Goal: Task Accomplishment & Management: Use online tool/utility

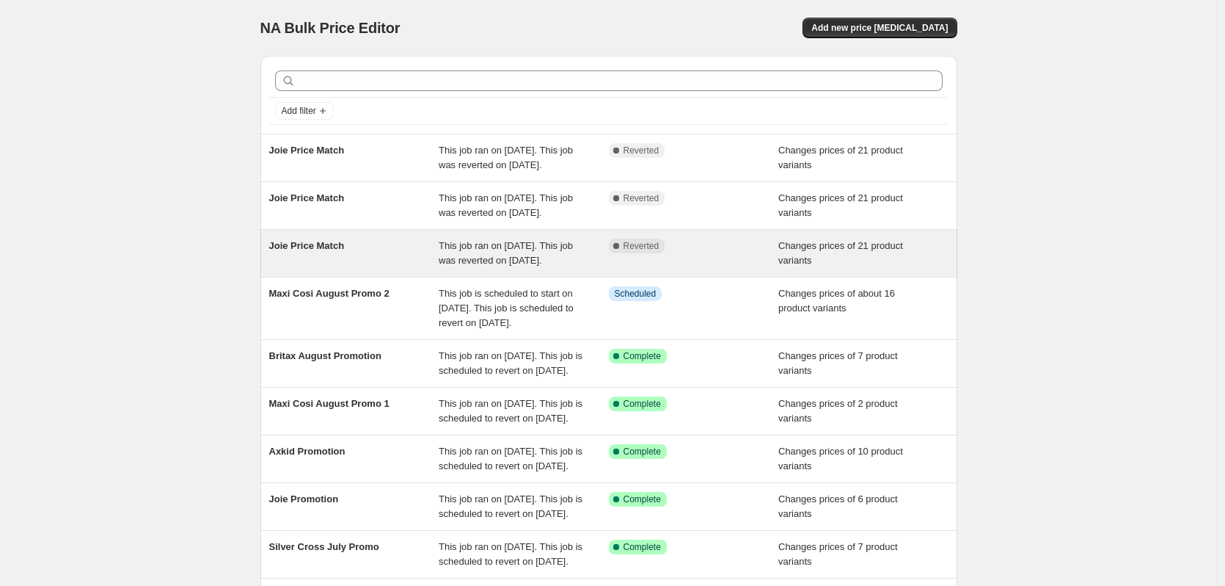
click at [680, 268] on div "Complete Reverted" at bounding box center [694, 252] width 170 height 29
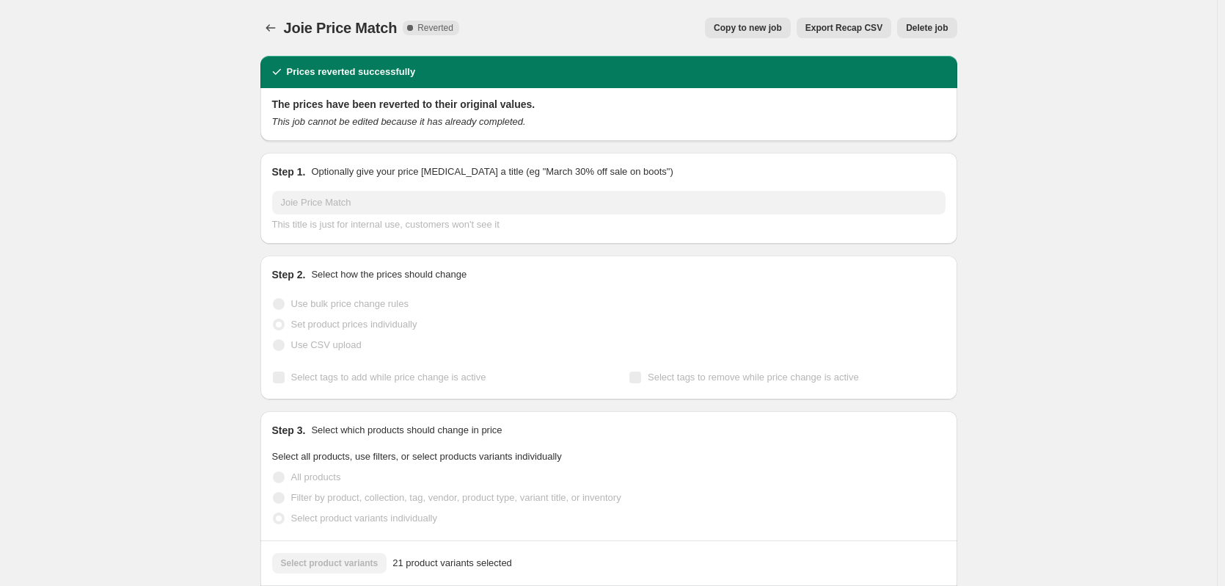
click at [939, 23] on span "Delete job" at bounding box center [927, 28] width 42 height 12
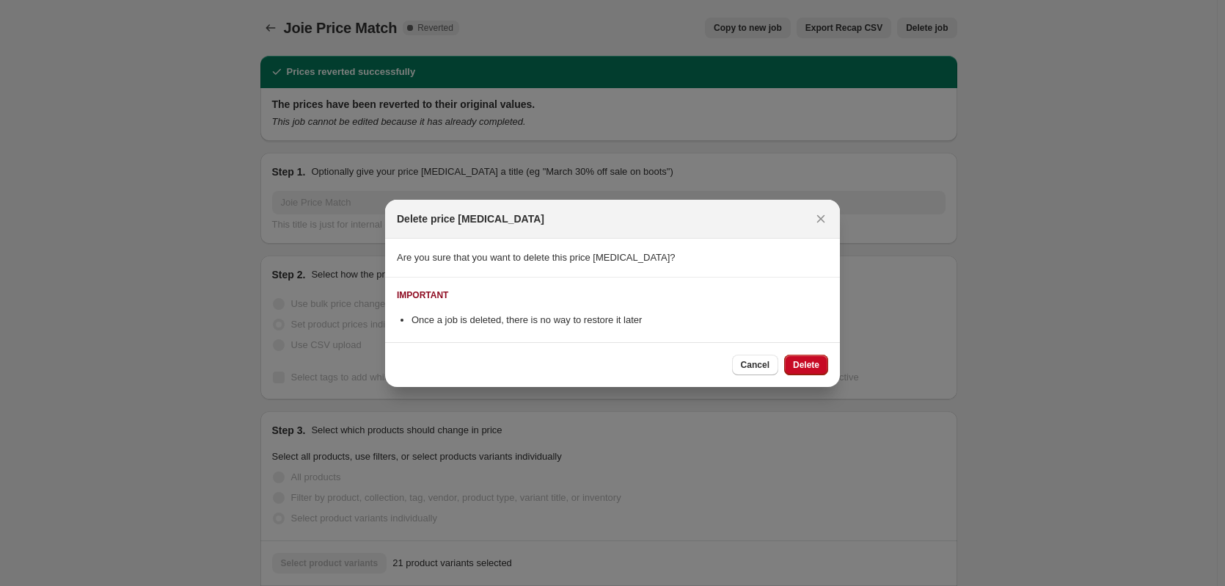
click at [812, 360] on span "Delete" at bounding box center [806, 365] width 26 height 12
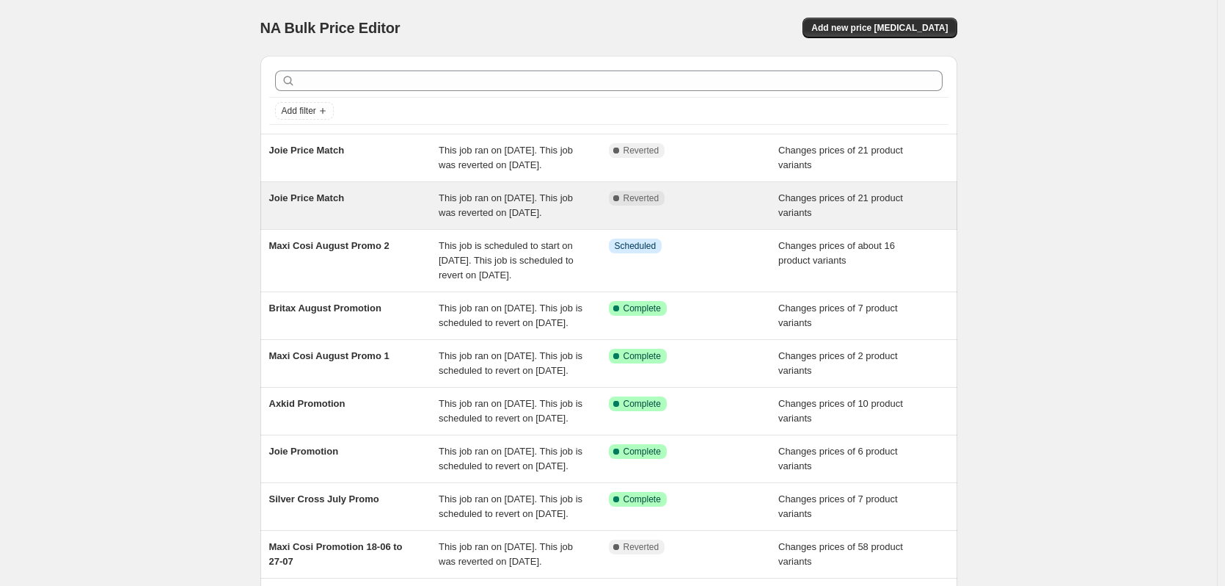
click at [783, 220] on div "Changes prices of 21 product variants" at bounding box center [864, 205] width 170 height 29
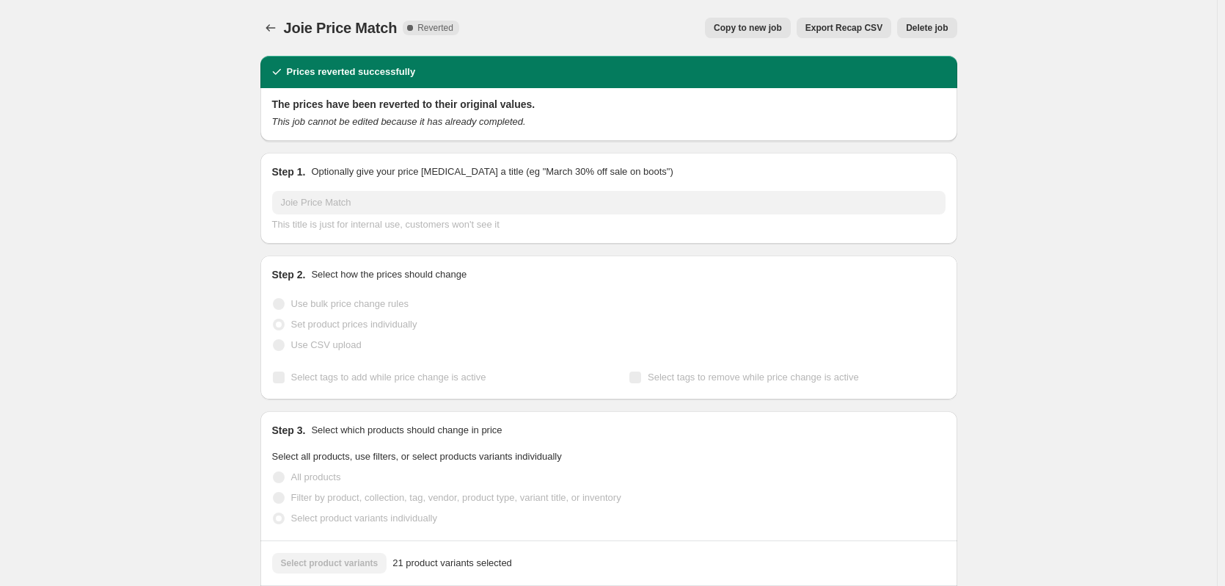
click at [938, 36] on button "Delete job" at bounding box center [926, 28] width 59 height 21
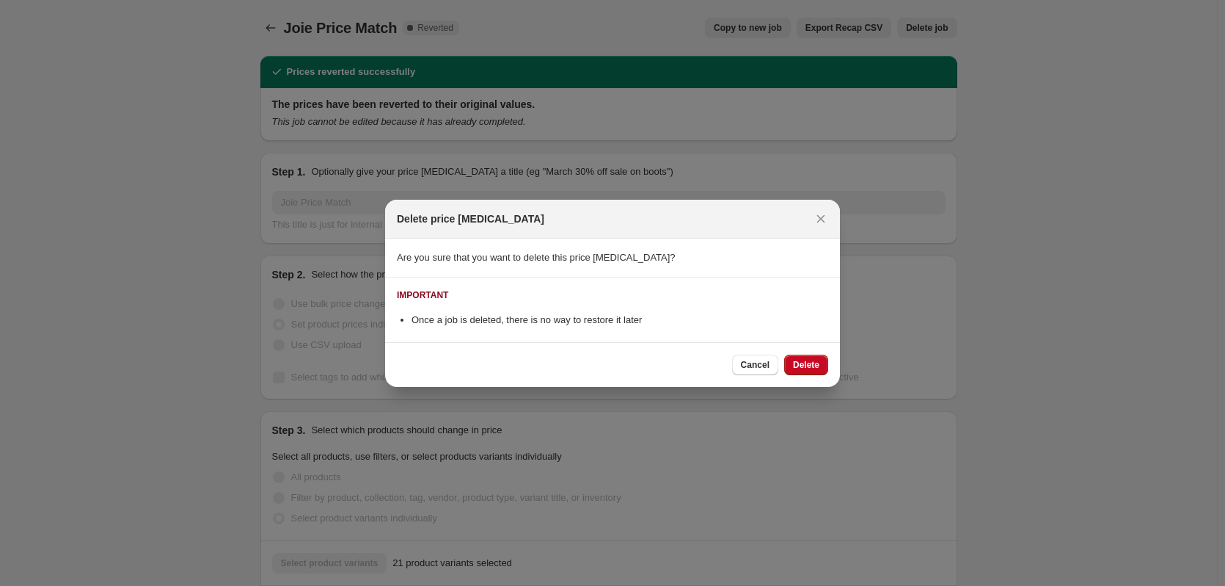
click at [803, 367] on span "Delete" at bounding box center [806, 365] width 26 height 12
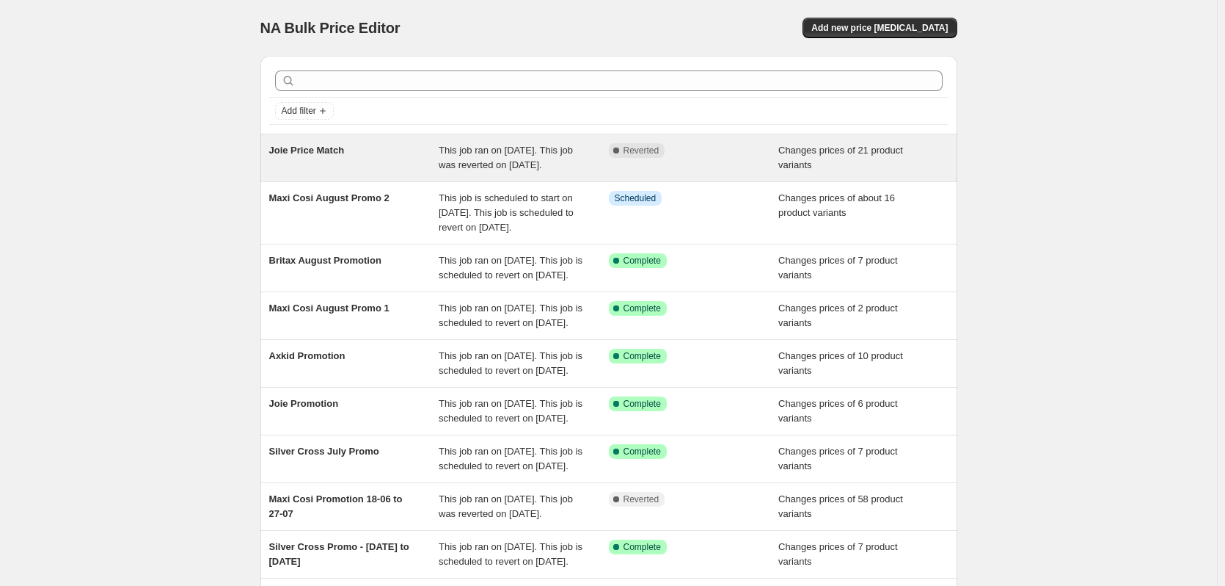
click at [668, 165] on div "Complete Reverted" at bounding box center [694, 157] width 170 height 29
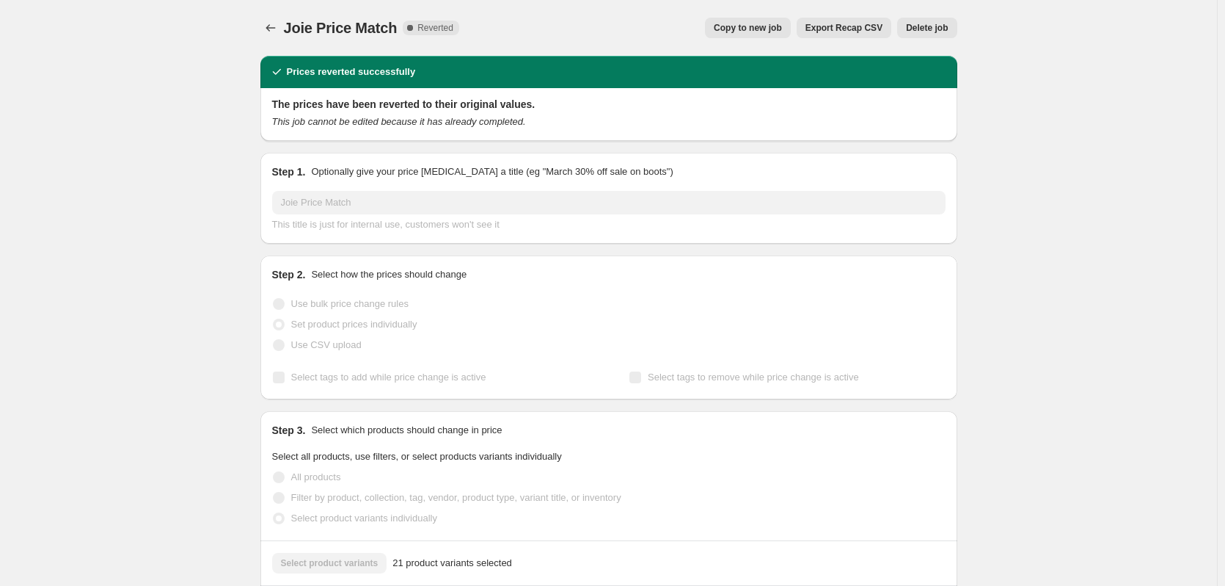
click at [930, 48] on div "Joie Price Match. This page is ready Joie Price Match Complete Reverted Copy to…" at bounding box center [608, 28] width 697 height 56
click at [933, 33] on span "Delete job" at bounding box center [927, 28] width 42 height 12
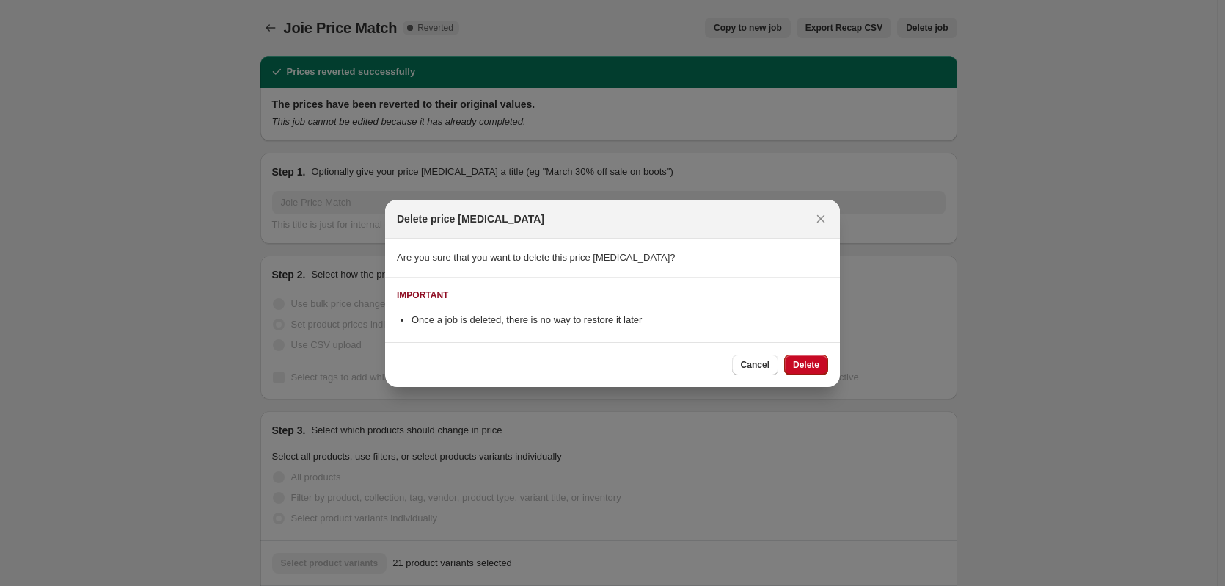
click at [811, 379] on div "Cancel Delete" at bounding box center [612, 364] width 455 height 45
click at [819, 358] on button "Delete" at bounding box center [806, 364] width 44 height 21
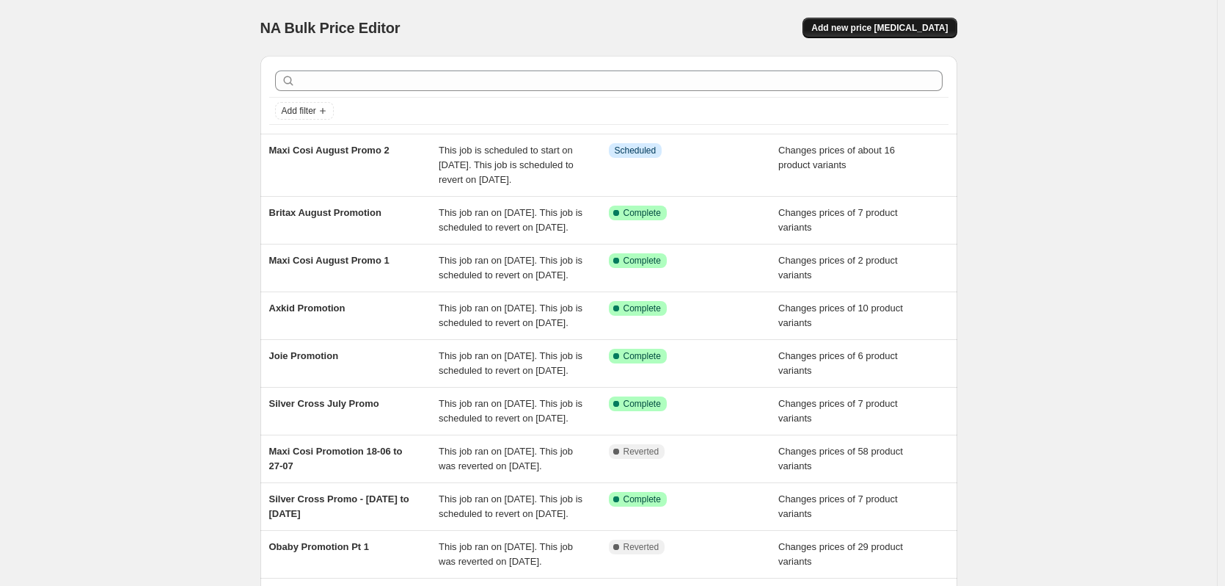
click at [898, 28] on span "Add new price [MEDICAL_DATA]" at bounding box center [880, 28] width 136 height 12
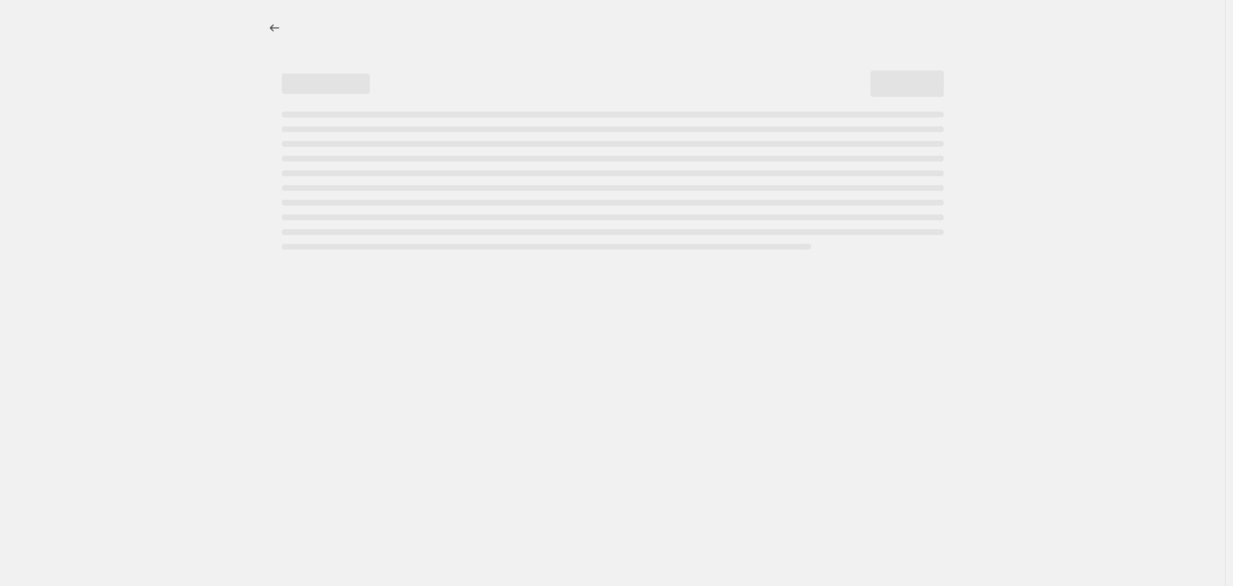
select select "percentage"
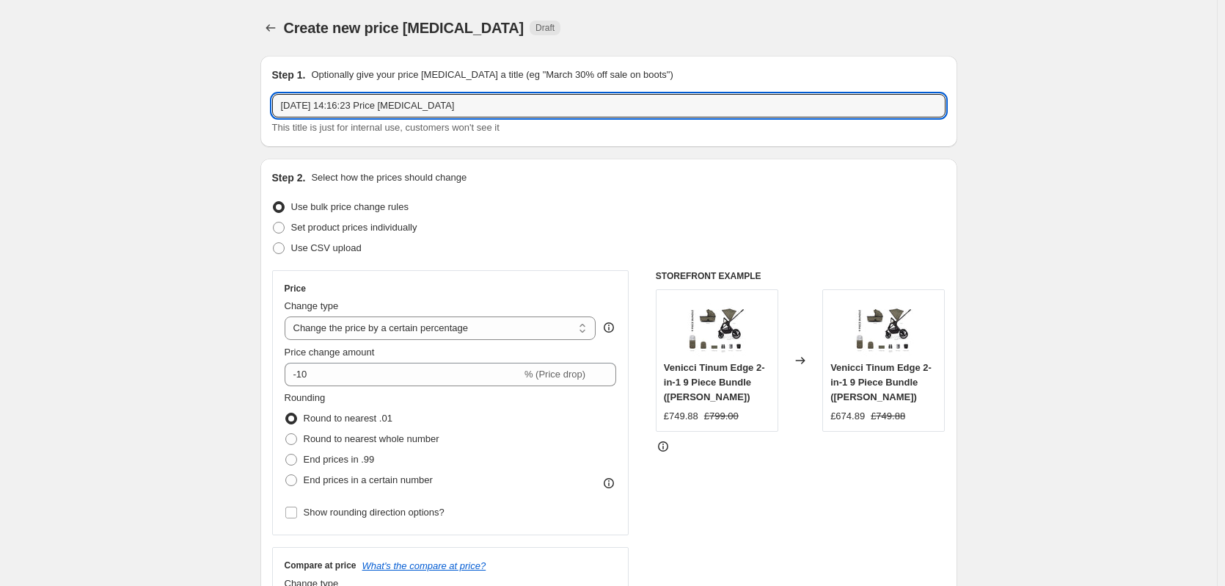
drag, startPoint x: 485, startPoint y: 105, endPoint x: -70, endPoint y: 85, distance: 555.8
click at [0, 85] on html "Home Settings Plans Skip to content Create new price [MEDICAL_DATA]. This page …" at bounding box center [612, 293] width 1225 height 586
type input "Cybex Back to School Promo"
click at [307, 224] on span "Set product prices individually" at bounding box center [354, 227] width 126 height 11
click at [274, 222] on input "Set product prices individually" at bounding box center [273, 222] width 1 height 1
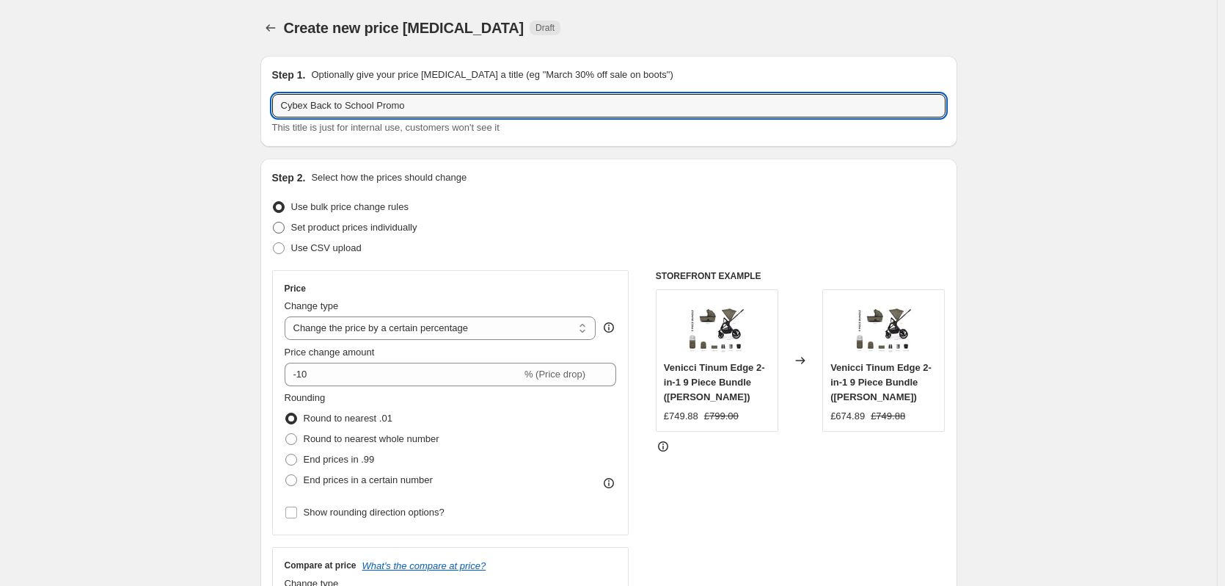
radio input "true"
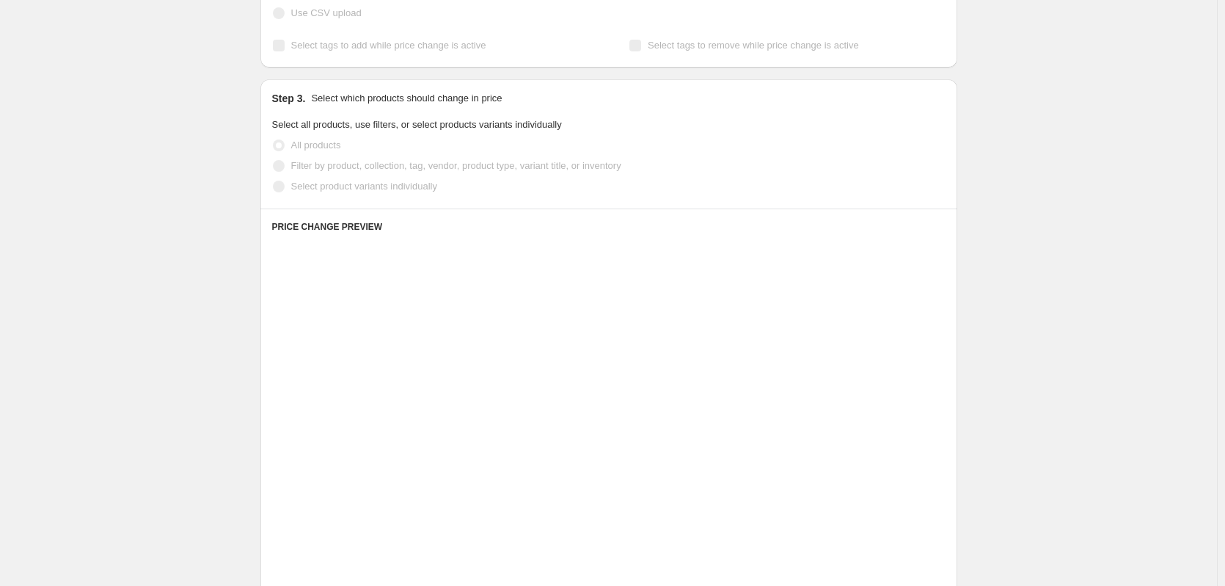
scroll to position [293, 0]
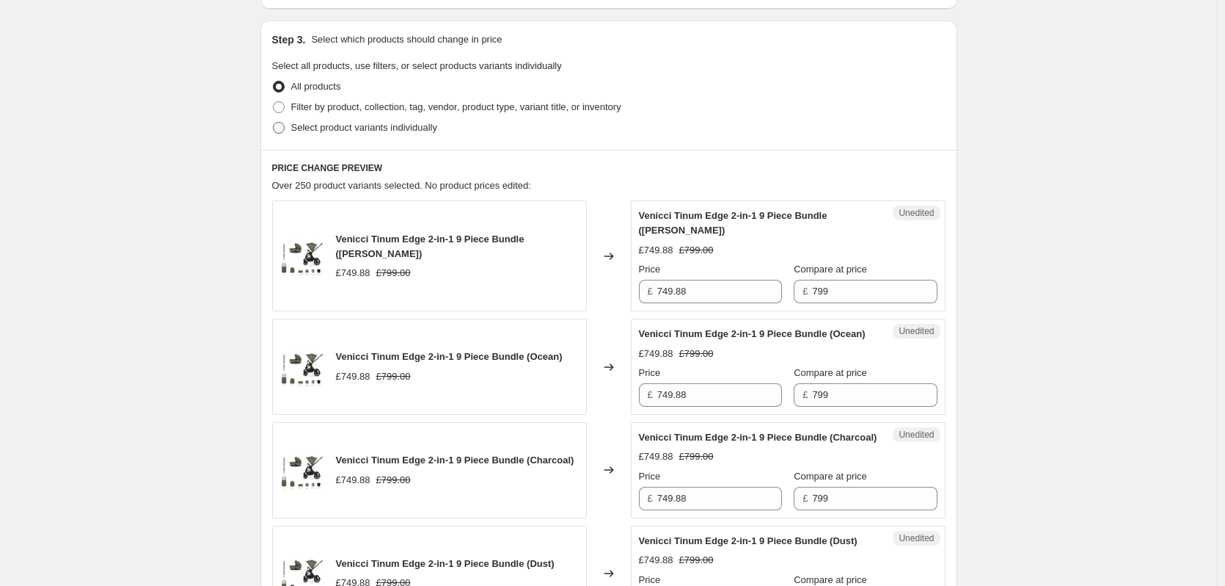
click at [351, 125] on span "Select product variants individually" at bounding box center [364, 127] width 146 height 11
click at [274, 123] on input "Select product variants individually" at bounding box center [273, 122] width 1 height 1
radio input "true"
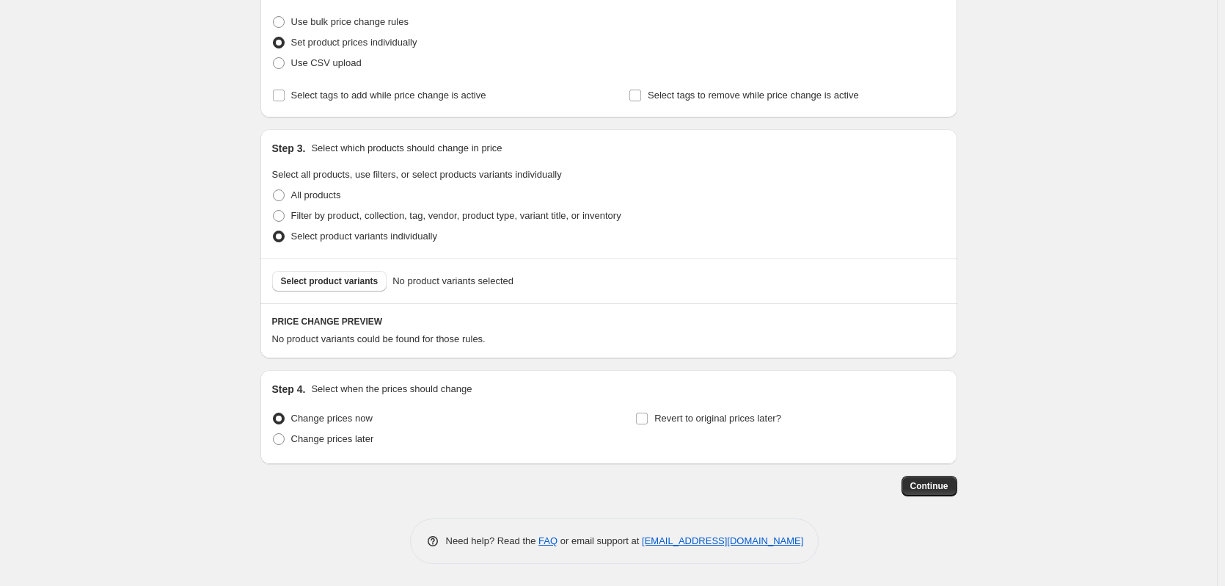
scroll to position [185, 0]
click at [360, 283] on span "Select product variants" at bounding box center [330, 281] width 98 height 12
click at [338, 286] on span "Select product variants" at bounding box center [330, 281] width 98 height 12
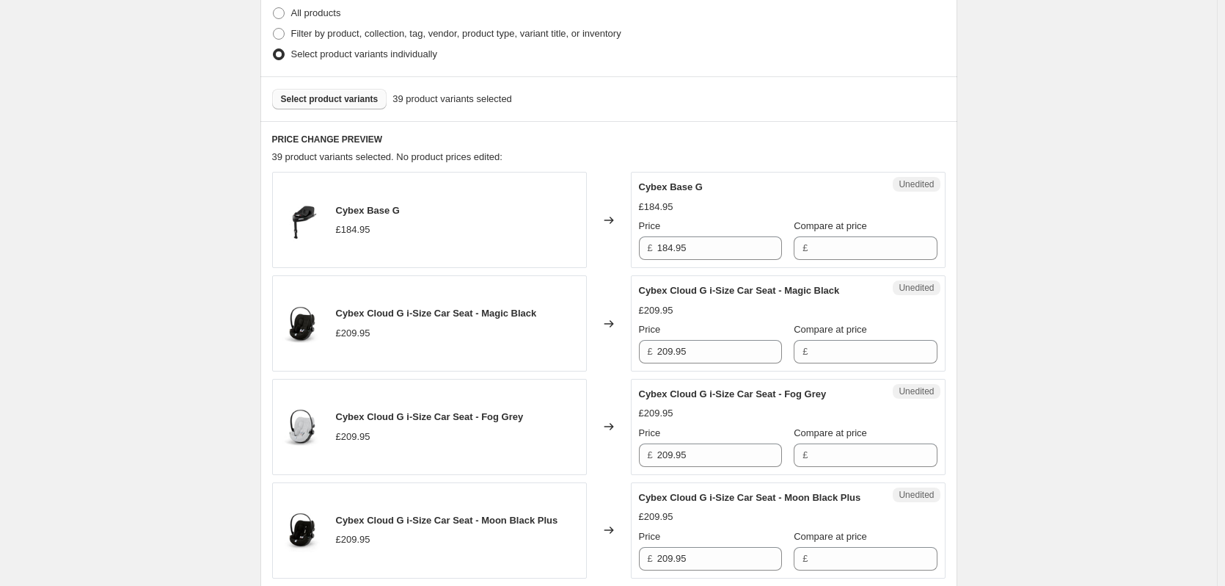
scroll to position [405, 0]
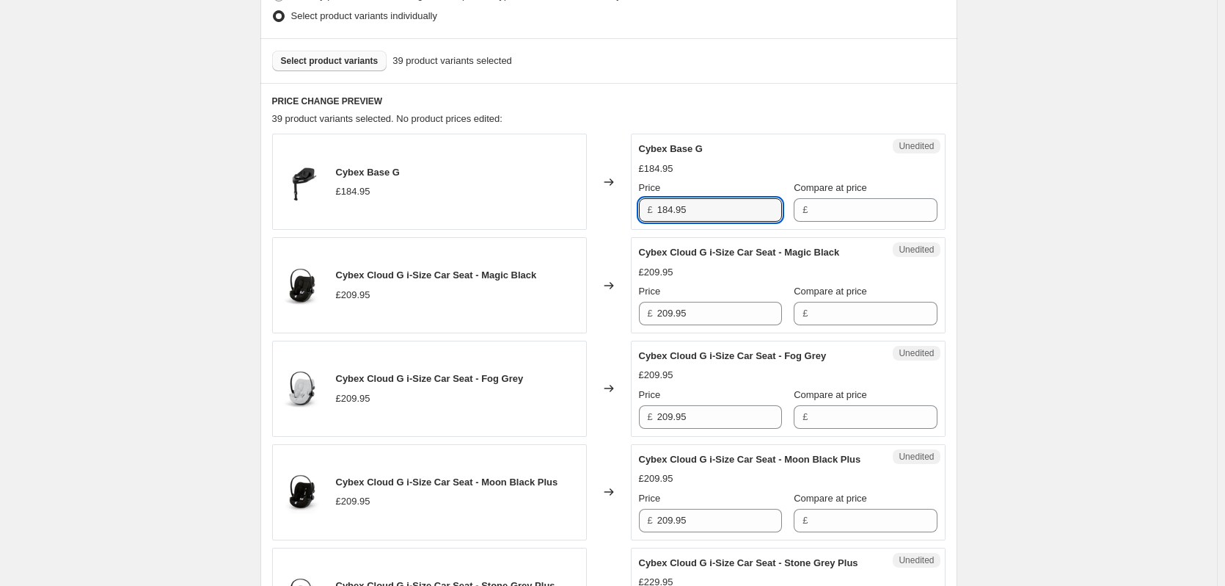
drag, startPoint x: 663, startPoint y: 211, endPoint x: 627, endPoint y: 211, distance: 36.0
click at [627, 211] on div "Cybex Base G £184.95 Changed to Unedited Cybex Base G £184.95 Price £ 184.95 Co…" at bounding box center [609, 182] width 674 height 96
drag, startPoint x: 886, startPoint y: 214, endPoint x: 869, endPoint y: 214, distance: 16.1
click at [886, 214] on input "Compare at price" at bounding box center [874, 209] width 125 height 23
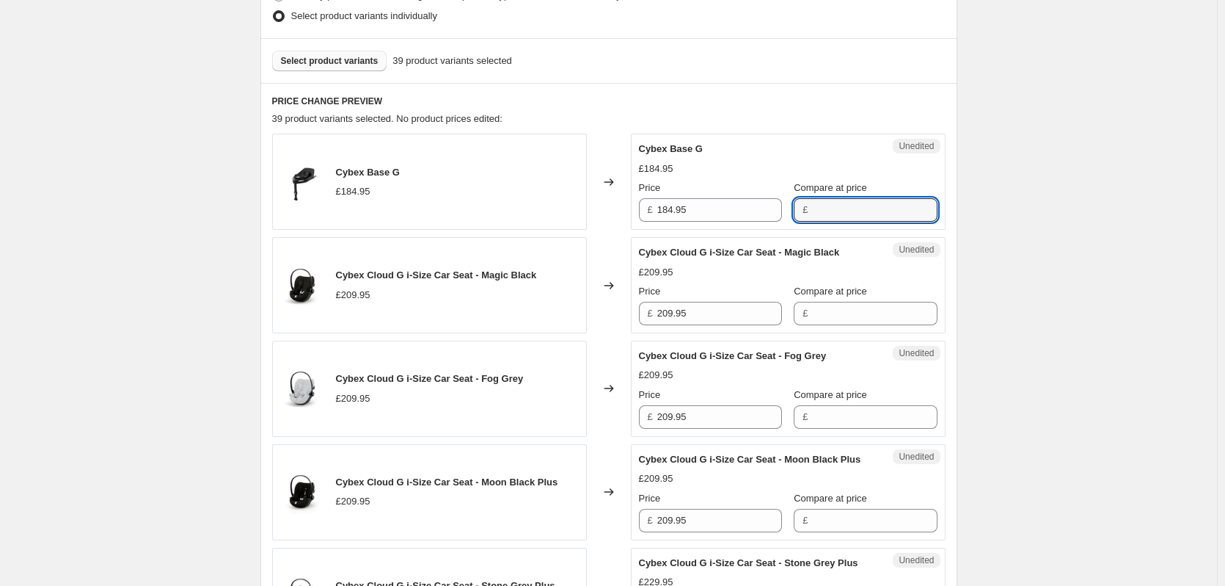
paste input "184.95"
type input "184.95"
click at [732, 216] on input "184.95" at bounding box center [719, 209] width 125 height 23
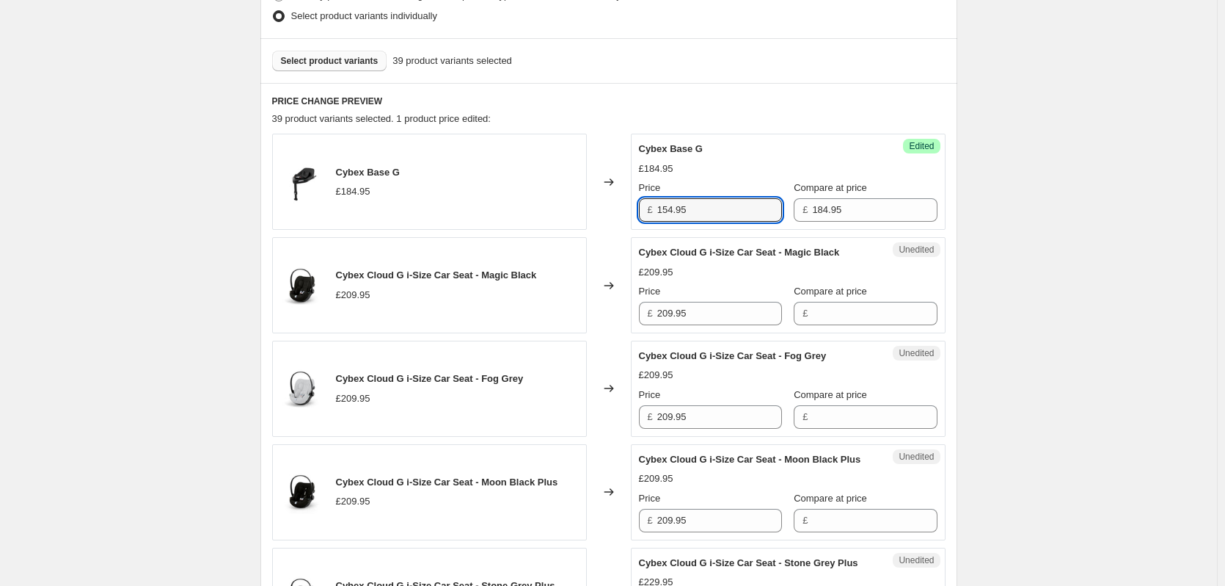
type input "154.95"
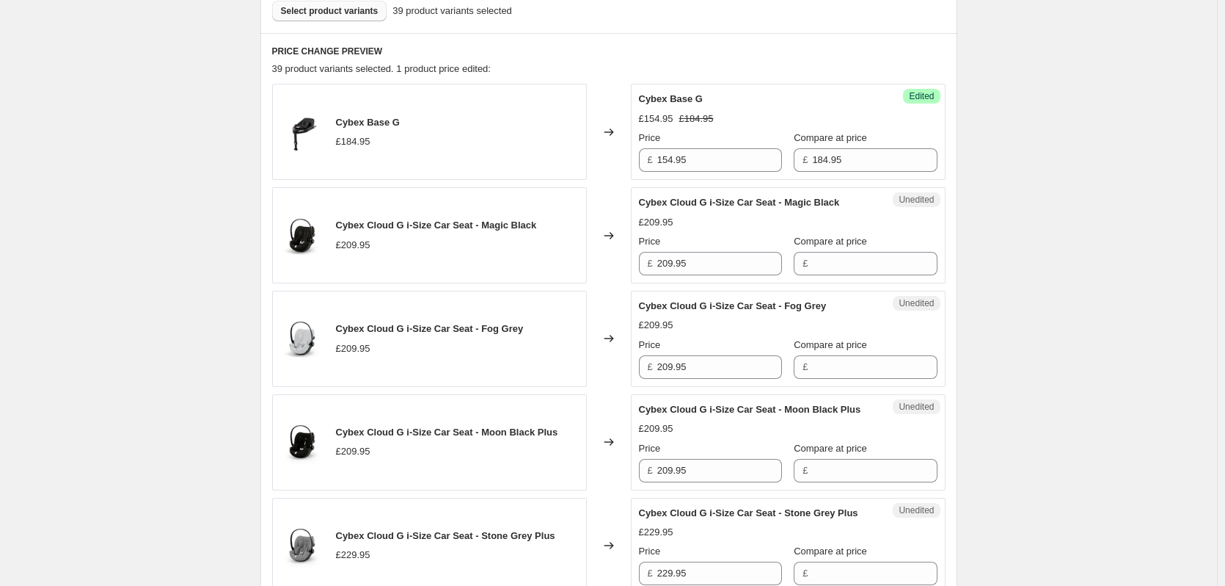
scroll to position [478, 0]
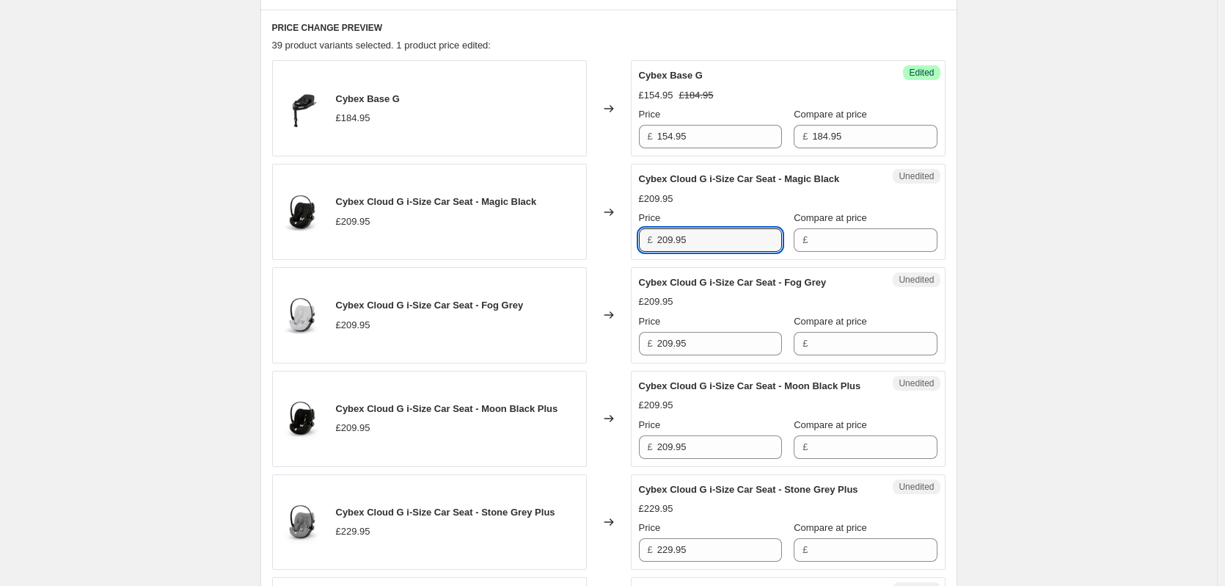
click at [713, 241] on input "209.95" at bounding box center [719, 239] width 125 height 23
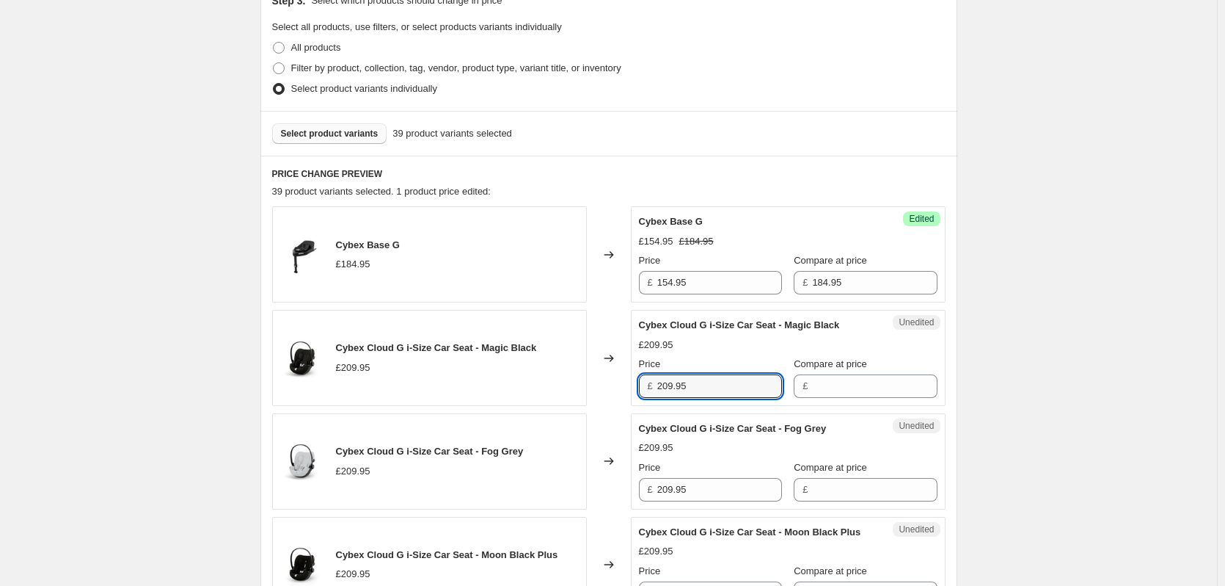
scroll to position [332, 0]
click at [344, 128] on button "Select product variants" at bounding box center [329, 134] width 115 height 21
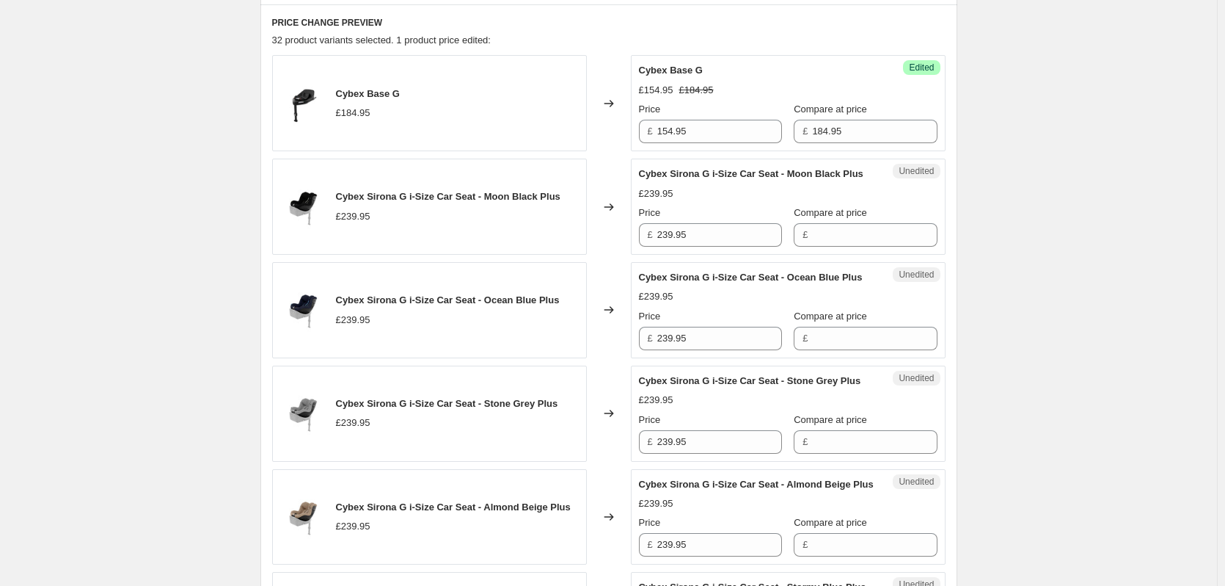
scroll to position [478, 0]
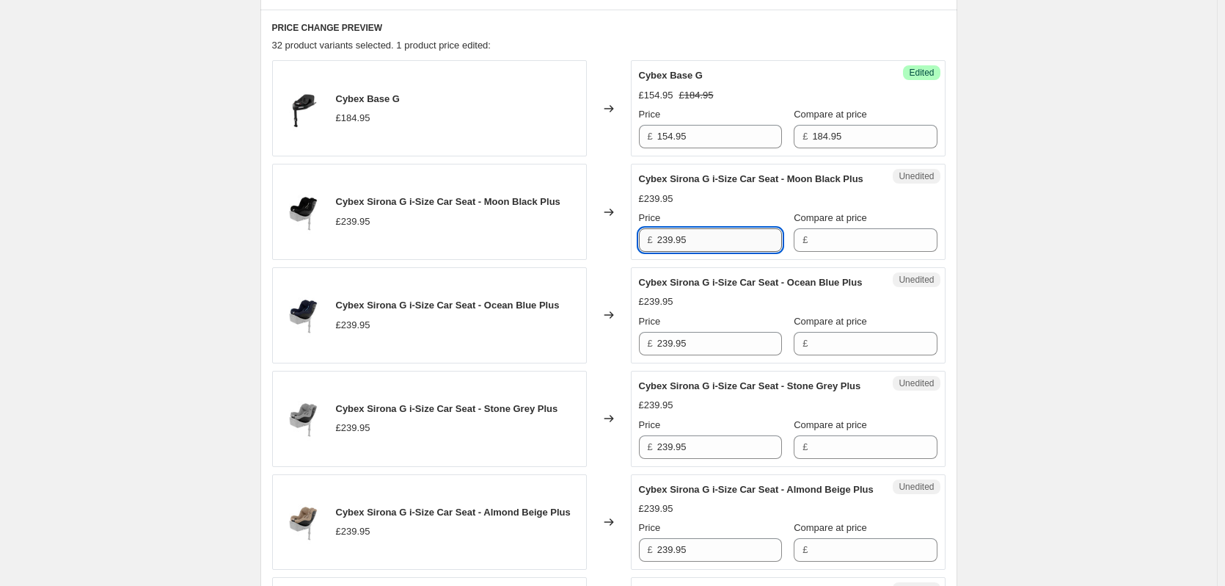
click at [703, 252] on input "239.95" at bounding box center [719, 239] width 125 height 23
click at [853, 252] on input "Compare at price" at bounding box center [874, 239] width 125 height 23
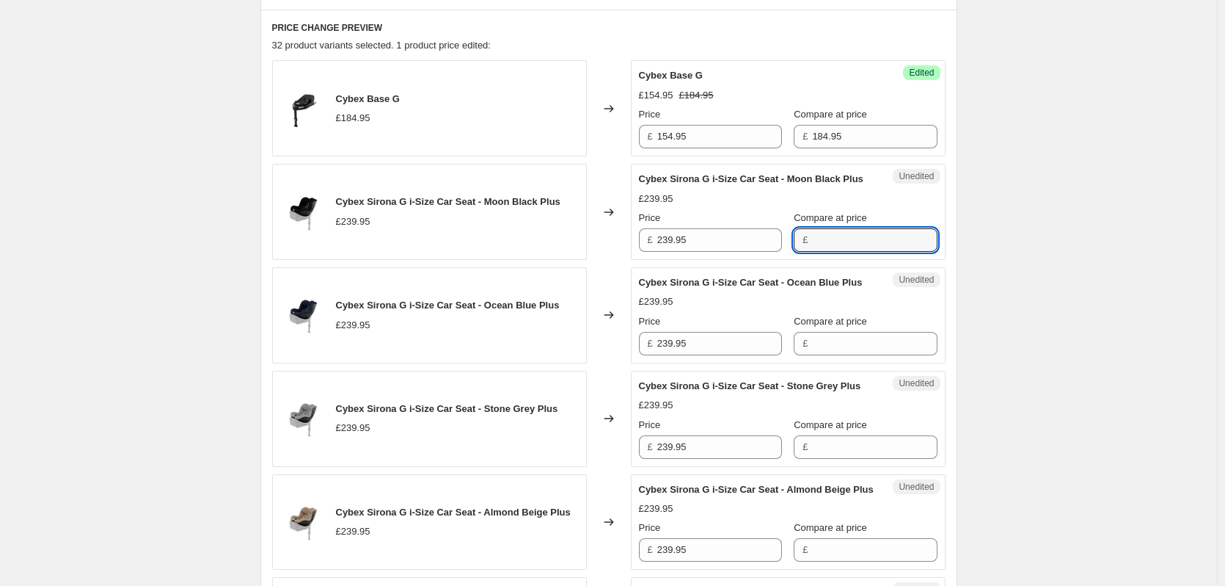
paste input "239.95"
type input "239.95"
click at [761, 252] on input "239.95" at bounding box center [719, 239] width 125 height 23
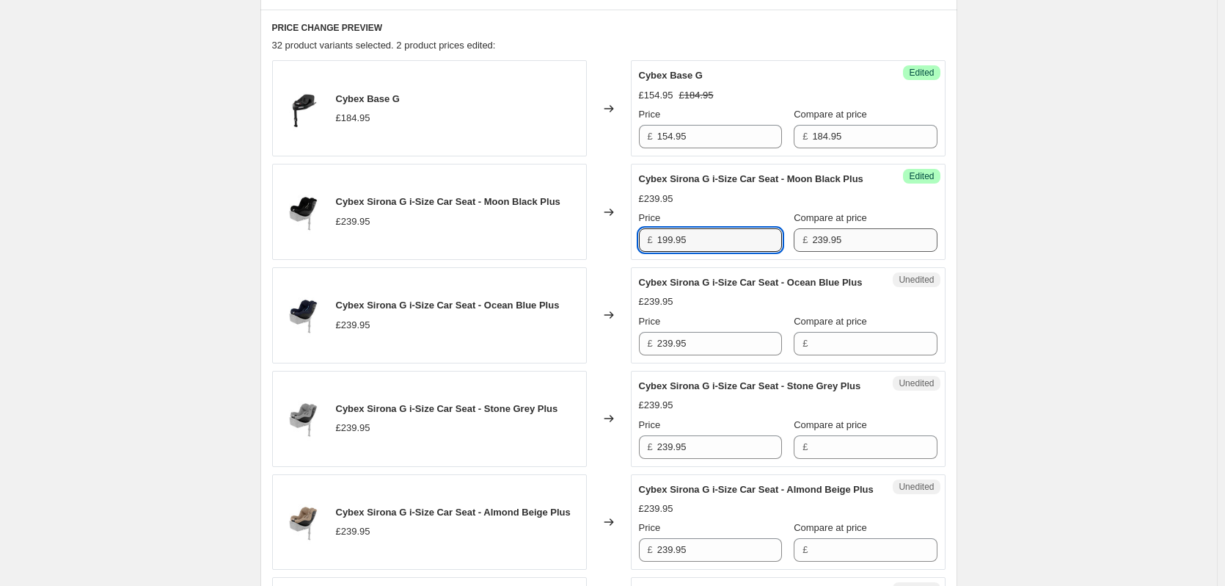
type input "199.95"
click at [849, 252] on input "239.95" at bounding box center [874, 239] width 125 height 23
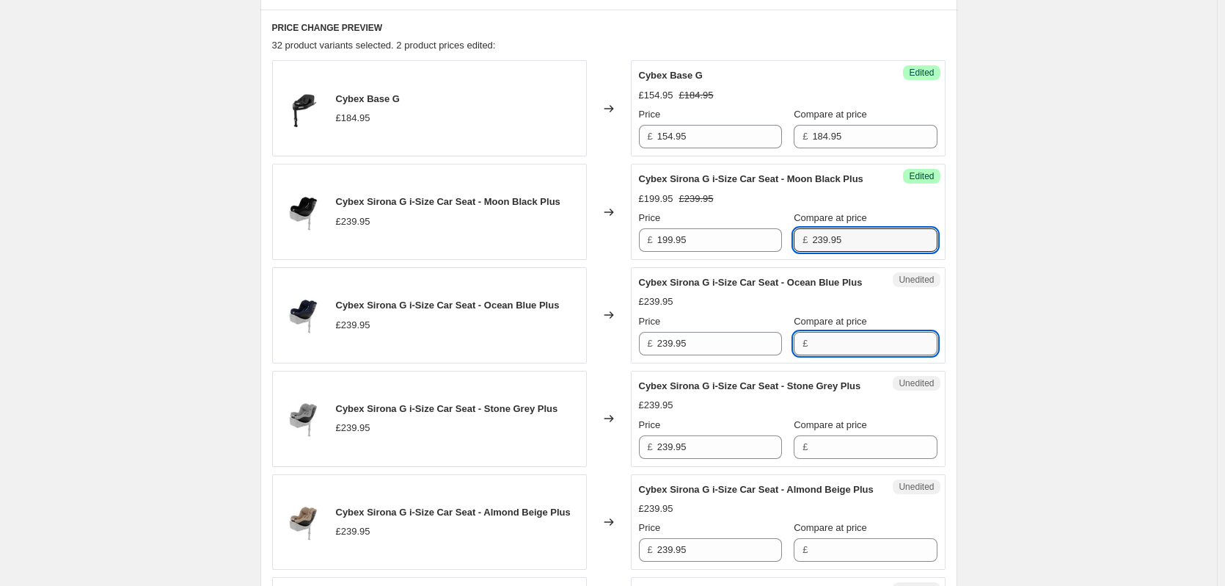
click at [836, 355] on input "Compare at price" at bounding box center [874, 343] width 125 height 23
paste input "239.95"
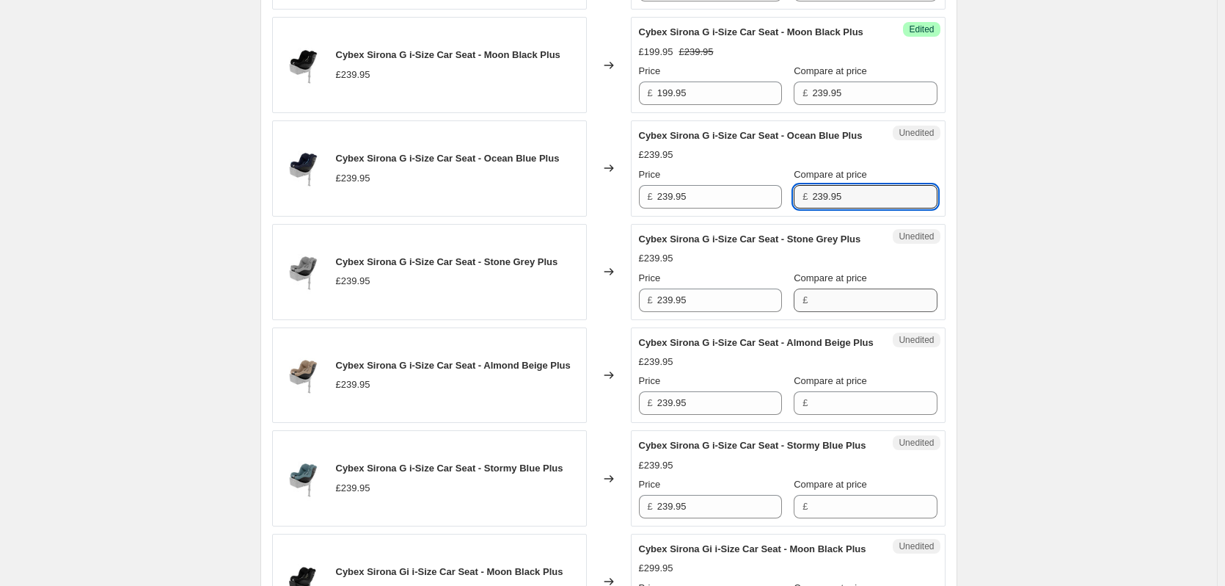
type input "239.95"
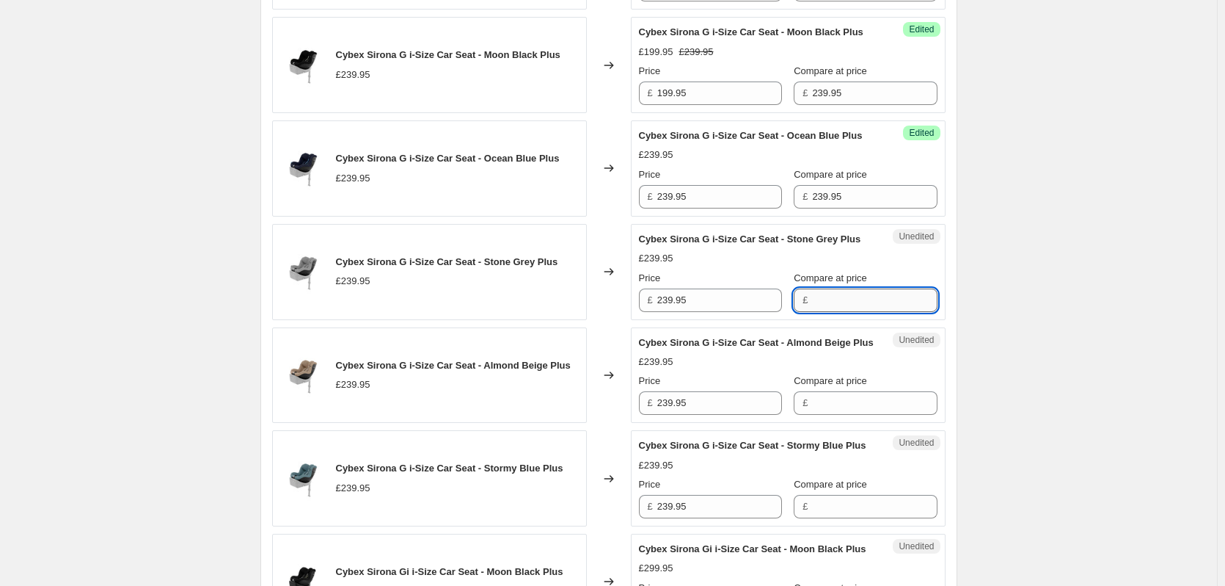
drag, startPoint x: 831, startPoint y: 343, endPoint x: 836, endPoint y: 353, distance: 10.8
click at [831, 312] on input "Compare at price" at bounding box center [874, 299] width 125 height 23
paste input "239.95"
type input "239.95"
click at [840, 415] on input "Compare at price" at bounding box center [874, 402] width 125 height 23
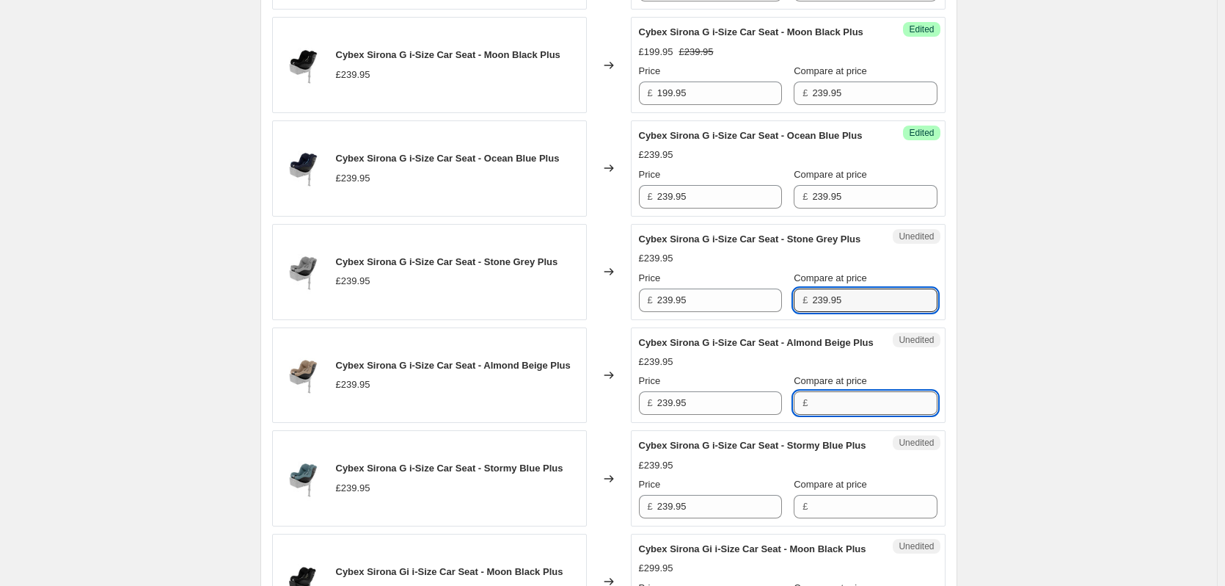
paste input "239.95"
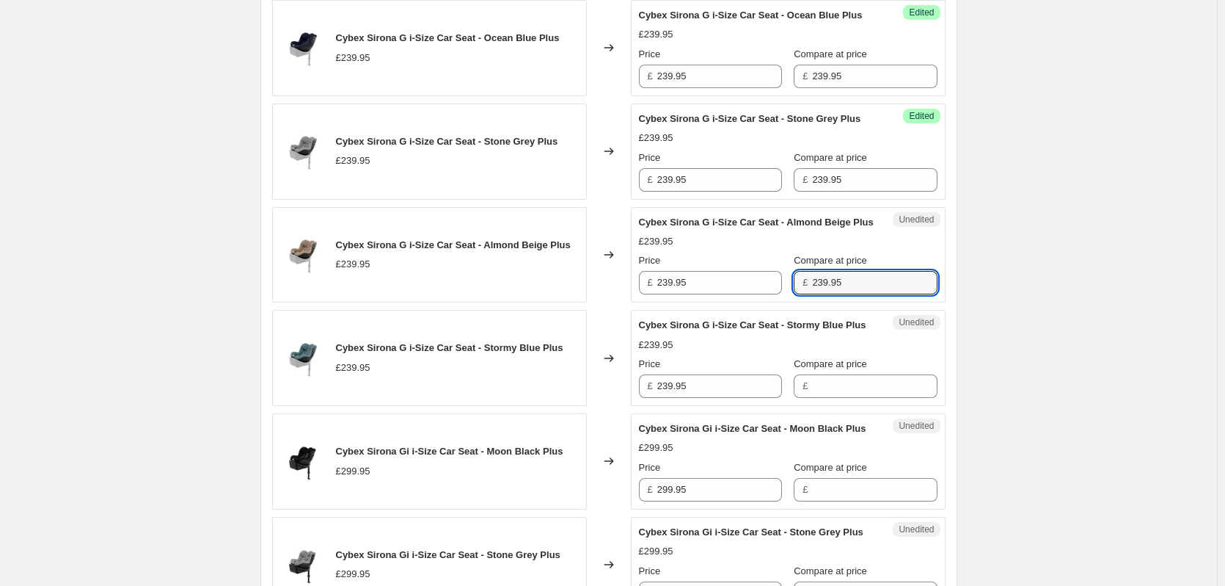
scroll to position [772, 0]
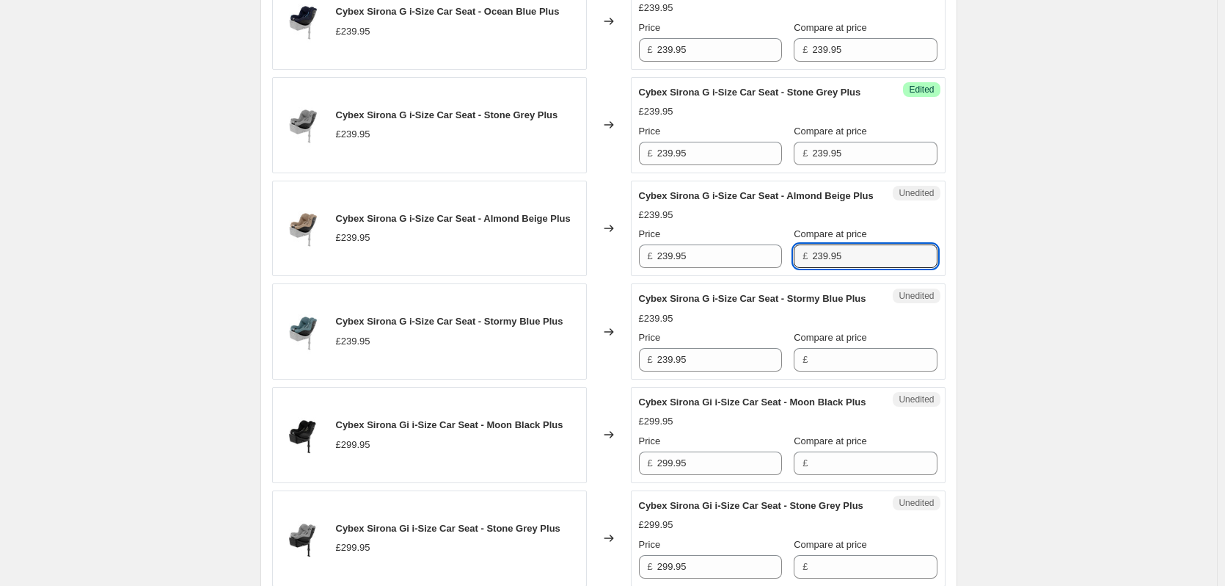
type input "239.95"
click at [840, 379] on div "Unedited Cybex Sirona G i-Size Car Seat - Stormy Blue Plus £239.95 Price £ 239.…" at bounding box center [788, 331] width 315 height 96
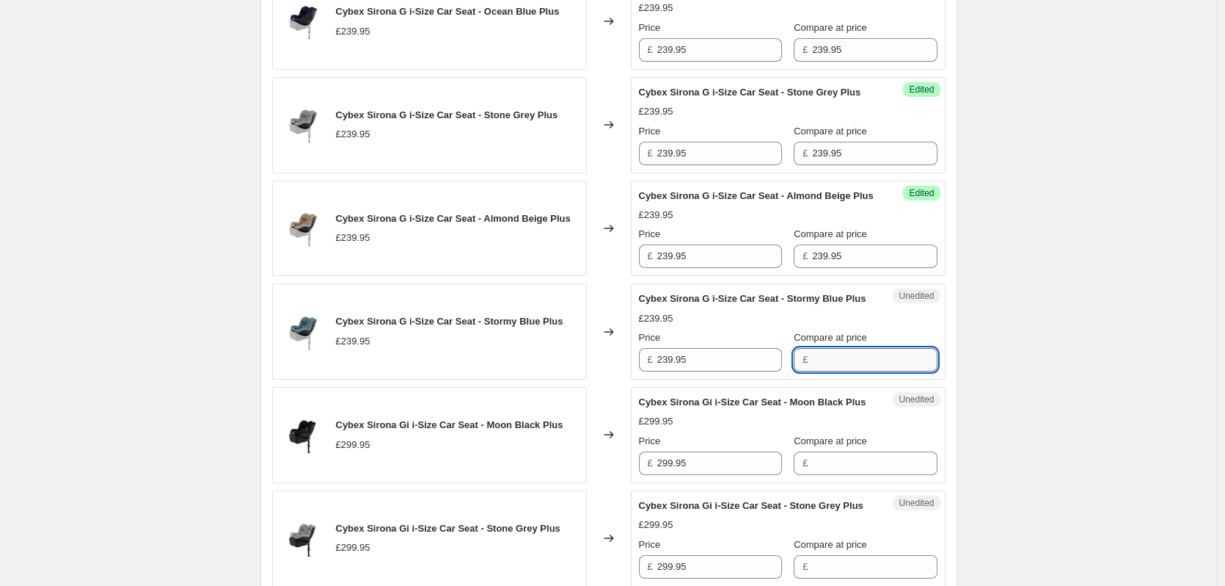
click at [862, 371] on input "Compare at price" at bounding box center [874, 359] width 125 height 23
paste input "239.95"
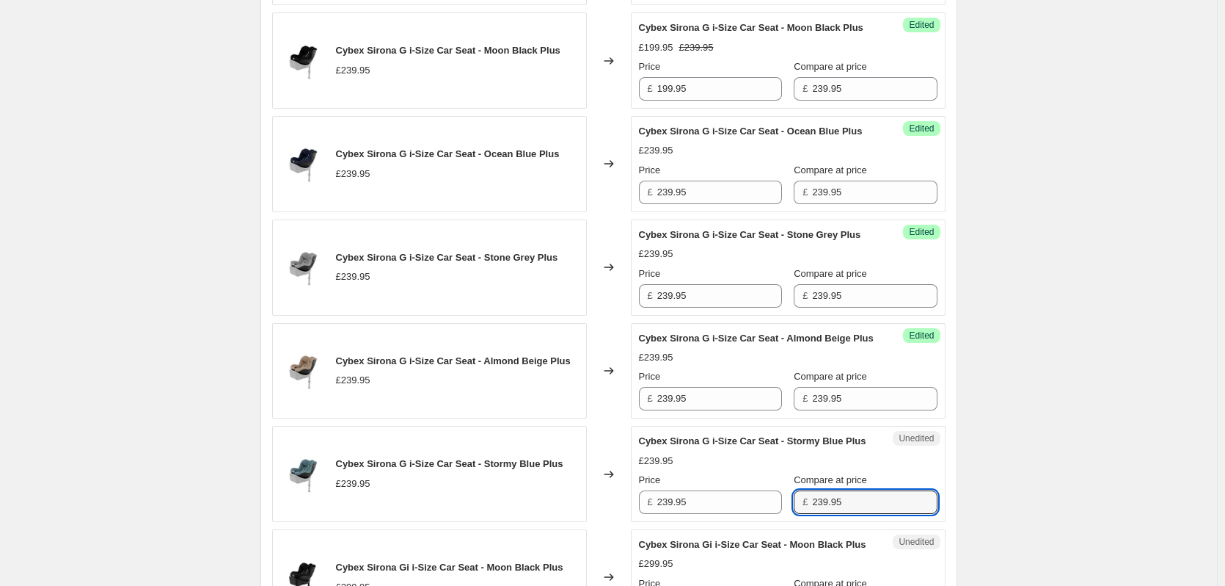
scroll to position [625, 0]
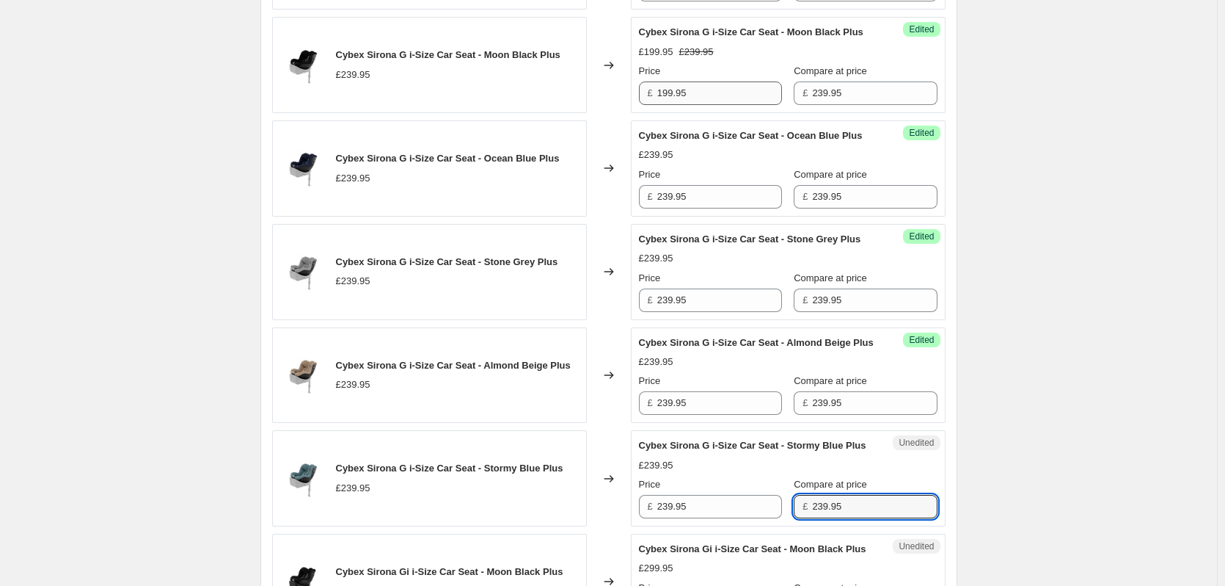
type input "239.95"
click at [721, 105] on input "199.95" at bounding box center [719, 92] width 125 height 23
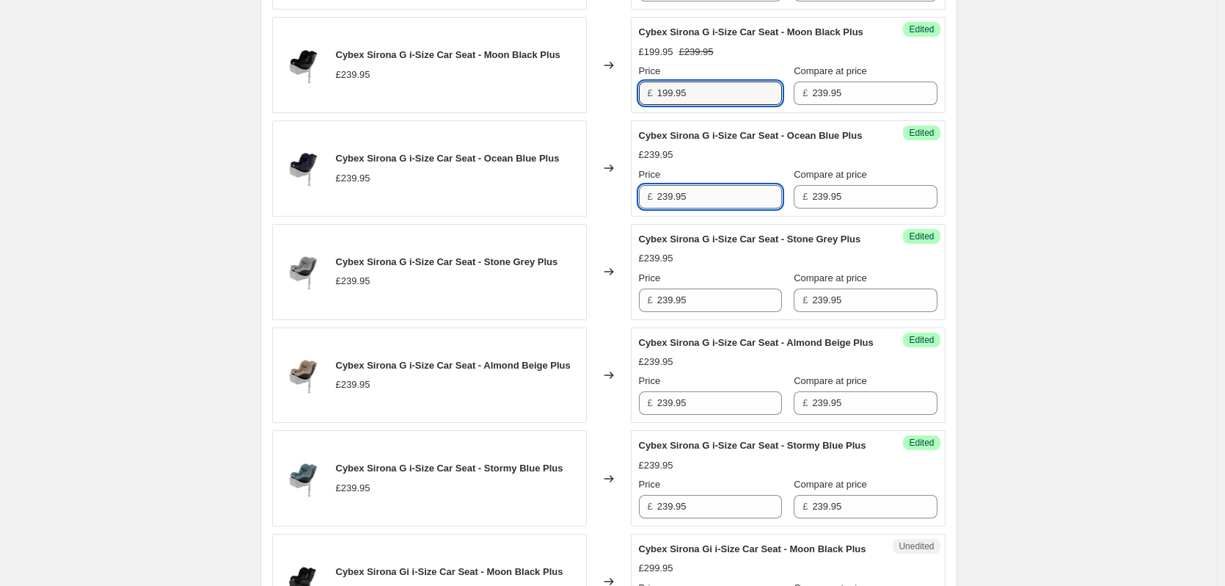
click at [699, 208] on input "239.95" at bounding box center [719, 196] width 125 height 23
paste input "199.95"
paste input "text"
type input "199.95"
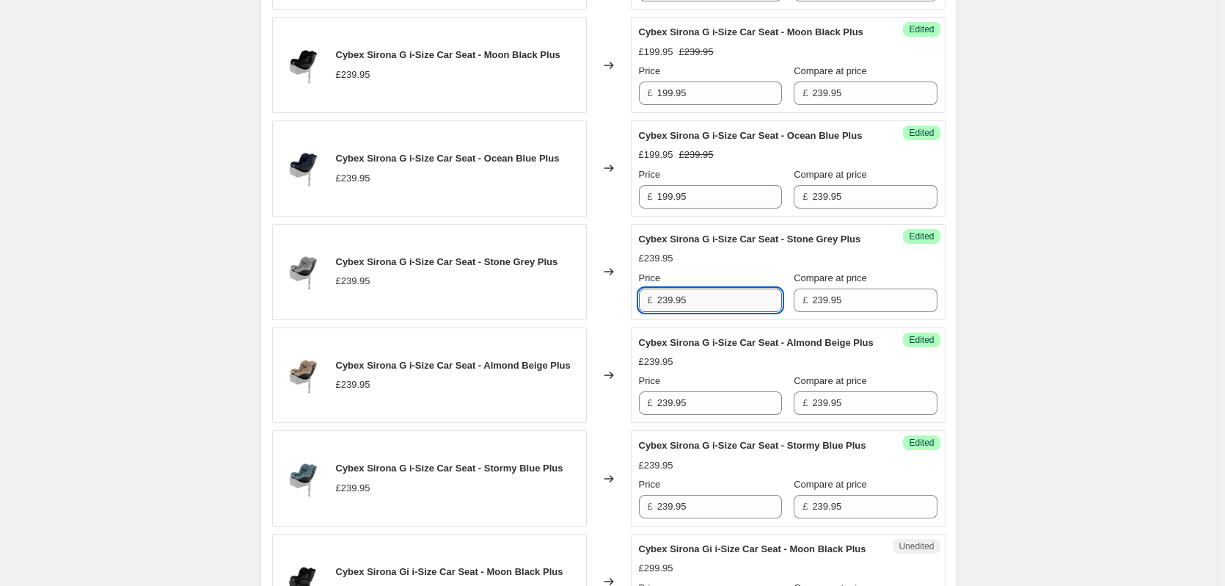
click at [699, 312] on input "239.95" at bounding box center [719, 299] width 125 height 23
paste input "19"
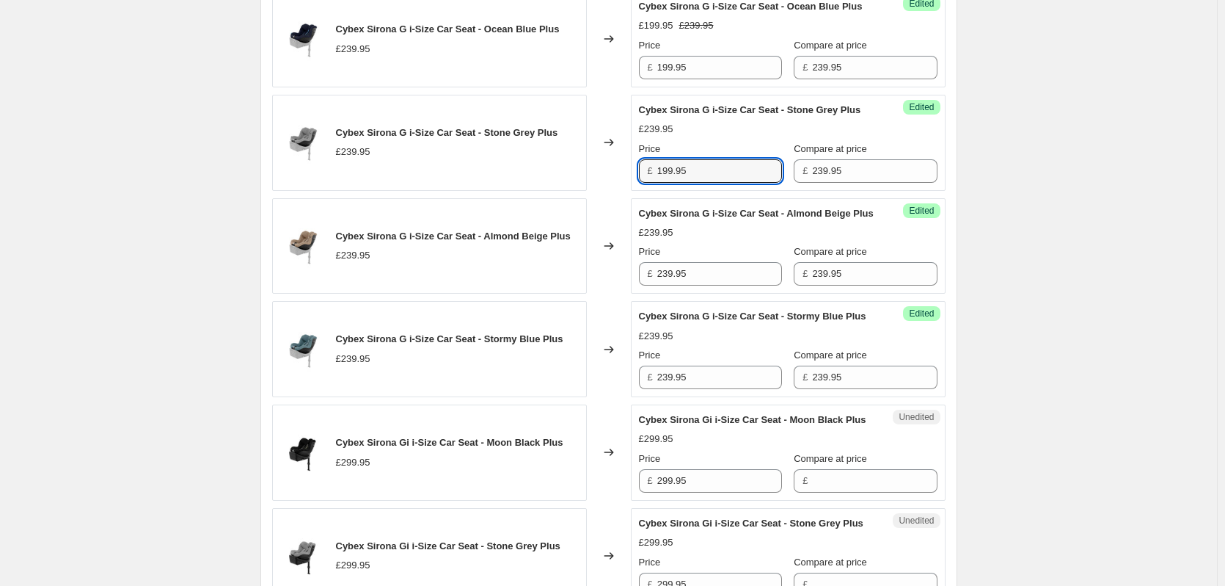
scroll to position [772, 0]
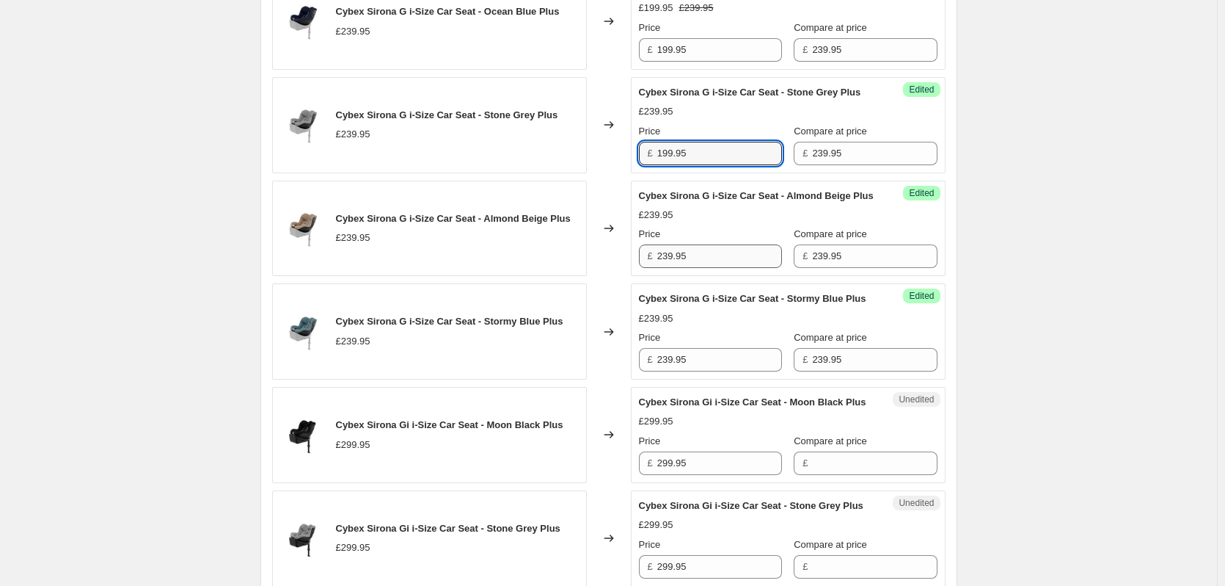
type input "199.95"
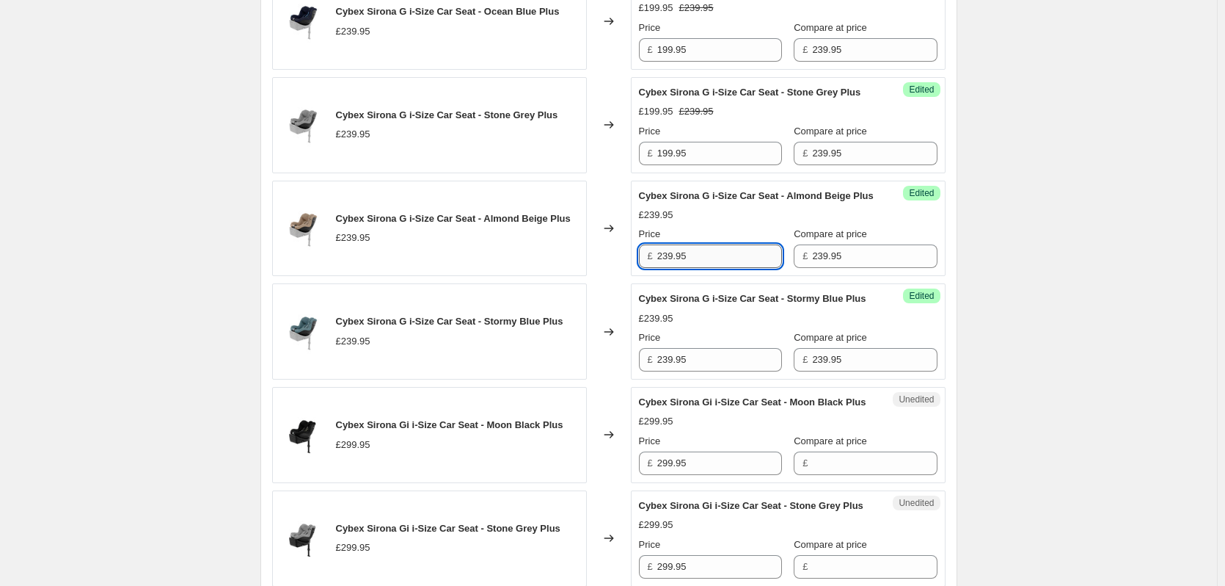
click at [714, 268] on input "239.95" at bounding box center [719, 255] width 125 height 23
paste input "19"
type input "199.95"
click at [719, 371] on input "239.95" at bounding box center [719, 359] width 125 height 23
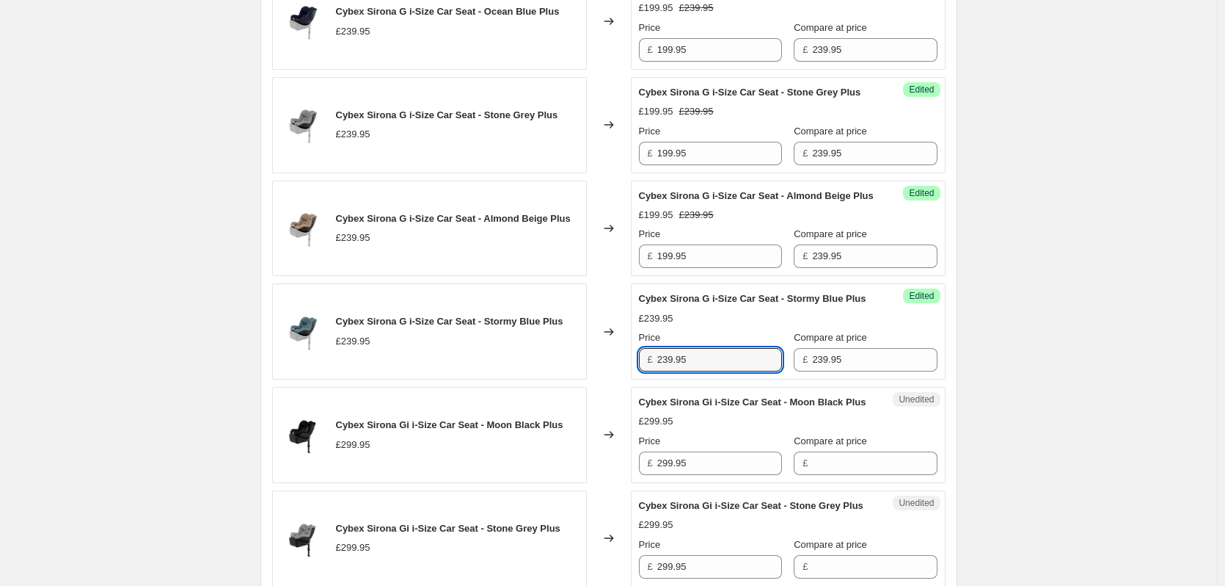
paste input "19"
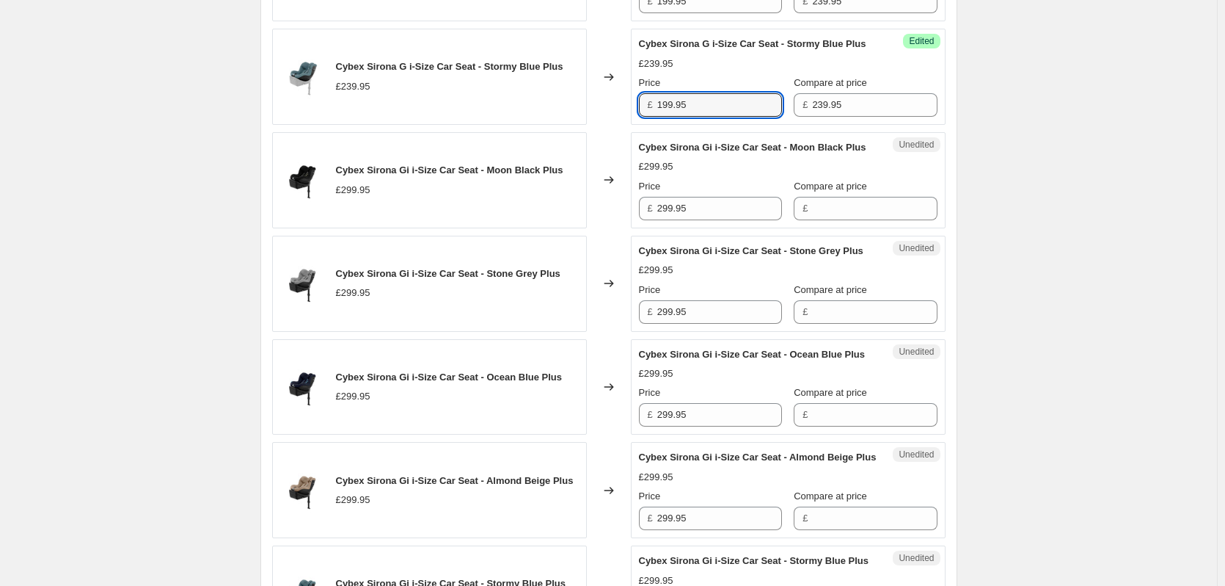
scroll to position [1065, 0]
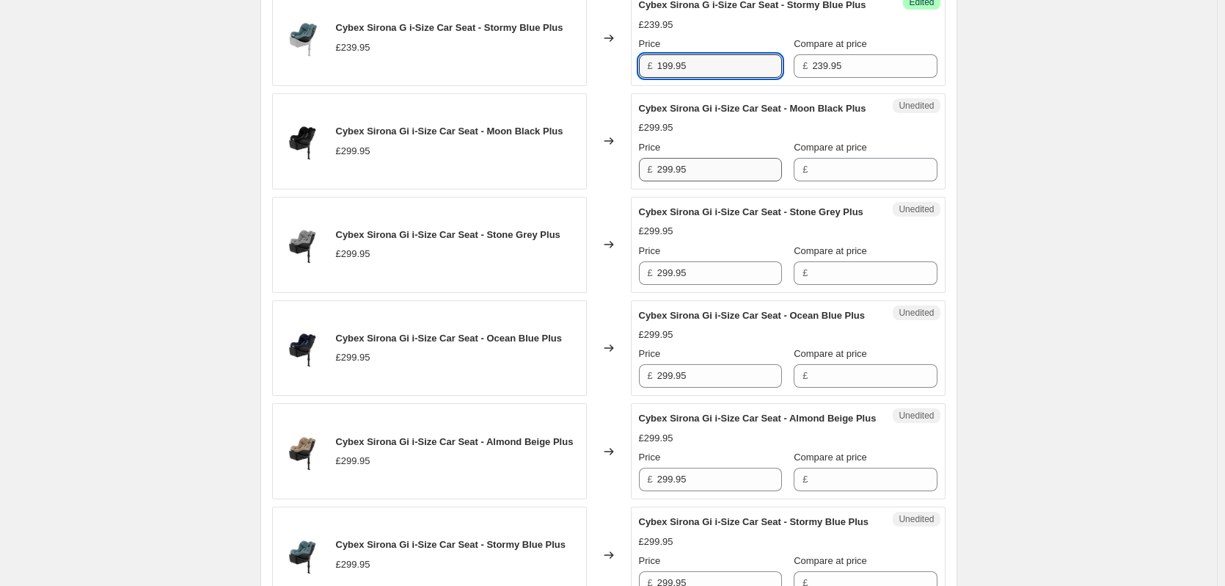
type input "199.95"
click at [737, 181] on input "299.95" at bounding box center [719, 169] width 125 height 23
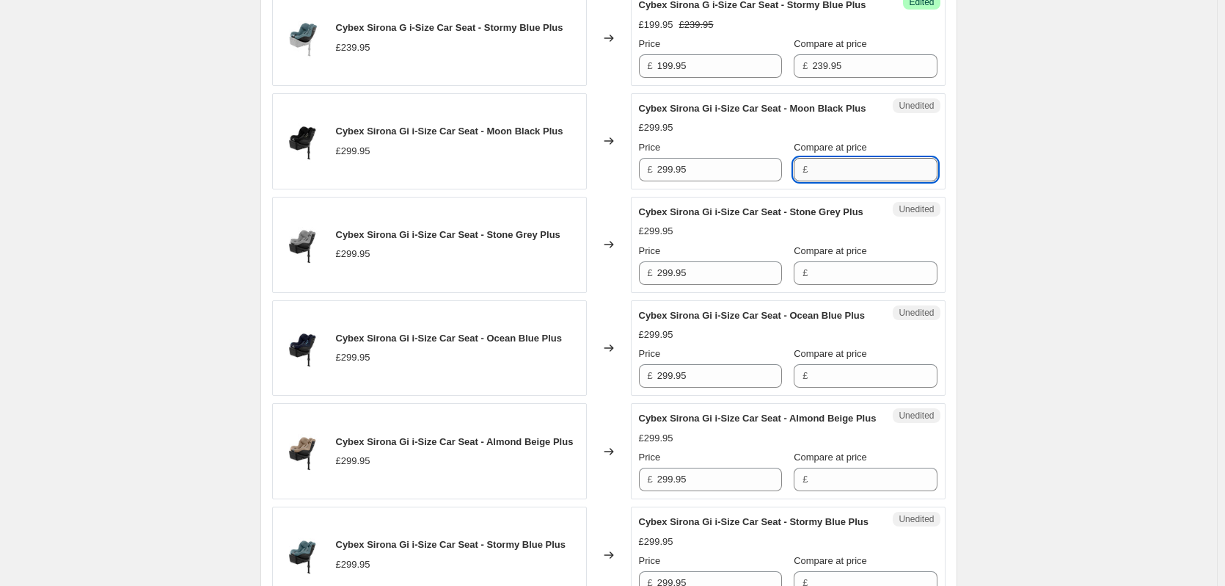
drag, startPoint x: 880, startPoint y: 264, endPoint x: 842, endPoint y: 265, distance: 38.2
click at [880, 181] on input "Compare at price" at bounding box center [874, 169] width 125 height 23
paste input "299.95"
type input "299.95"
click at [724, 181] on input "299.95" at bounding box center [719, 169] width 125 height 23
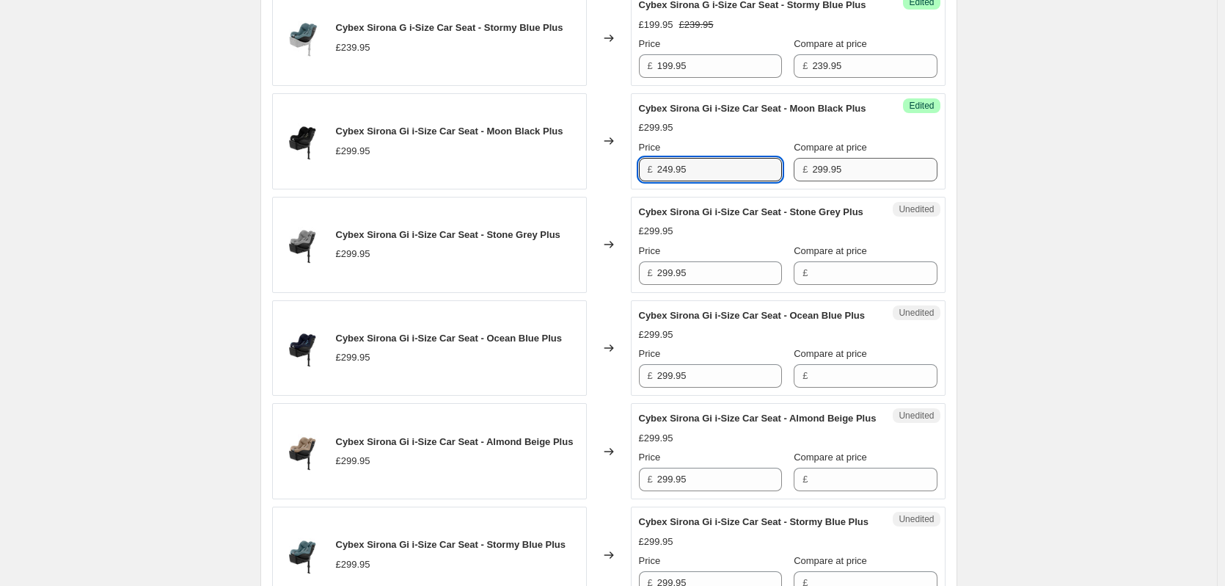
type input "249.95"
click at [842, 181] on input "299.95" at bounding box center [874, 169] width 125 height 23
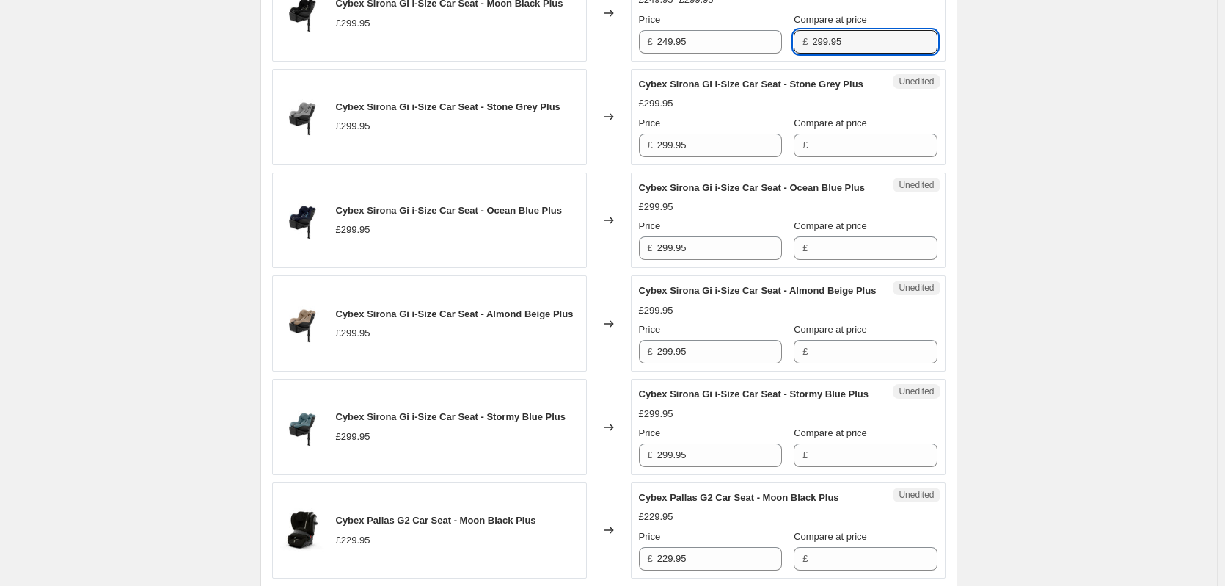
scroll to position [1212, 0]
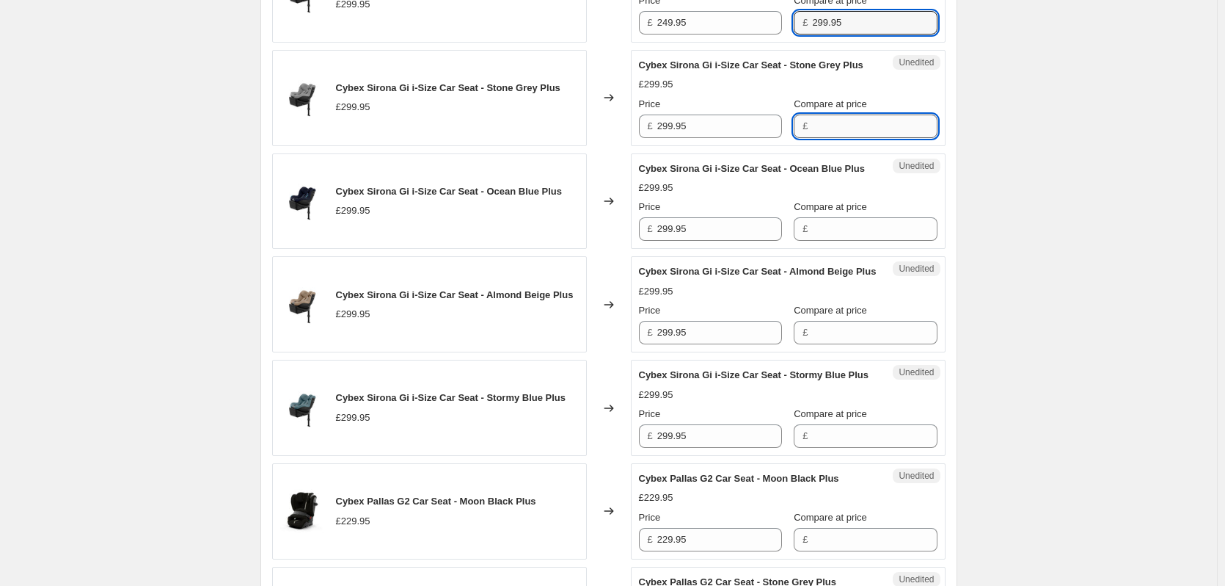
drag, startPoint x: 836, startPoint y: 227, endPoint x: 834, endPoint y: 236, distance: 8.6
click at [836, 138] on input "Compare at price" at bounding box center [874, 125] width 125 height 23
paste input "299.95"
type input "299.95"
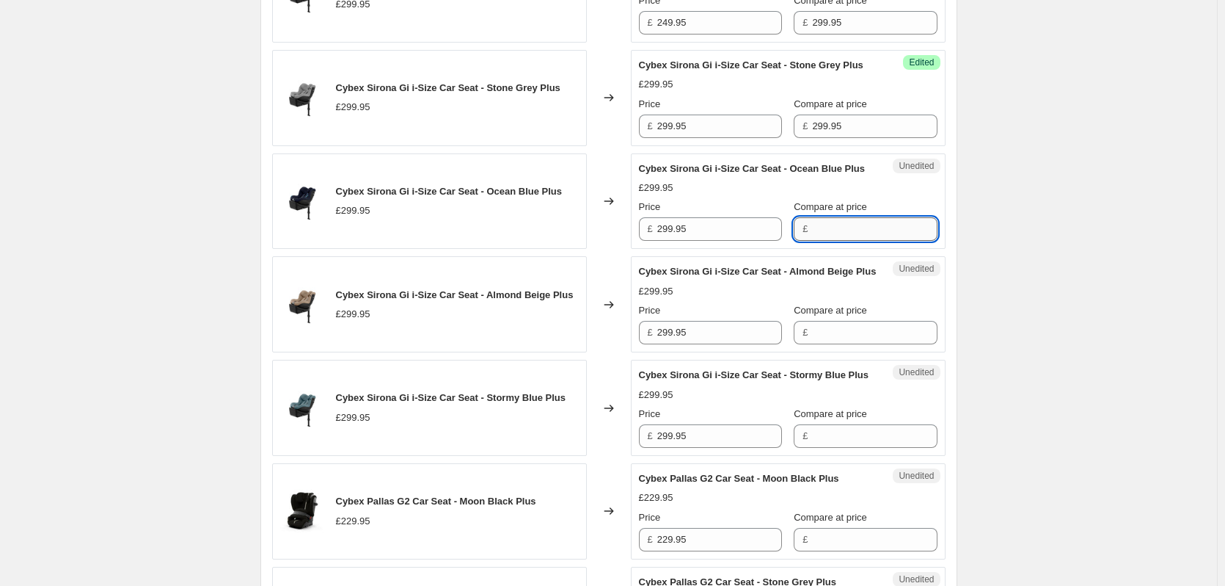
click at [827, 241] on input "Compare at price" at bounding box center [874, 228] width 125 height 23
paste input "299.95"
type input "299.95"
click at [825, 344] on input "Compare at price" at bounding box center [874, 332] width 125 height 23
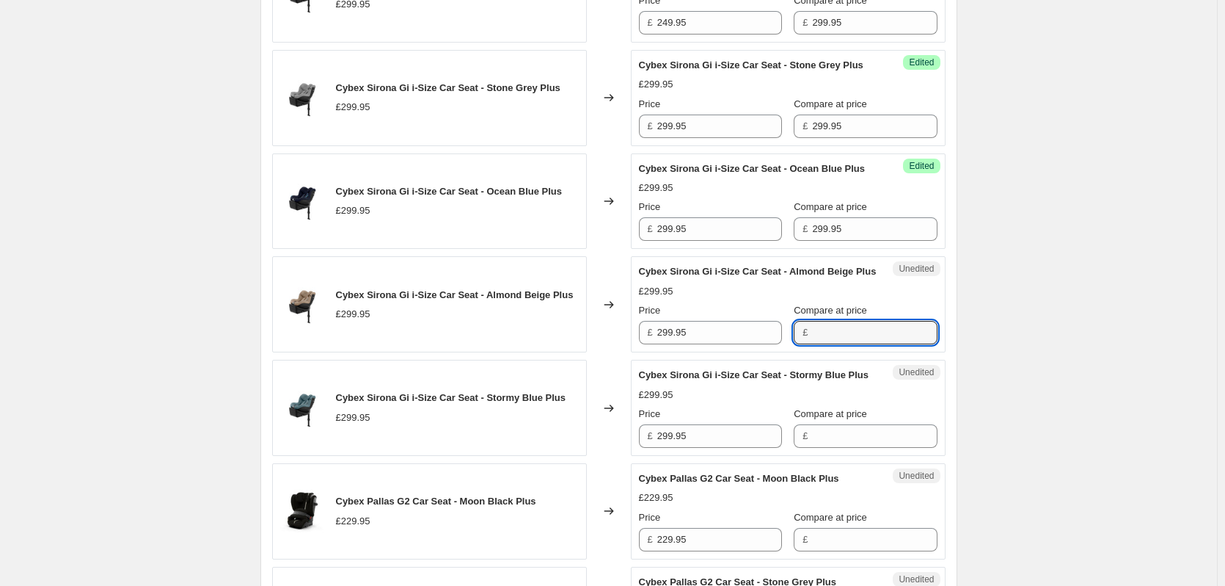
paste input "299.95"
type input "299.95"
click at [825, 448] on input "Compare at price" at bounding box center [874, 435] width 125 height 23
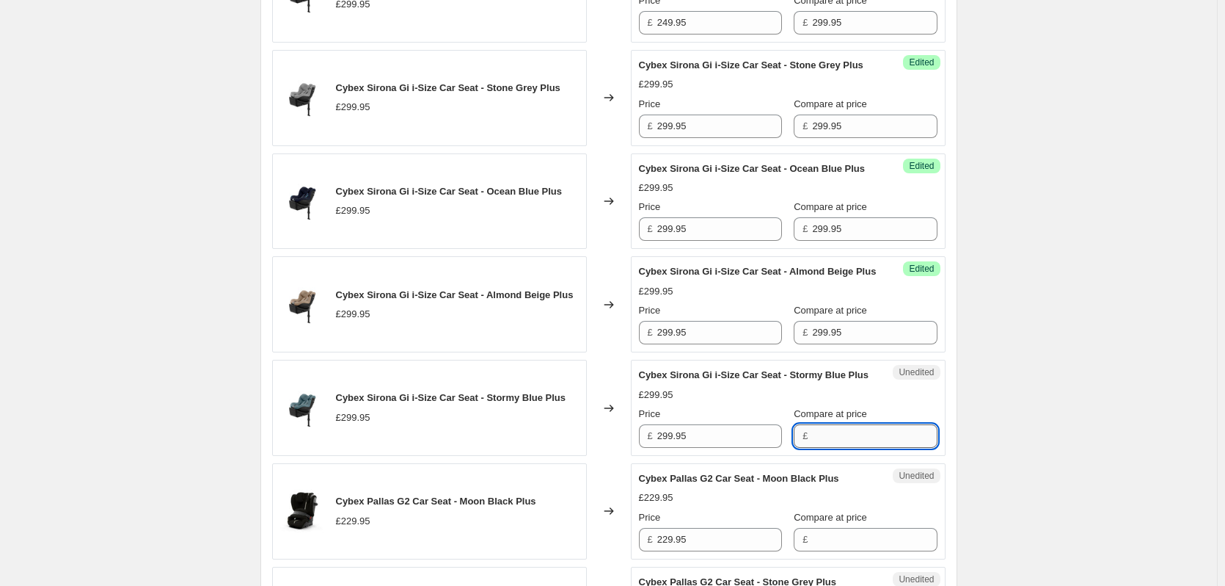
paste input "299.95"
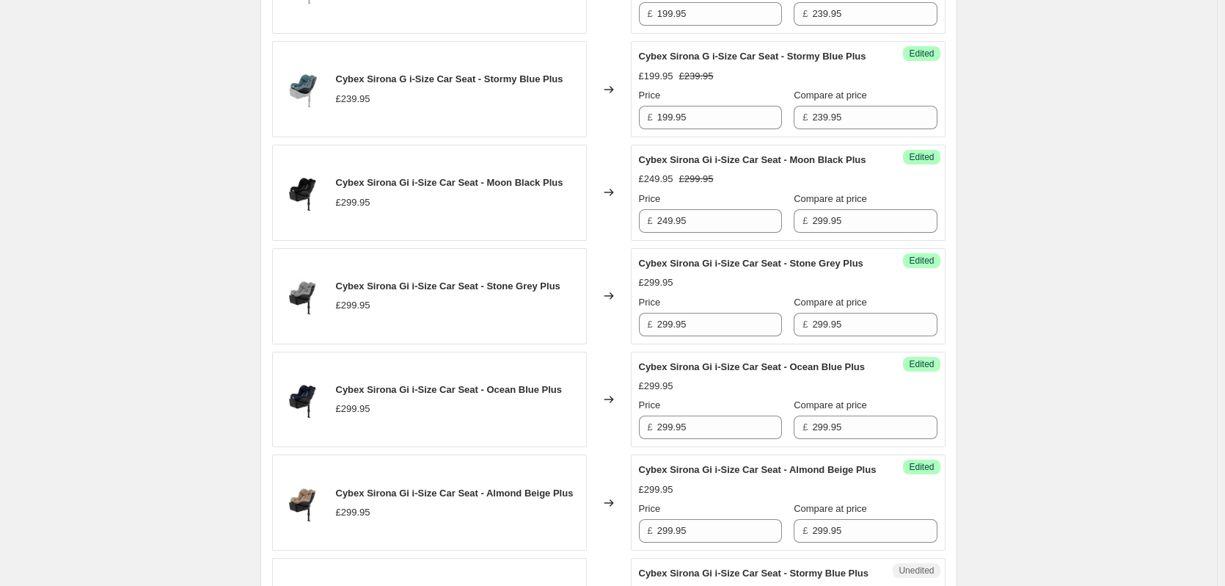
scroll to position [1068, 0]
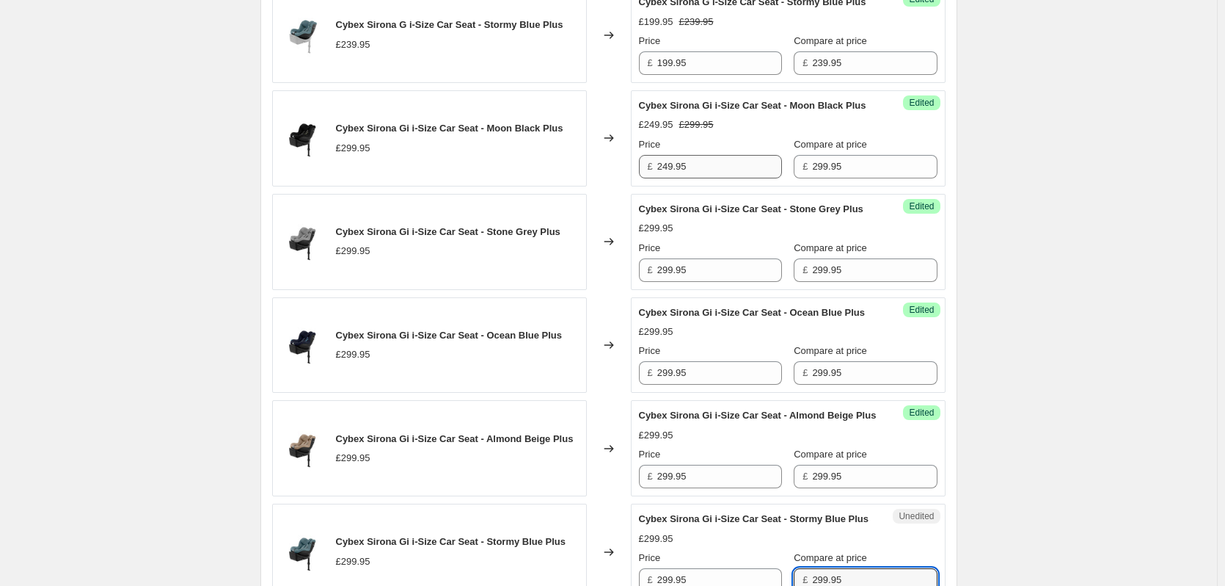
type input "299.95"
click at [726, 178] on input "249.95" at bounding box center [719, 166] width 125 height 23
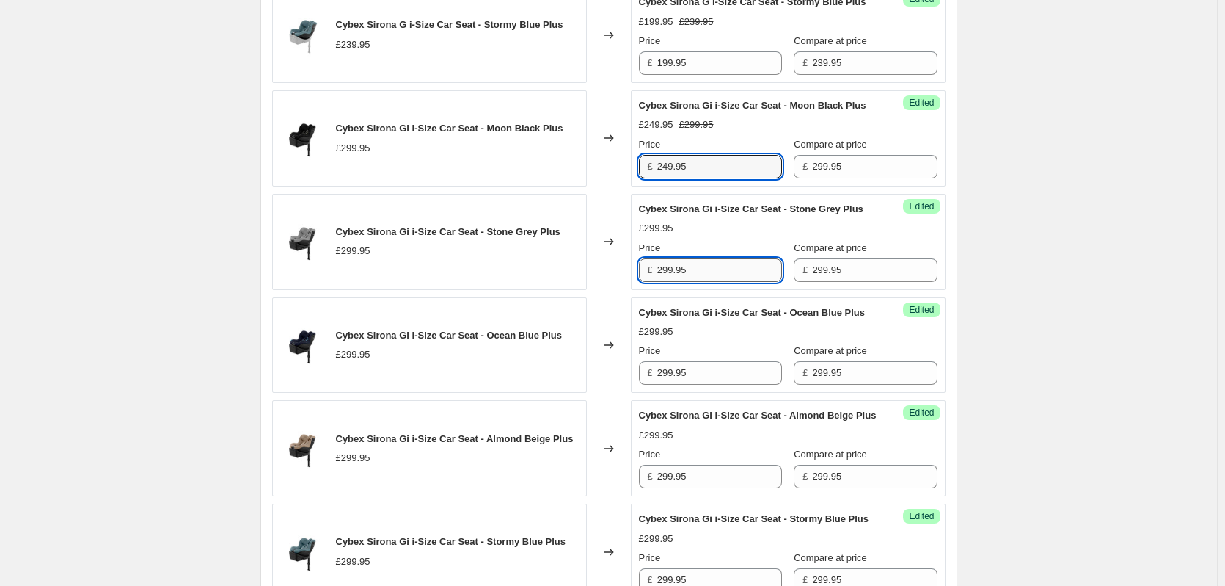
click at [718, 282] on input "299.95" at bounding box center [719, 269] width 125 height 23
paste input "4"
type input "249.95"
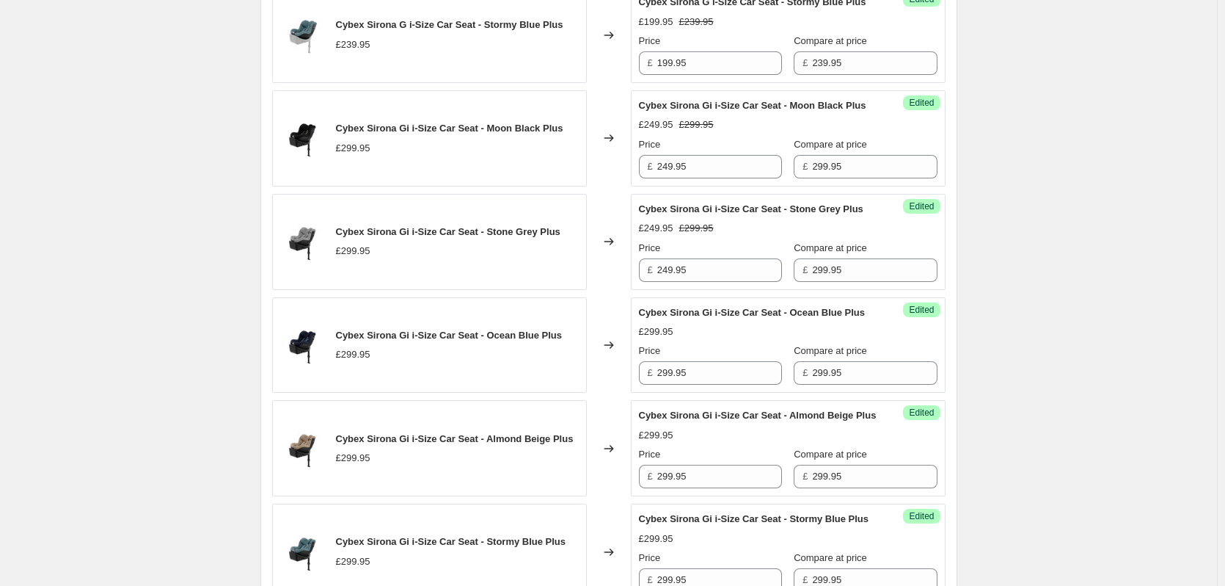
click at [707, 358] on div "Price" at bounding box center [710, 350] width 143 height 15
click at [711, 384] on input "299.95" at bounding box center [719, 372] width 125 height 23
paste input "4"
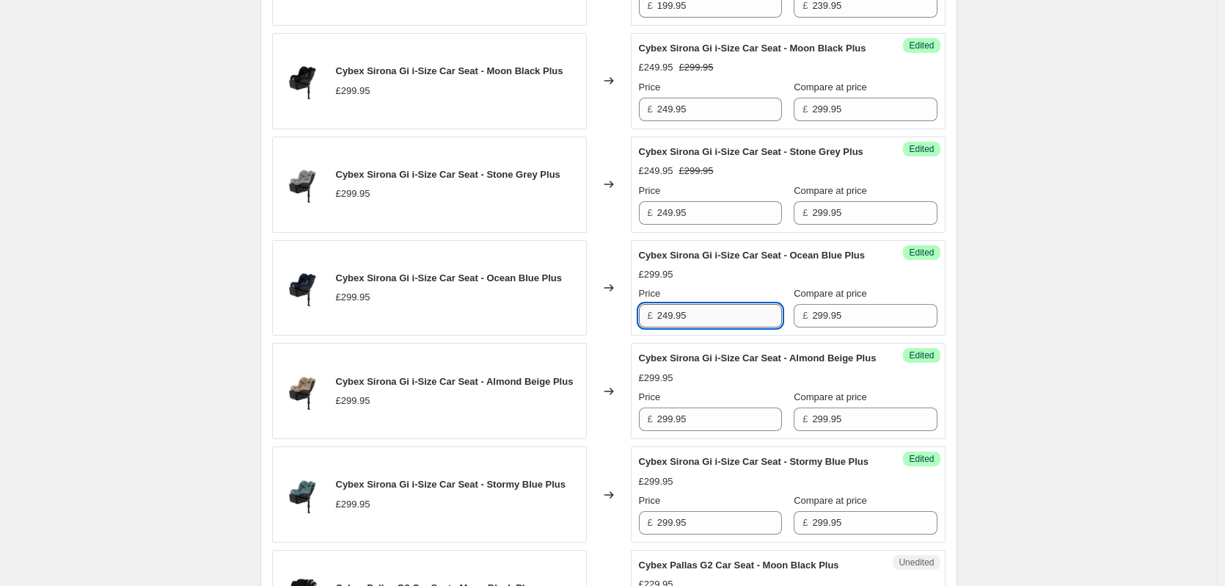
scroll to position [1215, 0]
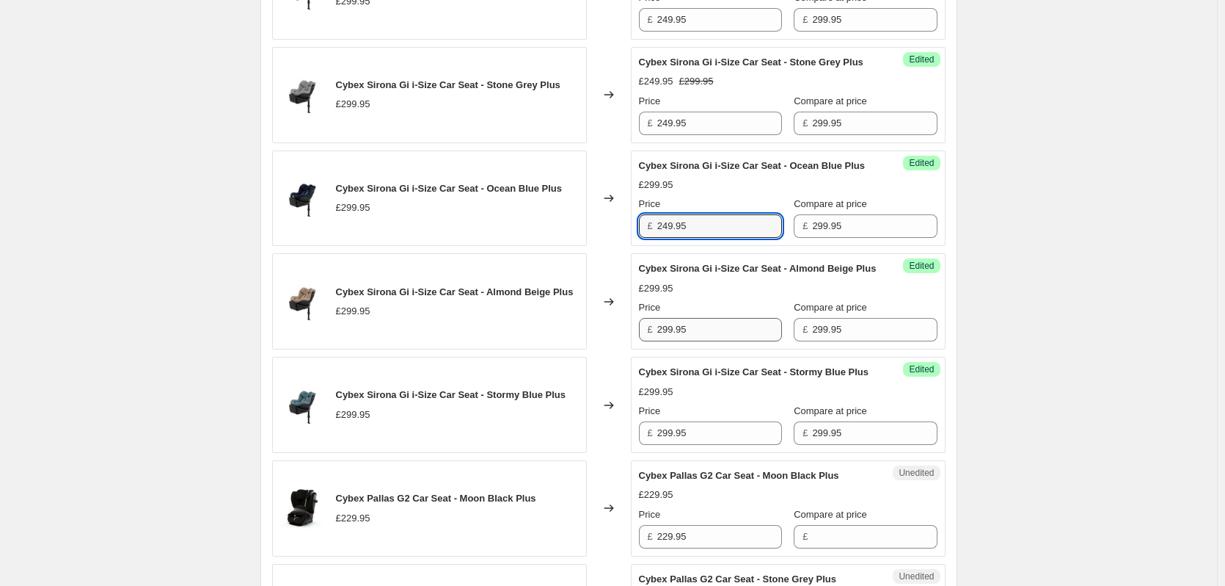
type input "249.95"
click at [713, 341] on input "299.95" at bounding box center [719, 329] width 125 height 23
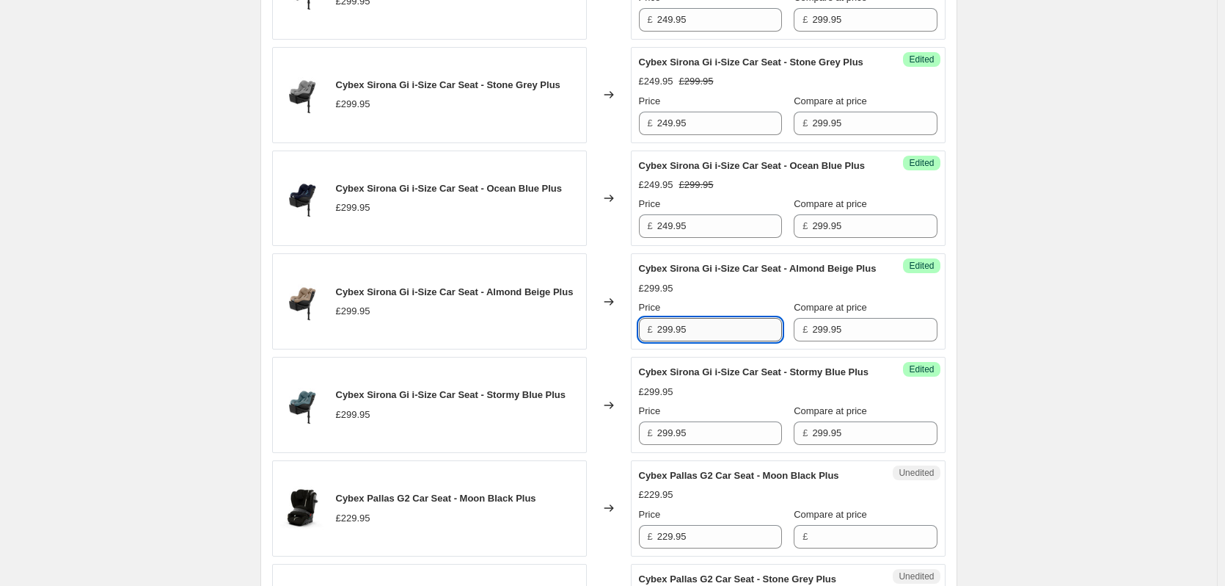
paste input "4"
type input "249.95"
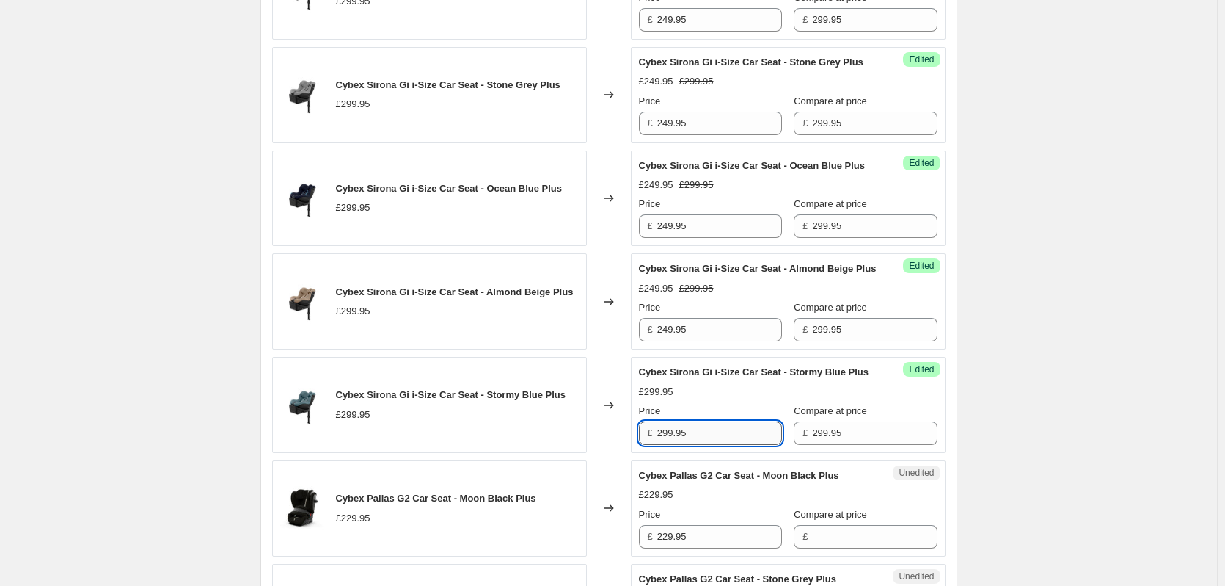
click at [718, 445] on input "299.95" at bounding box center [719, 432] width 125 height 23
paste input "4"
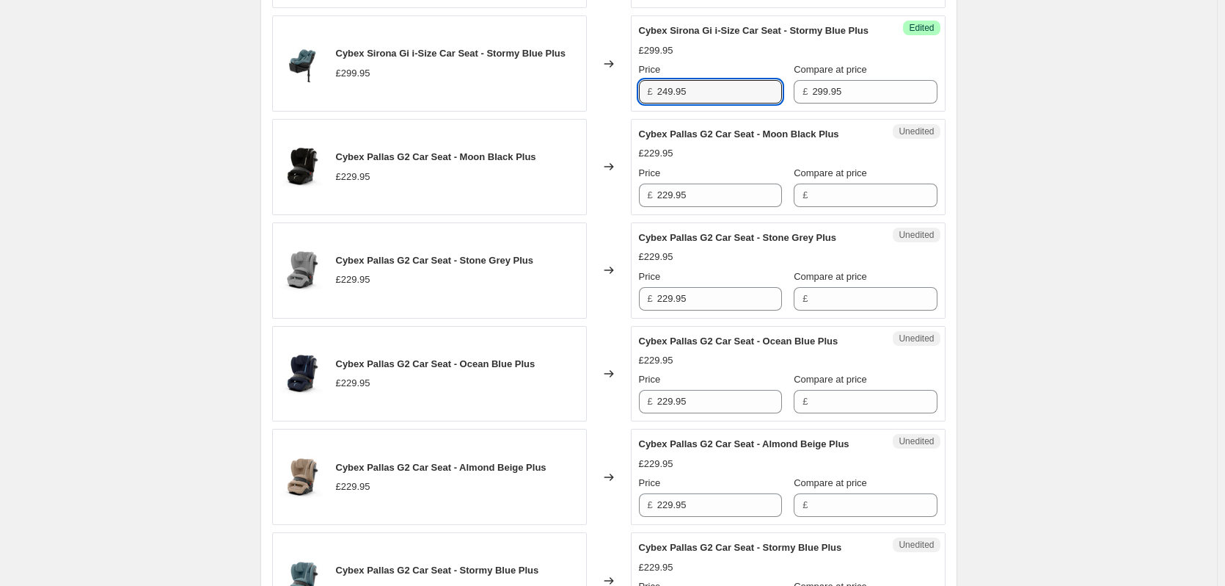
scroll to position [1582, 0]
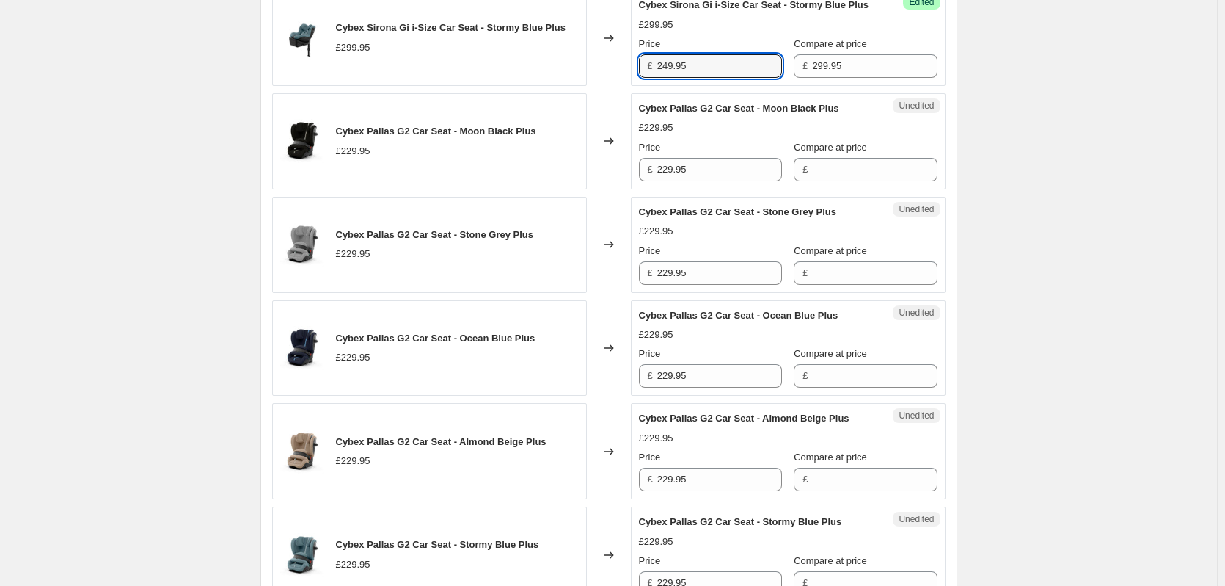
type input "249.95"
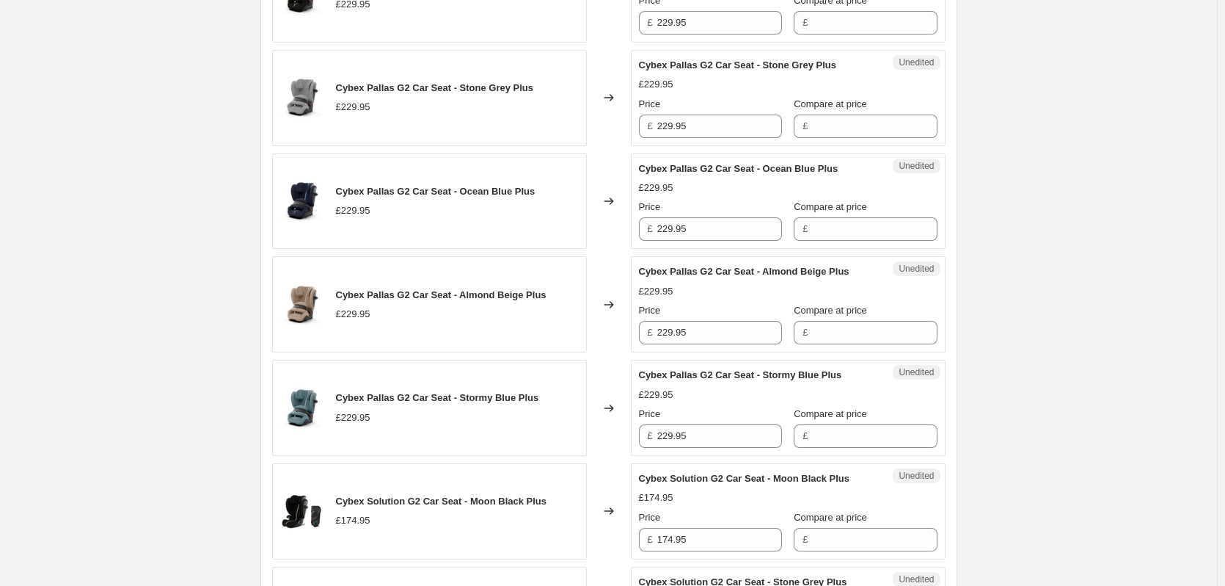
scroll to position [1655, 0]
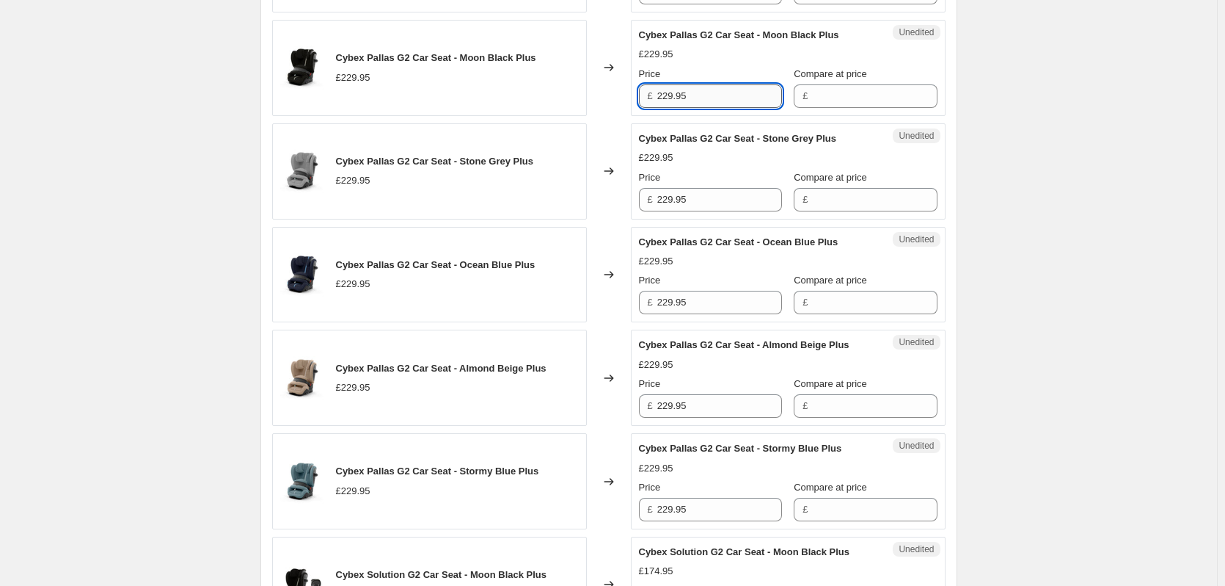
click at [741, 108] on input "229.95" at bounding box center [719, 95] width 125 height 23
click at [845, 108] on input "Compare at price" at bounding box center [874, 95] width 125 height 23
paste input "229.95"
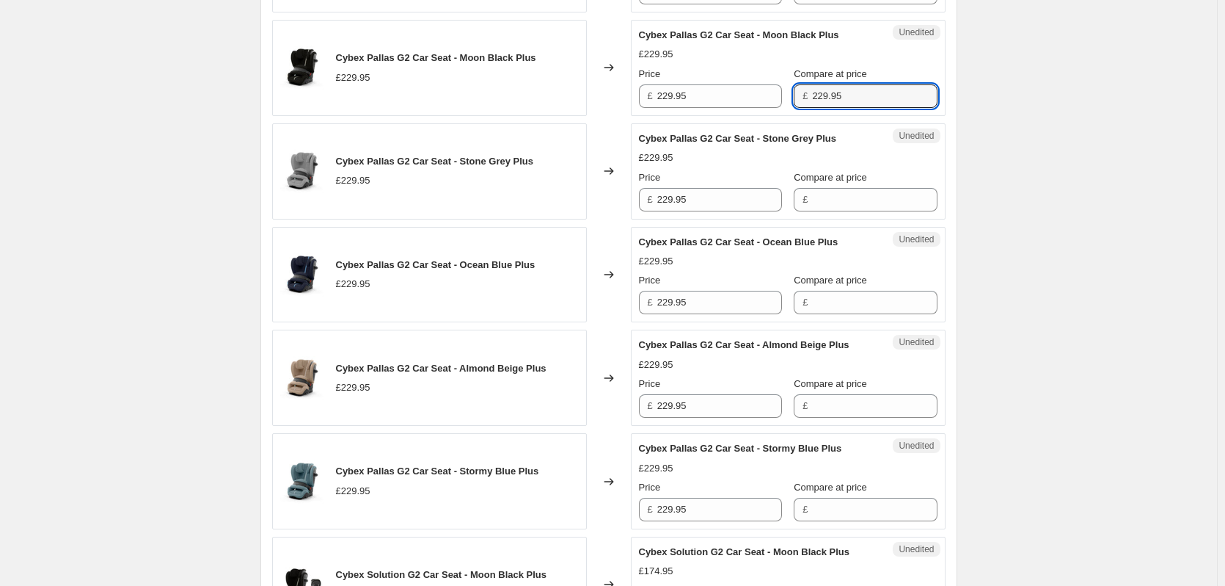
scroll to position [1729, 0]
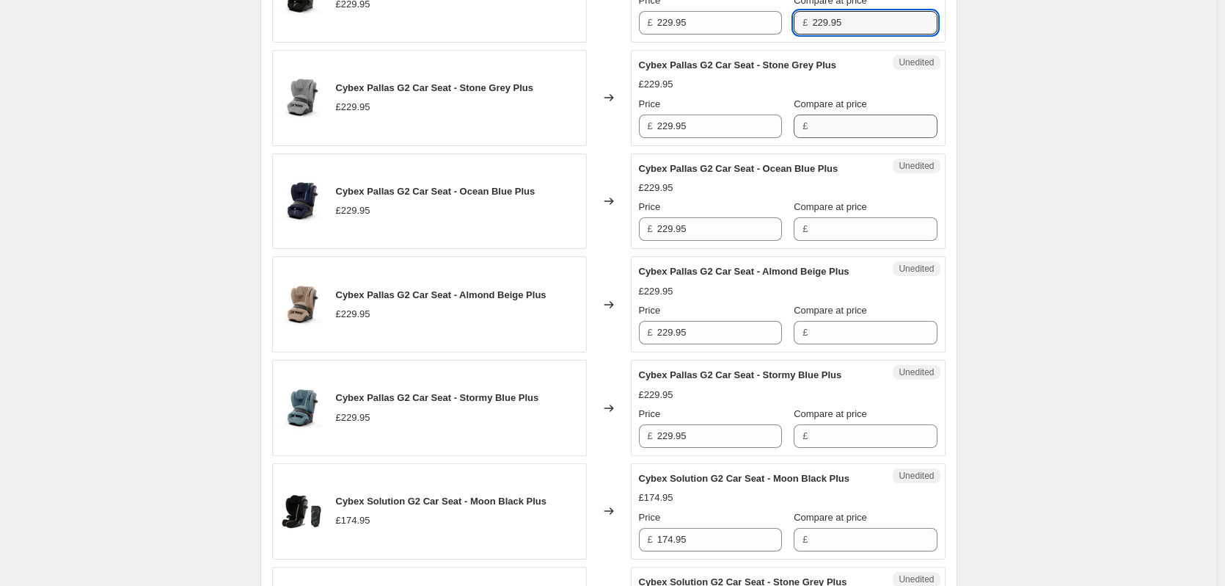
type input "229.95"
click at [837, 138] on input "Compare at price" at bounding box center [874, 125] width 125 height 23
paste input "229.95"
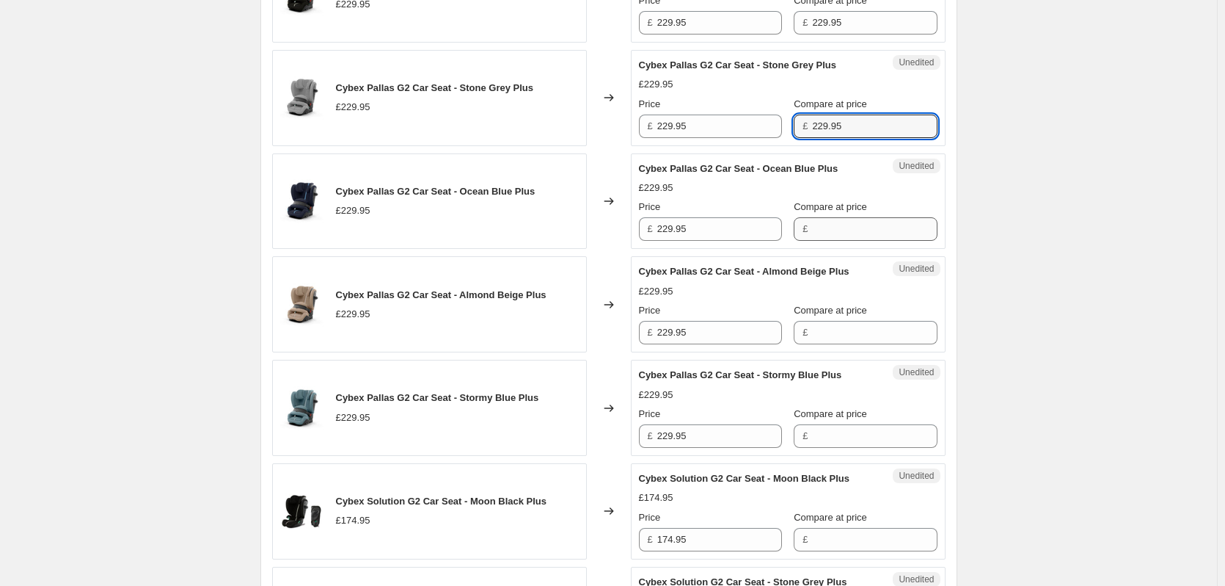
type input "229.95"
click at [838, 241] on input "Compare at price" at bounding box center [874, 228] width 125 height 23
paste input "229.95"
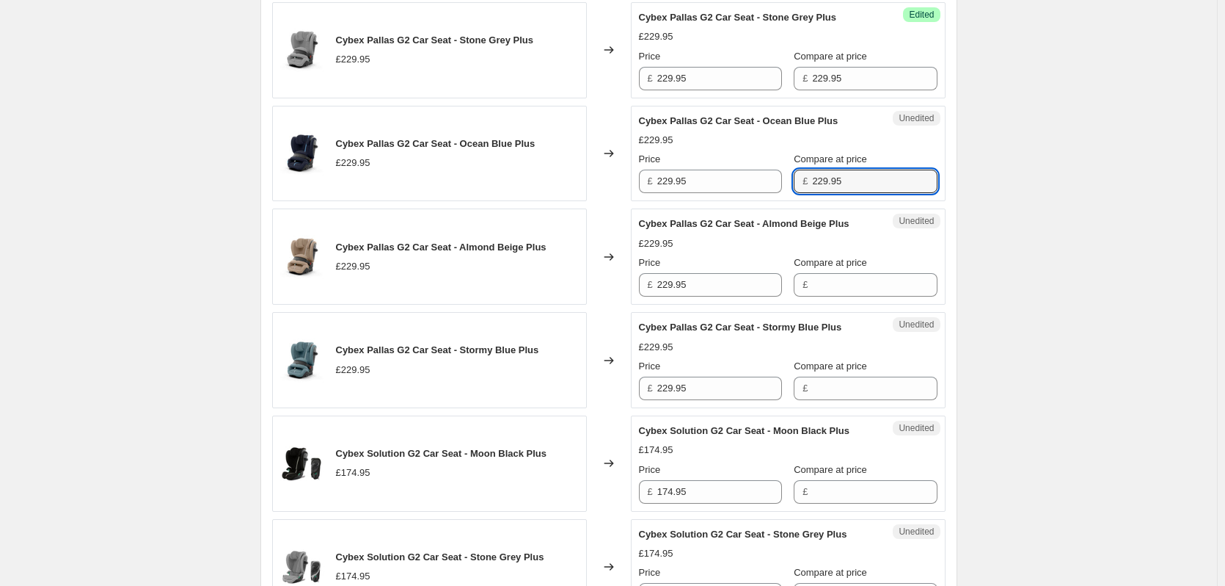
scroll to position [1802, 0]
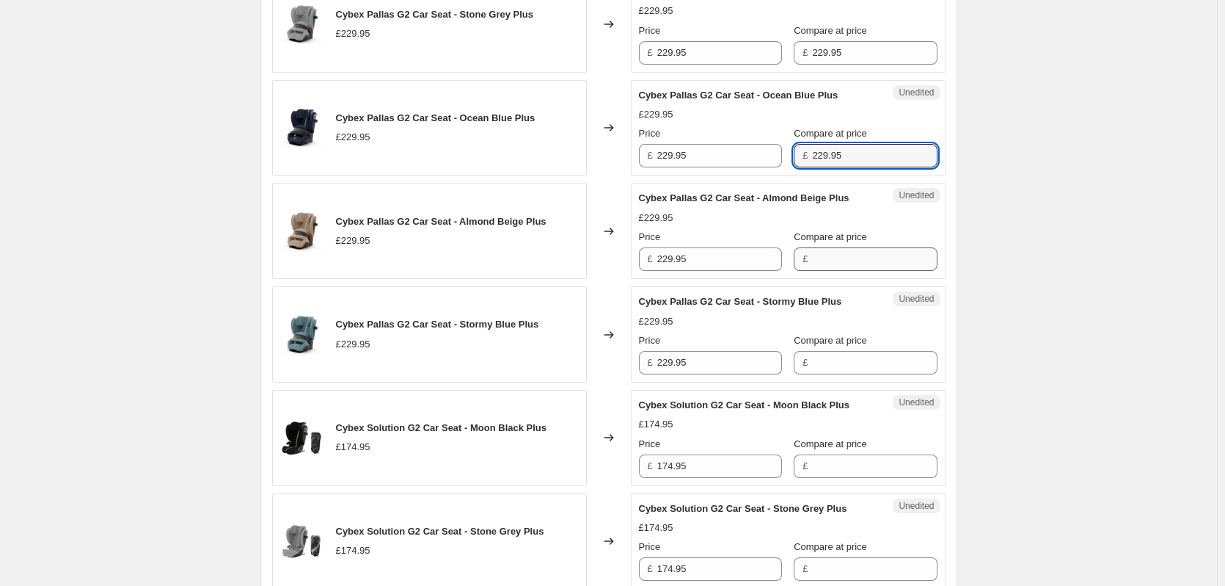
type input "229.95"
click at [828, 271] on input "Compare at price" at bounding box center [874, 258] width 125 height 23
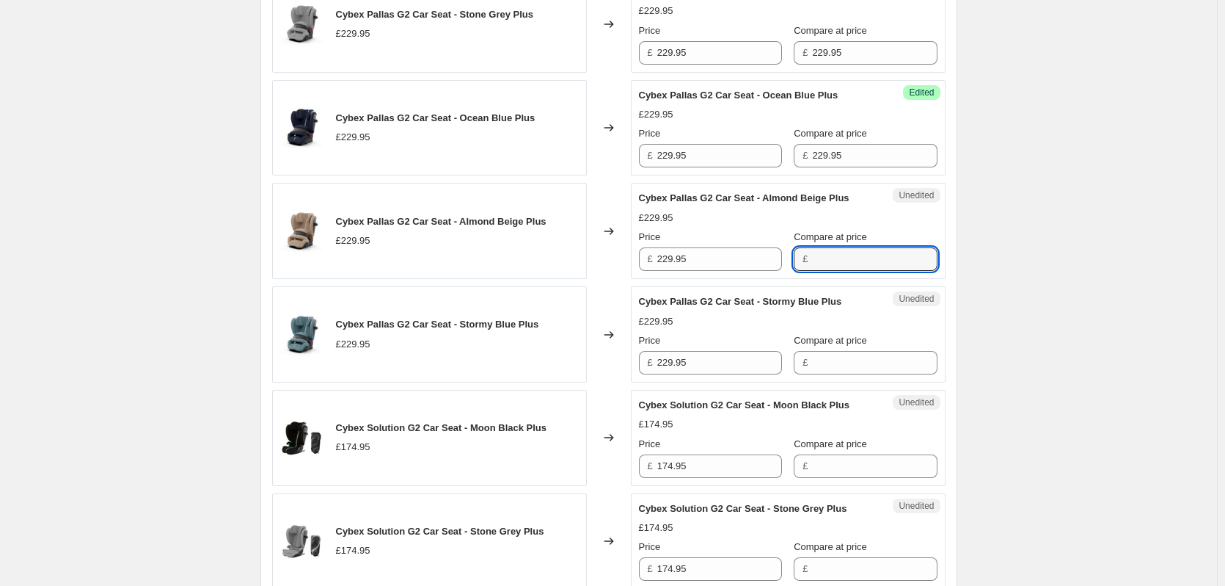
paste input "229.95"
type input "229.95"
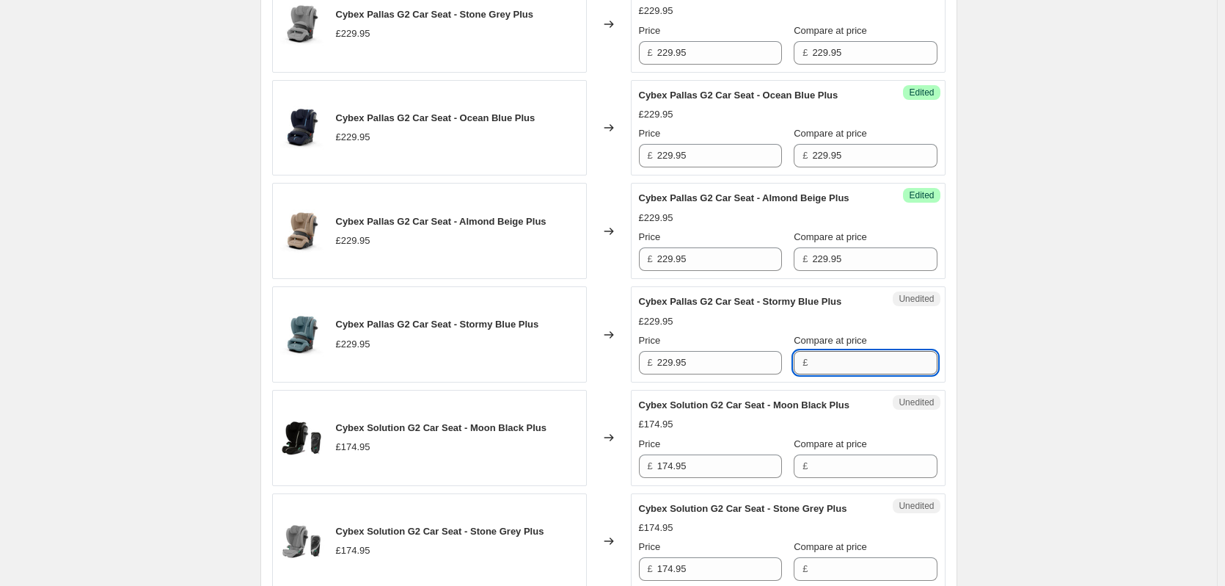
drag, startPoint x: 835, startPoint y: 507, endPoint x: 829, endPoint y: 498, distance: 10.6
click at [834, 374] on input "Compare at price" at bounding box center [874, 362] width 125 height 23
paste input "229.95"
type input "229.95"
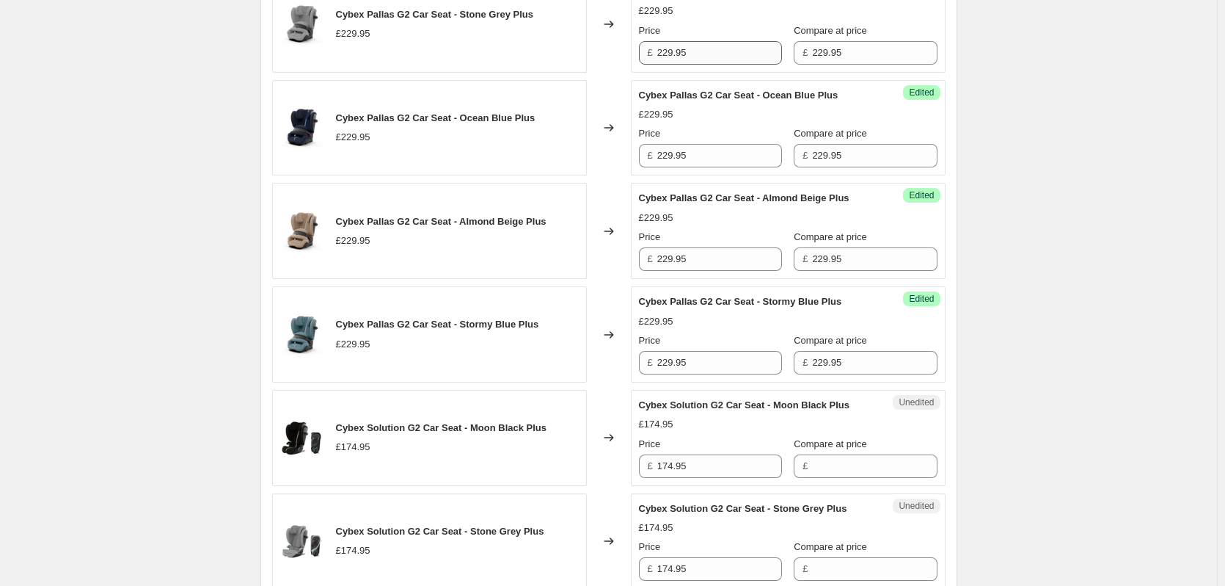
type input "189.95"
click at [712, 65] on input "229.95" at bounding box center [719, 52] width 125 height 23
paste input "18"
type input "189.95"
click at [716, 167] on input "229.95" at bounding box center [719, 155] width 125 height 23
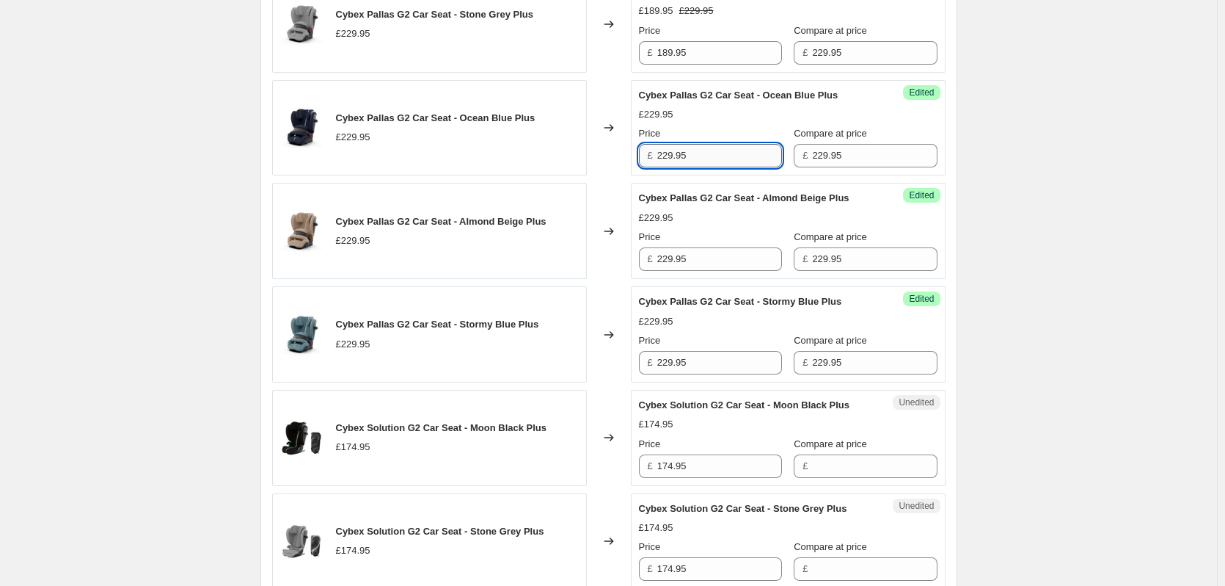
paste input "18"
type input "189.95"
click at [713, 271] on input "229.95" at bounding box center [719, 258] width 125 height 23
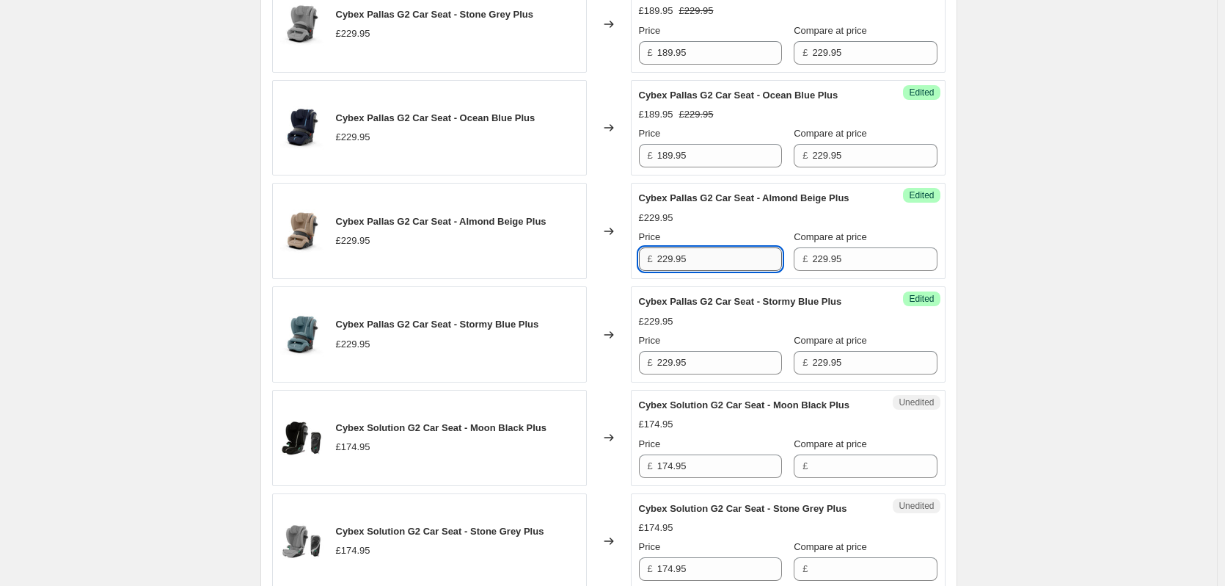
paste input "18"
type input "189.95"
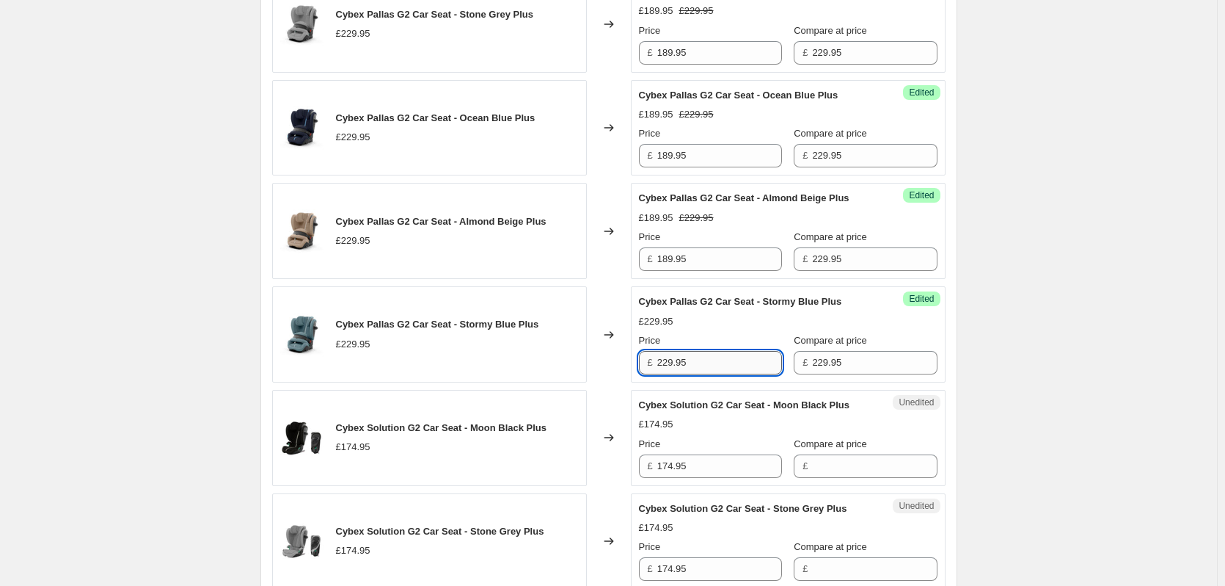
click at [714, 374] on input "229.95" at bounding box center [719, 362] width 125 height 23
paste input "18"
type input "189.95"
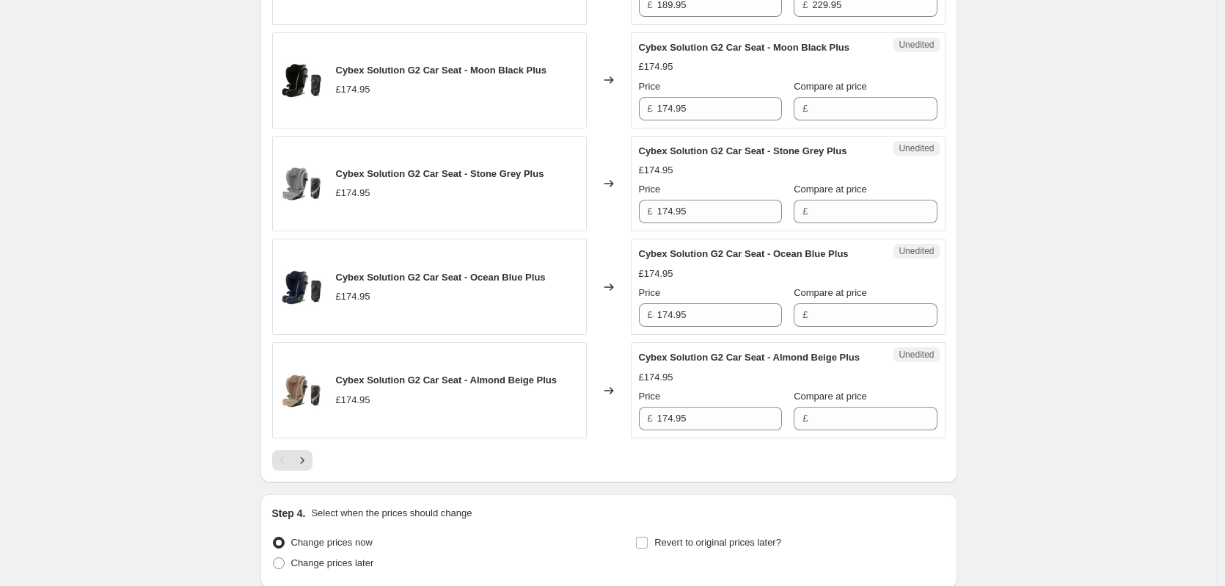
scroll to position [2316, 0]
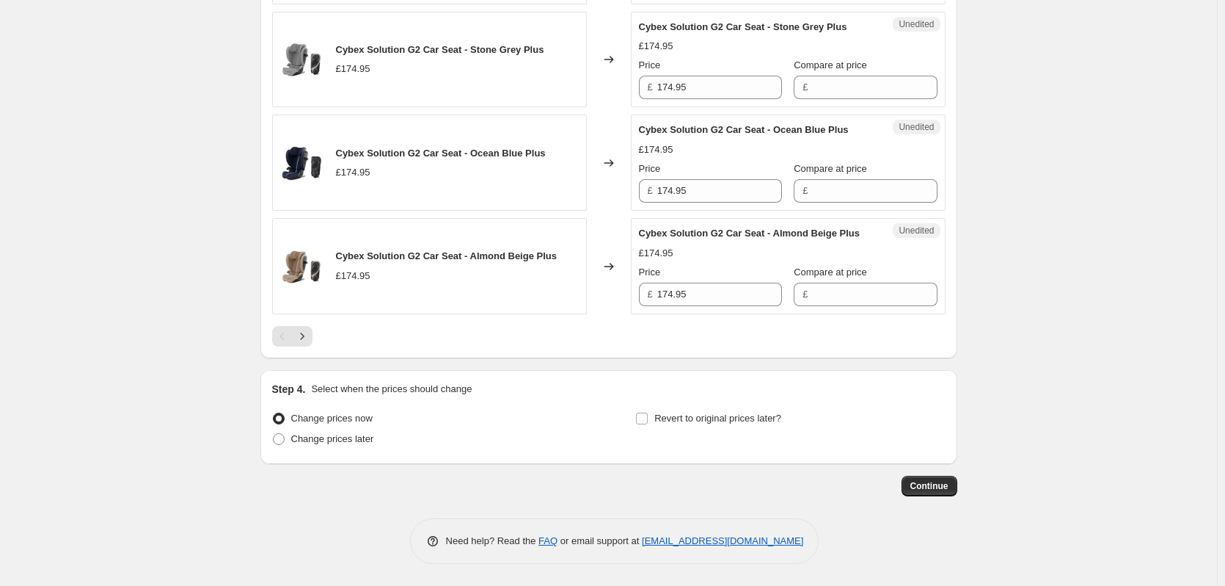
paste input "174.95"
type input "174.95"
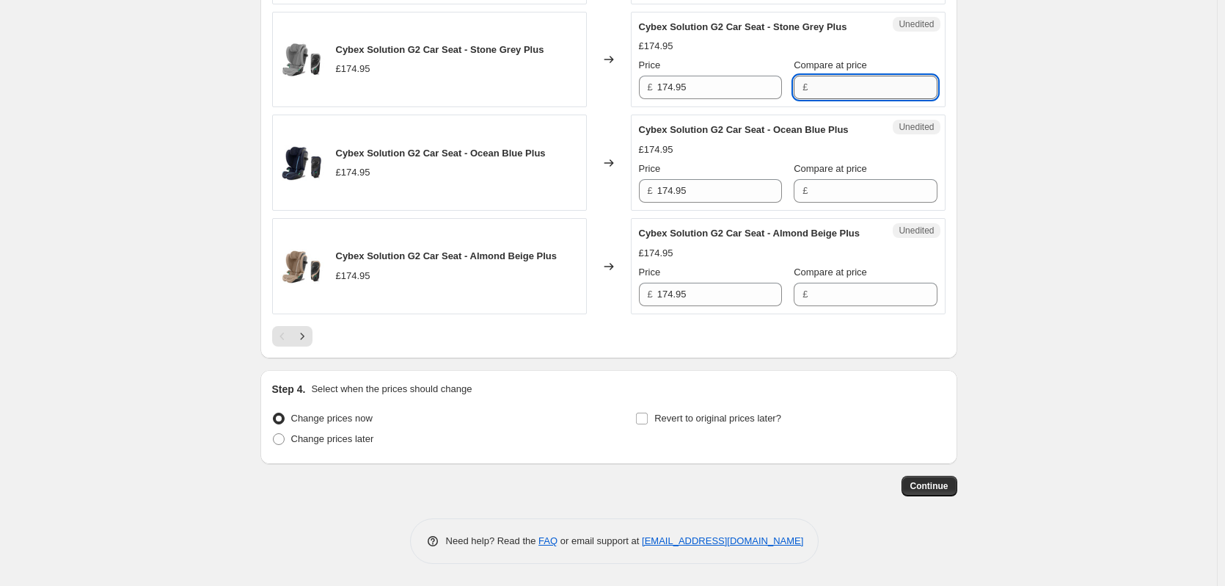
click at [833, 99] on input "Compare at price" at bounding box center [874, 87] width 125 height 23
paste input "174.95"
type input "174.95"
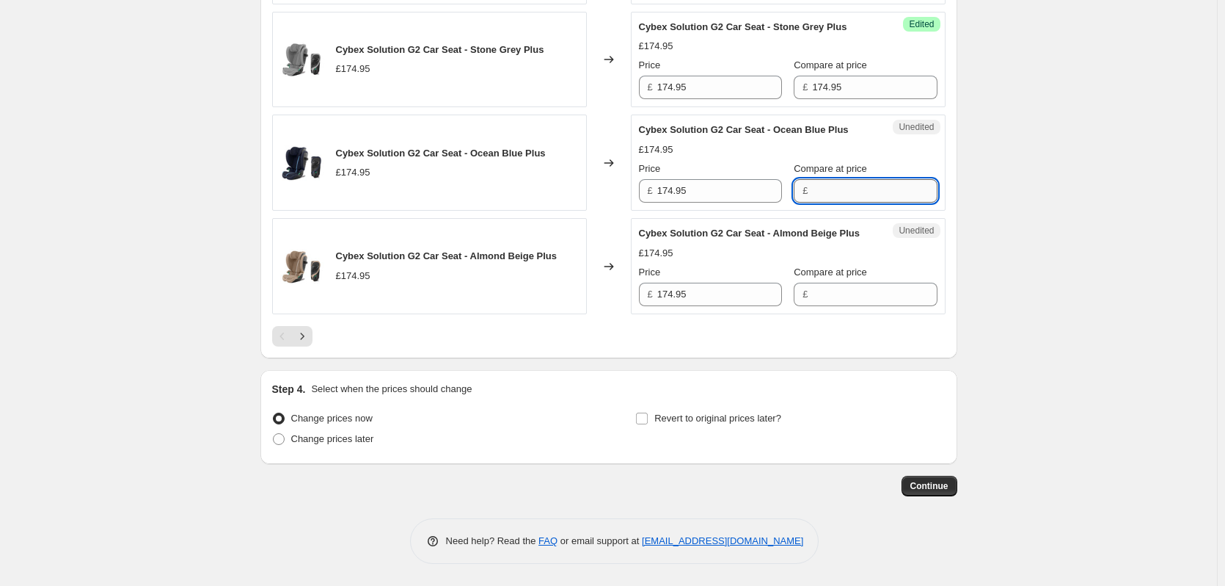
click at [828, 203] on input "Compare at price" at bounding box center [874, 190] width 125 height 23
paste input "174.95"
type input "174.95"
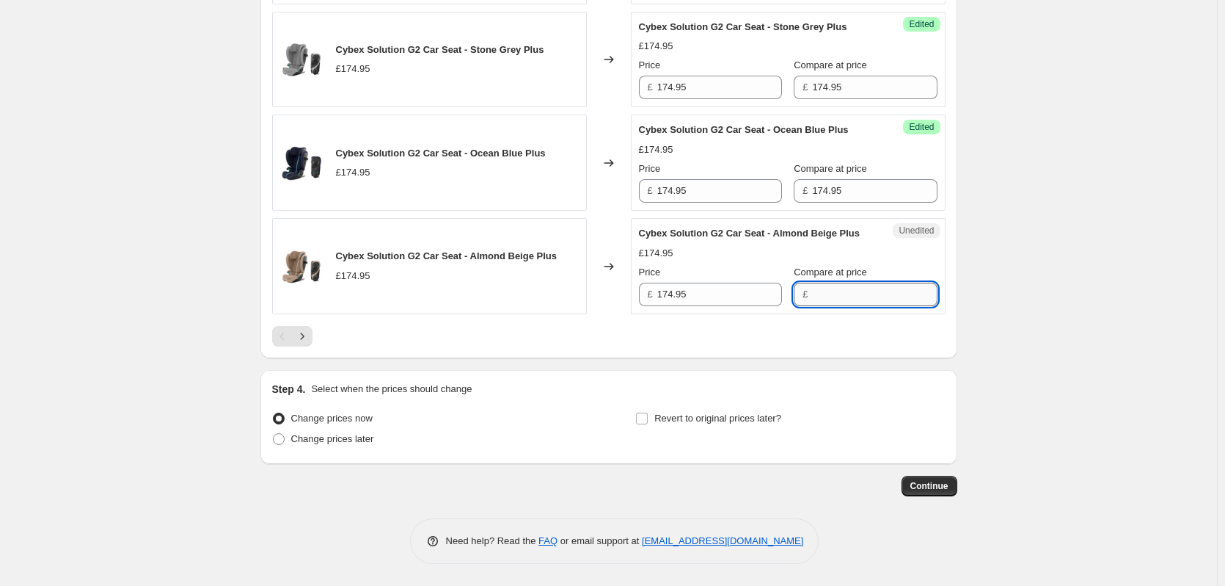
click at [822, 306] on input "Compare at price" at bounding box center [874, 293] width 125 height 23
paste input "174.95"
type input "174.95"
type input "144.95"
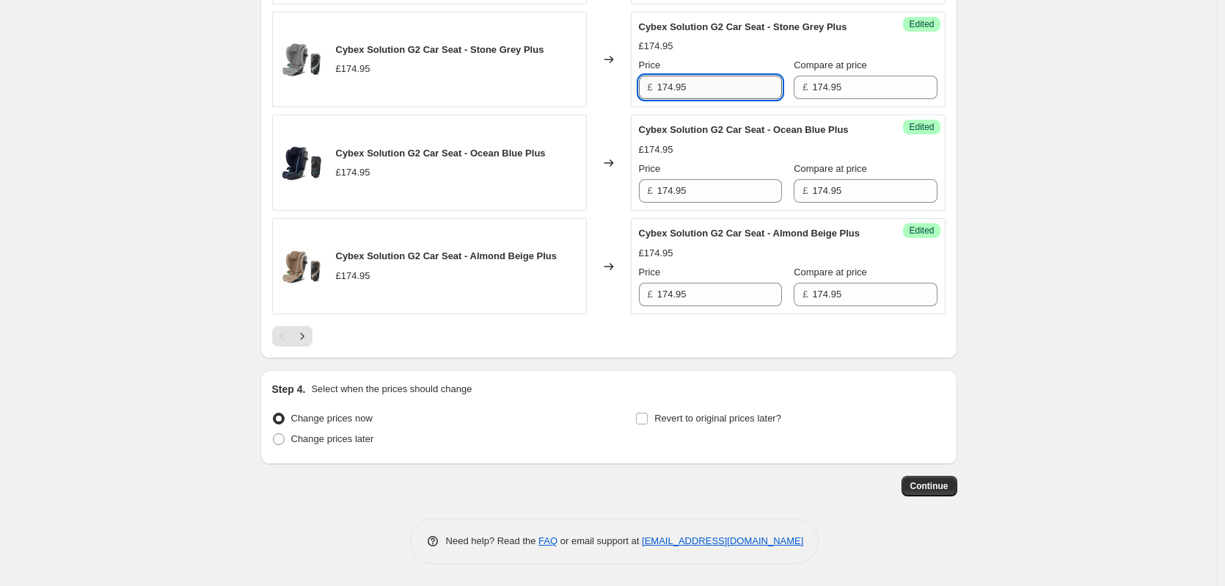
click at [707, 99] on input "174.95" at bounding box center [719, 87] width 125 height 23
paste input "4"
type input "144.95"
click at [700, 203] on input "174.95" at bounding box center [719, 190] width 125 height 23
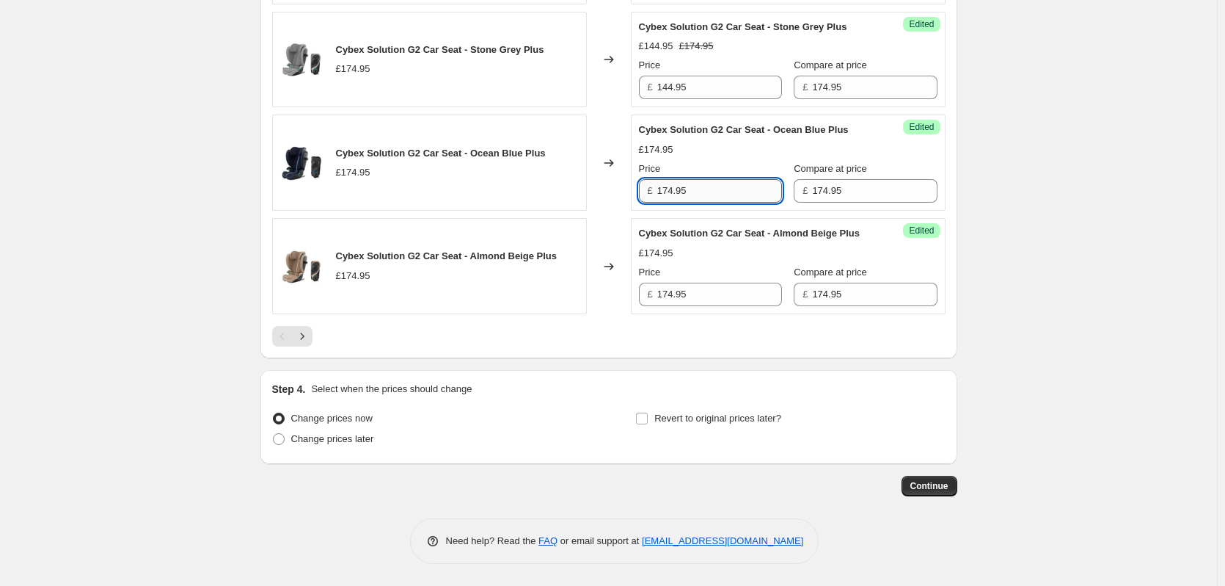
paste input "4"
type input "144.95"
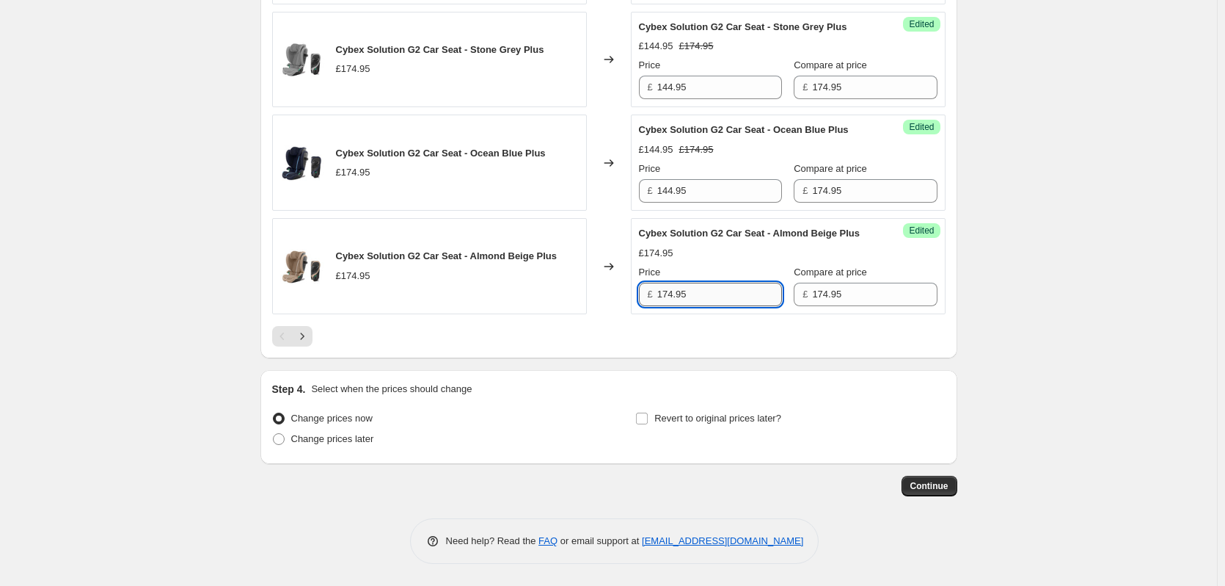
click at [711, 306] on input "174.95" at bounding box center [719, 293] width 125 height 23
paste input "4"
type input "144.95"
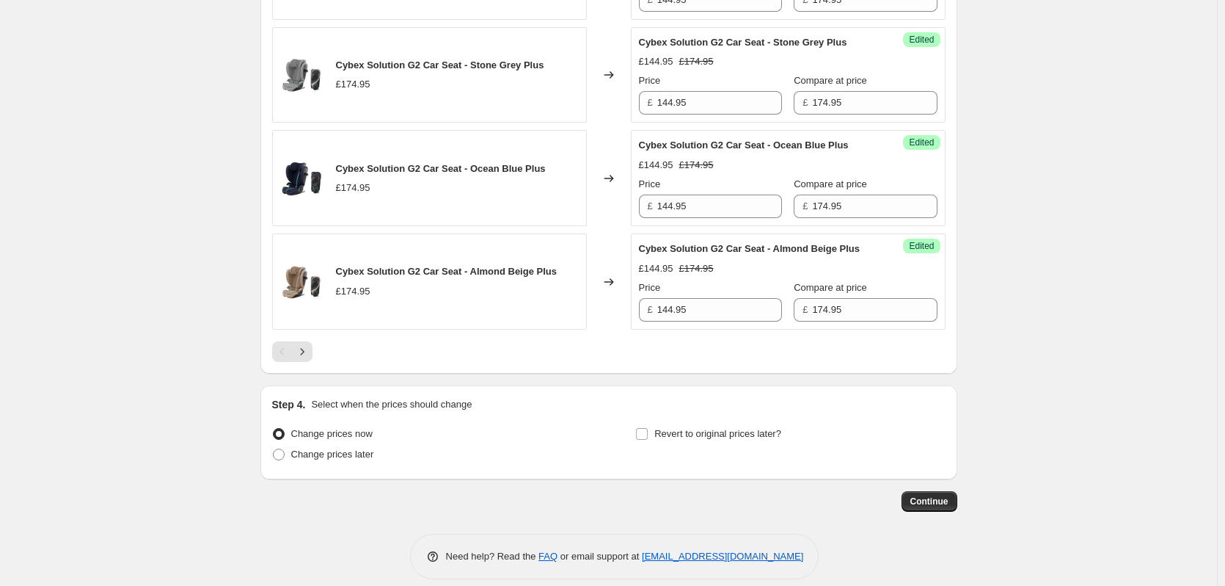
scroll to position [2242, 0]
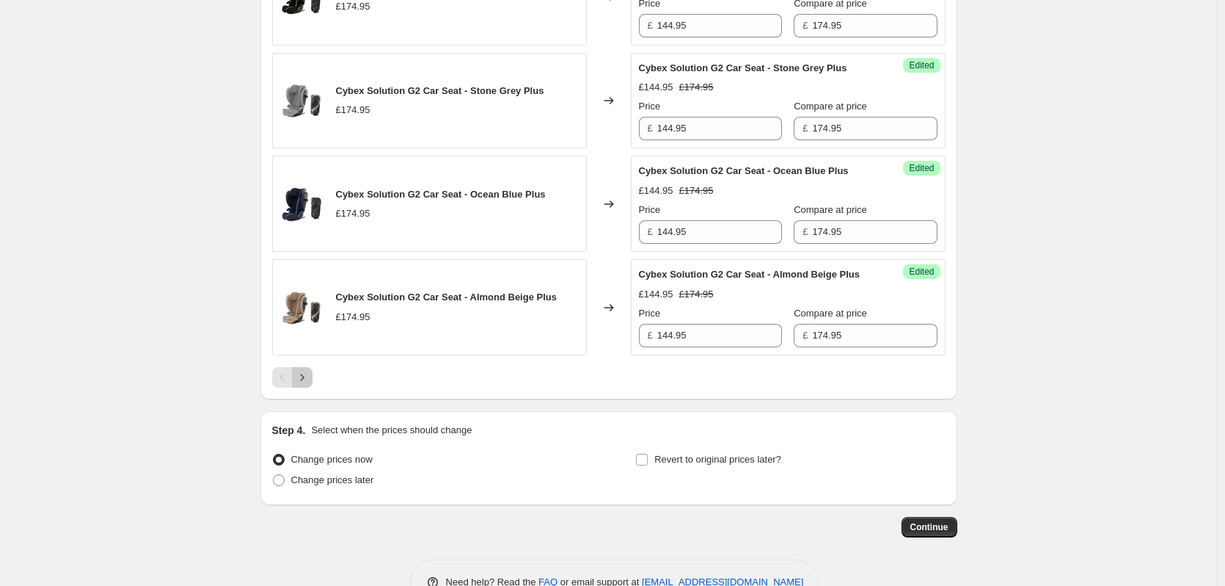
click at [305, 384] on icon "Next" at bounding box center [302, 377] width 15 height 15
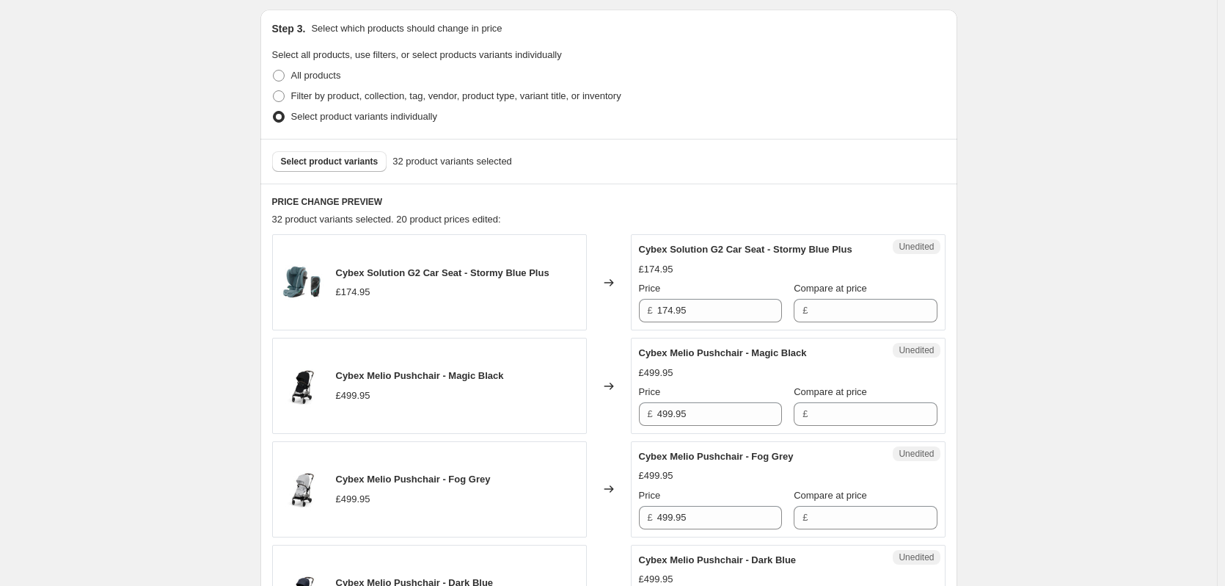
scroll to position [386, 0]
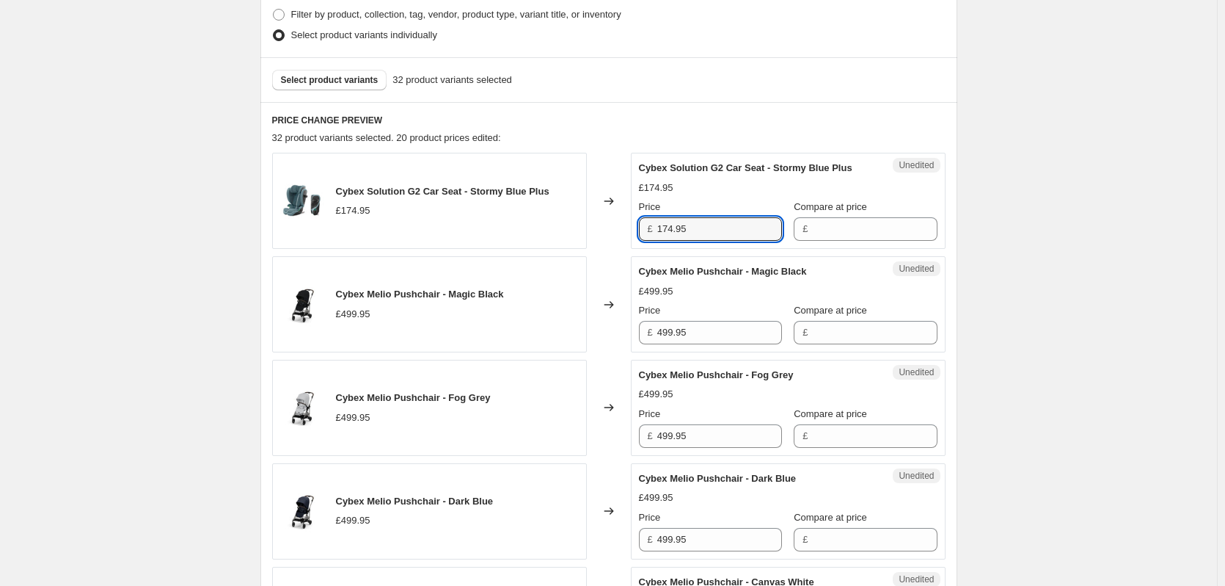
drag, startPoint x: 679, startPoint y: 236, endPoint x: 608, endPoint y: 245, distance: 72.5
click at [608, 245] on div "Cybex Solution G2 Car Seat - Stormy Blue Plus £174.95 Changed to Unedited Cybex…" at bounding box center [609, 201] width 674 height 96
click at [897, 236] on input "Compare at price" at bounding box center [874, 228] width 125 height 23
paste input "174.95"
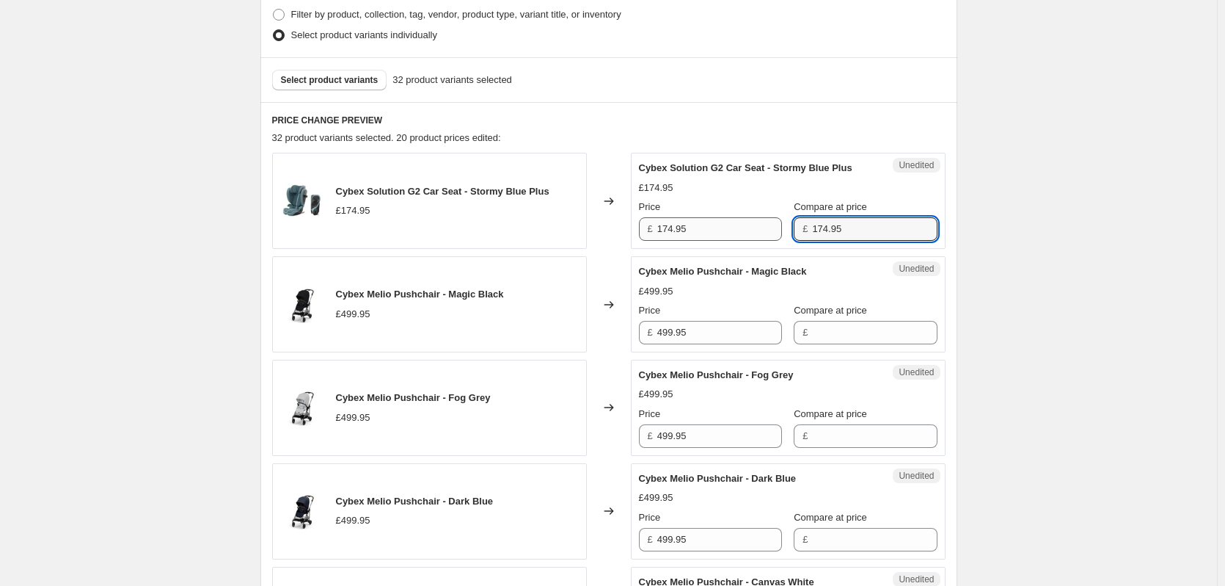
type input "174.95"
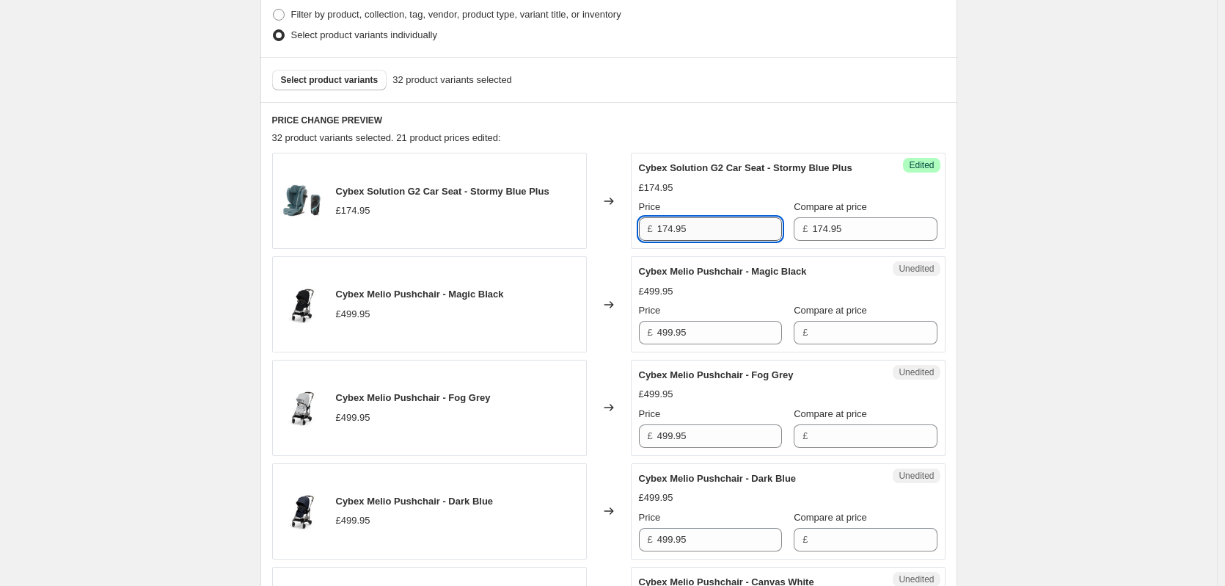
click at [703, 230] on input "174.95" at bounding box center [719, 228] width 125 height 23
type input "144.95"
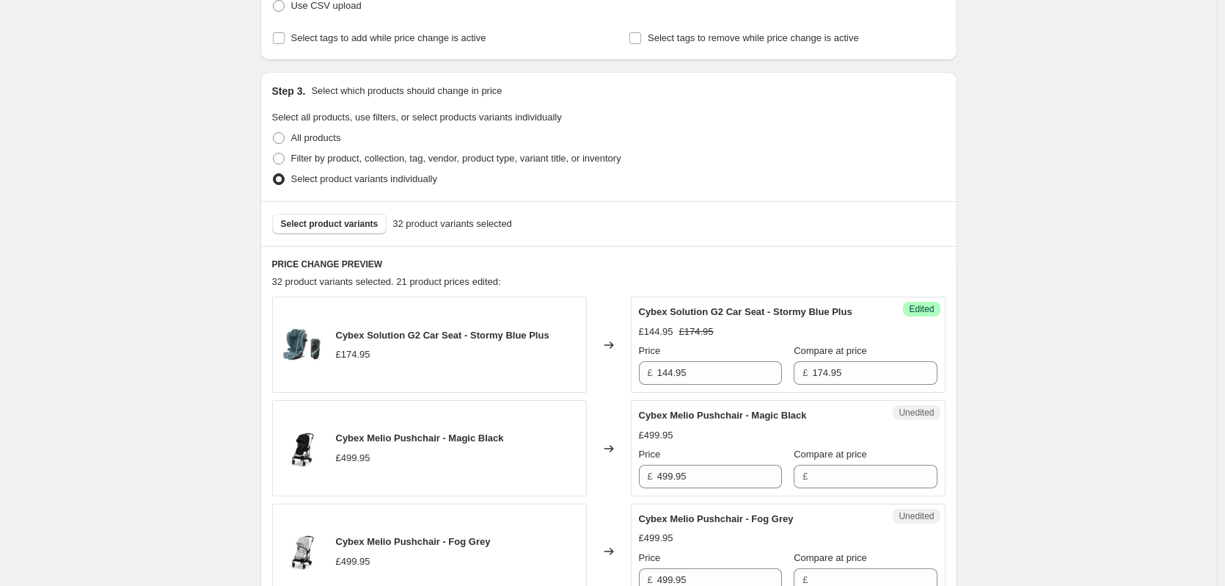
scroll to position [239, 0]
click at [327, 220] on button "Select product variants" at bounding box center [329, 226] width 115 height 21
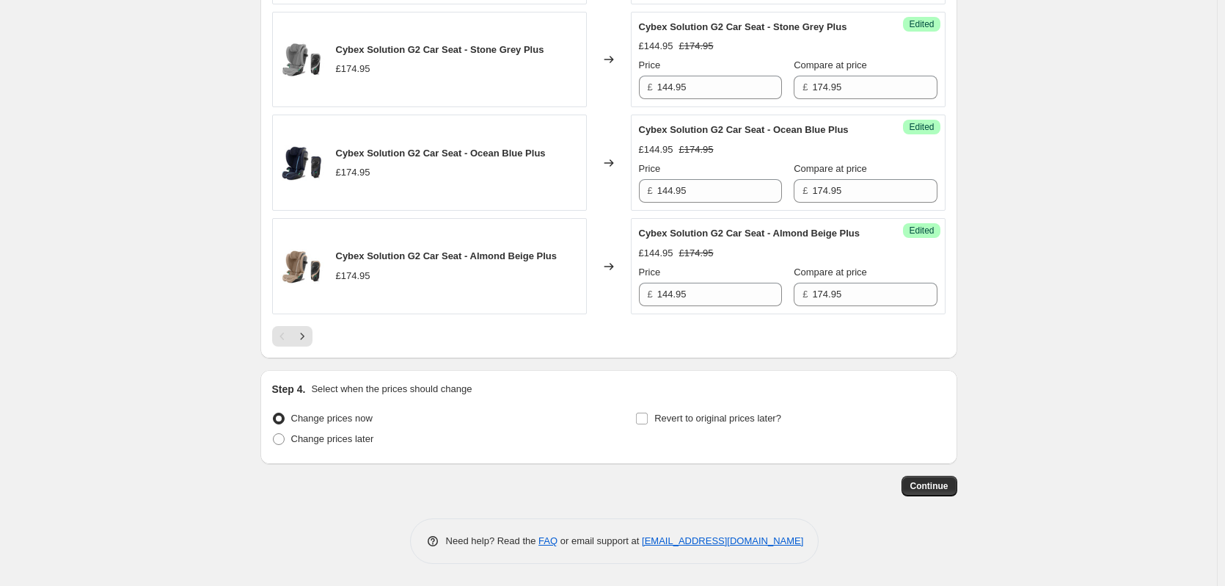
scroll to position [2445, 0]
click at [299, 331] on icon "Next" at bounding box center [302, 336] width 15 height 15
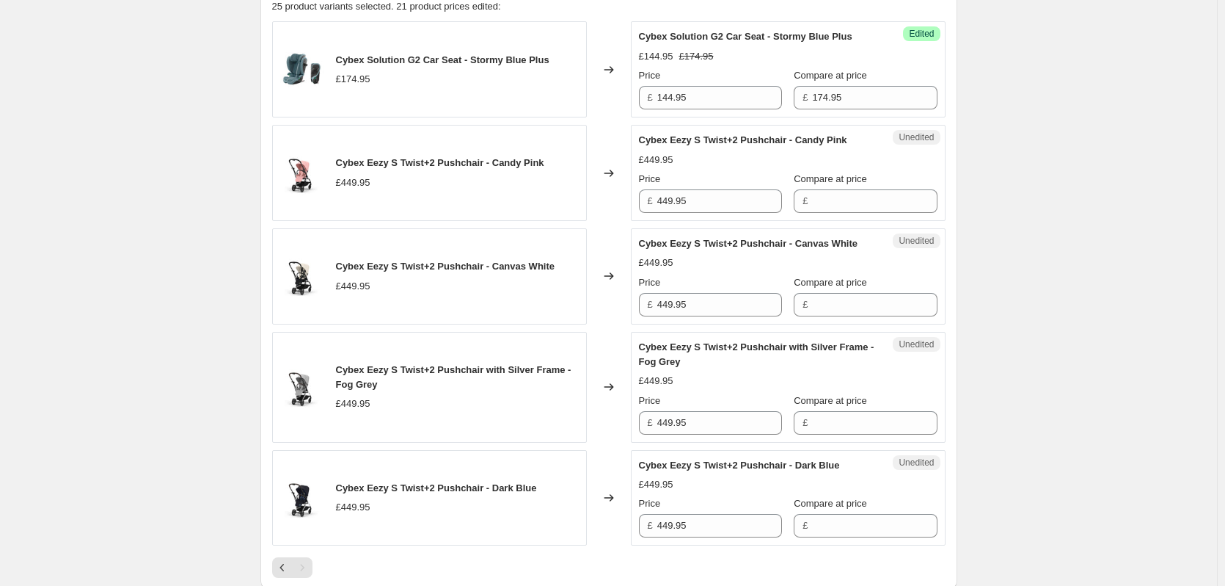
scroll to position [543, 0]
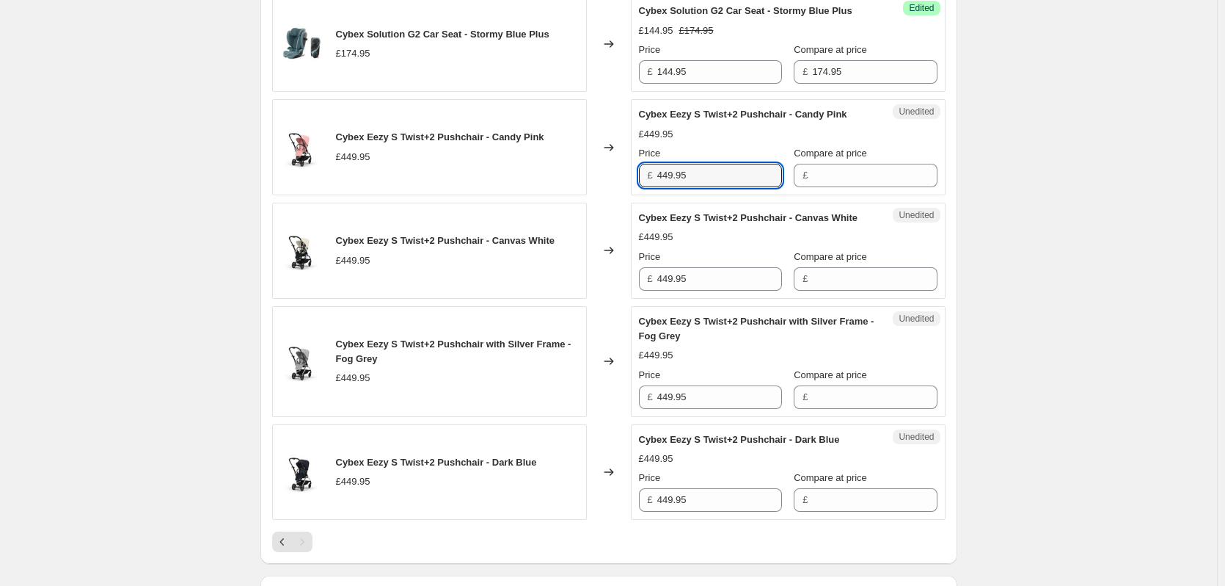
drag, startPoint x: 707, startPoint y: 175, endPoint x: 628, endPoint y: 171, distance: 78.6
click at [629, 171] on div "Cybex Eezy S Twist+2 Pushchair - Candy Pink £449.95 Changed to Unedited Cybex E…" at bounding box center [609, 147] width 674 height 96
drag, startPoint x: 818, startPoint y: 181, endPoint x: 825, endPoint y: 249, distance: 68.6
click at [820, 185] on input "Compare at price" at bounding box center [874, 175] width 125 height 23
paste input "449.95"
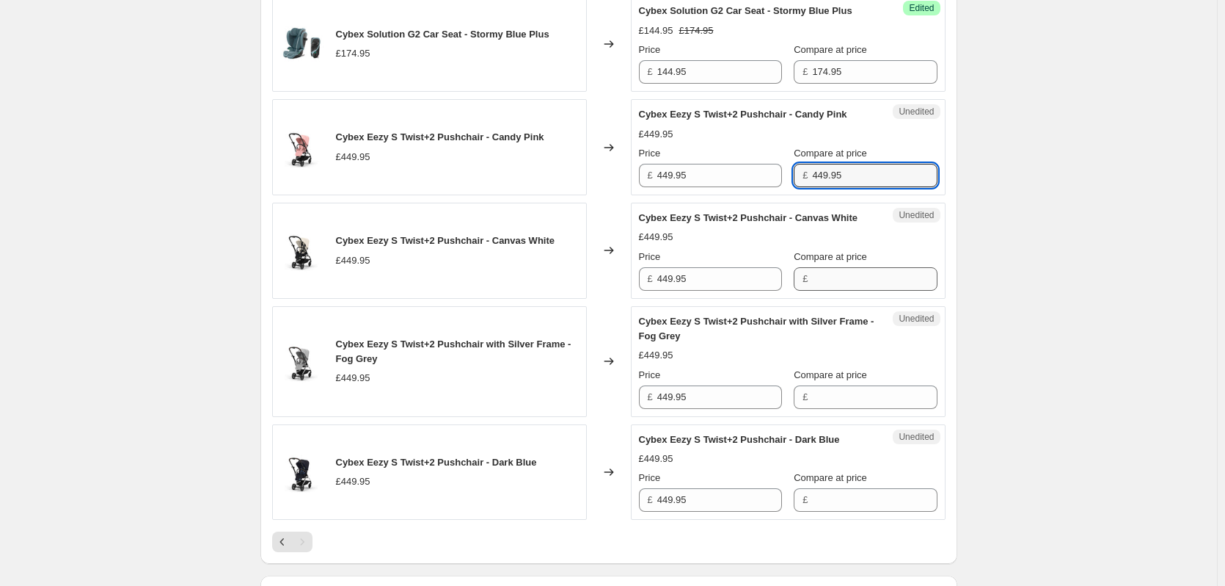
type input "449.95"
click at [828, 288] on input "Compare at price" at bounding box center [874, 278] width 125 height 23
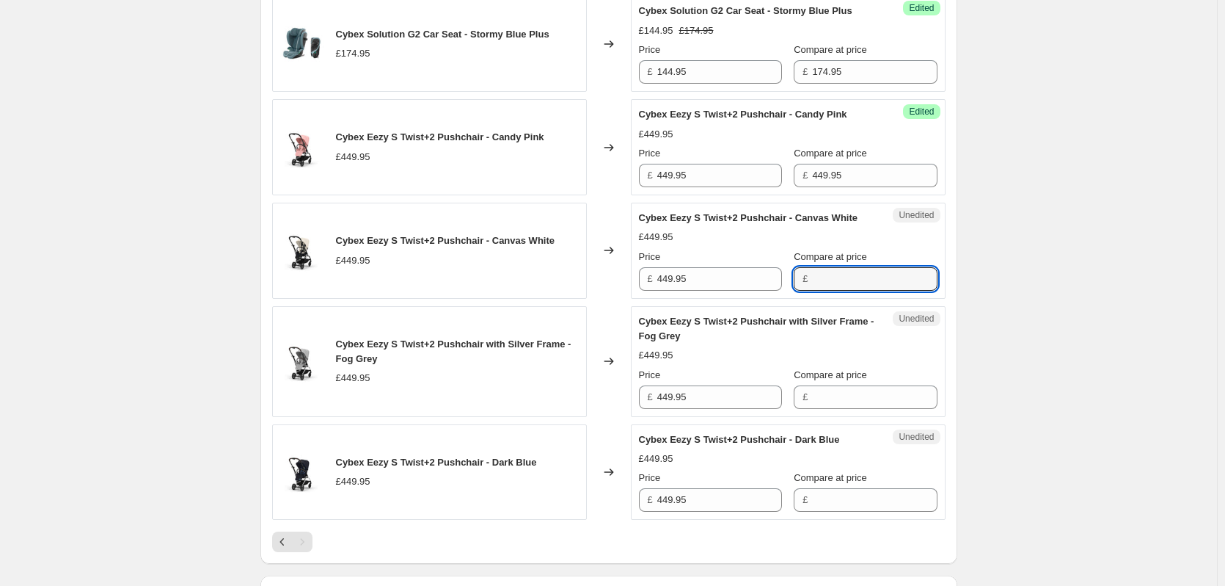
paste input "449.95"
type input "449.95"
drag, startPoint x: 842, startPoint y: 409, endPoint x: 841, endPoint y: 416, distance: 7.5
click at [842, 409] on input "Compare at price" at bounding box center [874, 396] width 125 height 23
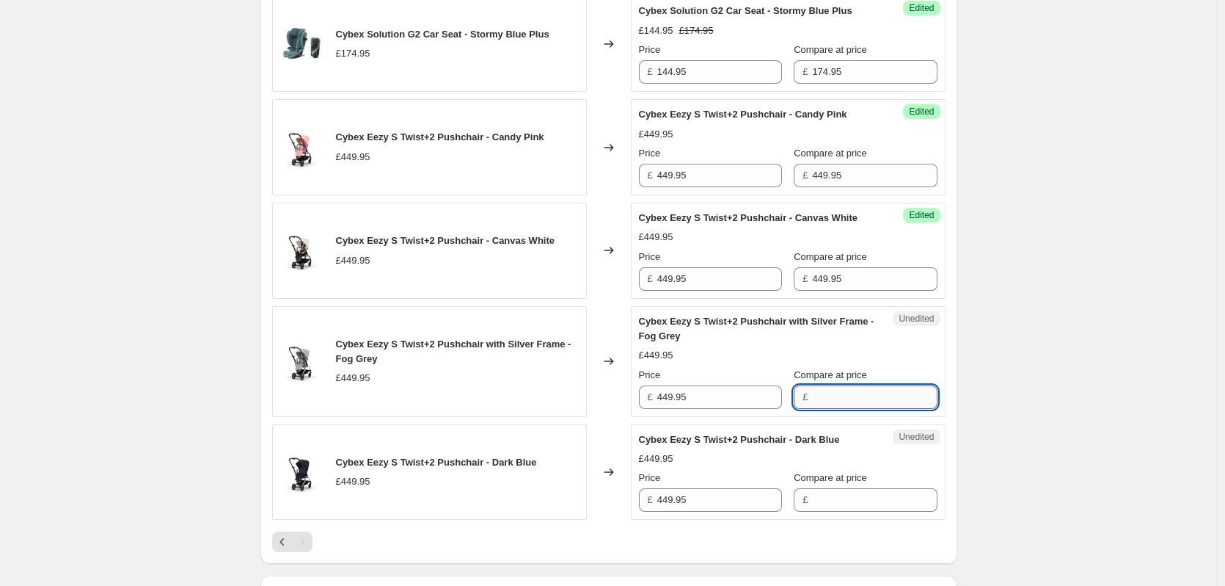
paste input "449.95"
type input "449.95"
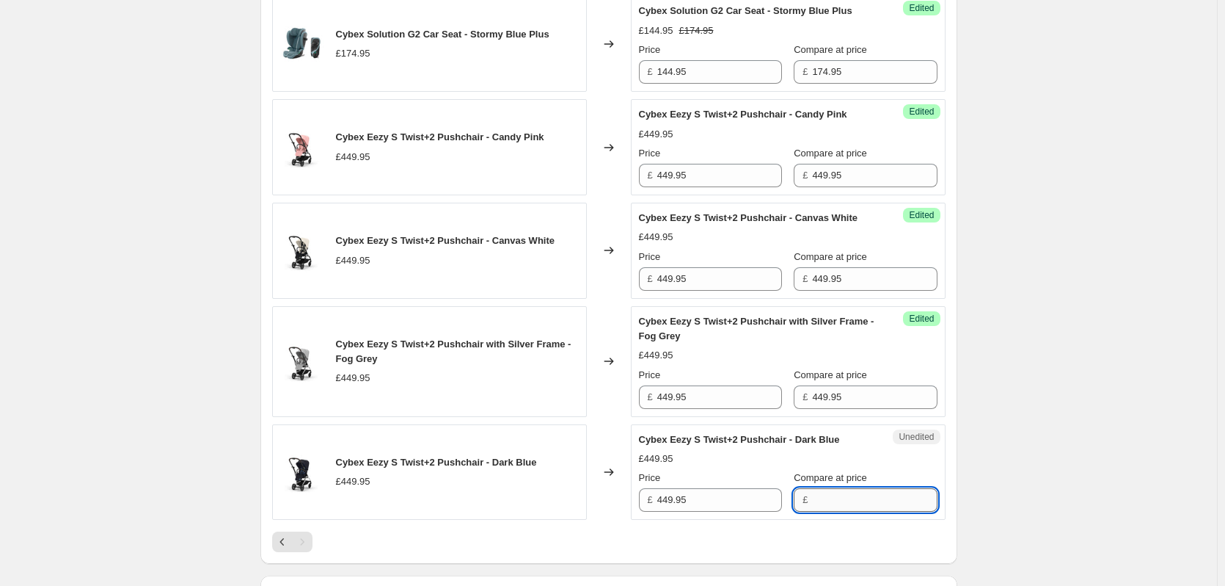
paste input "449.95"
click at [812, 511] on input "449.95" at bounding box center [874, 499] width 125 height 23
type input "449.95"
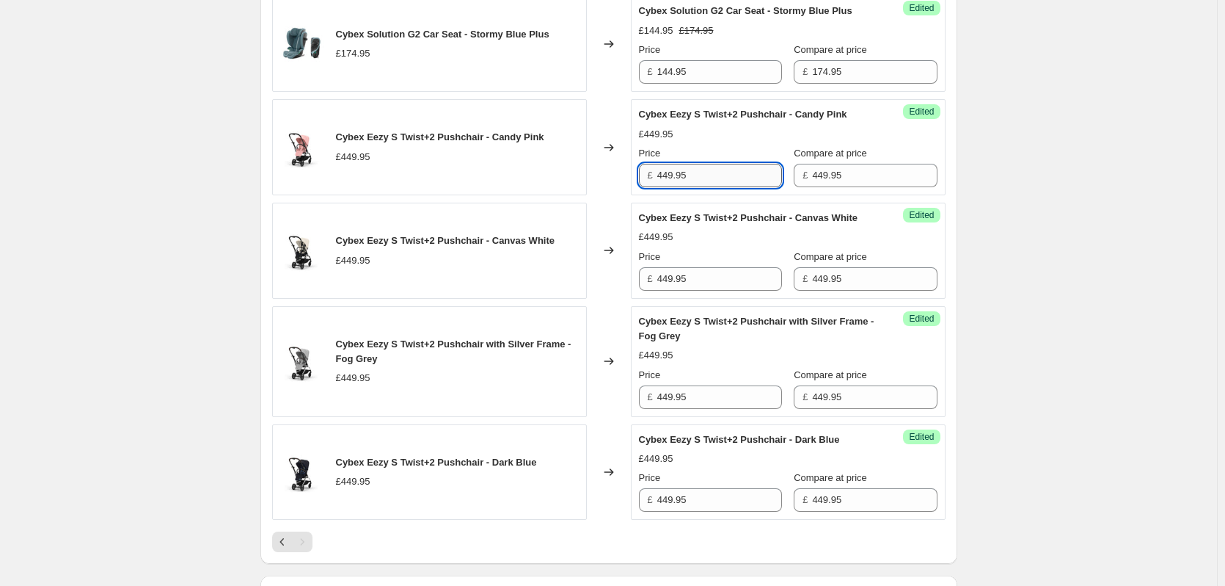
click at [715, 186] on input "449.95" at bounding box center [719, 175] width 125 height 23
type input "389.95"
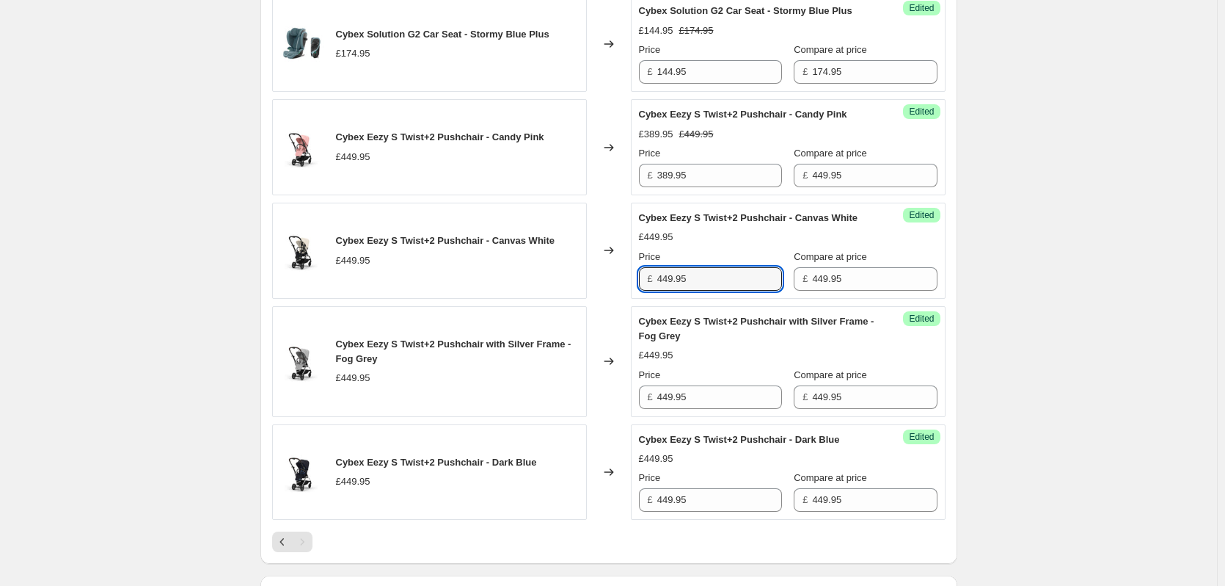
drag, startPoint x: 712, startPoint y: 285, endPoint x: 699, endPoint y: 325, distance: 42.0
click at [711, 286] on input "449.95" at bounding box center [719, 278] width 125 height 23
paste input "38"
type input "389.95"
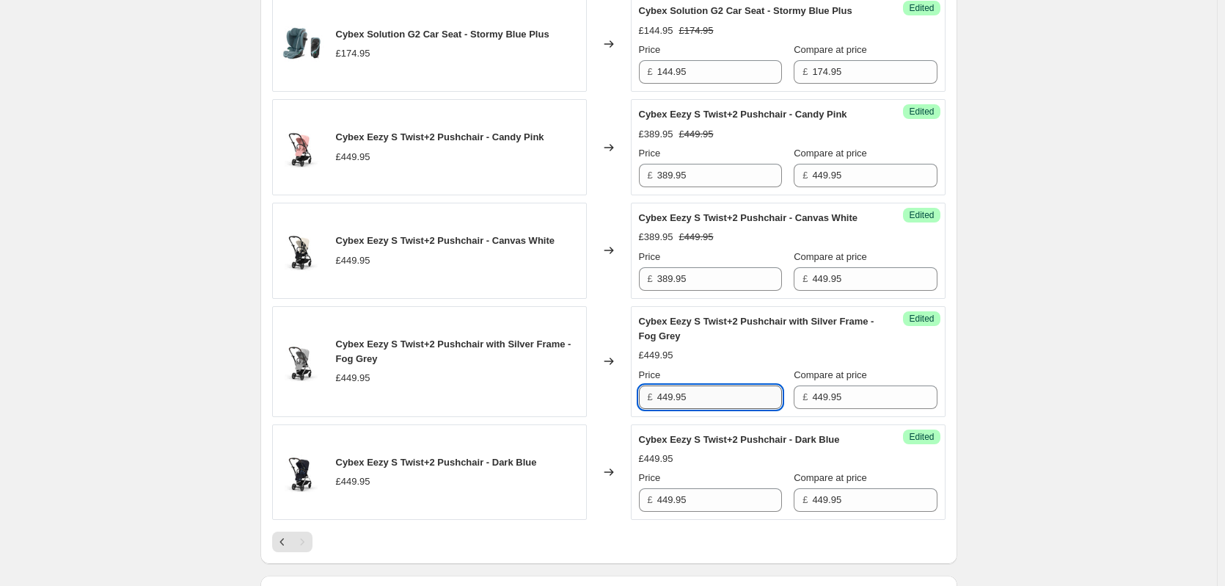
click at [691, 409] on input "449.95" at bounding box center [719, 396] width 125 height 23
paste input "38"
type input "389.95"
drag, startPoint x: 711, startPoint y: 516, endPoint x: 717, endPoint y: 508, distance: 9.4
click at [711, 511] on input "449.95" at bounding box center [719, 499] width 125 height 23
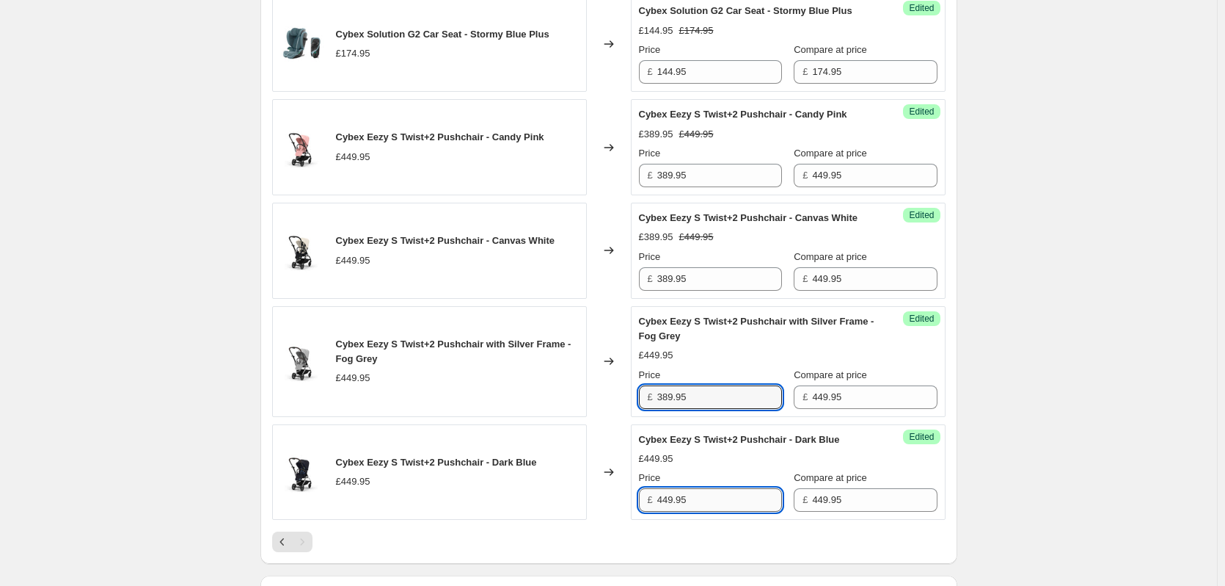
paste input "38"
type input "389.95"
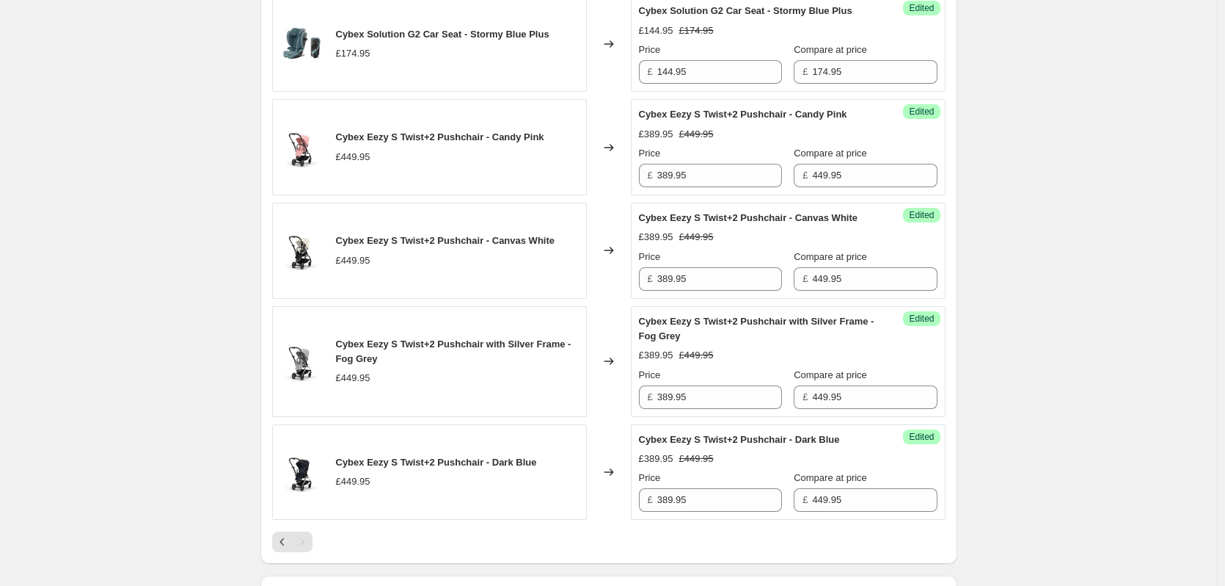
click at [1106, 418] on div "Create new price [MEDICAL_DATA]. This page is ready Create new price [MEDICAL_D…" at bounding box center [608, 124] width 1217 height 1334
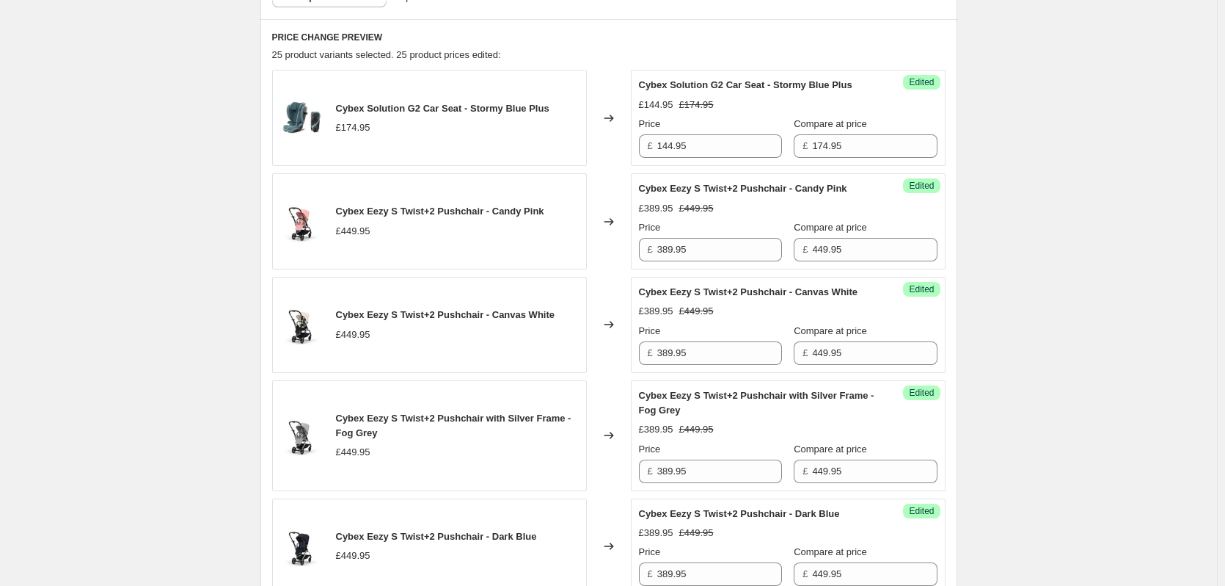
scroll to position [396, 0]
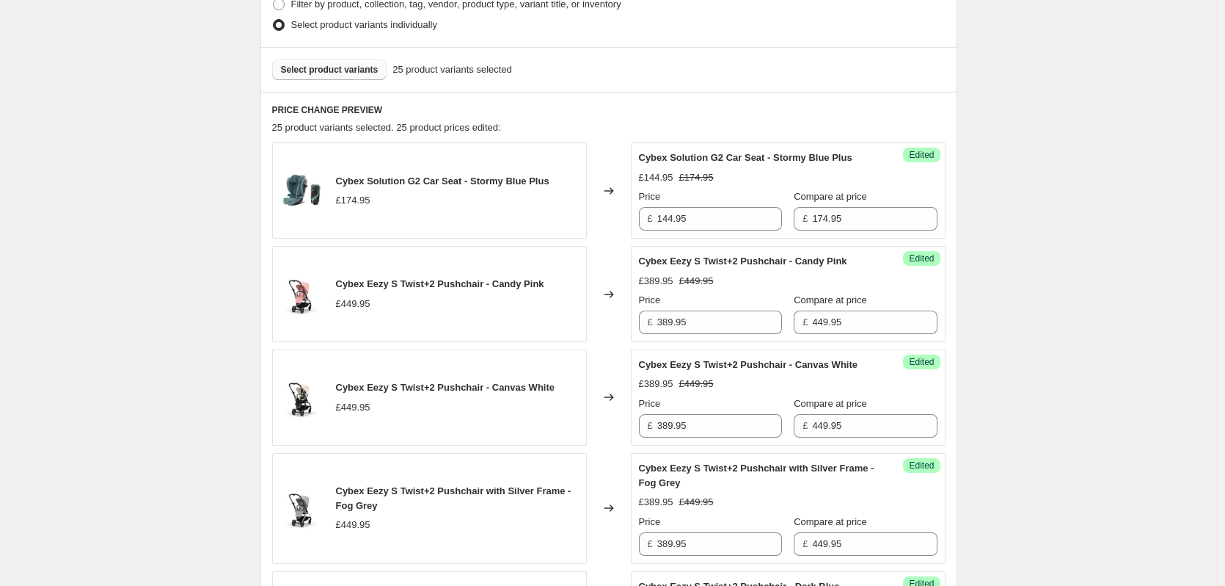
click at [346, 78] on button "Select product variants" at bounding box center [329, 69] width 115 height 21
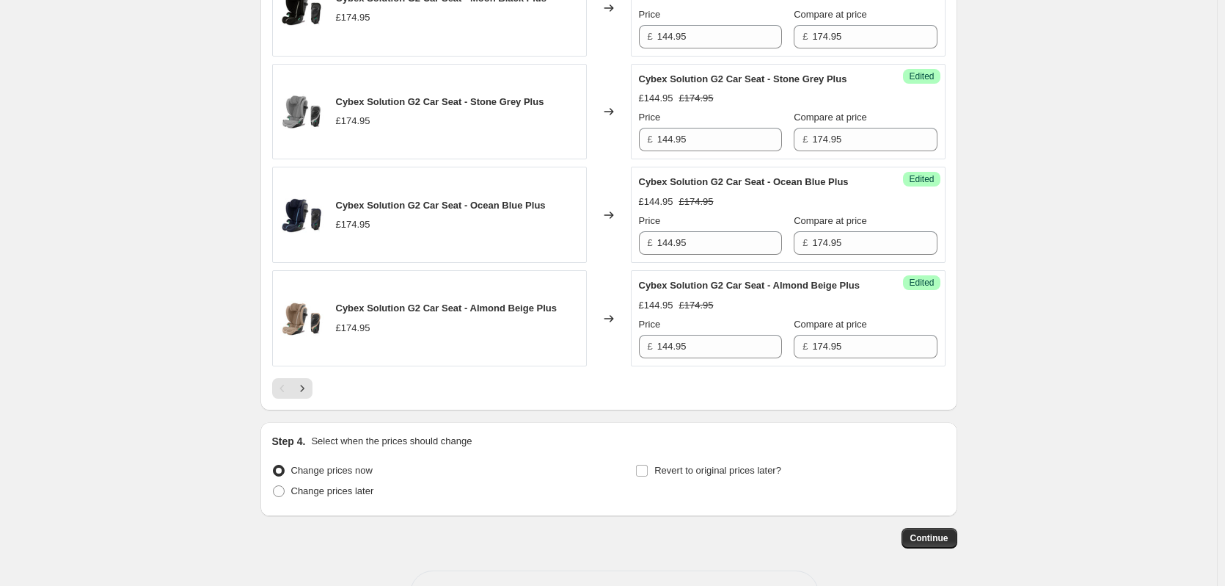
scroll to position [2445, 0]
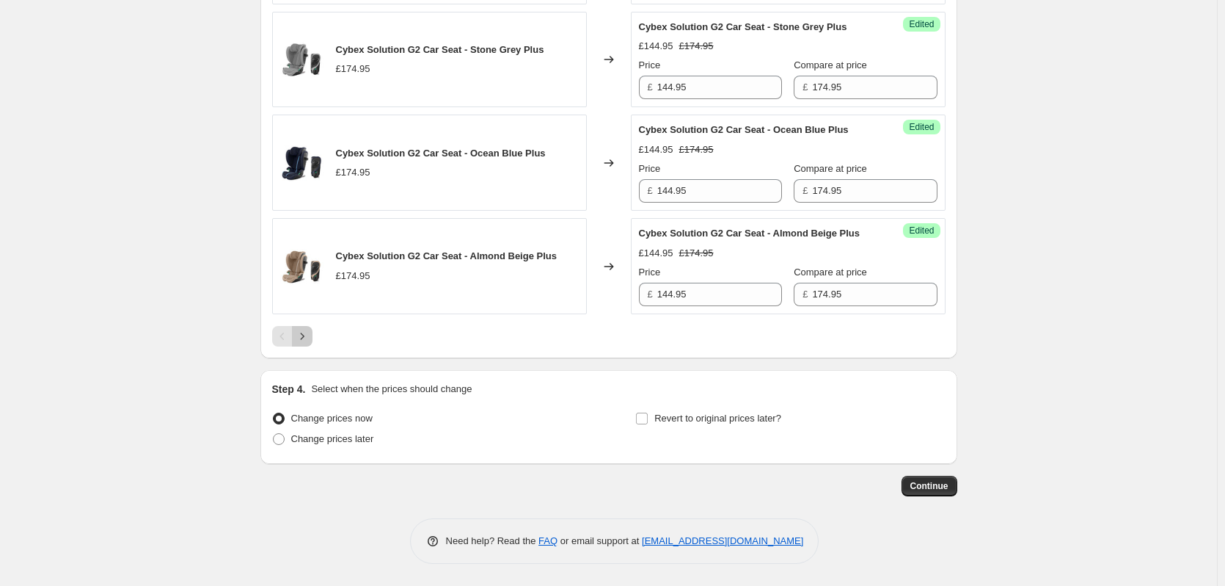
click at [307, 333] on icon "Next" at bounding box center [302, 336] width 15 height 15
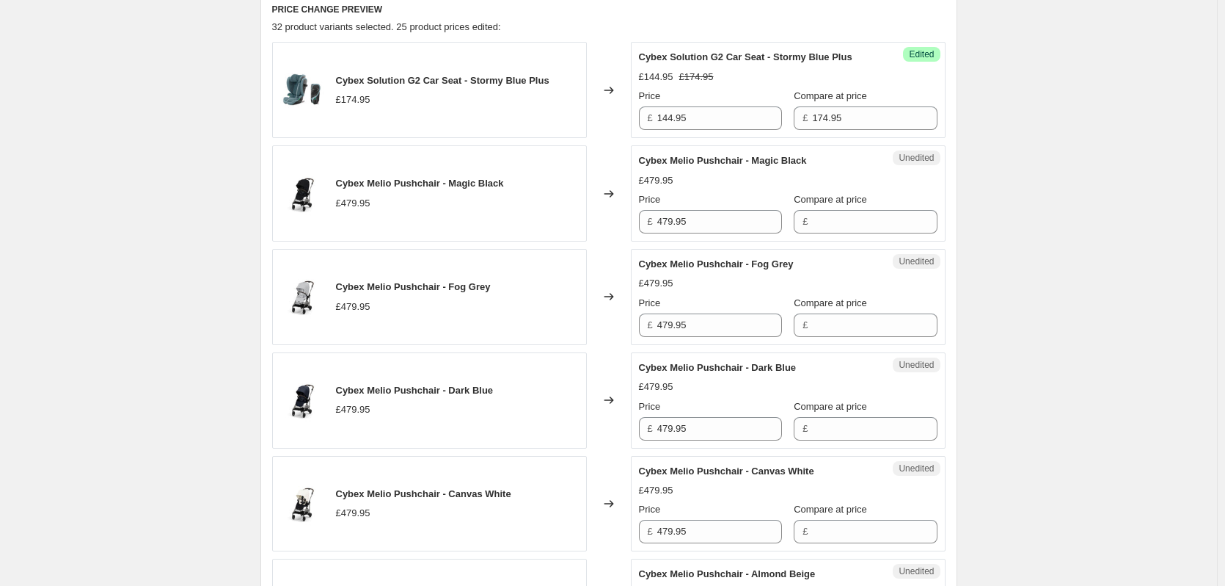
scroll to position [459, 0]
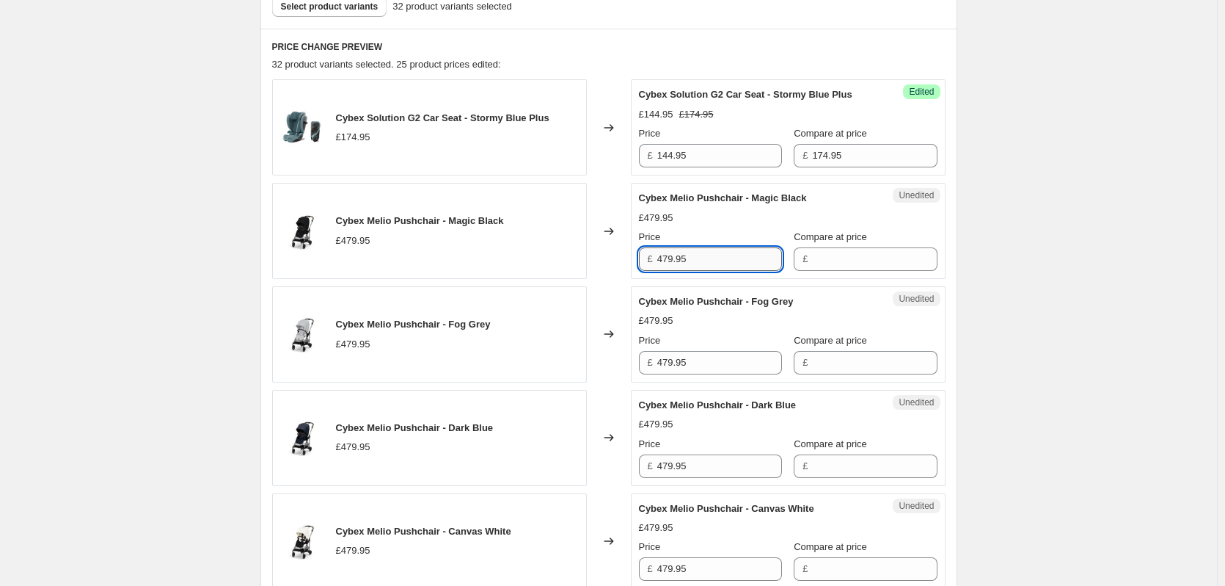
click at [705, 261] on input "479.95" at bounding box center [719, 258] width 125 height 23
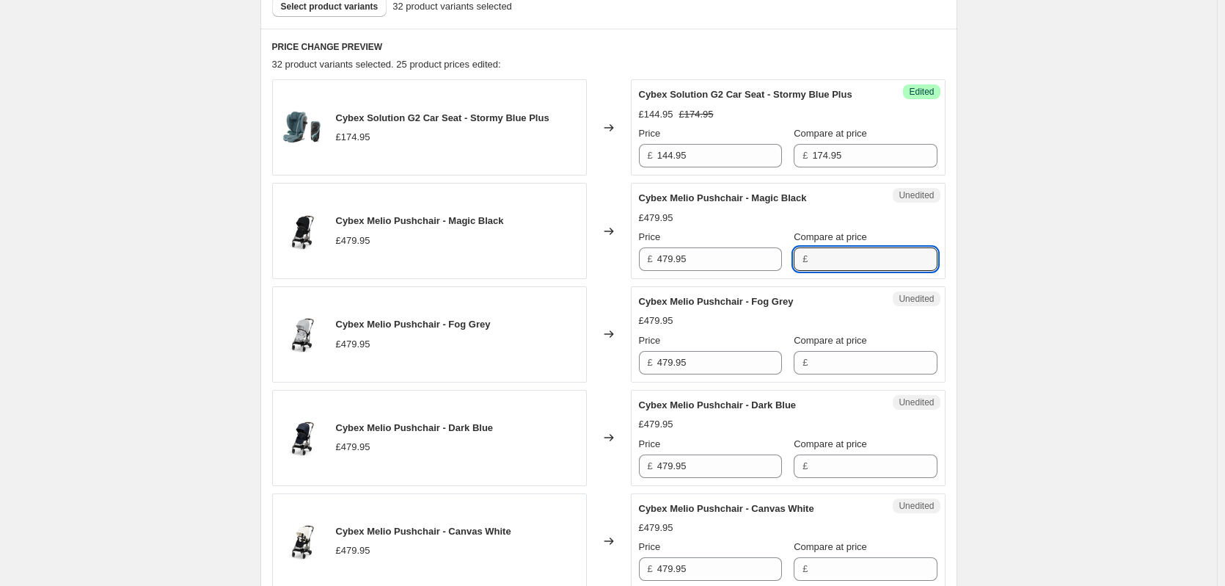
drag, startPoint x: 844, startPoint y: 263, endPoint x: 828, endPoint y: 291, distance: 32.2
click at [844, 263] on input "Compare at price" at bounding box center [874, 258] width 125 height 23
paste input "479.95"
type input "479.95"
click at [828, 348] on div "Compare at price £" at bounding box center [865, 353] width 143 height 41
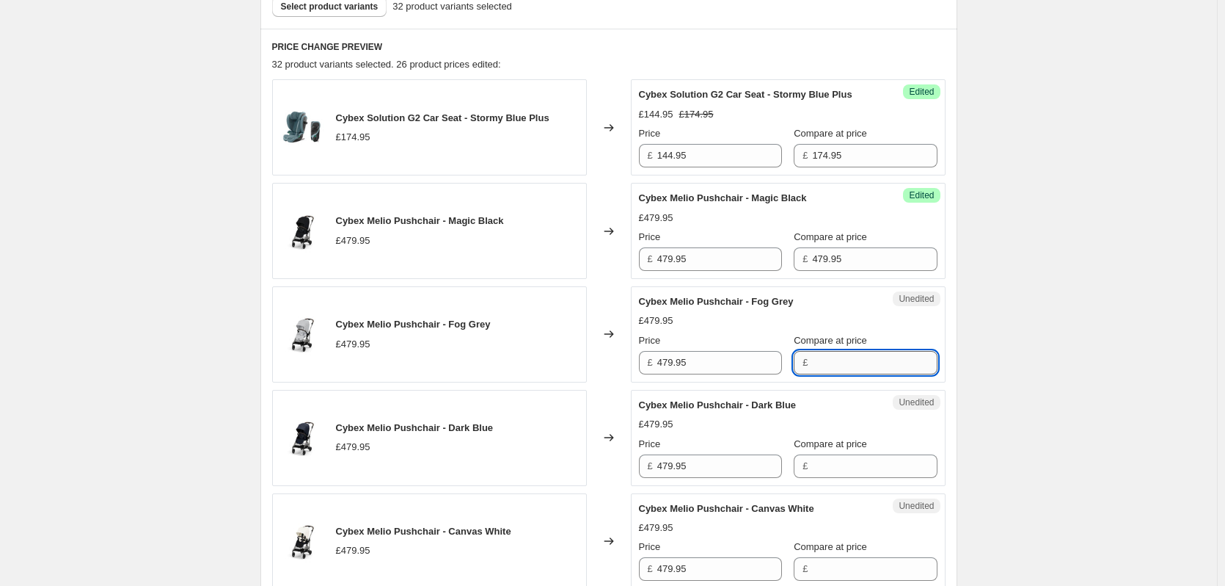
click at [832, 359] on input "Compare at price" at bounding box center [874, 362] width 125 height 23
paste input "479.95"
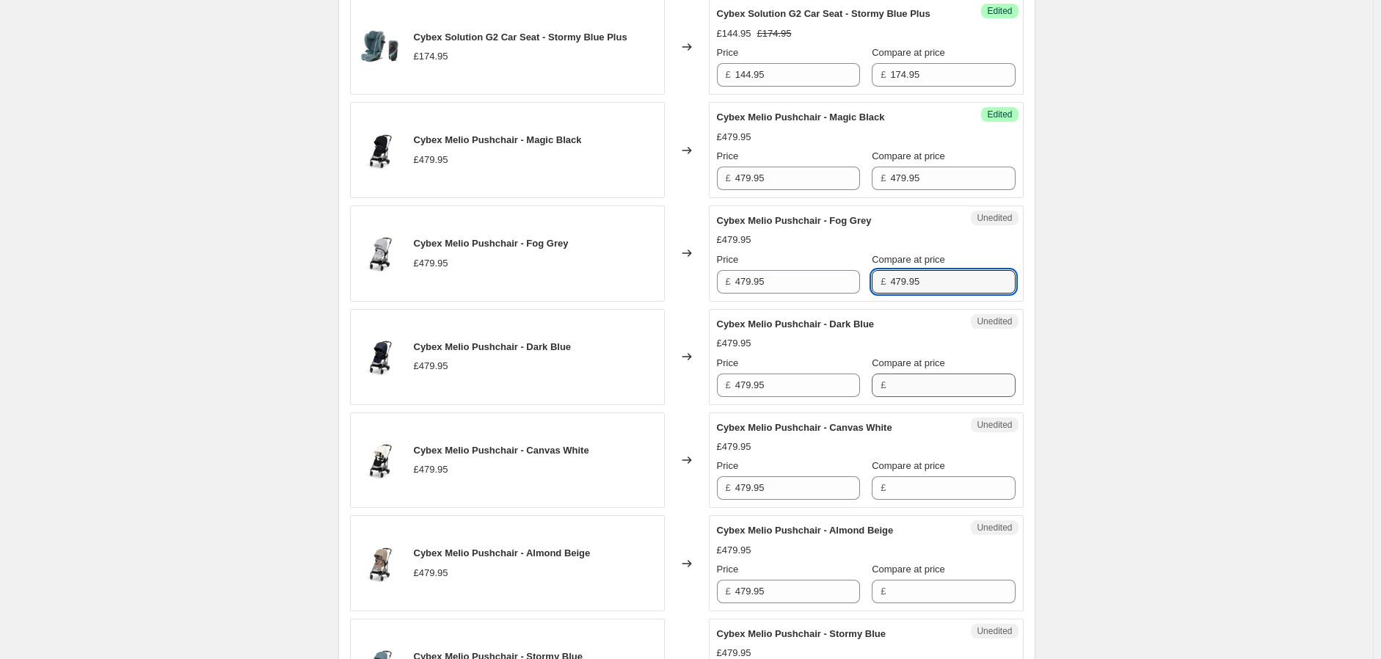
type input "479.95"
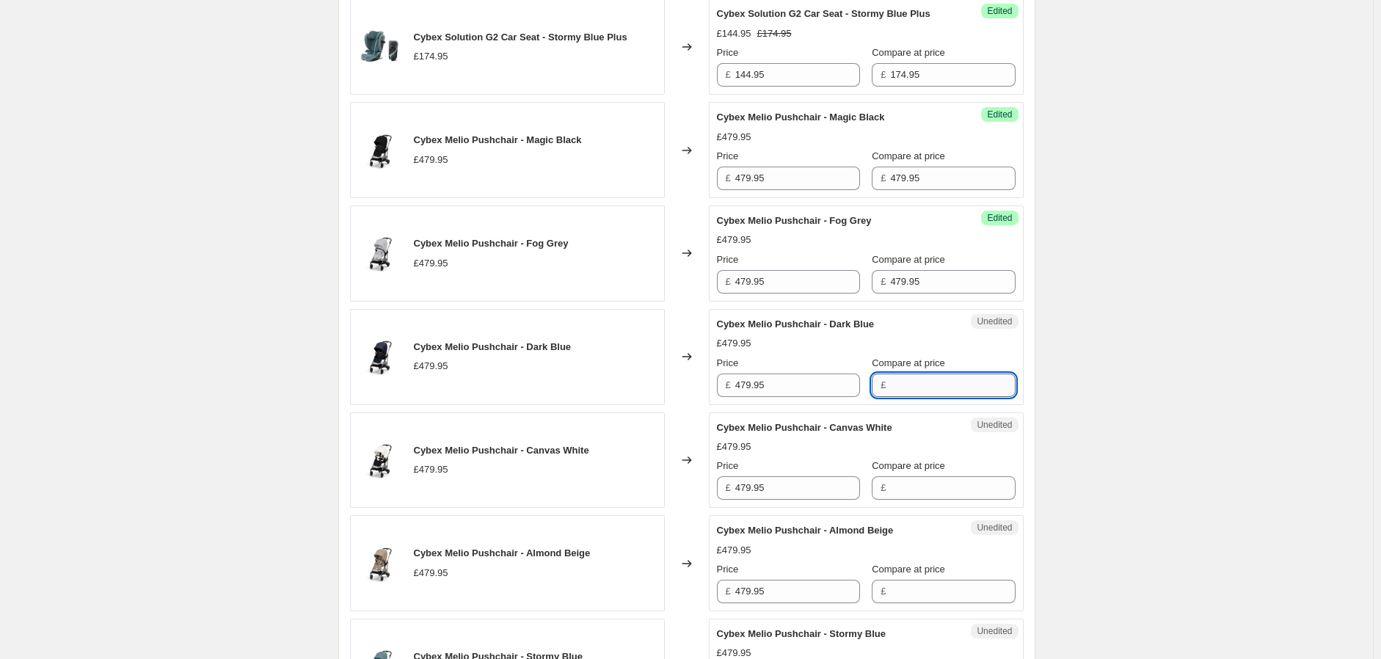
click at [945, 383] on input "Compare at price" at bounding box center [952, 384] width 125 height 23
paste input "479.95"
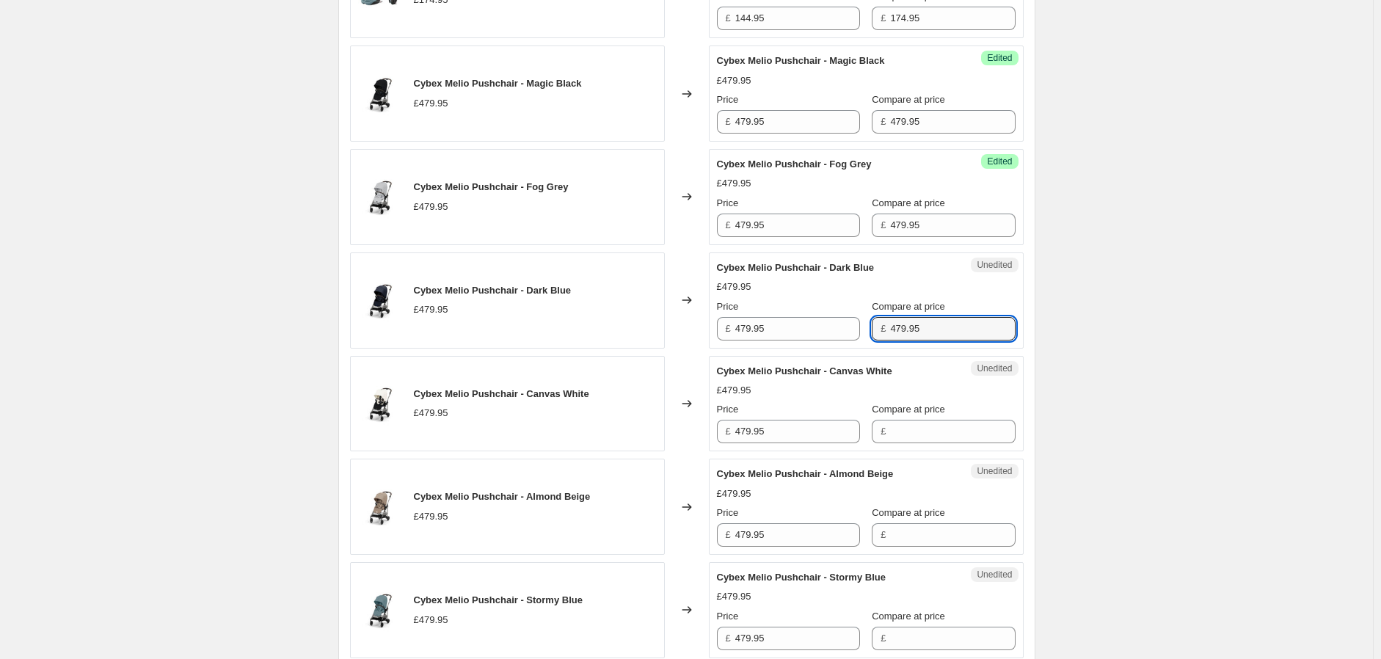
scroll to position [703, 0]
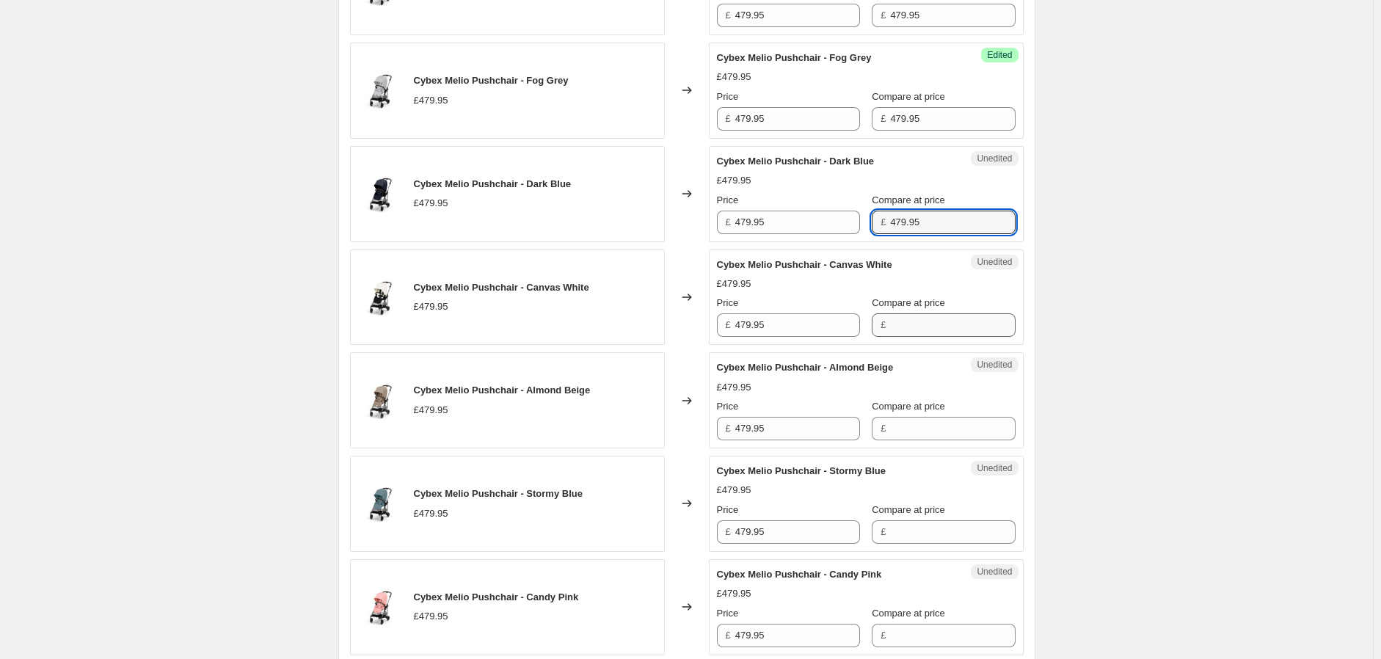
type input "479.95"
click at [928, 322] on input "Compare at price" at bounding box center [952, 324] width 125 height 23
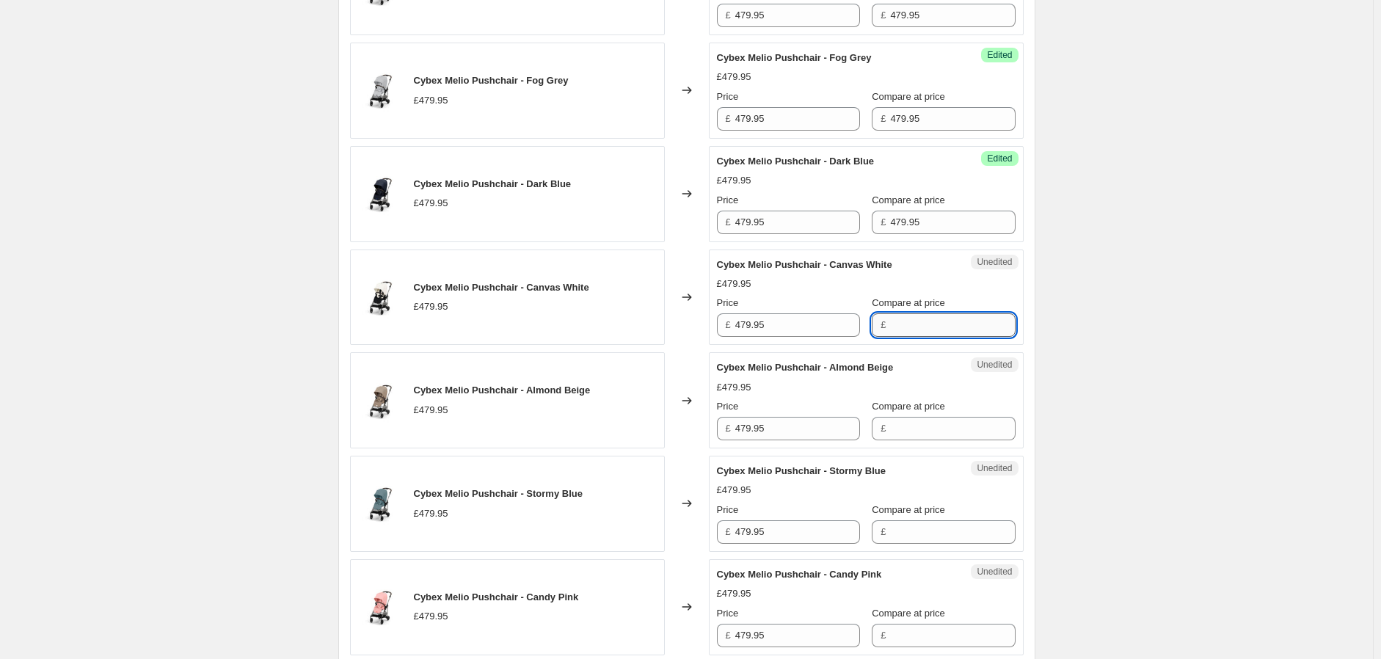
paste input "479.95"
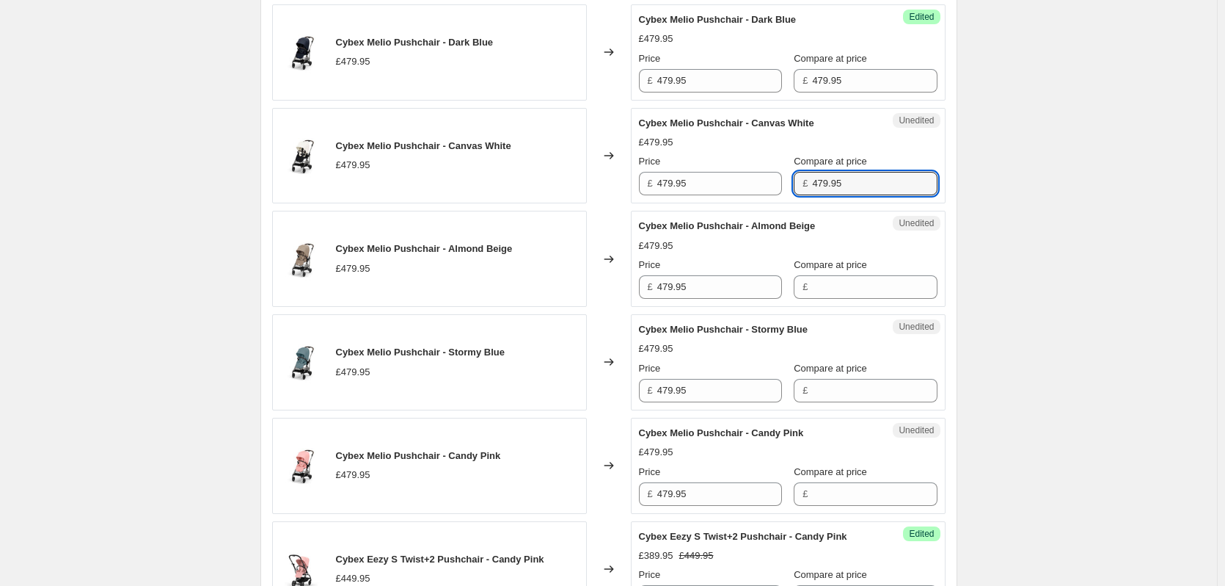
scroll to position [850, 0]
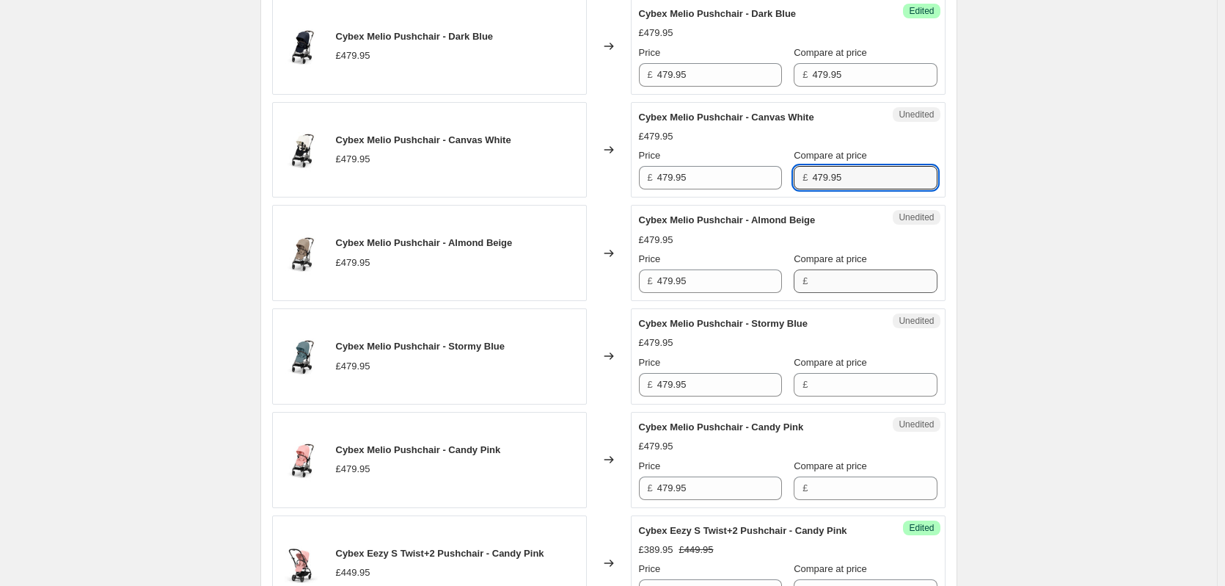
type input "479.95"
drag, startPoint x: 828, startPoint y: 285, endPoint x: 829, endPoint y: 303, distance: 18.4
click at [828, 285] on input "Compare at price" at bounding box center [874, 280] width 125 height 23
paste input "479.95"
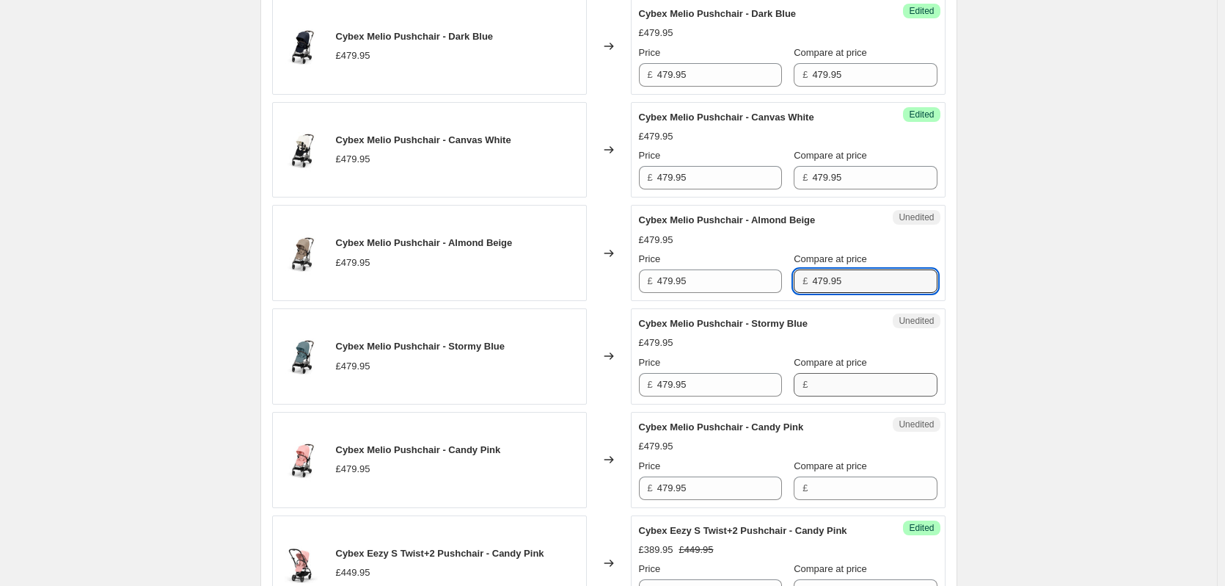
type input "479.95"
drag, startPoint x: 839, startPoint y: 382, endPoint x: 836, endPoint y: 396, distance: 15.0
click at [839, 382] on input "Compare at price" at bounding box center [874, 384] width 125 height 23
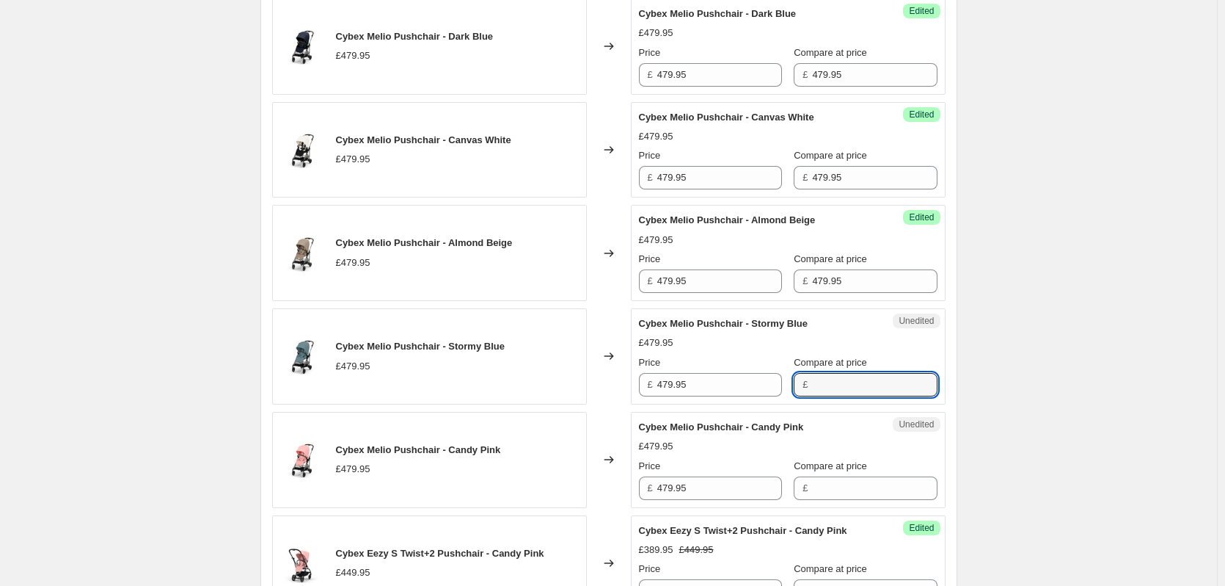
paste input "479.95"
type input "479.95"
click at [826, 486] on input "Compare at price" at bounding box center [874, 487] width 125 height 23
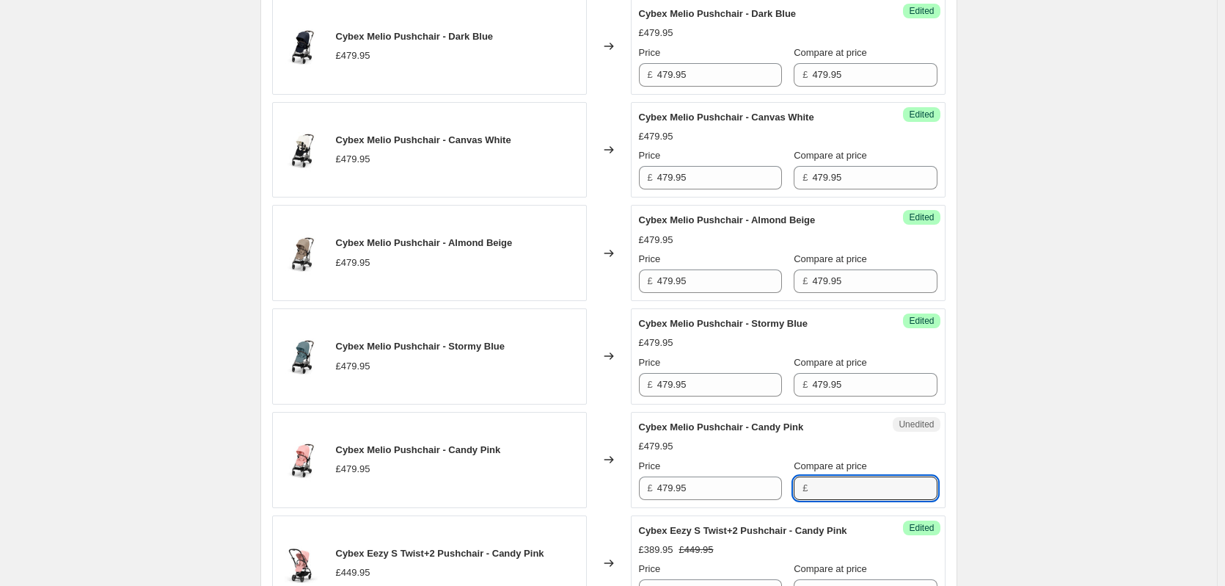
paste input "479.95"
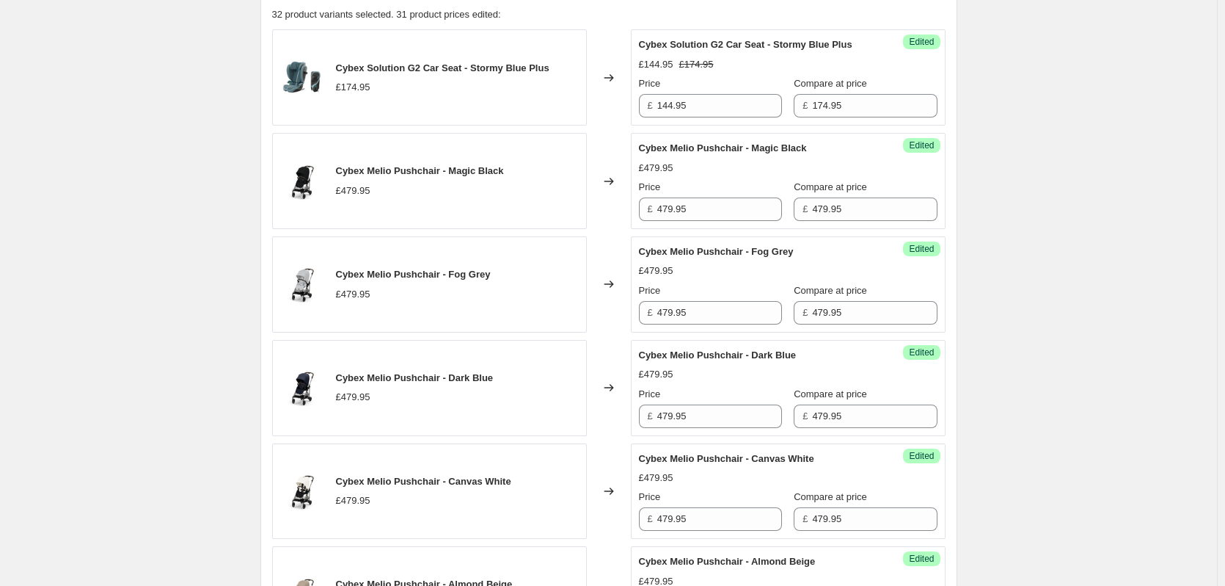
scroll to position [484, 0]
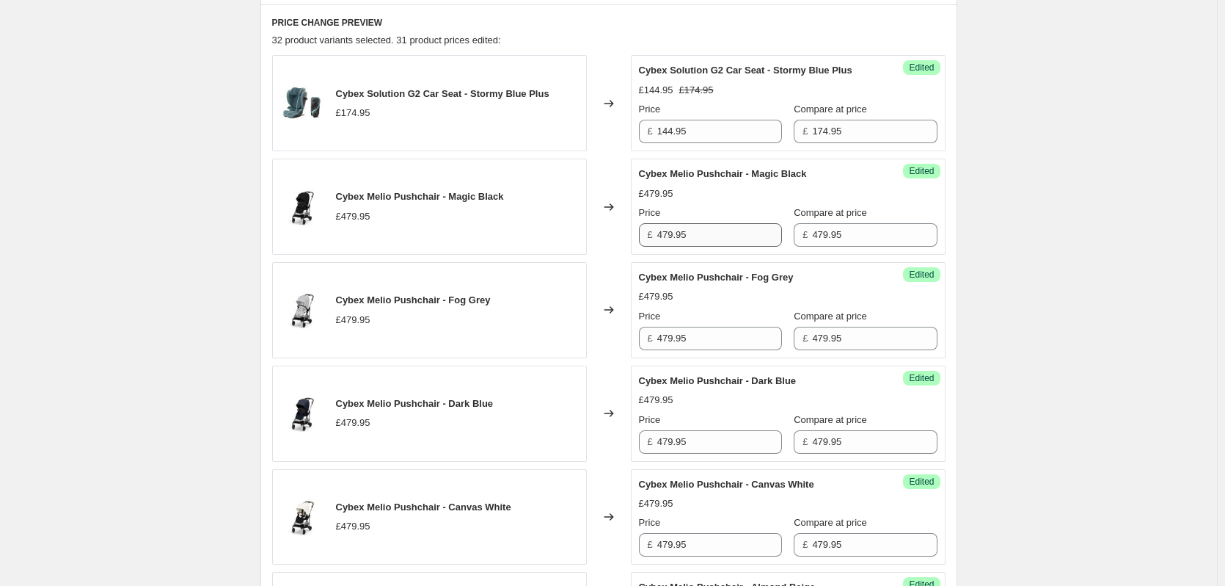
type input "479.95"
click at [708, 236] on input "479.95" at bounding box center [719, 234] width 125 height 23
type input "419.95"
click at [720, 239] on input "419.95" at bounding box center [719, 234] width 125 height 23
click at [707, 349] on input "479.95" at bounding box center [719, 338] width 125 height 23
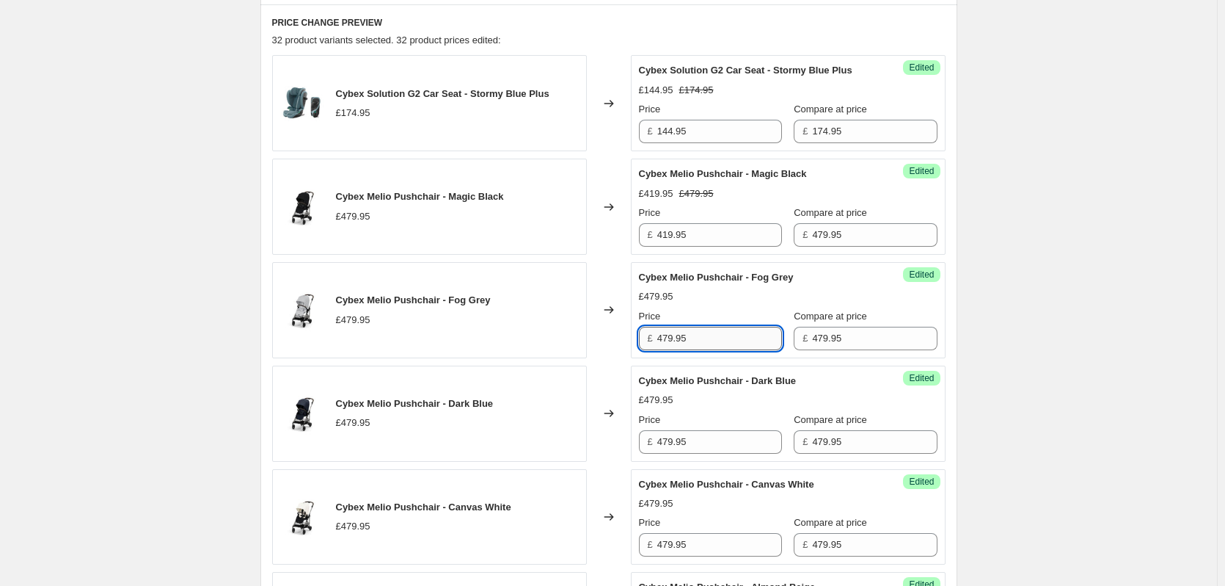
paste input "1"
type input "419.95"
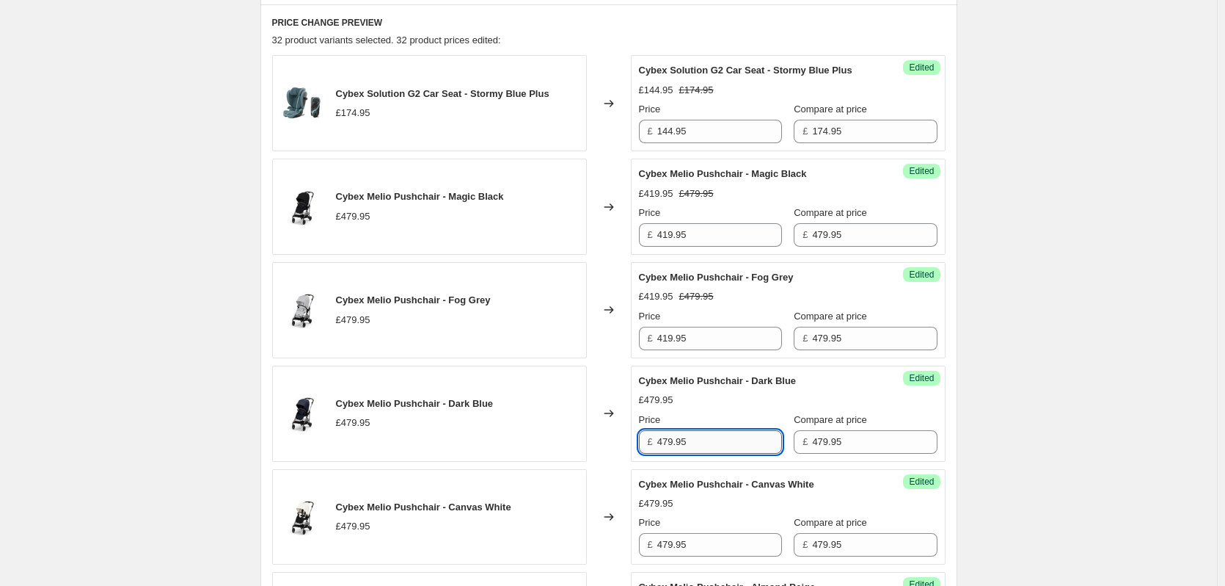
click at [690, 443] on input "479.95" at bounding box center [719, 441] width 125 height 23
paste input "1"
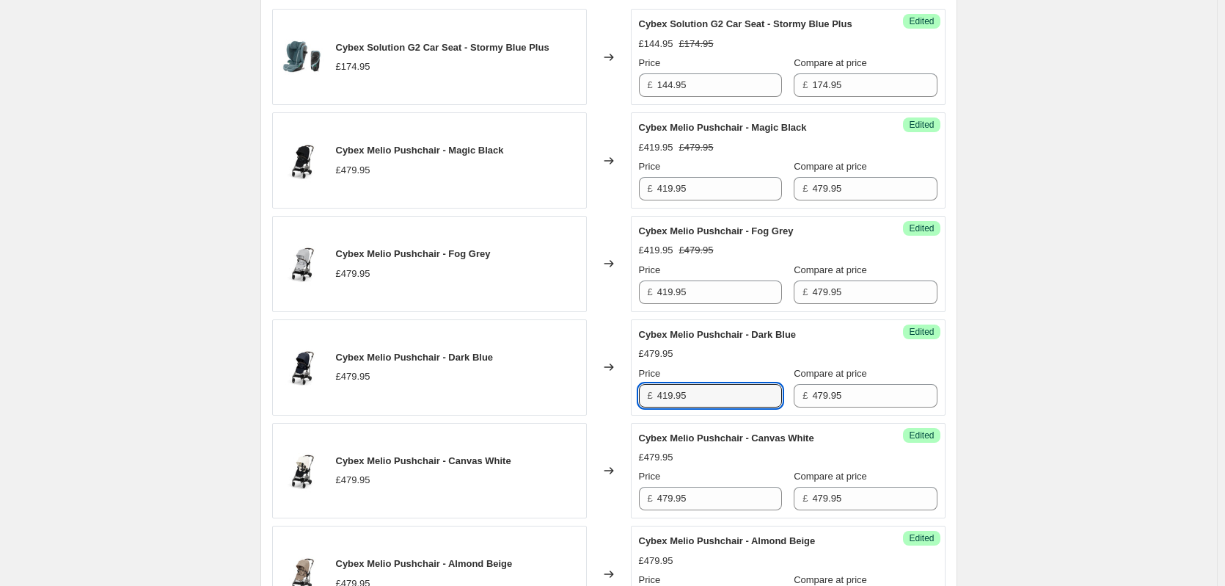
scroll to position [630, 0]
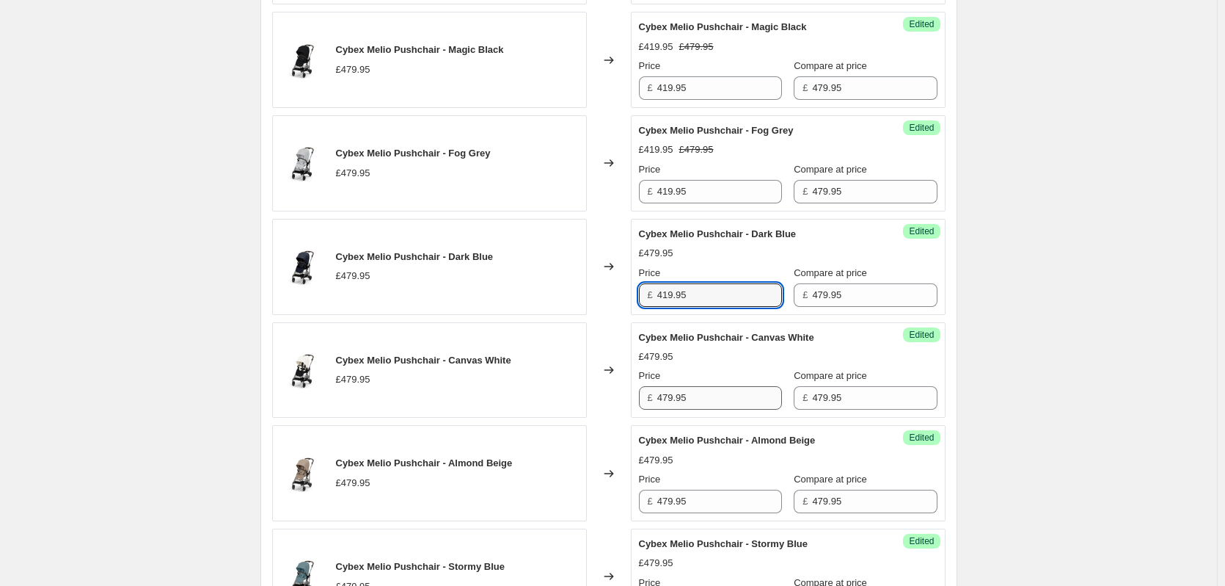
type input "419.95"
click at [715, 393] on input "479.95" at bounding box center [719, 397] width 125 height 23
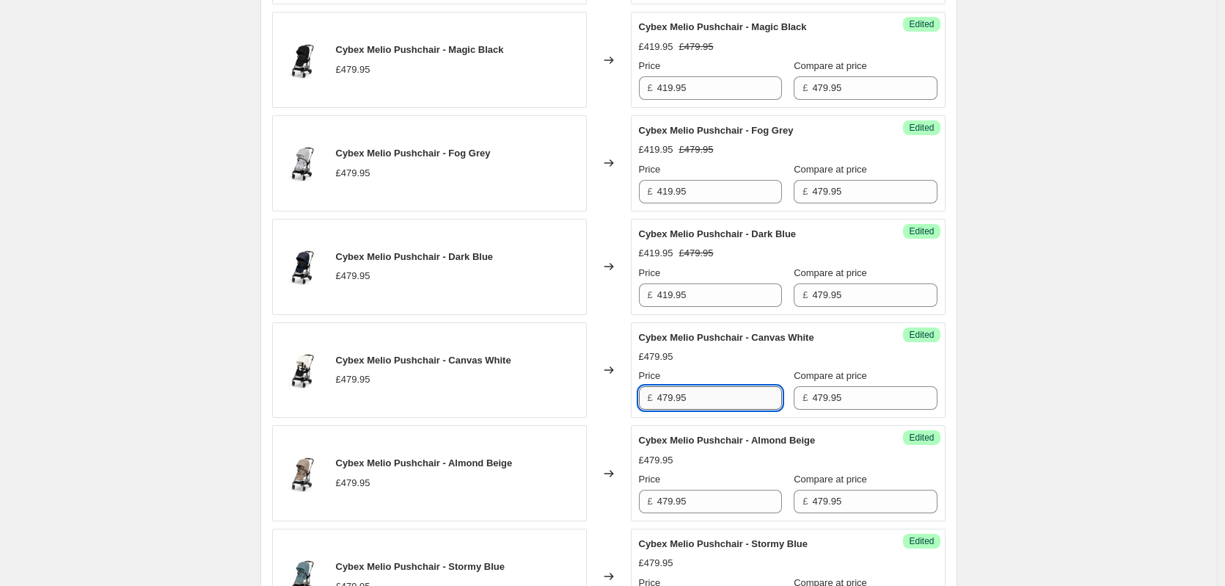
paste input "1"
type input "419.95"
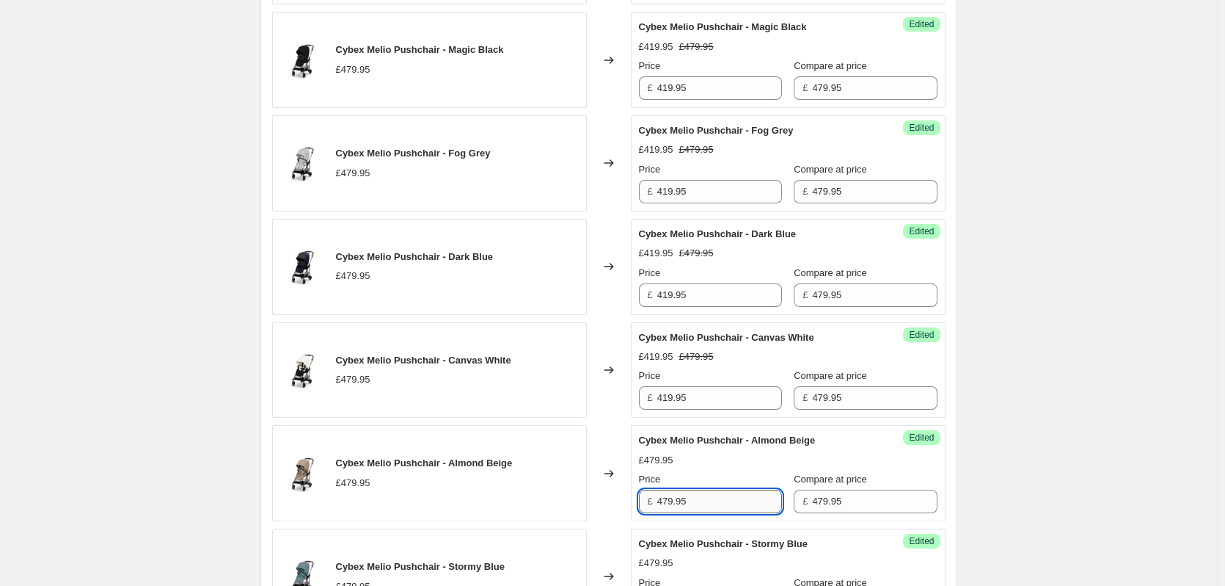
click at [721, 506] on input "479.95" at bounding box center [719, 500] width 125 height 23
paste input "1"
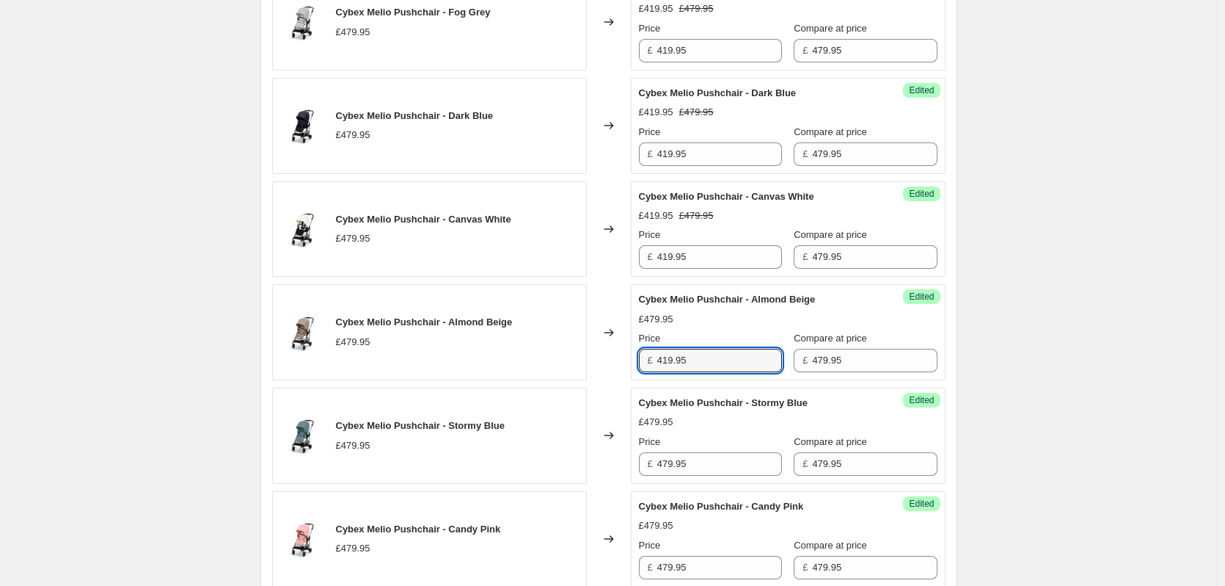
scroll to position [777, 0]
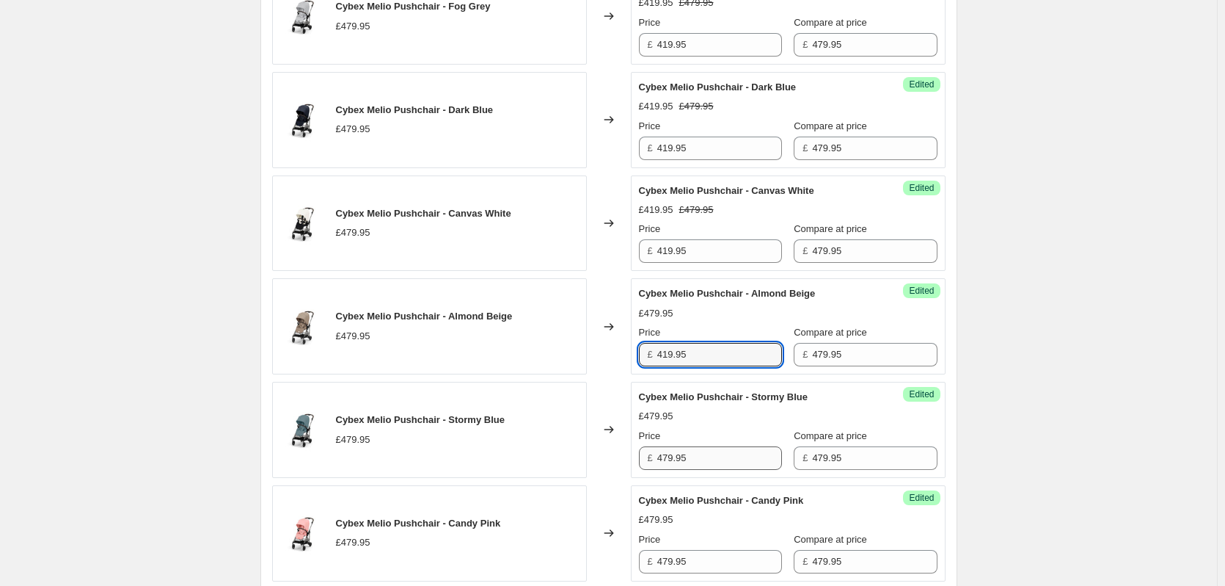
type input "419.95"
click at [713, 459] on input "479.95" at bounding box center [719, 457] width 125 height 23
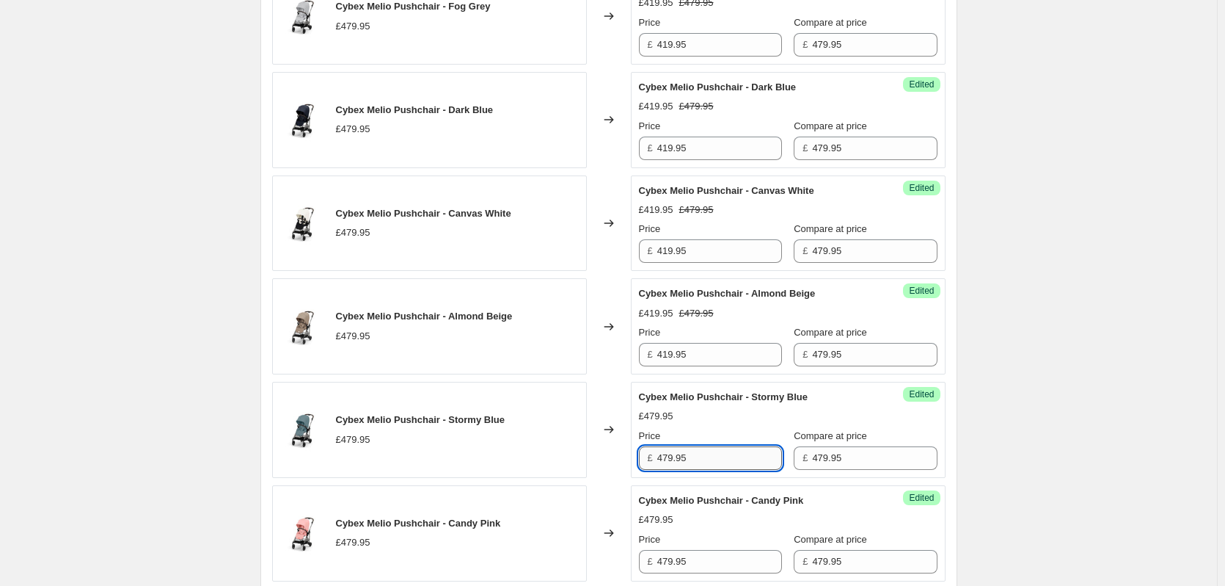
paste input "1"
type input "419.95"
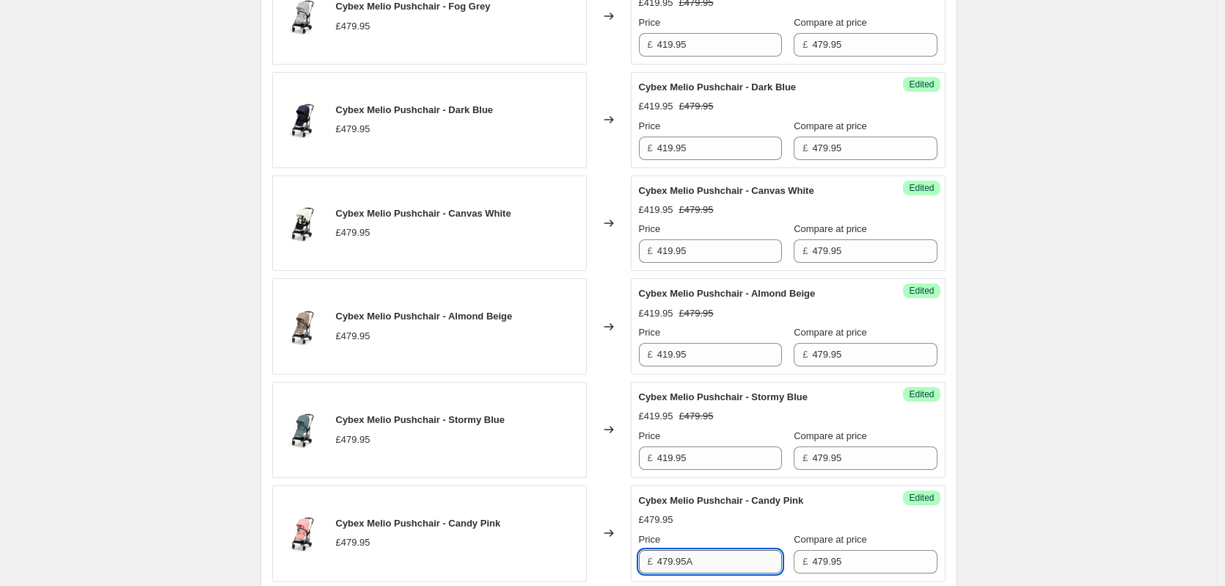
click at [713, 560] on input "479.95A" at bounding box center [719, 561] width 125 height 23
paste input "419.95"
paste input "text"
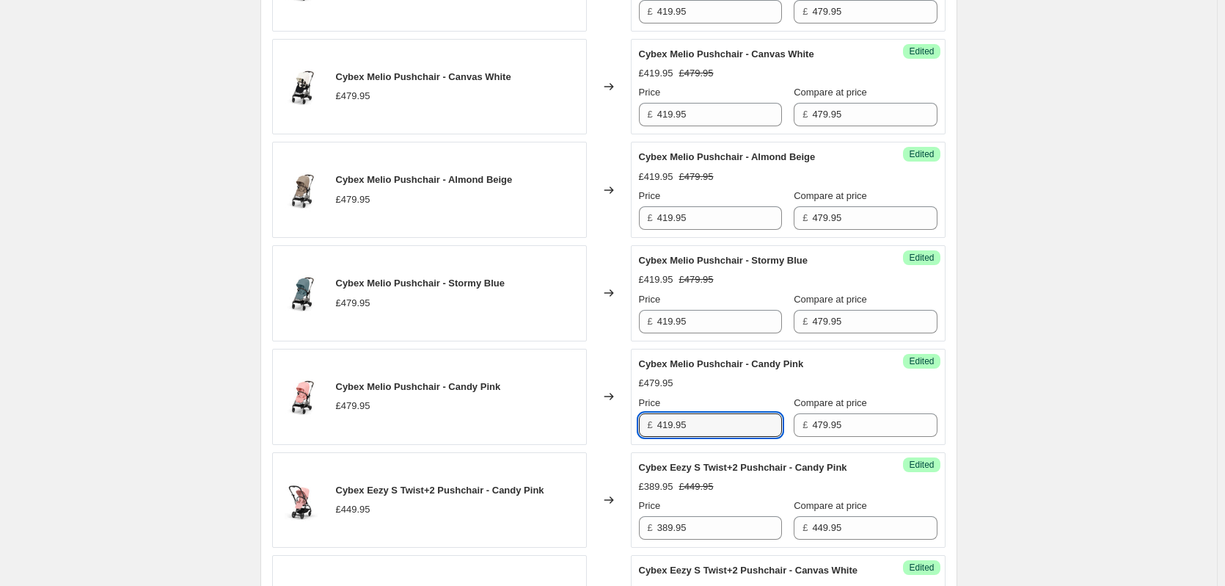
scroll to position [924, 0]
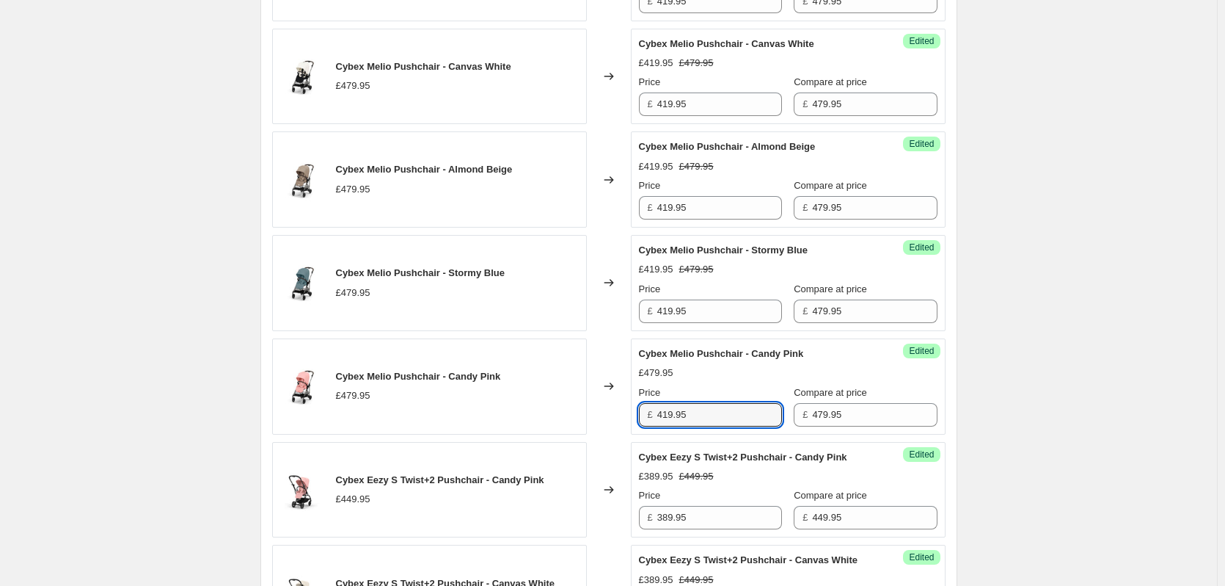
type input "419.95"
click at [993, 434] on div "Create new price [MEDICAL_DATA]. This page is ready Create new price [MEDICAL_D…" at bounding box center [608, 104] width 1217 height 2057
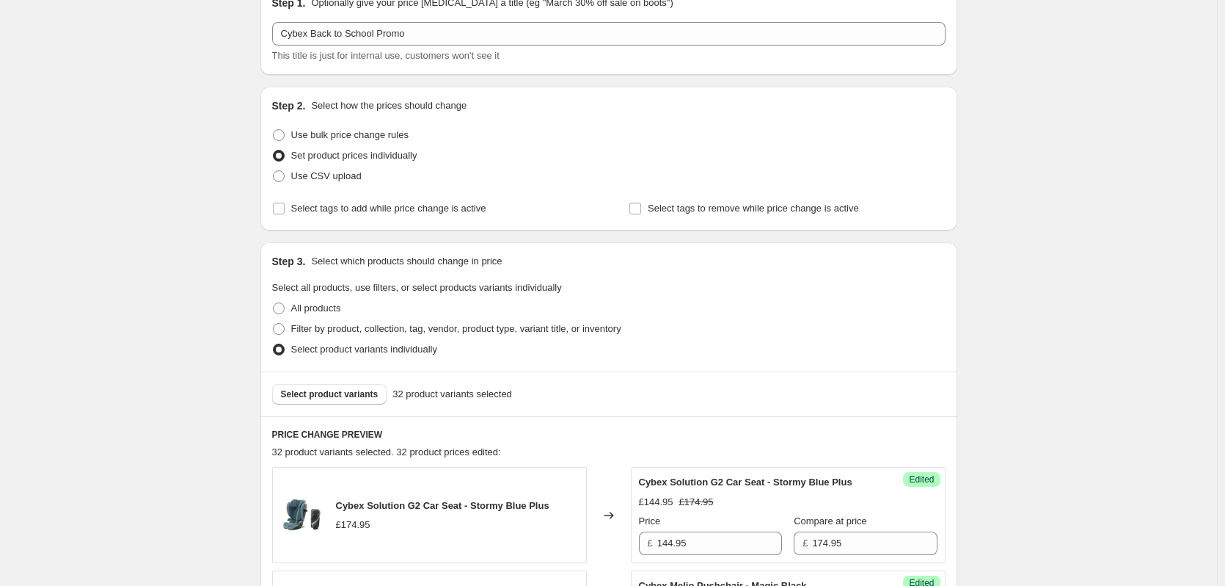
scroll to position [43, 0]
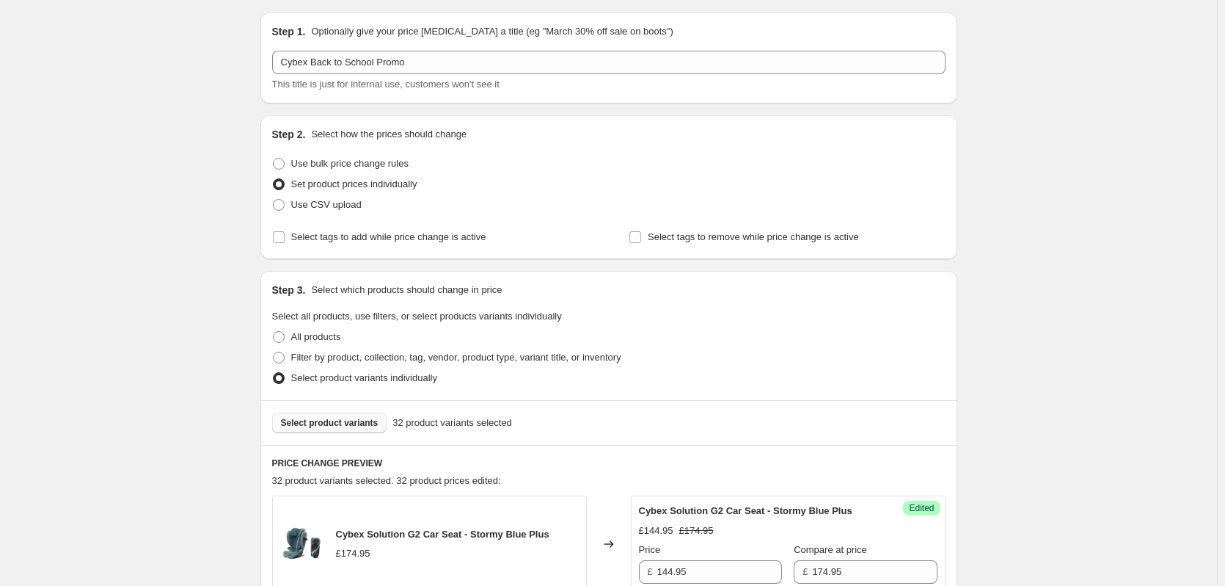
click at [354, 421] on span "Select product variants" at bounding box center [330, 423] width 98 height 12
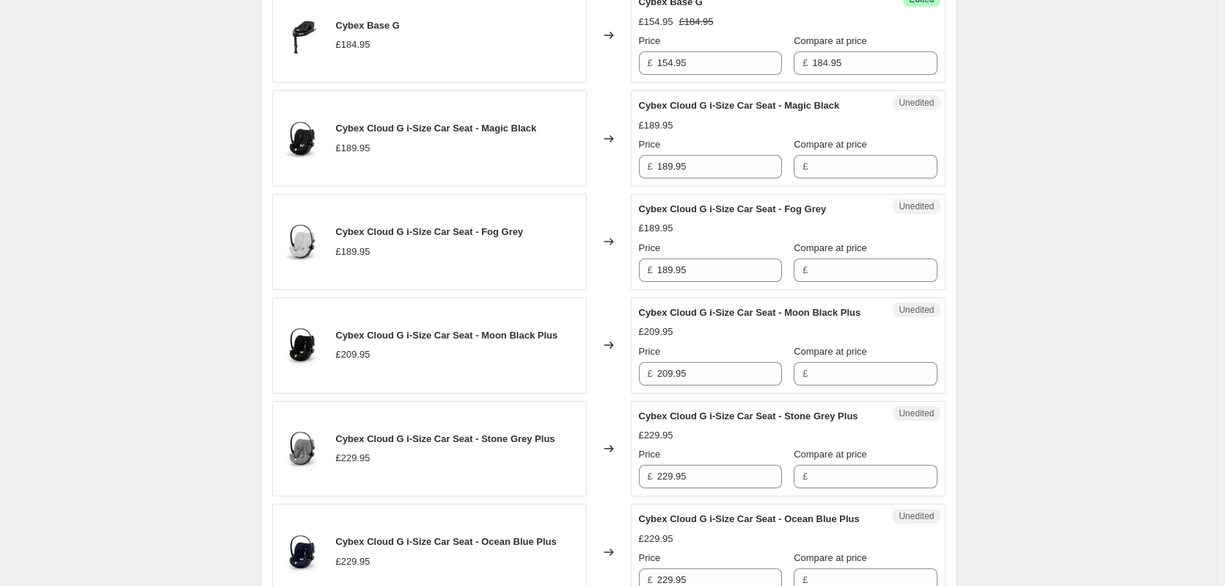
scroll to position [557, 0]
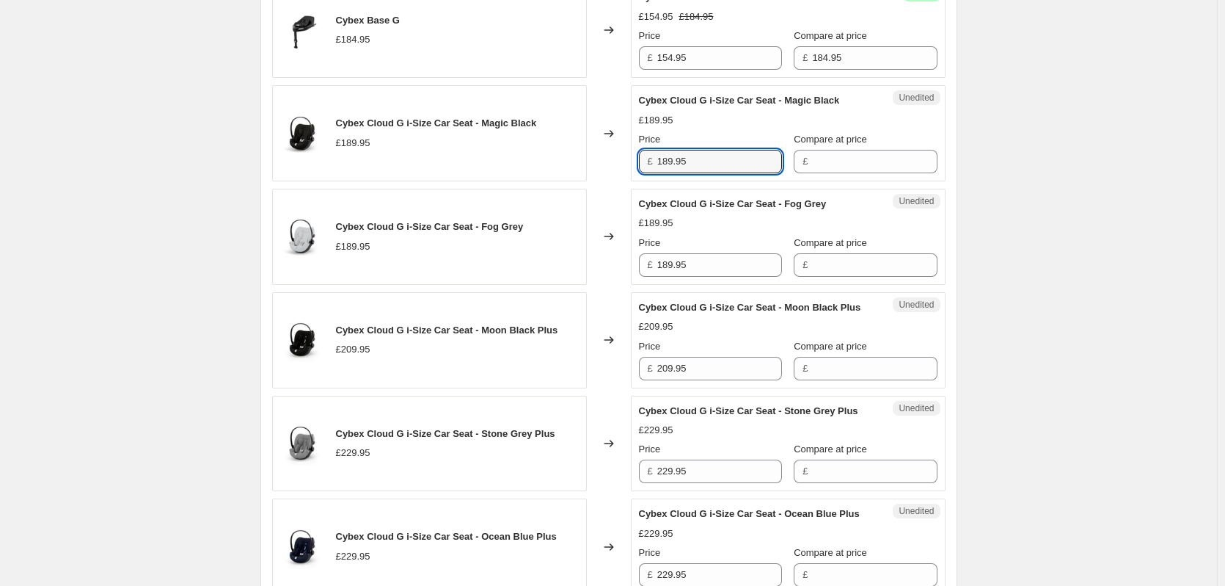
drag, startPoint x: 731, startPoint y: 165, endPoint x: 614, endPoint y: 166, distance: 116.7
click at [614, 166] on div "Cybex Cloud G i-Size Car Seat - Magic Black £189.95 Changed to Unedited Cybex C…" at bounding box center [609, 133] width 674 height 96
click at [853, 153] on input "Compare at price" at bounding box center [874, 161] width 125 height 23
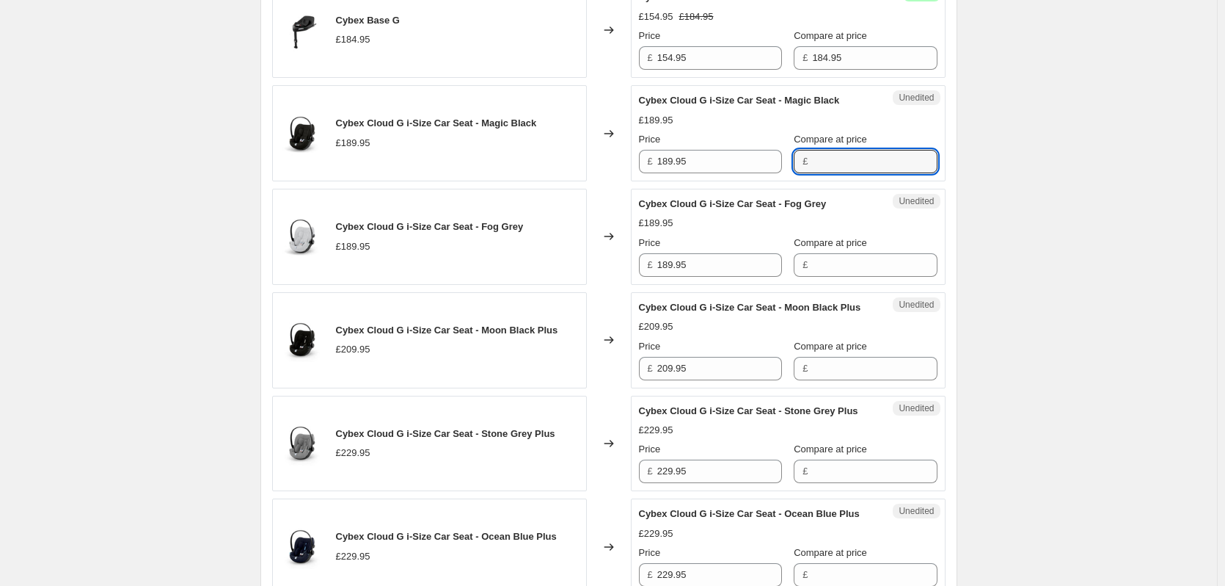
paste input "189.95"
type input "189.95"
drag, startPoint x: 842, startPoint y: 263, endPoint x: 787, endPoint y: 255, distance: 55.6
click at [842, 263] on input "Compare at price" at bounding box center [874, 264] width 125 height 23
paste input "189.95"
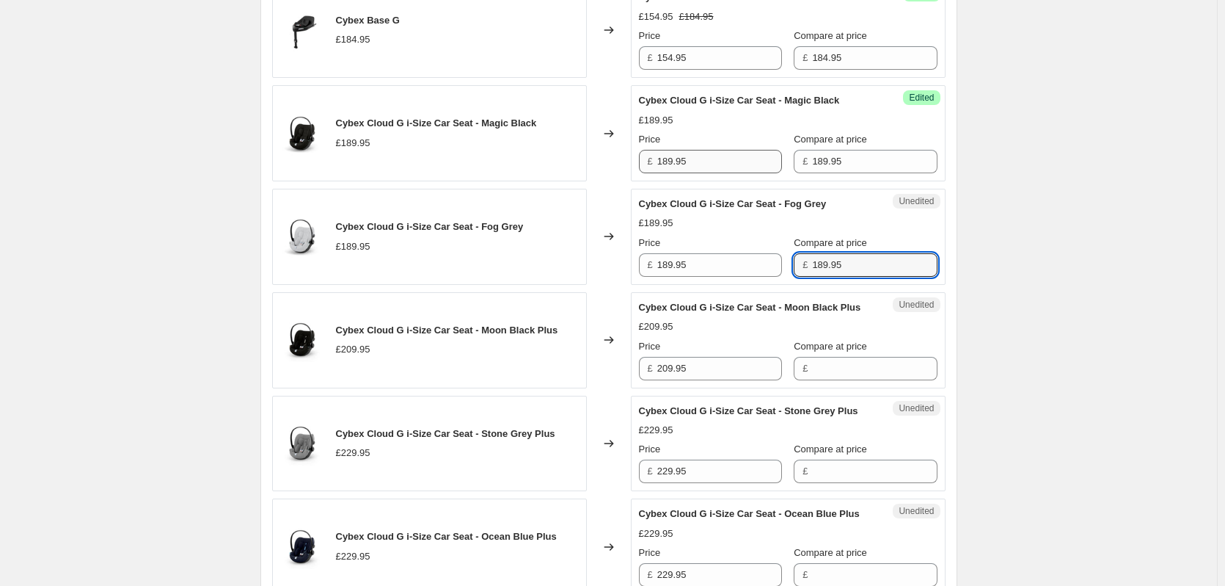
type input "189.95"
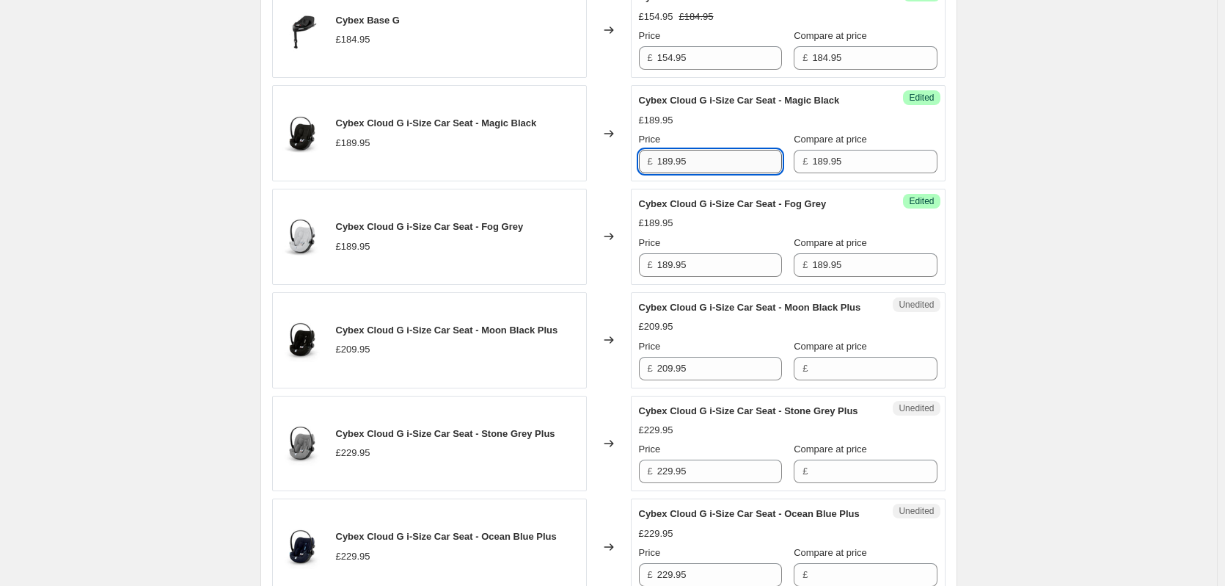
click at [707, 166] on input "189.95" at bounding box center [719, 161] width 125 height 23
type input "159.95"
click at [680, 269] on input "189.95" at bounding box center [719, 264] width 125 height 23
paste input "5"
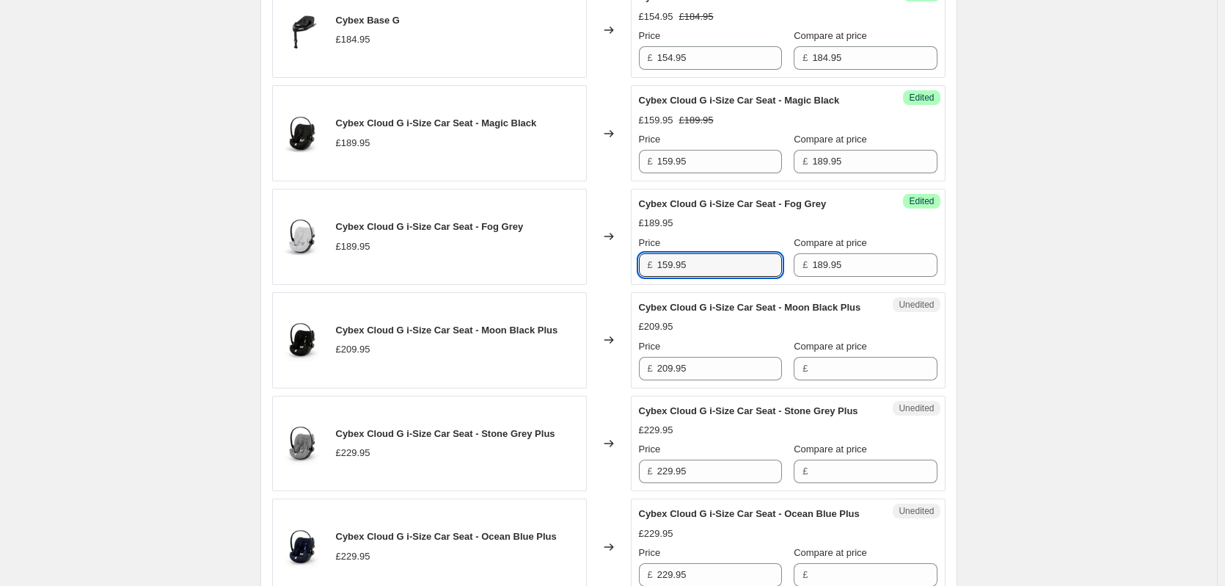
type input "159.95"
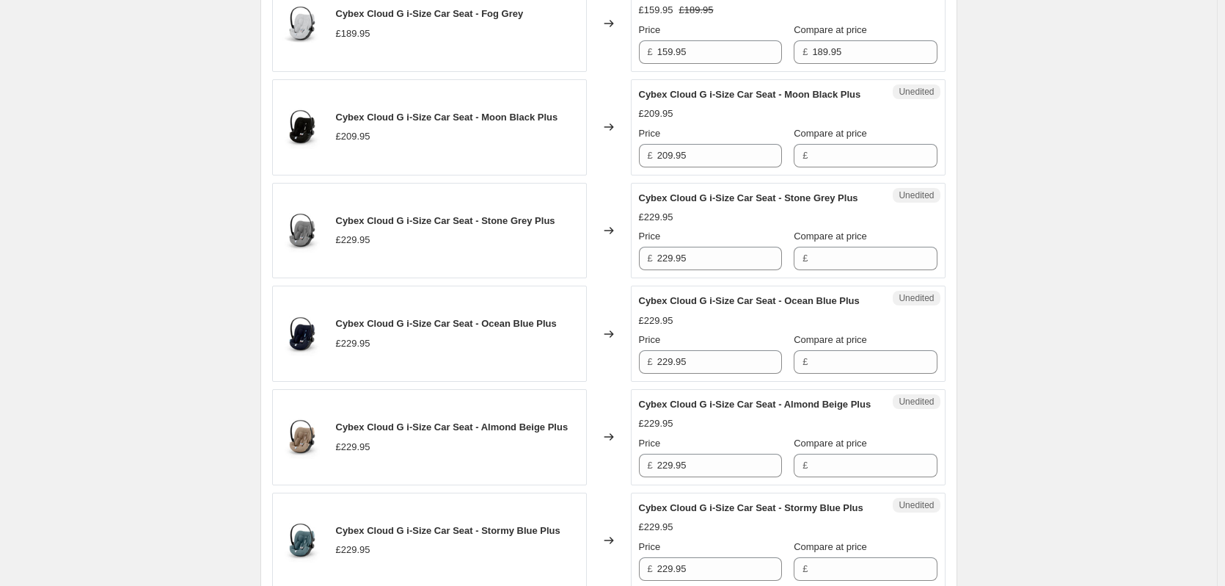
scroll to position [777, 0]
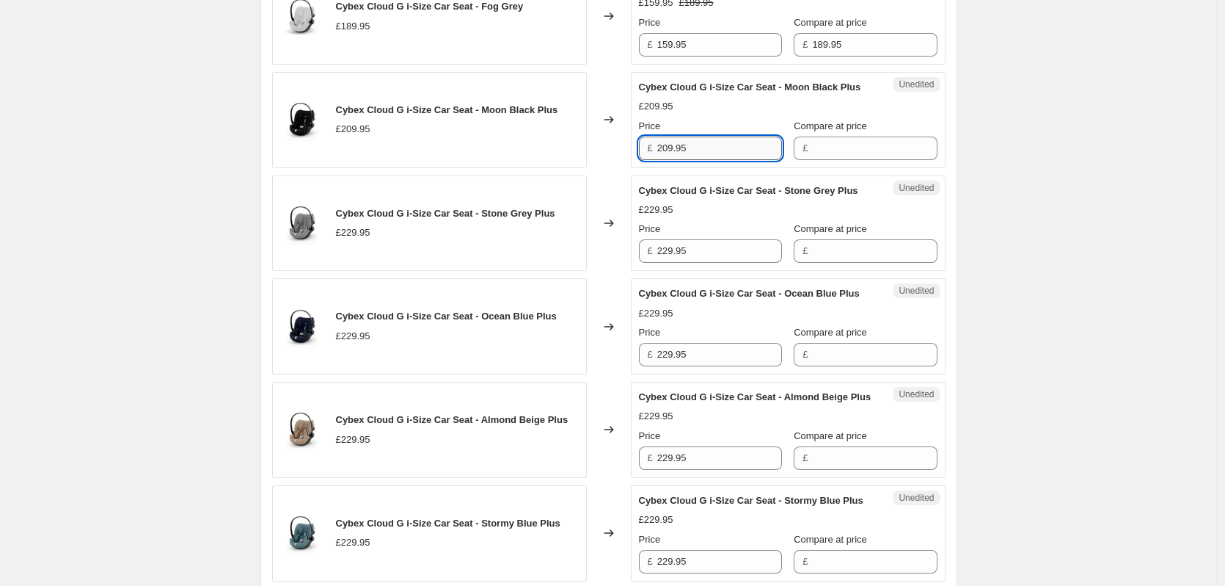
click at [752, 160] on input "209.95" at bounding box center [719, 147] width 125 height 23
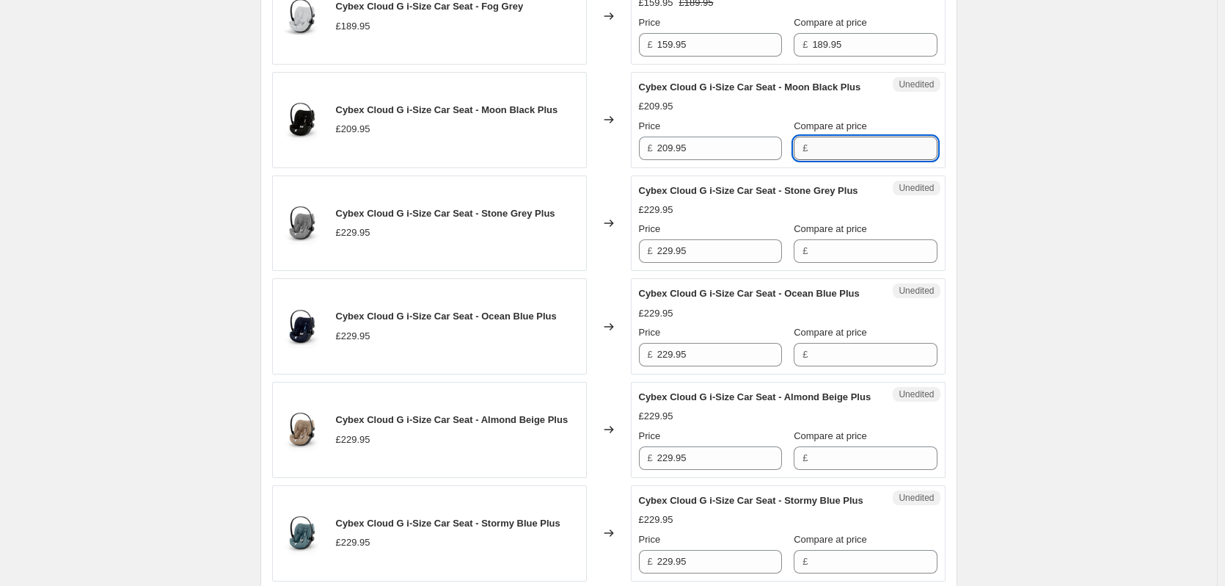
click at [816, 160] on input "Compare at price" at bounding box center [874, 147] width 125 height 23
paste input "209.95"
type input "209.95"
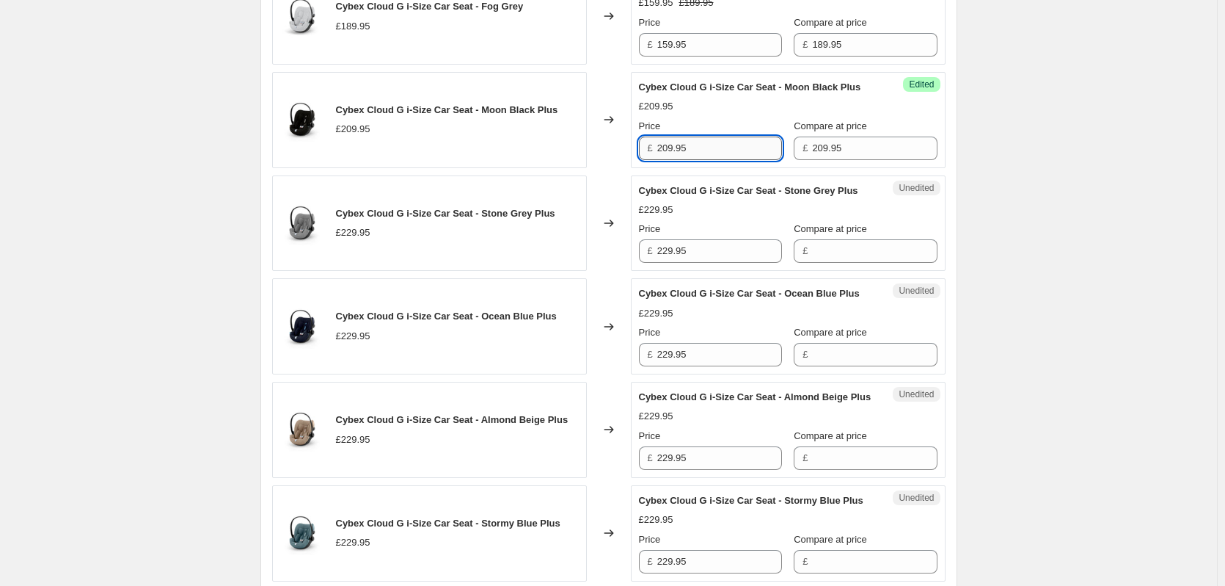
click at [693, 160] on input "209.95" at bounding box center [719, 147] width 125 height 23
type input "179.95"
click at [709, 263] on input "229.95" at bounding box center [719, 250] width 125 height 23
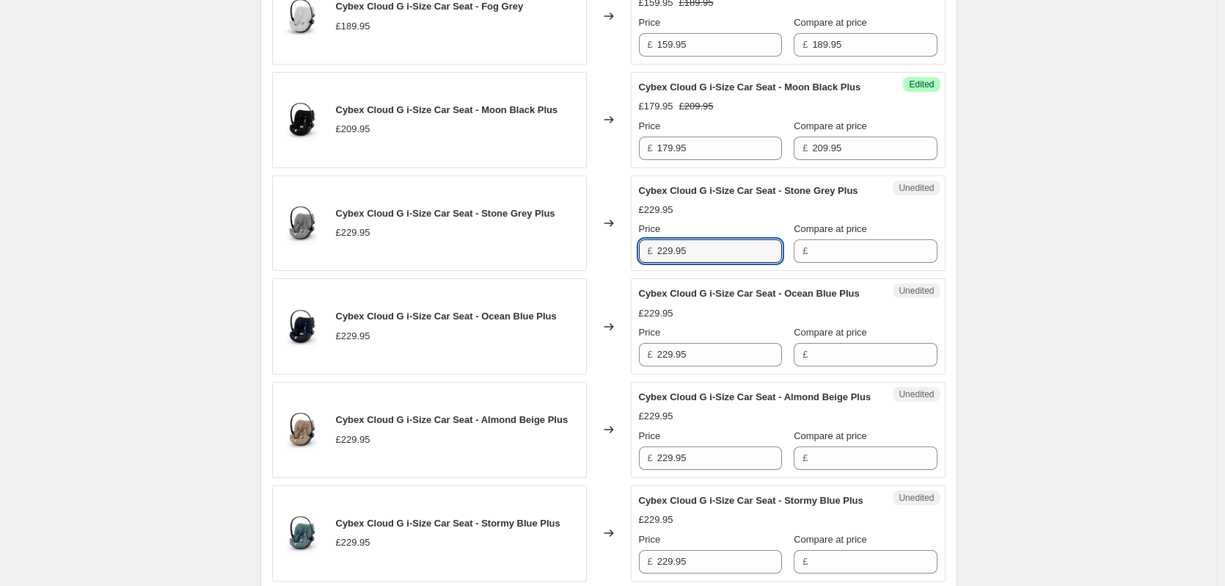
paste input "17"
type input "179.95"
click at [692, 366] on input "229.95" at bounding box center [719, 354] width 125 height 23
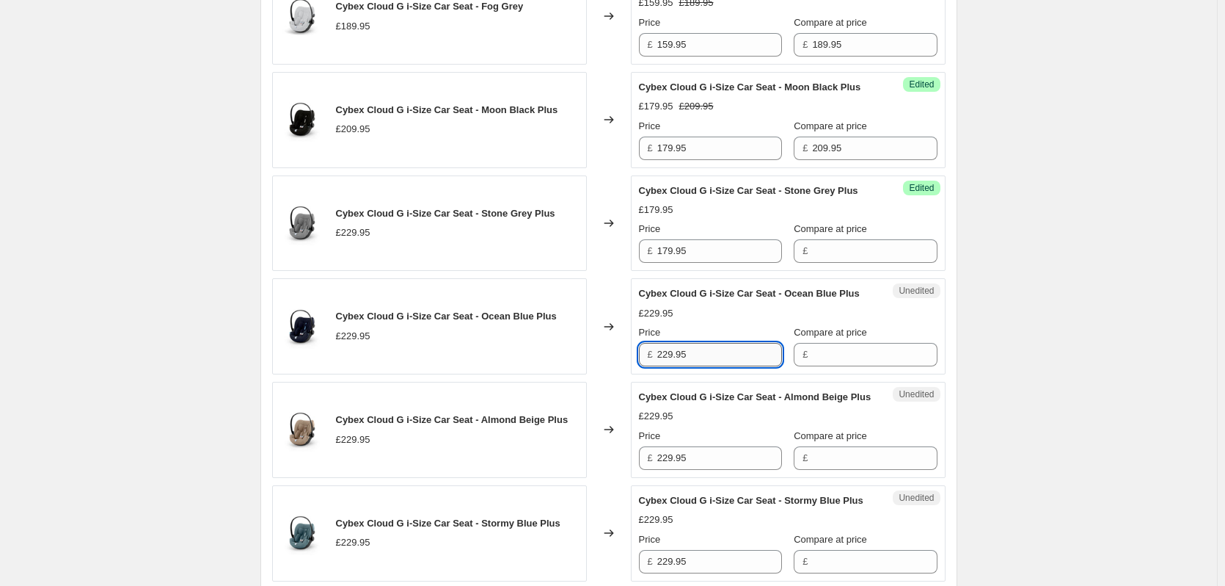
paste input "17"
type input "179.95"
click at [689, 470] on input "229.95" at bounding box center [719, 457] width 125 height 23
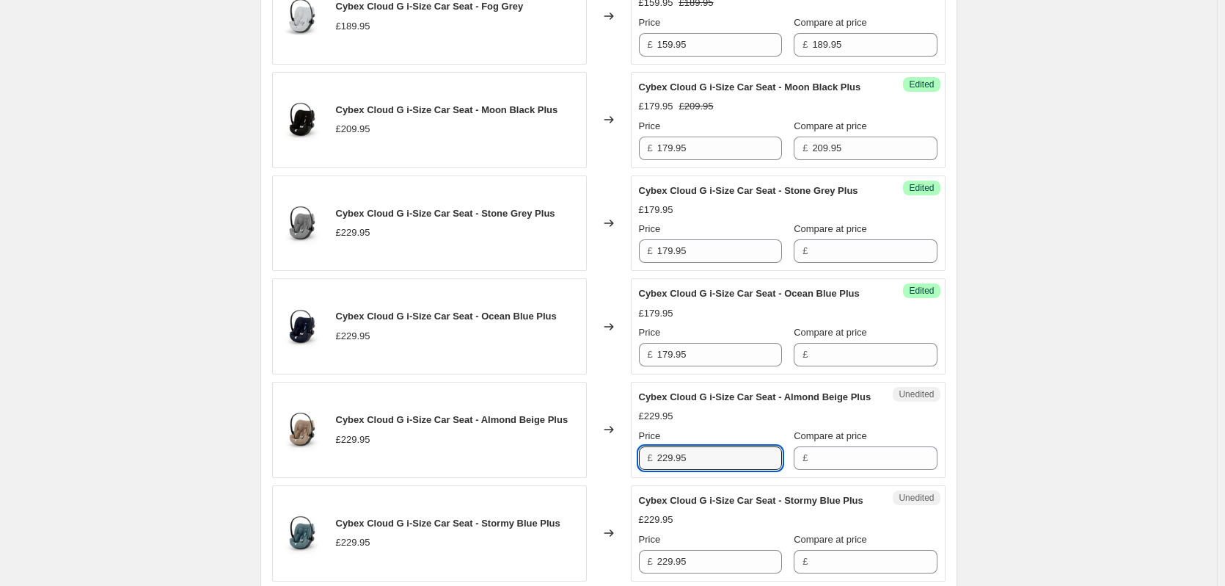
paste input "17"
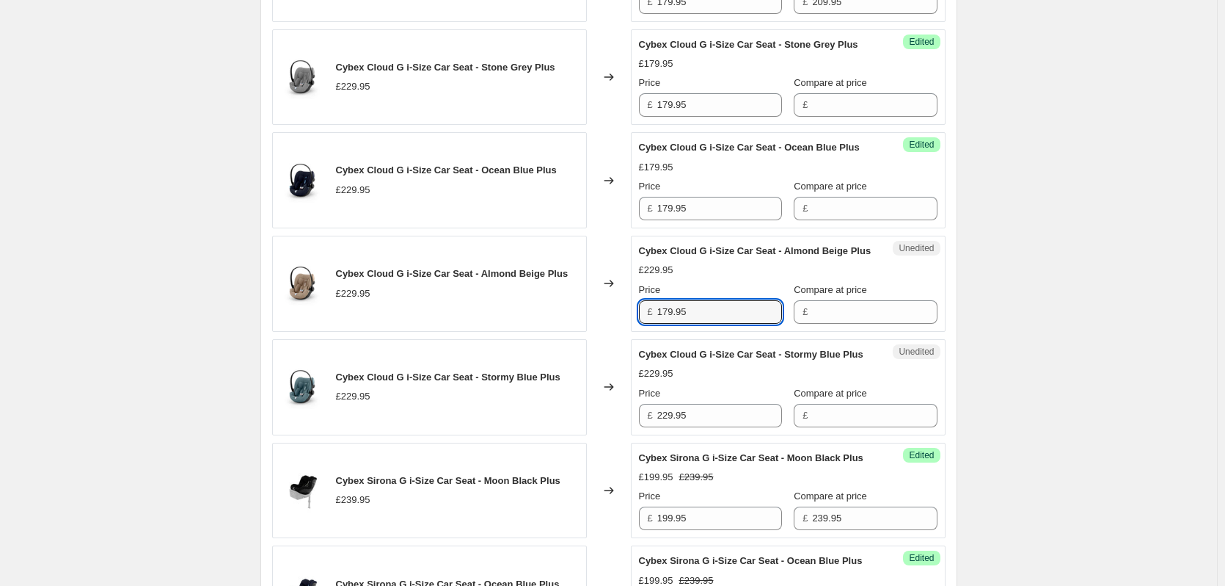
scroll to position [924, 0]
type input "179.95"
click at [701, 426] on input "229.95" at bounding box center [719, 414] width 125 height 23
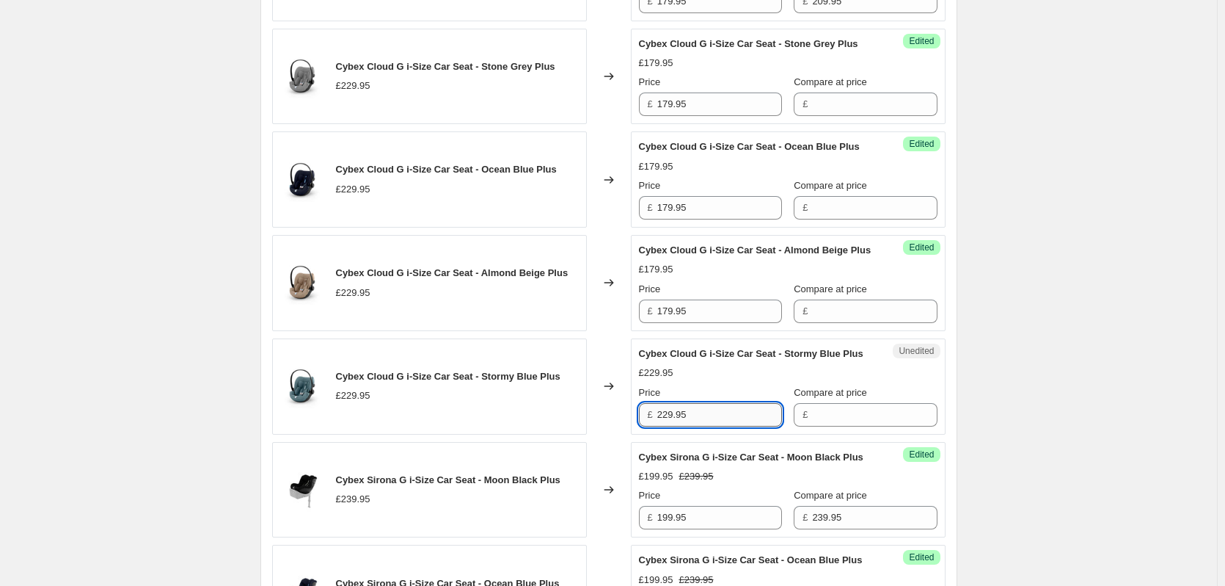
paste input "17"
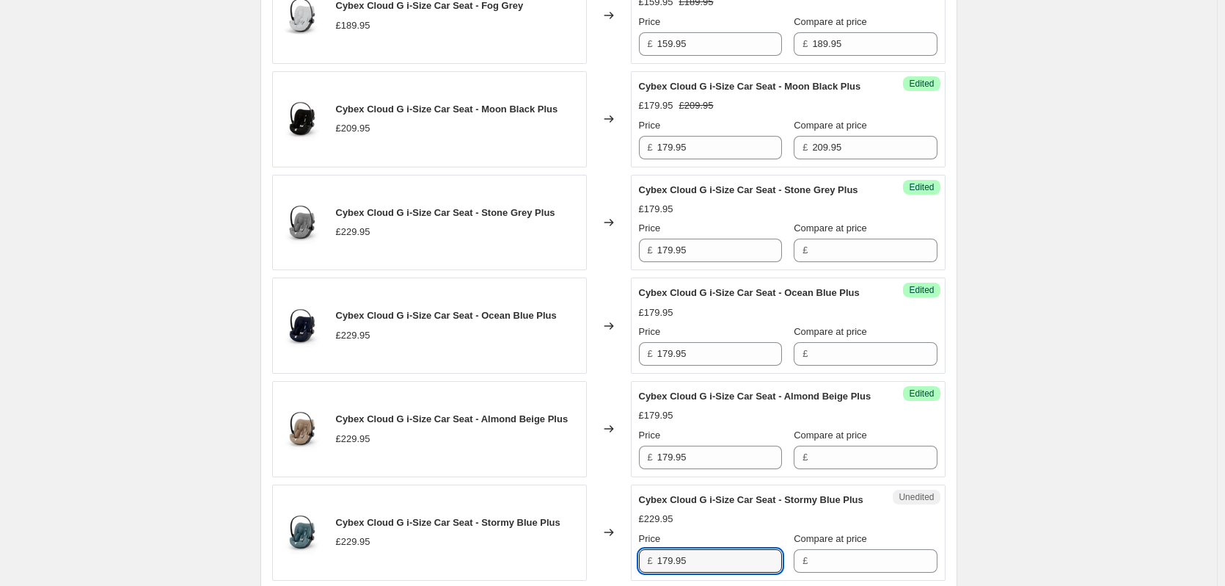
scroll to position [777, 0]
type input "179.95"
click at [864, 168] on div "Success Edited Cybex Cloud G i-Size Car Seat - Moon Black Plus £179.95 £209.95 …" at bounding box center [788, 120] width 315 height 96
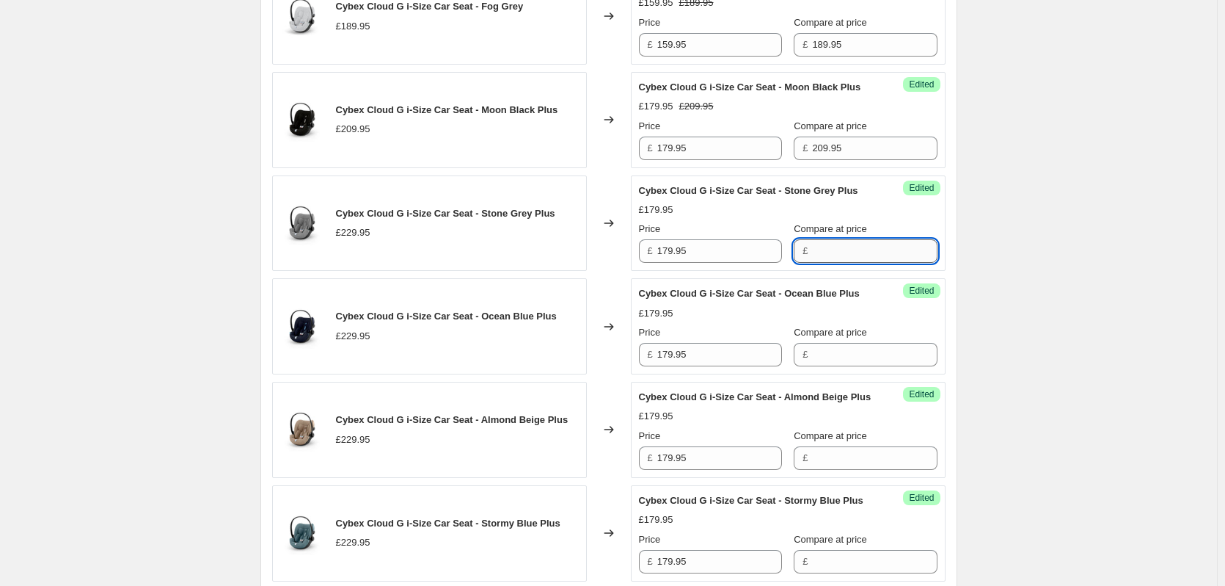
click at [849, 263] on input "Compare at price" at bounding box center [874, 250] width 125 height 23
type input "229.95"
click at [853, 366] on input "Compare at price" at bounding box center [874, 354] width 125 height 23
paste input "229.95"
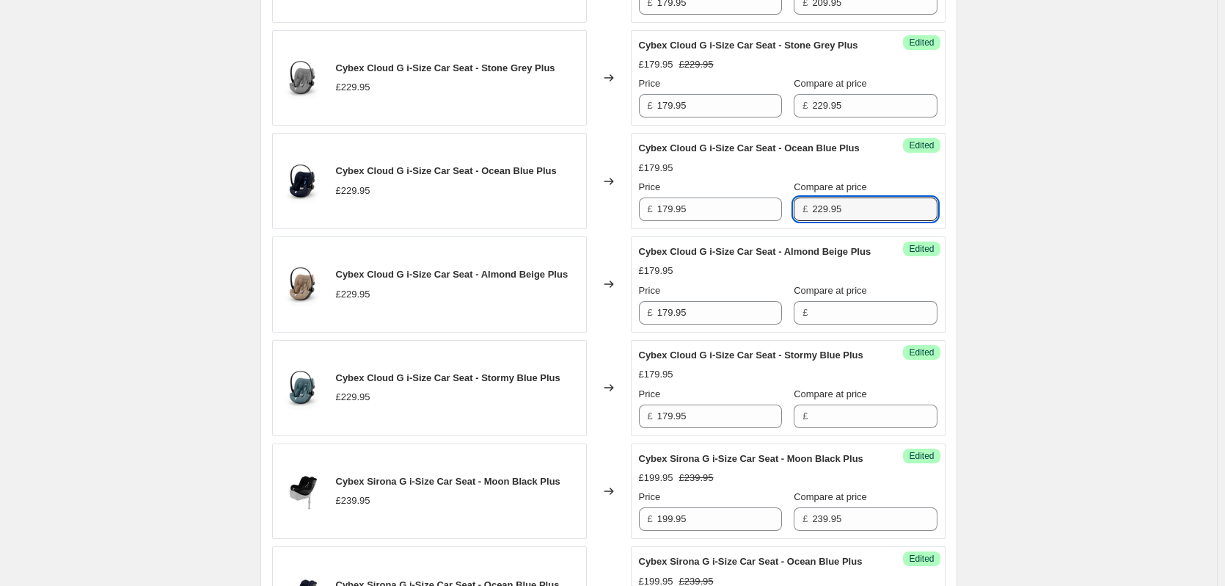
scroll to position [924, 0]
type input "229.95"
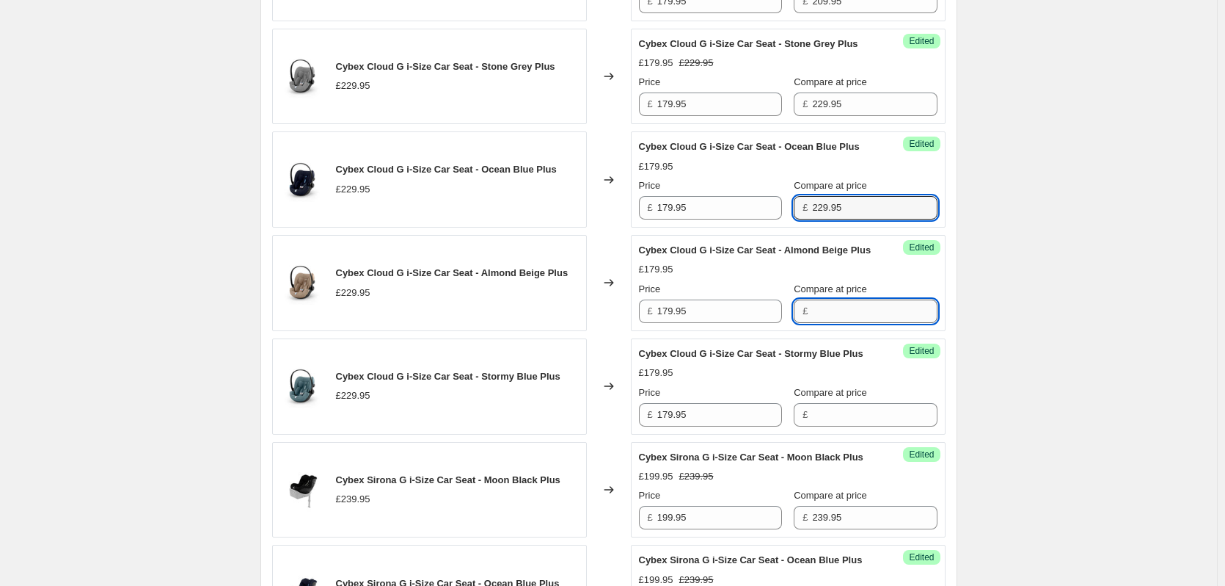
click at [844, 323] on input "Compare at price" at bounding box center [874, 310] width 125 height 23
paste input "229.95"
type input "229.95"
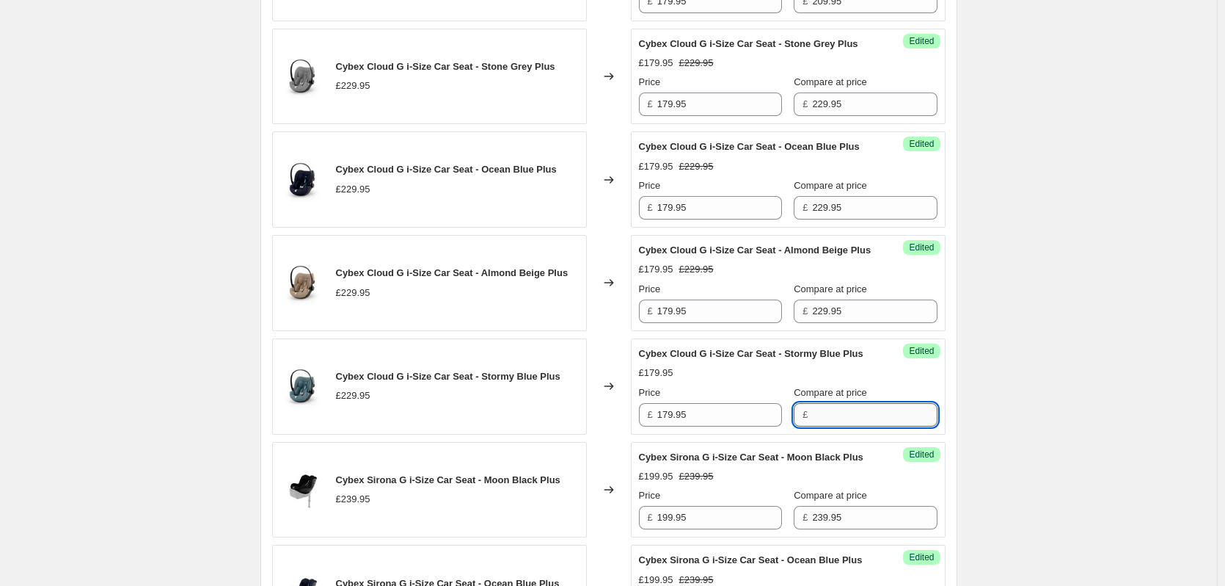
click at [837, 426] on input "Compare at price" at bounding box center [874, 414] width 125 height 23
paste input "229.95"
type input "229.95"
click at [1043, 434] on div "Create new price [MEDICAL_DATA]. This page is ready Create new price [MEDICAL_D…" at bounding box center [608, 510] width 1217 height 2869
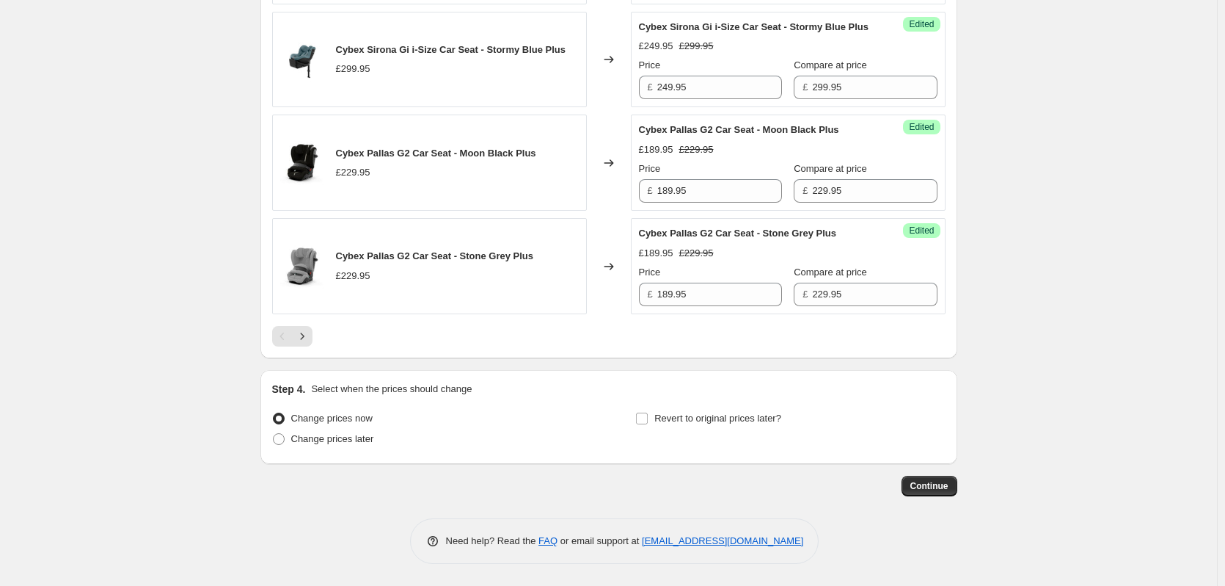
scroll to position [2504, 0]
click at [344, 439] on span "Change prices later" at bounding box center [332, 438] width 83 height 11
click at [274, 434] on input "Change prices later" at bounding box center [273, 433] width 1 height 1
radio input "true"
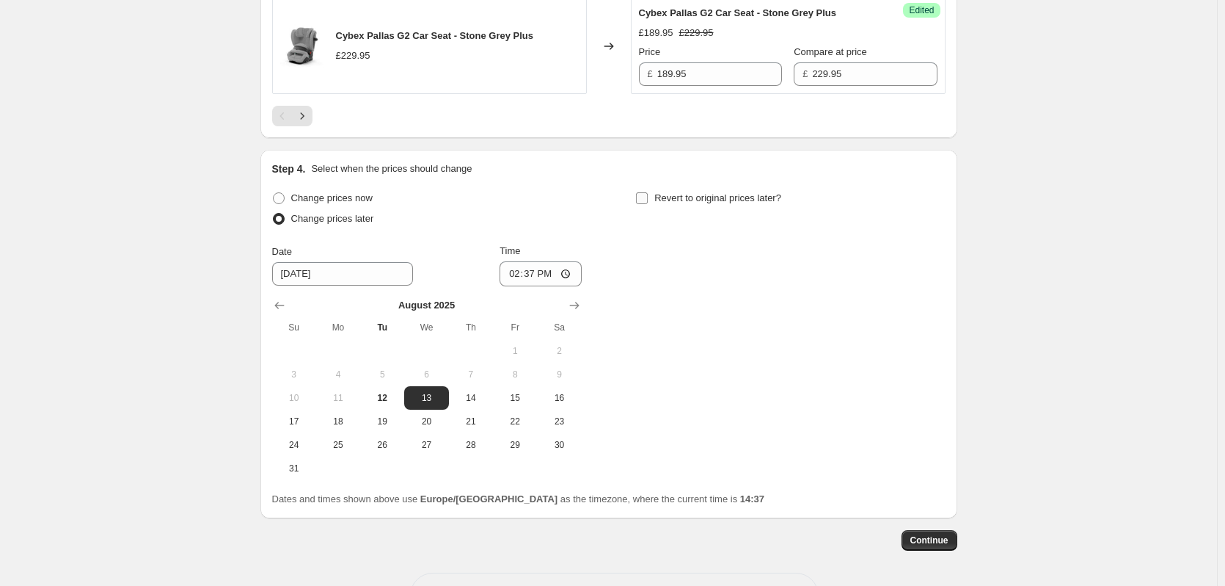
click at [676, 203] on span "Revert to original prices later?" at bounding box center [717, 197] width 127 height 11
click at [648, 204] on input "Revert to original prices later?" at bounding box center [642, 198] width 12 height 12
checkbox input "true"
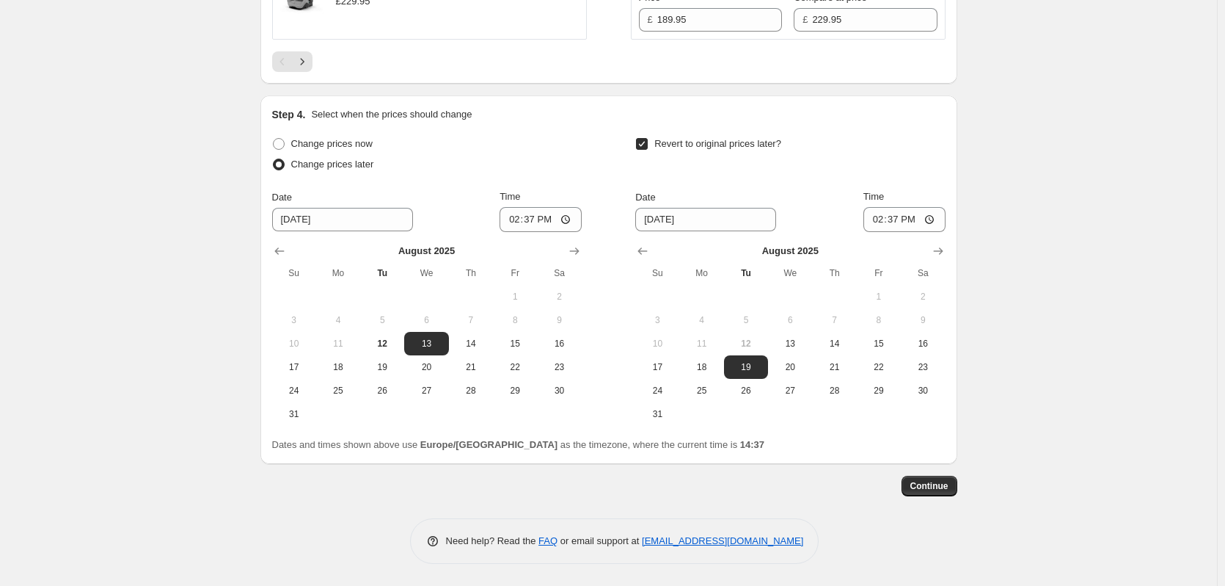
scroll to position [2778, 0]
click at [531, 343] on span "15" at bounding box center [515, 344] width 32 height 12
type input "[DATE]"
click at [536, 222] on input "14:37" at bounding box center [541, 219] width 82 height 25
click at [539, 221] on input "15:00" at bounding box center [541, 219] width 82 height 25
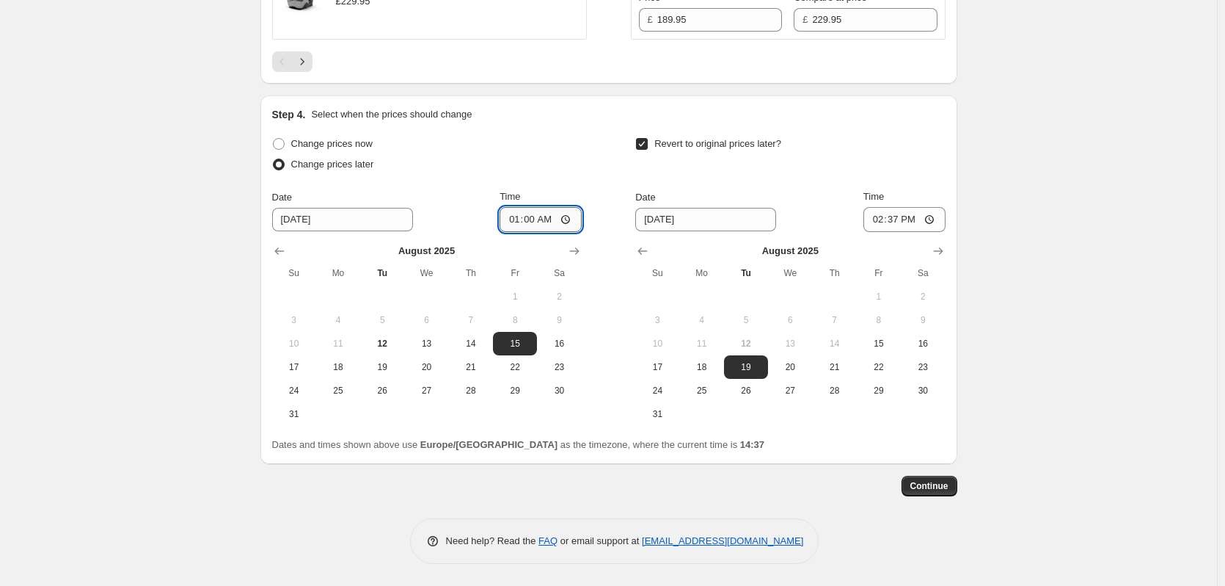
type input "16:00"
click at [946, 247] on icon "Show next month, September 2025" at bounding box center [938, 251] width 15 height 15
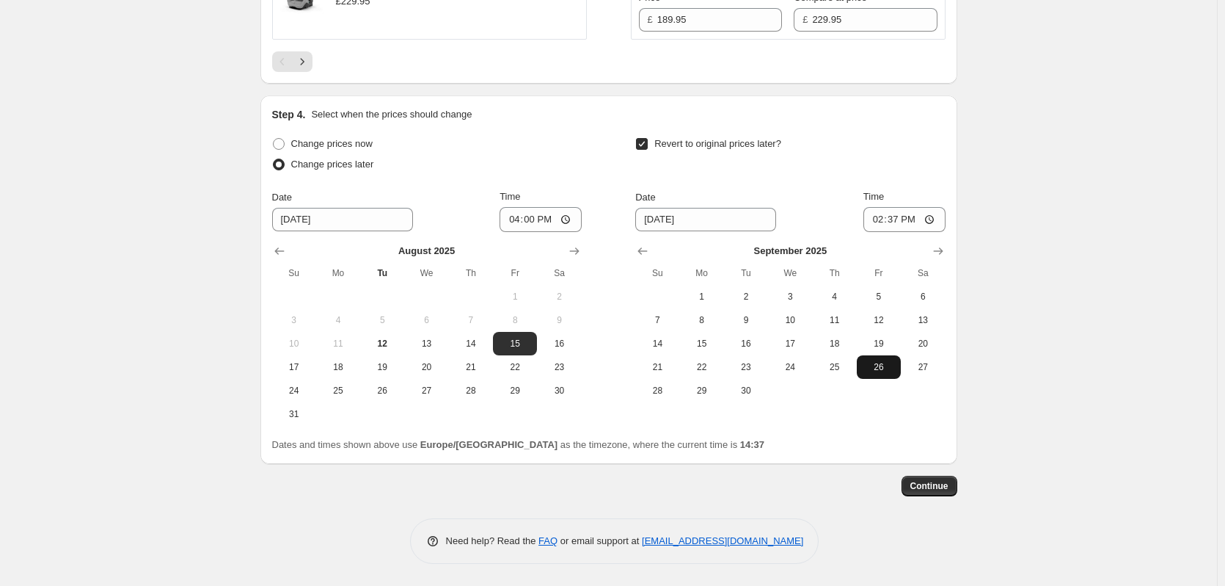
click at [884, 370] on span "26" at bounding box center [879, 367] width 32 height 12
type input "[DATE]"
click at [902, 218] on input "14:37" at bounding box center [905, 219] width 82 height 25
type input "15:00"
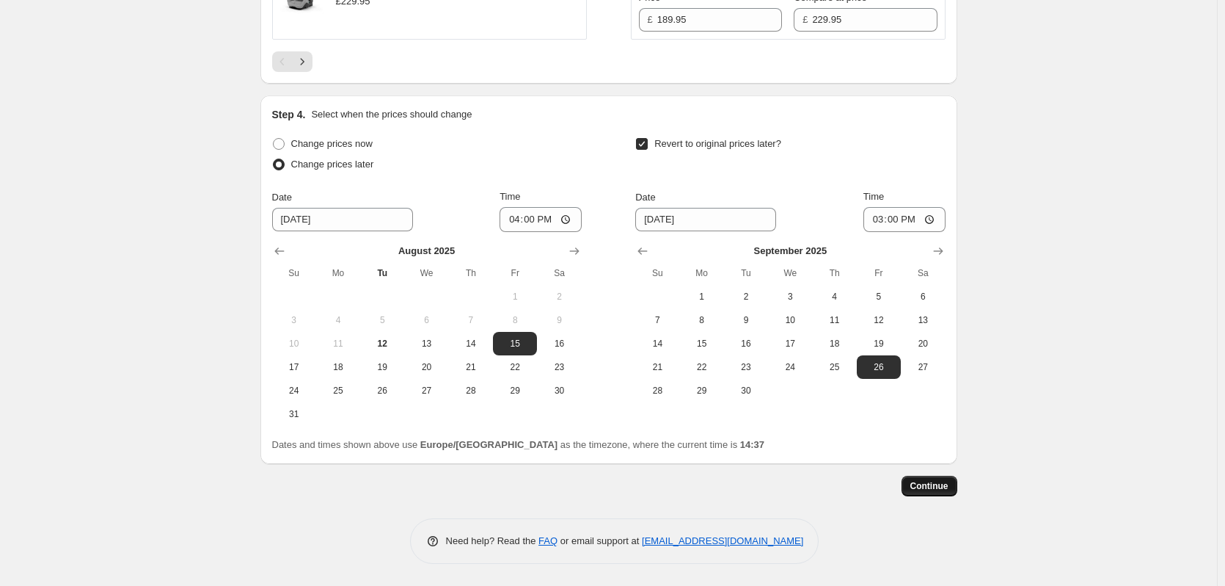
click at [936, 487] on span "Continue" at bounding box center [930, 486] width 38 height 12
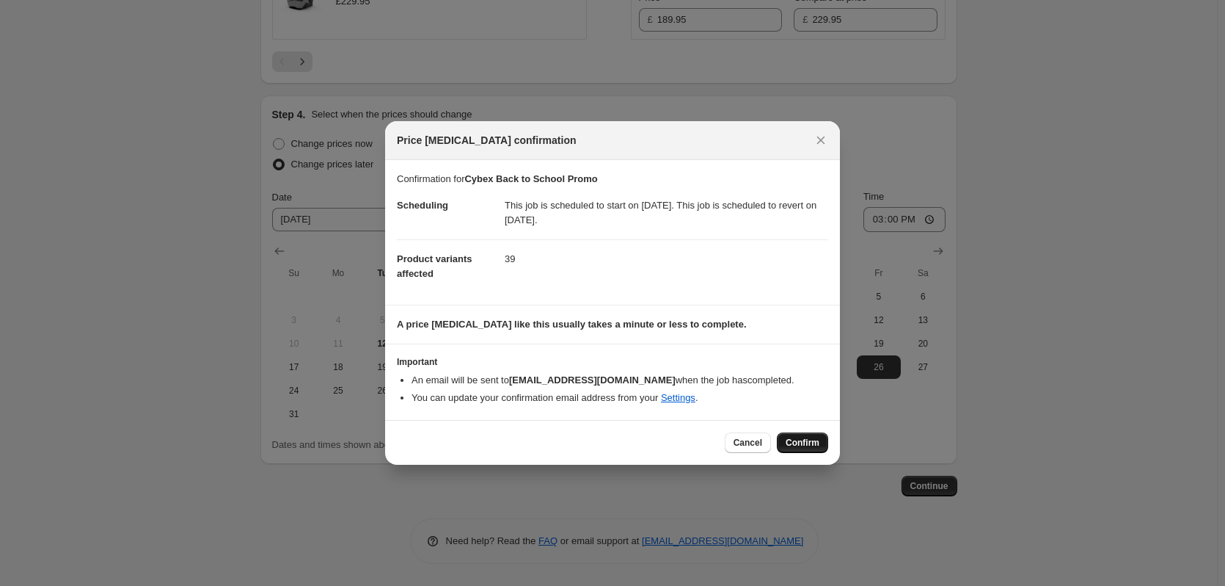
click at [802, 437] on span "Confirm" at bounding box center [803, 443] width 34 height 12
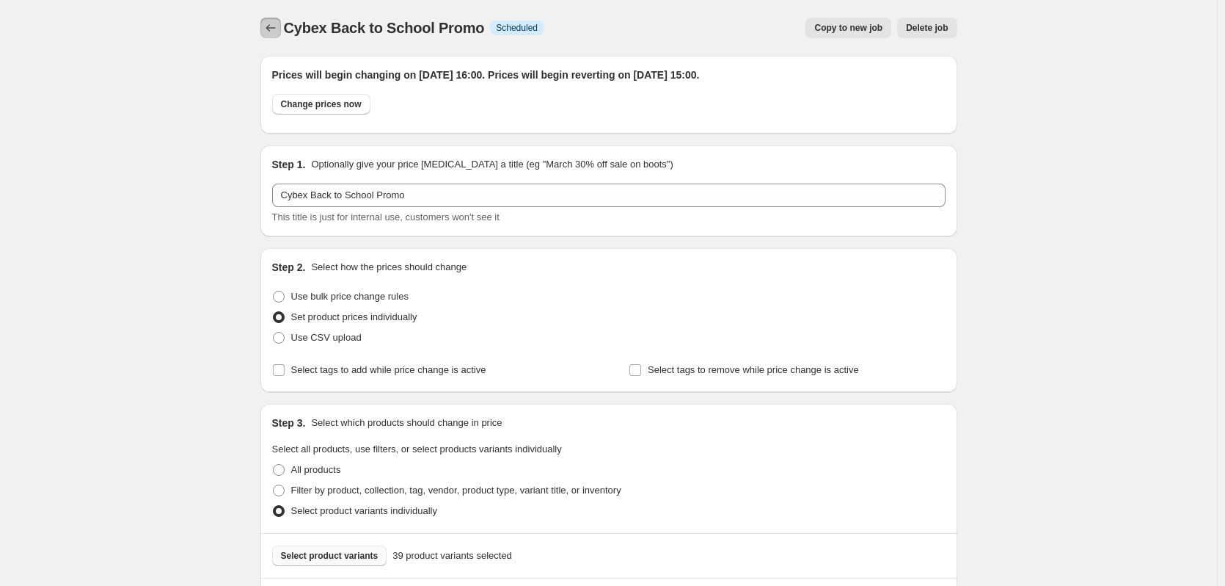
click at [278, 26] on icon "Price change jobs" at bounding box center [270, 28] width 15 height 15
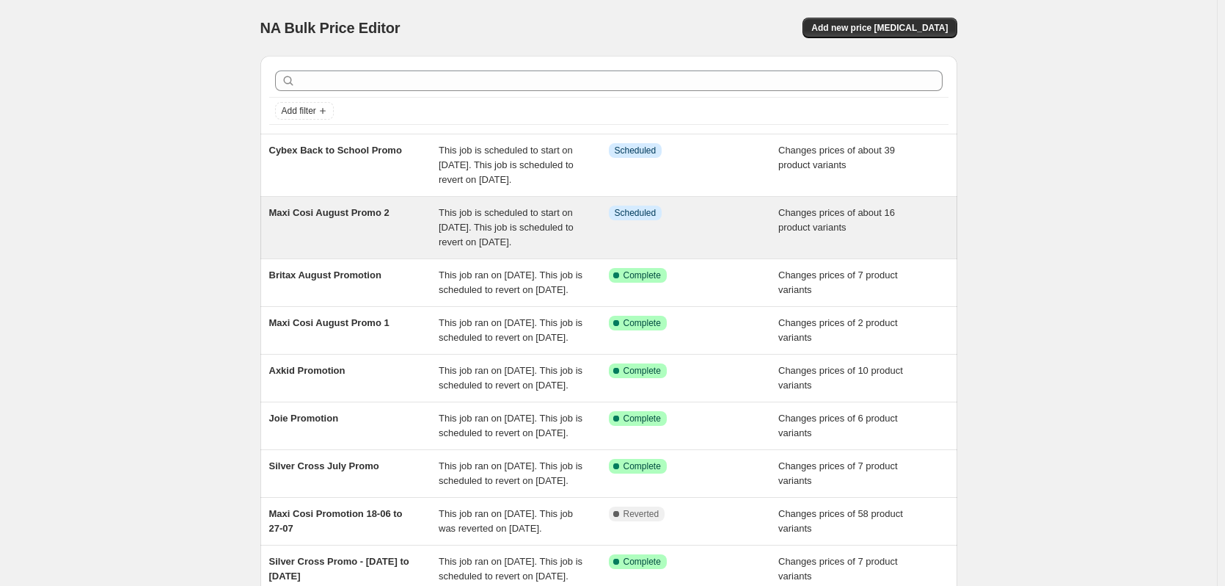
click at [553, 225] on span "This job is scheduled to start on [DATE]. This job is scheduled to revert on [D…" at bounding box center [506, 227] width 135 height 40
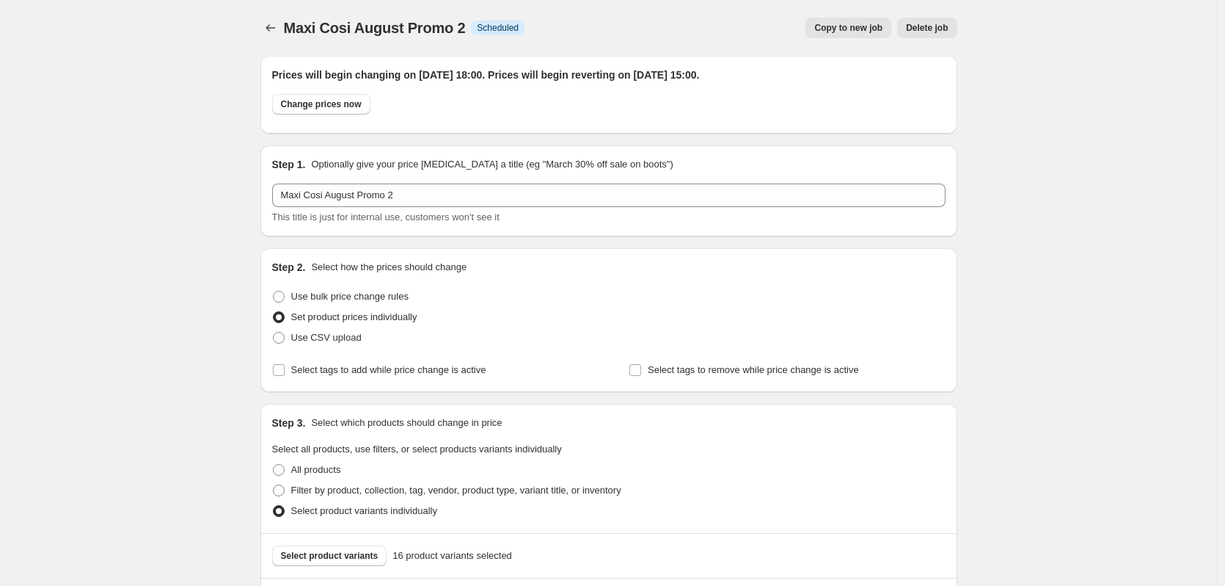
click at [875, 24] on span "Copy to new job" at bounding box center [848, 28] width 68 height 12
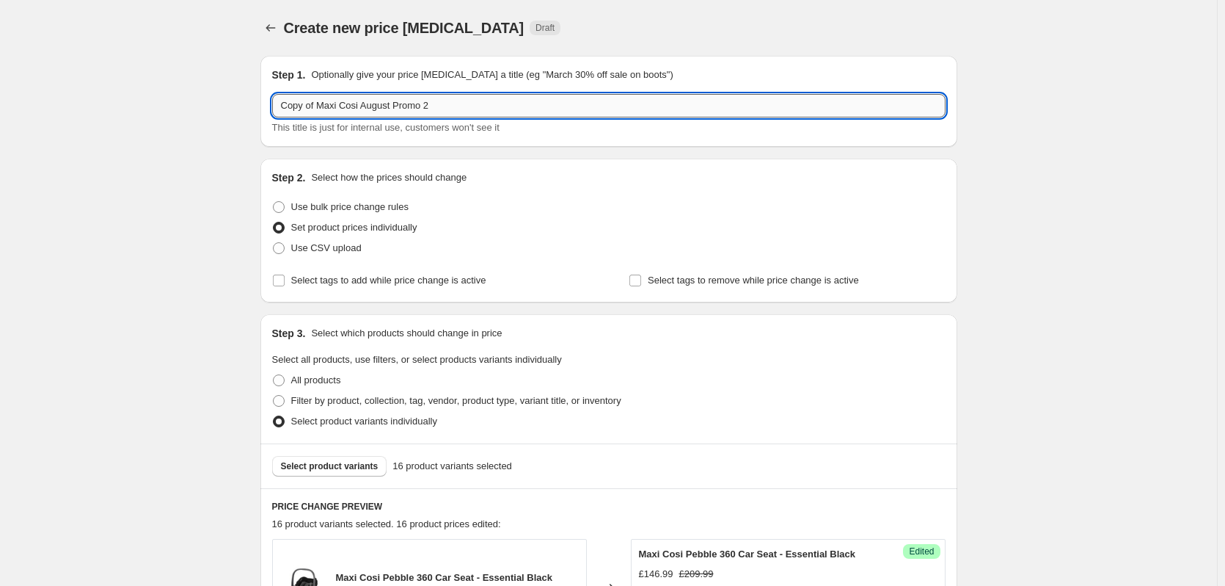
drag, startPoint x: 434, startPoint y: 105, endPoint x: 426, endPoint y: 106, distance: 8.8
click at [426, 106] on input "Copy of Maxi Cosi August Promo 2" at bounding box center [609, 105] width 674 height 23
drag, startPoint x: 320, startPoint y: 108, endPoint x: 266, endPoint y: 98, distance: 54.5
click at [266, 98] on div "Step 1. Optionally give your price [MEDICAL_DATA] a title (eg "March 30% off sa…" at bounding box center [608, 101] width 697 height 91
click at [442, 101] on input "Maxi Cosi August Promo 2" at bounding box center [609, 105] width 674 height 23
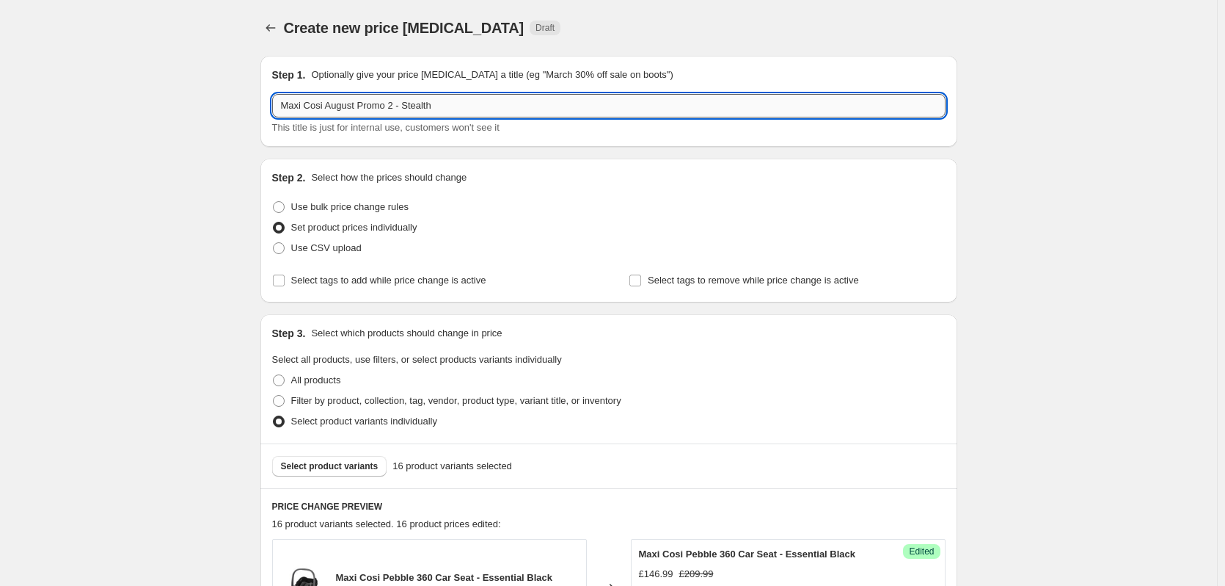
drag, startPoint x: 412, startPoint y: 112, endPoint x: 405, endPoint y: 114, distance: 7.5
click at [405, 114] on input "Maxi Cosi August Promo 2 - Stealth" at bounding box center [609, 105] width 674 height 23
drag, startPoint x: 435, startPoint y: 96, endPoint x: 406, endPoint y: 100, distance: 29.6
click at [406, 100] on input "Maxi Cosi August Promo 2 - Stealth" at bounding box center [609, 105] width 674 height 23
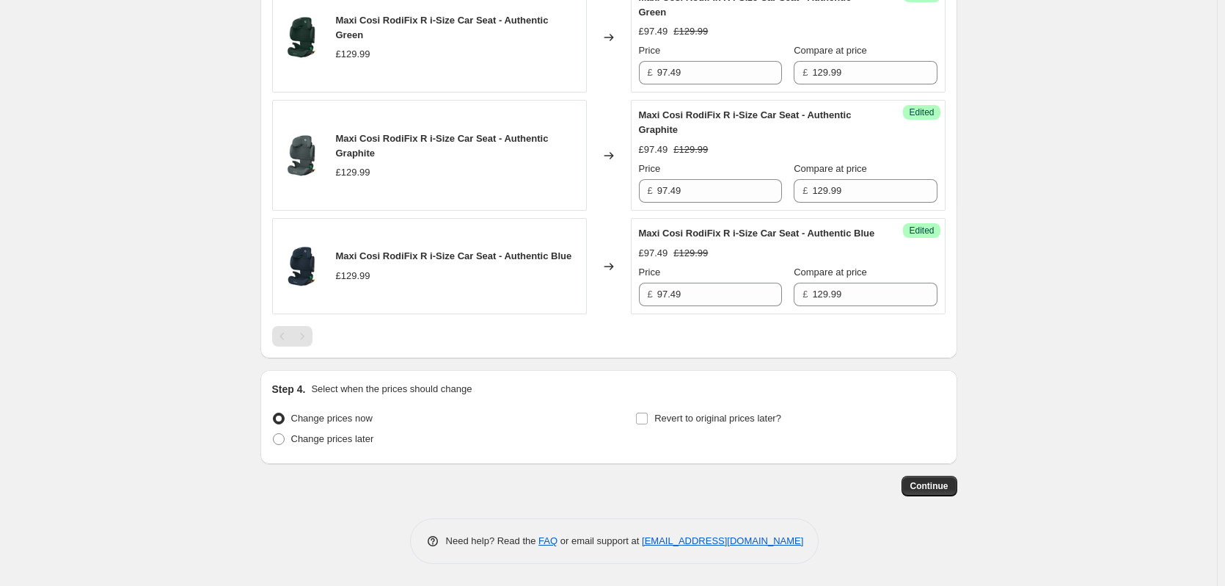
scroll to position [2046, 0]
type input "Maxi Cosi Price Match"
click at [322, 434] on span "Change prices later" at bounding box center [332, 438] width 83 height 11
click at [274, 434] on input "Change prices later" at bounding box center [273, 433] width 1 height 1
radio input "true"
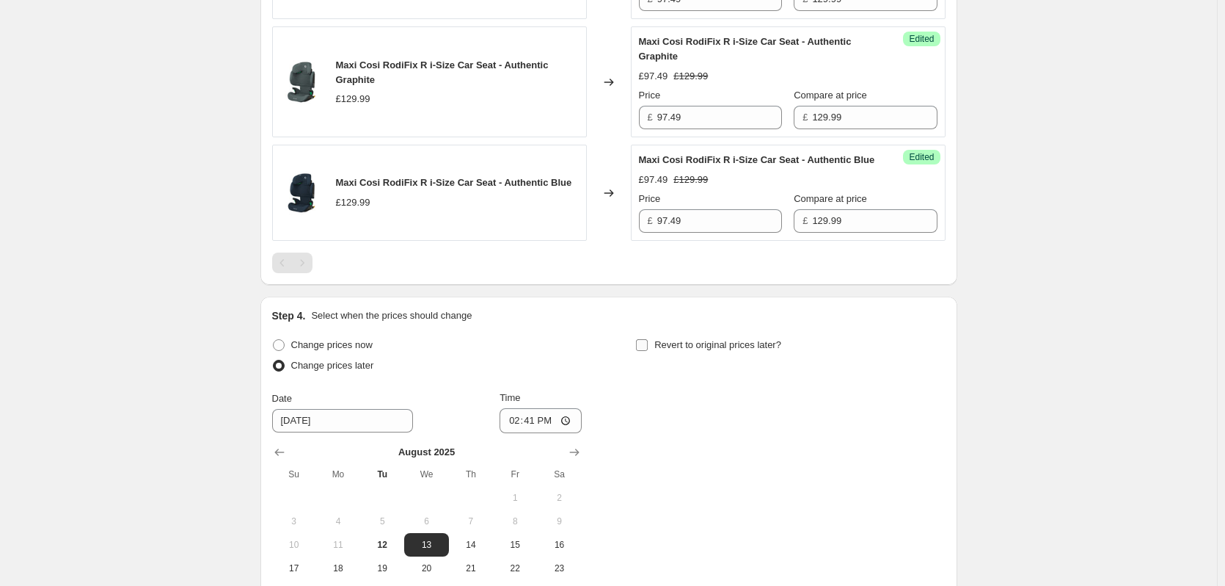
click at [682, 379] on div "Revert to original prices later?" at bounding box center [790, 357] width 310 height 44
click at [677, 350] on span "Revert to original prices later?" at bounding box center [717, 344] width 127 height 11
click at [648, 351] on input "Revert to original prices later?" at bounding box center [642, 345] width 12 height 12
checkbox input "true"
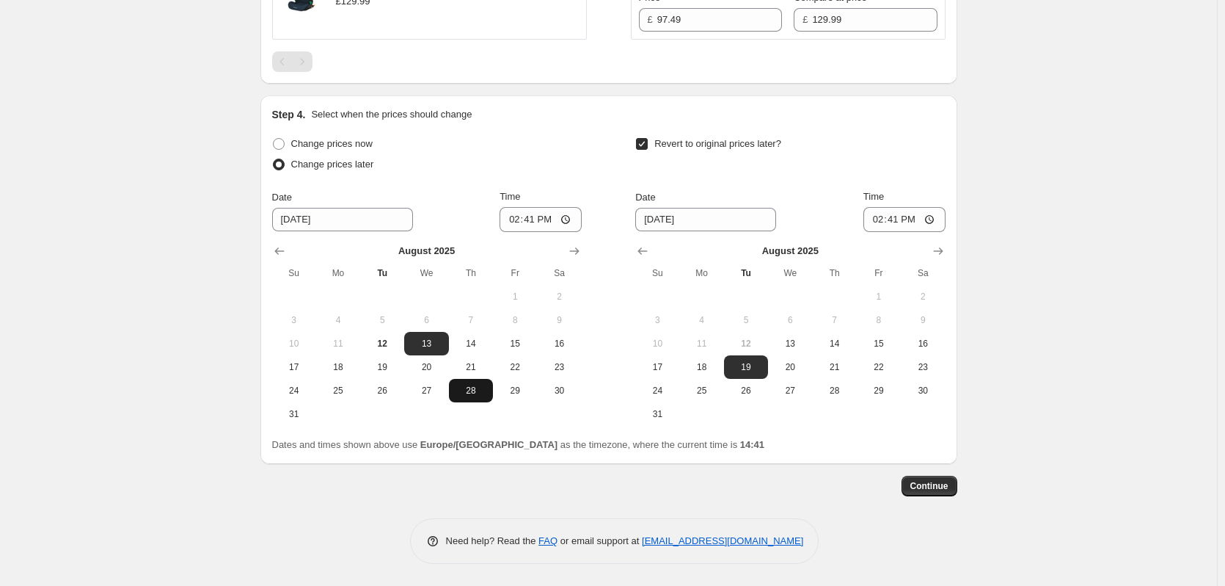
scroll to position [2321, 0]
click at [390, 341] on span "12" at bounding box center [382, 344] width 32 height 12
type input "[DATE]"
click at [779, 342] on span "13" at bounding box center [790, 344] width 32 height 12
type input "[DATE]"
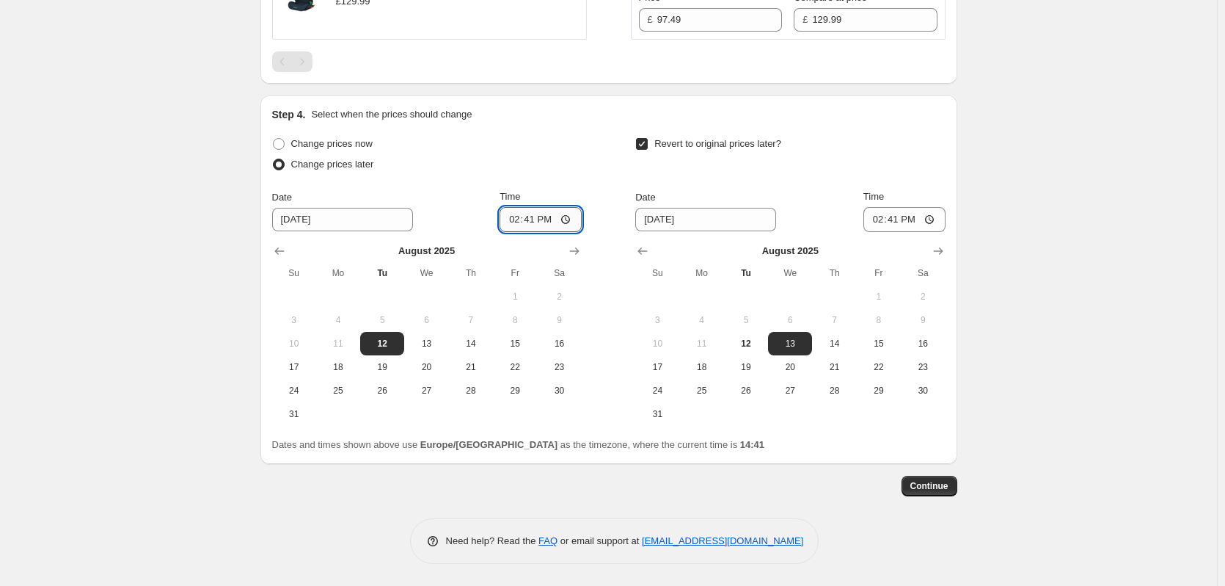
click at [539, 221] on input "14:41" at bounding box center [541, 219] width 82 height 25
type input "18:00"
click at [901, 216] on input "14:41" at bounding box center [905, 219] width 82 height 25
type input "06:00"
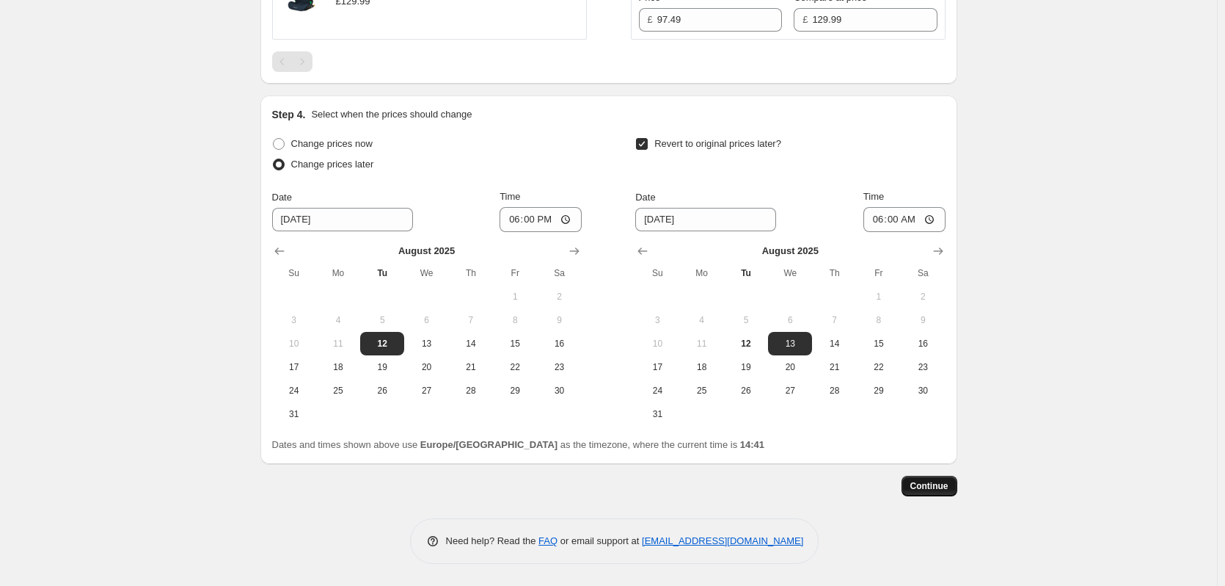
click at [946, 485] on span "Continue" at bounding box center [930, 486] width 38 height 12
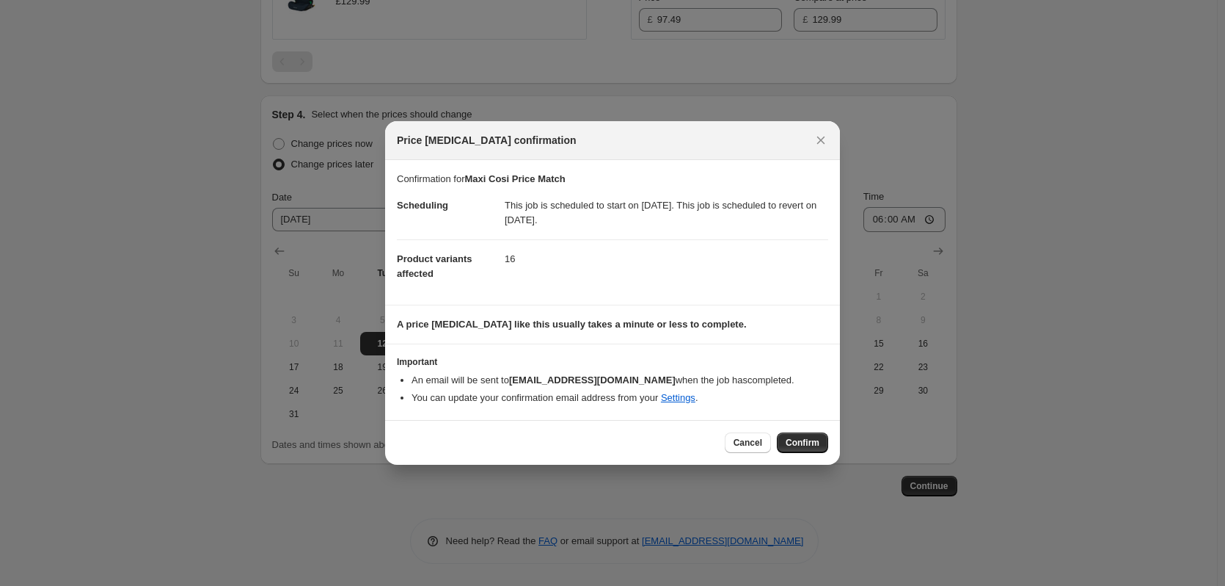
click at [799, 445] on span "Confirm" at bounding box center [803, 443] width 34 height 12
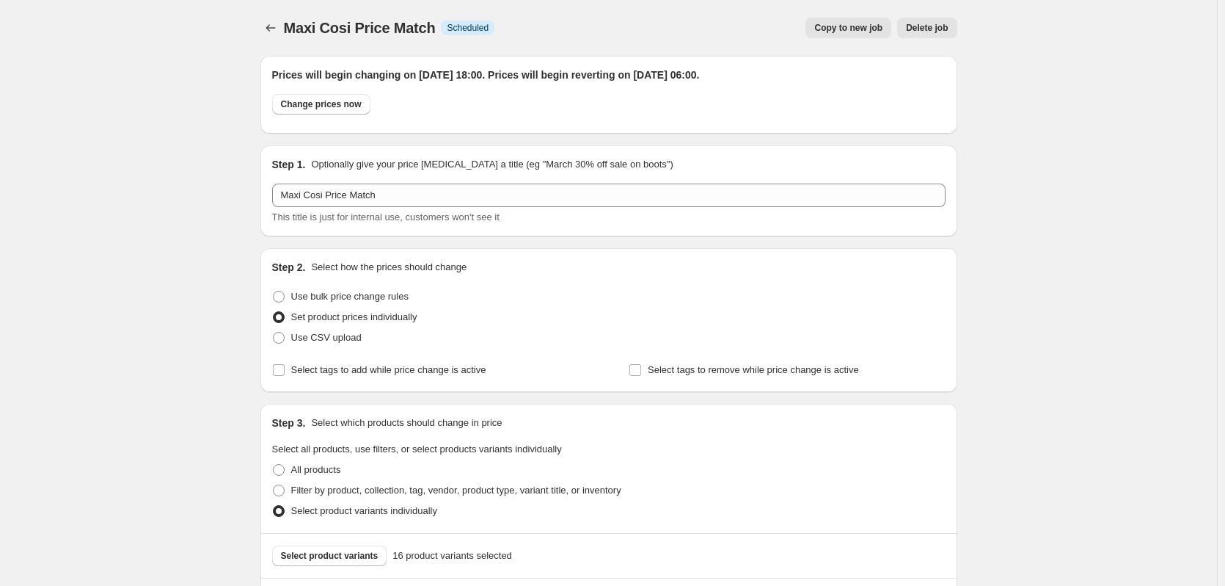
click at [851, 24] on span "Copy to new job" at bounding box center [848, 28] width 68 height 12
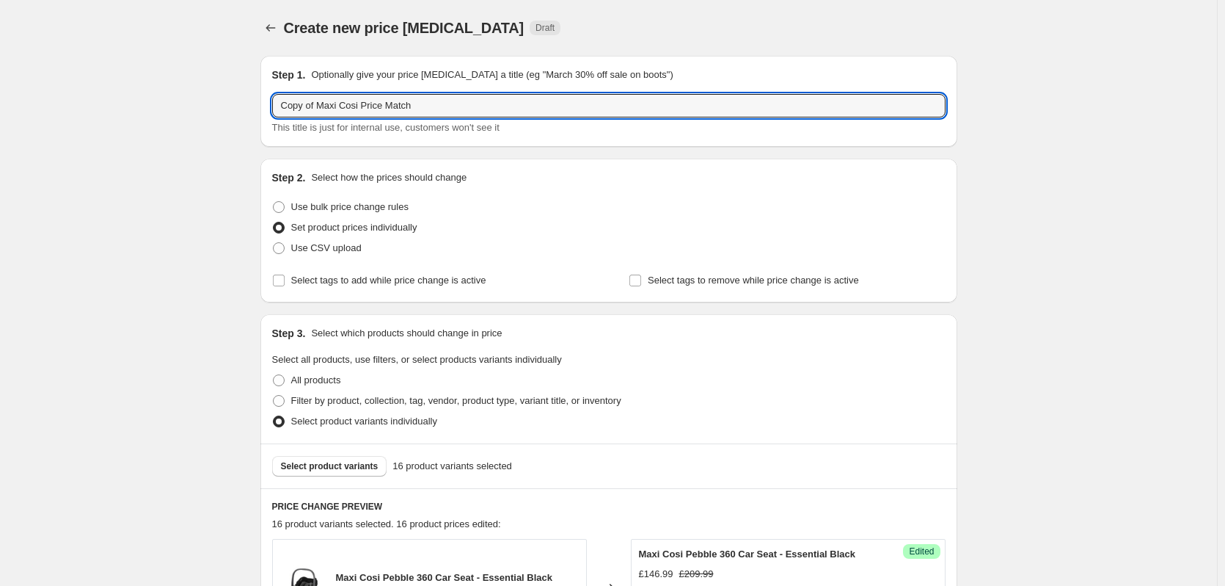
drag, startPoint x: 316, startPoint y: 107, endPoint x: 216, endPoint y: 114, distance: 100.1
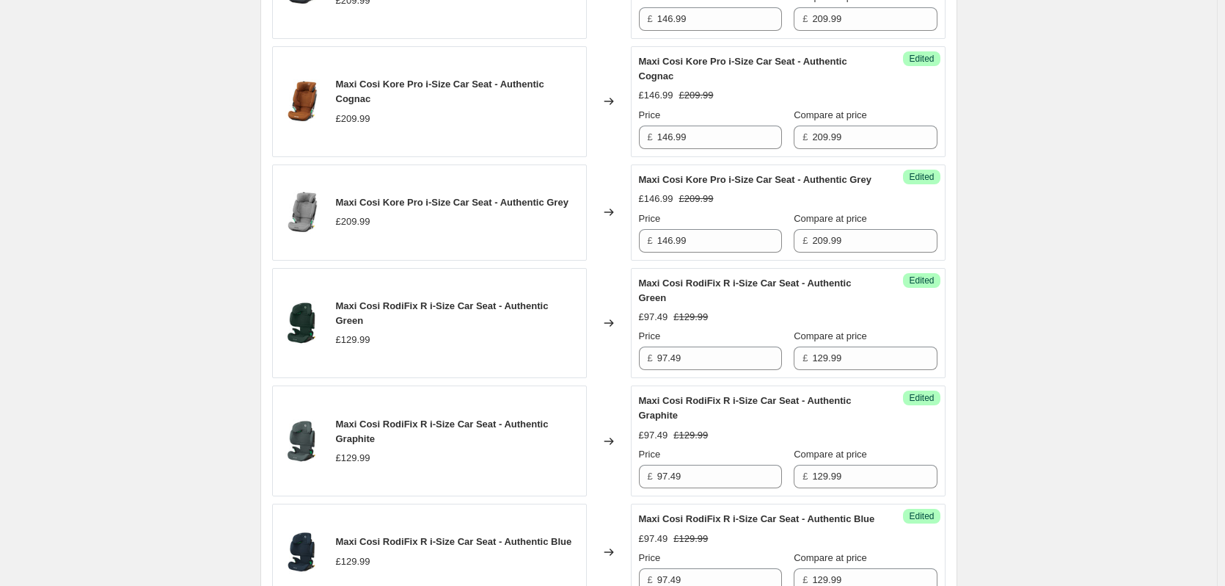
scroll to position [2046, 0]
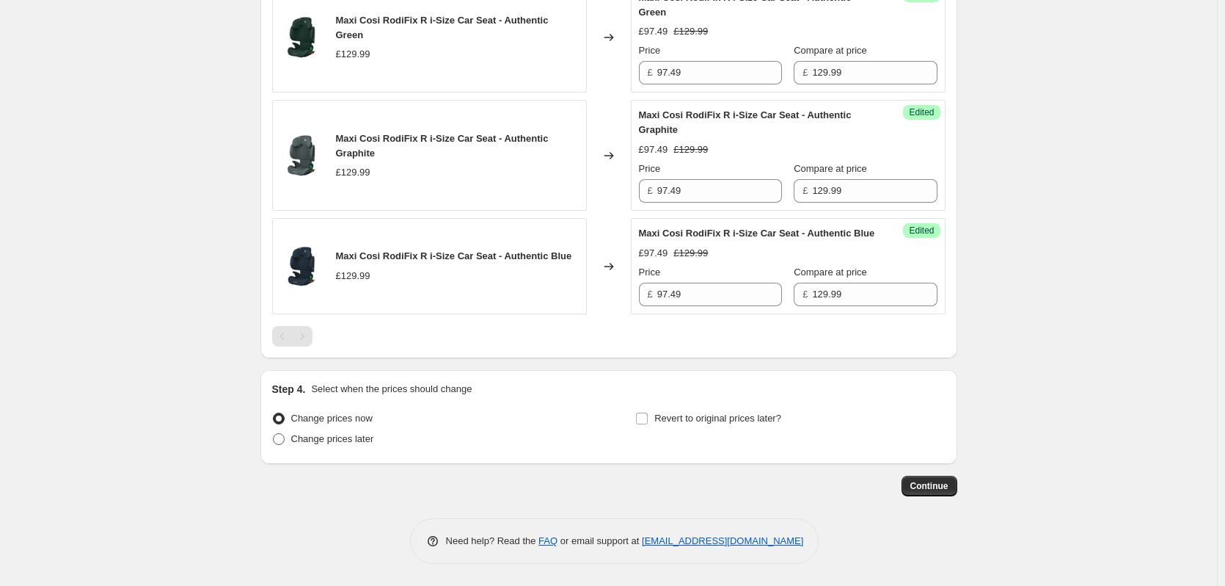
type input "Maxi Cosi Price Match"
click at [352, 443] on span "Change prices later" at bounding box center [332, 438] width 83 height 11
click at [274, 434] on input "Change prices later" at bounding box center [273, 433] width 1 height 1
radio input "true"
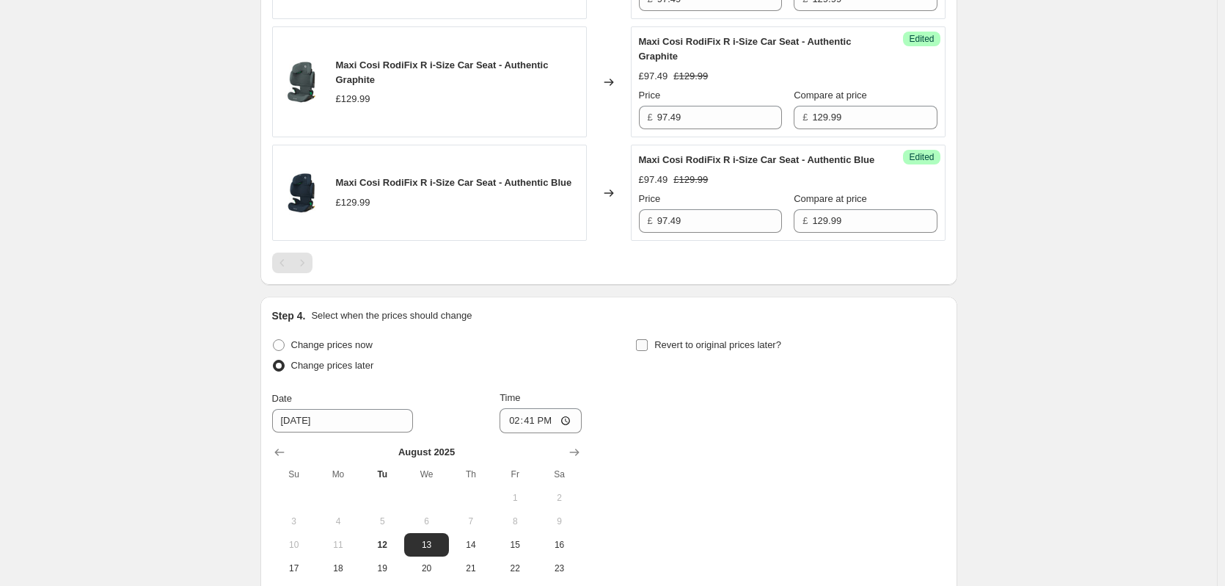
click at [729, 350] on span "Revert to original prices later?" at bounding box center [717, 344] width 127 height 11
click at [648, 351] on input "Revert to original prices later?" at bounding box center [642, 345] width 12 height 12
checkbox input "true"
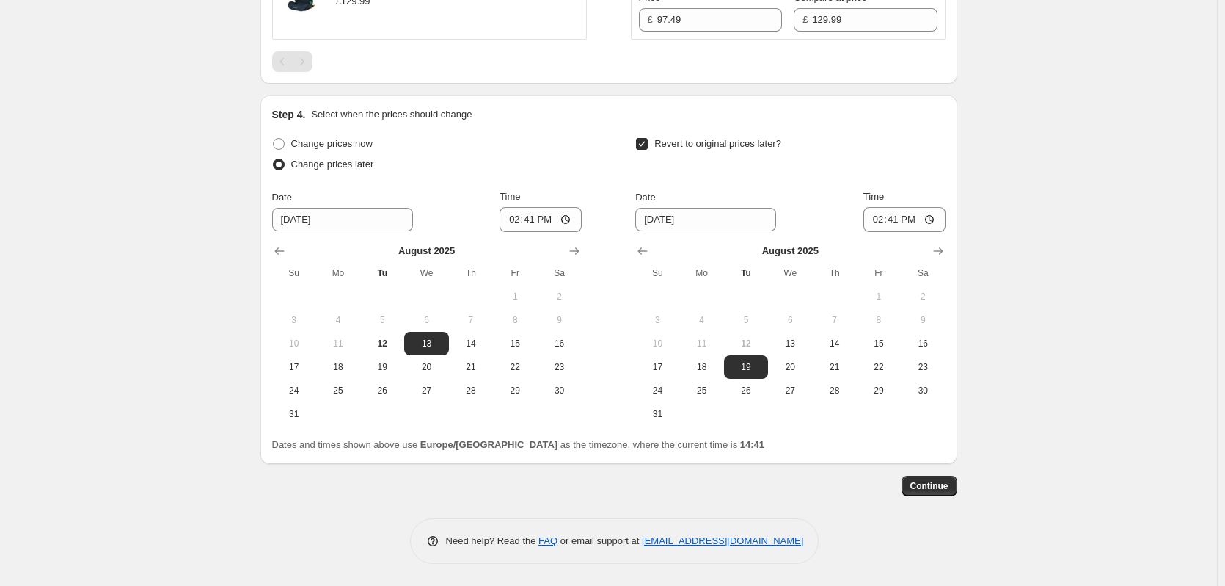
scroll to position [2321, 0]
click at [478, 350] on button "14" at bounding box center [471, 343] width 44 height 23
click at [452, 341] on button "14" at bounding box center [471, 343] width 44 height 23
click at [435, 341] on span "13" at bounding box center [426, 344] width 32 height 12
type input "[DATE]"
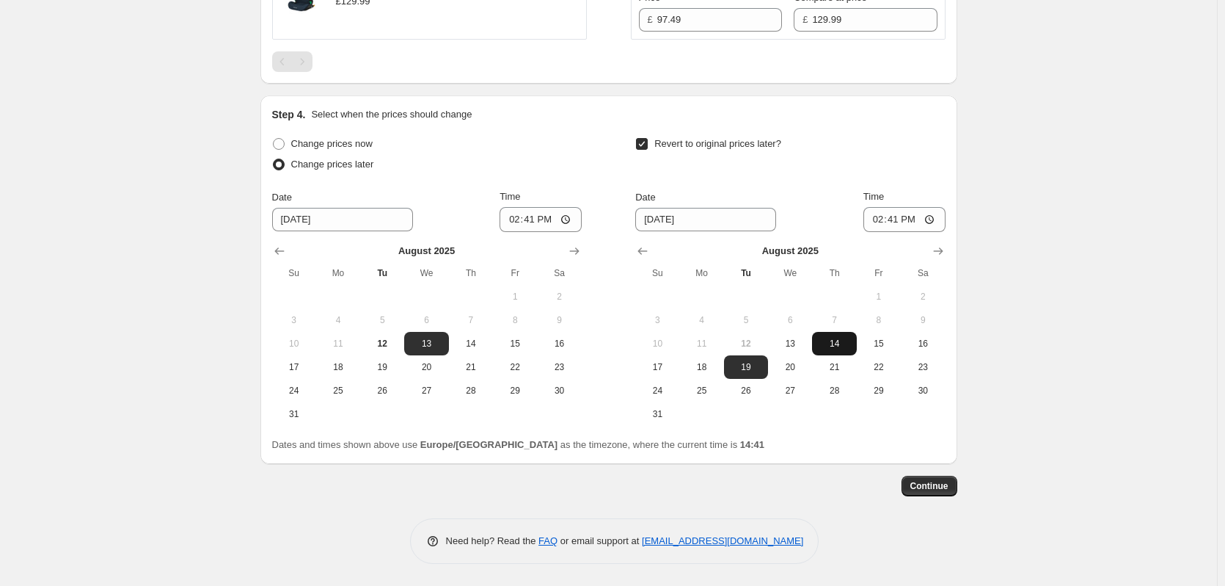
click at [845, 345] on span "14" at bounding box center [834, 344] width 32 height 12
type input "[DATE]"
click at [530, 218] on input "14:41" at bounding box center [541, 219] width 82 height 25
type input "18:00"
click at [895, 221] on input "14:41" at bounding box center [905, 219] width 82 height 25
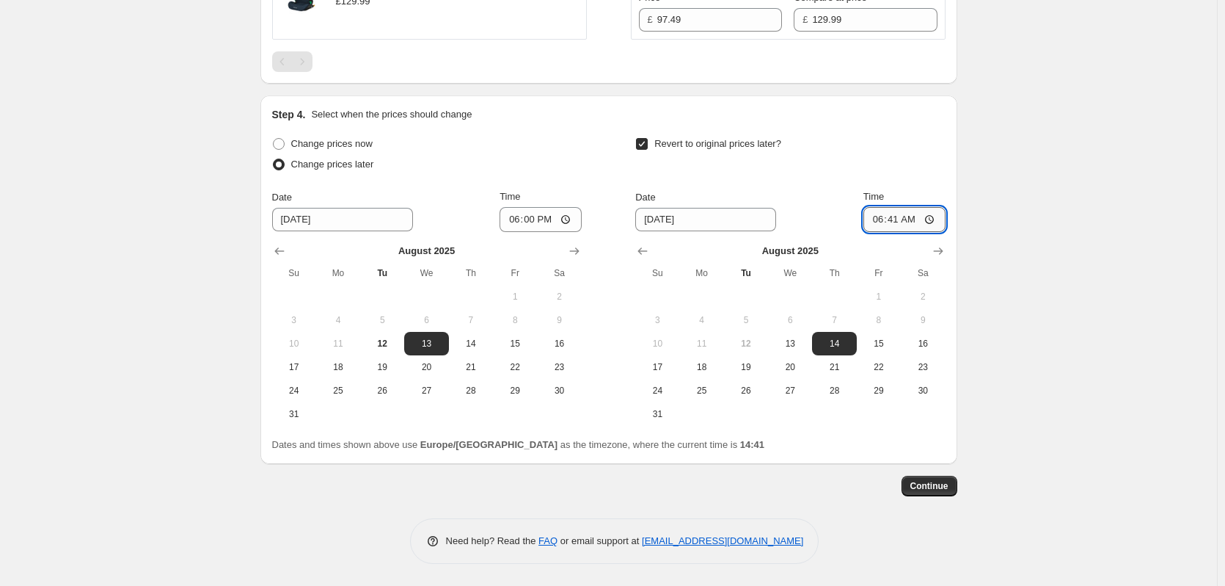
type input "06:00"
click at [934, 482] on span "Continue" at bounding box center [930, 486] width 38 height 12
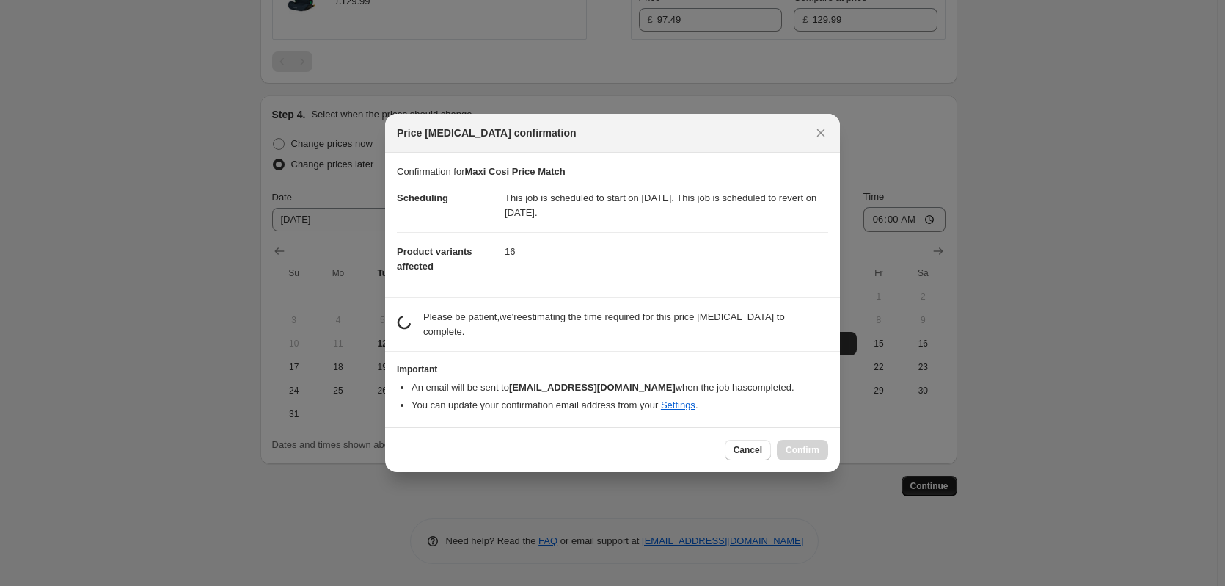
scroll to position [0, 0]
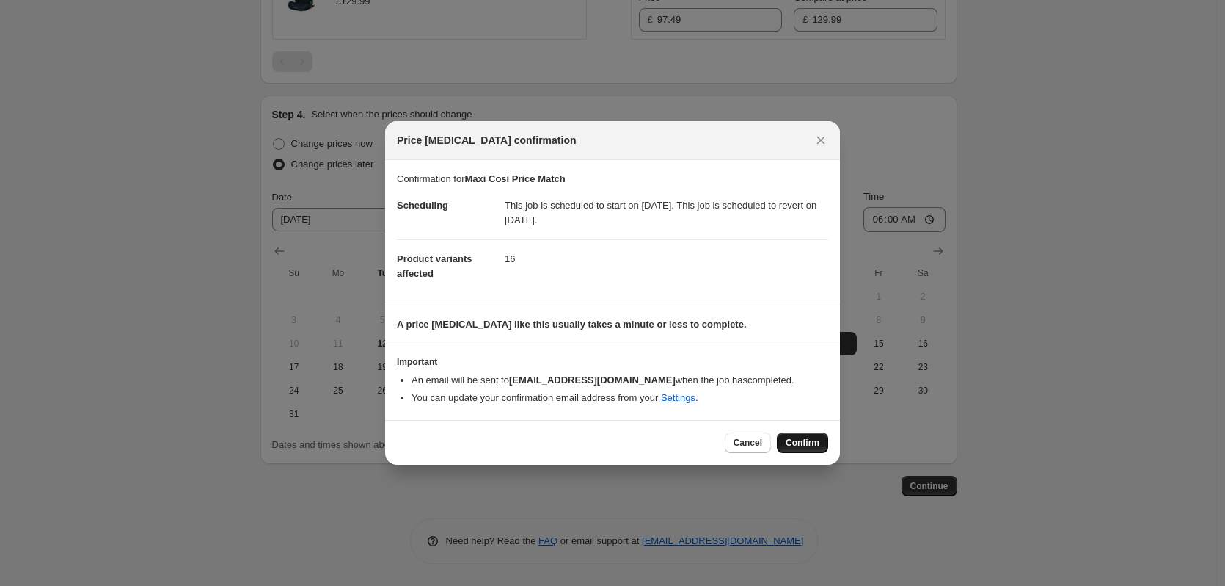
click at [826, 439] on button "Confirm" at bounding box center [802, 442] width 51 height 21
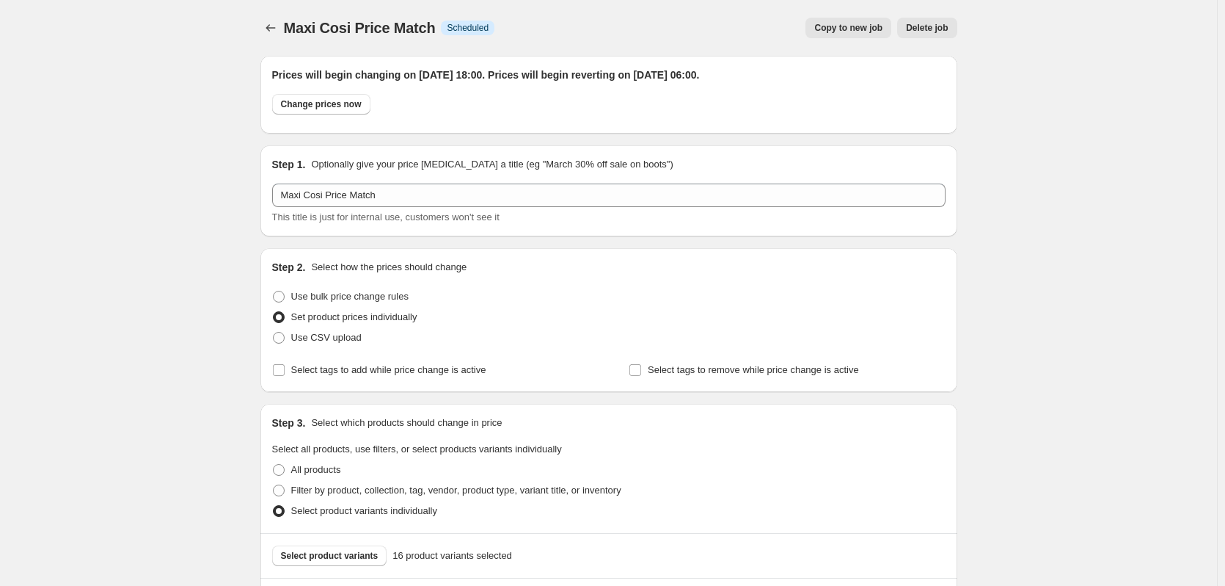
click at [864, 27] on span "Copy to new job" at bounding box center [848, 28] width 68 height 12
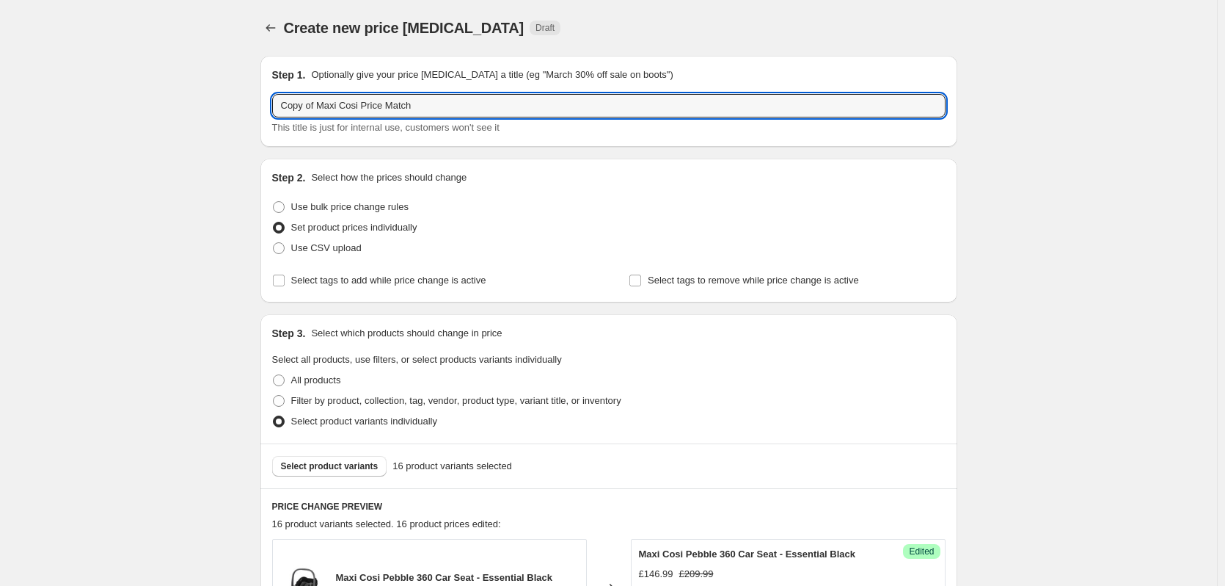
drag, startPoint x: 316, startPoint y: 104, endPoint x: 241, endPoint y: 112, distance: 75.9
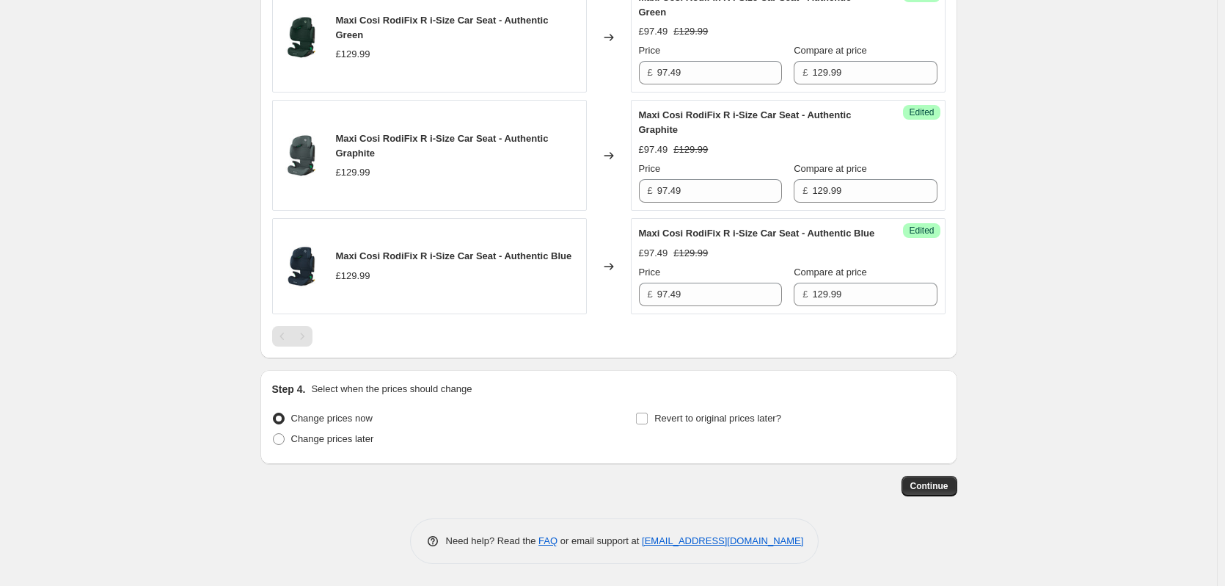
scroll to position [2046, 0]
type input "Maxi Cosi Price Match"
click at [313, 433] on span "Change prices later" at bounding box center [332, 438] width 83 height 11
click at [274, 433] on input "Change prices later" at bounding box center [273, 433] width 1 height 1
radio input "true"
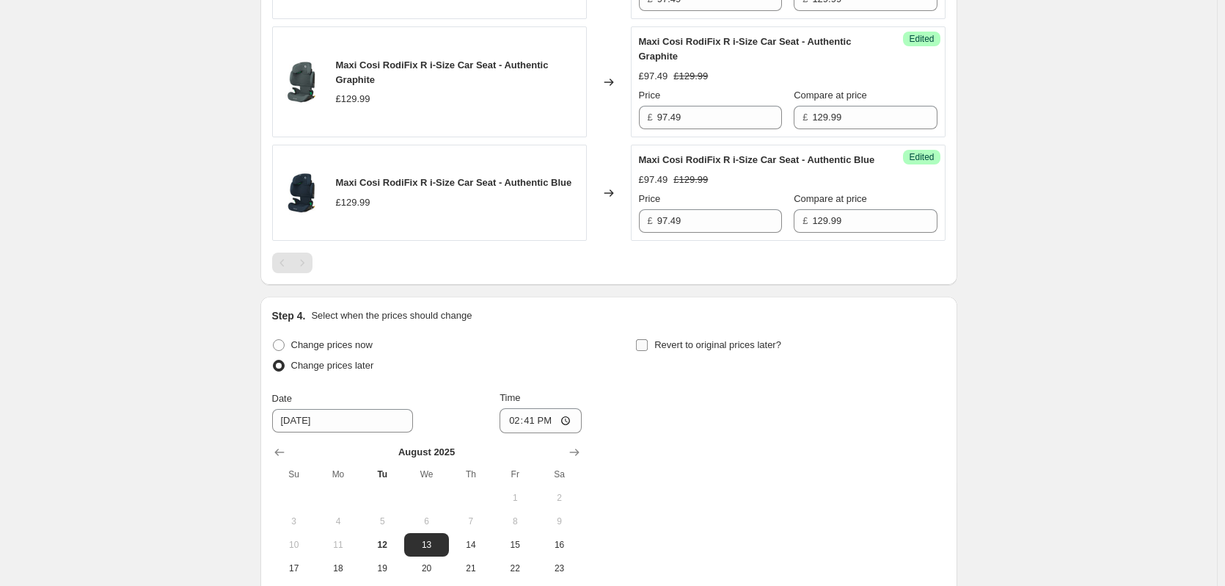
click at [704, 350] on span "Revert to original prices later?" at bounding box center [717, 344] width 127 height 11
click at [648, 351] on input "Revert to original prices later?" at bounding box center [642, 345] width 12 height 12
checkbox input "true"
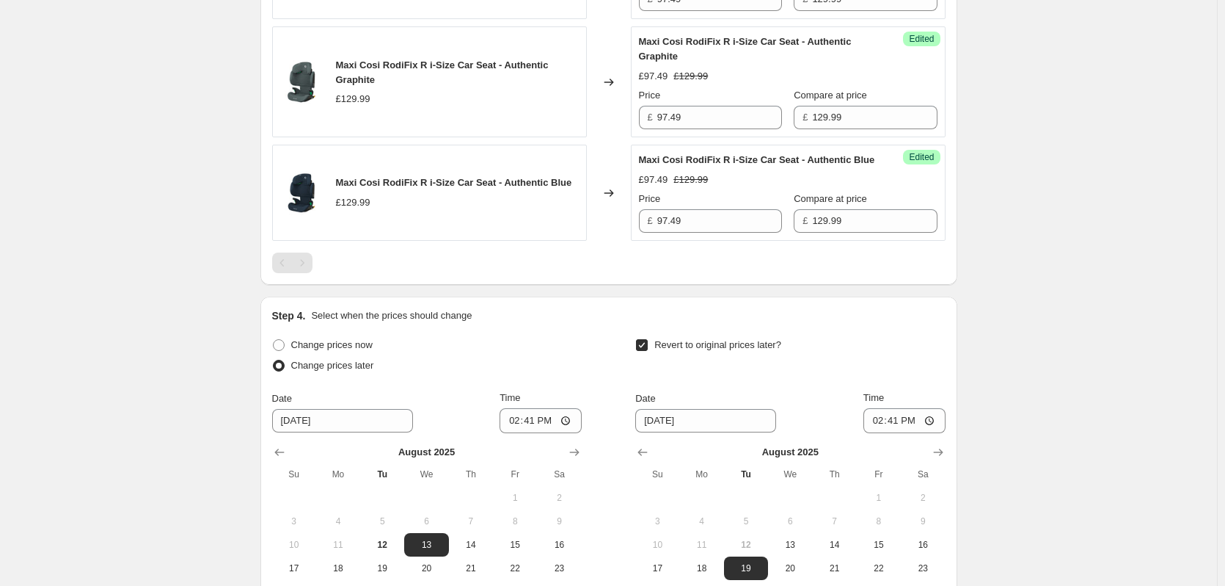
scroll to position [2321, 0]
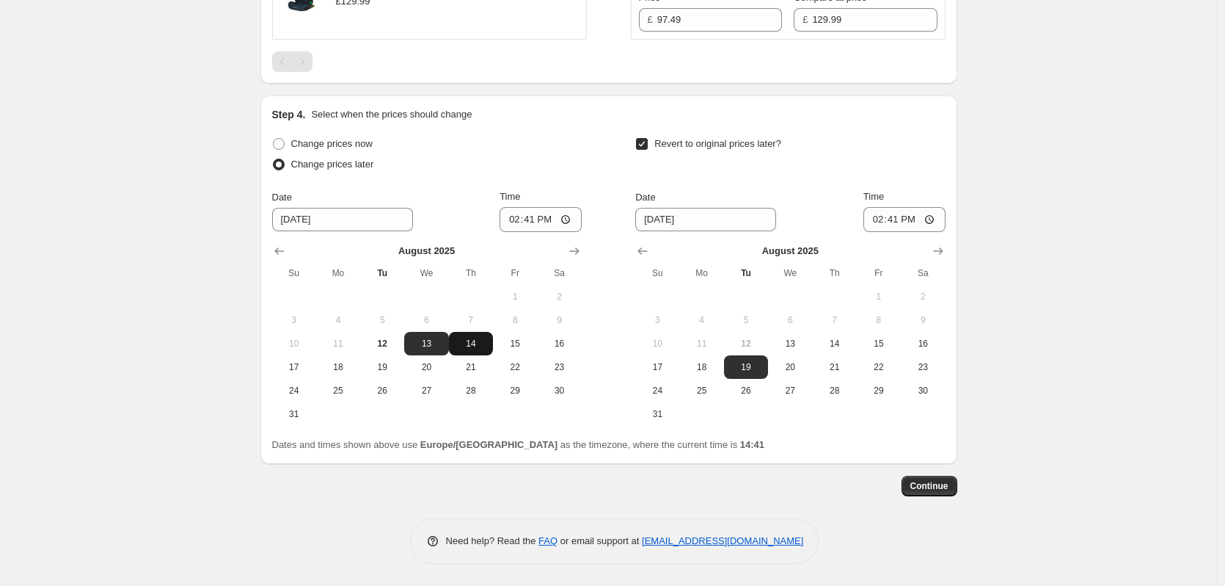
click at [475, 339] on span "14" at bounding box center [471, 344] width 32 height 12
type input "[DATE]"
click at [889, 344] on span "15" at bounding box center [879, 344] width 32 height 12
type input "[DATE]"
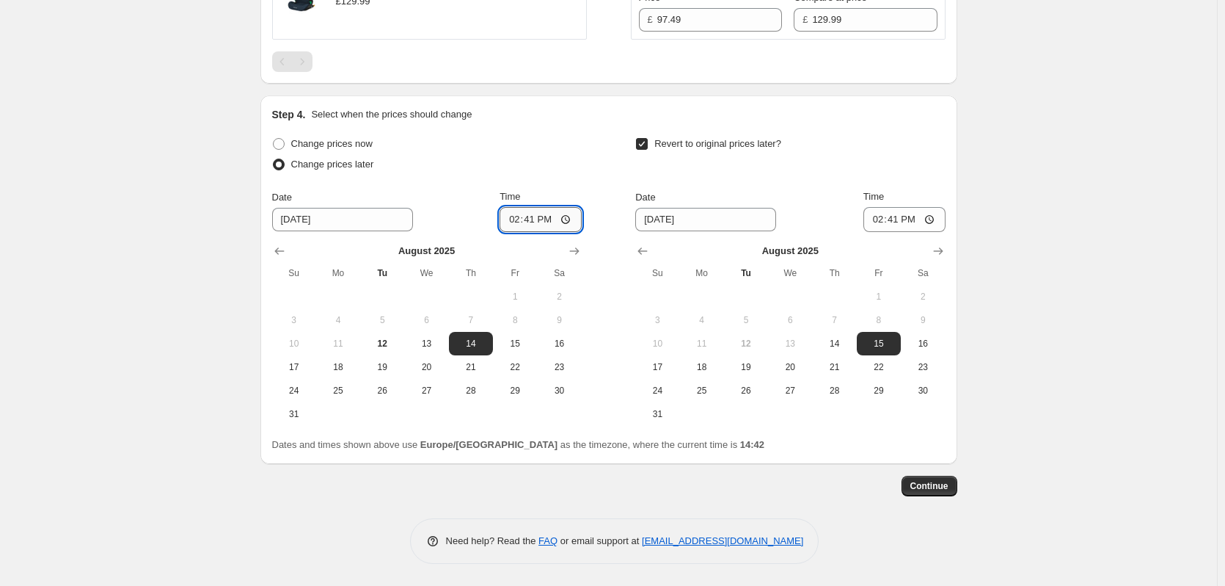
click at [530, 216] on input "14:41" at bounding box center [541, 219] width 82 height 25
type input "18:00"
click at [900, 217] on input "14:41" at bounding box center [905, 219] width 82 height 25
type input "06:00"
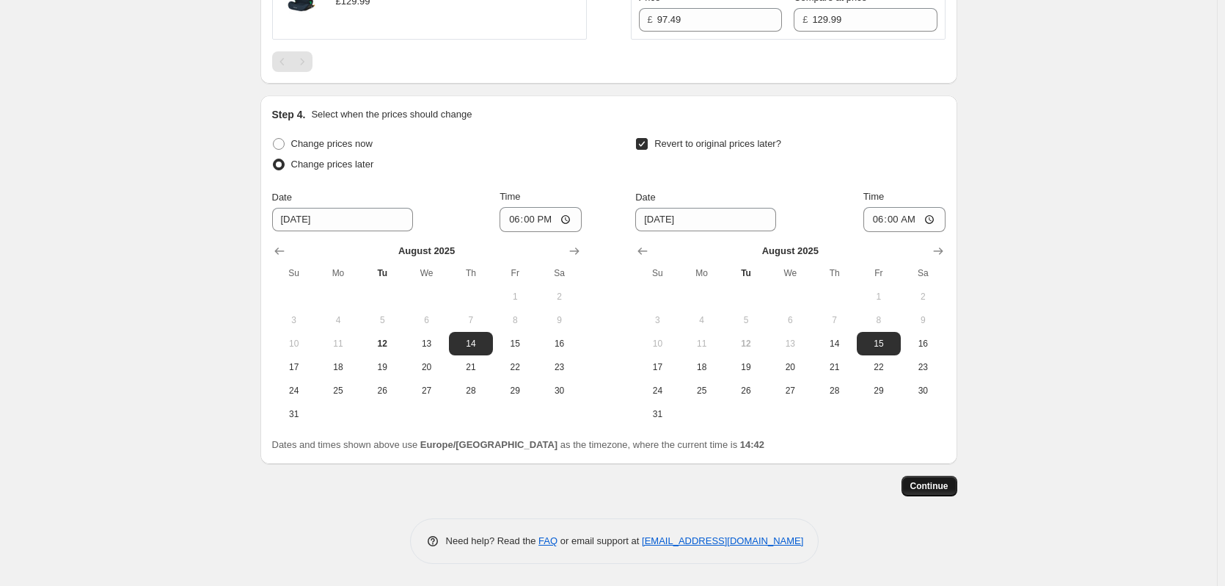
click at [949, 481] on span "Continue" at bounding box center [930, 486] width 38 height 12
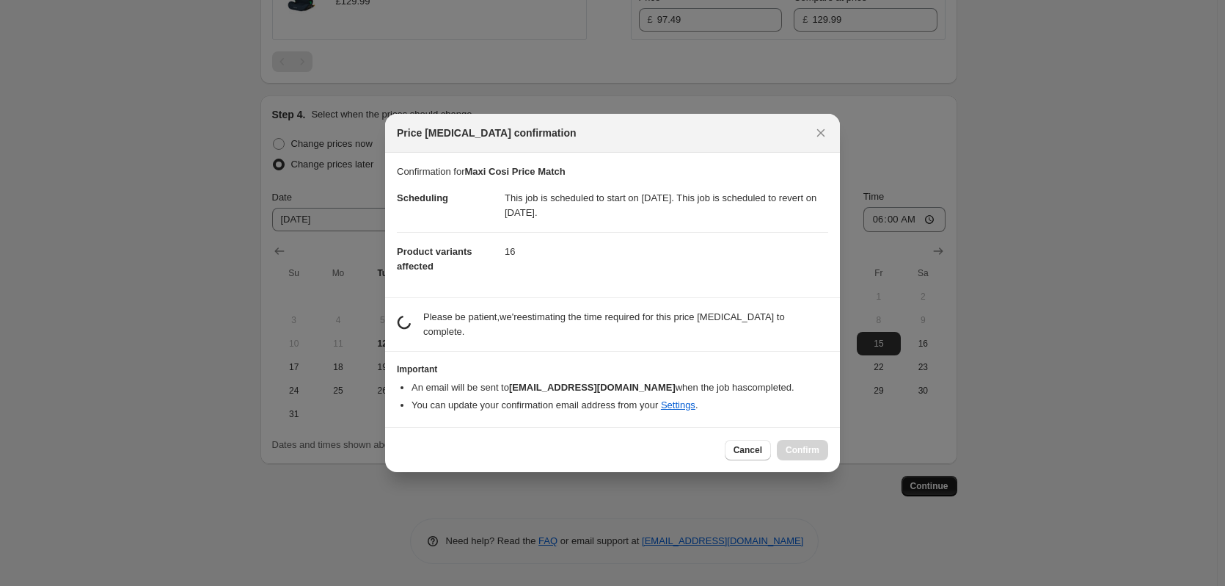
scroll to position [0, 0]
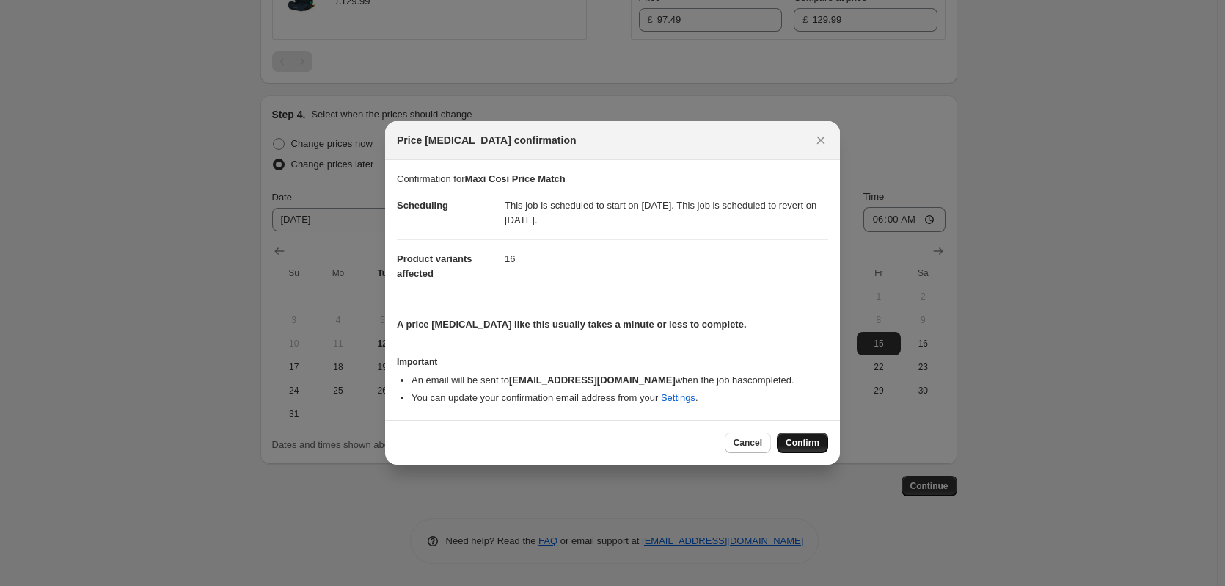
click at [811, 448] on span "Confirm" at bounding box center [803, 443] width 34 height 12
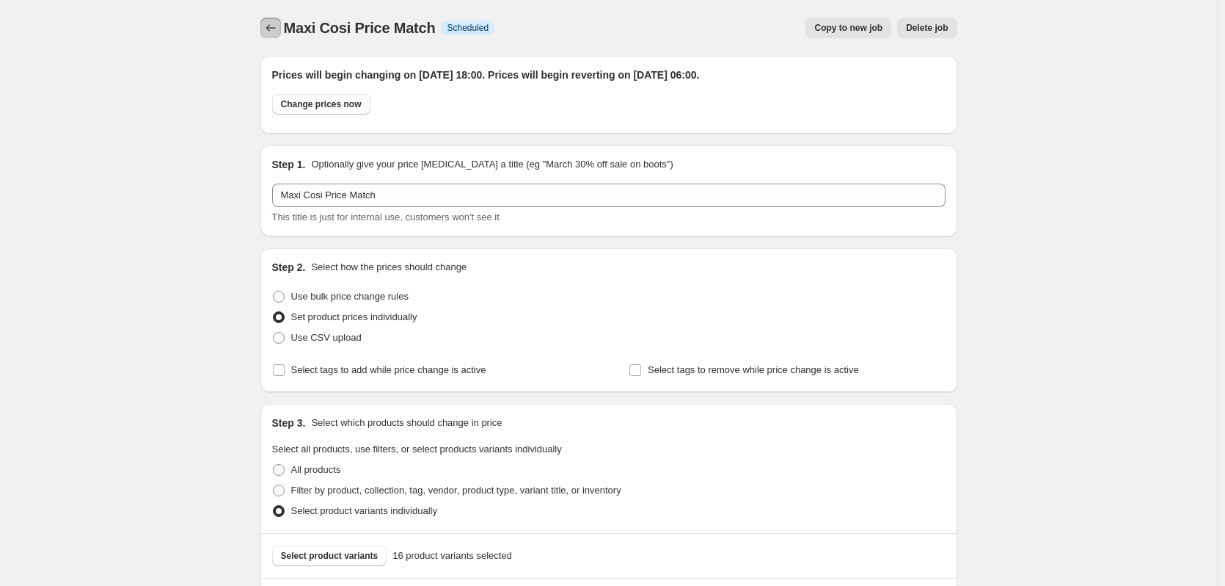
click at [273, 27] on icon "Price change jobs" at bounding box center [270, 28] width 15 height 15
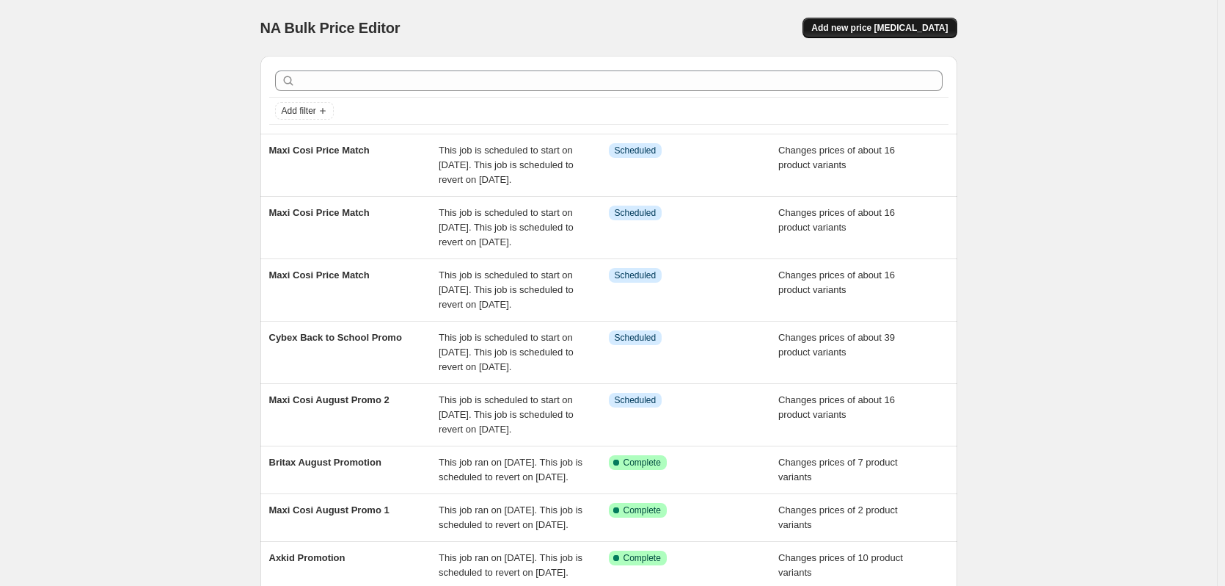
click at [891, 29] on span "Add new price [MEDICAL_DATA]" at bounding box center [880, 28] width 136 height 12
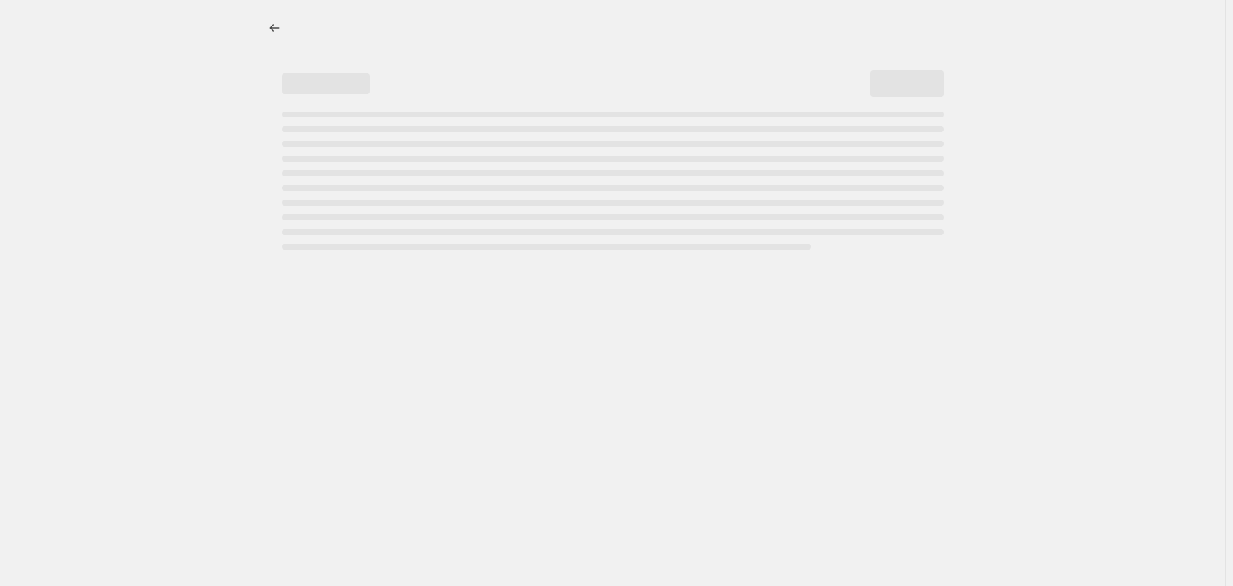
select select "percentage"
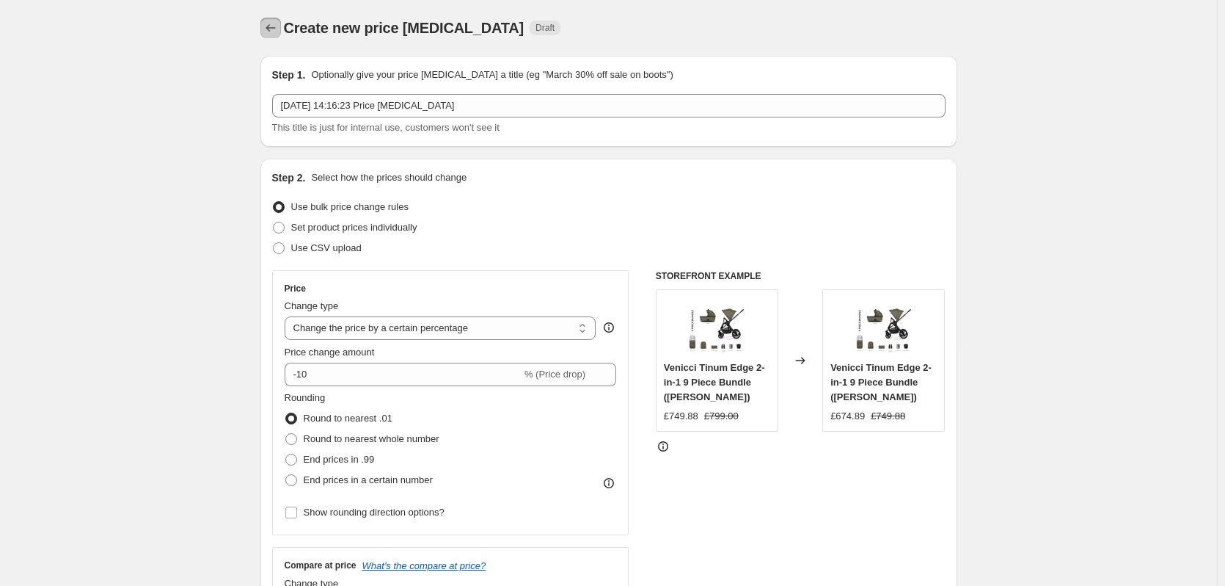
click at [278, 22] on icon "Price change jobs" at bounding box center [270, 28] width 15 height 15
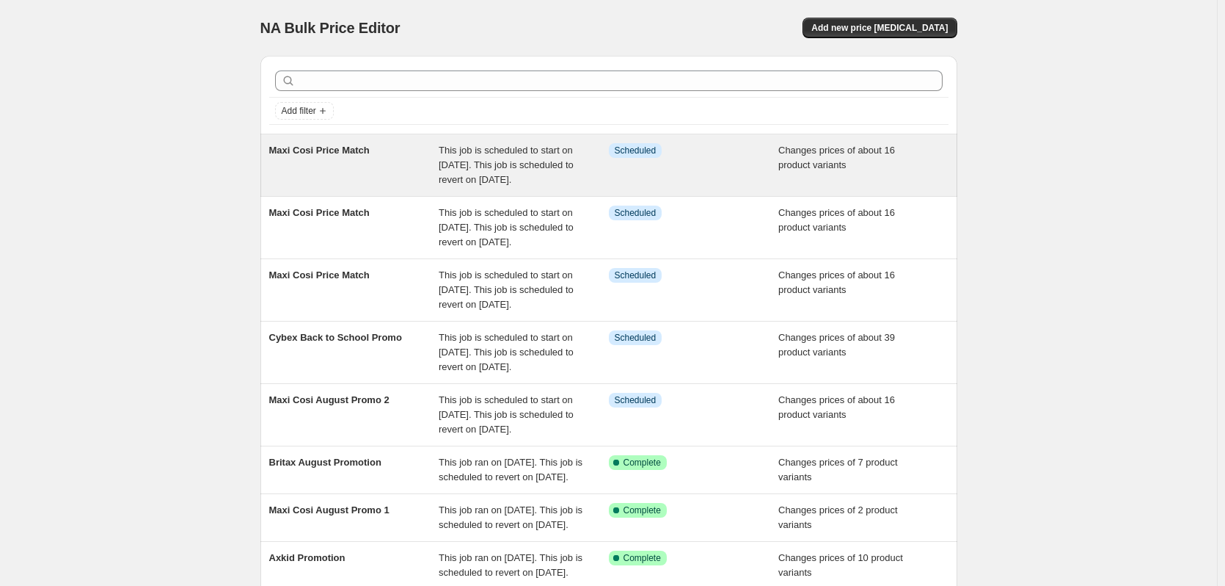
click at [558, 147] on span "This job is scheduled to start on [DATE]. This job is scheduled to revert on [D…" at bounding box center [506, 165] width 135 height 40
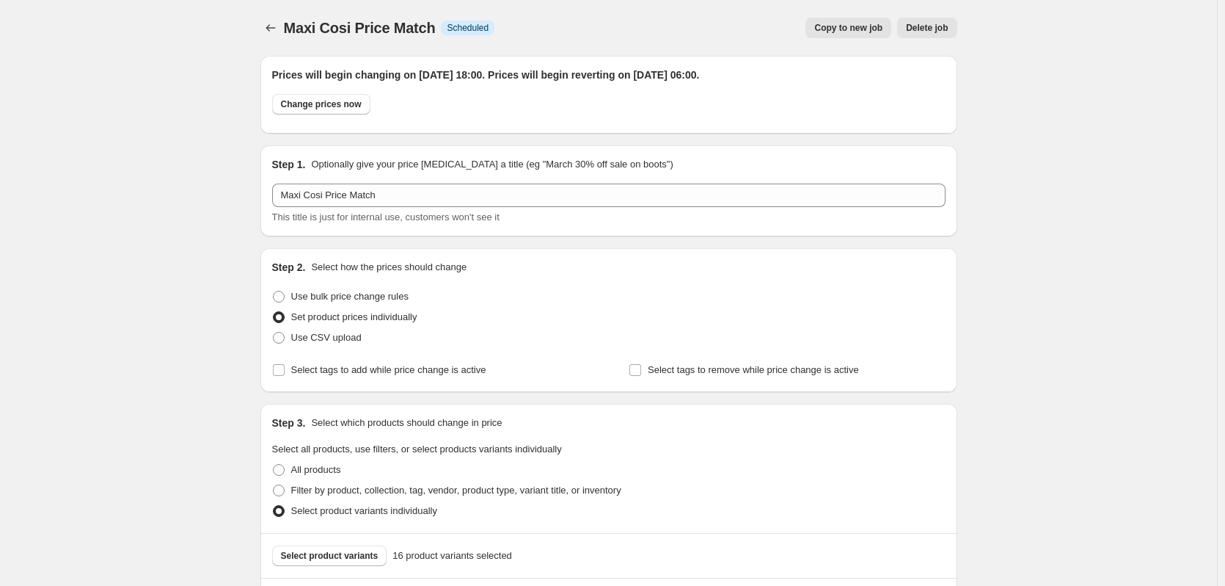
click at [872, 19] on button "Copy to new job" at bounding box center [849, 28] width 86 height 21
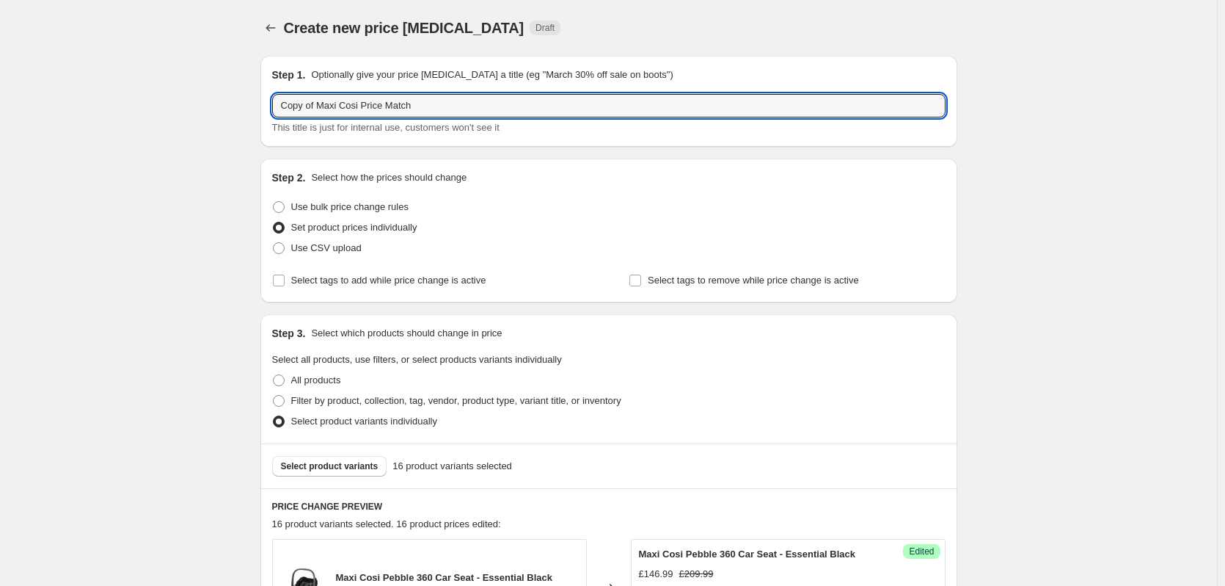
drag, startPoint x: 315, startPoint y: 106, endPoint x: 154, endPoint y: 117, distance: 161.0
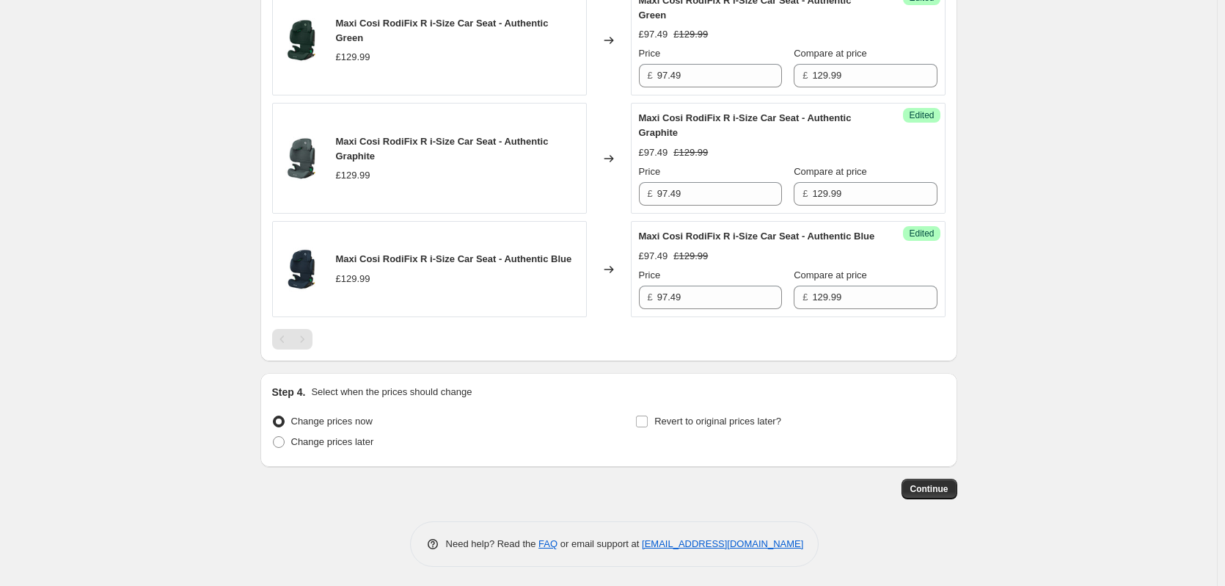
scroll to position [2046, 0]
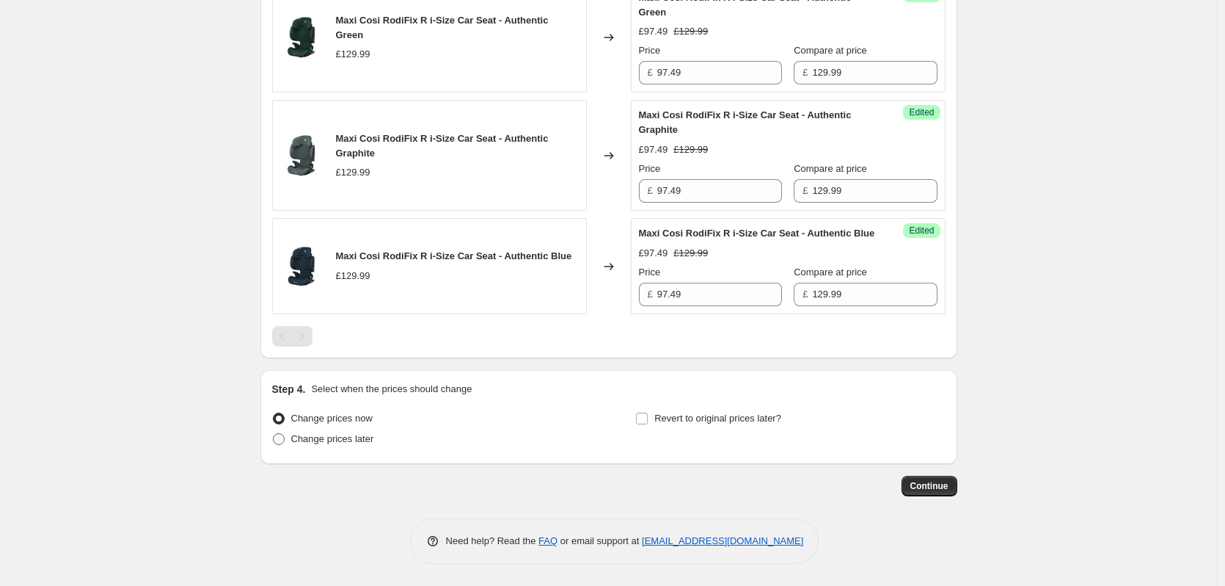
type input "Maxi Cosi Price Match"
click at [354, 433] on span "Change prices later" at bounding box center [332, 438] width 83 height 11
click at [274, 433] on input "Change prices later" at bounding box center [273, 433] width 1 height 1
radio input "true"
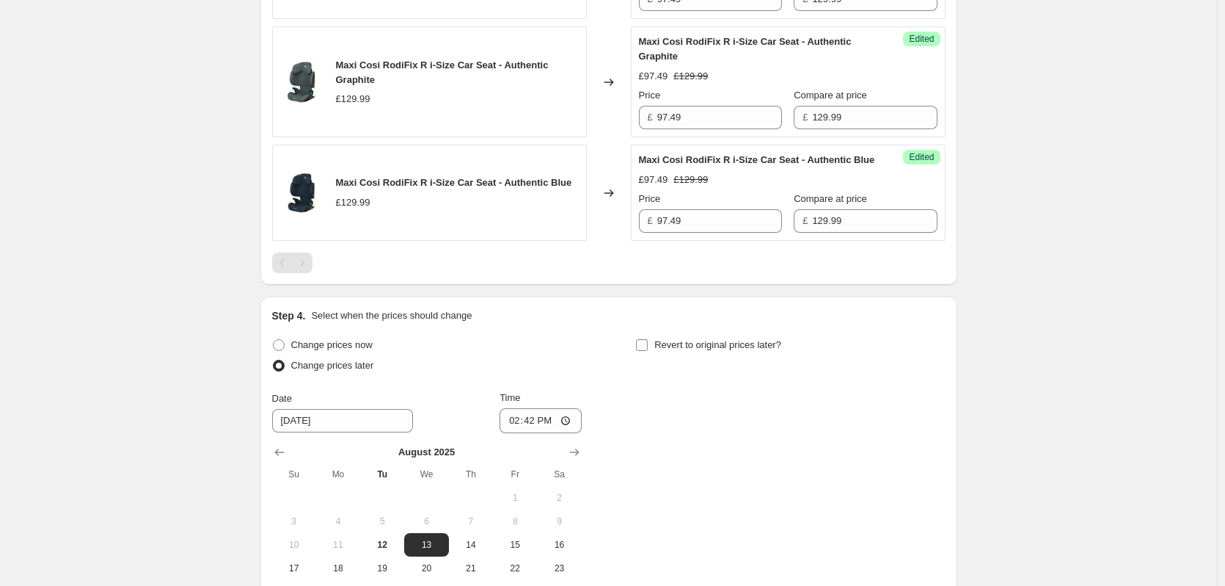
click at [723, 352] on span "Revert to original prices later?" at bounding box center [717, 345] width 127 height 15
click at [648, 351] on input "Revert to original prices later?" at bounding box center [642, 345] width 12 height 12
checkbox input "true"
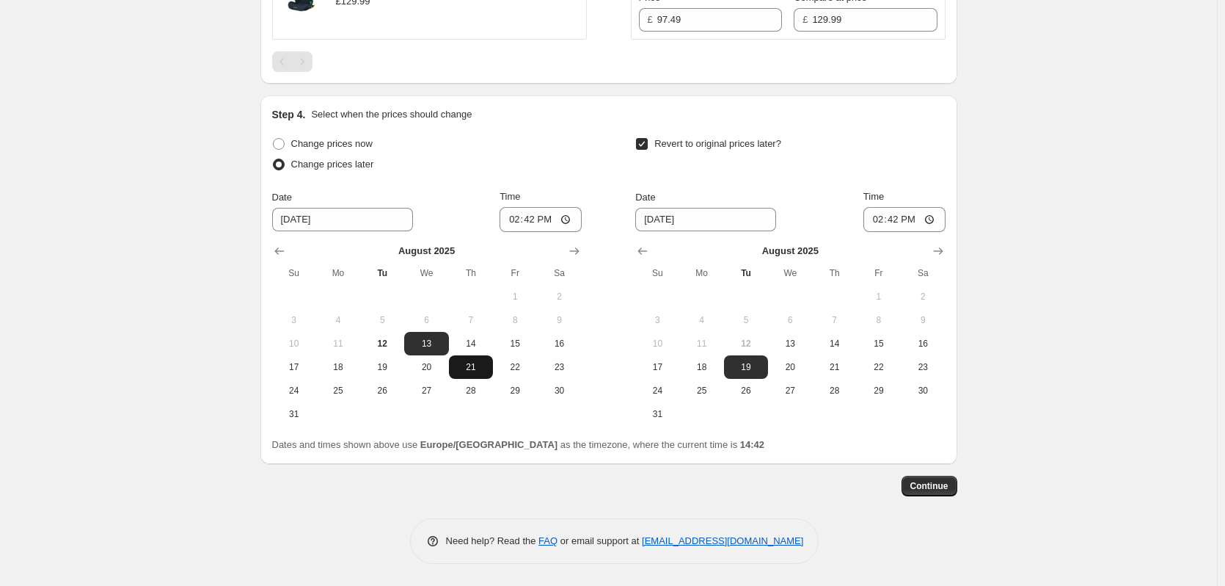
scroll to position [2321, 0]
click at [515, 343] on span "15" at bounding box center [515, 344] width 32 height 12
type input "[DATE]"
click at [918, 343] on span "16" at bounding box center [923, 344] width 32 height 12
type input "[DATE]"
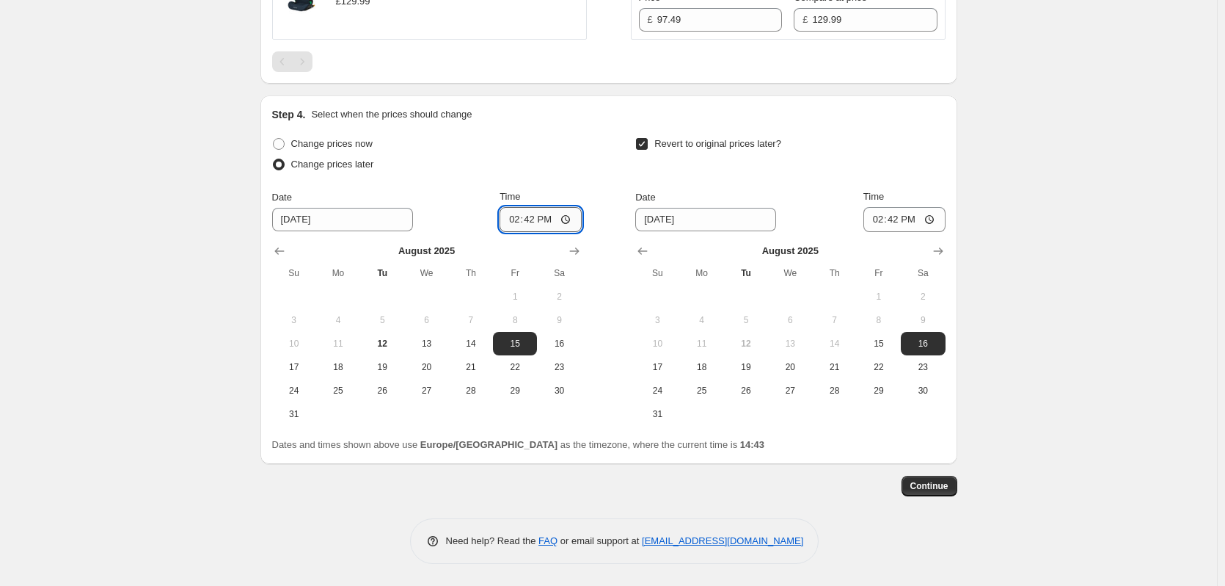
click at [543, 214] on input "14:42" at bounding box center [541, 219] width 82 height 25
type input "18:00"
click at [904, 218] on input "14:42" at bounding box center [905, 219] width 82 height 25
type input "06:00"
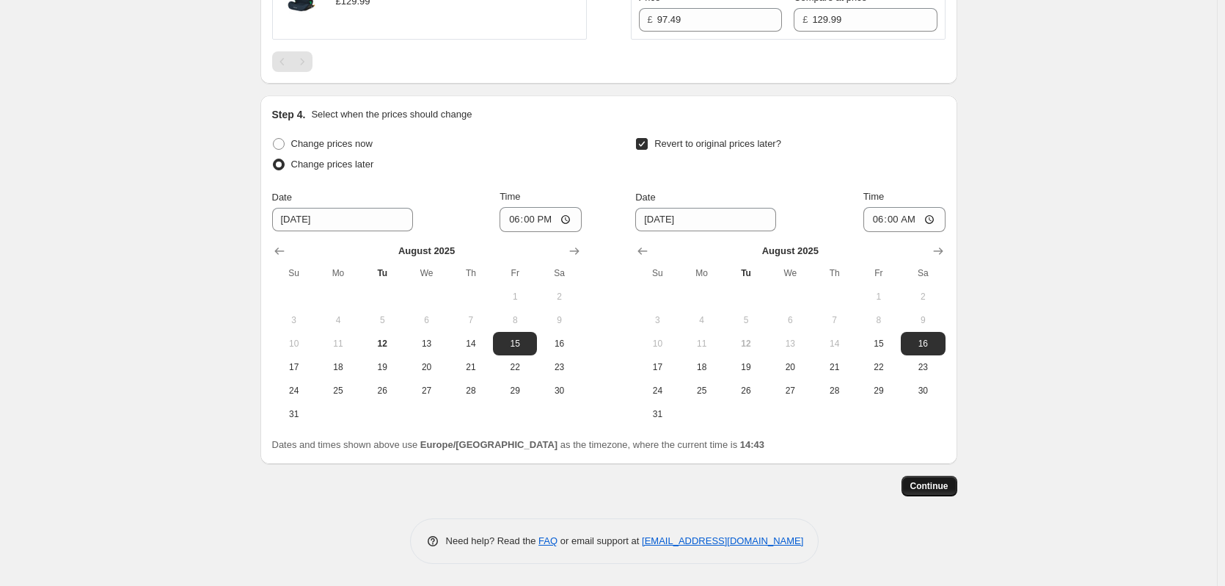
click at [945, 484] on span "Continue" at bounding box center [930, 486] width 38 height 12
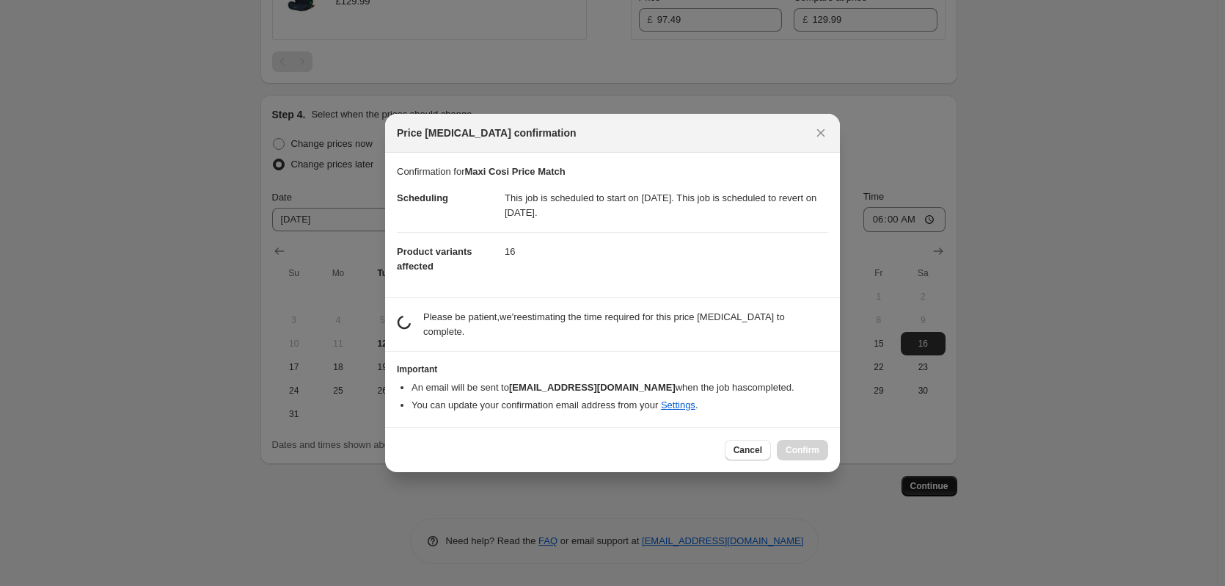
scroll to position [0, 0]
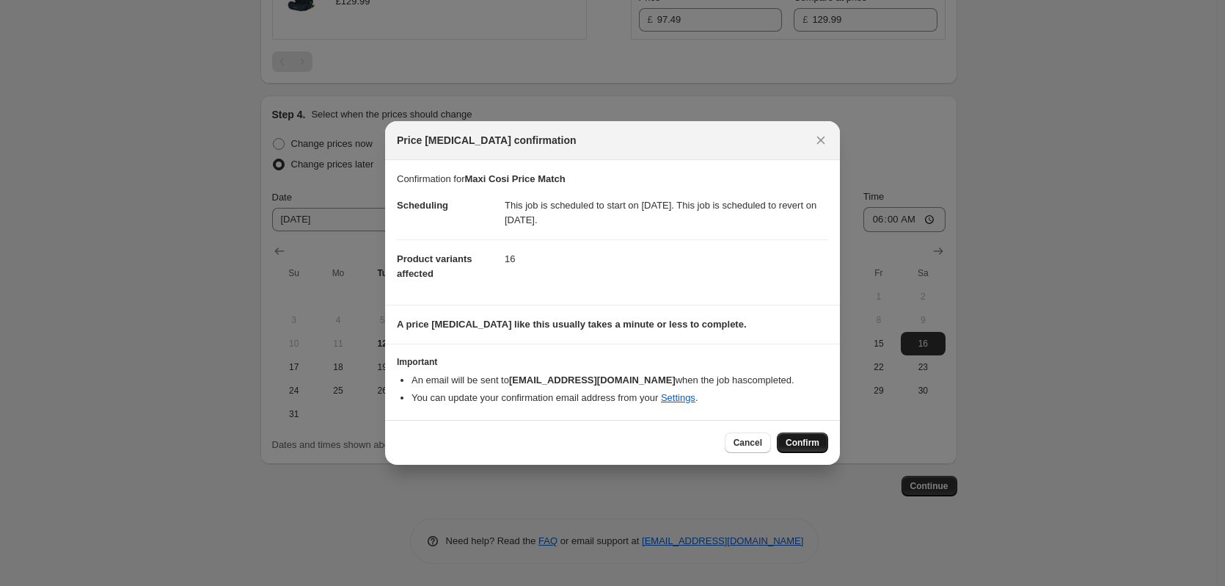
click at [789, 442] on span "Confirm" at bounding box center [803, 443] width 34 height 12
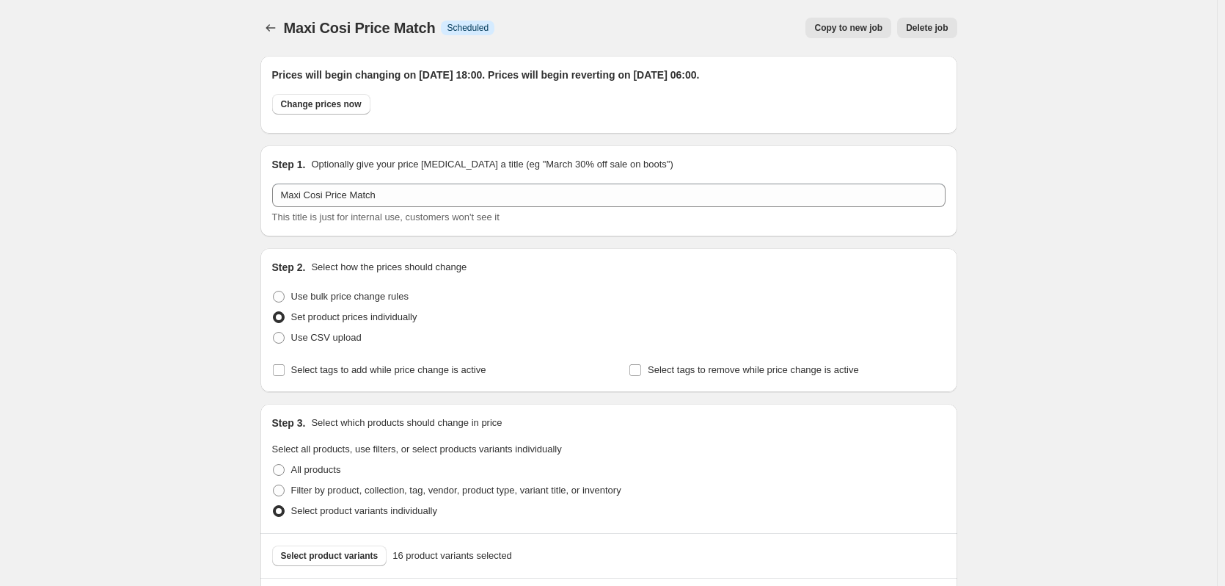
drag, startPoint x: 934, startPoint y: 25, endPoint x: 993, endPoint y: 92, distance: 89.5
click at [849, 18] on button "Copy to new job" at bounding box center [849, 28] width 86 height 21
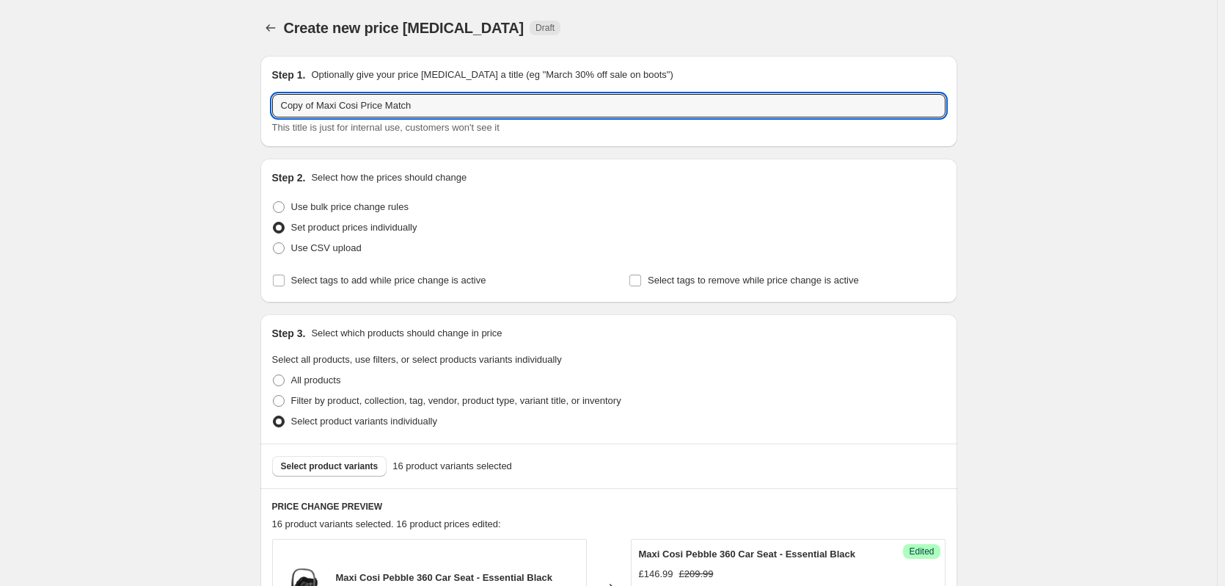
drag, startPoint x: 318, startPoint y: 101, endPoint x: 216, endPoint y: 95, distance: 102.2
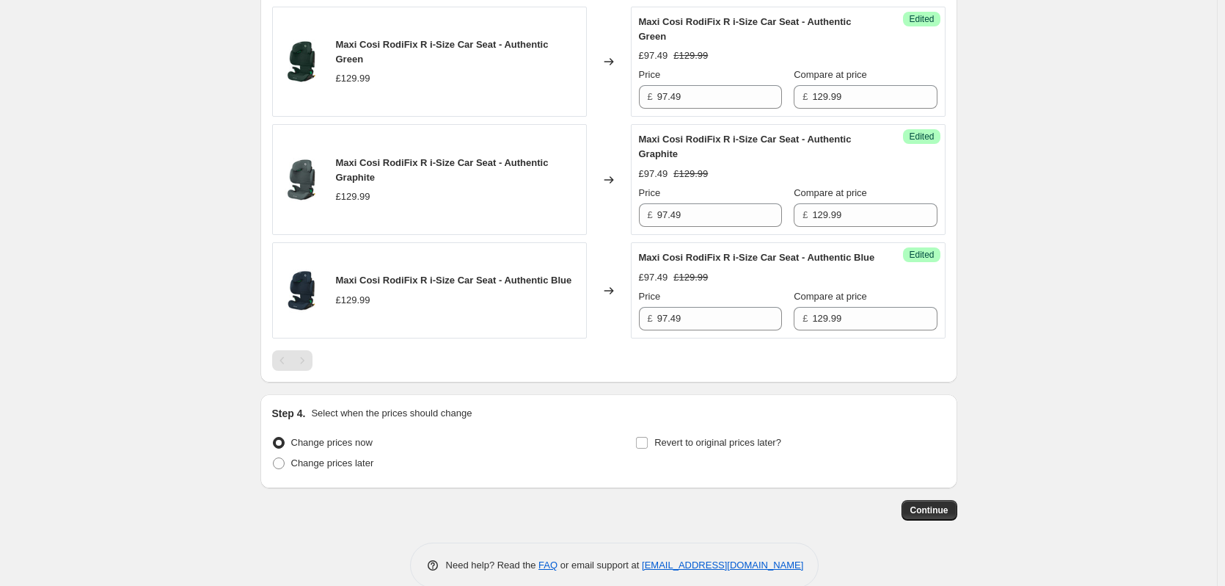
scroll to position [2046, 0]
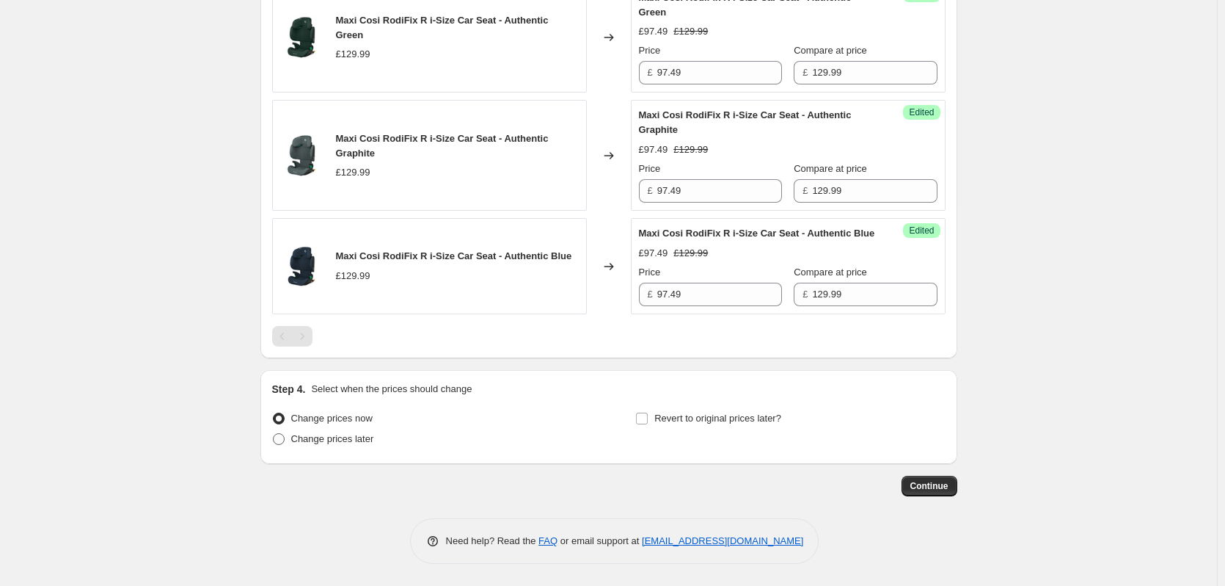
type input "Maxi Cosi Price Match"
click at [338, 444] on span "Change prices later" at bounding box center [332, 438] width 83 height 11
click at [274, 434] on input "Change prices later" at bounding box center [273, 433] width 1 height 1
radio input "true"
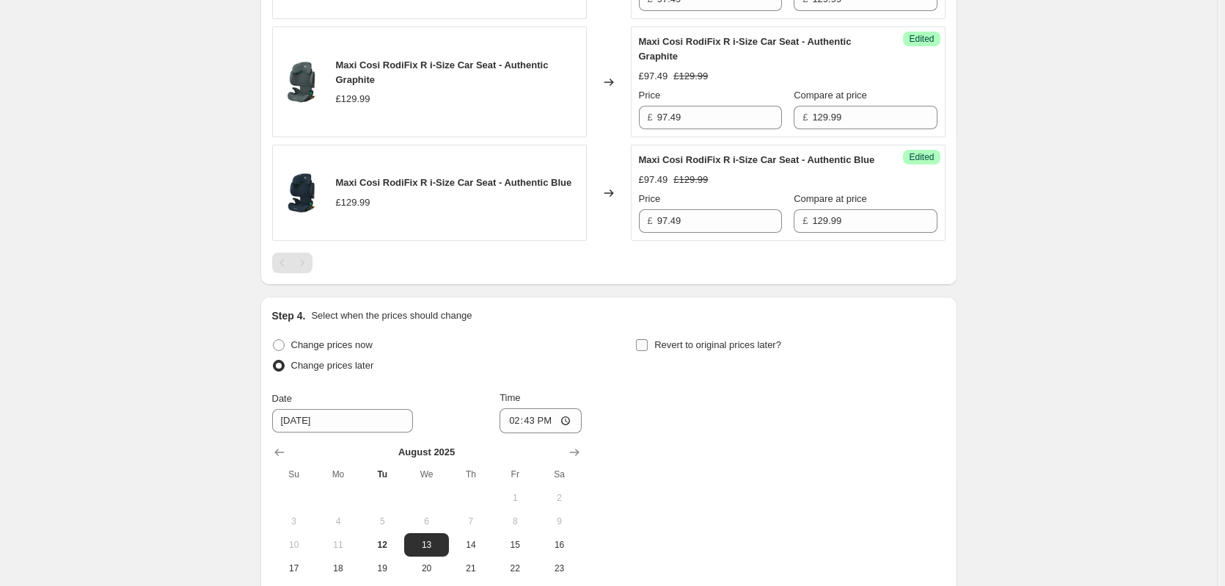
click at [670, 355] on label "Revert to original prices later?" at bounding box center [708, 345] width 146 height 21
click at [648, 351] on input "Revert to original prices later?" at bounding box center [642, 345] width 12 height 12
checkbox input "true"
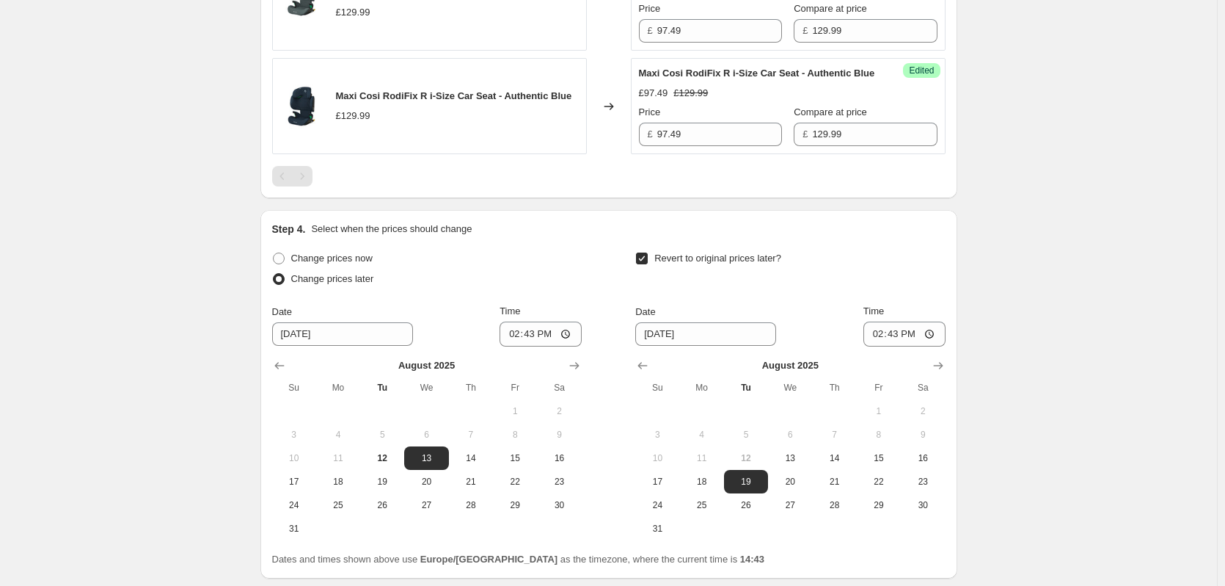
scroll to position [2321, 0]
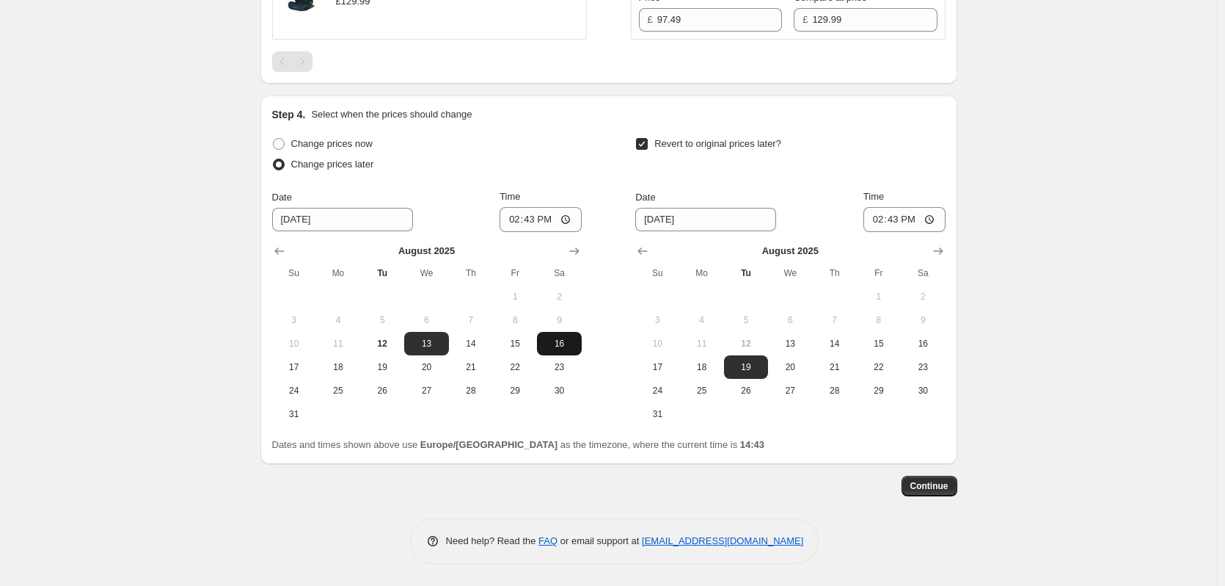
click at [556, 342] on span "16" at bounding box center [559, 344] width 32 height 12
type input "[DATE]"
click at [652, 369] on span "17" at bounding box center [657, 367] width 32 height 12
type input "[DATE]"
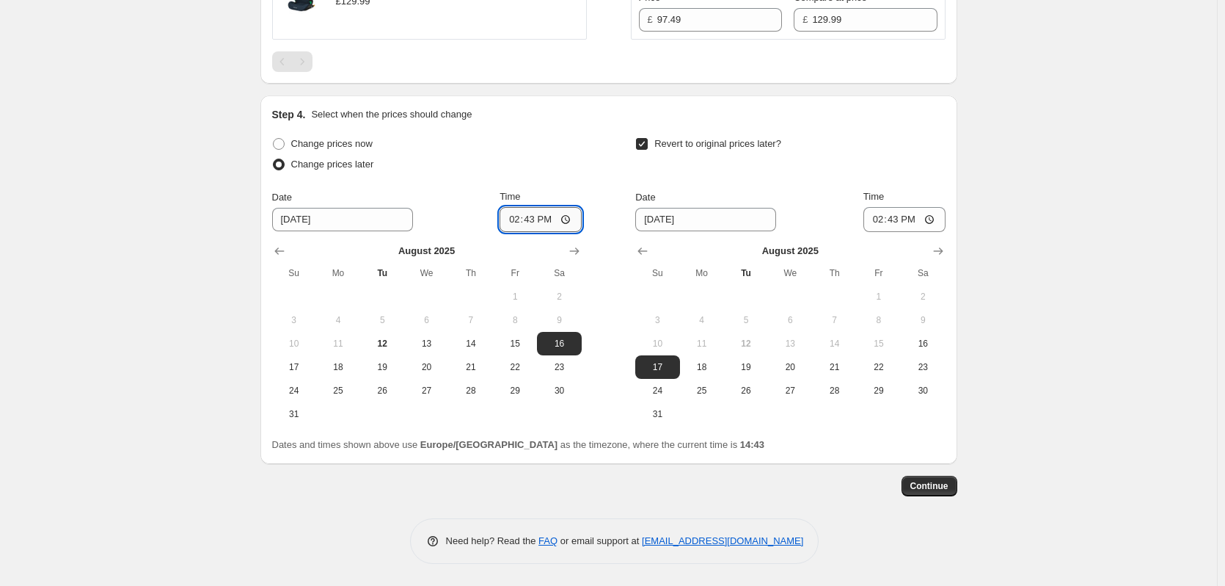
click at [540, 216] on input "14:43" at bounding box center [541, 219] width 82 height 25
type input "18:00"
click at [905, 221] on input "14:43" at bounding box center [905, 219] width 82 height 25
type input "06:00"
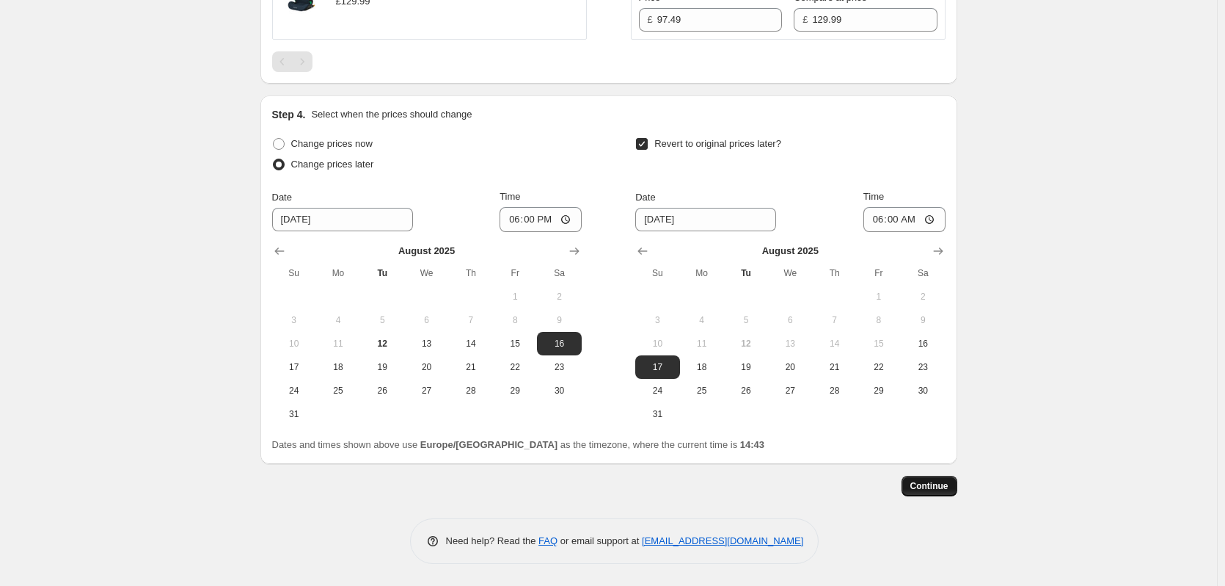
click at [935, 495] on button "Continue" at bounding box center [930, 485] width 56 height 21
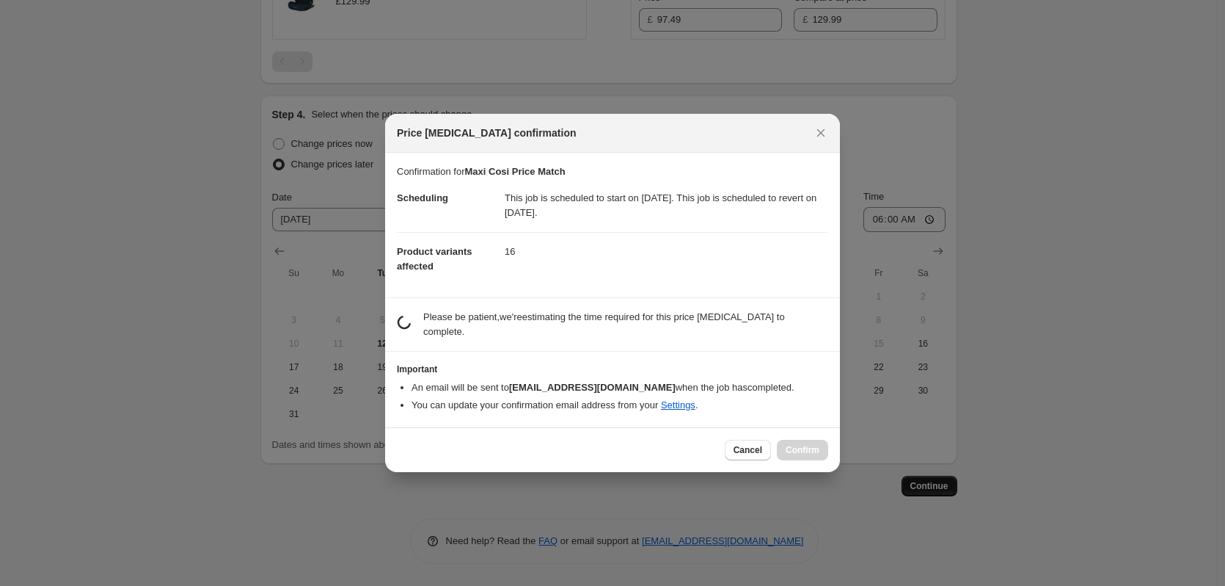
scroll to position [0, 0]
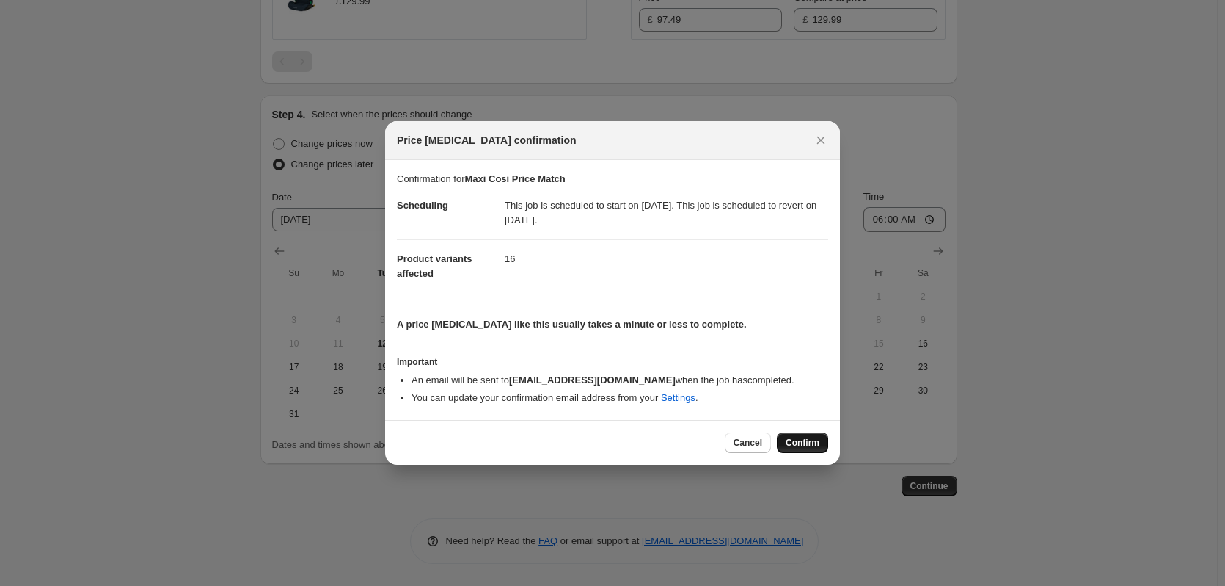
click at [803, 445] on span "Confirm" at bounding box center [803, 443] width 34 height 12
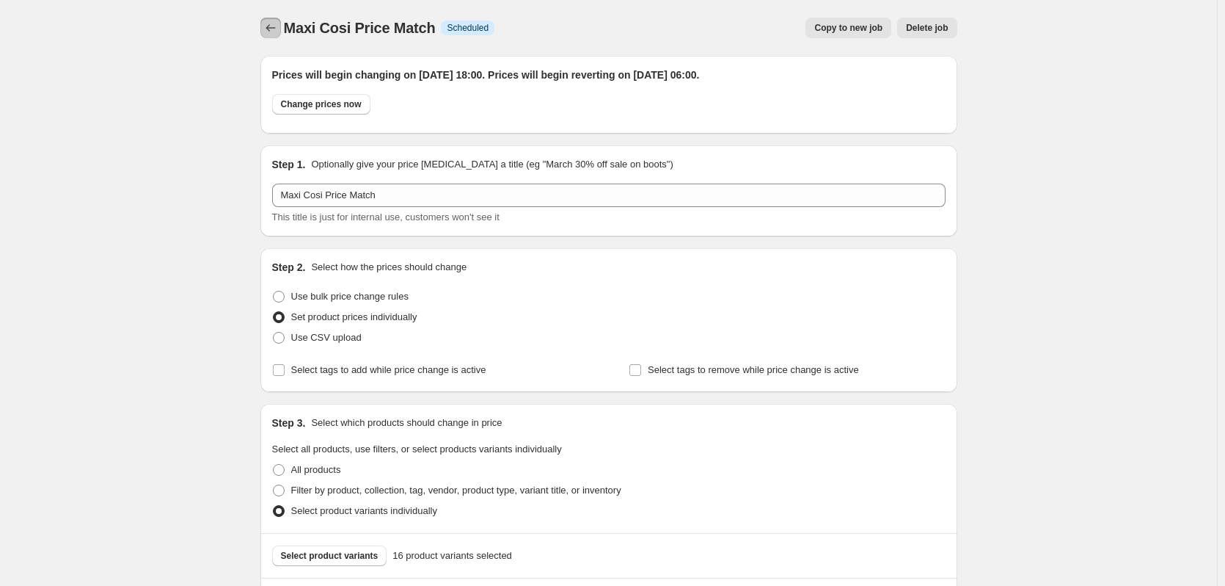
click at [276, 34] on icon "Price change jobs" at bounding box center [270, 28] width 15 height 15
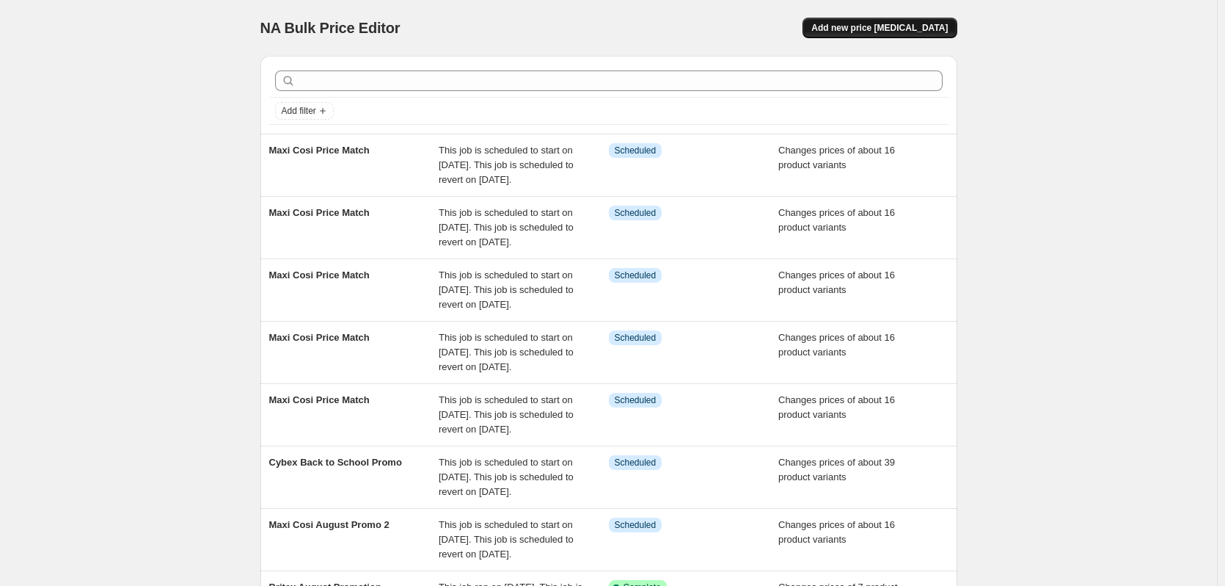
click at [890, 21] on button "Add new price [MEDICAL_DATA]" at bounding box center [880, 28] width 154 height 21
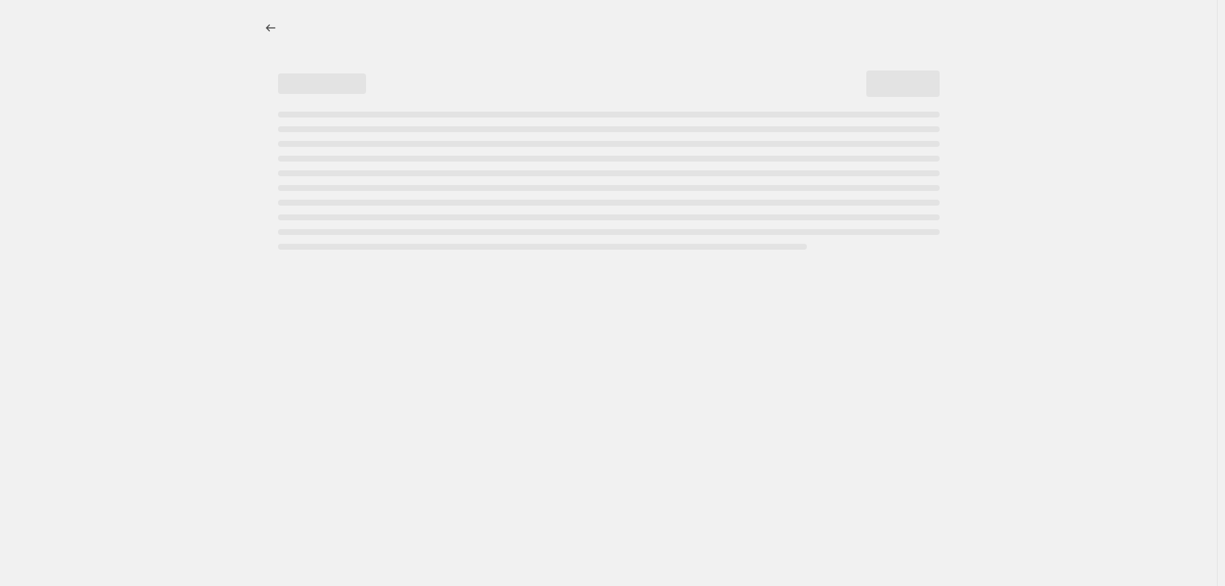
select select "percentage"
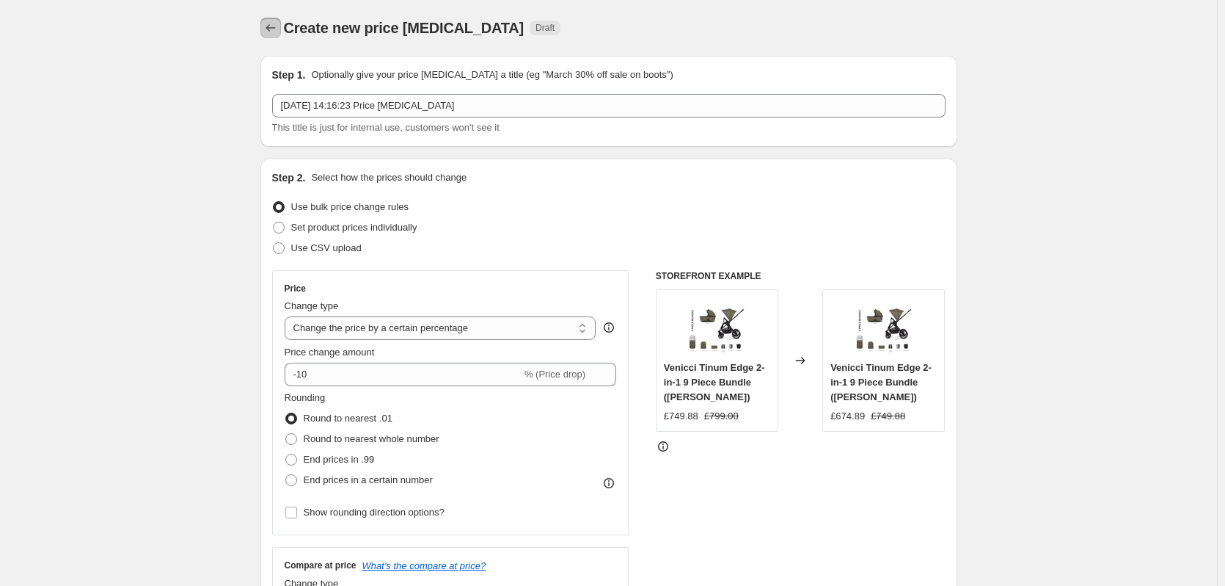
click at [277, 31] on icon "Price change jobs" at bounding box center [270, 28] width 15 height 15
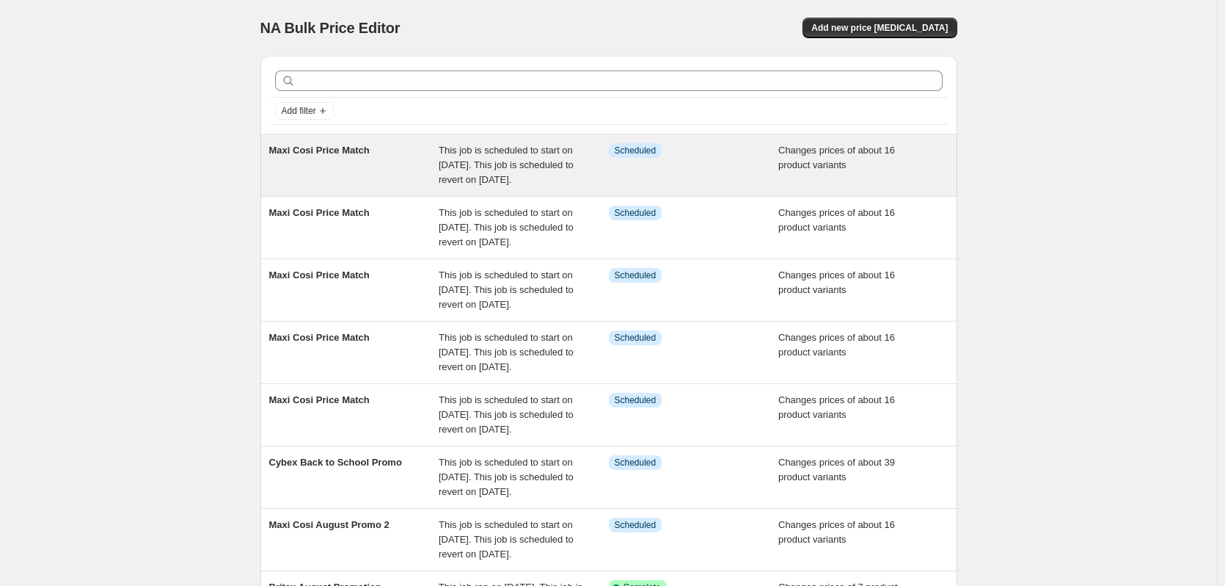
click at [668, 165] on div "Info Scheduled" at bounding box center [694, 165] width 170 height 44
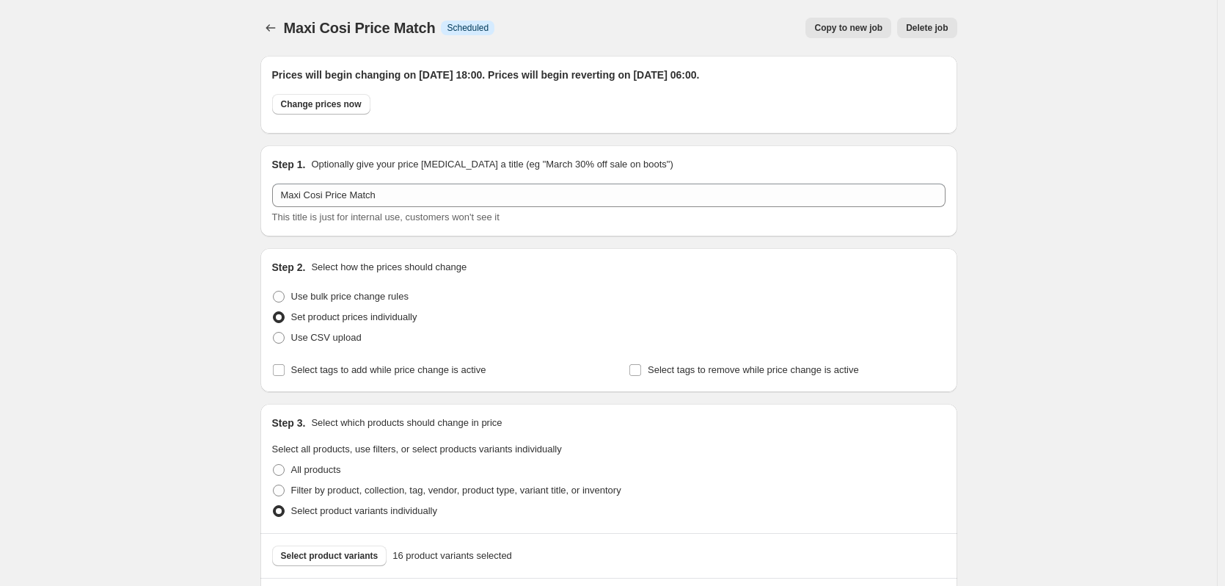
click at [868, 33] on span "Copy to new job" at bounding box center [848, 28] width 68 height 12
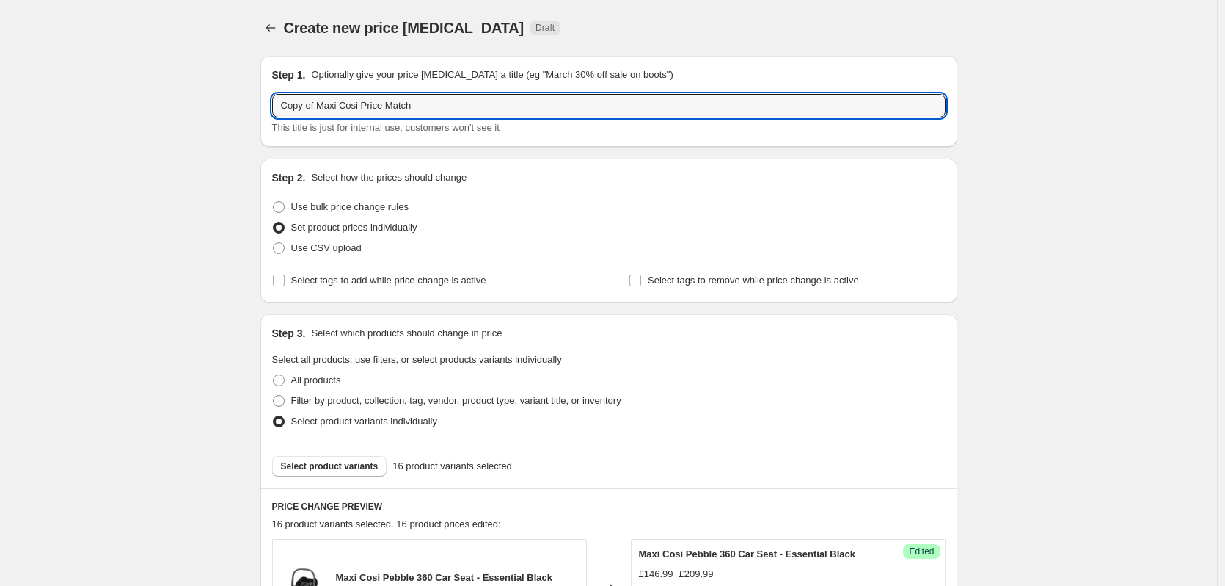
drag, startPoint x: 321, startPoint y: 101, endPoint x: 137, endPoint y: 128, distance: 185.4
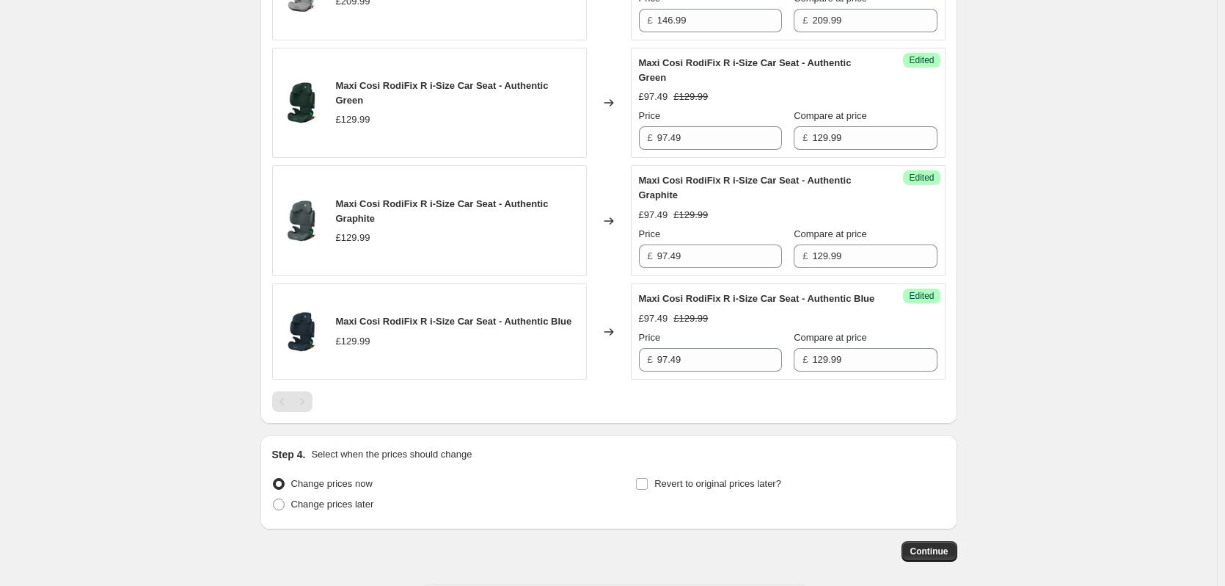
scroll to position [2046, 0]
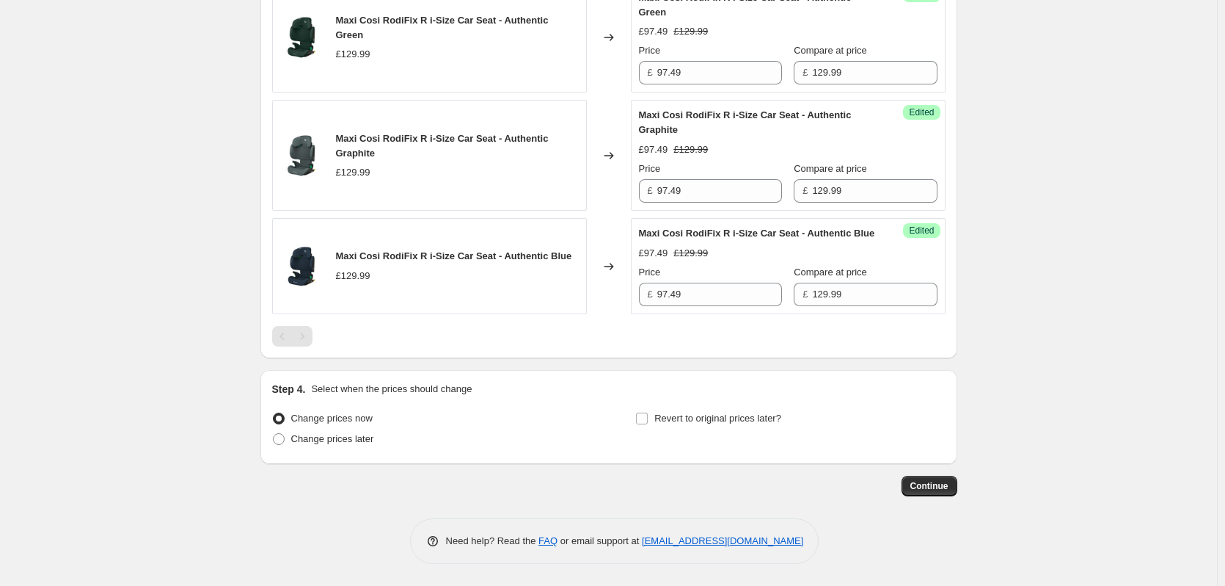
type input "Maxi Cosi Price Match"
click at [307, 426] on label "Change prices now" at bounding box center [322, 418] width 101 height 21
click at [274, 413] on input "Change prices now" at bounding box center [273, 412] width 1 height 1
click at [349, 442] on span "Change prices later" at bounding box center [332, 438] width 83 height 11
click at [274, 434] on input "Change prices later" at bounding box center [273, 433] width 1 height 1
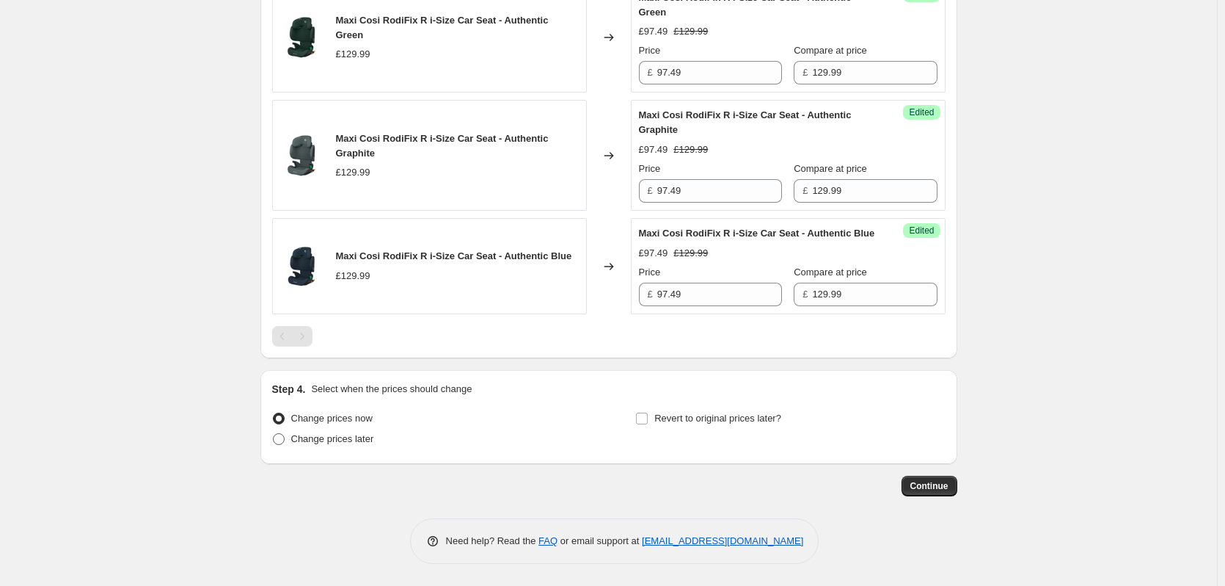
radio input "true"
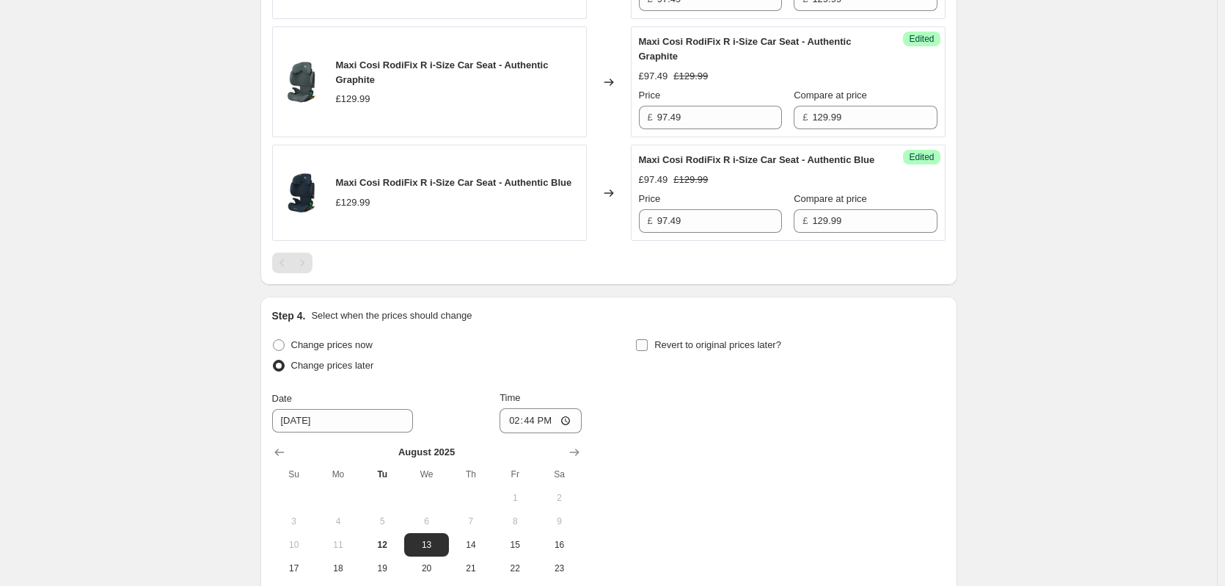
click at [710, 350] on span "Revert to original prices later?" at bounding box center [717, 344] width 127 height 11
click at [648, 351] on input "Revert to original prices later?" at bounding box center [642, 345] width 12 height 12
checkbox input "true"
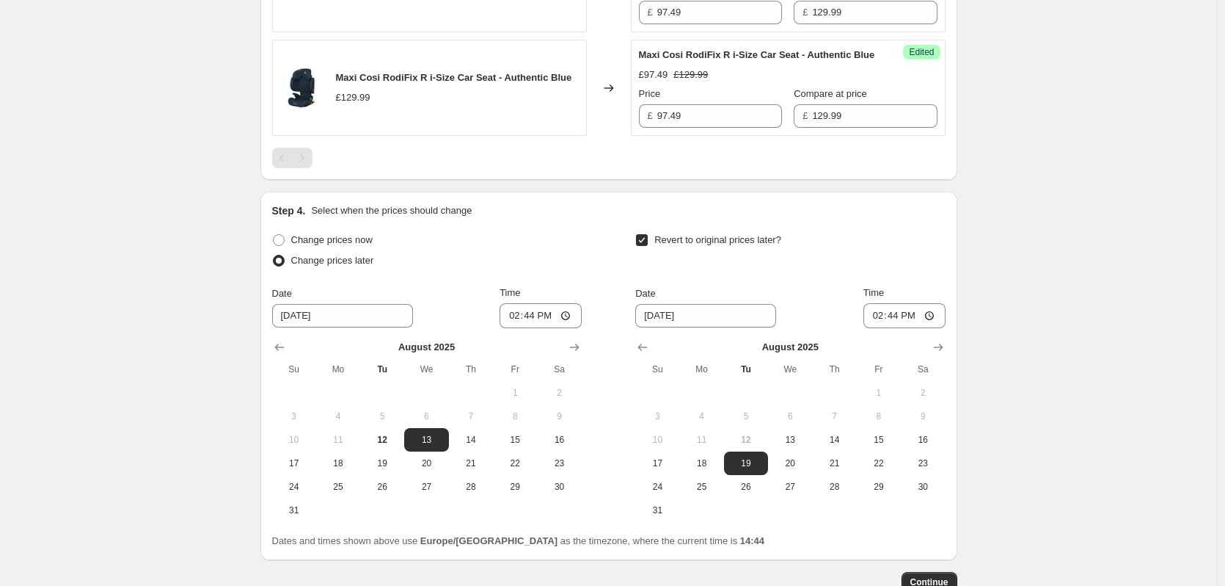
scroll to position [2321, 0]
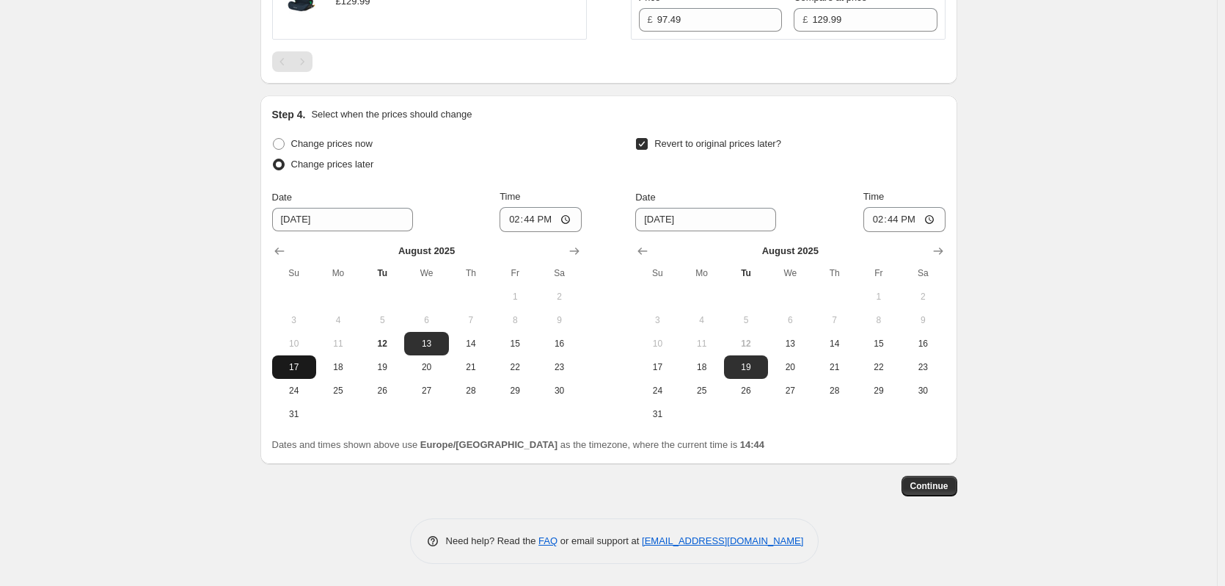
click at [306, 368] on span "17" at bounding box center [294, 367] width 32 height 12
type input "[DATE]"
click at [699, 362] on span "18" at bounding box center [702, 367] width 32 height 12
type input "[DATE]"
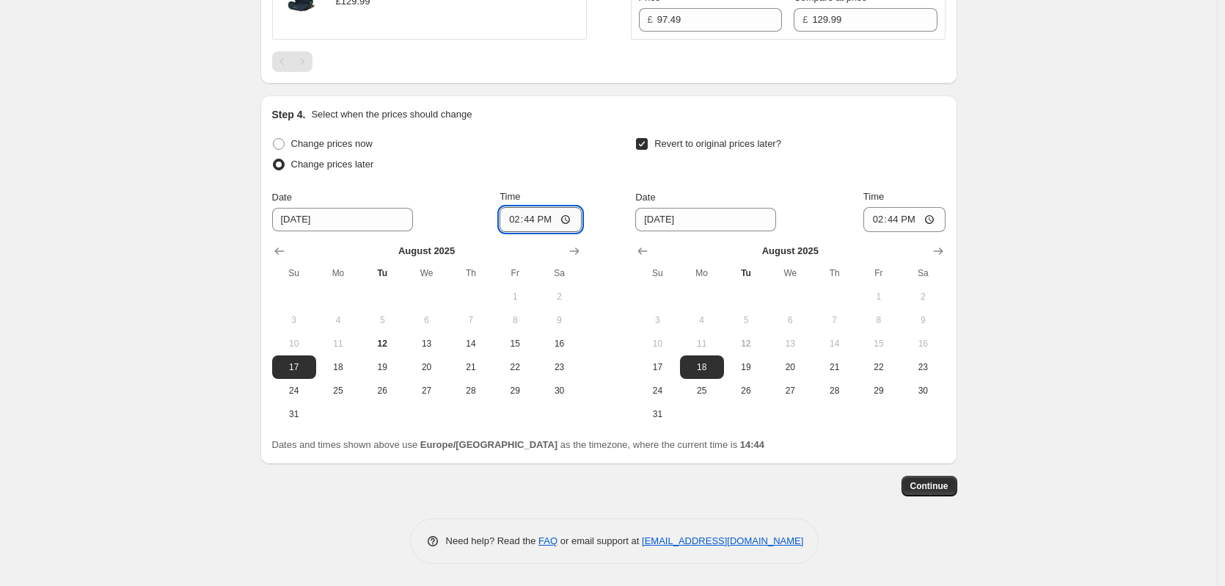
click at [537, 220] on input "14:44" at bounding box center [541, 219] width 82 height 25
type input "18:00"
click at [894, 222] on input "14:44" at bounding box center [905, 219] width 82 height 25
type input "06:00"
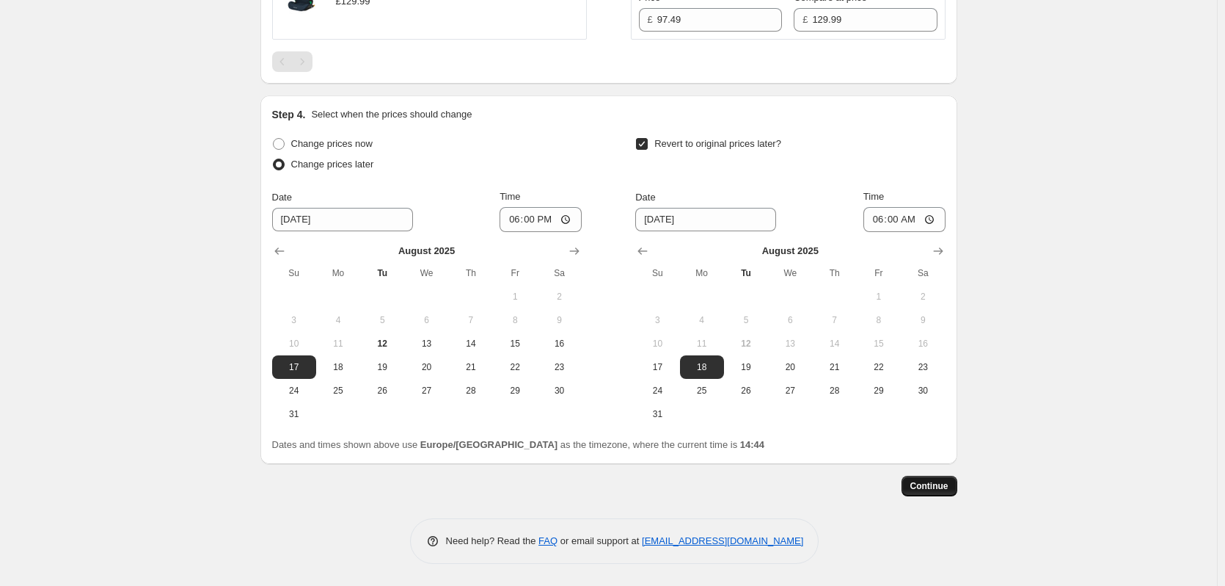
click at [945, 485] on span "Continue" at bounding box center [930, 486] width 38 height 12
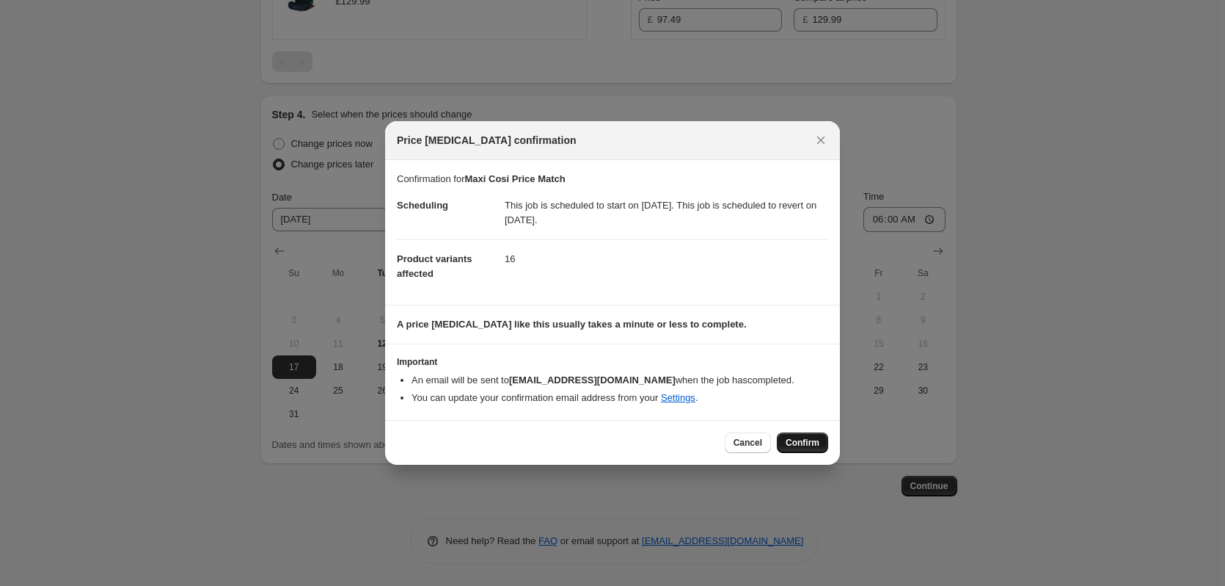
click at [823, 441] on button "Confirm" at bounding box center [802, 442] width 51 height 21
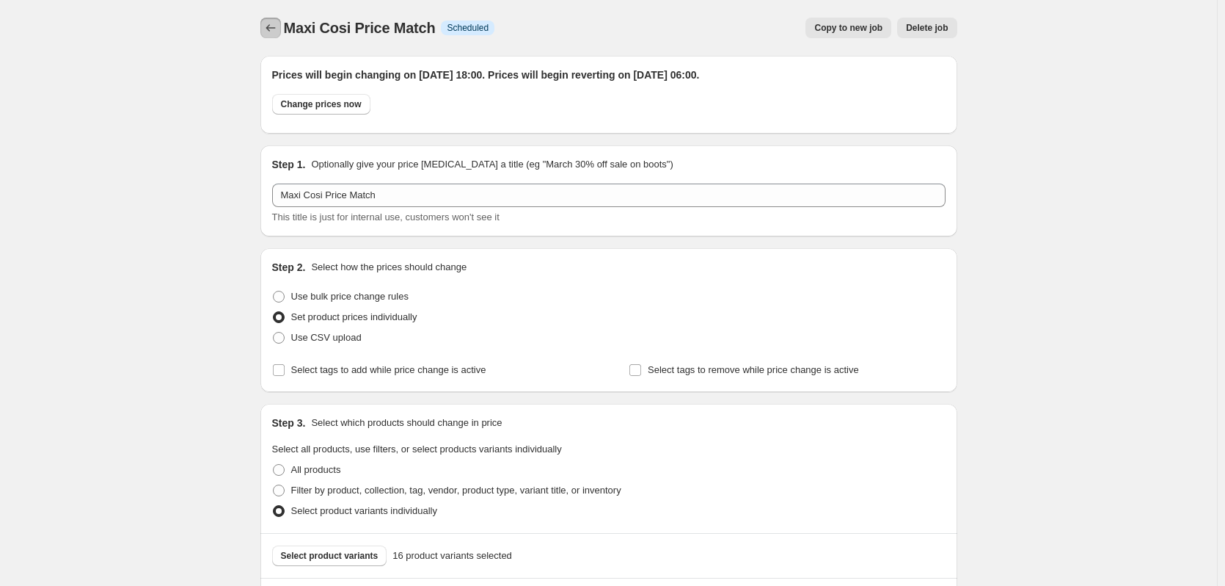
click at [278, 26] on icon "Price change jobs" at bounding box center [270, 28] width 15 height 15
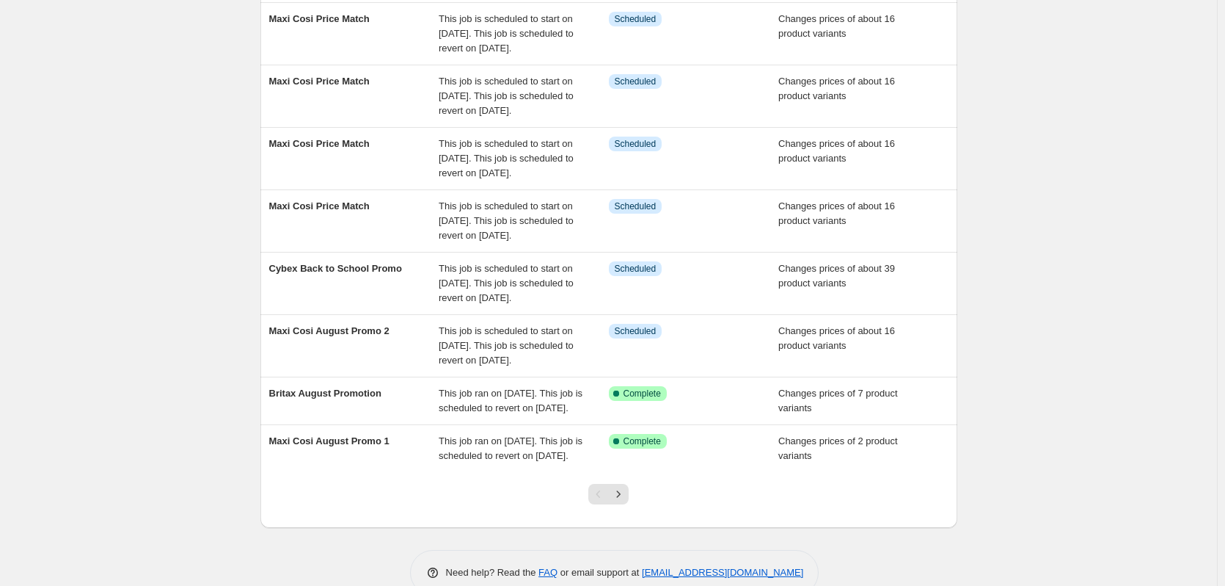
scroll to position [317, 0]
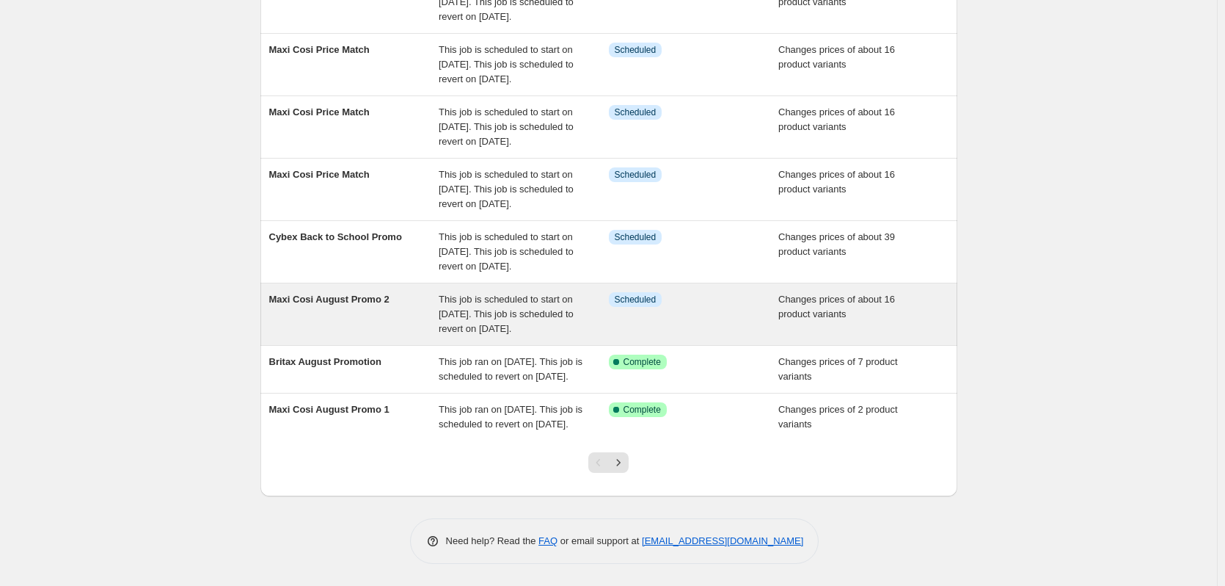
click at [475, 293] on span "This job is scheduled to start on [DATE]. This job is scheduled to revert on [D…" at bounding box center [506, 313] width 135 height 40
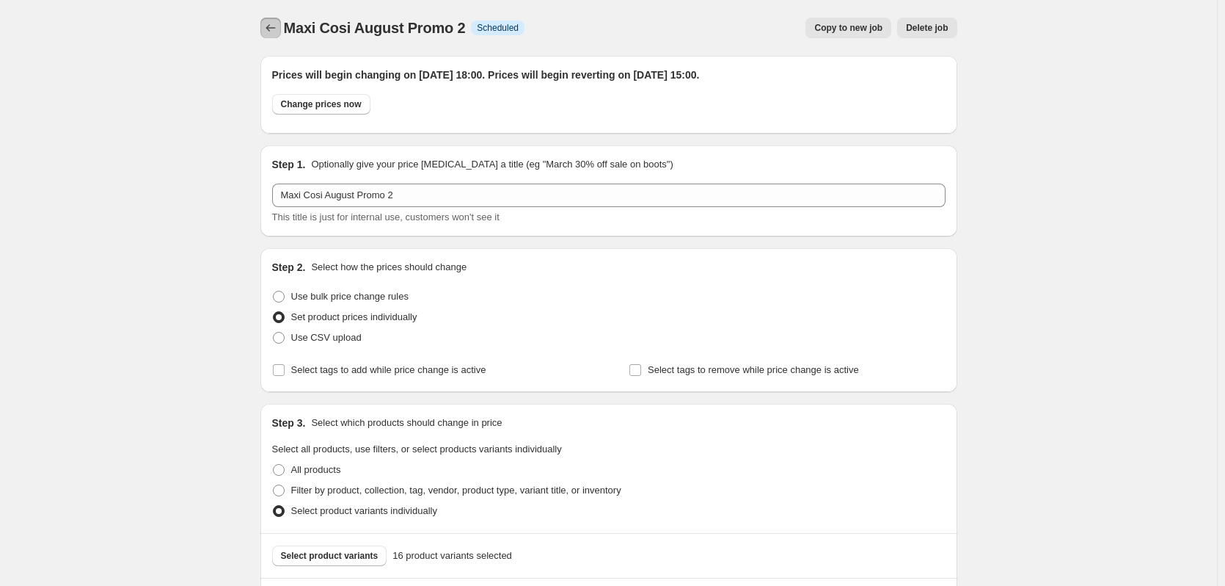
click at [271, 29] on icon "Price change jobs" at bounding box center [271, 27] width 10 height 7
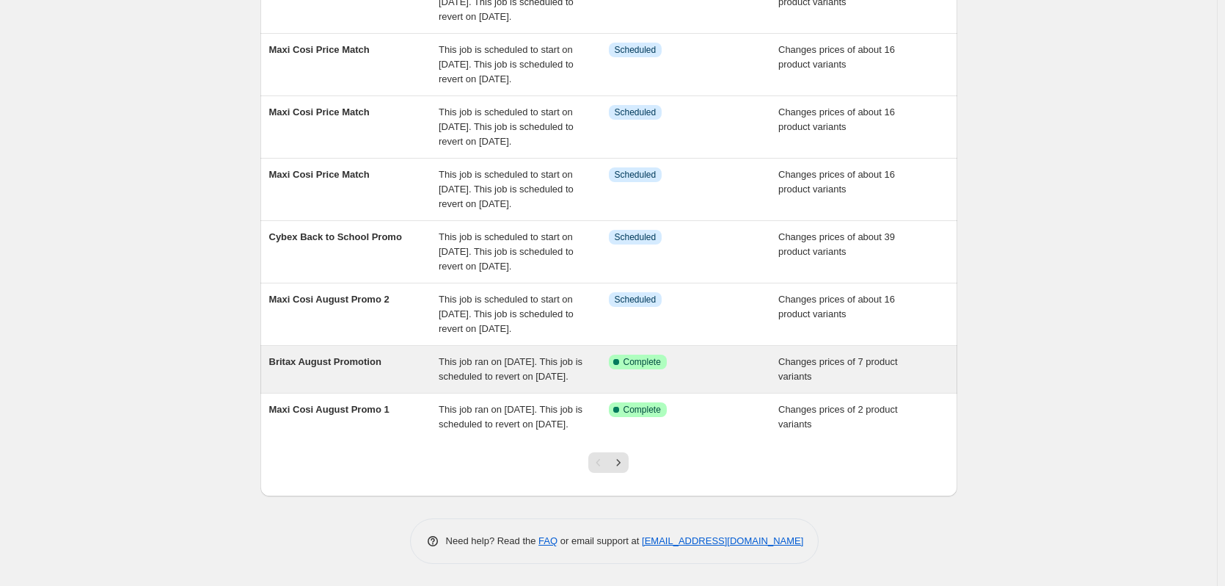
scroll to position [317, 0]
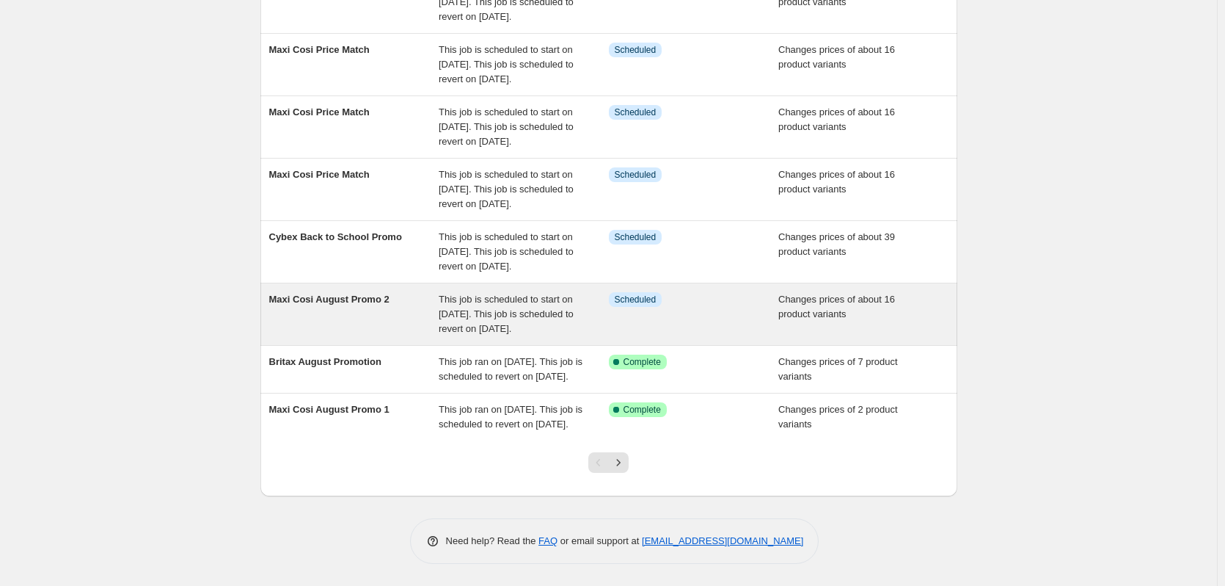
drag, startPoint x: 422, startPoint y: 282, endPoint x: 370, endPoint y: 283, distance: 52.1
click at [370, 292] on div "Maxi Cosi August Promo 2" at bounding box center [354, 314] width 170 height 44
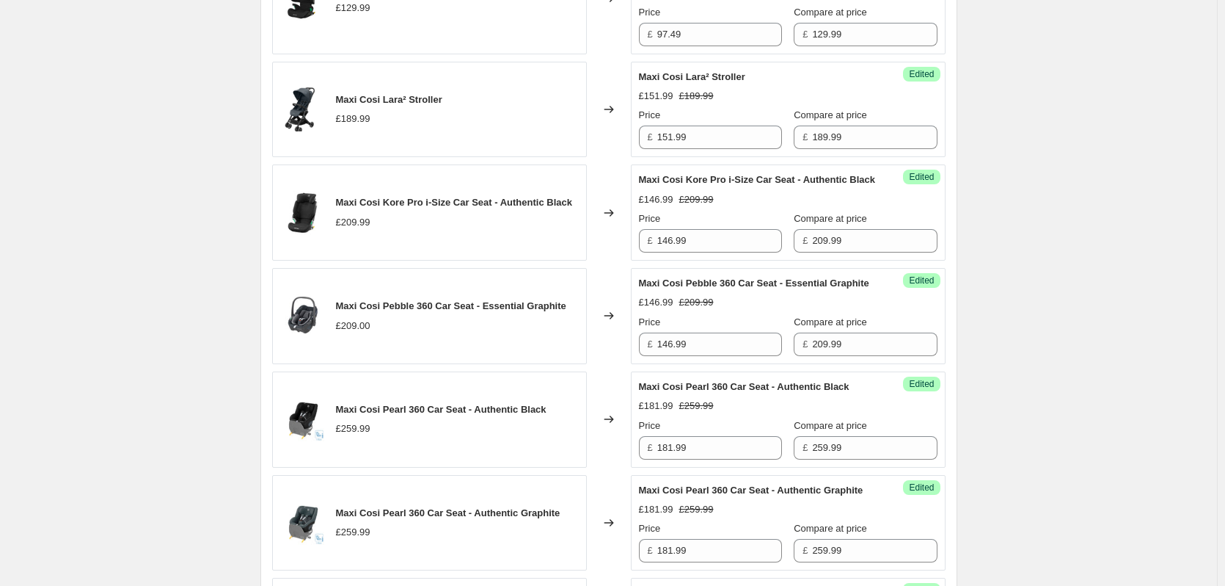
scroll to position [1027, 0]
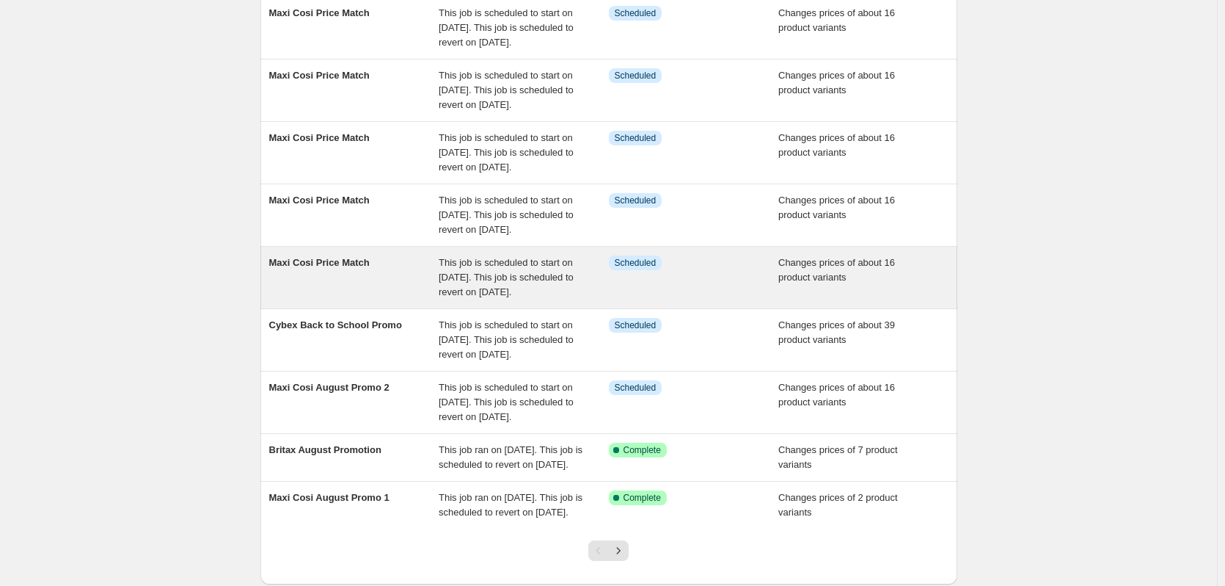
scroll to position [220, 0]
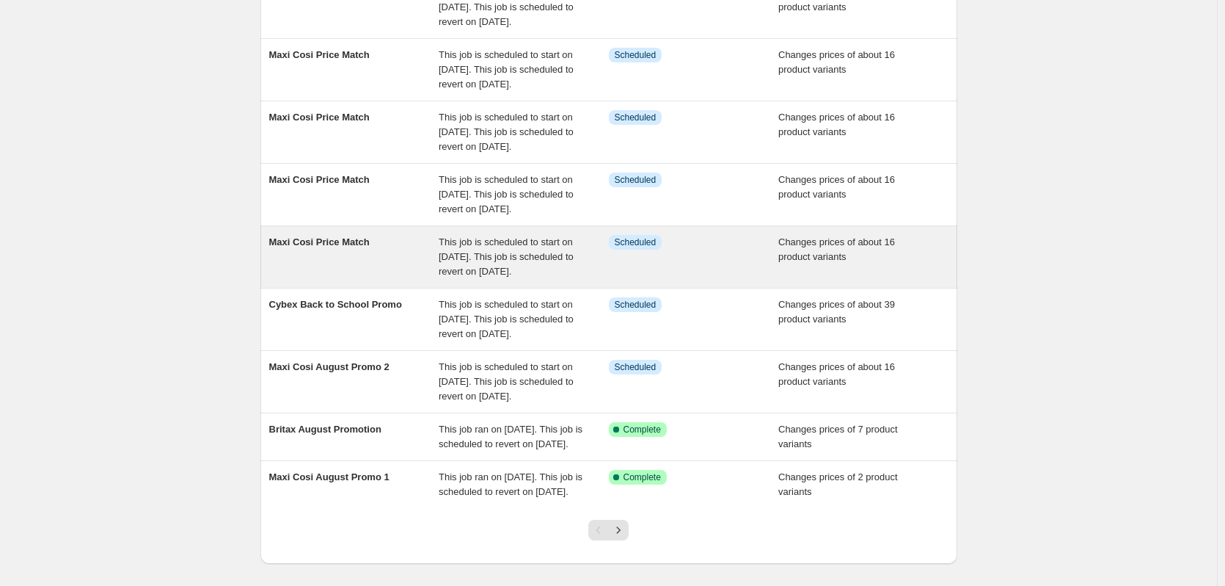
click at [356, 249] on div "Maxi Cosi Price Match" at bounding box center [354, 257] width 170 height 44
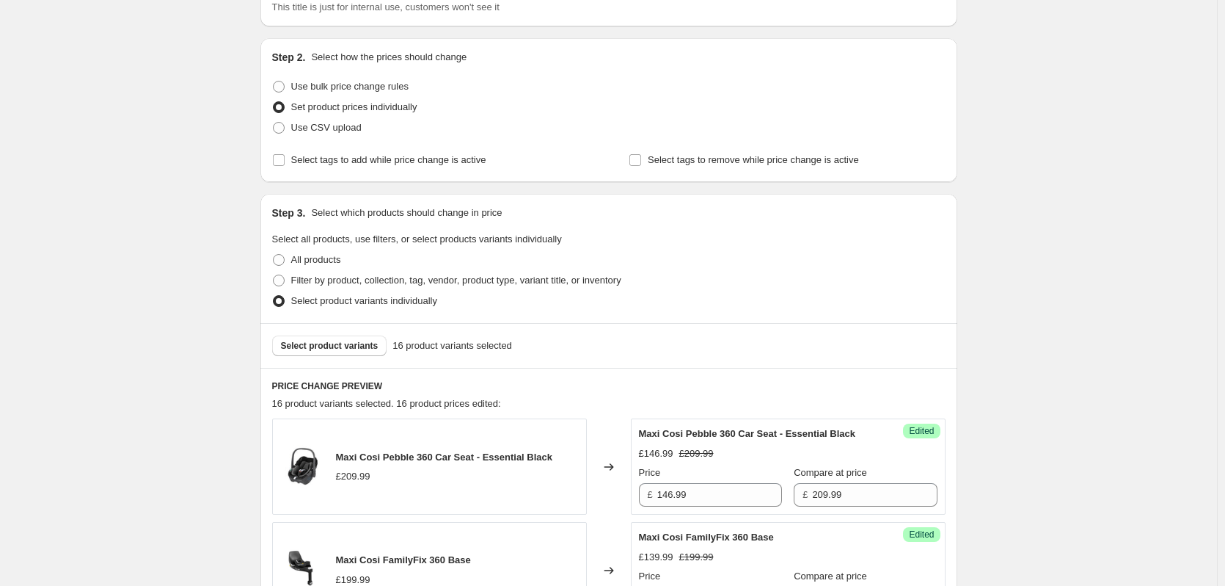
scroll to position [440, 0]
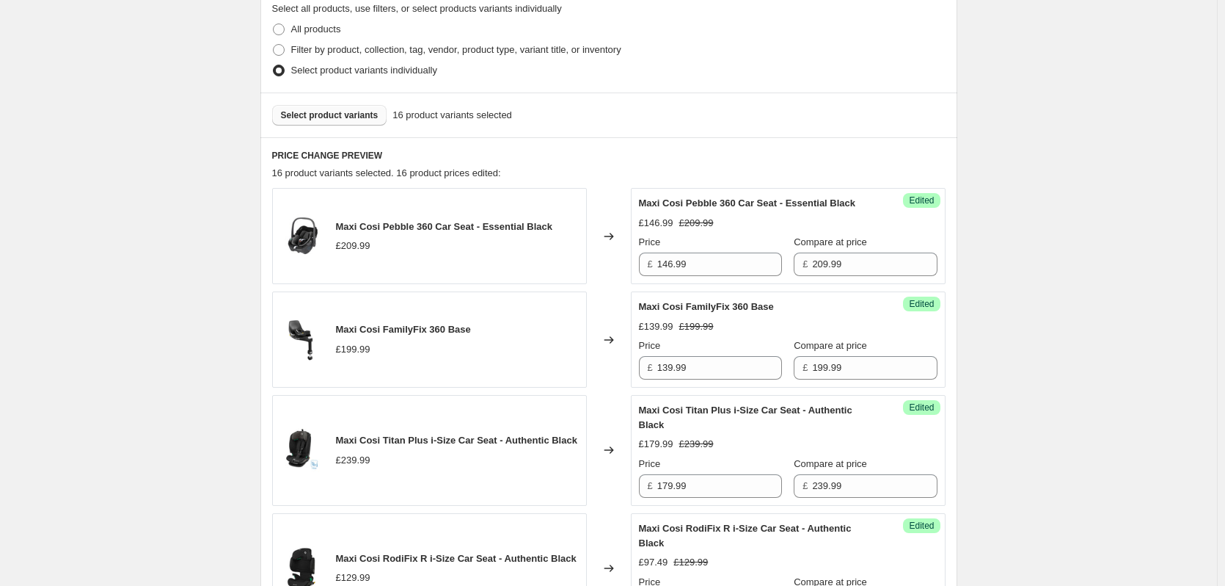
click at [360, 118] on span "Select product variants" at bounding box center [330, 115] width 98 height 12
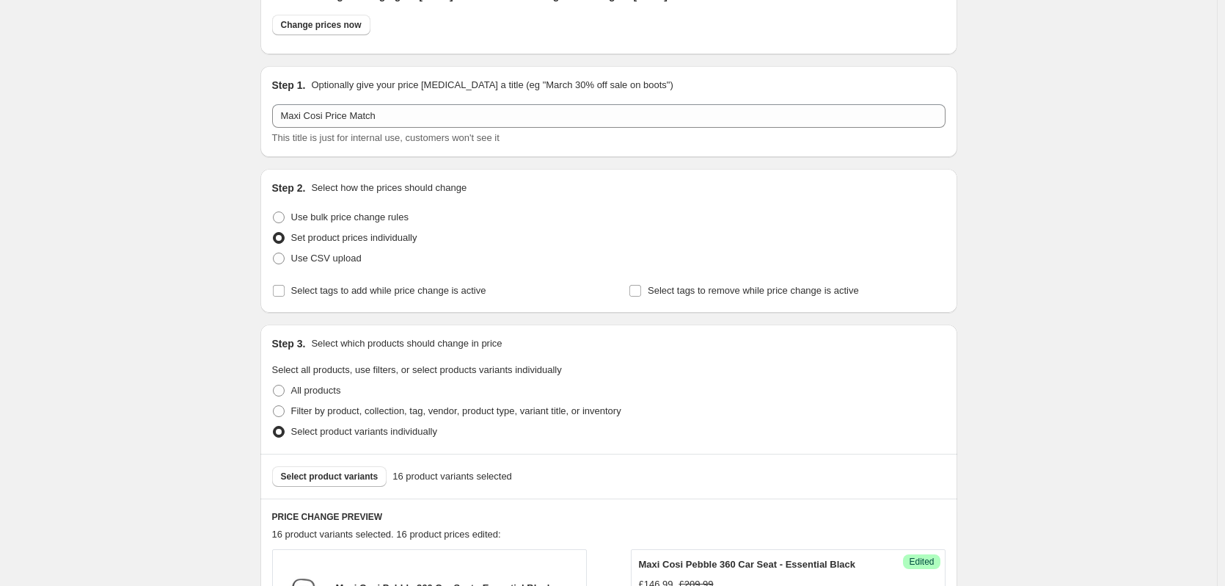
scroll to position [0, 0]
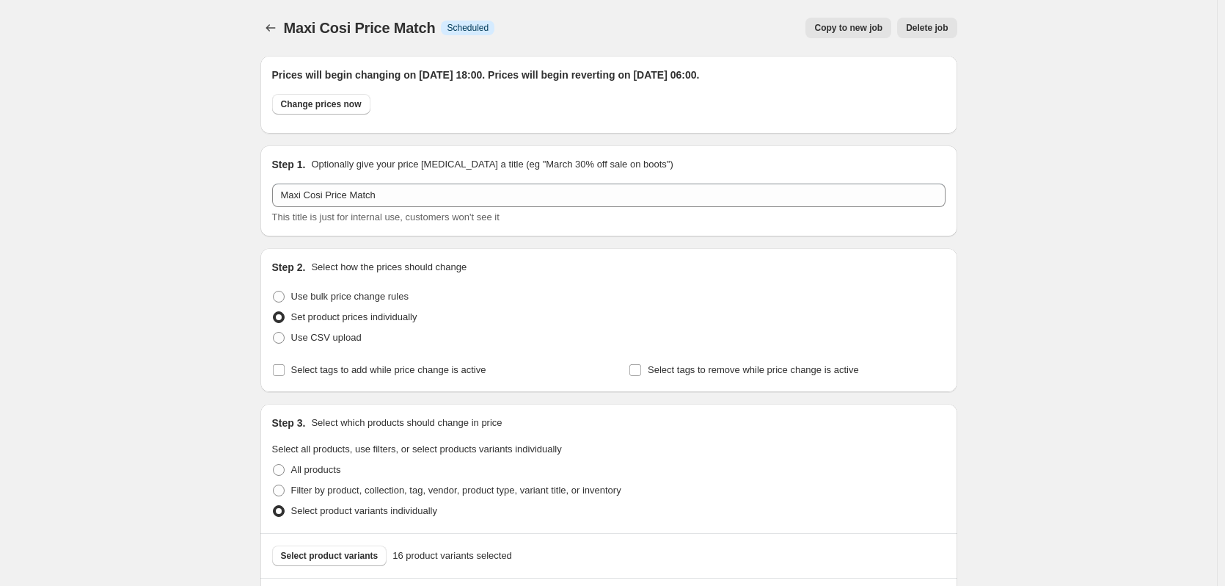
click at [941, 35] on button "Delete job" at bounding box center [926, 28] width 59 height 21
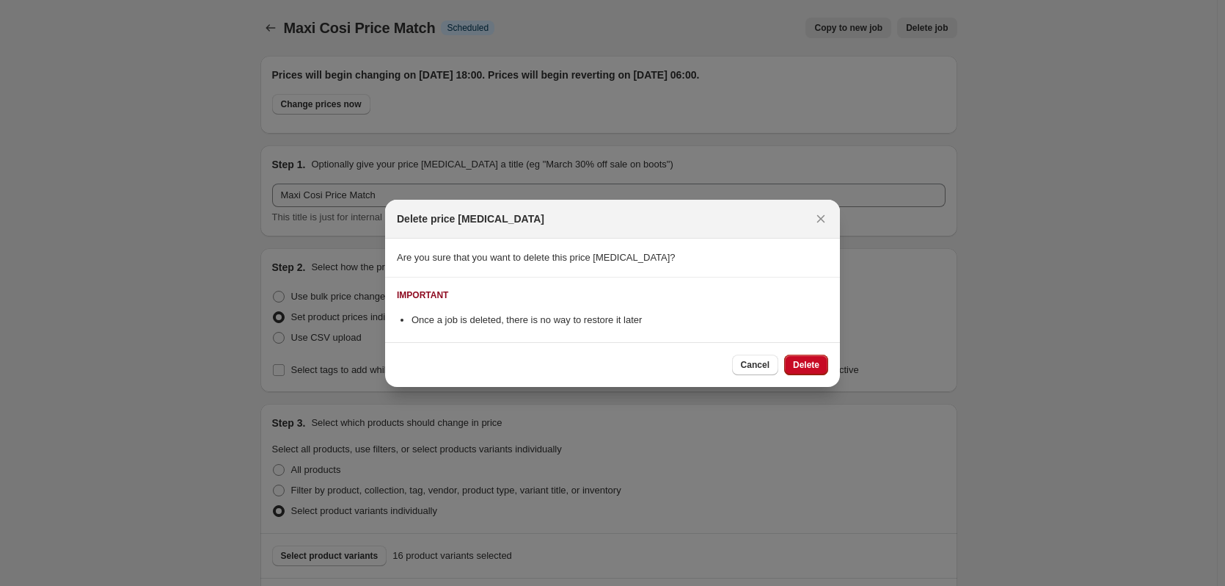
click at [813, 360] on span "Delete" at bounding box center [806, 365] width 26 height 12
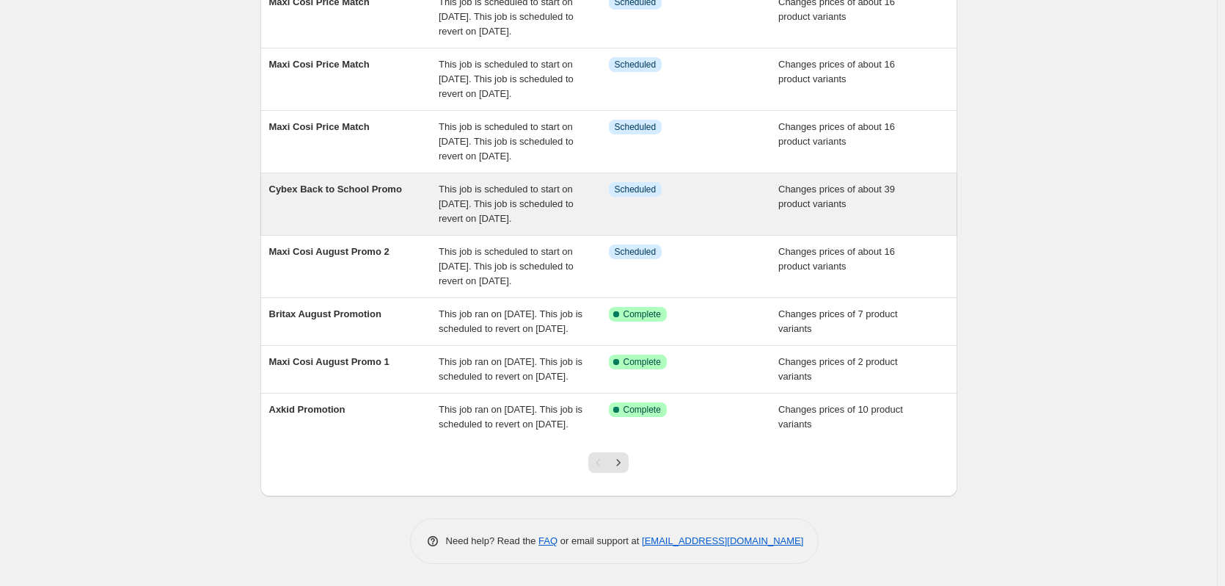
scroll to position [317, 0]
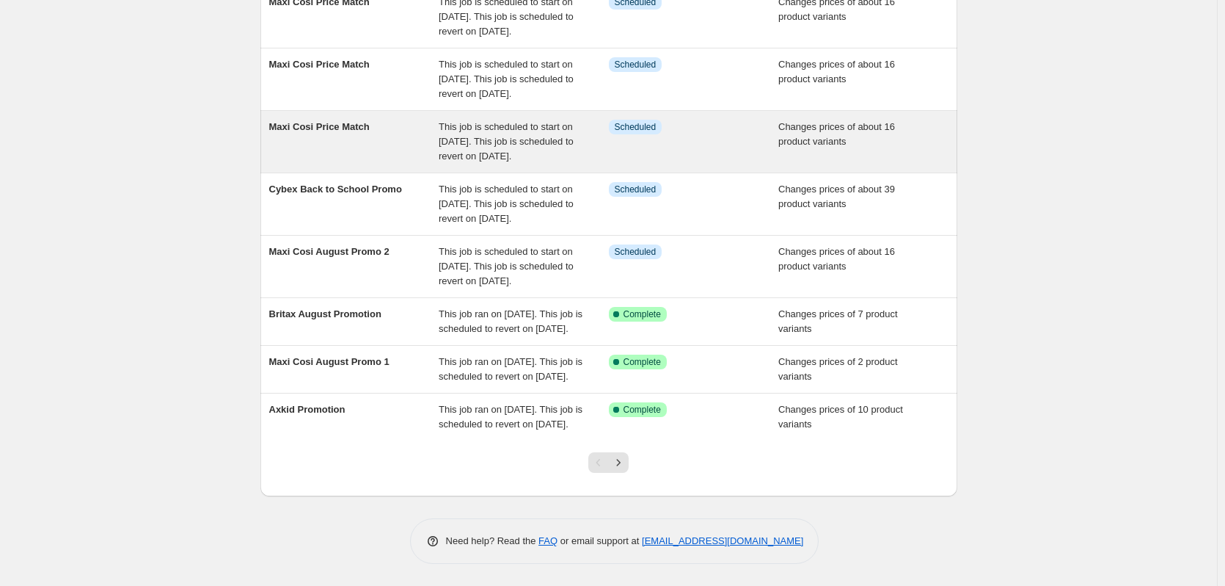
click at [468, 121] on span "This job is scheduled to start on [DATE]. This job is scheduled to revert on [D…" at bounding box center [506, 141] width 135 height 40
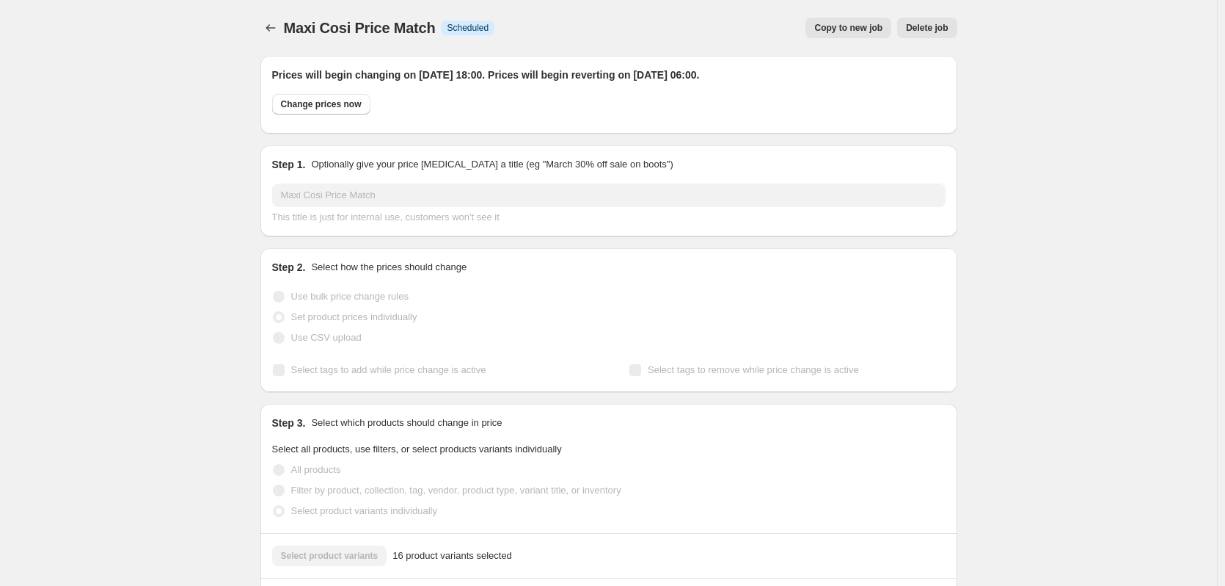
click at [948, 33] on span "Delete job" at bounding box center [927, 28] width 42 height 12
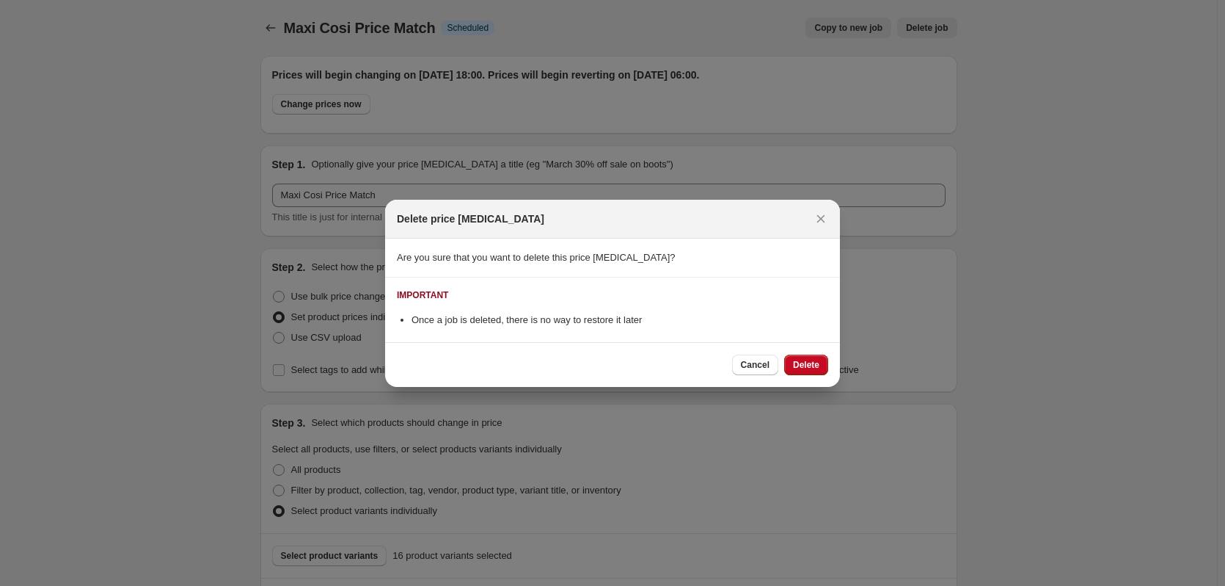
click at [812, 354] on button "Delete" at bounding box center [806, 364] width 44 height 21
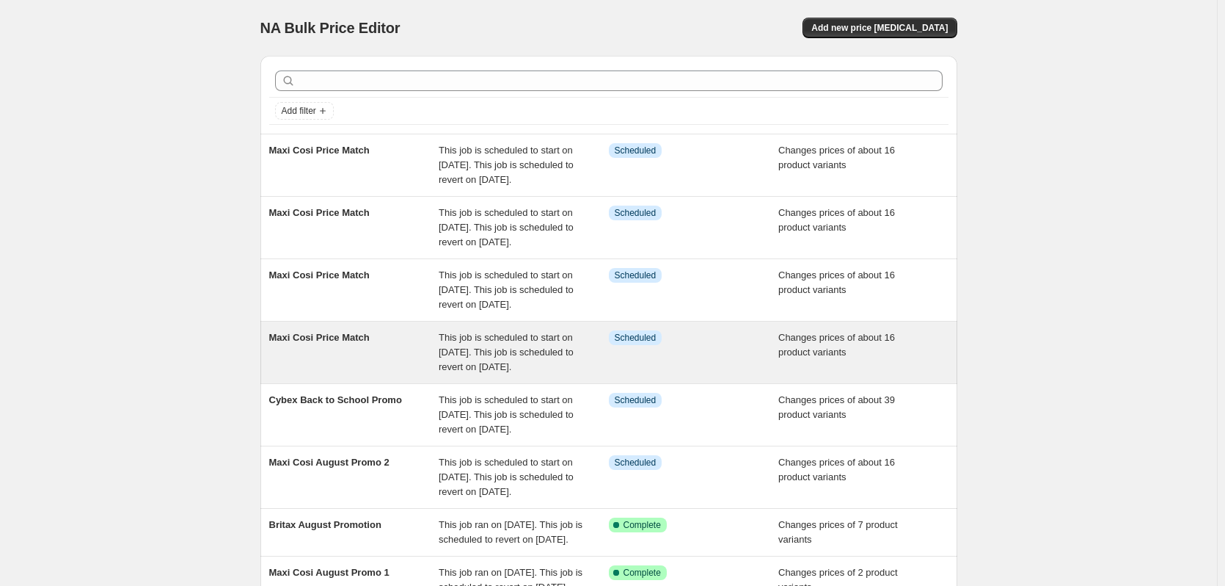
click at [666, 326] on div "Maxi Cosi Price Match This job is scheduled to start on 14 August 2025. This jo…" at bounding box center [608, 352] width 697 height 62
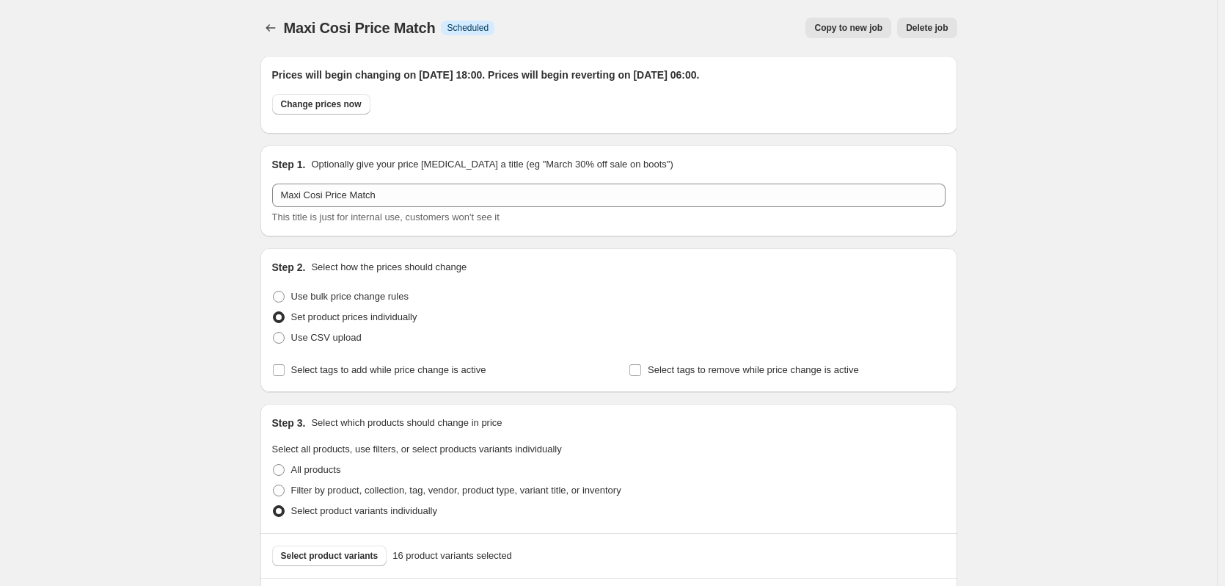
click at [916, 32] on span "Delete job" at bounding box center [927, 28] width 42 height 12
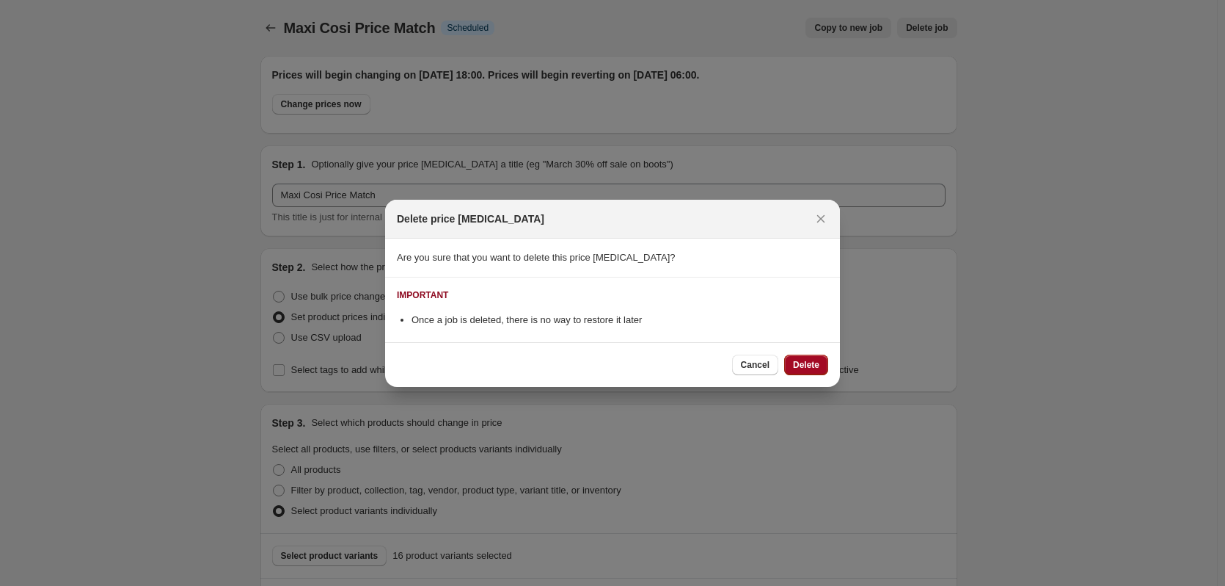
click at [813, 364] on span "Delete" at bounding box center [806, 365] width 26 height 12
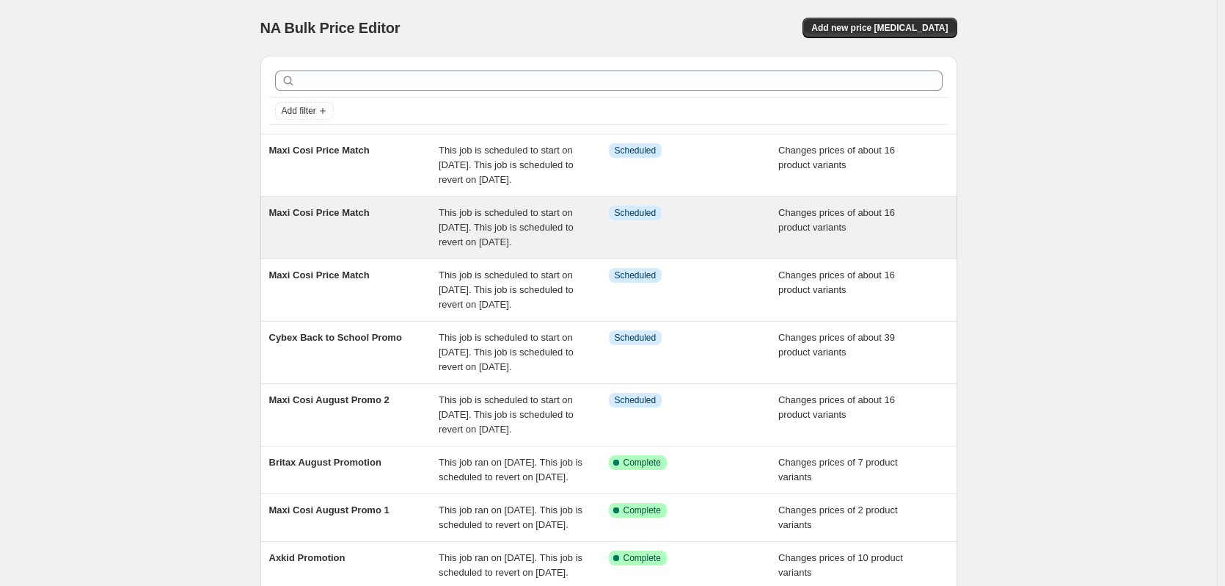
click at [453, 214] on span "This job is scheduled to start on [DATE]. This job is scheduled to revert on [D…" at bounding box center [506, 227] width 135 height 40
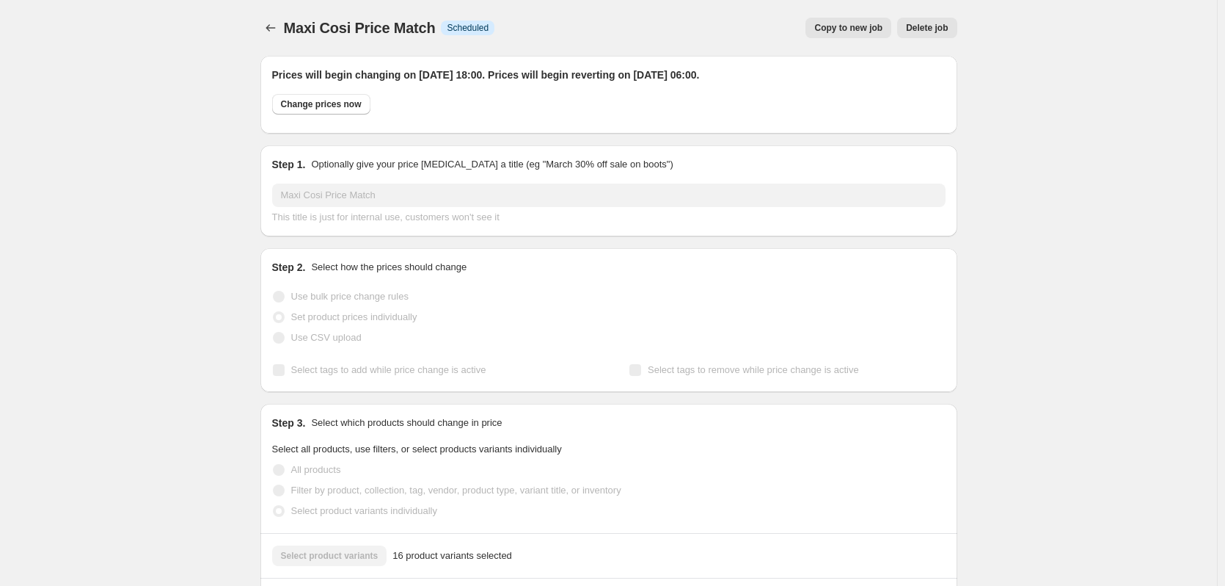
click at [919, 21] on button "Delete job" at bounding box center [926, 28] width 59 height 21
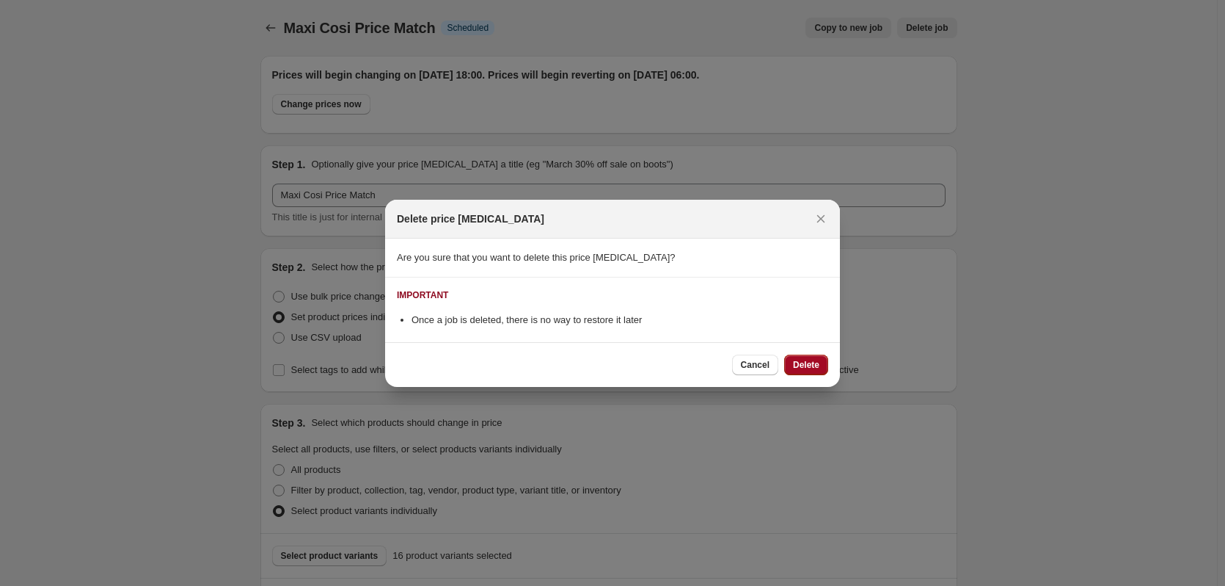
click at [801, 370] on span "Delete" at bounding box center [806, 365] width 26 height 12
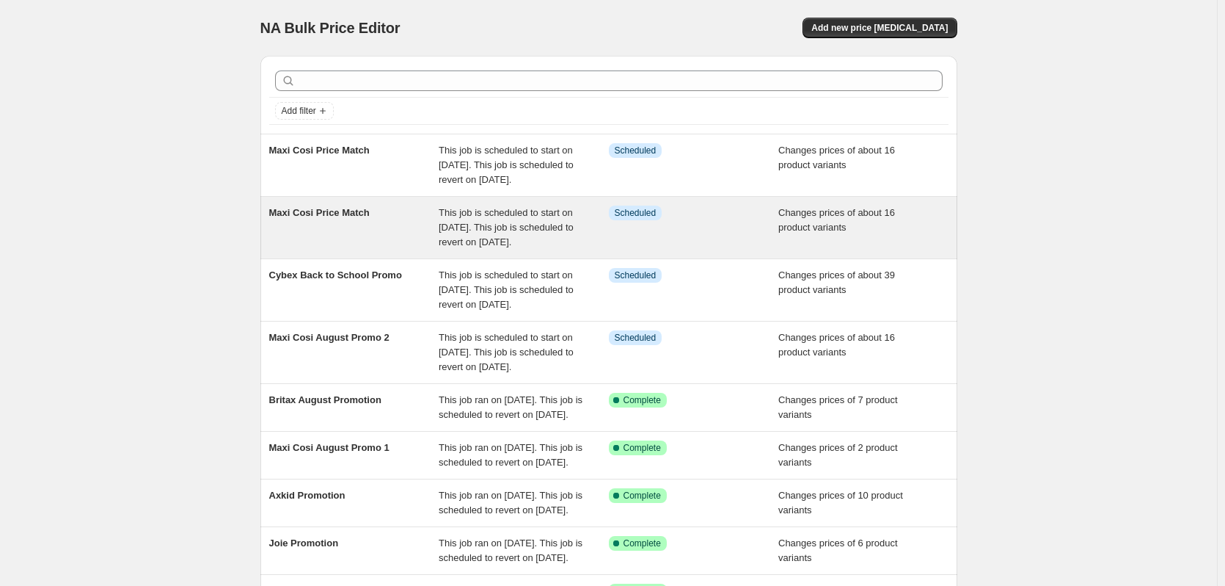
click at [574, 207] on span "This job is scheduled to start on [DATE]. This job is scheduled to revert on [D…" at bounding box center [506, 227] width 135 height 40
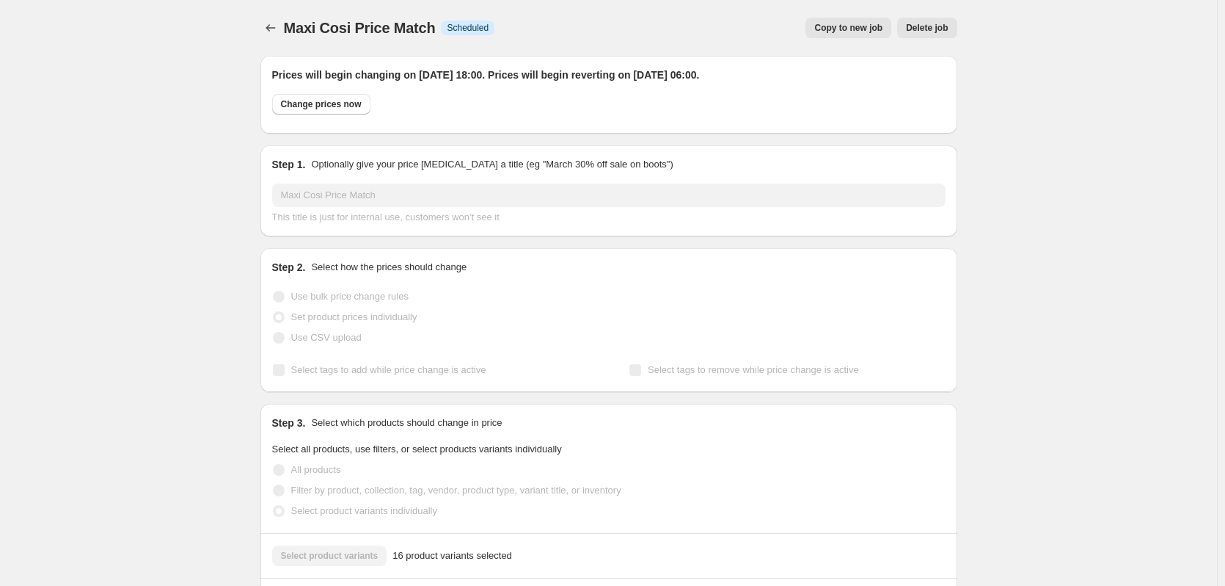
click at [920, 28] on span "Delete job" at bounding box center [927, 28] width 42 height 12
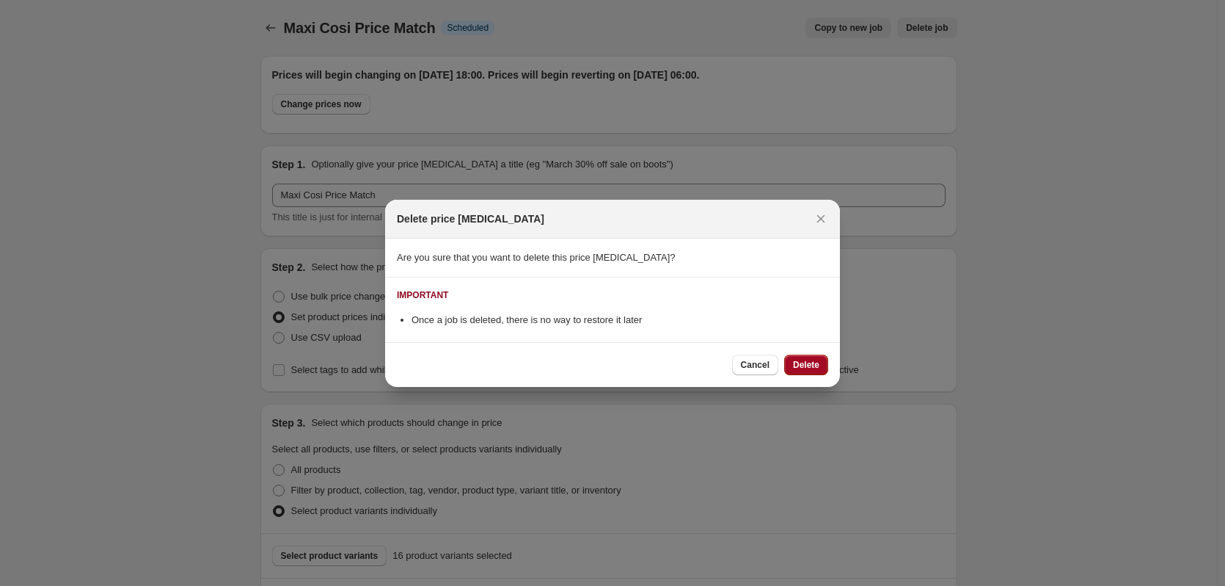
click at [790, 364] on button "Delete" at bounding box center [806, 364] width 44 height 21
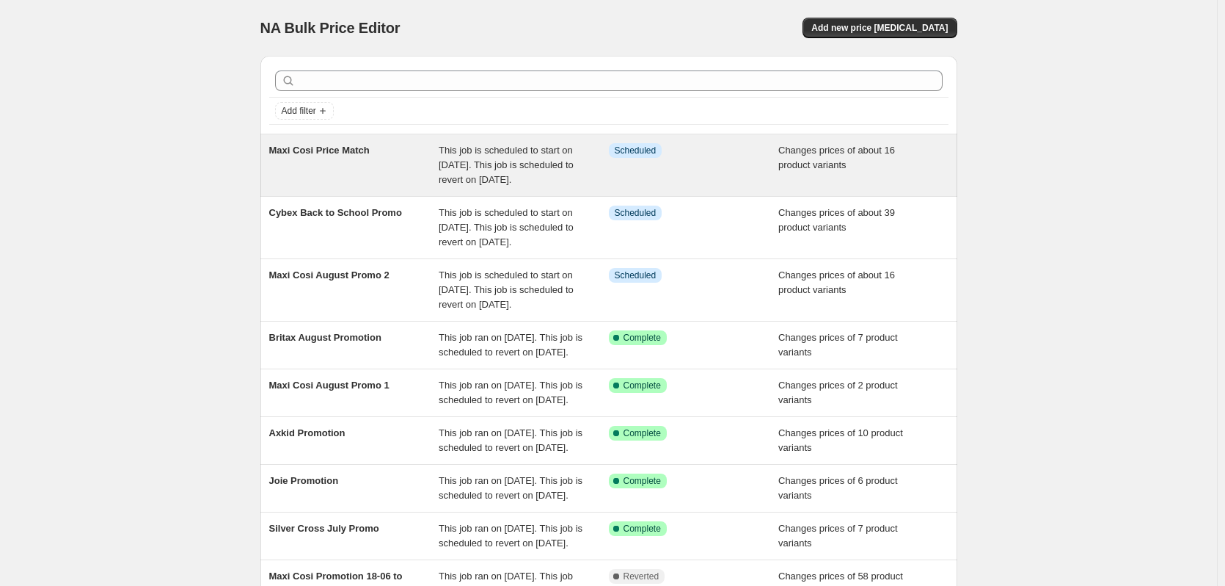
click at [493, 157] on div "This job is scheduled to start on [DATE]. This job is scheduled to revert on [D…" at bounding box center [524, 165] width 170 height 44
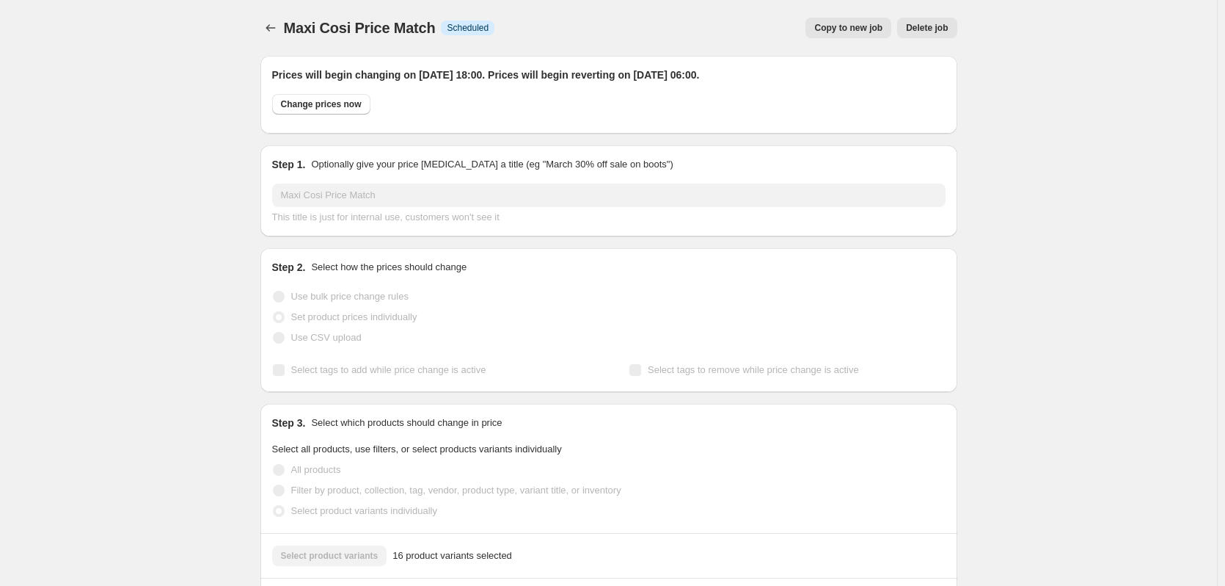
drag, startPoint x: 943, startPoint y: 16, endPoint x: 936, endPoint y: 26, distance: 12.2
click at [942, 16] on div "Maxi Cosi Price Match. This page is ready Maxi Cosi Price Match Info Scheduled …" at bounding box center [608, 28] width 697 height 56
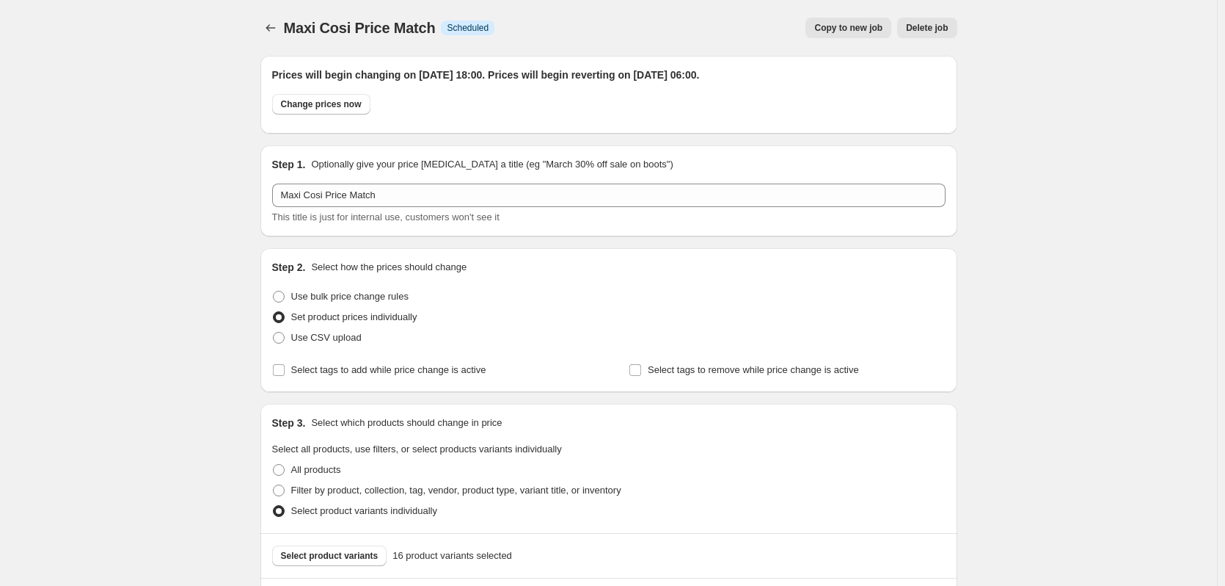
click at [935, 29] on span "Delete job" at bounding box center [927, 28] width 42 height 12
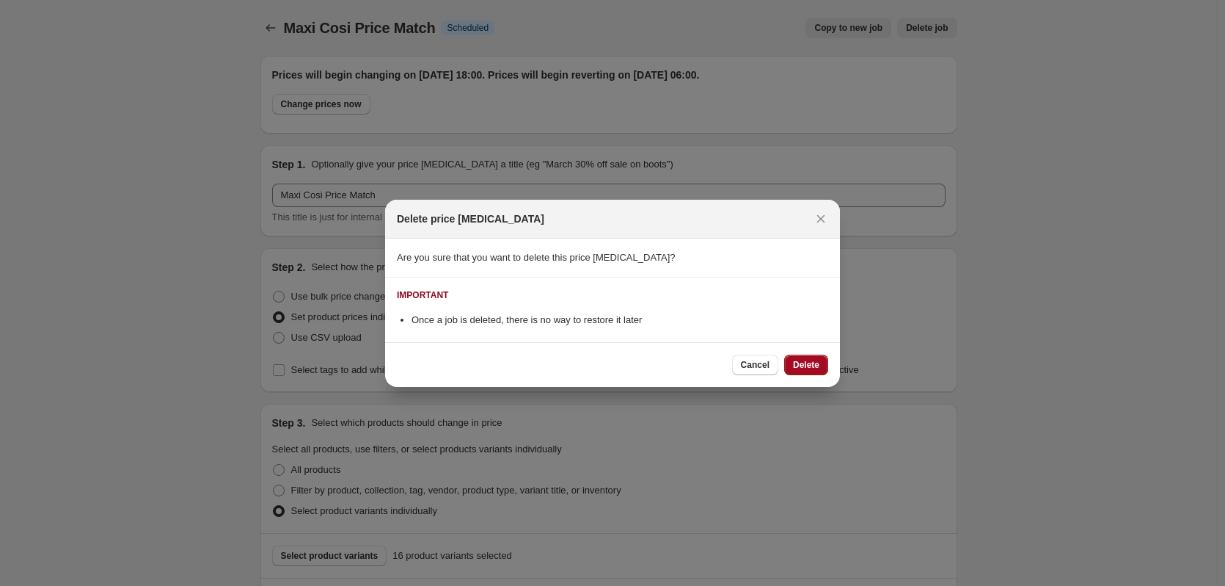
click at [794, 370] on span "Delete" at bounding box center [806, 365] width 26 height 12
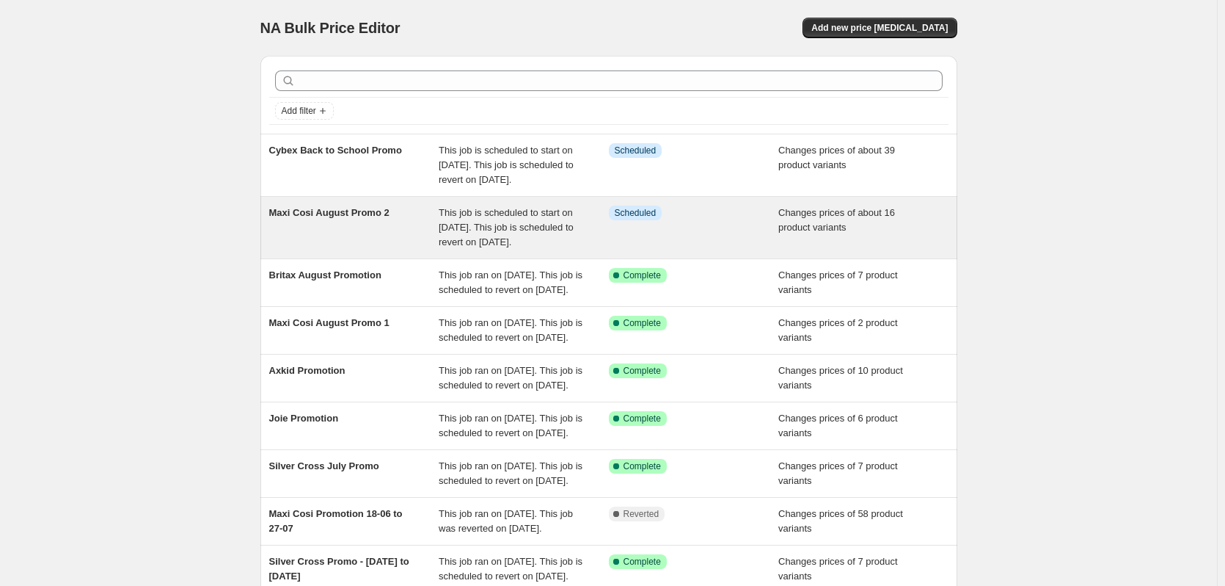
click at [406, 216] on div "Maxi Cosi August Promo 2" at bounding box center [354, 227] width 170 height 44
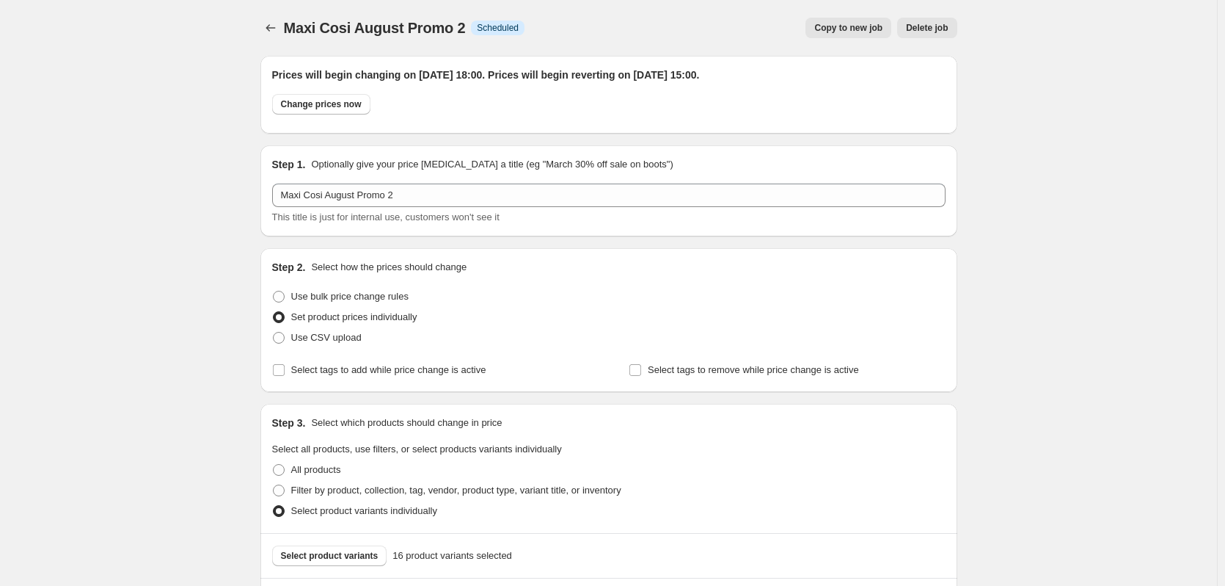
click at [850, 10] on div "Maxi Cosi August Promo 2. This page is ready Maxi Cosi August Promo 2 Info Sche…" at bounding box center [608, 28] width 697 height 56
click at [850, 26] on span "Copy to new job" at bounding box center [848, 28] width 68 height 12
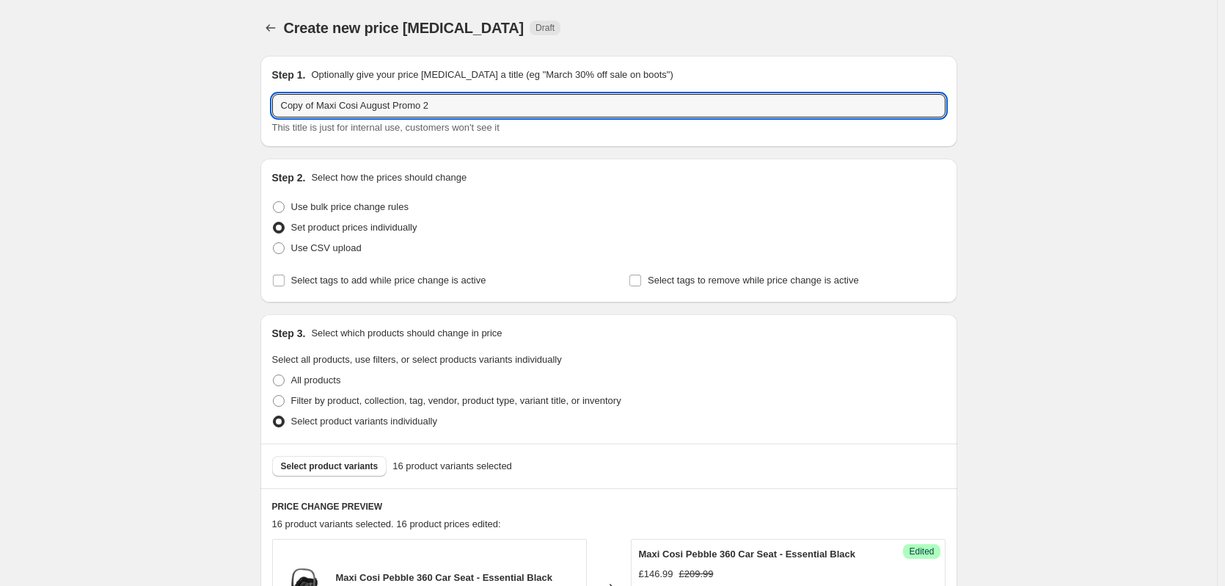
drag, startPoint x: 320, startPoint y: 107, endPoint x: 160, endPoint y: 119, distance: 160.4
click at [416, 103] on input "Maxi Cosi August Promo 2" at bounding box center [609, 105] width 674 height 23
drag, startPoint x: 405, startPoint y: 103, endPoint x: 392, endPoint y: 105, distance: 13.3
click at [392, 105] on input "Maxi Cosi August Promo 2" at bounding box center [609, 105] width 674 height 23
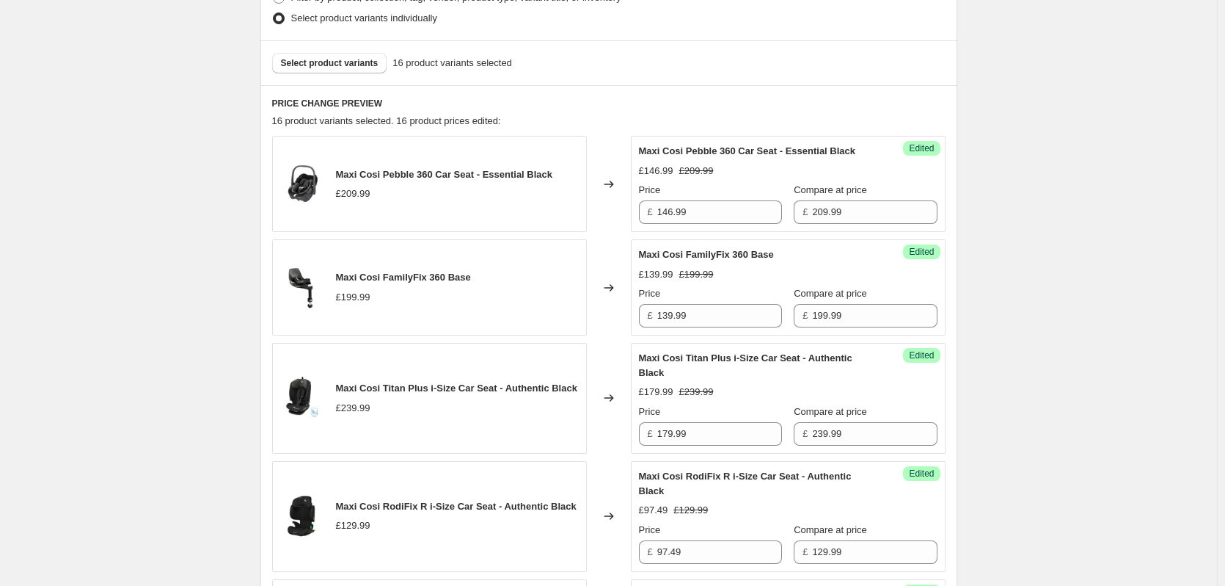
scroll to position [440, 0]
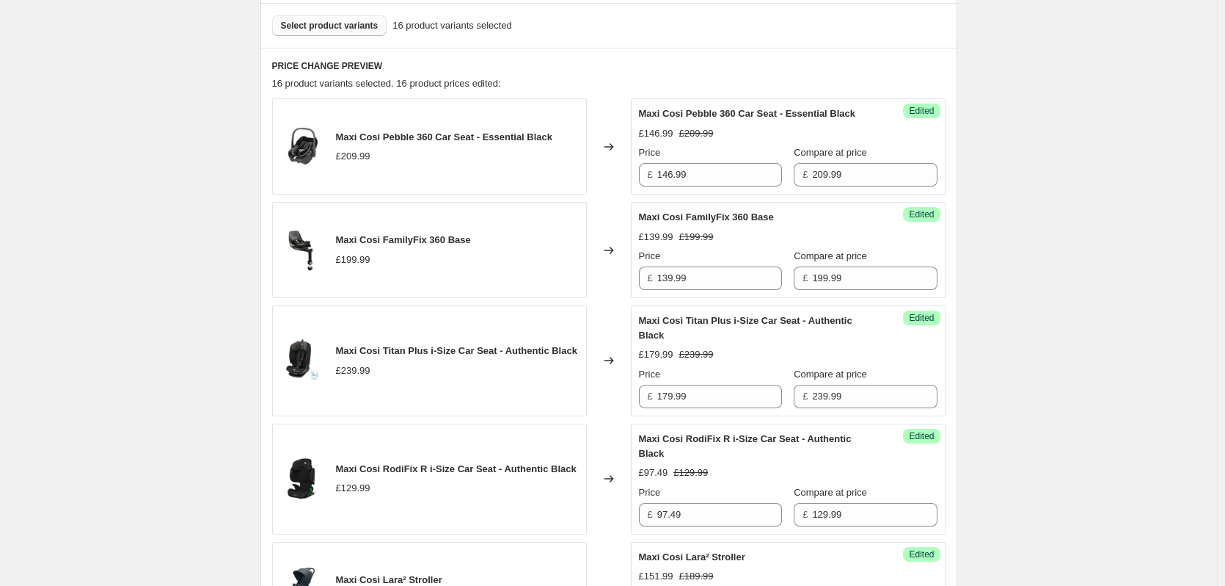
type input "Maxi Cosi August Promo - Price Match"
click at [343, 19] on button "Select product variants" at bounding box center [329, 25] width 115 height 21
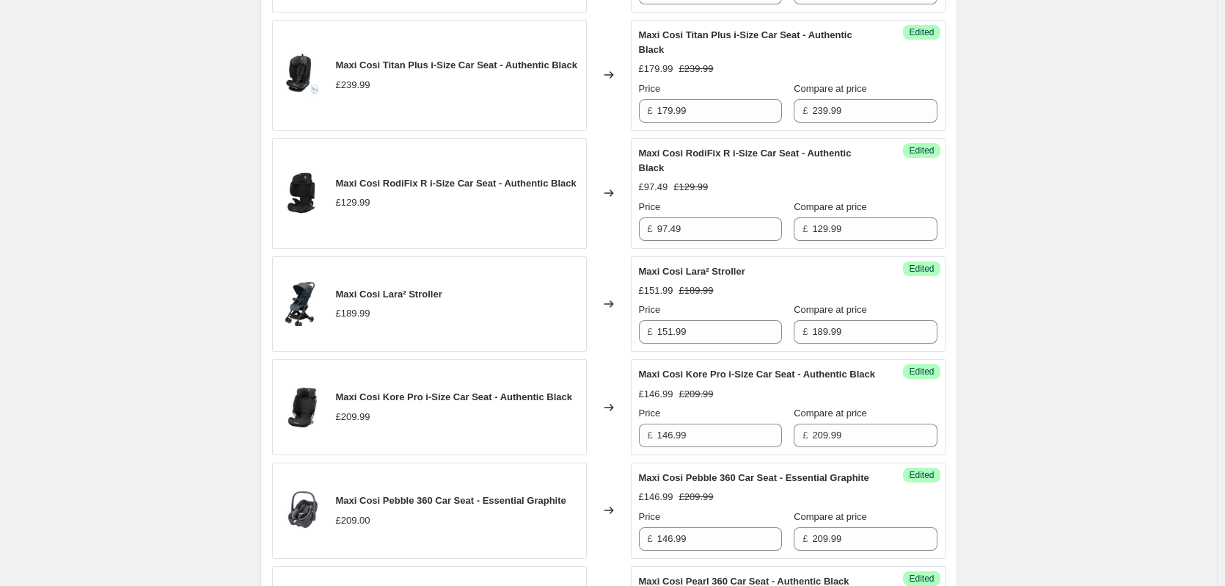
scroll to position [359, 0]
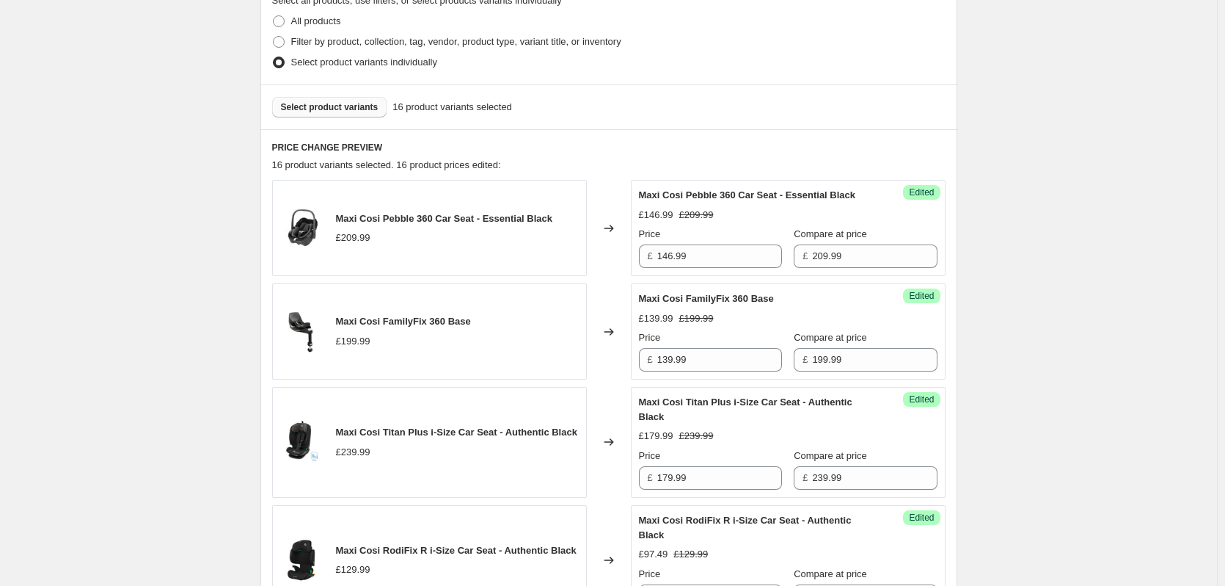
click at [317, 114] on button "Select product variants" at bounding box center [329, 107] width 115 height 21
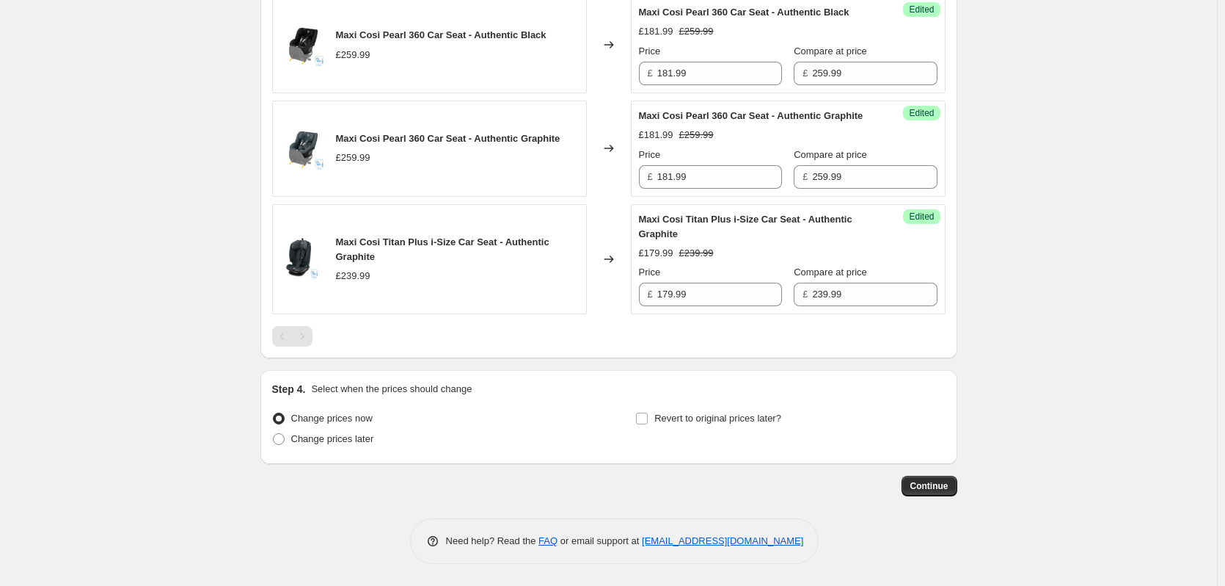
scroll to position [1235, 0]
click at [940, 482] on span "Continue" at bounding box center [930, 486] width 38 height 12
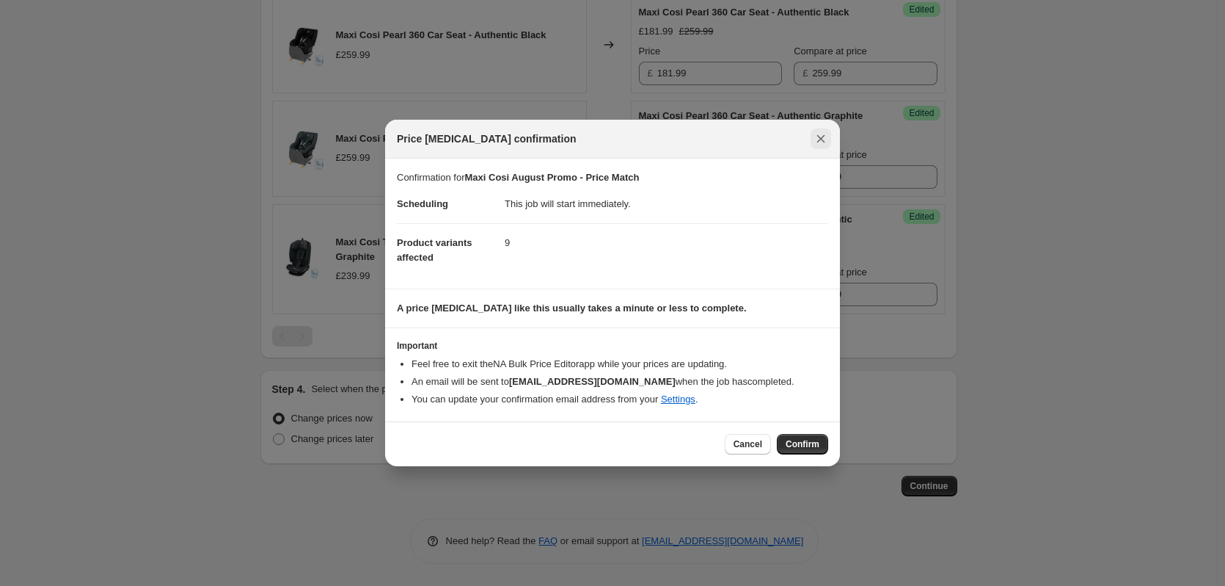
click at [820, 143] on icon "Close" at bounding box center [821, 138] width 15 height 15
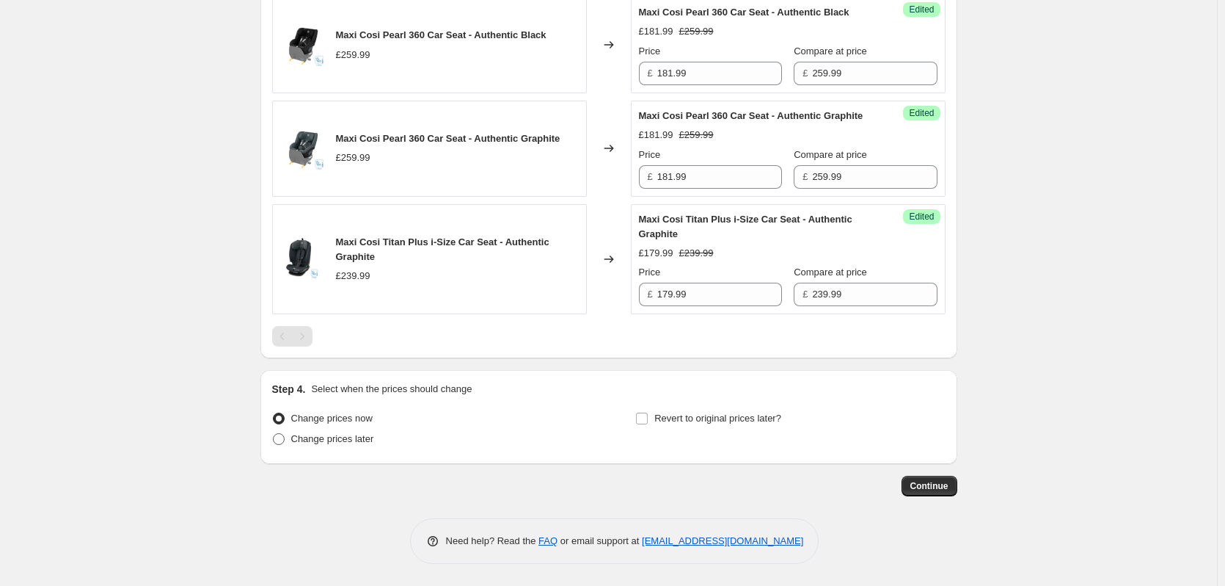
click at [327, 440] on span "Change prices later" at bounding box center [332, 438] width 83 height 11
click at [274, 434] on input "Change prices later" at bounding box center [273, 433] width 1 height 1
radio input "true"
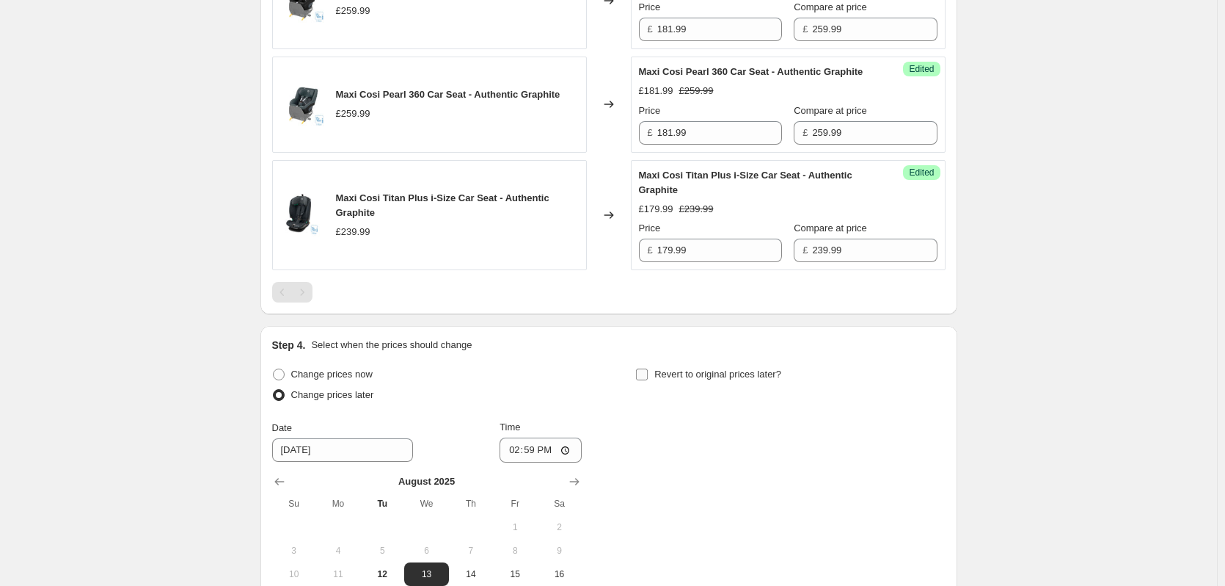
click at [696, 379] on span "Revert to original prices later?" at bounding box center [717, 373] width 127 height 11
click at [648, 380] on input "Revert to original prices later?" at bounding box center [642, 374] width 12 height 12
checkbox input "true"
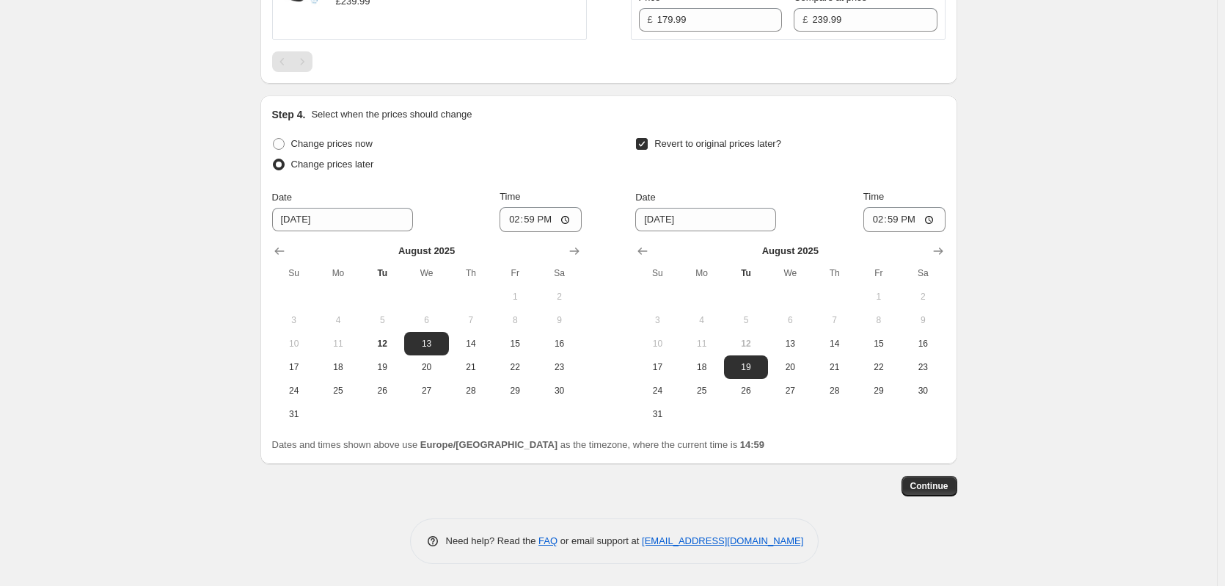
scroll to position [1509, 0]
click at [376, 348] on span "12" at bounding box center [382, 344] width 32 height 12
type input "[DATE]"
click at [782, 343] on span "13" at bounding box center [790, 344] width 32 height 12
type input "[DATE]"
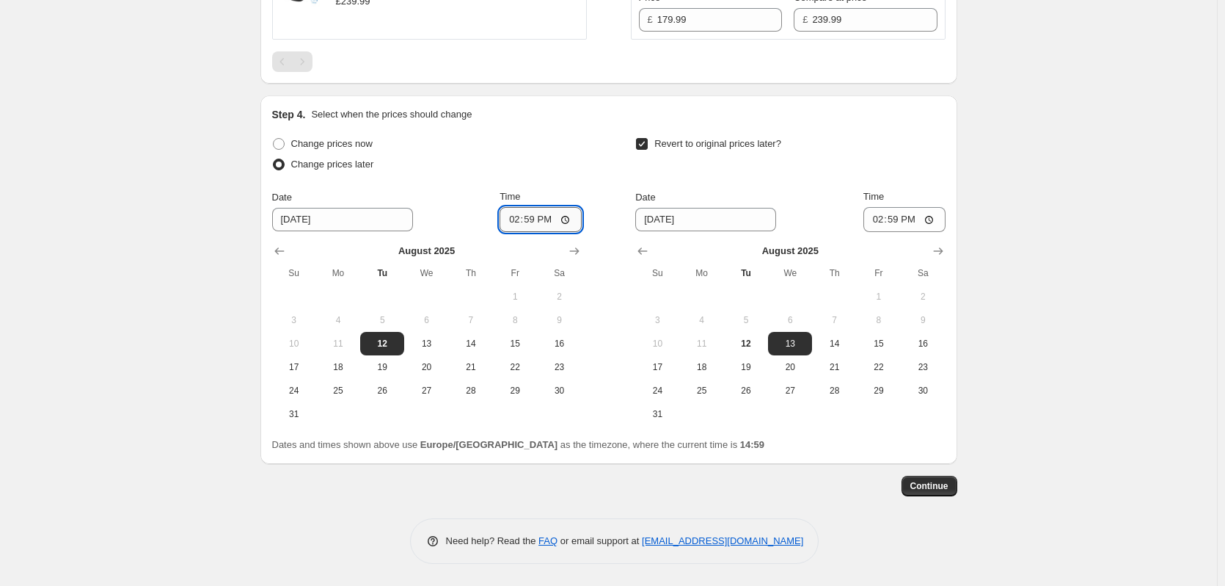
click at [536, 219] on input "14:59" at bounding box center [541, 219] width 82 height 25
type input "18:00"
click at [895, 222] on input "14:59" at bounding box center [905, 219] width 82 height 25
type input "06:00"
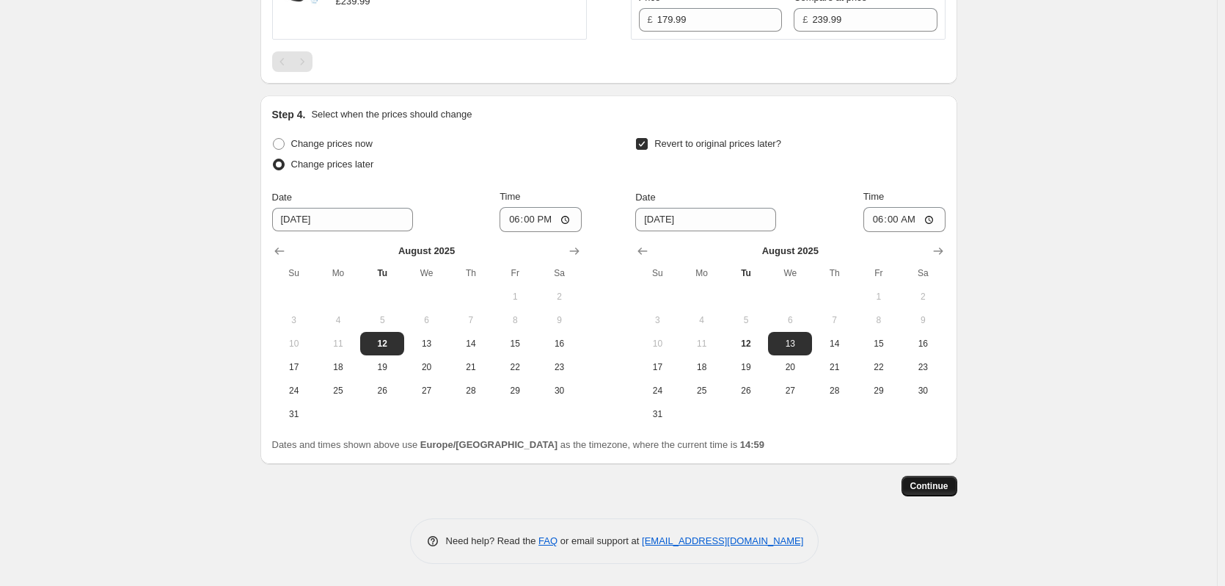
click at [936, 490] on span "Continue" at bounding box center [930, 486] width 38 height 12
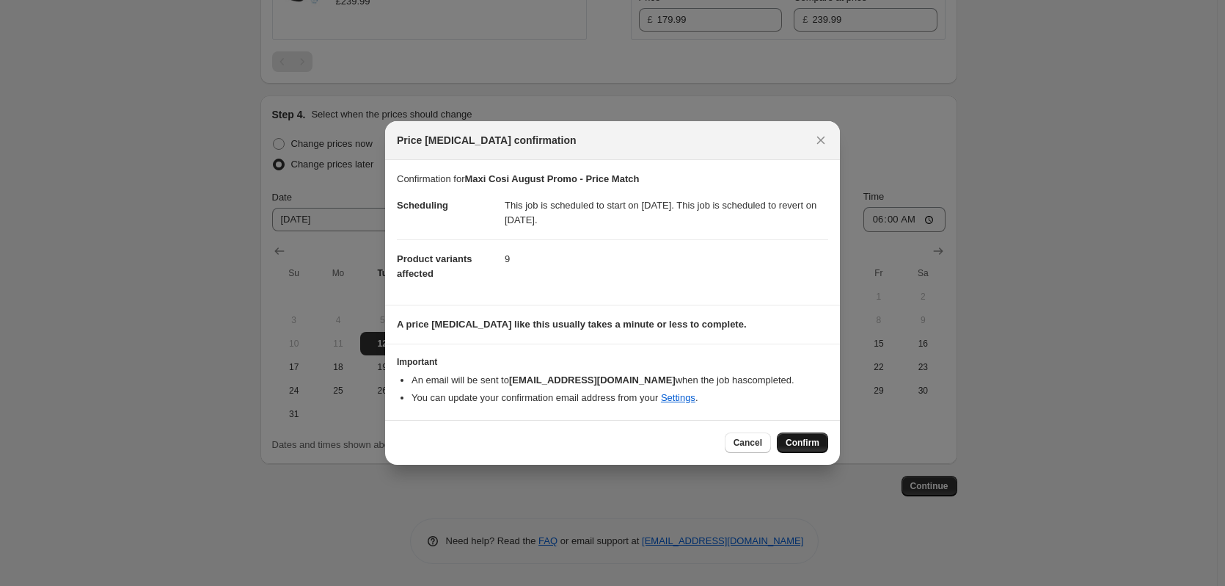
click at [803, 442] on span "Confirm" at bounding box center [803, 443] width 34 height 12
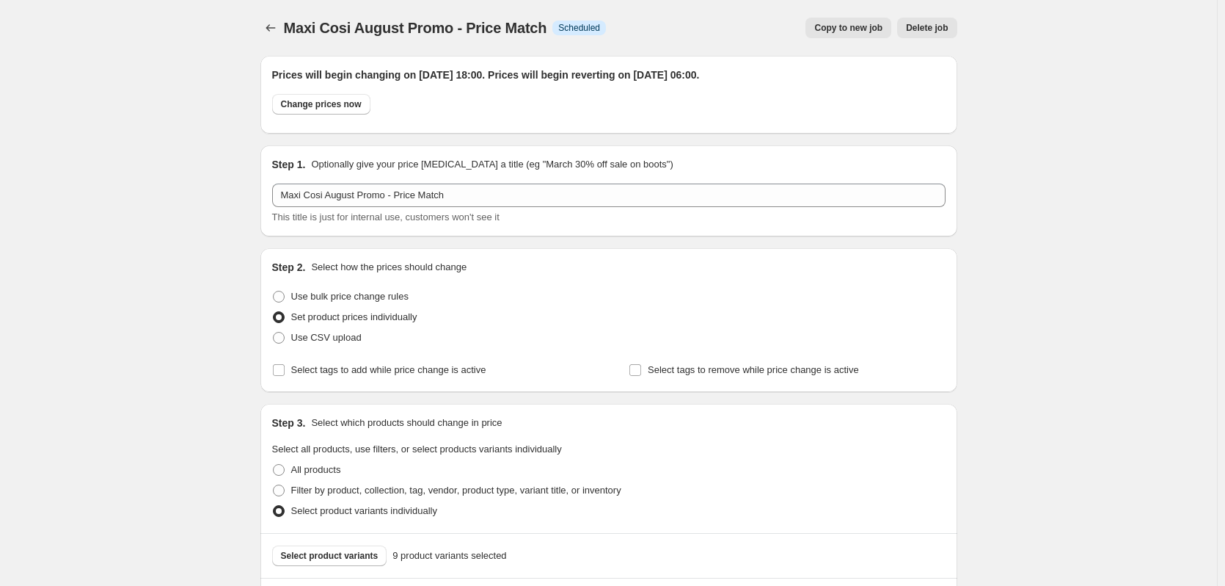
click at [875, 25] on span "Copy to new job" at bounding box center [848, 28] width 68 height 12
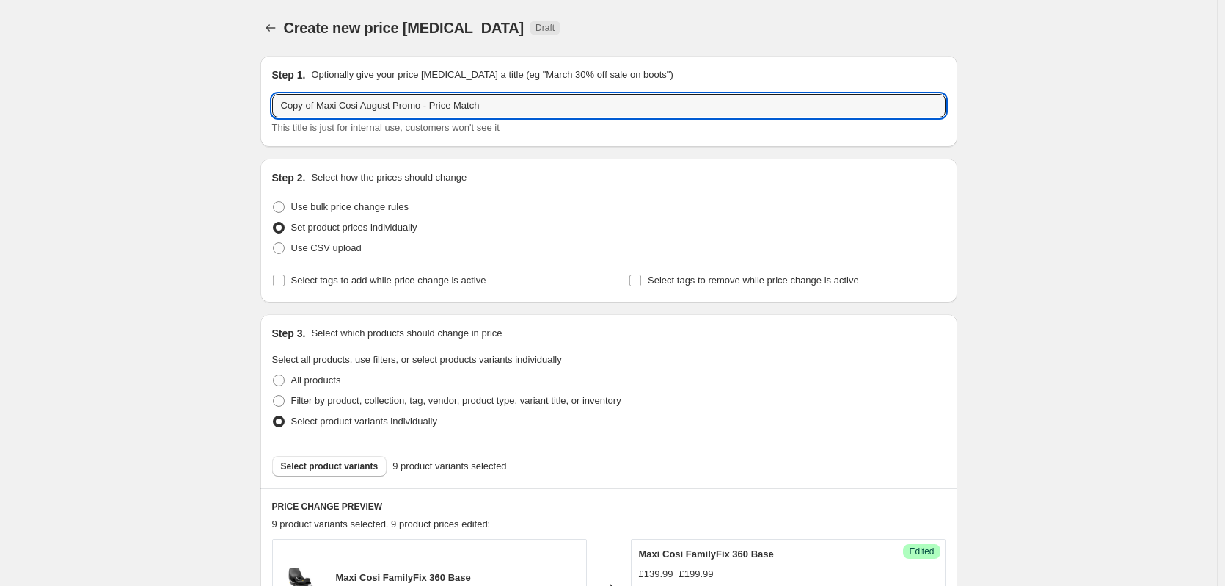
drag, startPoint x: 317, startPoint y: 105, endPoint x: -57, endPoint y: 155, distance: 377.5
click at [0, 155] on html "Home Settings Plans Skip to content Create new price change job. This page is r…" at bounding box center [612, 293] width 1225 height 586
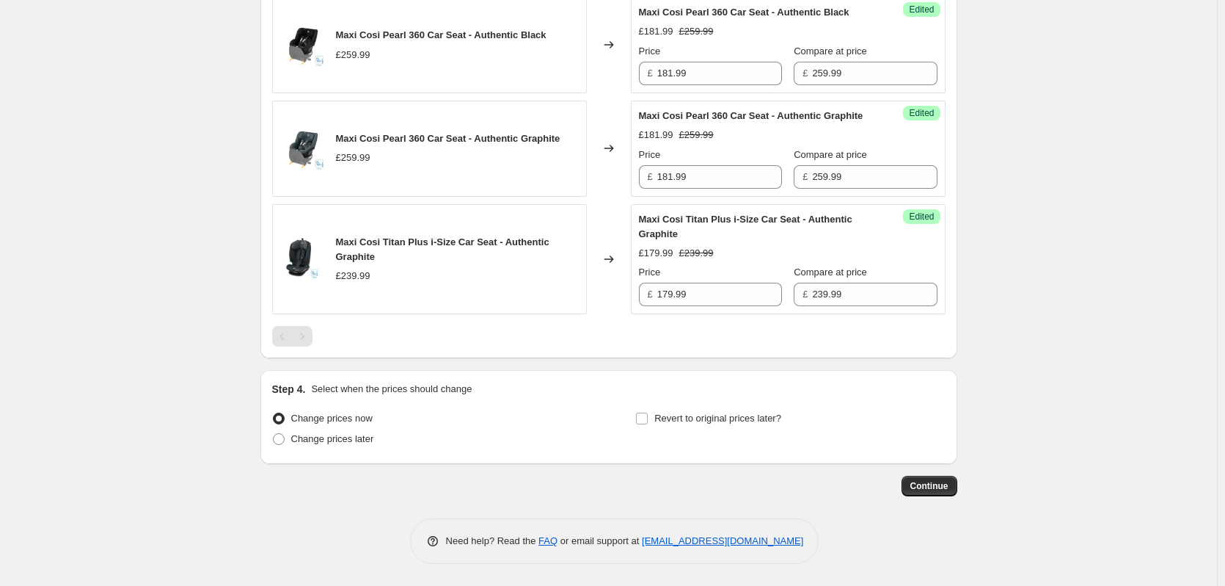
scroll to position [1235, 0]
type input "Maxi Cosi August Promo - Price Match"
click at [339, 435] on span "Change prices later" at bounding box center [332, 438] width 83 height 11
click at [274, 434] on input "Change prices later" at bounding box center [273, 433] width 1 height 1
radio input "true"
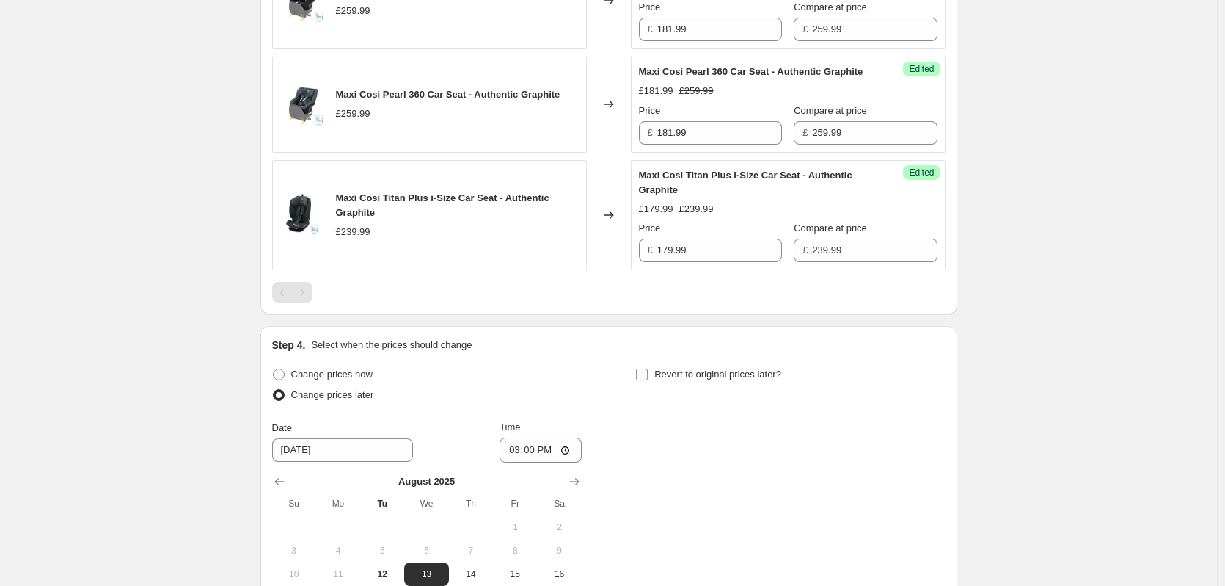
click at [701, 379] on span "Revert to original prices later?" at bounding box center [717, 373] width 127 height 11
click at [648, 380] on input "Revert to original prices later?" at bounding box center [642, 374] width 12 height 12
checkbox input "true"
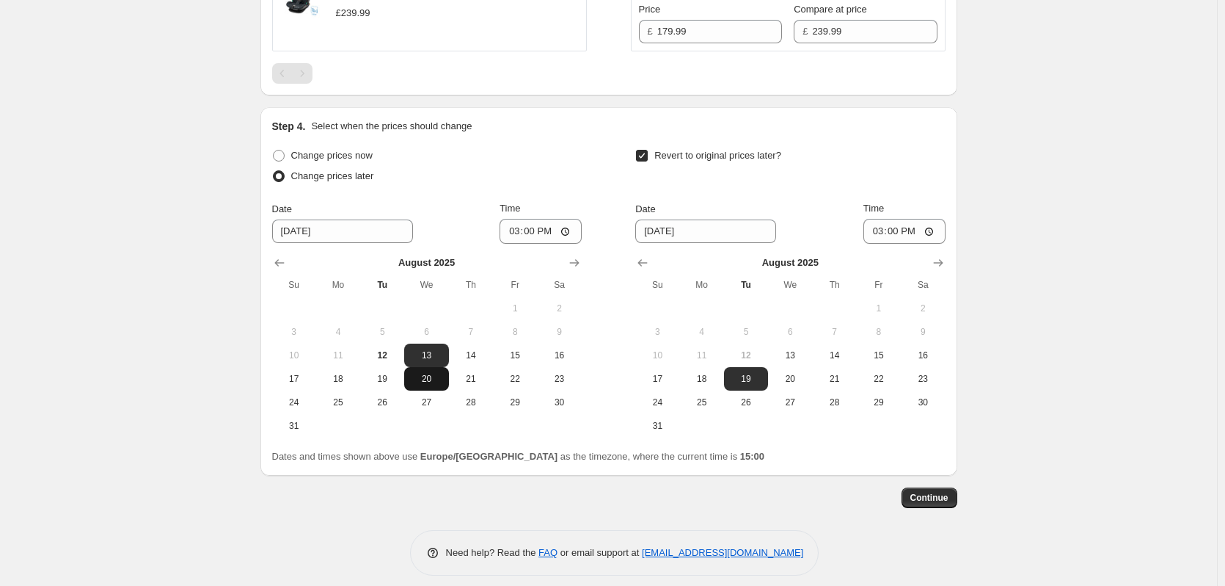
scroll to position [1455, 0]
click at [838, 360] on span "14" at bounding box center [834, 354] width 32 height 12
type input "[DATE]"
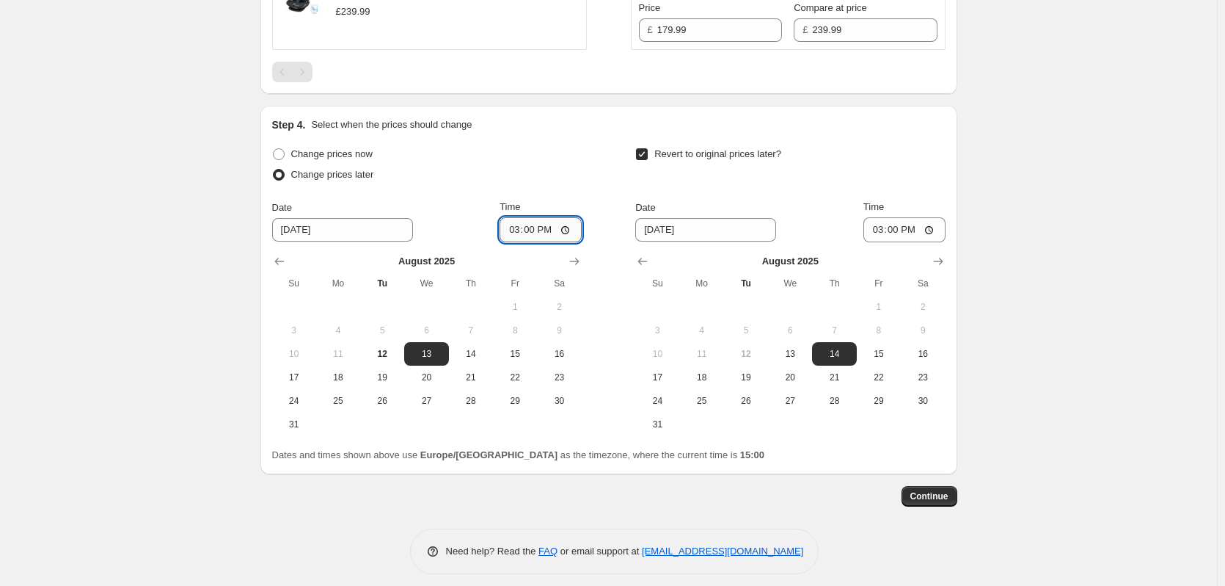
click at [533, 242] on input "15:00" at bounding box center [541, 229] width 82 height 25
type input "18:00"
click at [903, 242] on input "15:00" at bounding box center [905, 229] width 82 height 25
type input "06:00"
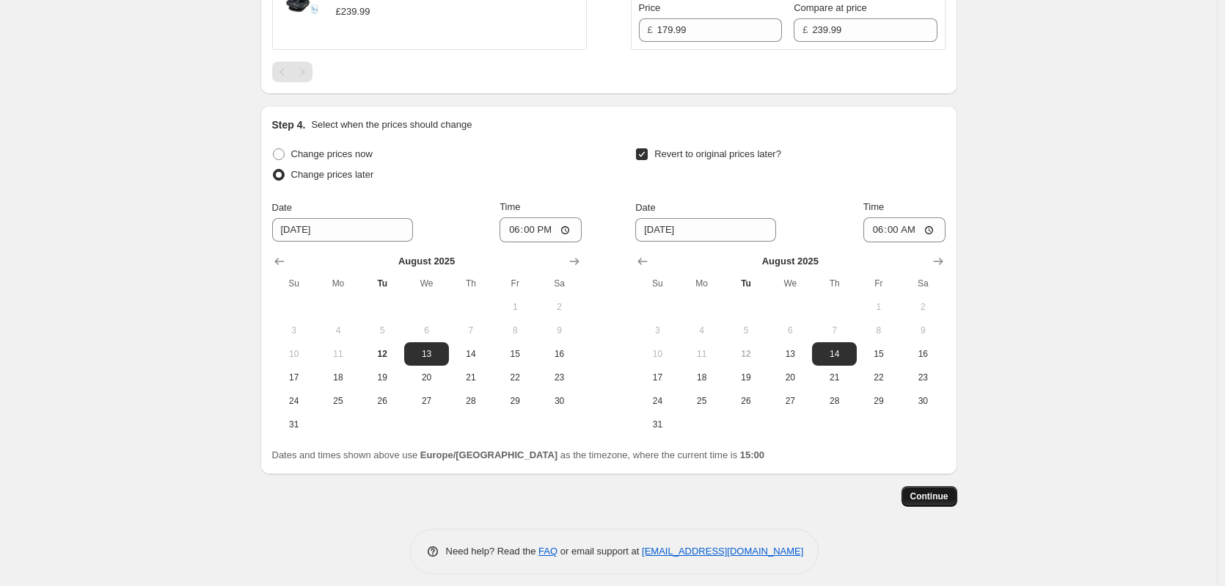
click at [949, 502] on span "Continue" at bounding box center [930, 496] width 38 height 12
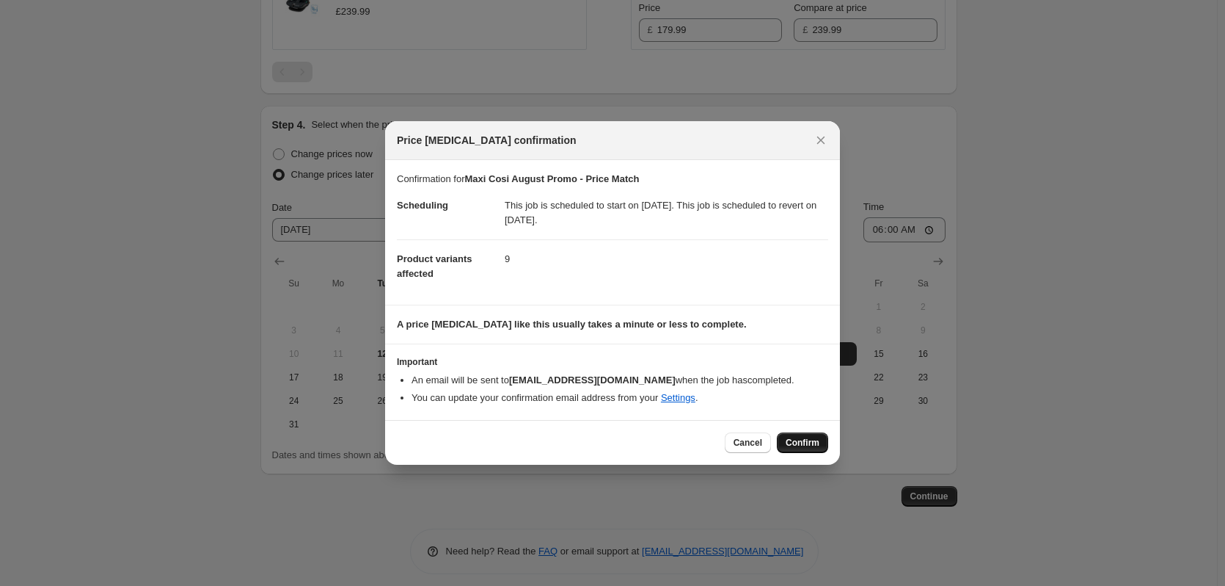
click at [816, 447] on span "Confirm" at bounding box center [803, 443] width 34 height 12
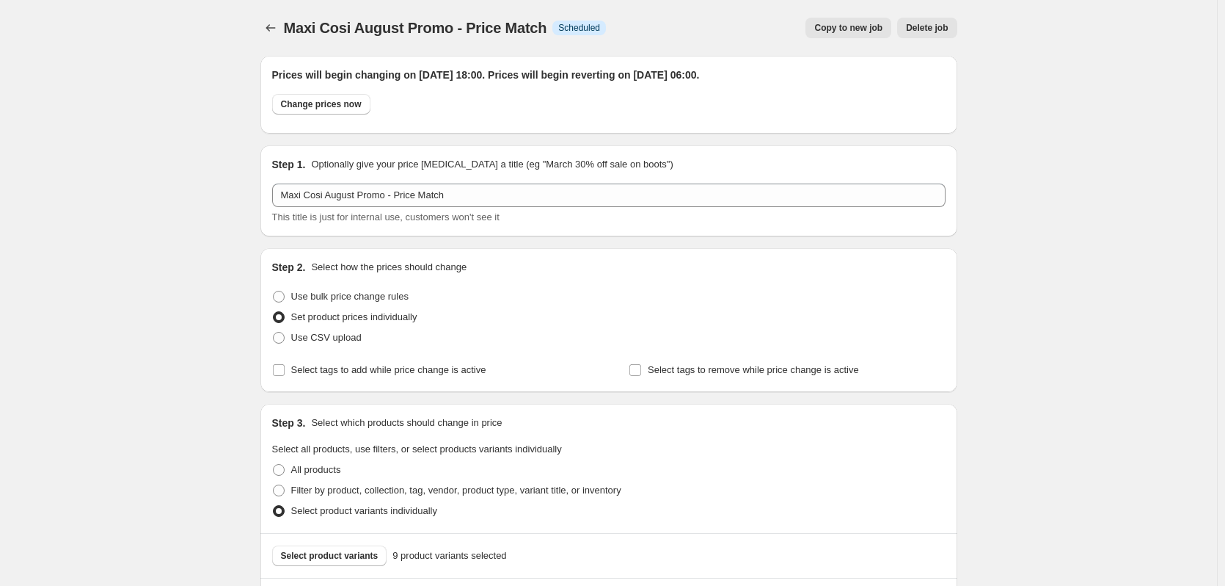
click at [842, 29] on span "Copy to new job" at bounding box center [848, 28] width 68 height 12
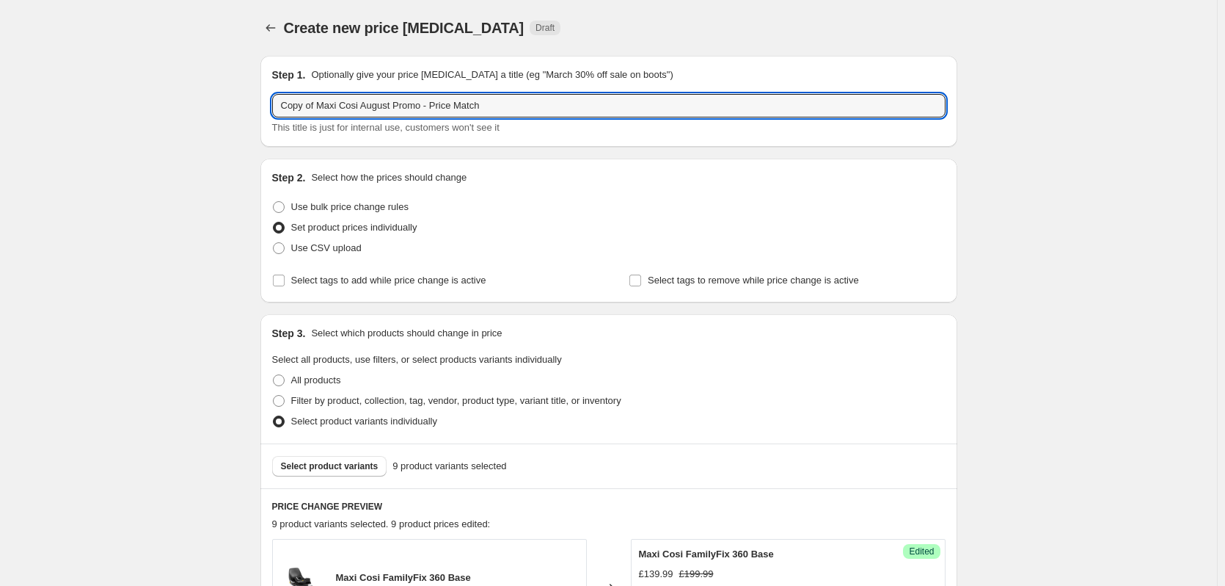
drag, startPoint x: 321, startPoint y: 111, endPoint x: 253, endPoint y: 103, distance: 68.6
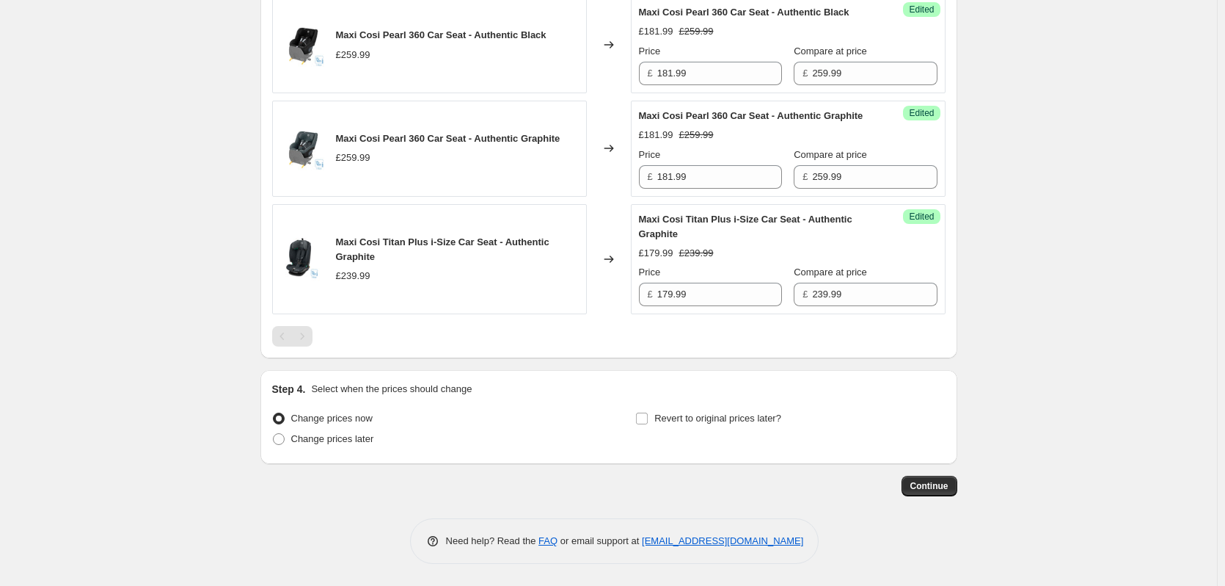
scroll to position [1235, 0]
type input "Maxi Cosi August Promo - Price Match"
click at [364, 440] on span "Change prices later" at bounding box center [332, 438] width 83 height 11
click at [274, 434] on input "Change prices later" at bounding box center [273, 433] width 1 height 1
radio input "true"
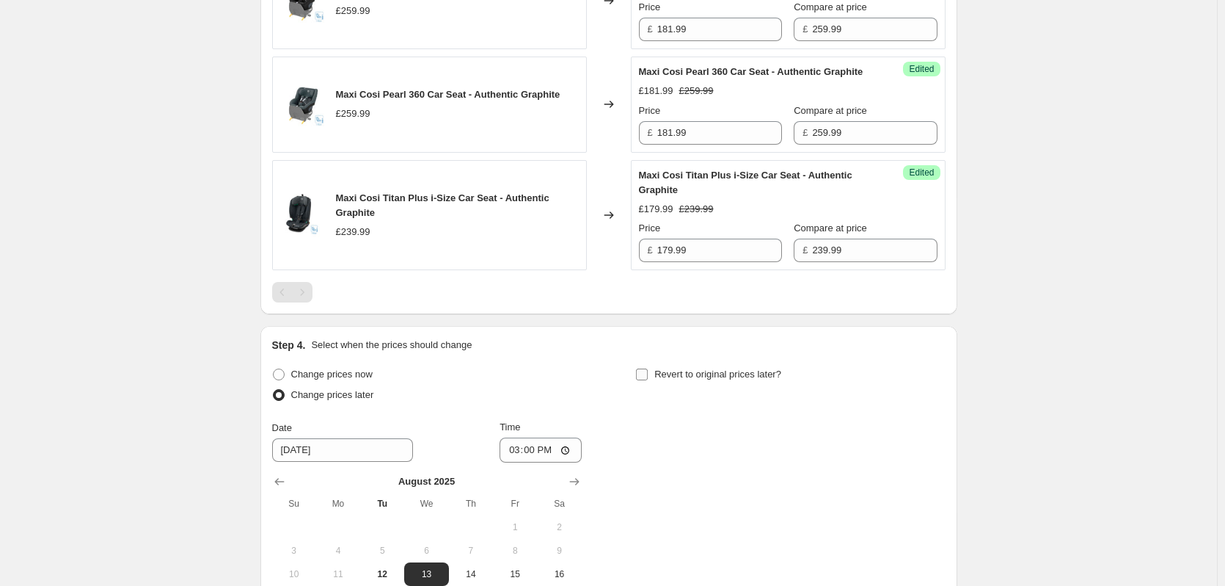
click at [743, 379] on span "Revert to original prices later?" at bounding box center [717, 373] width 127 height 11
click at [648, 380] on input "Revert to original prices later?" at bounding box center [642, 374] width 12 height 12
checkbox input "true"
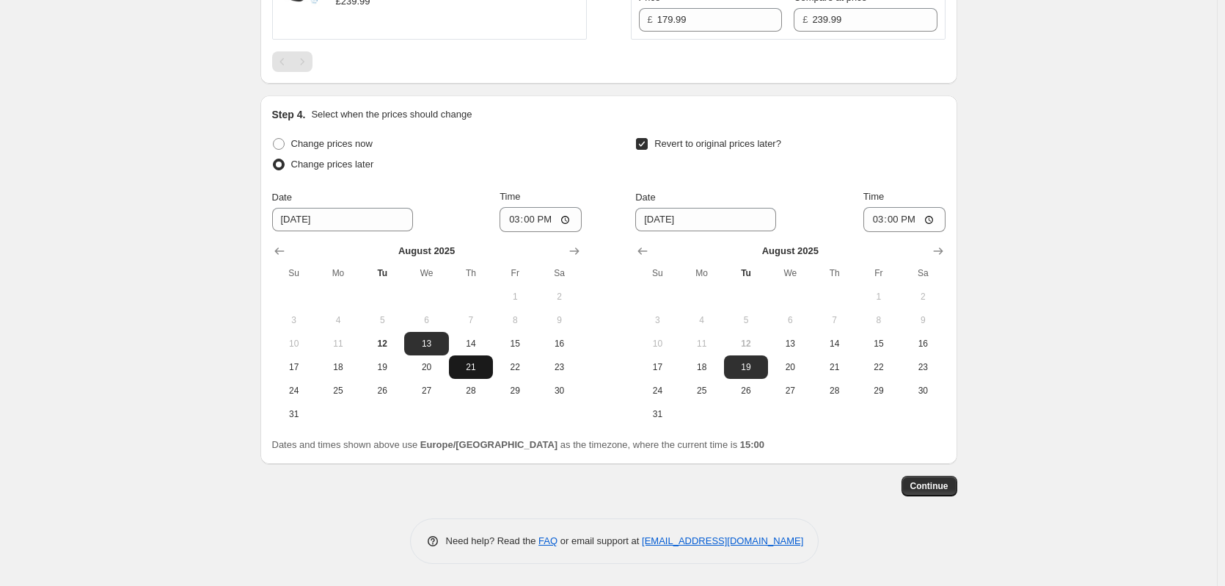
scroll to position [1509, 0]
click at [466, 341] on span "14" at bounding box center [471, 344] width 32 height 12
type input "[DATE]"
click at [878, 345] on span "15" at bounding box center [879, 344] width 32 height 12
type input "[DATE]"
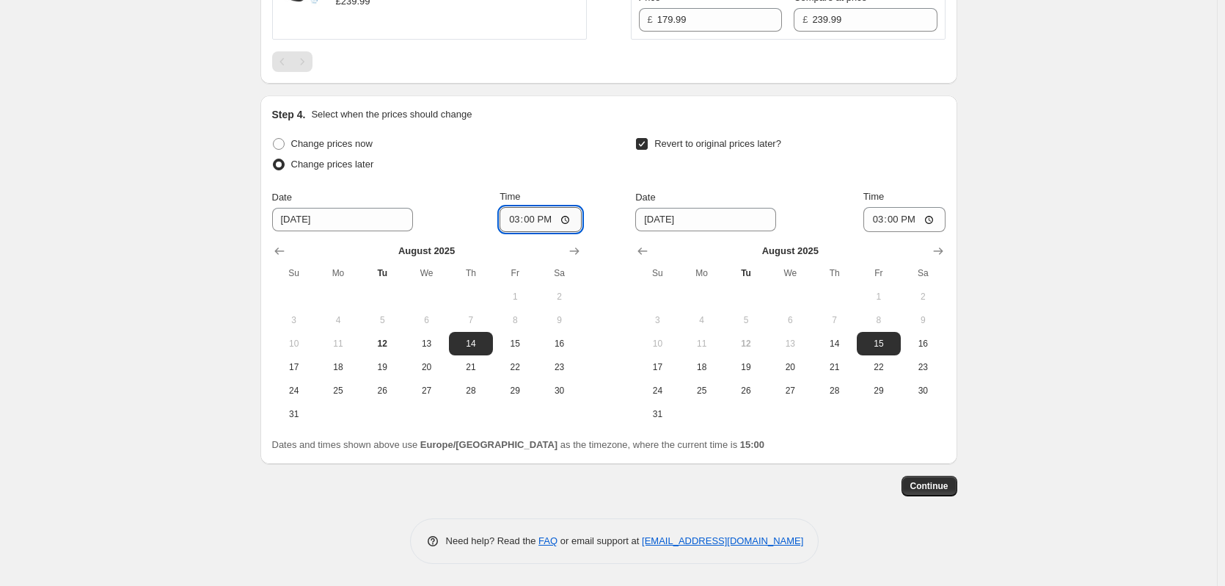
click at [539, 216] on input "15:00" at bounding box center [541, 219] width 82 height 25
type input "18:00"
click at [894, 220] on input "15:00" at bounding box center [905, 219] width 82 height 25
type input "06:00"
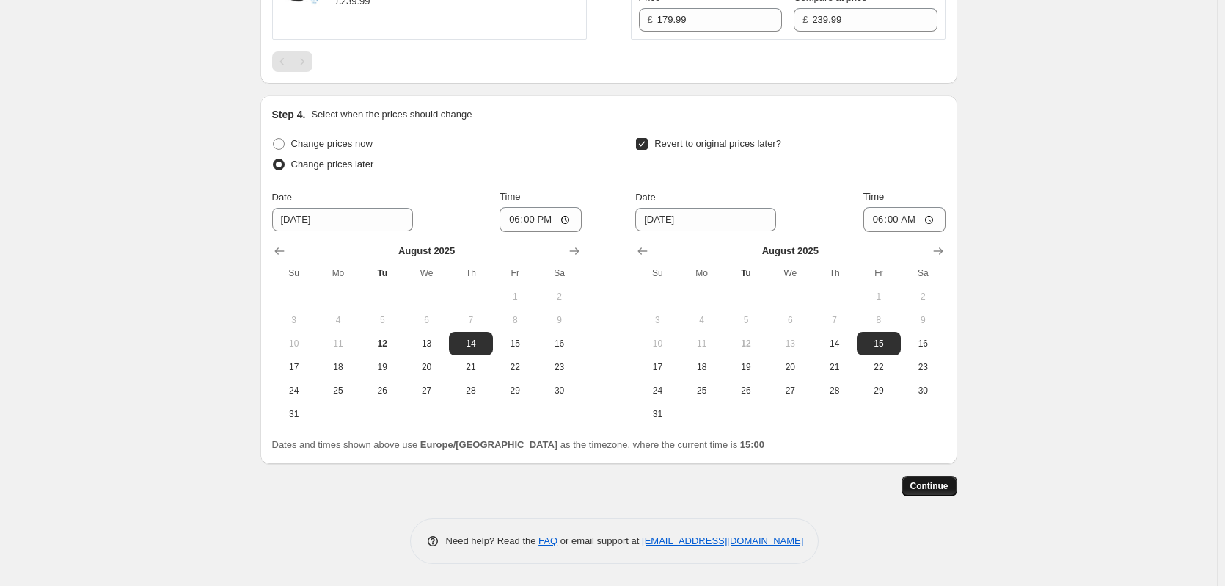
click at [930, 481] on span "Continue" at bounding box center [930, 486] width 38 height 12
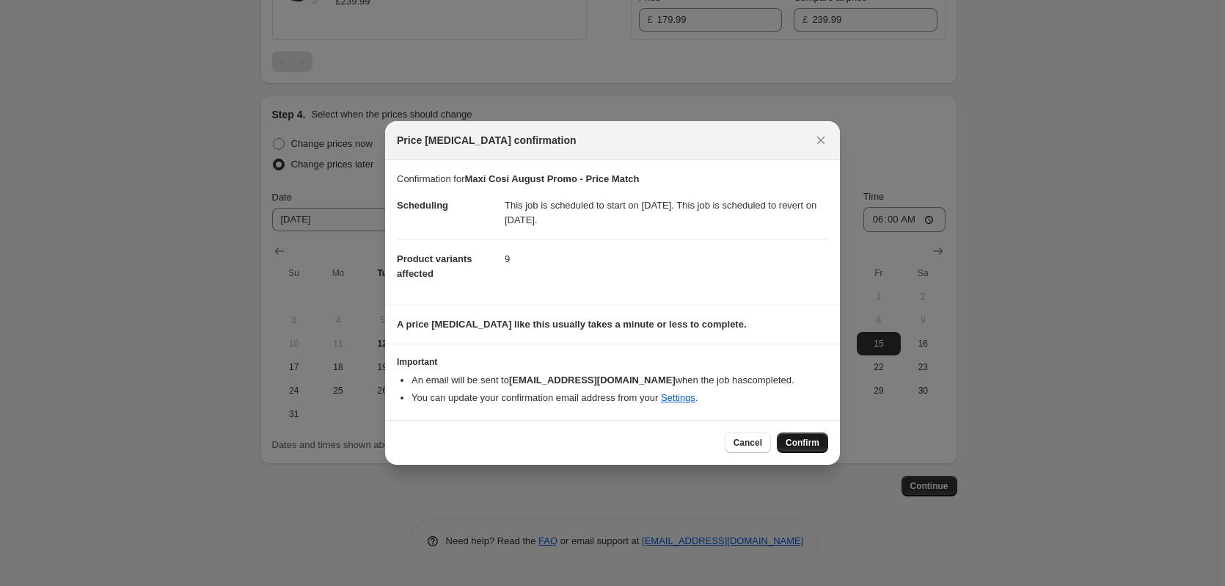
click at [812, 445] on span "Confirm" at bounding box center [803, 443] width 34 height 12
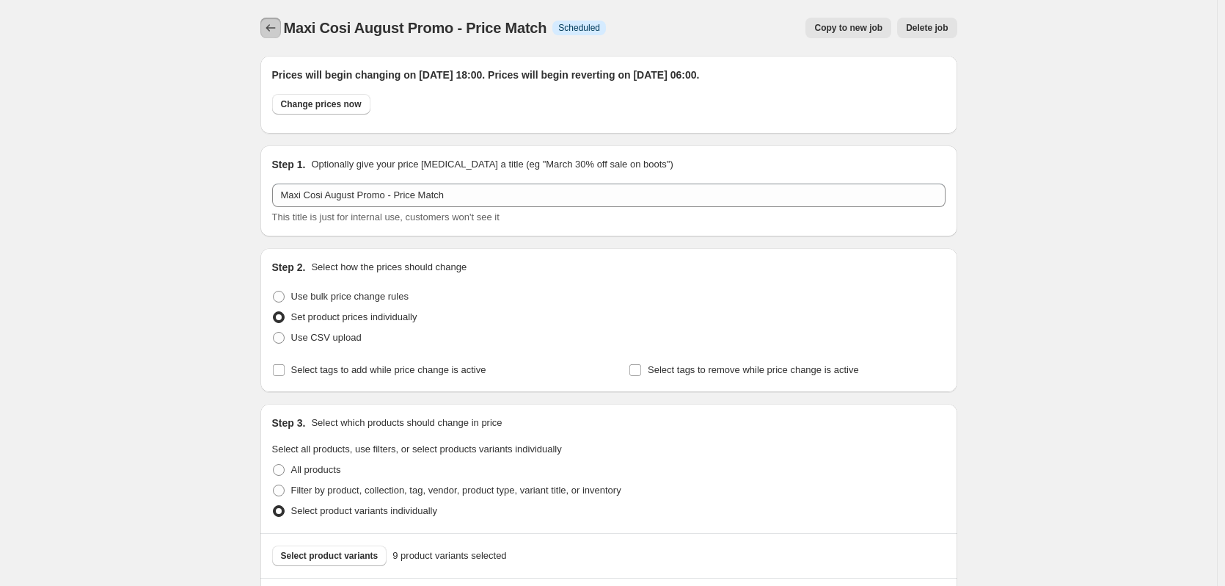
click at [266, 34] on button "Price change jobs" at bounding box center [270, 28] width 21 height 21
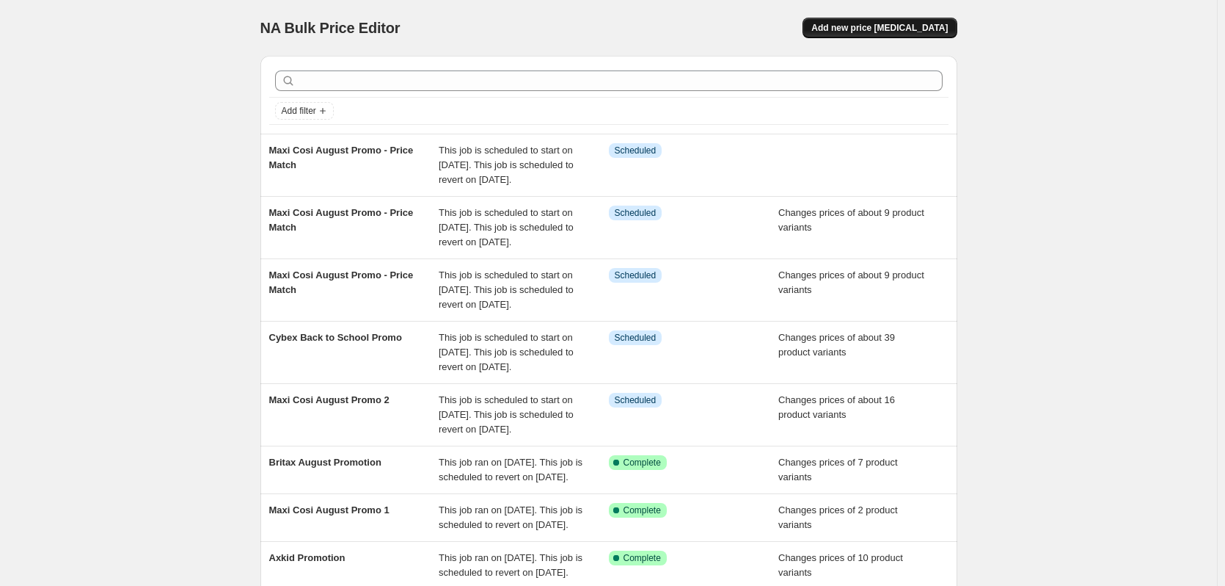
click at [881, 34] on button "Add new price [MEDICAL_DATA]" at bounding box center [880, 28] width 154 height 21
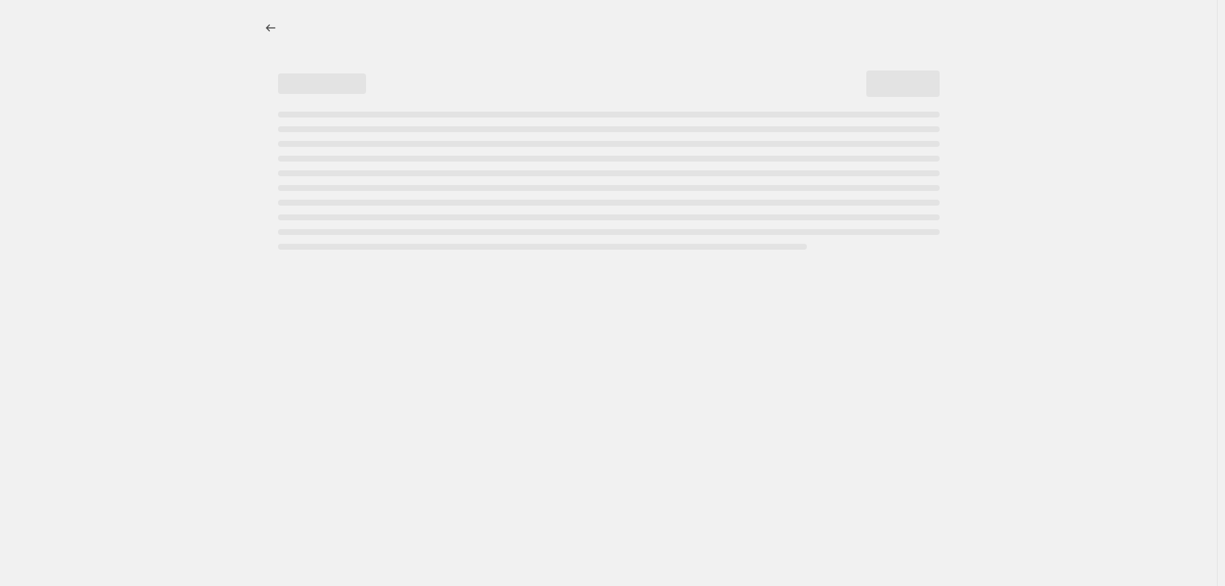
select select "percentage"
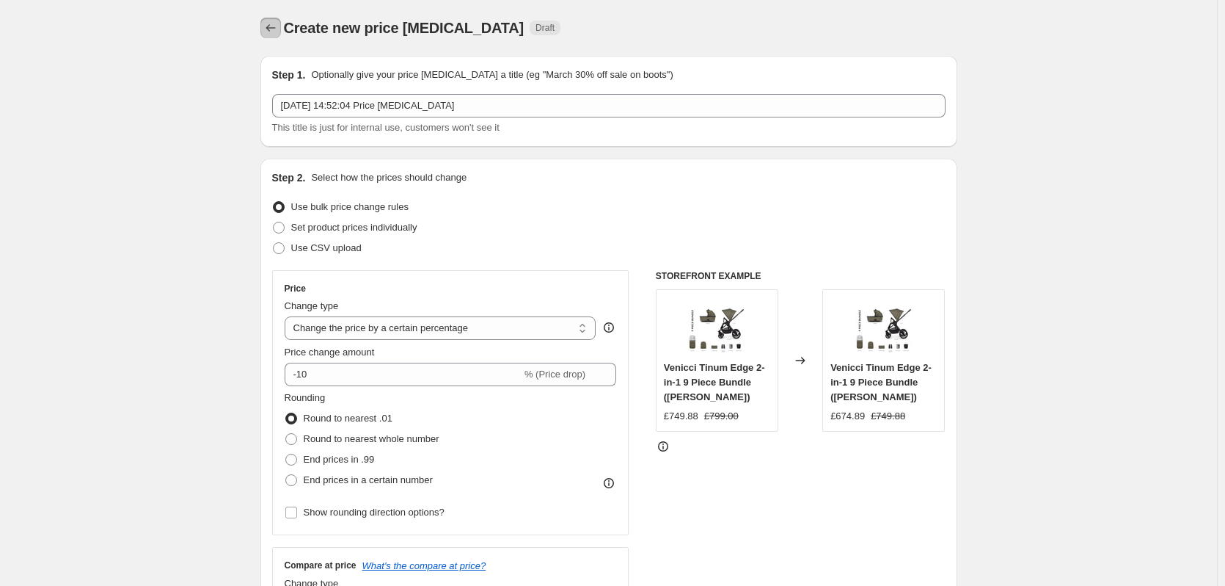
click at [273, 27] on icon "Price change jobs" at bounding box center [270, 28] width 15 height 15
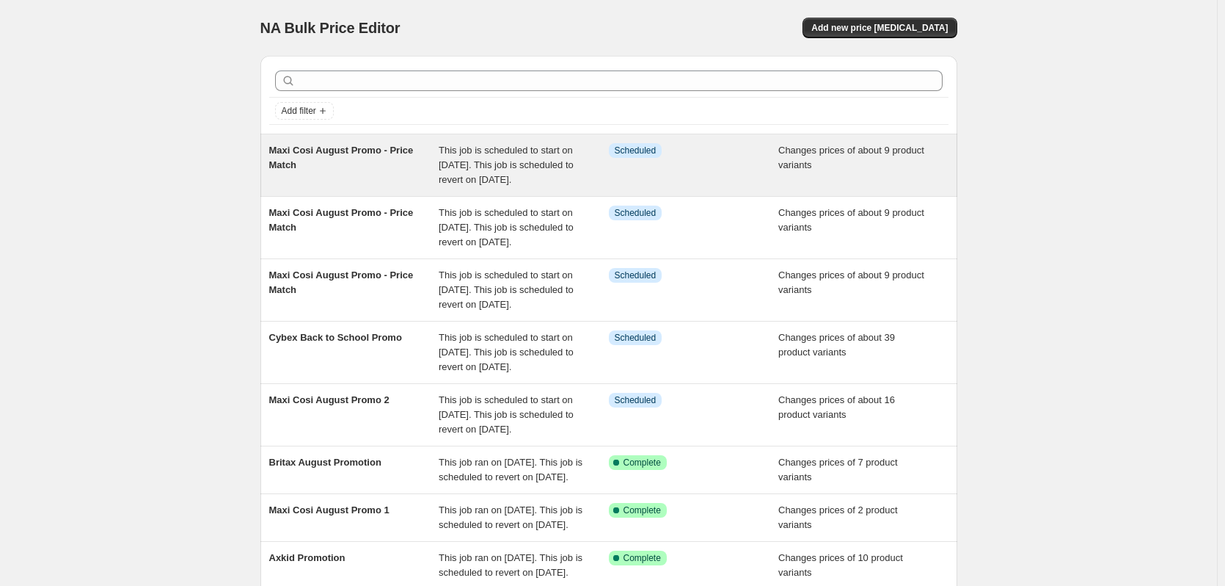
click at [517, 160] on span "This job is scheduled to start on [DATE]. This job is scheduled to revert on [D…" at bounding box center [506, 165] width 135 height 40
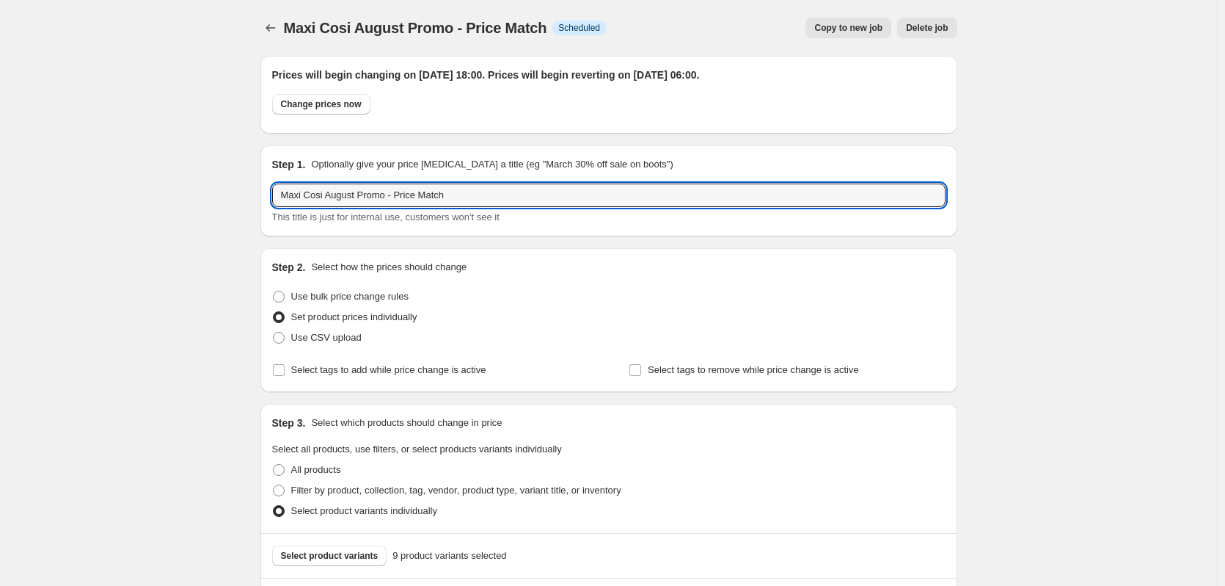
drag, startPoint x: 324, startPoint y: 189, endPoint x: 89, endPoint y: 196, distance: 235.6
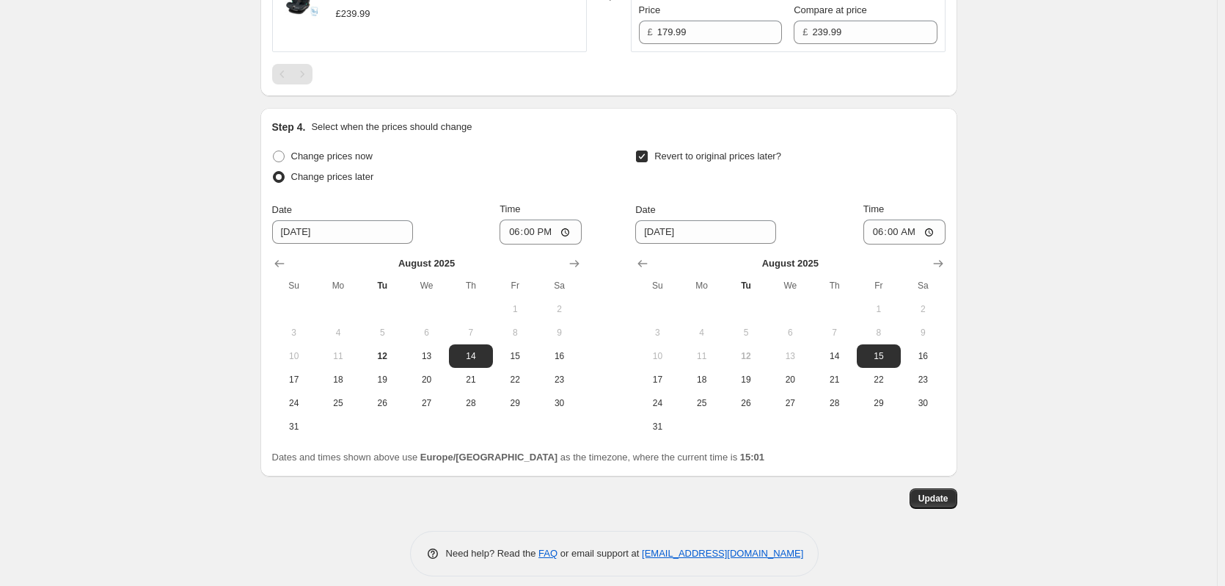
scroll to position [1599, 0]
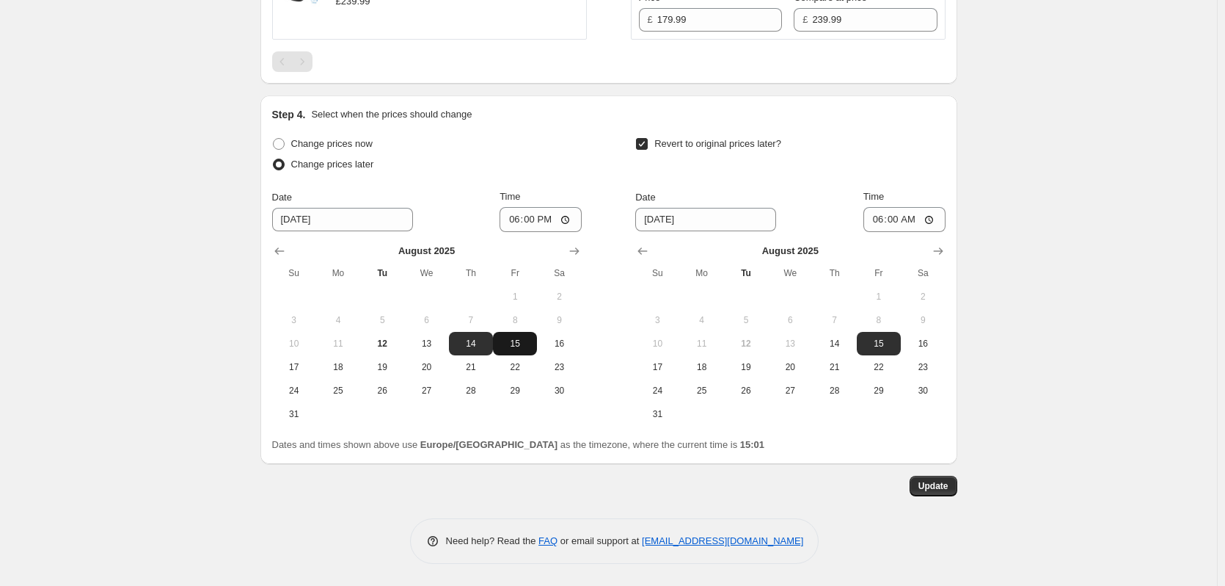
type input "August Promo - Price Match"
click at [507, 334] on button "15" at bounding box center [515, 343] width 44 height 23
type input "[DATE]"
drag, startPoint x: 932, startPoint y: 339, endPoint x: 894, endPoint y: 334, distance: 38.5
click at [932, 340] on span "16" at bounding box center [923, 344] width 32 height 12
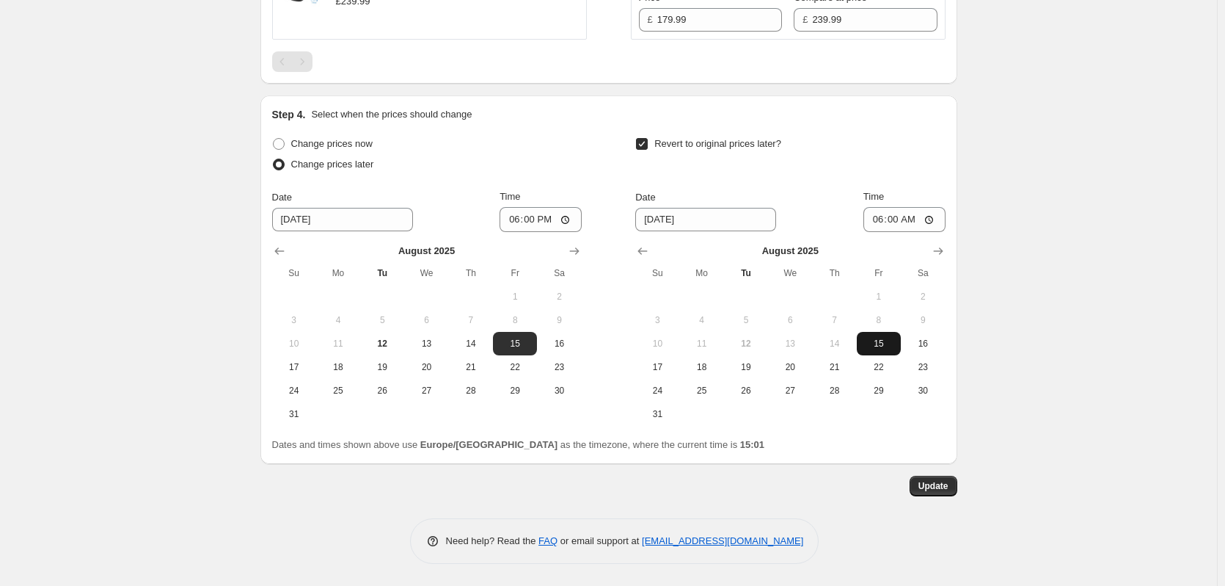
type input "[DATE]"
click at [538, 220] on input "18:00" at bounding box center [541, 219] width 82 height 25
click at [948, 486] on span "Update" at bounding box center [934, 486] width 30 height 12
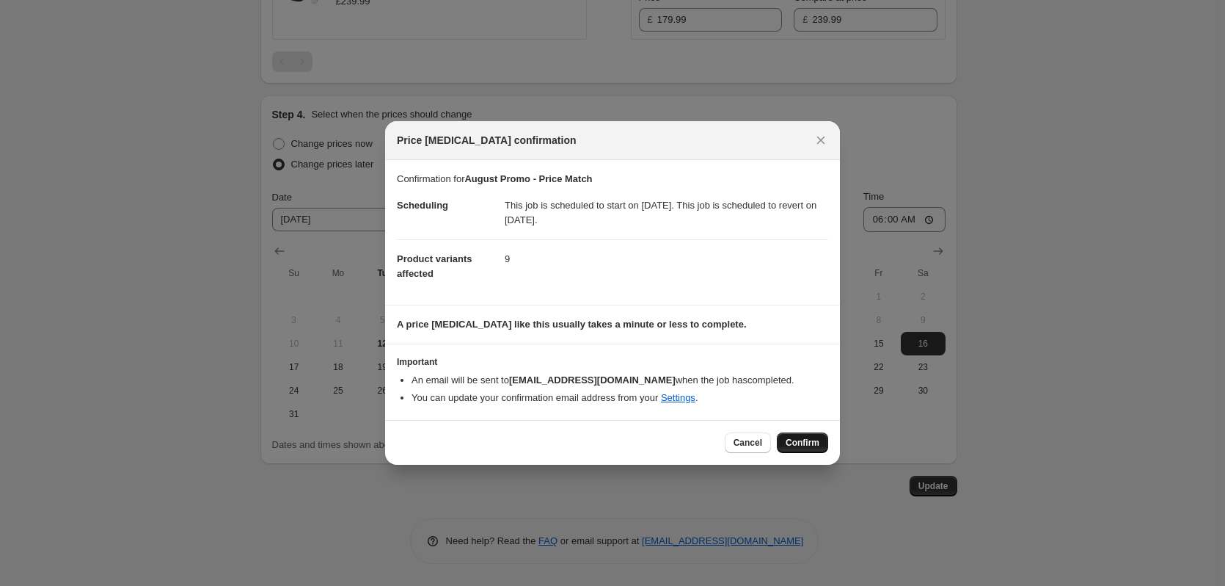
click at [796, 443] on span "Confirm" at bounding box center [803, 443] width 34 height 12
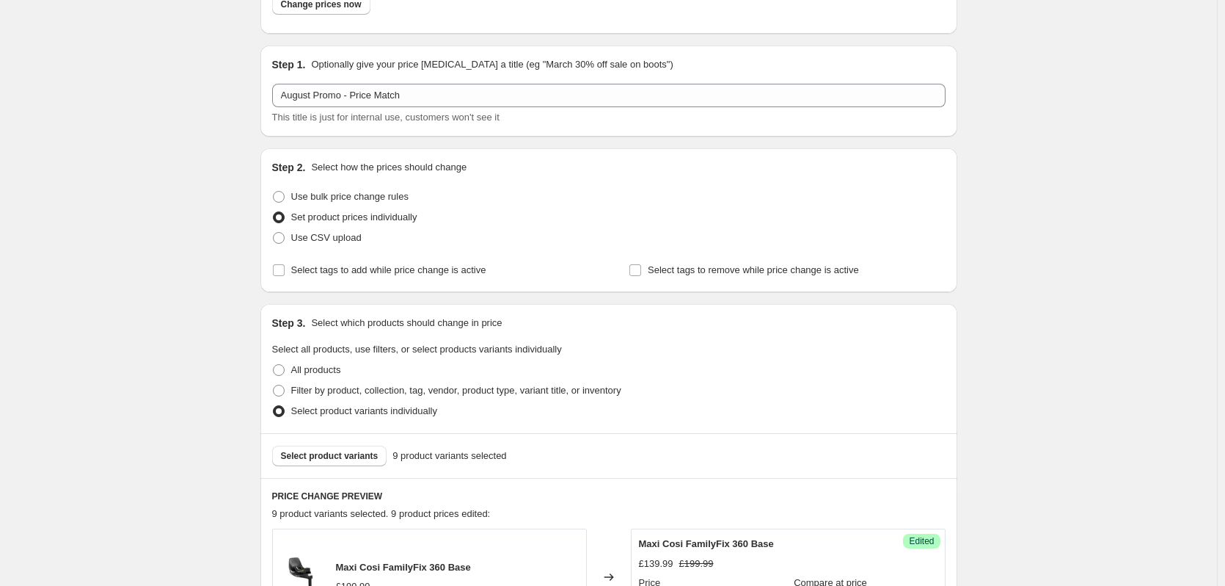
scroll to position [0, 0]
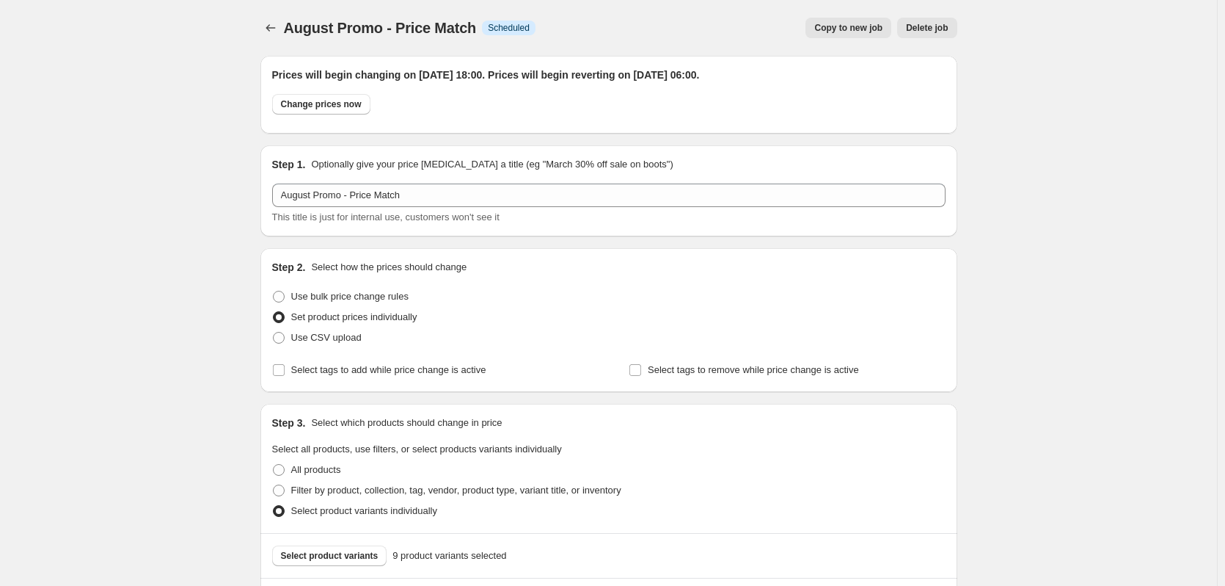
click at [875, 32] on span "Copy to new job" at bounding box center [848, 28] width 68 height 12
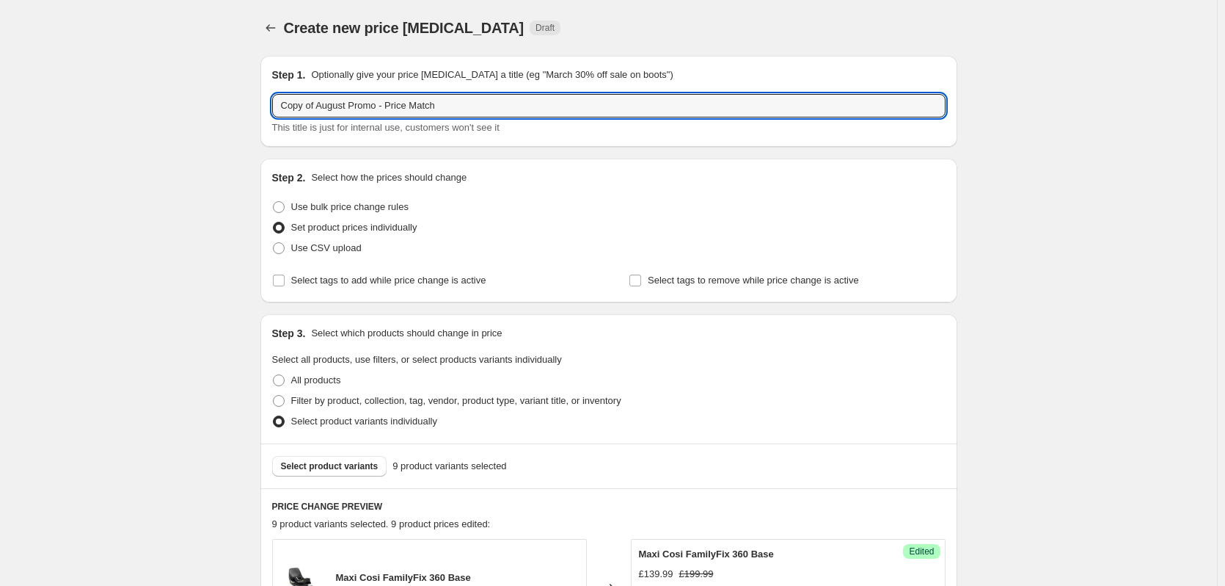
drag, startPoint x: 313, startPoint y: 102, endPoint x: 233, endPoint y: 118, distance: 81.6
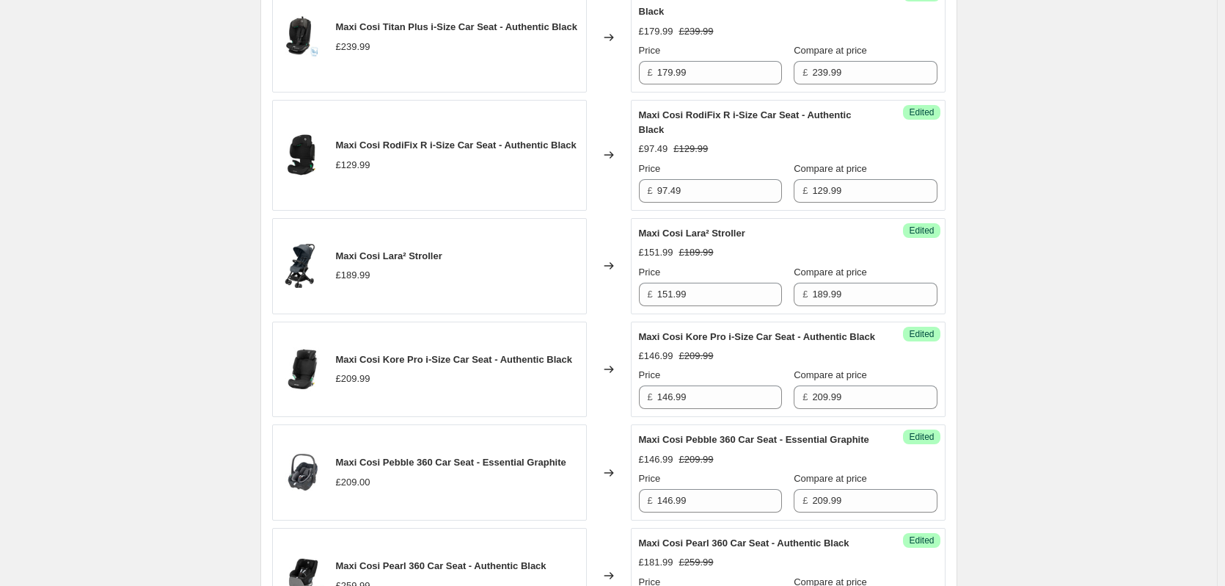
scroll to position [1235, 0]
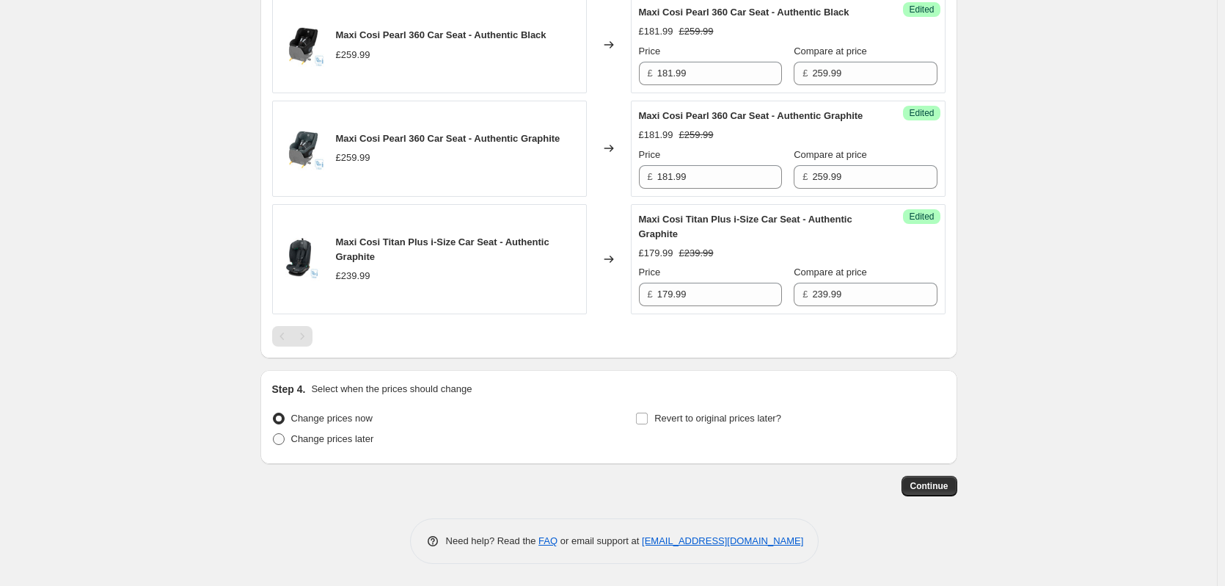
type input "August Promo - Price Match"
click at [302, 440] on span "Change prices later" at bounding box center [332, 438] width 83 height 11
click at [274, 434] on input "Change prices later" at bounding box center [273, 433] width 1 height 1
radio input "true"
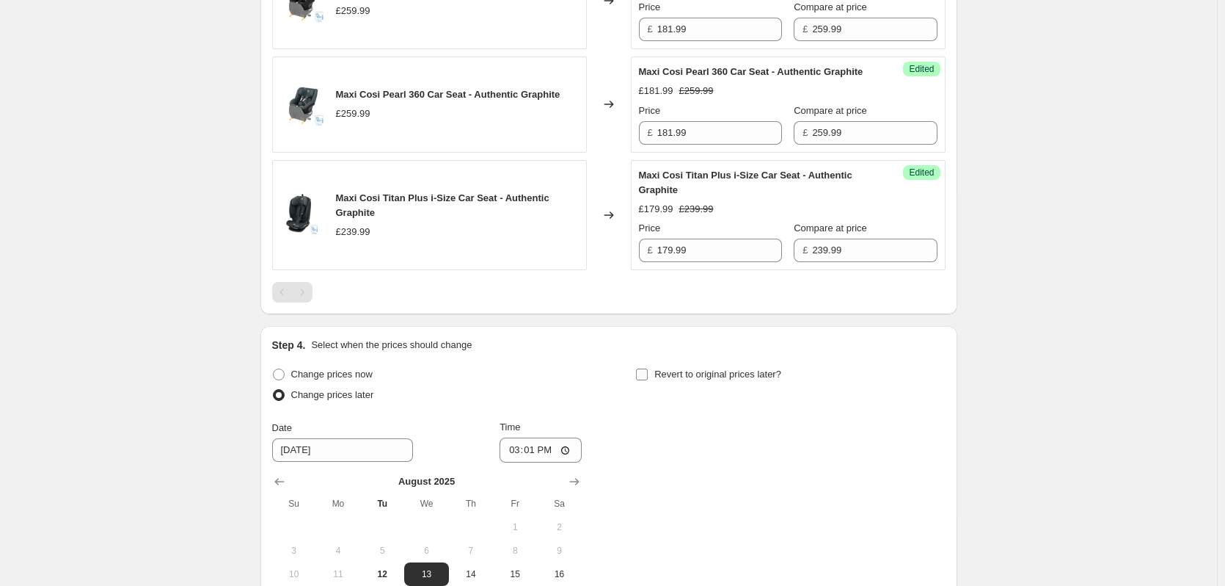
click at [688, 379] on span "Revert to original prices later?" at bounding box center [717, 373] width 127 height 11
click at [648, 380] on input "Revert to original prices later?" at bounding box center [642, 374] width 12 height 12
checkbox input "true"
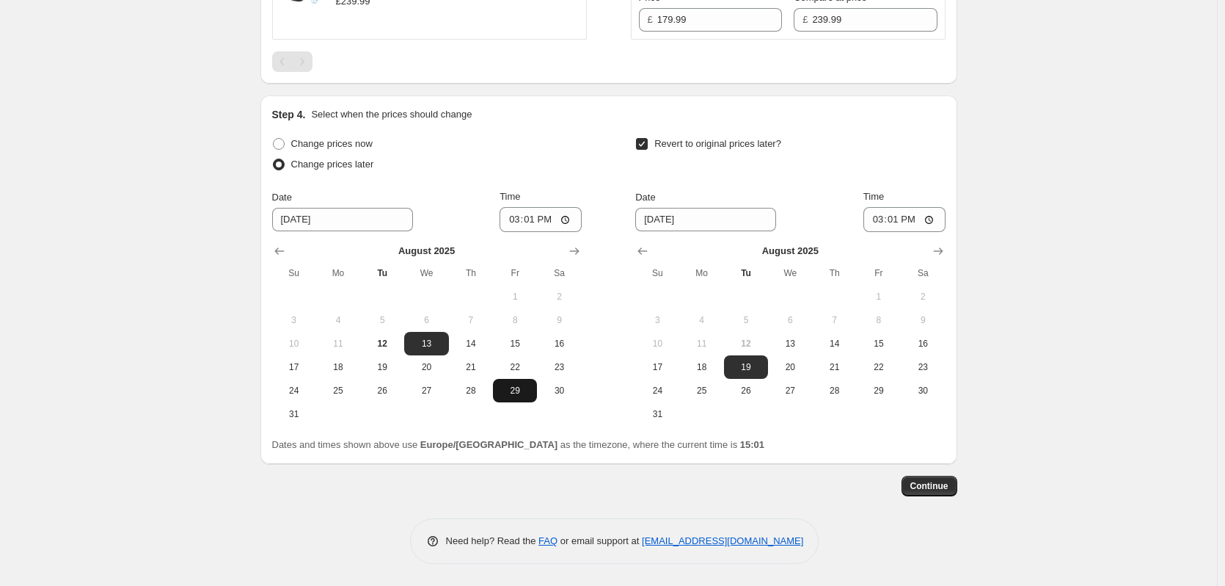
scroll to position [1509, 0]
click at [569, 341] on span "16" at bounding box center [559, 344] width 32 height 12
type input "[DATE]"
drag, startPoint x: 654, startPoint y: 373, endPoint x: 625, endPoint y: 336, distance: 46.5
click at [653, 373] on span "17" at bounding box center [657, 367] width 32 height 12
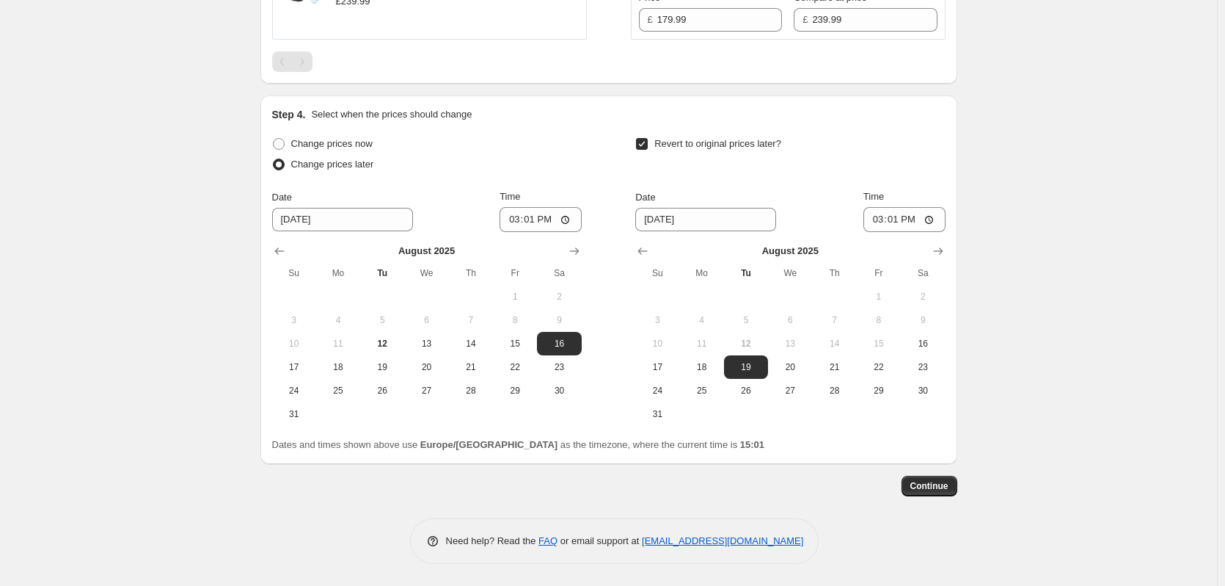
type input "[DATE]"
click at [535, 219] on input "15:01" at bounding box center [541, 219] width 82 height 25
type input "18:00"
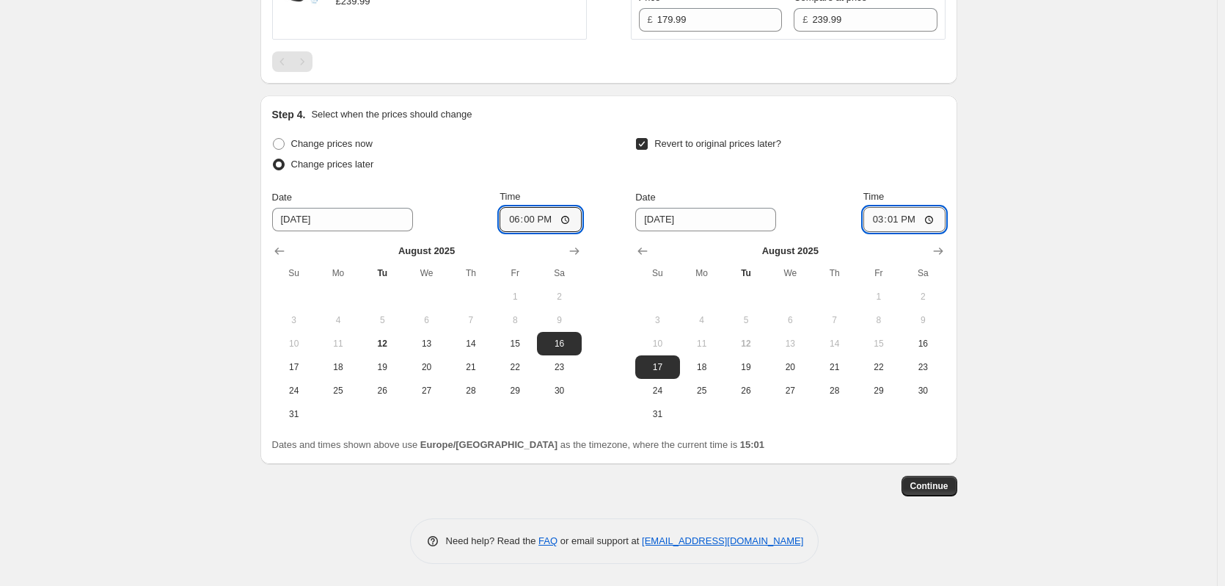
click at [904, 216] on input "15:01" at bounding box center [905, 219] width 82 height 25
type input "06:00"
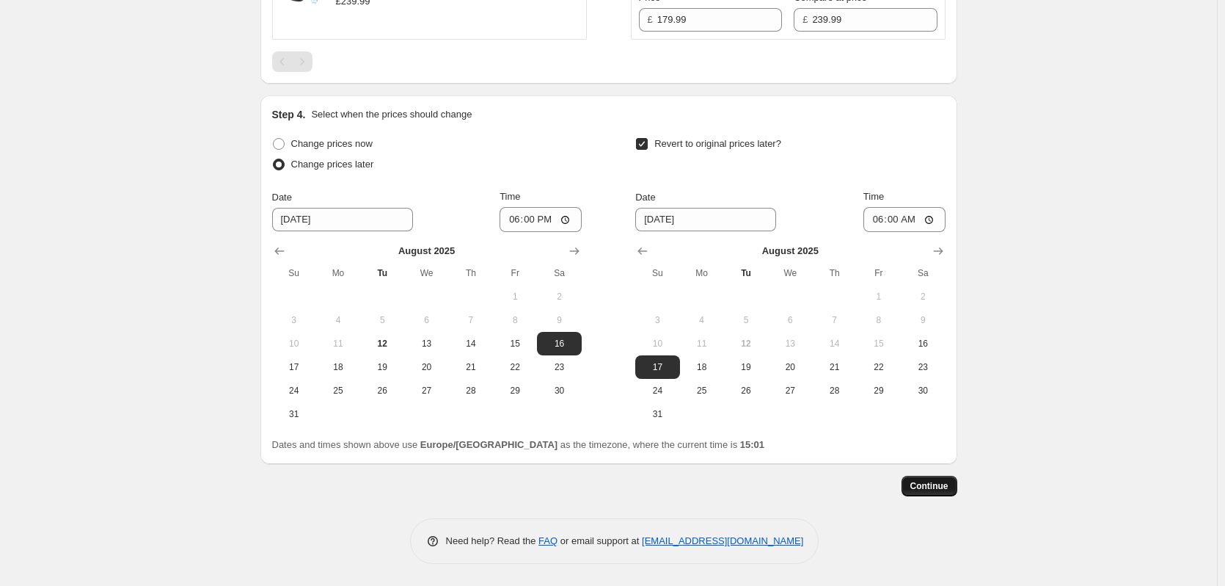
click at [932, 482] on span "Continue" at bounding box center [930, 486] width 38 height 12
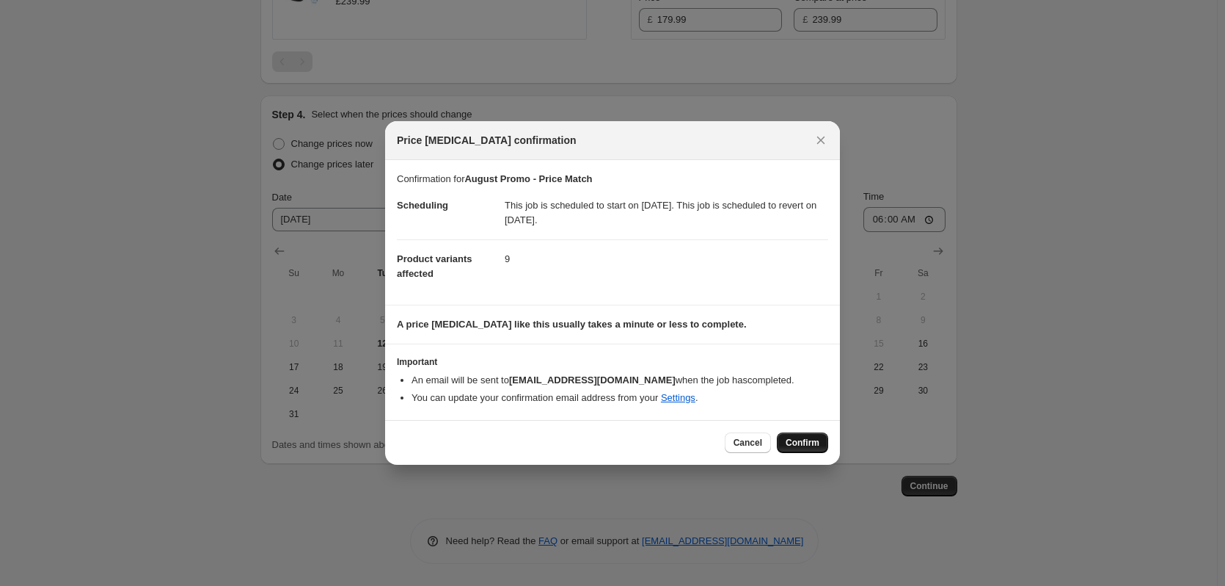
click at [799, 437] on span "Confirm" at bounding box center [803, 443] width 34 height 12
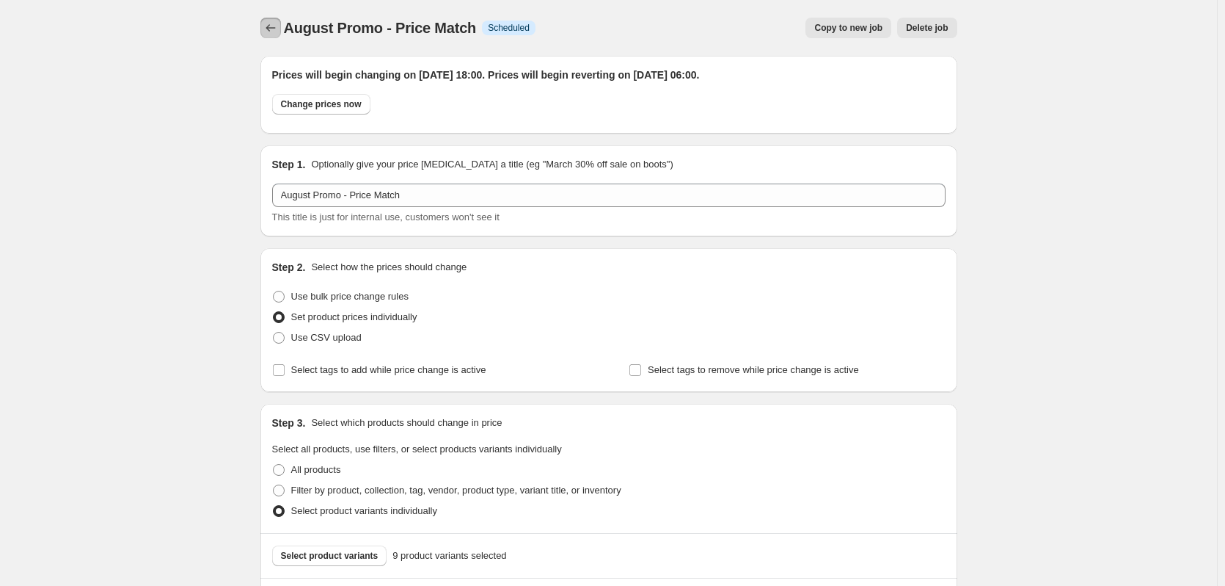
click at [277, 19] on button "Price change jobs" at bounding box center [270, 28] width 21 height 21
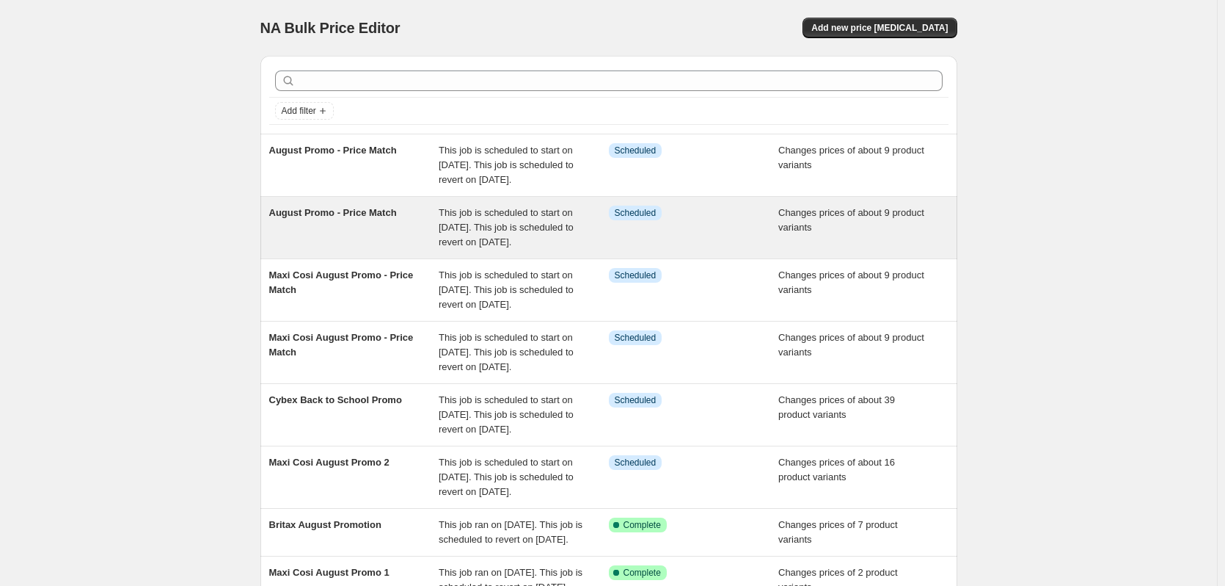
click at [481, 247] on span "This job is scheduled to start on [DATE]. This job is scheduled to revert on [D…" at bounding box center [506, 227] width 135 height 40
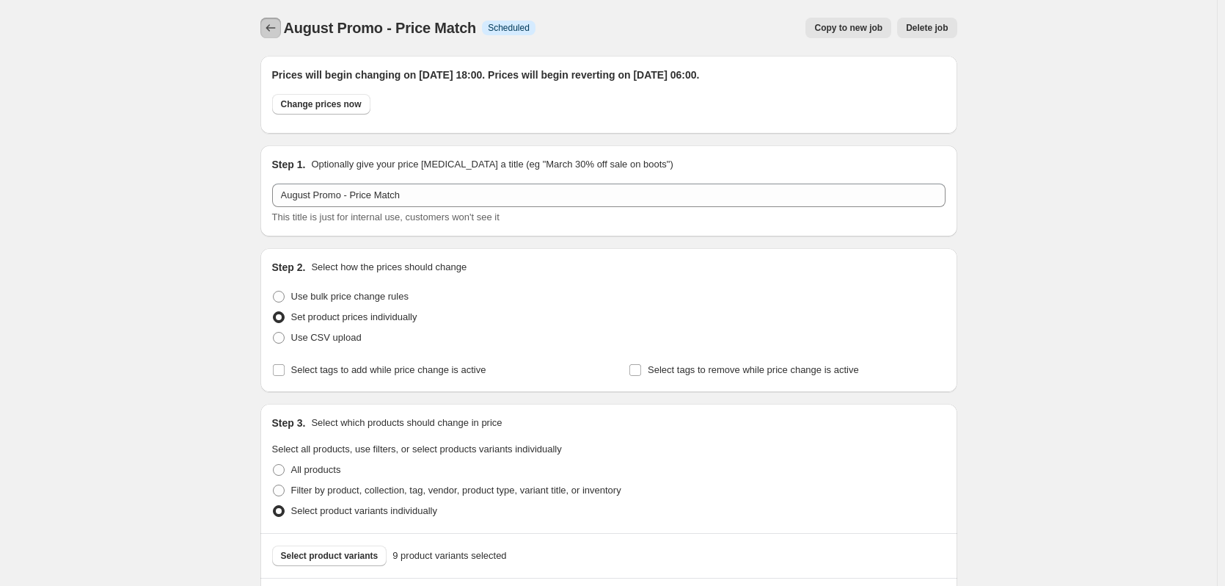
click at [278, 25] on icon "Price change jobs" at bounding box center [270, 28] width 15 height 15
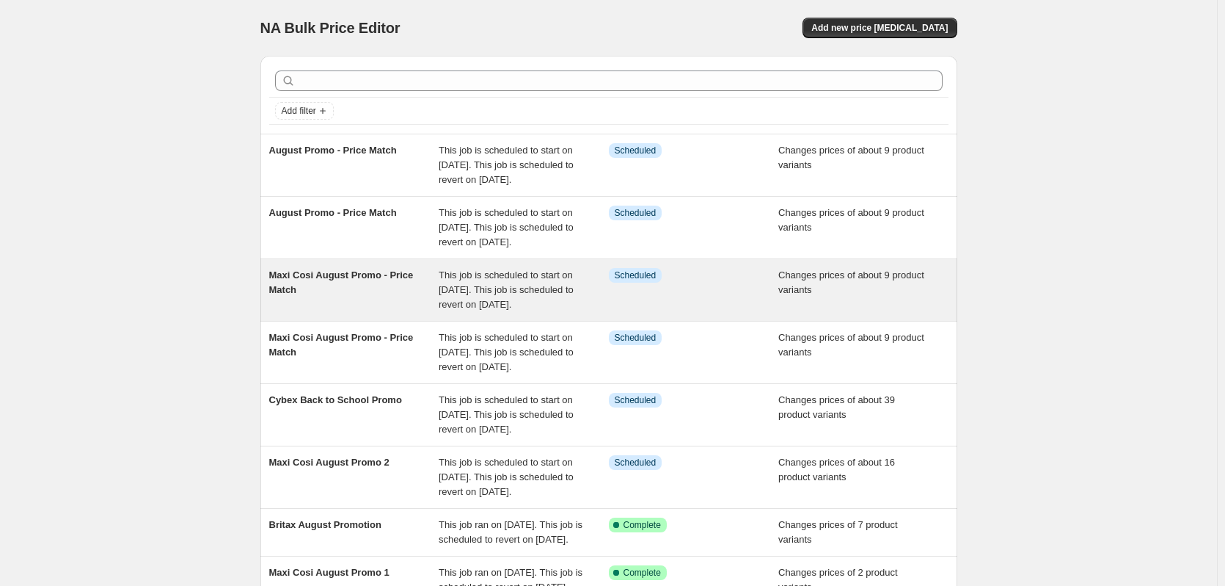
click at [362, 287] on div "Maxi Cosi August Promo - Price Match" at bounding box center [354, 290] width 170 height 44
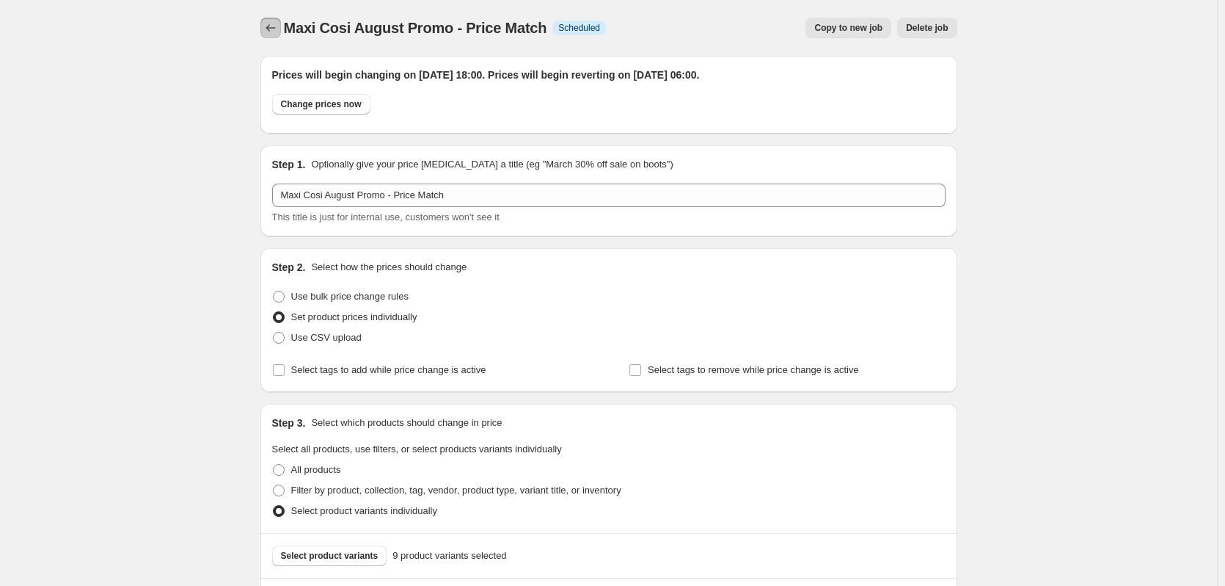
click at [277, 27] on icon "Price change jobs" at bounding box center [270, 28] width 15 height 15
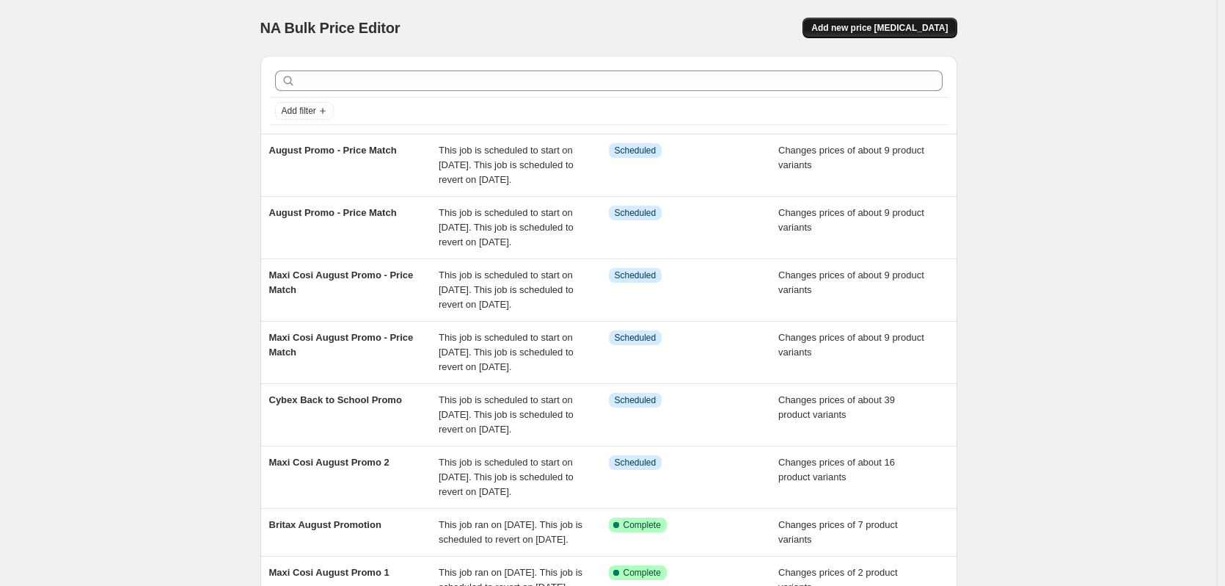
click at [912, 32] on span "Add new price [MEDICAL_DATA]" at bounding box center [880, 28] width 136 height 12
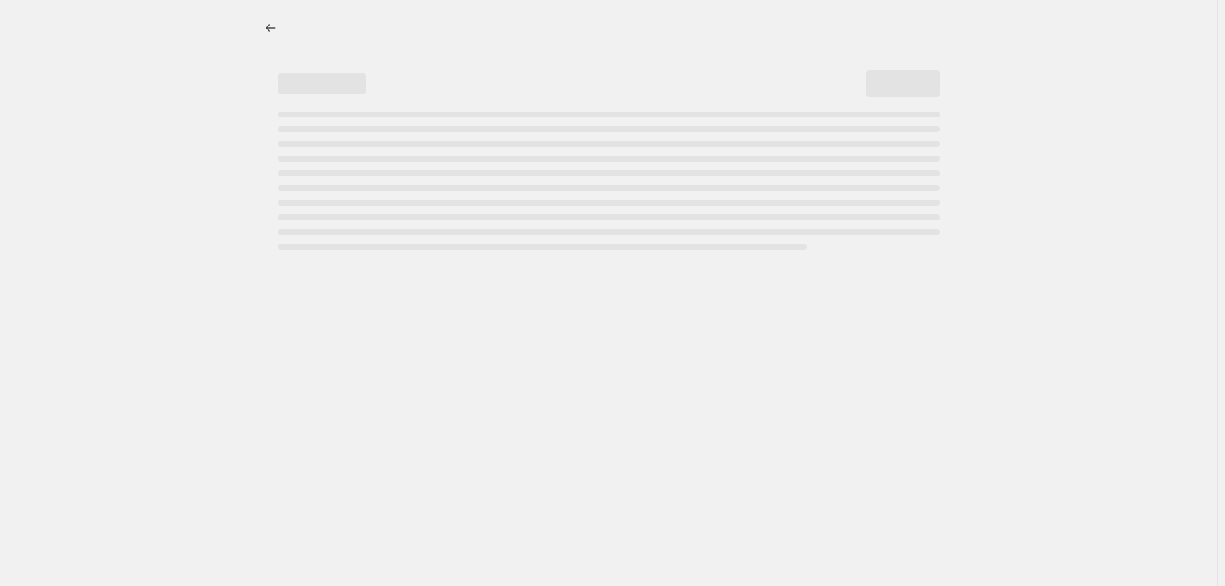
select select "percentage"
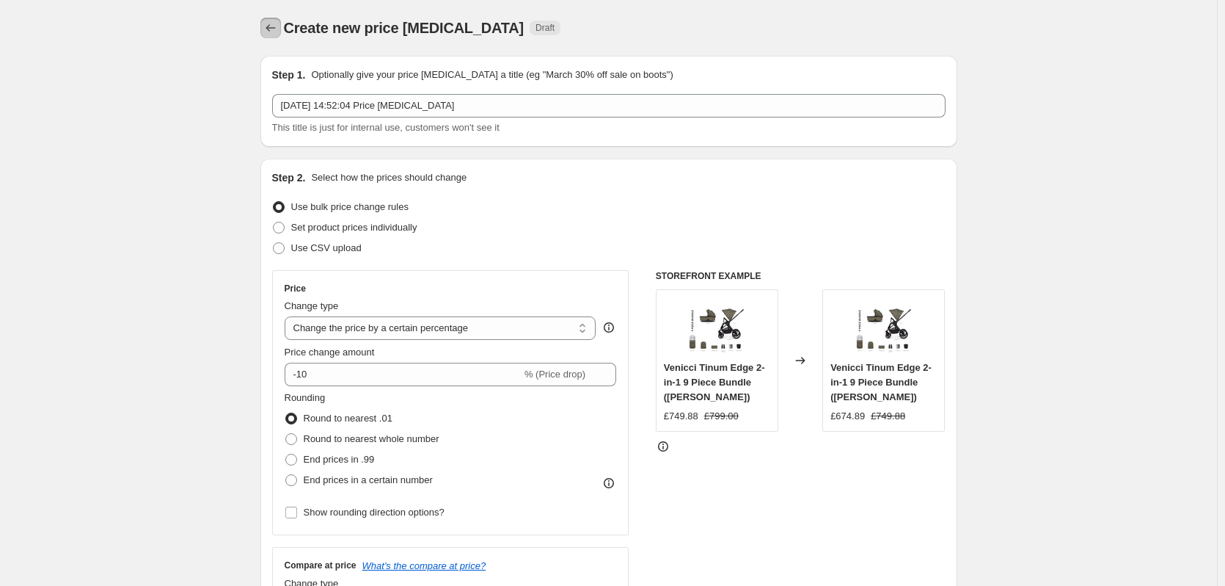
click at [266, 18] on button "Price change jobs" at bounding box center [270, 28] width 21 height 21
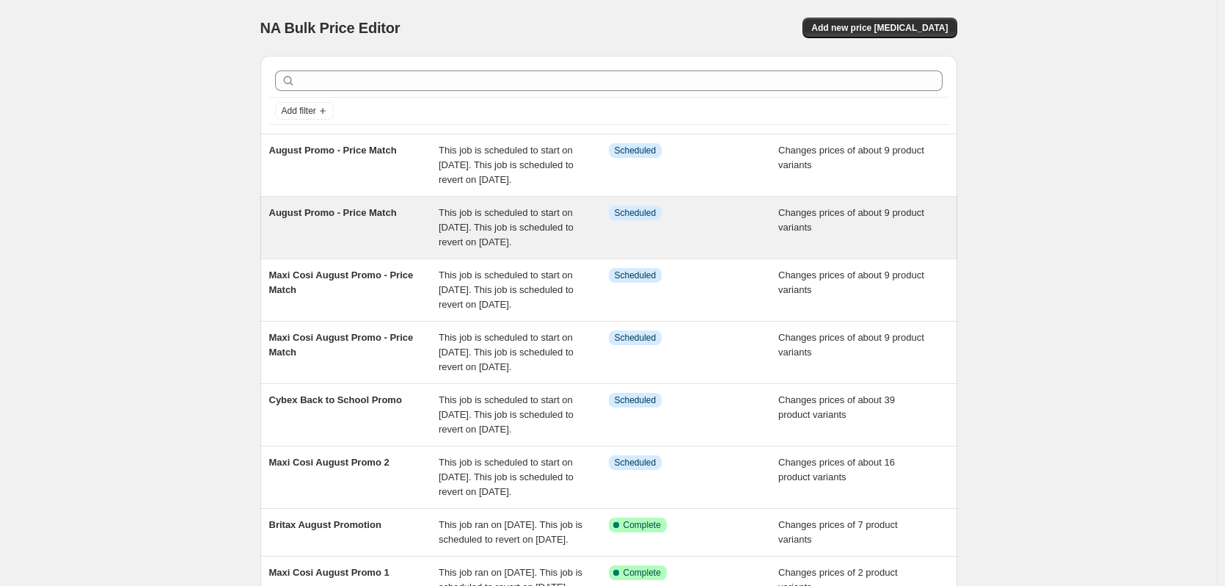
click at [571, 216] on span "This job is scheduled to start on [DATE]. This job is scheduled to revert on [D…" at bounding box center [506, 227] width 135 height 40
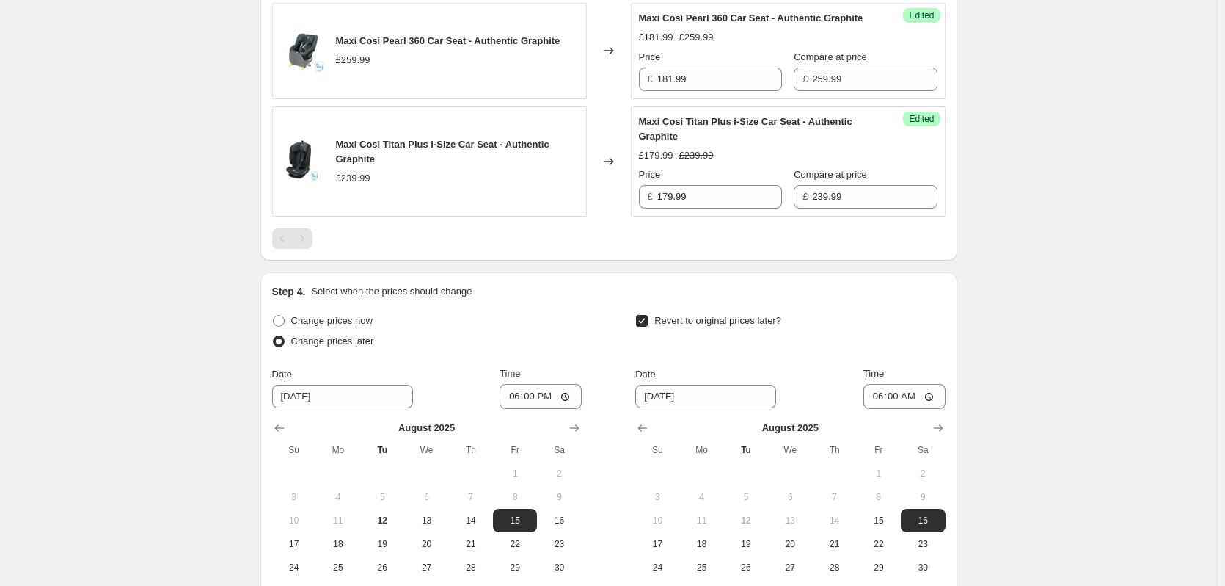
scroll to position [1599, 0]
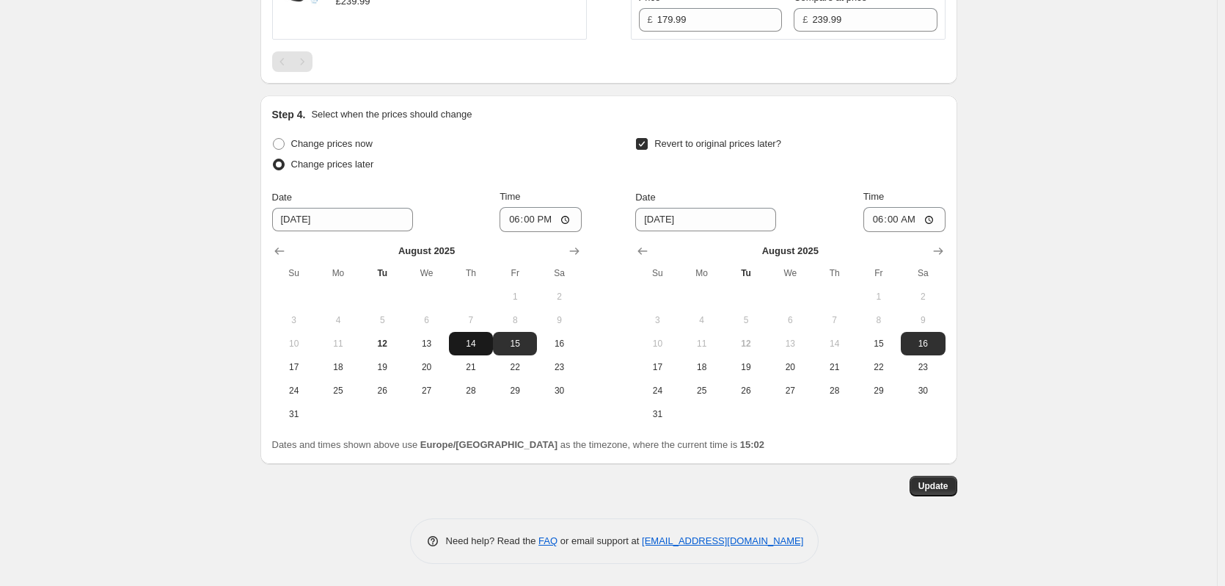
click at [477, 340] on span "14" at bounding box center [471, 344] width 32 height 12
type input "[DATE]"
click at [891, 340] on span "15" at bounding box center [879, 344] width 32 height 12
type input "[DATE]"
click at [945, 485] on span "Update" at bounding box center [934, 486] width 30 height 12
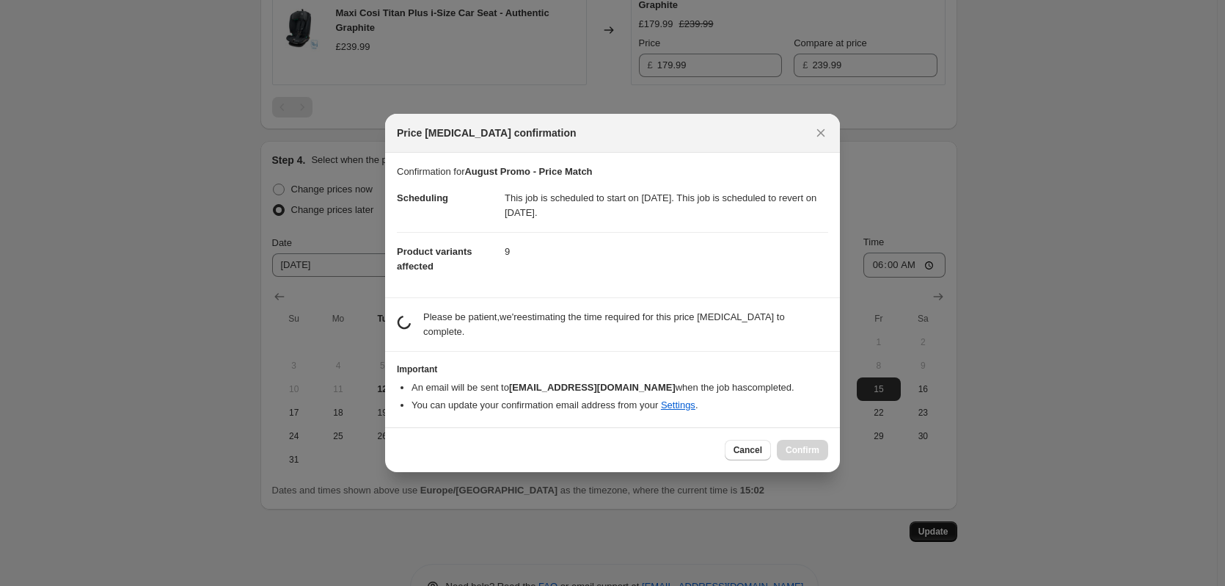
scroll to position [0, 0]
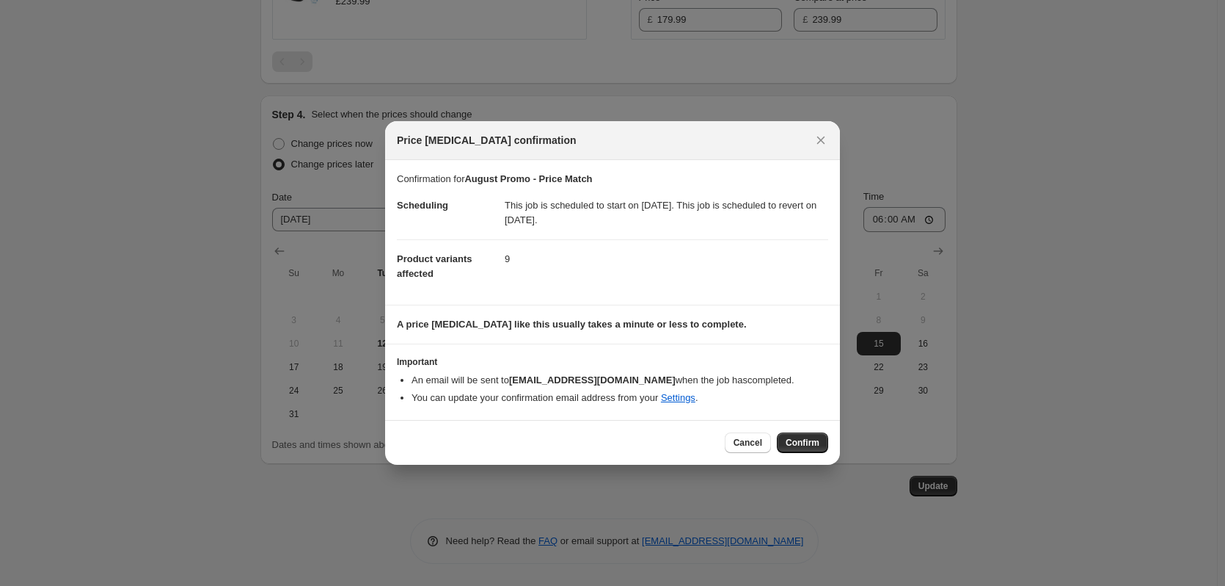
click at [809, 453] on div "Cancel Confirm" at bounding box center [612, 442] width 455 height 45
click at [806, 437] on span "Confirm" at bounding box center [803, 443] width 34 height 12
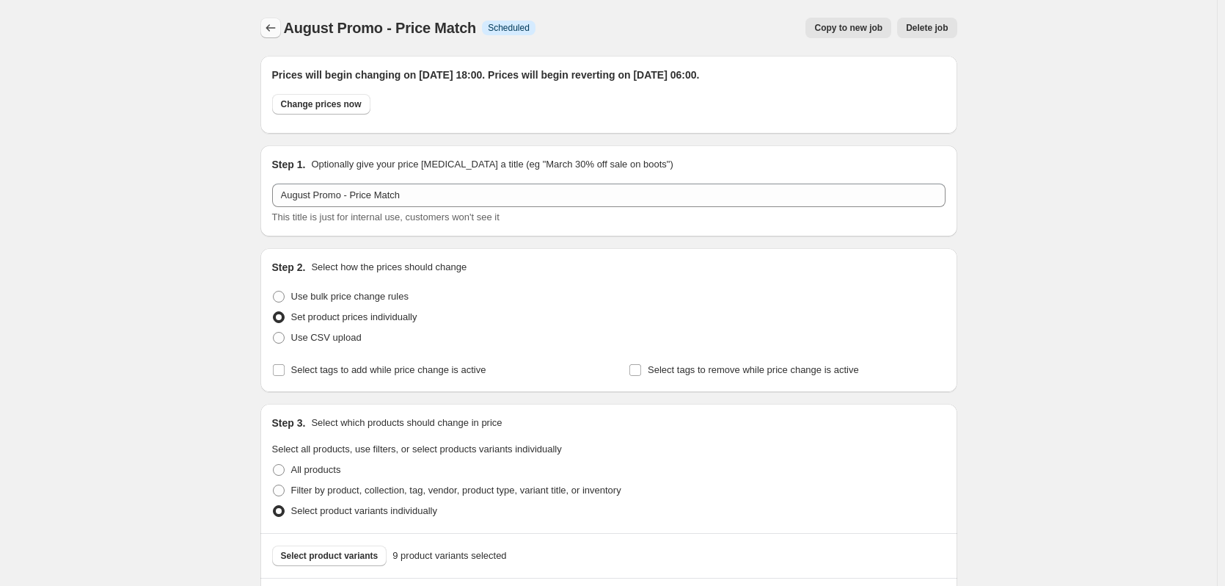
click at [271, 26] on icon "Price change jobs" at bounding box center [270, 28] width 15 height 15
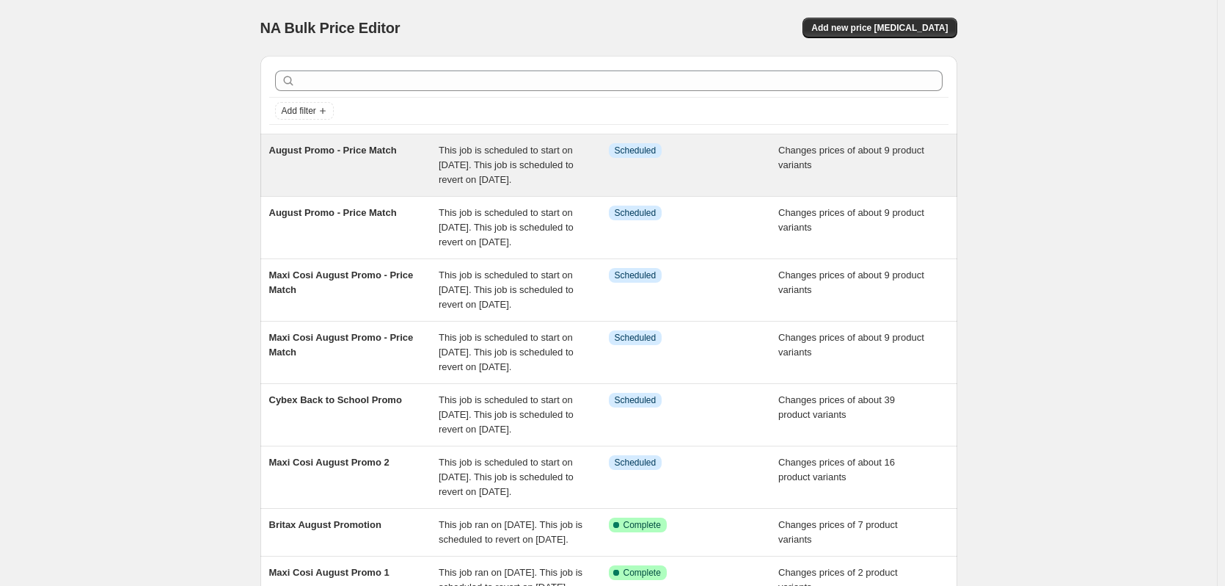
click at [574, 154] on span "This job is scheduled to start on [DATE]. This job is scheduled to revert on [D…" at bounding box center [506, 165] width 135 height 40
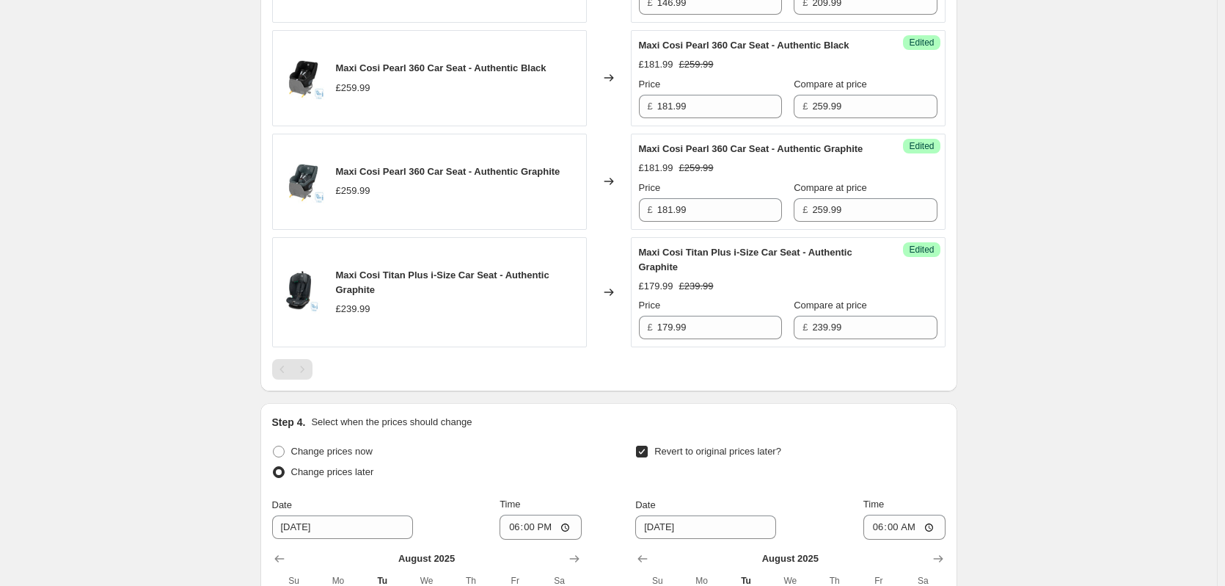
scroll to position [1599, 0]
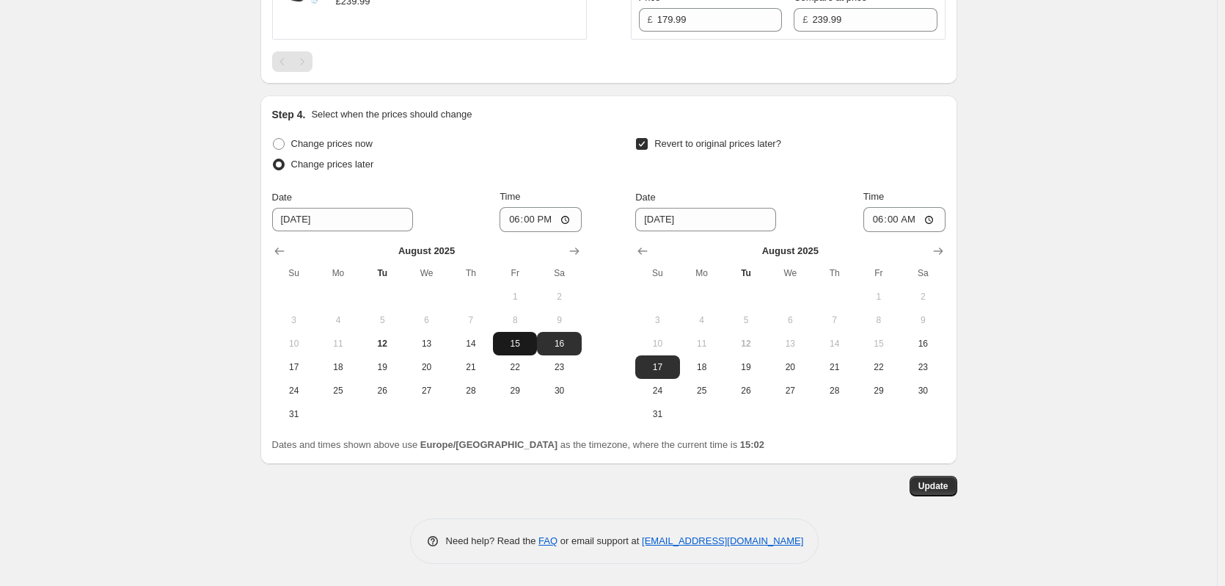
click at [531, 337] on button "15" at bounding box center [515, 343] width 44 height 23
type input "[DATE]"
click at [909, 344] on button "16" at bounding box center [923, 343] width 44 height 23
type input "[DATE]"
click at [943, 484] on span "Update" at bounding box center [934, 486] width 30 height 12
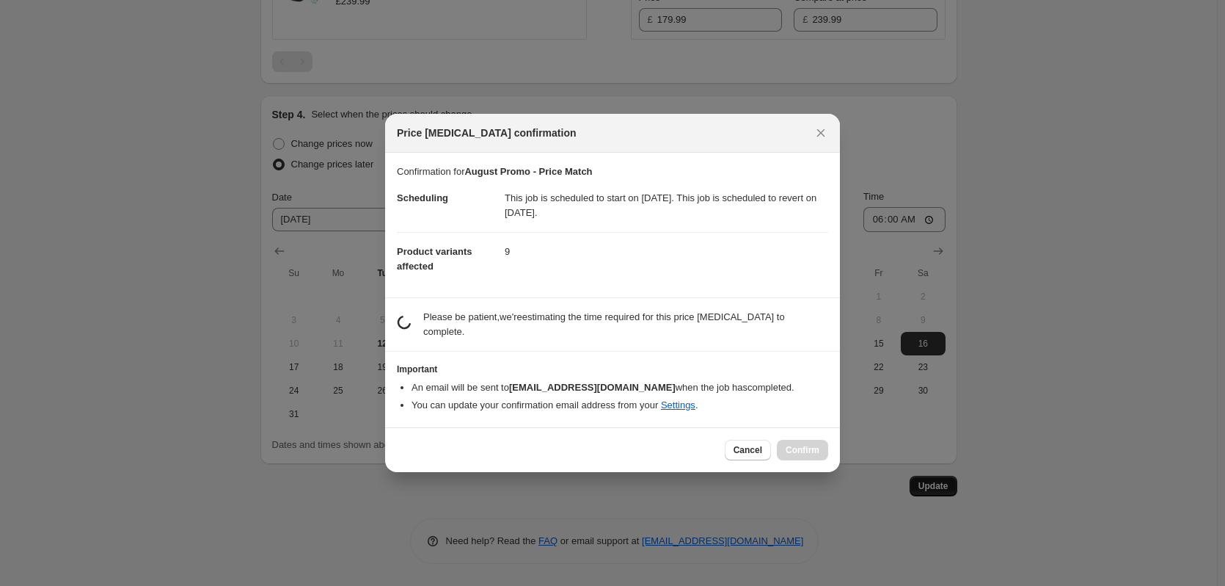
scroll to position [0, 0]
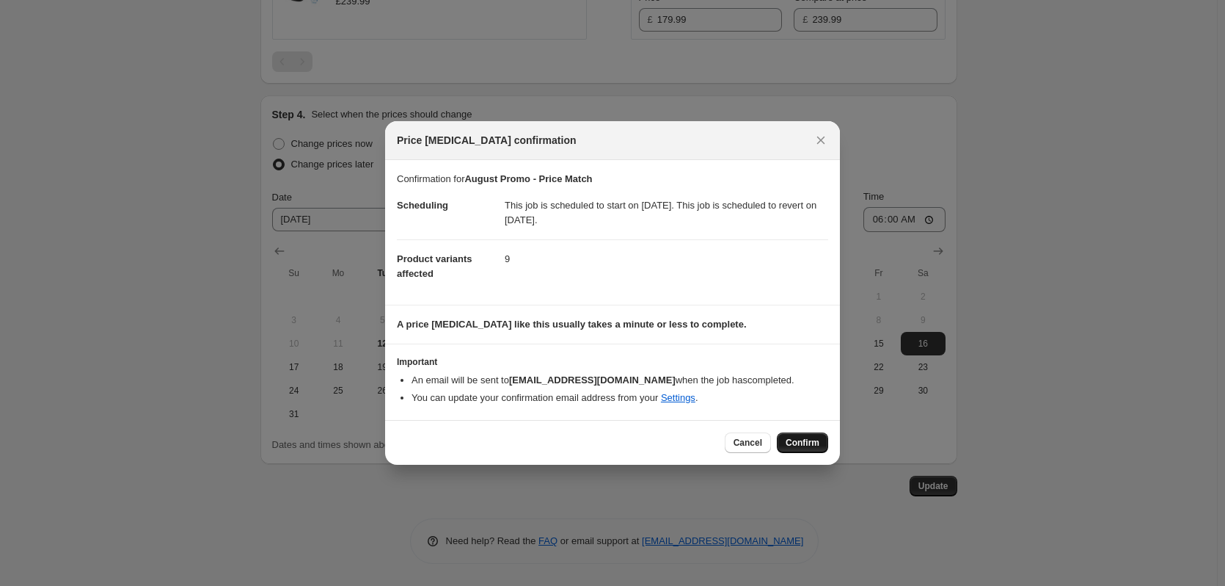
click at [809, 442] on span "Confirm" at bounding box center [803, 443] width 34 height 12
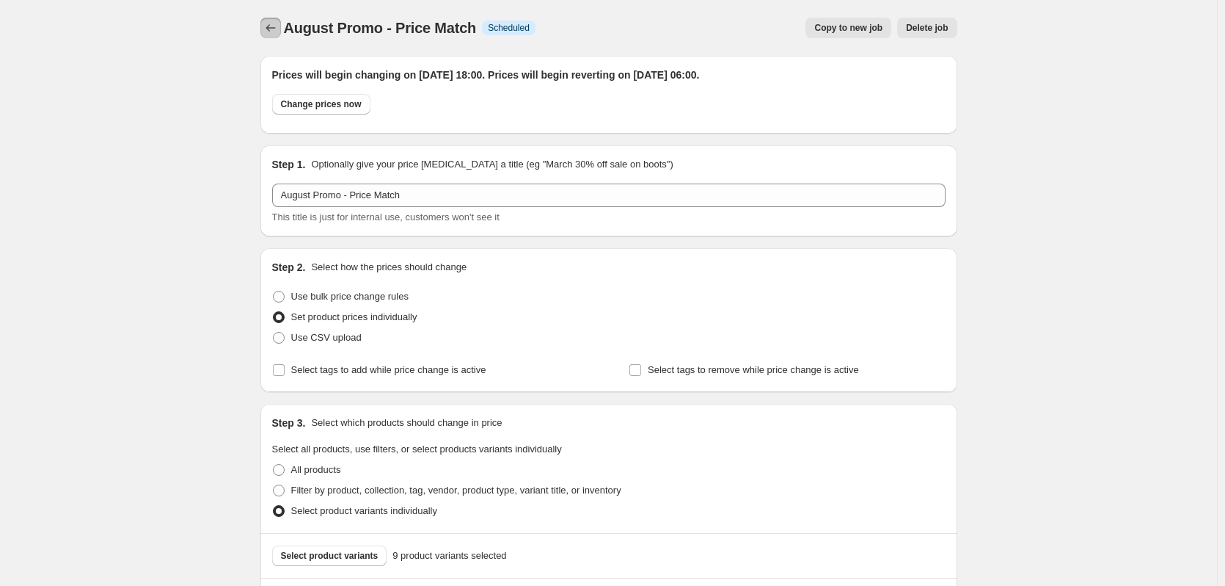
click at [267, 27] on icon "Price change jobs" at bounding box center [270, 28] width 15 height 15
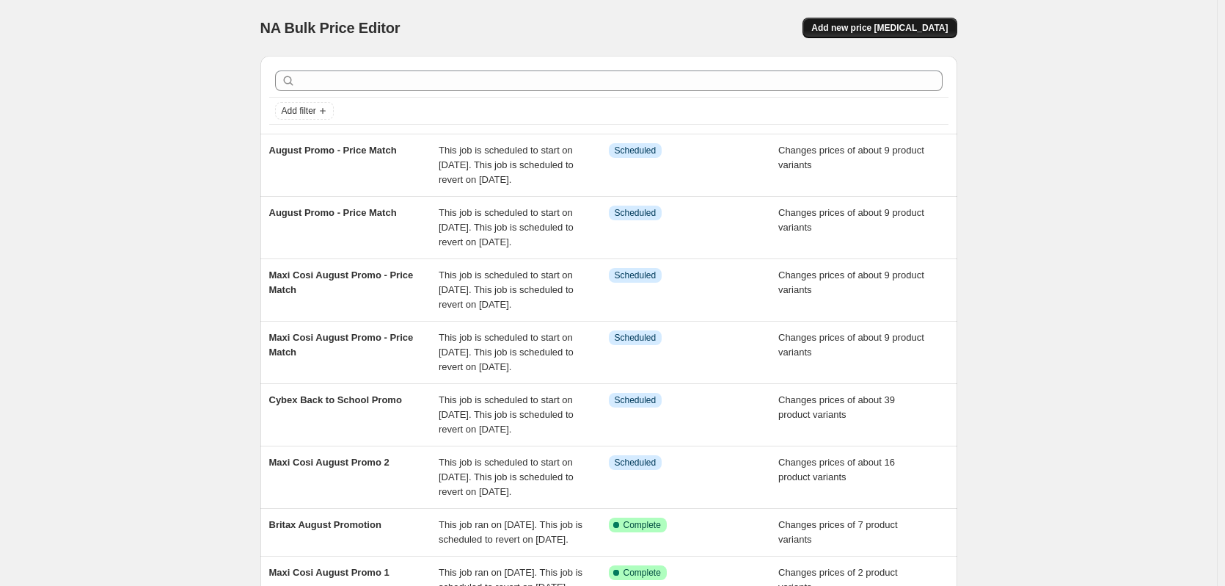
click at [910, 34] on button "Add new price [MEDICAL_DATA]" at bounding box center [880, 28] width 154 height 21
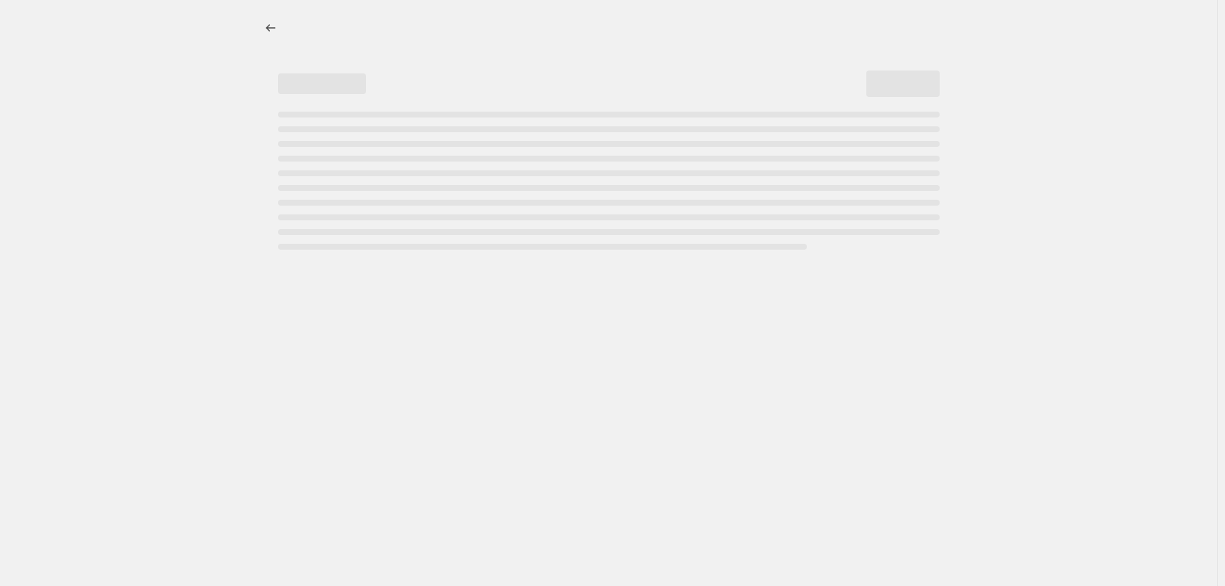
select select "percentage"
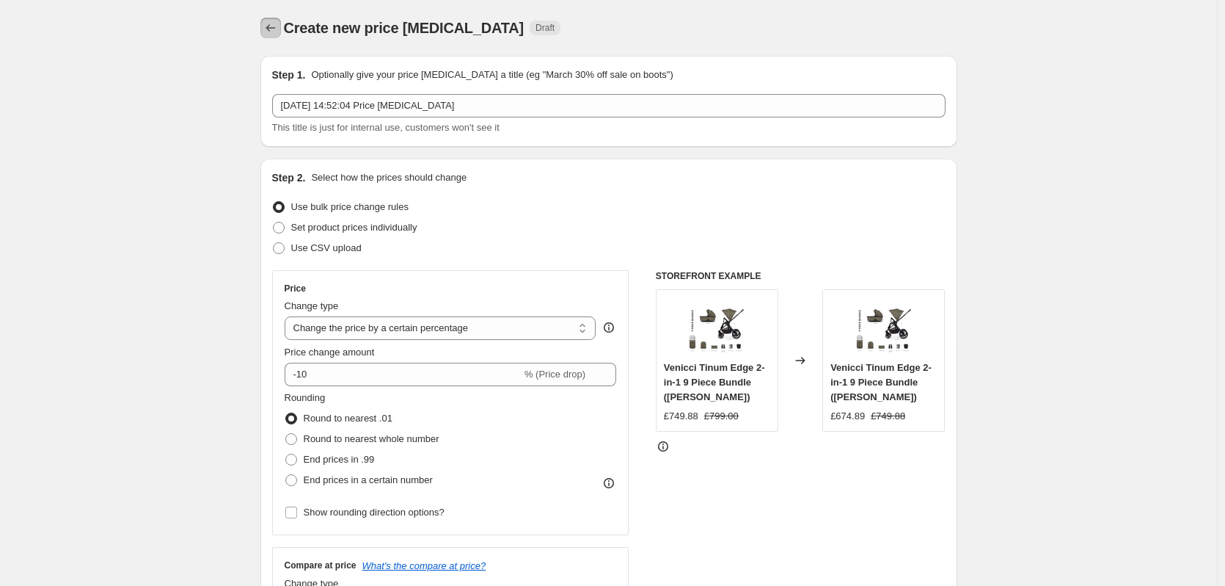
click at [269, 26] on icon "Price change jobs" at bounding box center [270, 28] width 15 height 15
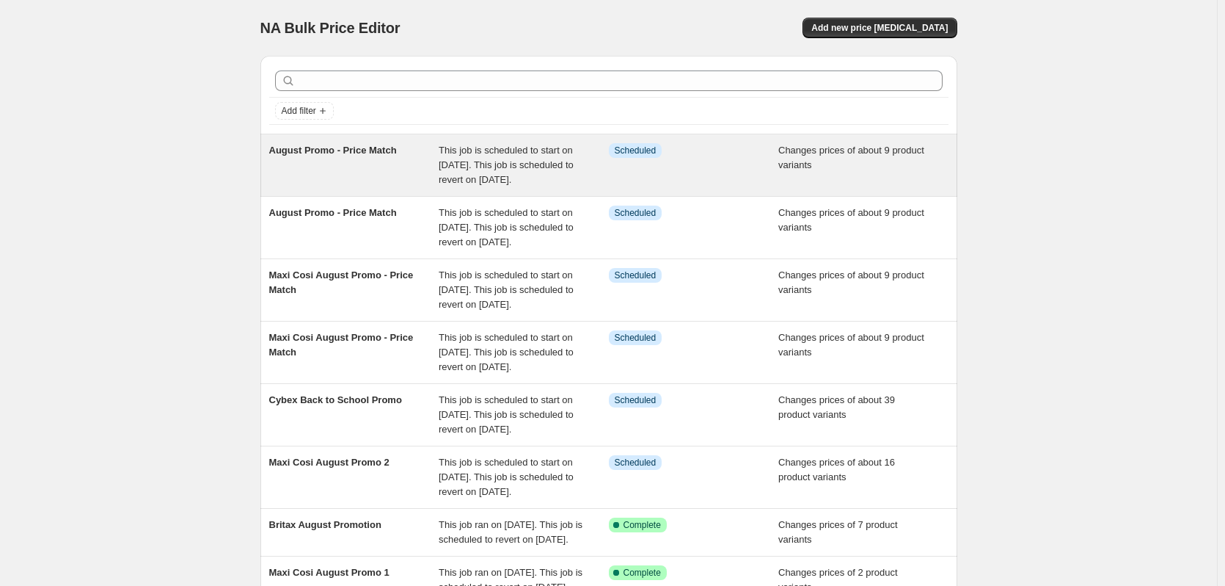
click at [555, 157] on div "This job is scheduled to start on [DATE]. This job is scheduled to revert on [D…" at bounding box center [524, 165] width 170 height 44
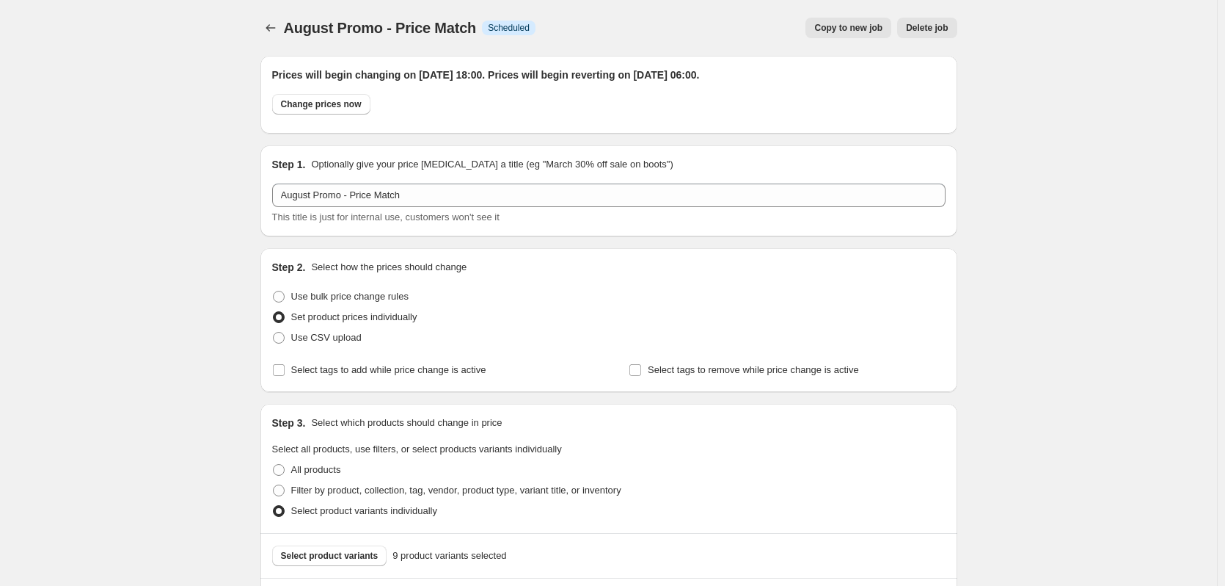
click at [845, 32] on span "Copy to new job" at bounding box center [848, 28] width 68 height 12
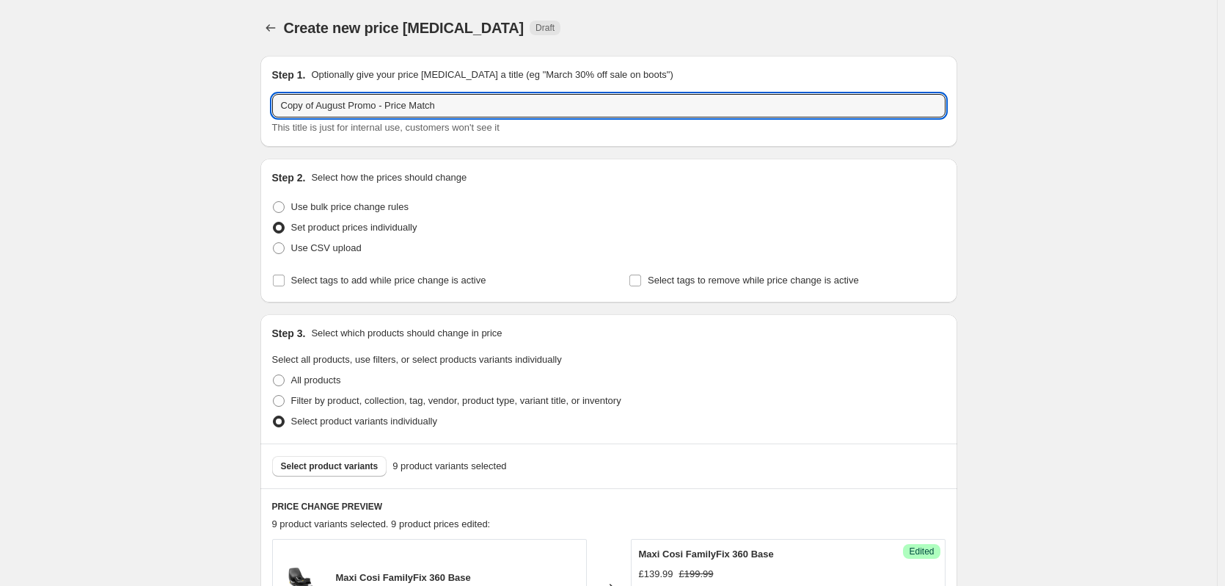
drag, startPoint x: 317, startPoint y: 106, endPoint x: 256, endPoint y: 113, distance: 61.3
type input "August Promo - Price Match"
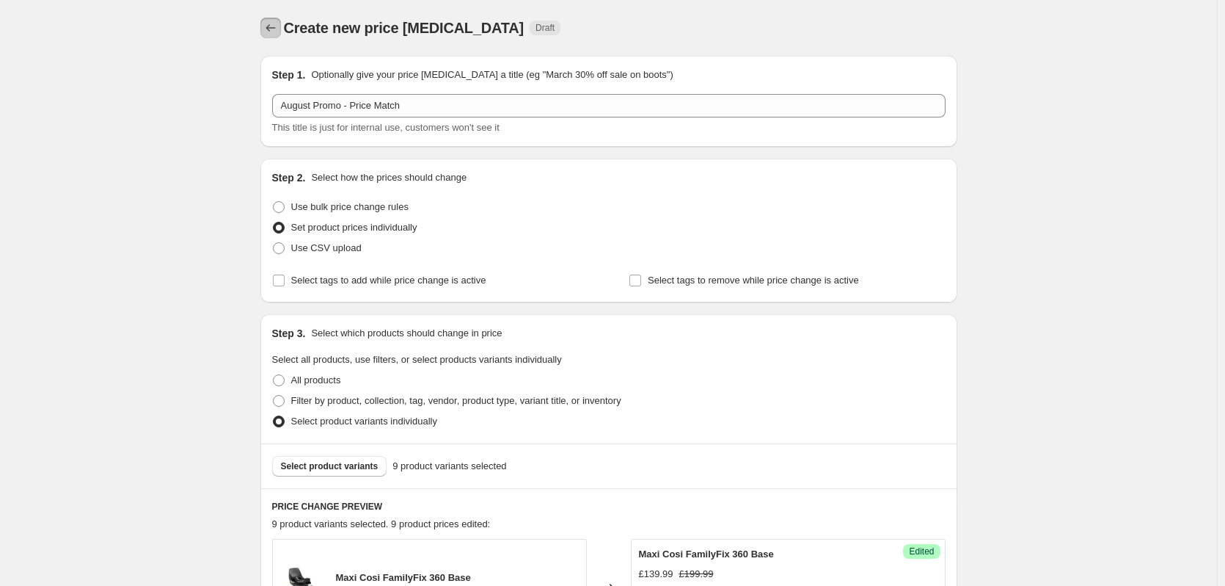
click at [278, 32] on icon "Price change jobs" at bounding box center [270, 28] width 15 height 15
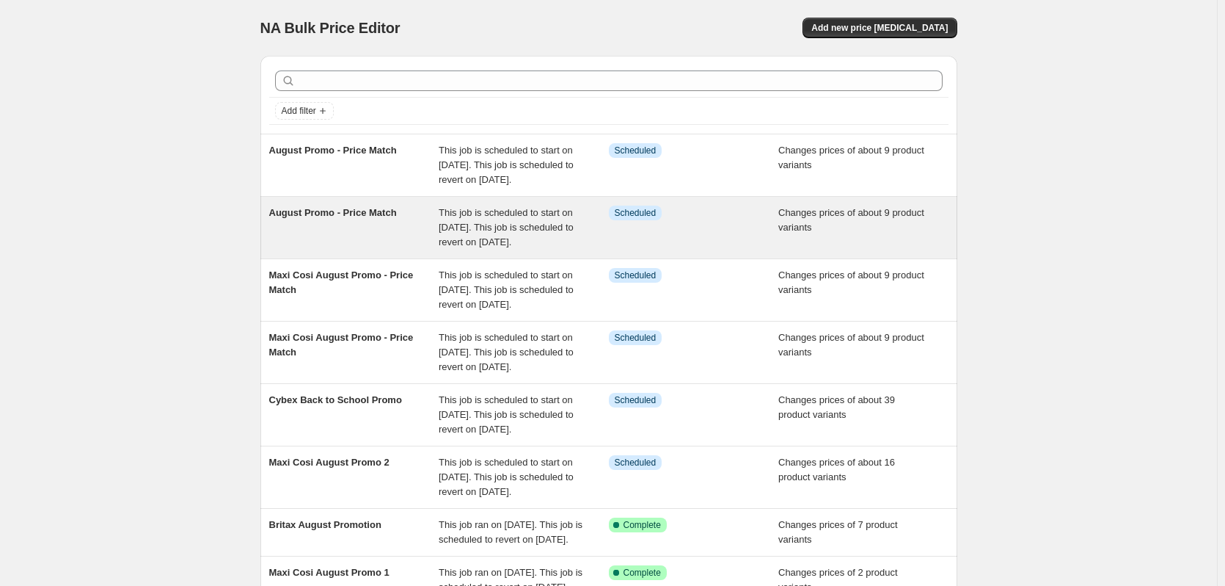
click at [341, 199] on div "August Promo - Price Match This job is scheduled to start on 14 August 2025. Th…" at bounding box center [608, 228] width 697 height 62
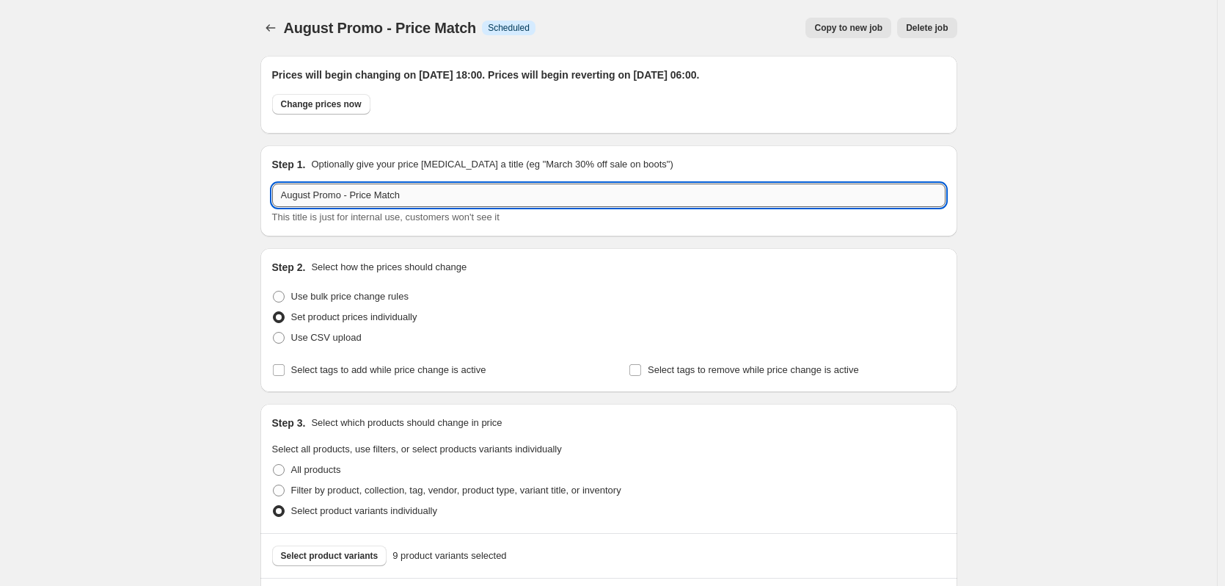
click at [282, 193] on input "August Promo - Price Match" at bounding box center [609, 194] width 674 height 23
type input "Maxi Cosi August Promo - Price Match"
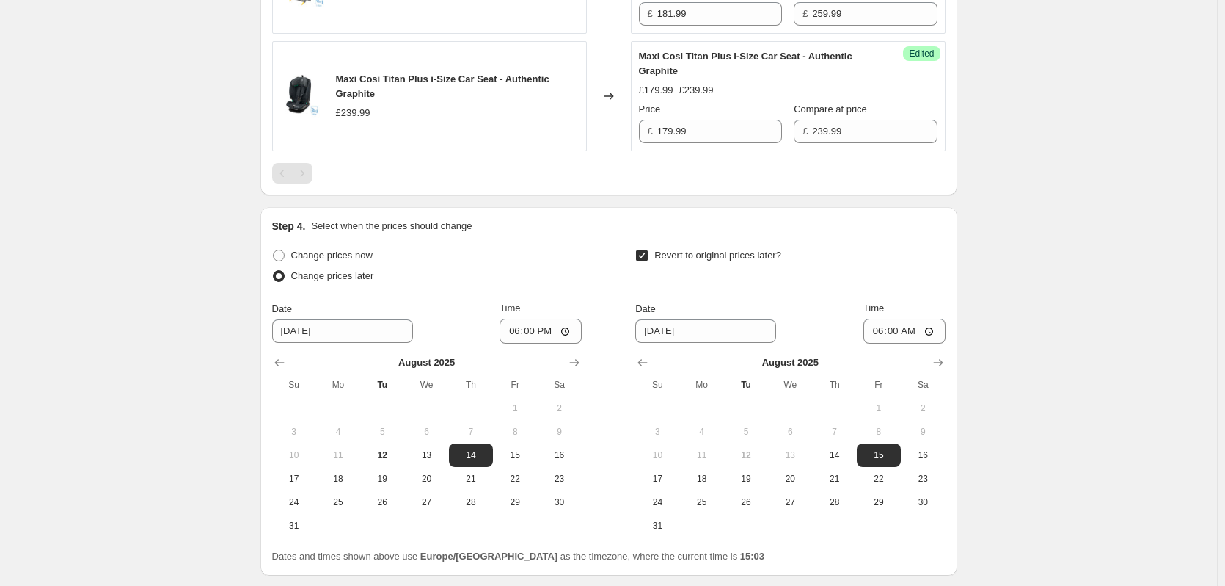
scroll to position [1599, 0]
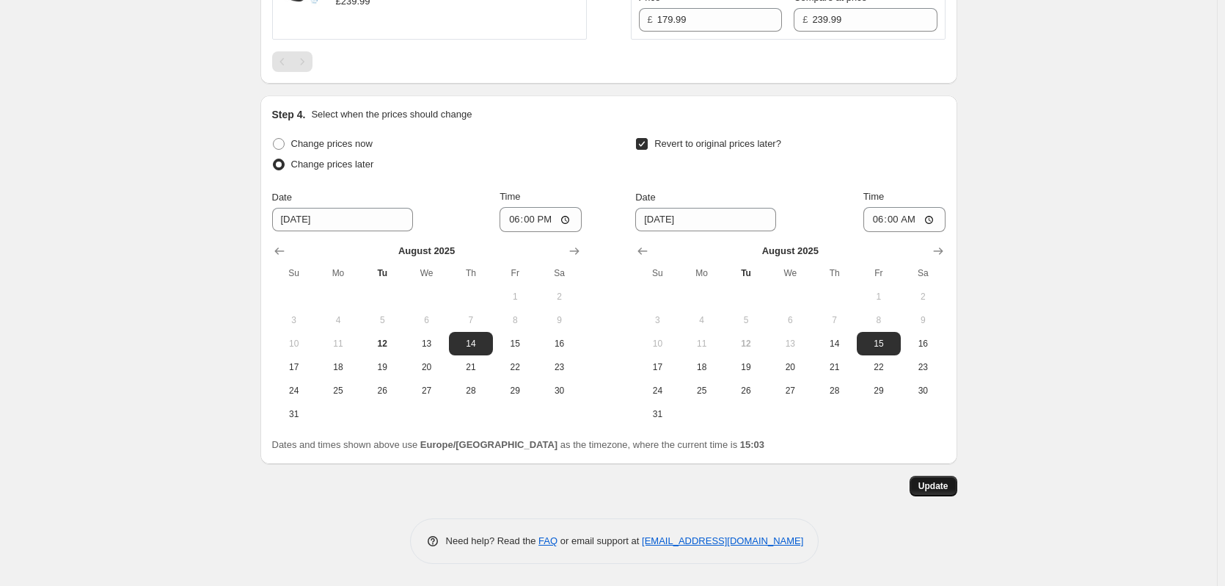
click at [925, 493] on button "Update" at bounding box center [934, 485] width 48 height 21
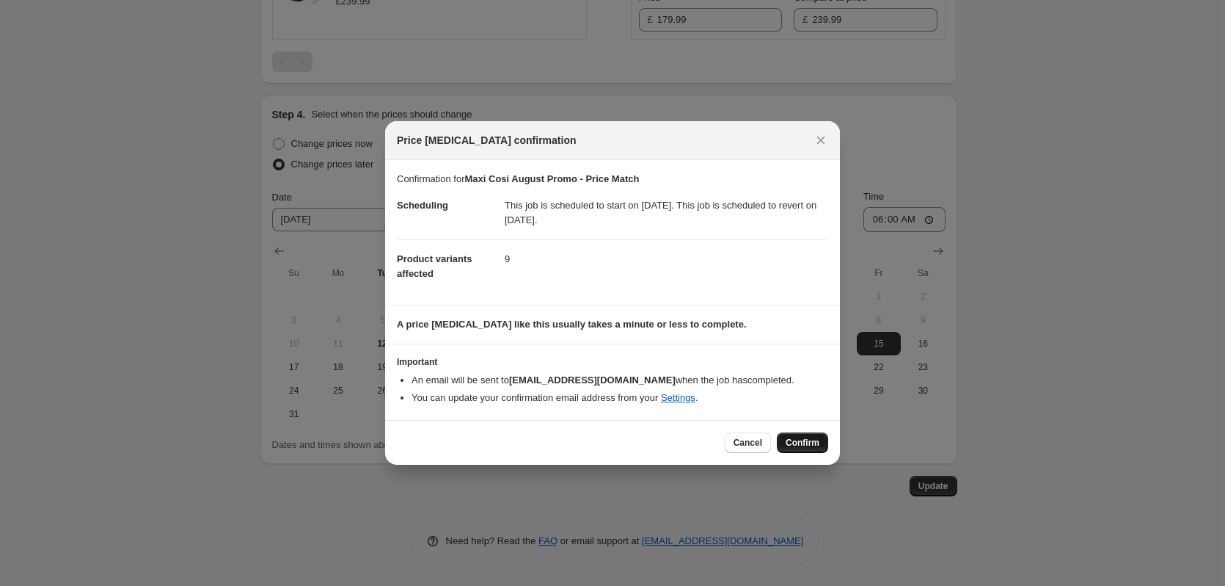
click at [799, 442] on span "Confirm" at bounding box center [803, 443] width 34 height 12
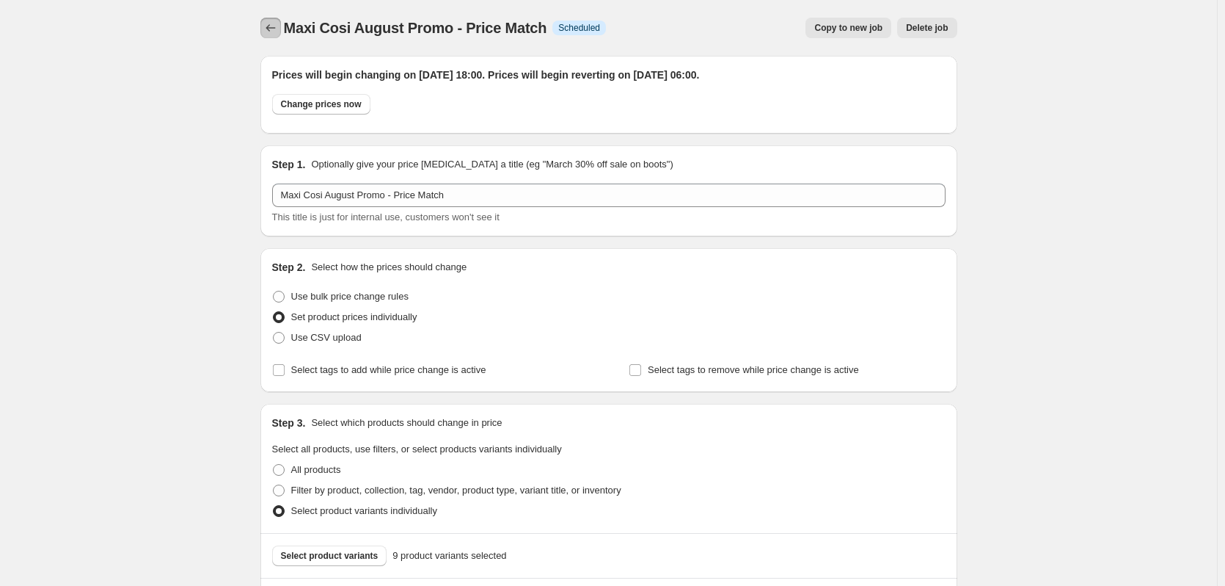
click at [271, 31] on icon "Price change jobs" at bounding box center [270, 28] width 15 height 15
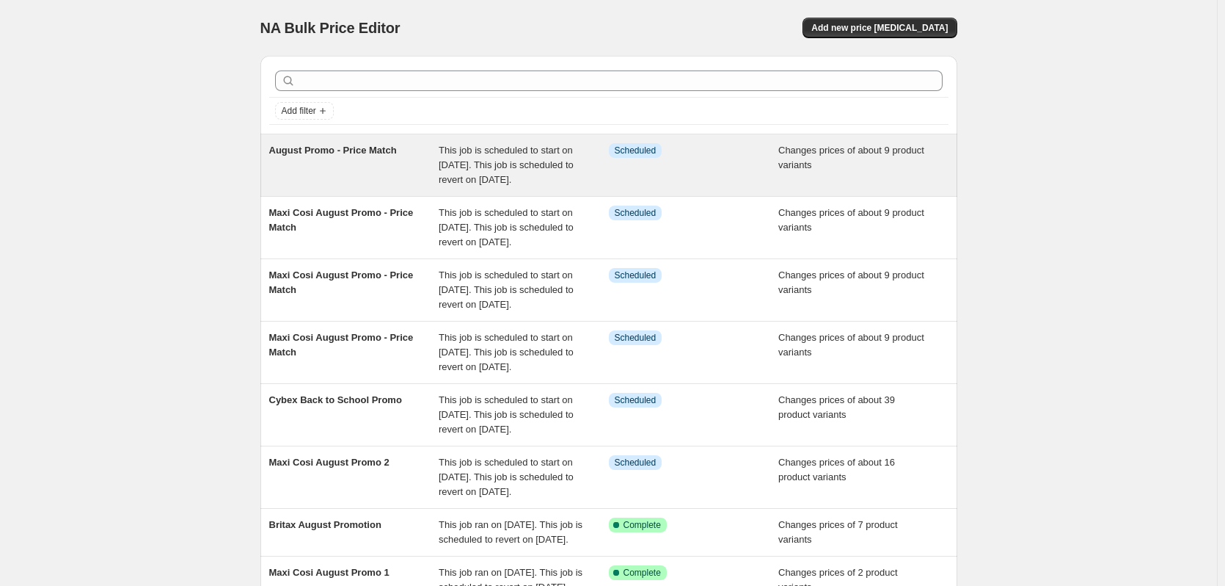
click at [420, 165] on div "August Promo - Price Match" at bounding box center [354, 165] width 170 height 44
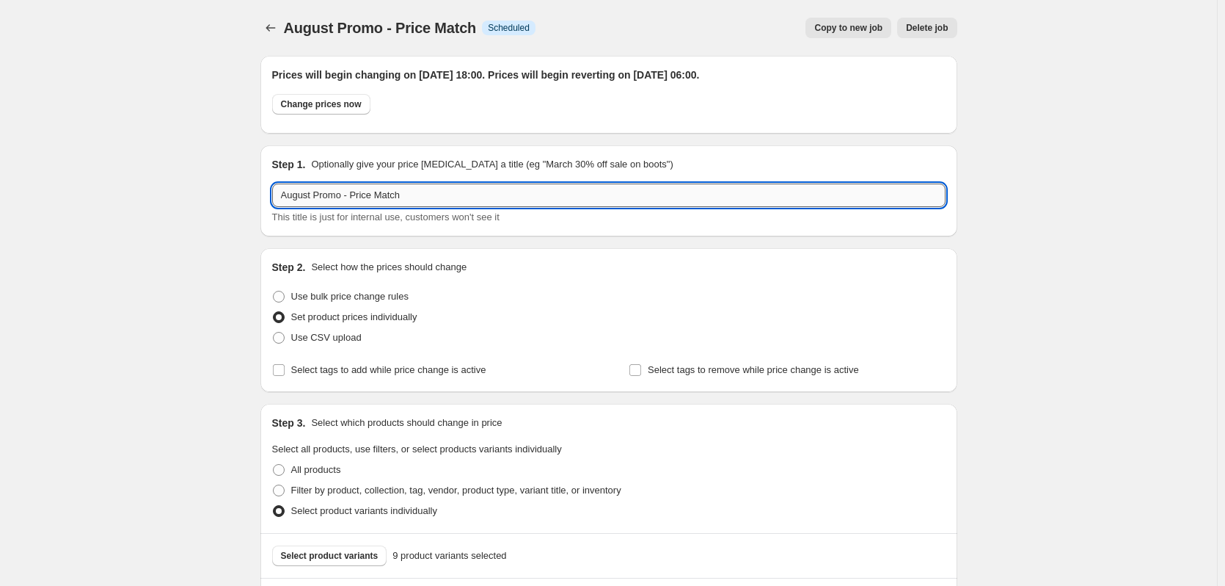
click at [349, 193] on input "August Promo - Price Match" at bounding box center [609, 194] width 674 height 23
paste input "Maxi Cosi"
type input "Maxi Cosi August Promo - Price Match"
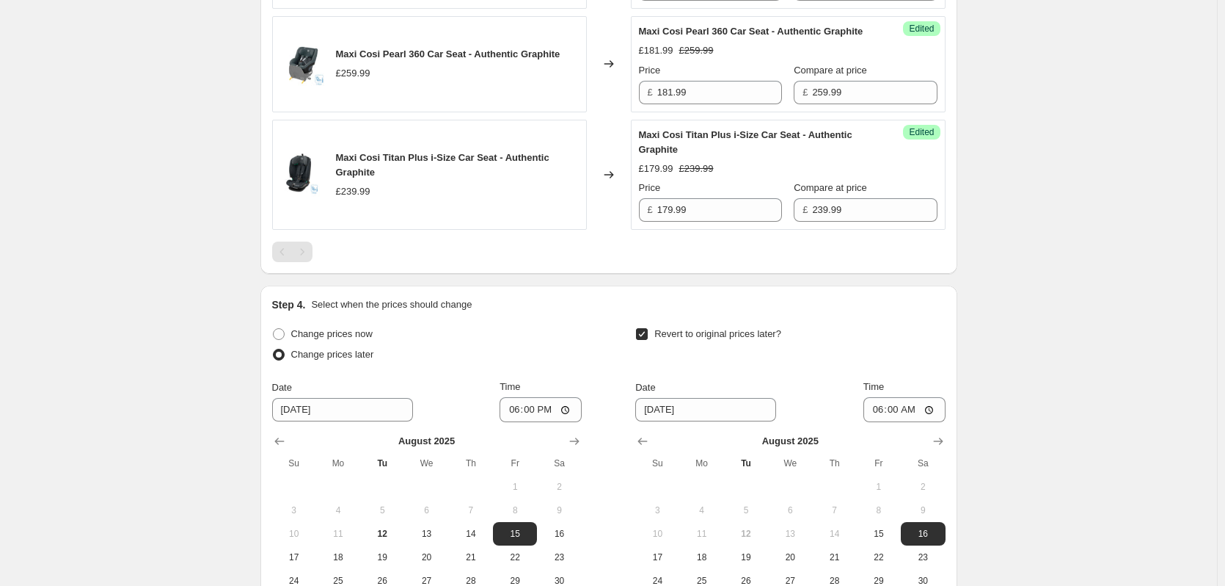
scroll to position [1599, 0]
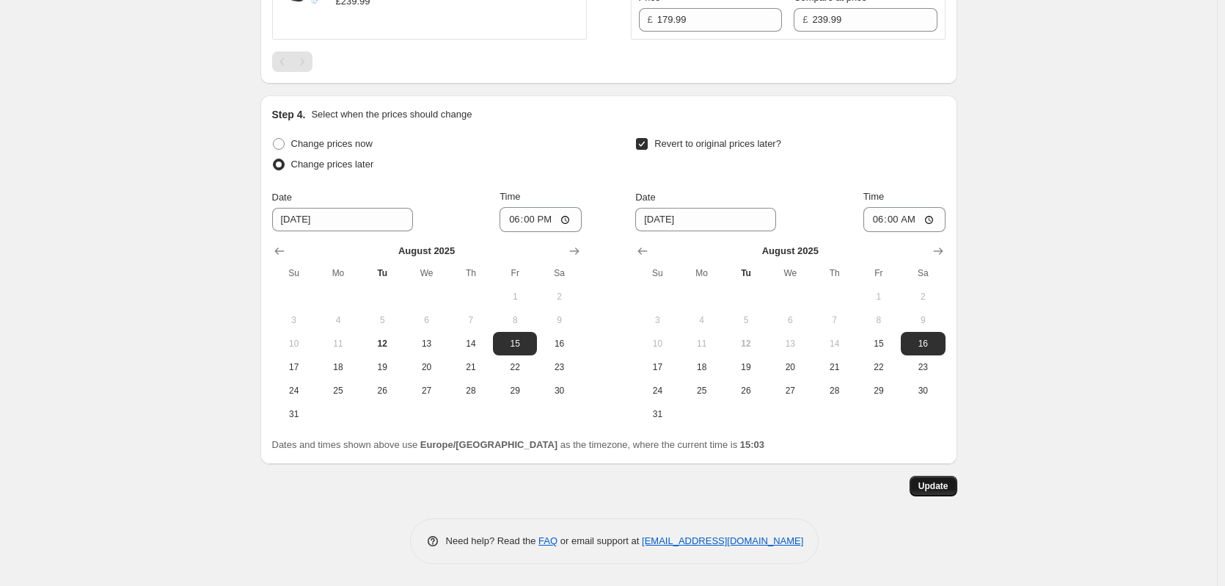
click at [930, 490] on span "Update" at bounding box center [934, 486] width 30 height 12
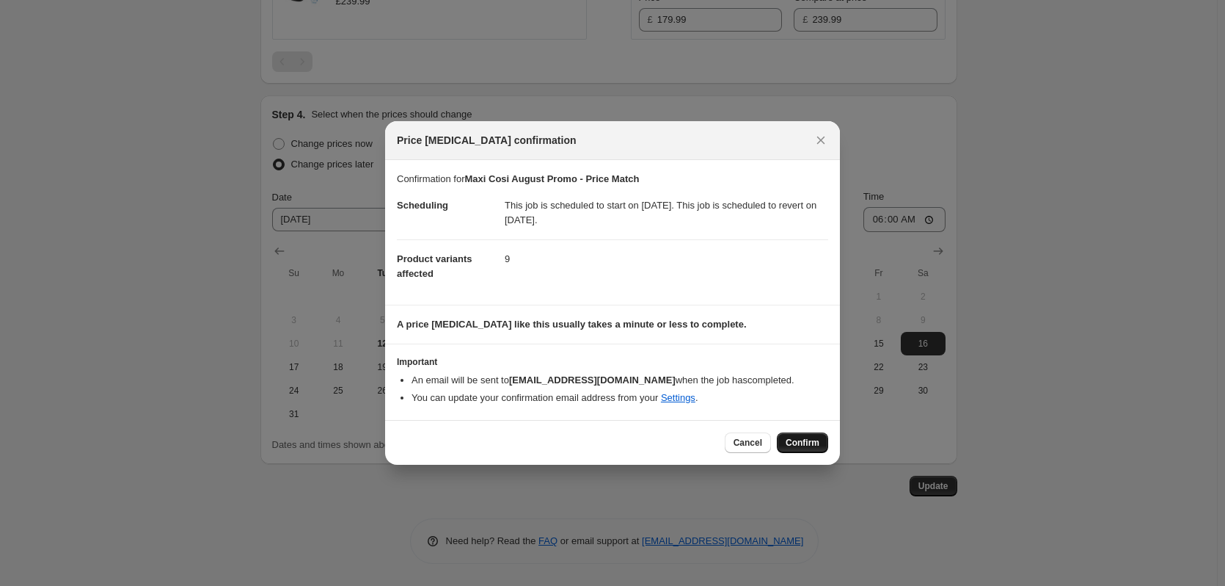
click at [809, 445] on span "Confirm" at bounding box center [803, 443] width 34 height 12
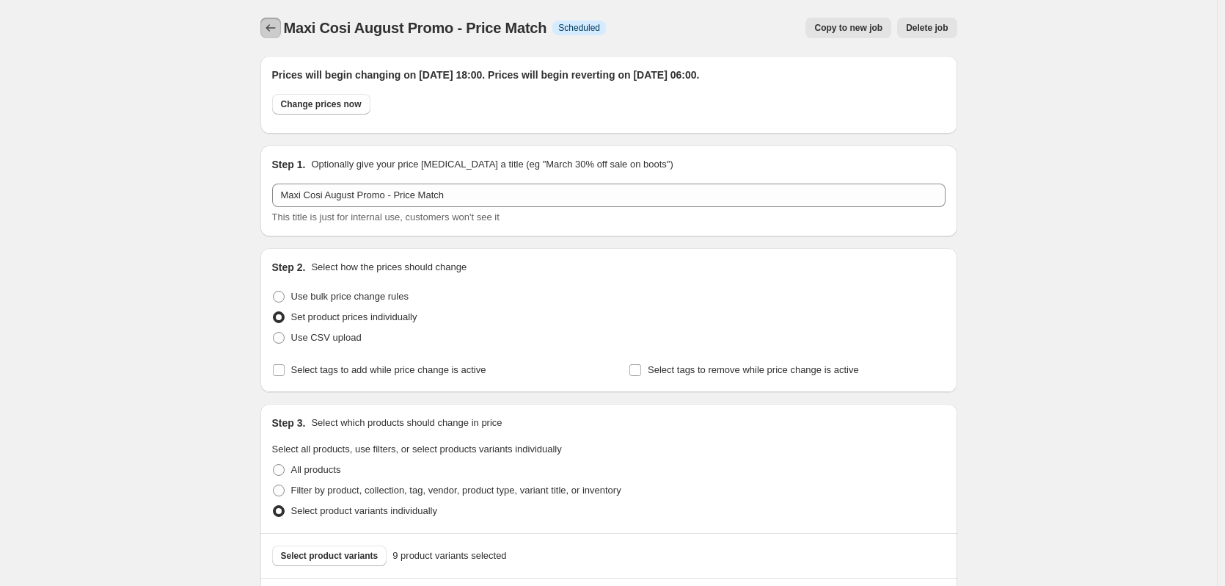
click at [277, 34] on icon "Price change jobs" at bounding box center [270, 28] width 15 height 15
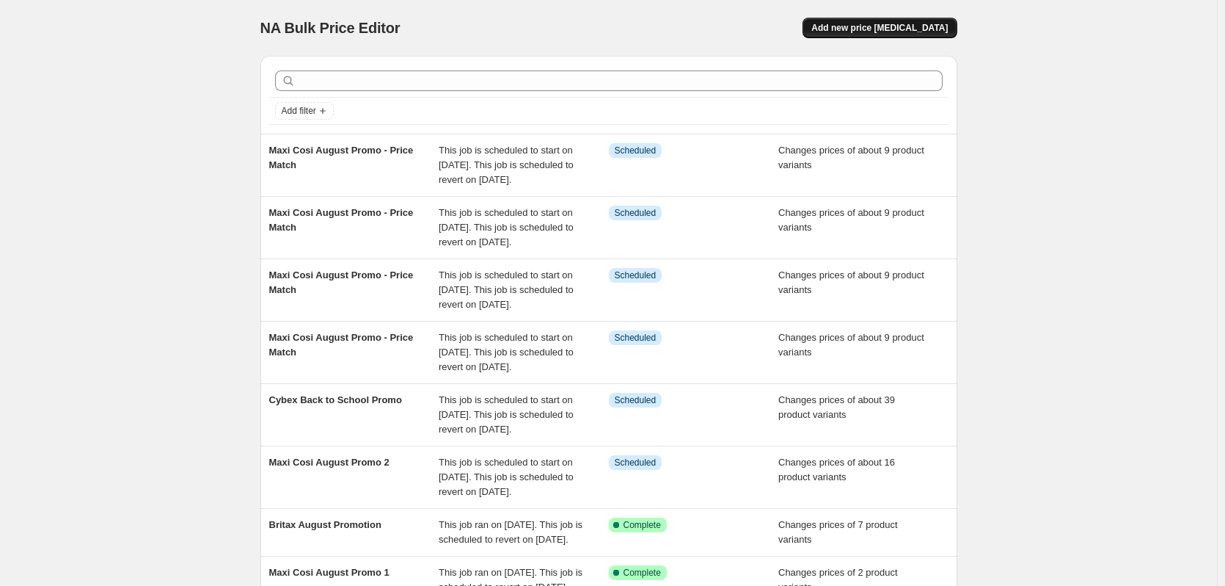
click at [900, 34] on button "Add new price [MEDICAL_DATA]" at bounding box center [880, 28] width 154 height 21
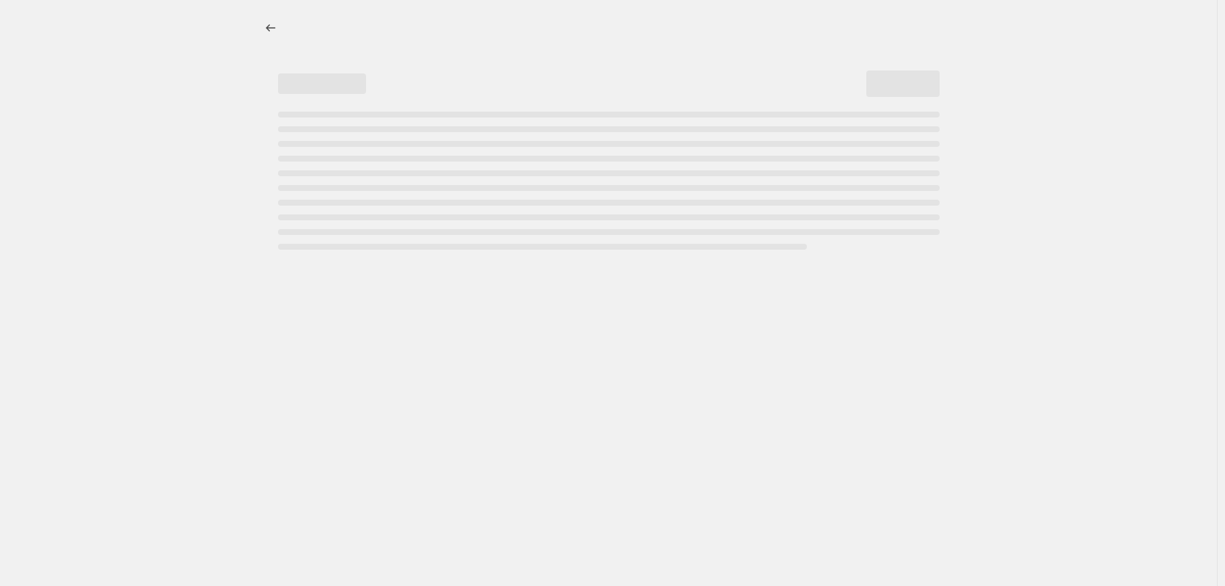
select select "percentage"
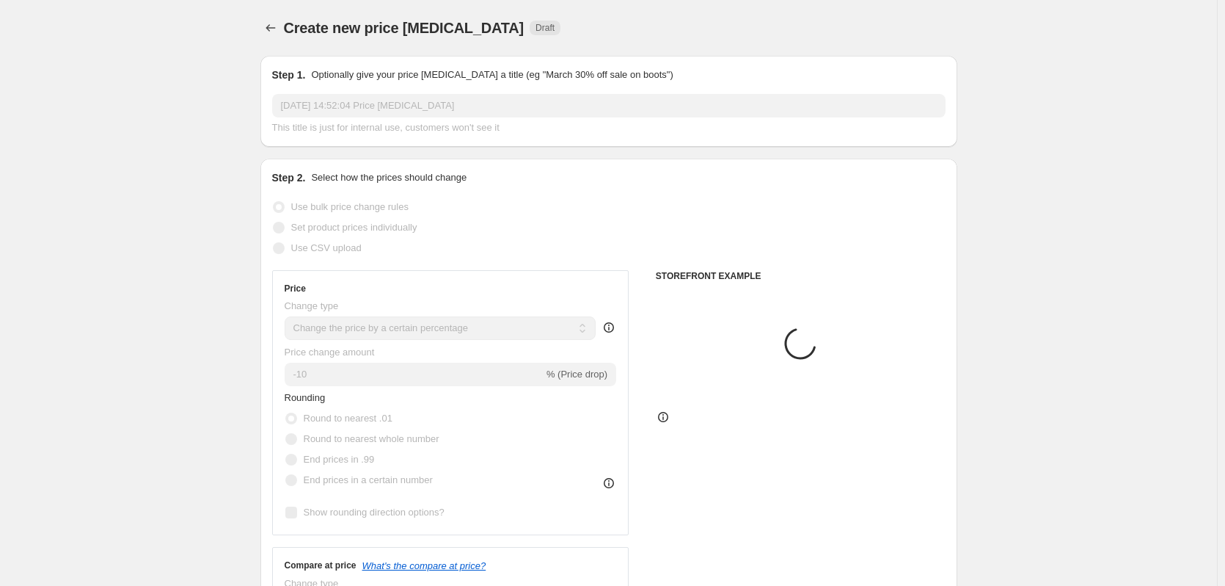
click at [282, 39] on div "Create new price change job. This page is ready Create new price change job Dra…" at bounding box center [608, 28] width 697 height 56
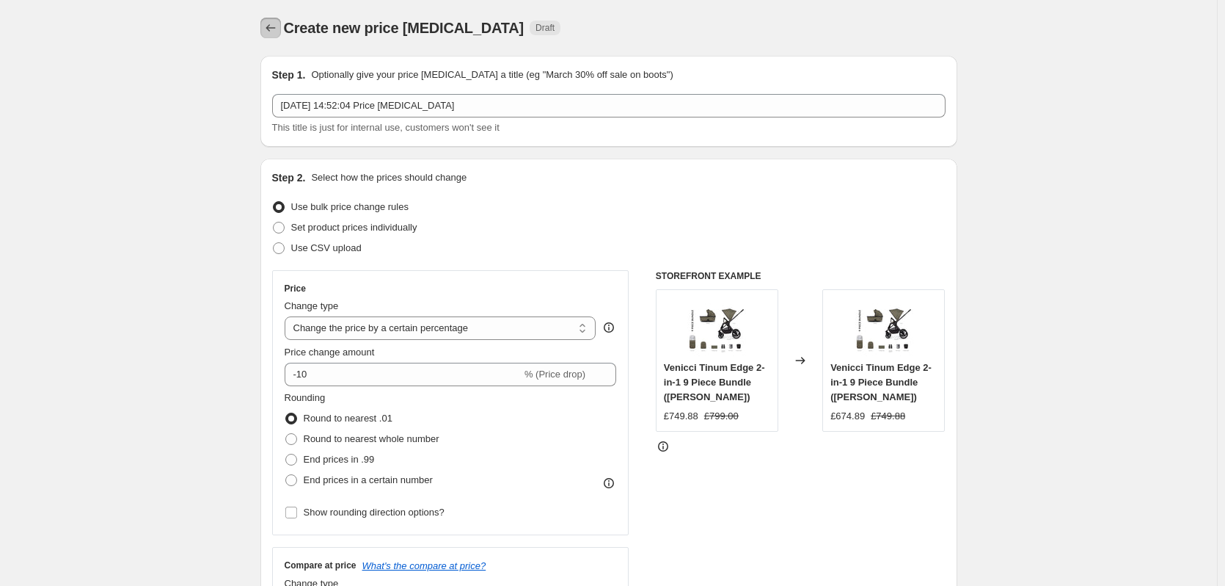
click at [278, 32] on icon "Price change jobs" at bounding box center [270, 28] width 15 height 15
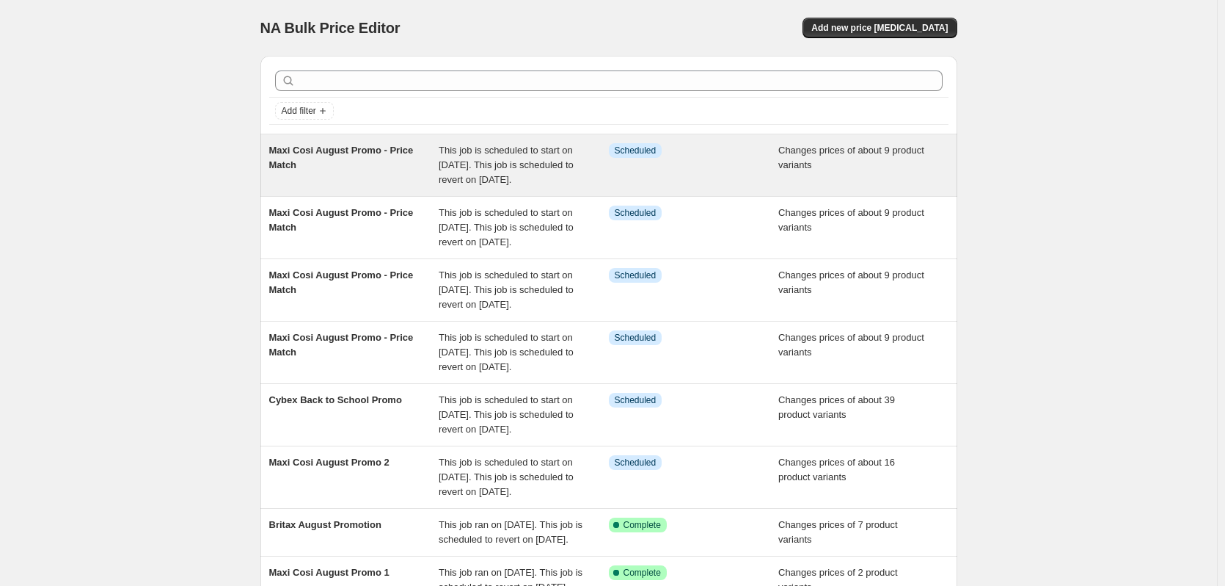
click at [420, 167] on div "Maxi Cosi August Promo - Price Match" at bounding box center [354, 165] width 170 height 44
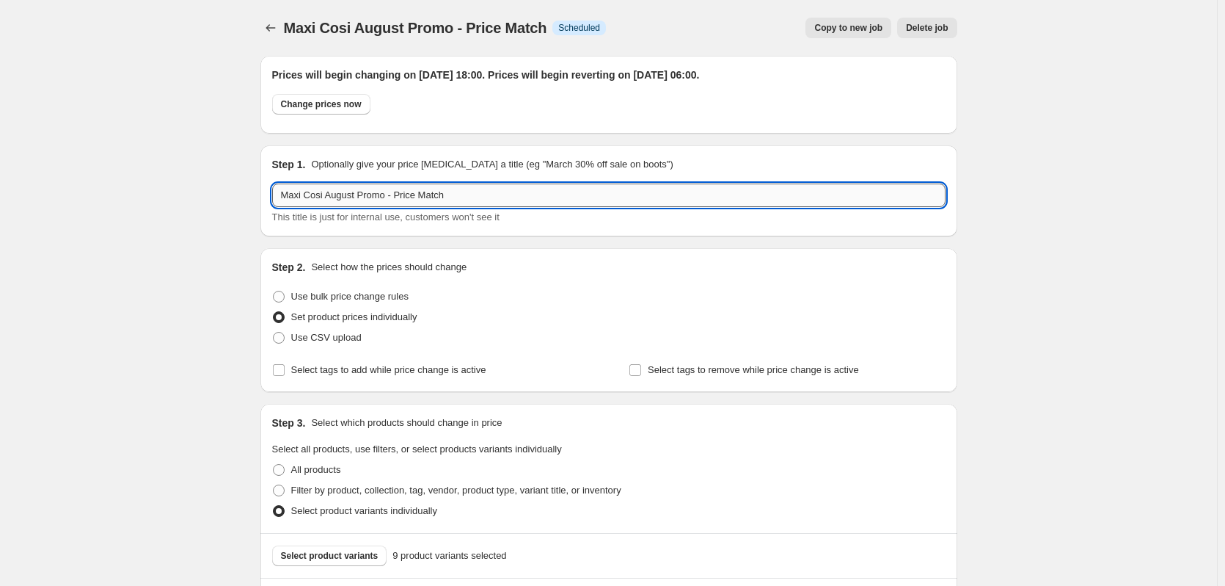
click at [394, 190] on input "Maxi Cosi August Promo - Price Match" at bounding box center [609, 194] width 674 height 23
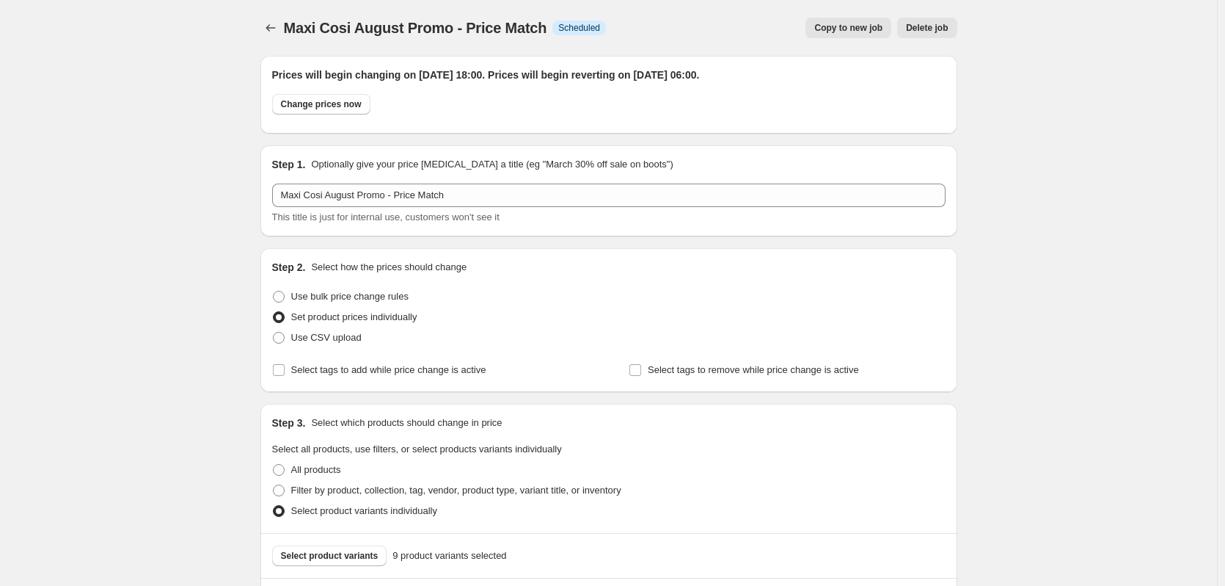
click at [854, 32] on span "Copy to new job" at bounding box center [848, 28] width 68 height 12
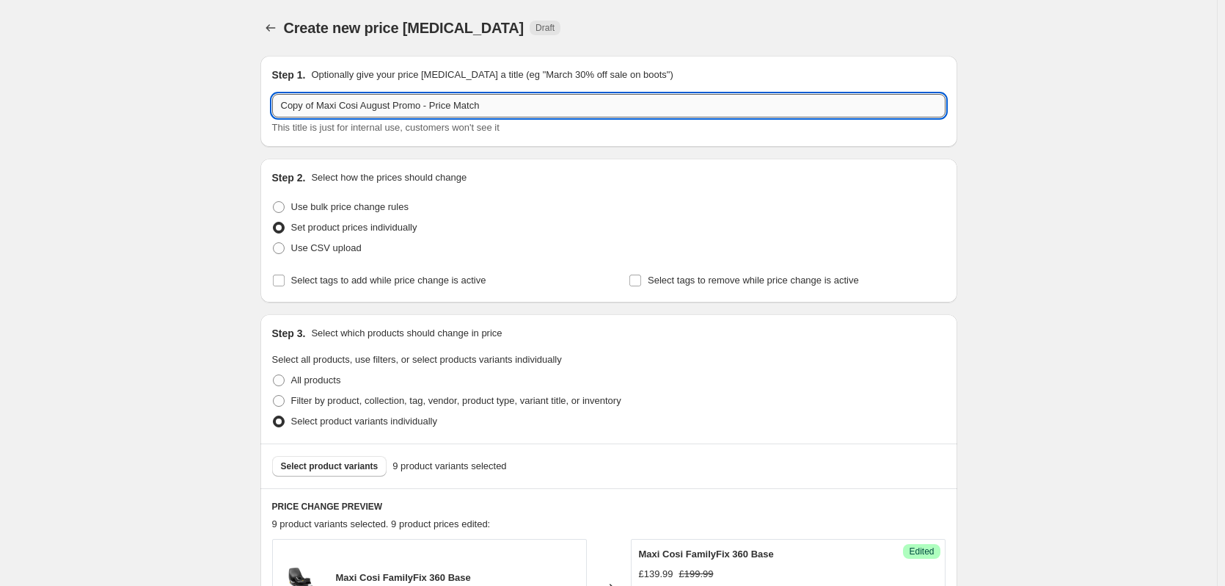
click at [374, 111] on input "Copy of Maxi Cosi August Promo - Price Match" at bounding box center [609, 105] width 674 height 23
paste input "text"
type input "Maxi Cosi August Promo - Price Match"
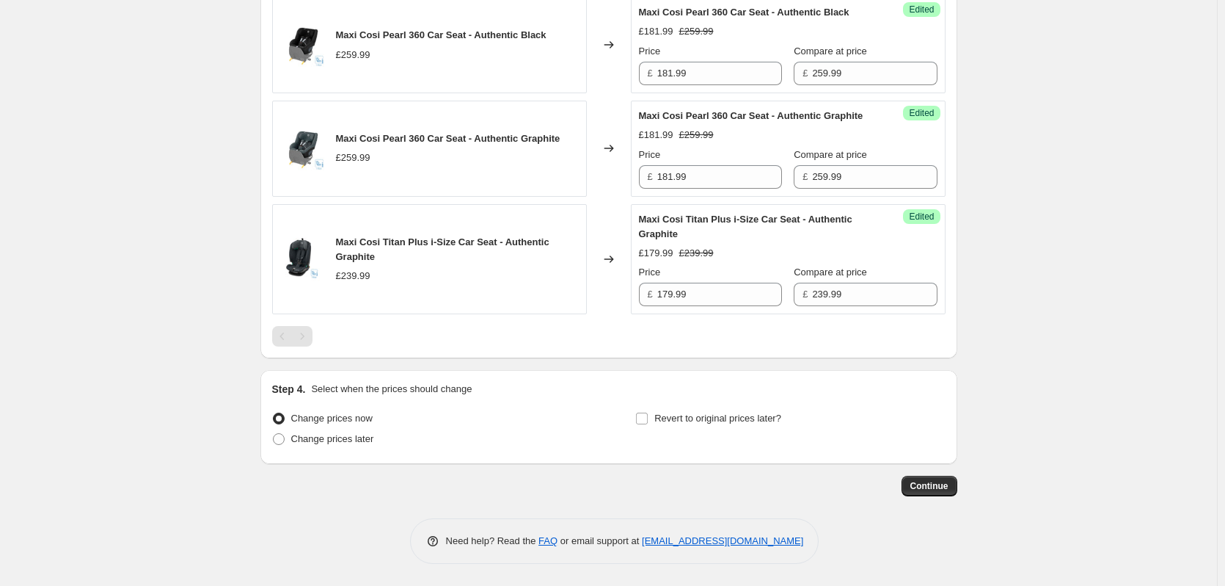
scroll to position [1235, 0]
click at [345, 437] on span "Change prices later" at bounding box center [332, 438] width 83 height 11
click at [274, 434] on input "Change prices later" at bounding box center [273, 433] width 1 height 1
radio input "true"
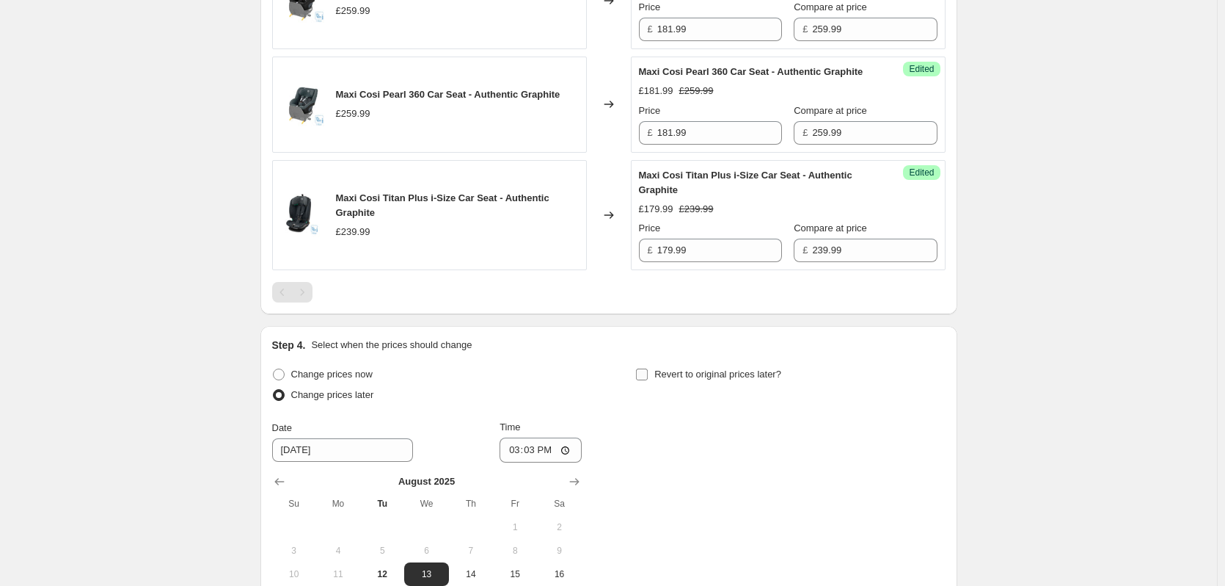
click at [690, 379] on span "Revert to original prices later?" at bounding box center [717, 373] width 127 height 11
click at [648, 380] on input "Revert to original prices later?" at bounding box center [642, 374] width 12 height 12
checkbox input "true"
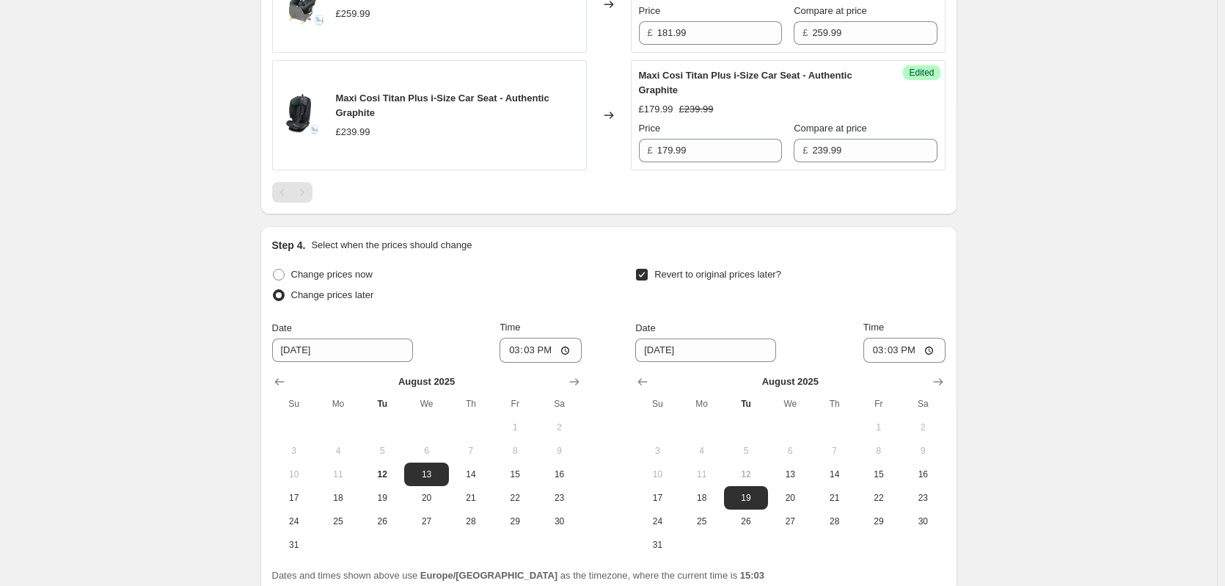
scroll to position [1509, 0]
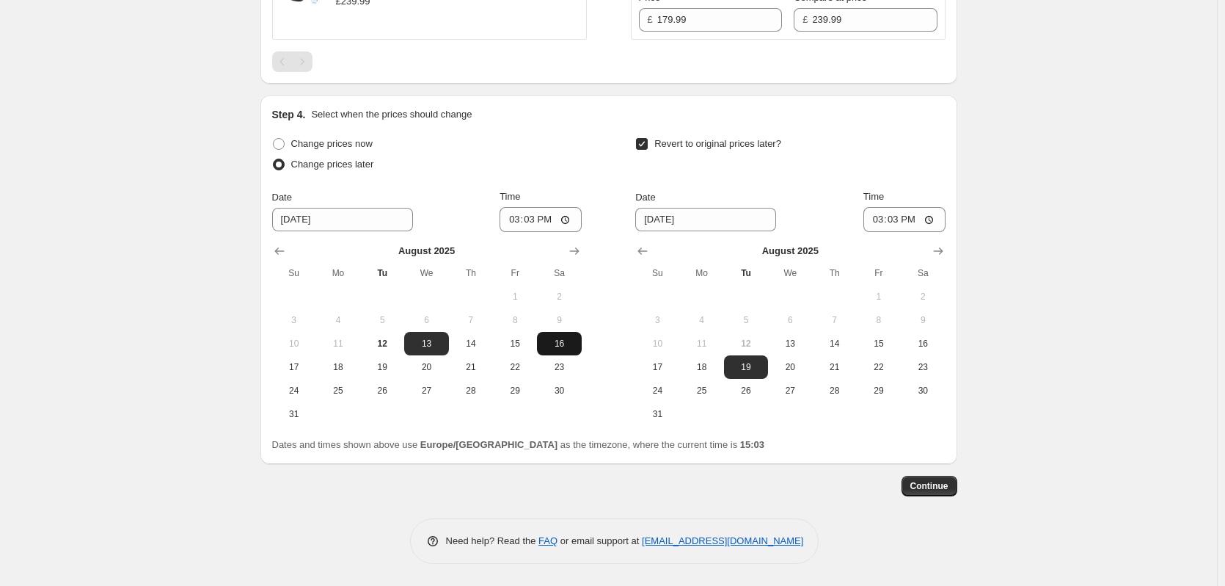
click at [568, 335] on button "16" at bounding box center [559, 343] width 44 height 23
type input "[DATE]"
click at [670, 369] on span "17" at bounding box center [657, 367] width 32 height 12
type input "[DATE]"
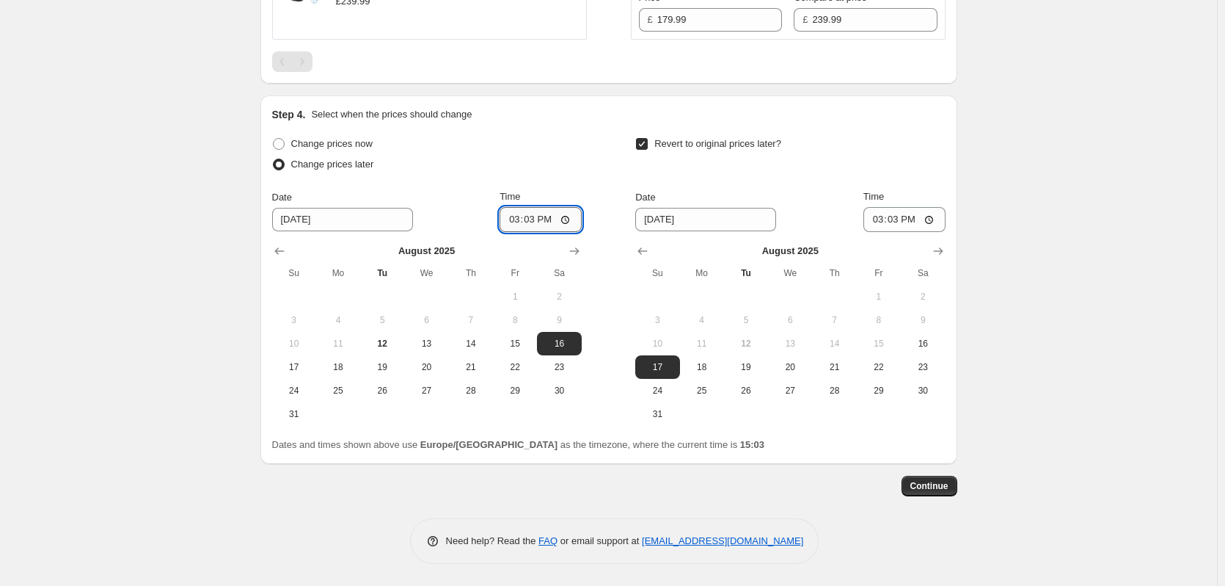
click at [544, 225] on input "15:03" at bounding box center [541, 219] width 82 height 25
click at [538, 222] on input "15:03" at bounding box center [541, 219] width 82 height 25
type input "18:00"
click at [897, 222] on input "15:03" at bounding box center [905, 219] width 82 height 25
type input "06:00"
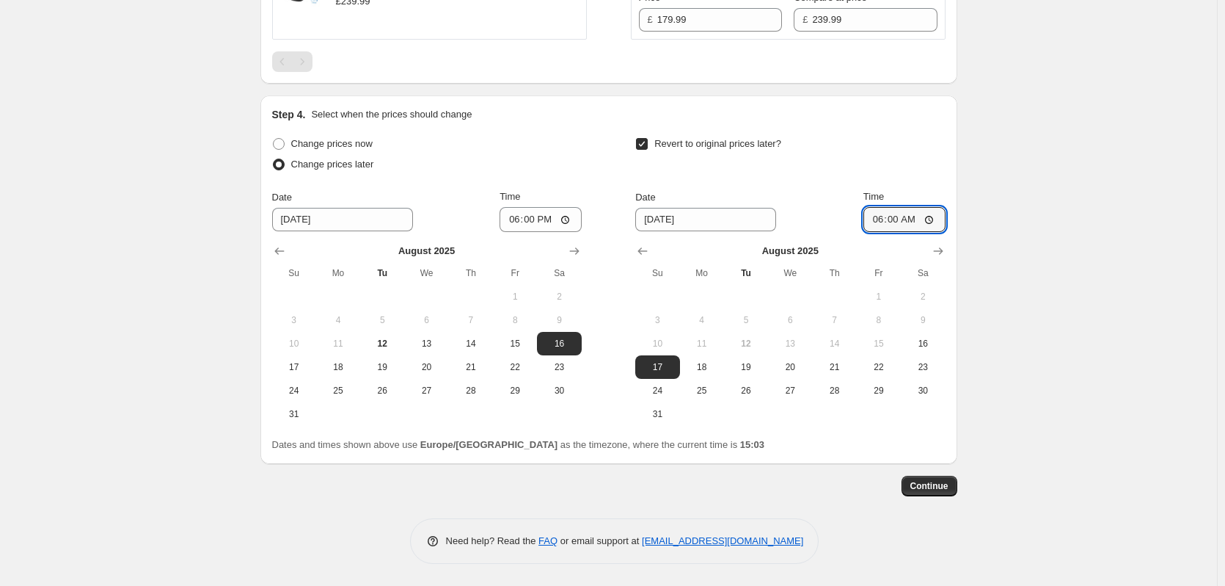
click at [929, 481] on span "Continue" at bounding box center [930, 486] width 38 height 12
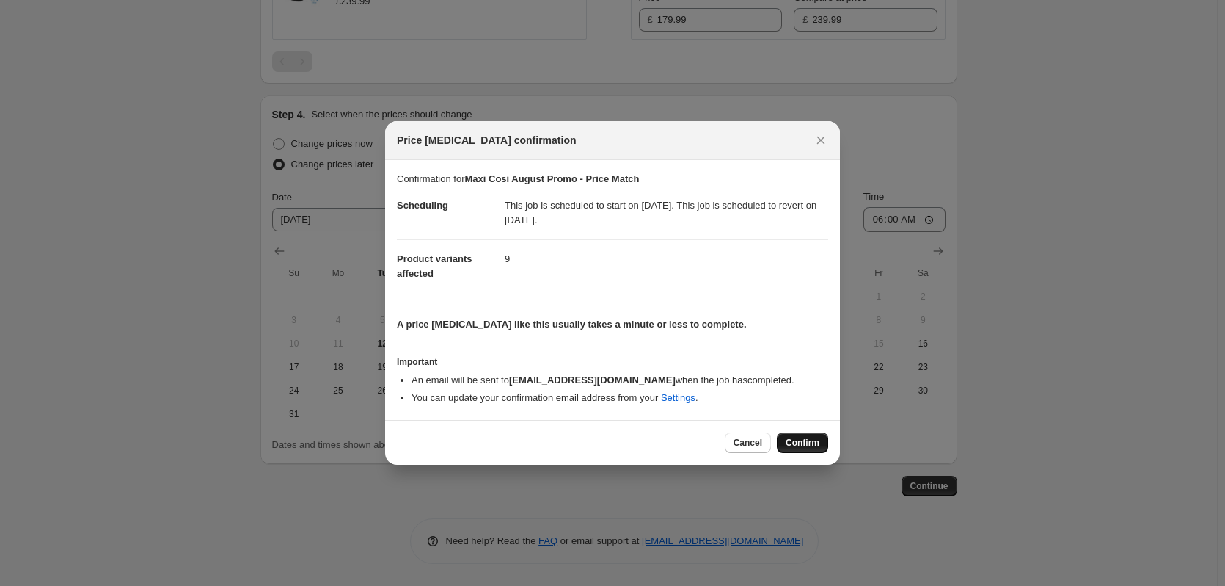
click at [779, 446] on div "Cancel Confirm" at bounding box center [776, 442] width 103 height 21
click at [801, 445] on span "Confirm" at bounding box center [803, 443] width 34 height 12
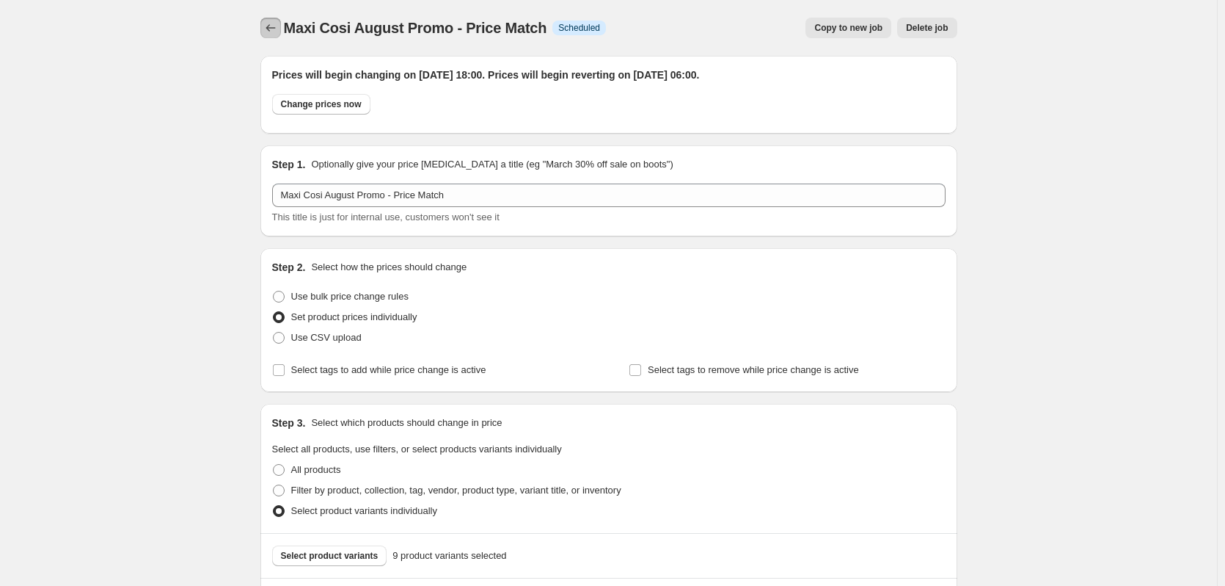
click at [273, 21] on icon "Price change jobs" at bounding box center [270, 28] width 15 height 15
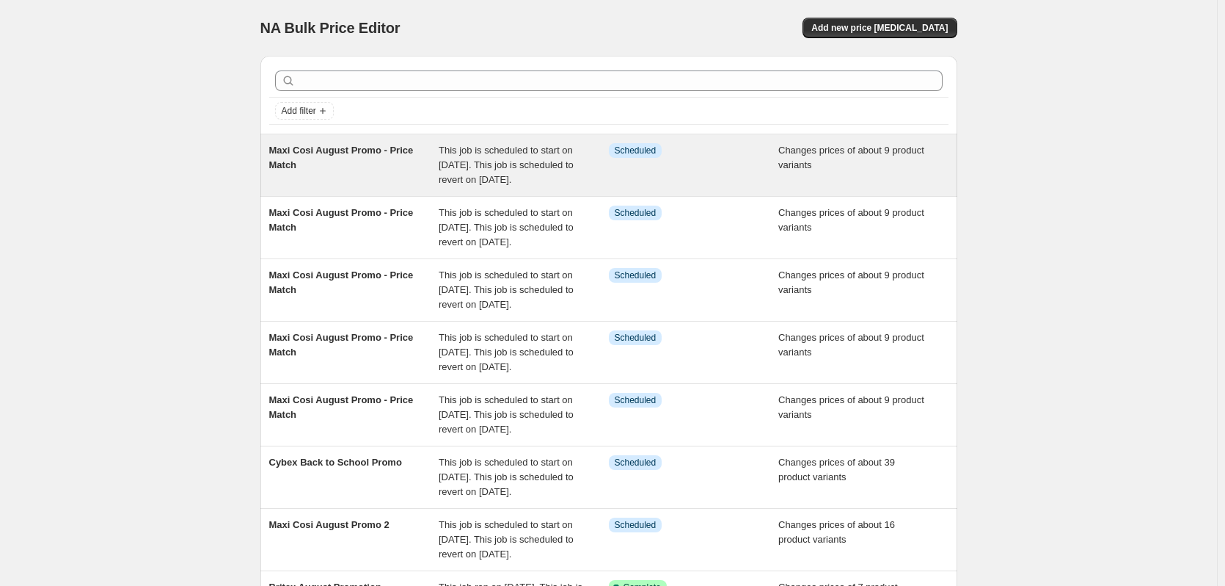
click at [460, 173] on span "This job is scheduled to start on [DATE]. This job is scheduled to revert on [D…" at bounding box center [506, 165] width 135 height 40
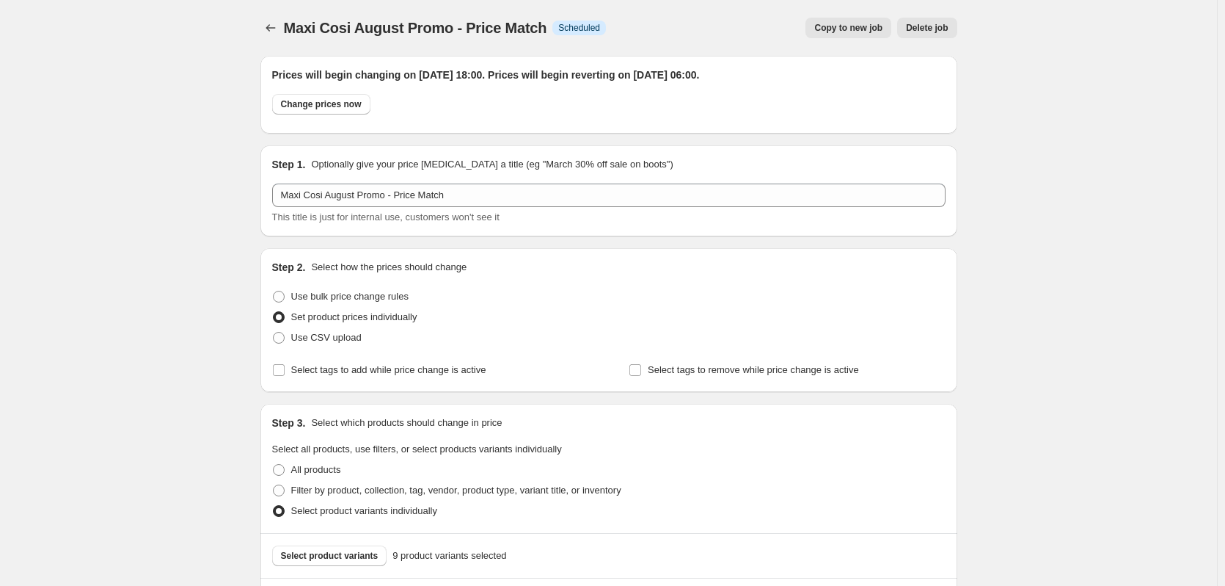
click at [839, 26] on span "Copy to new job" at bounding box center [848, 28] width 68 height 12
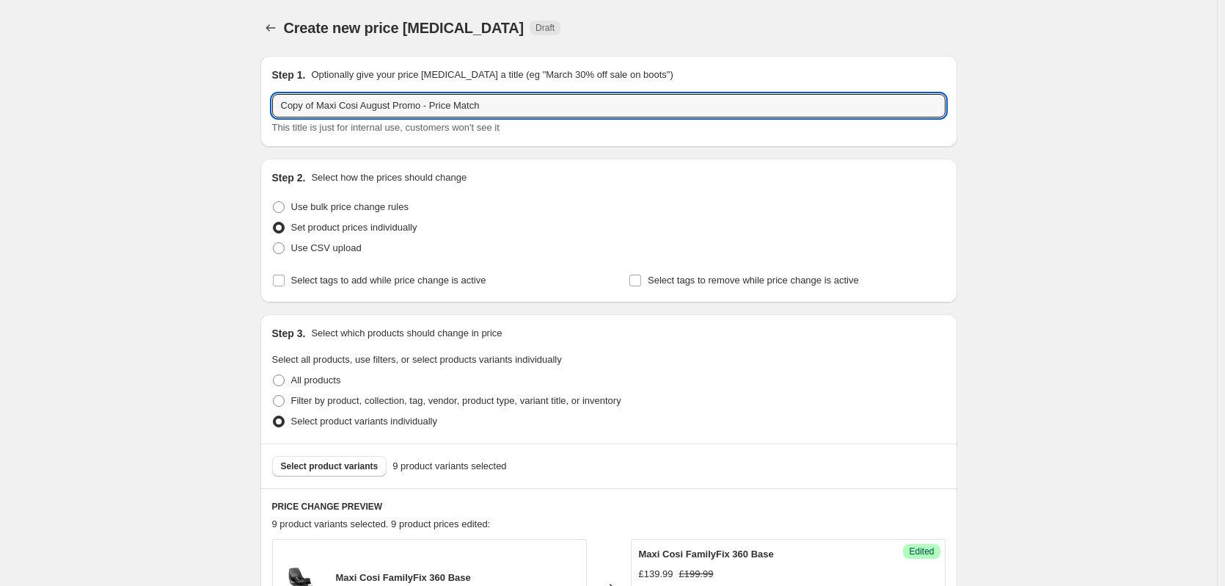
drag, startPoint x: 319, startPoint y: 105, endPoint x: 219, endPoint y: 112, distance: 100.1
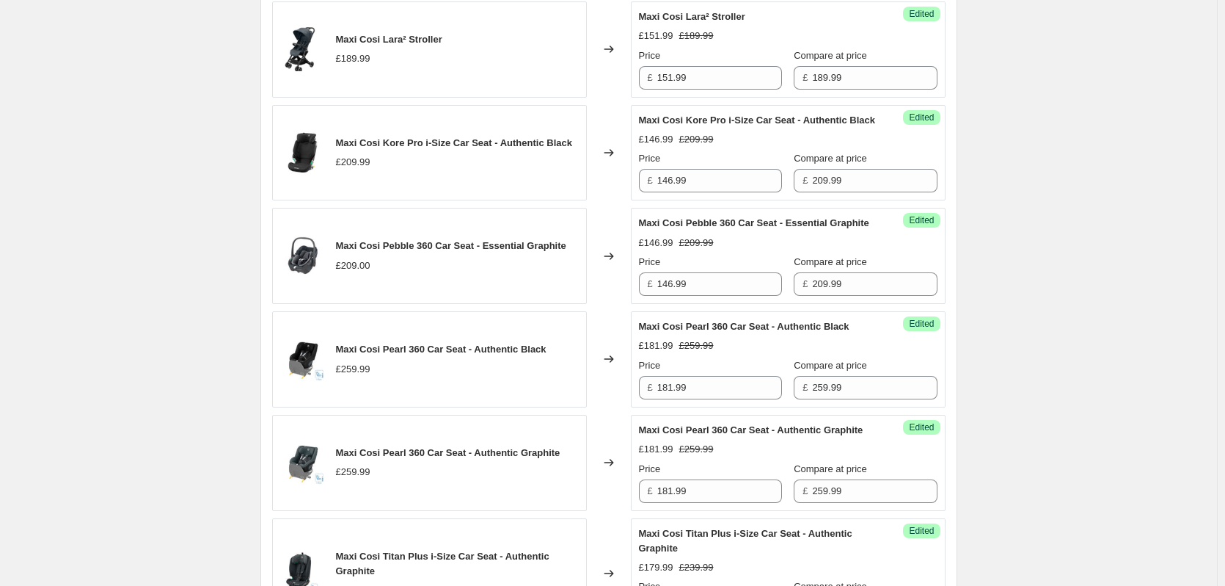
scroll to position [1235, 0]
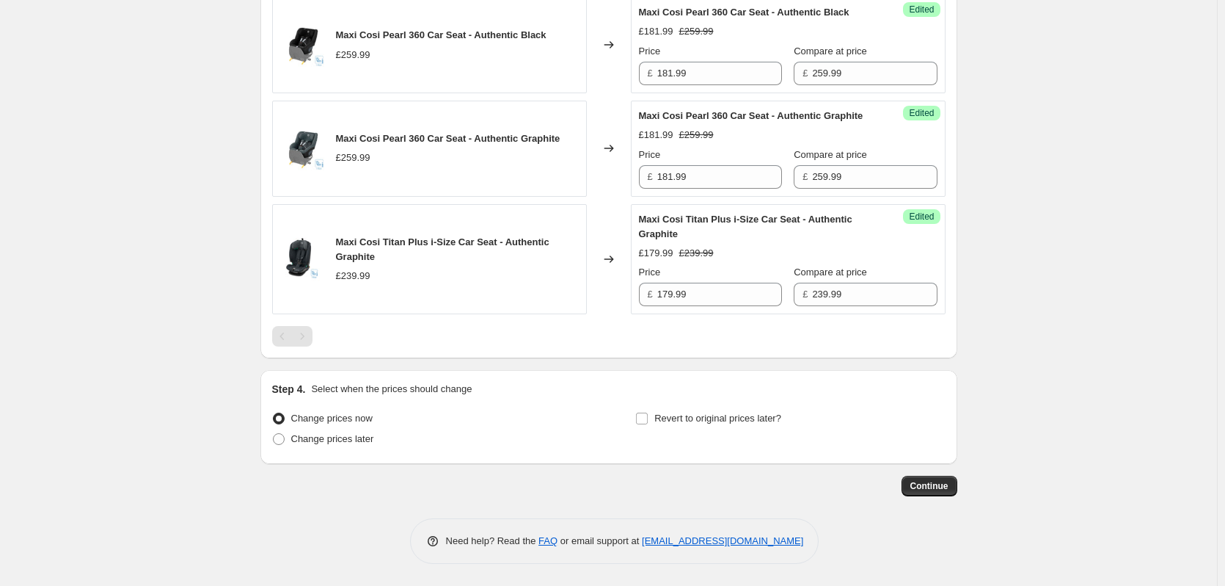
type input "Maxi Cosi August Promo - Price Match"
click at [337, 446] on div "Change prices now Change prices later" at bounding box center [427, 430] width 310 height 44
click at [373, 442] on span "Change prices later" at bounding box center [332, 438] width 83 height 11
click at [274, 434] on input "Change prices later" at bounding box center [273, 433] width 1 height 1
radio input "true"
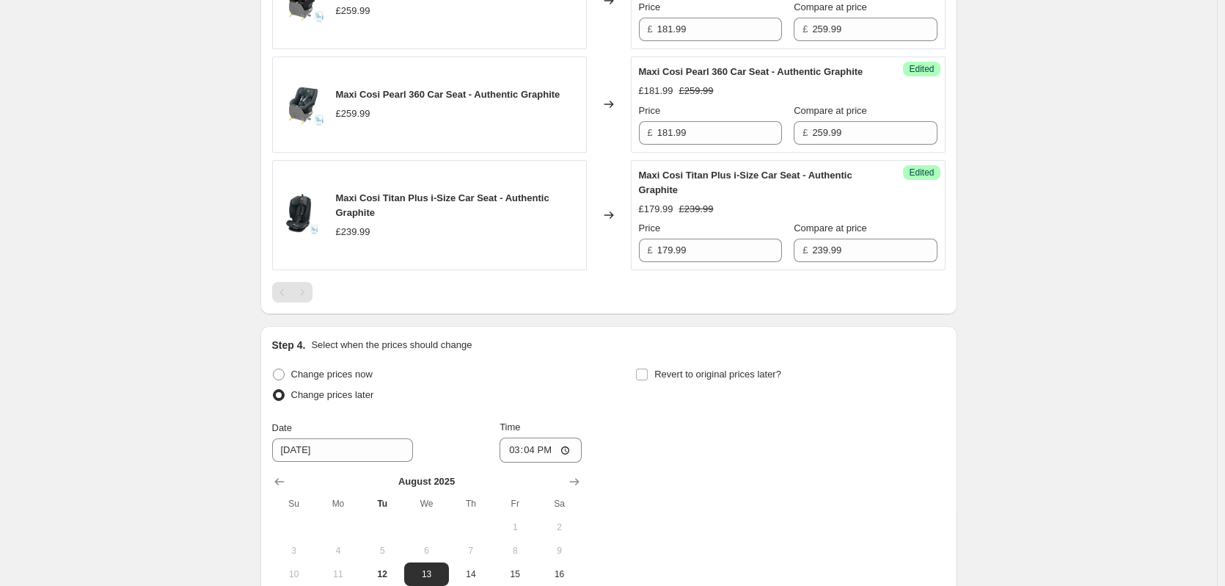
click at [677, 408] on div "Revert to original prices later?" at bounding box center [790, 386] width 310 height 44
click at [675, 379] on span "Revert to original prices later?" at bounding box center [717, 373] width 127 height 11
click at [648, 380] on input "Revert to original prices later?" at bounding box center [642, 374] width 12 height 12
checkbox input "true"
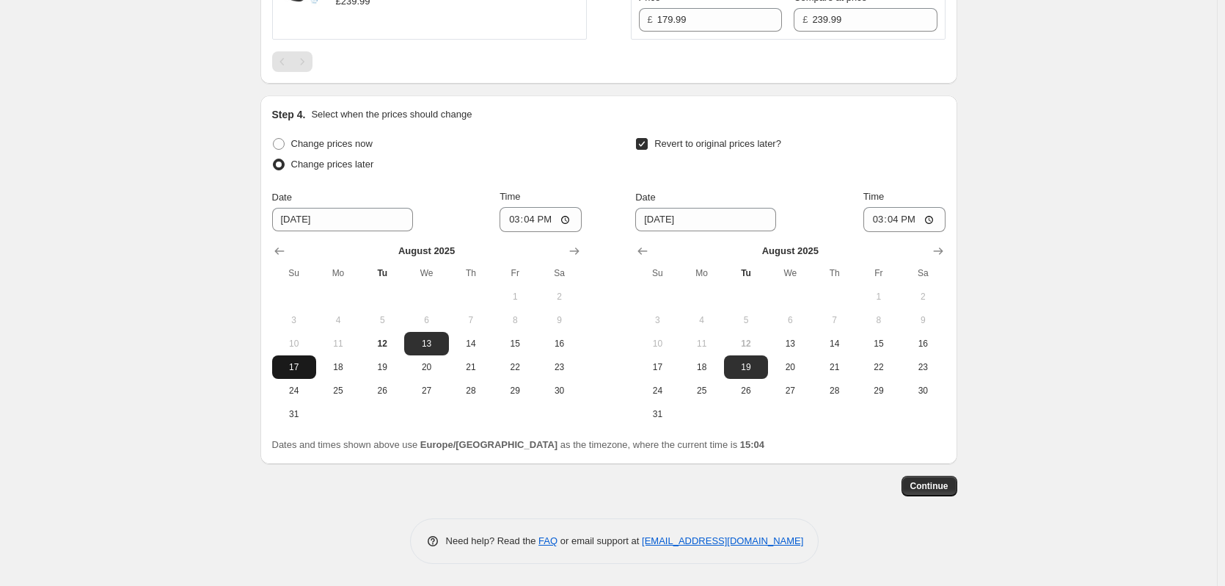
click at [310, 365] on span "17" at bounding box center [294, 367] width 32 height 12
type input "[DATE]"
click at [709, 363] on span "18" at bounding box center [702, 367] width 32 height 12
type input "[DATE]"
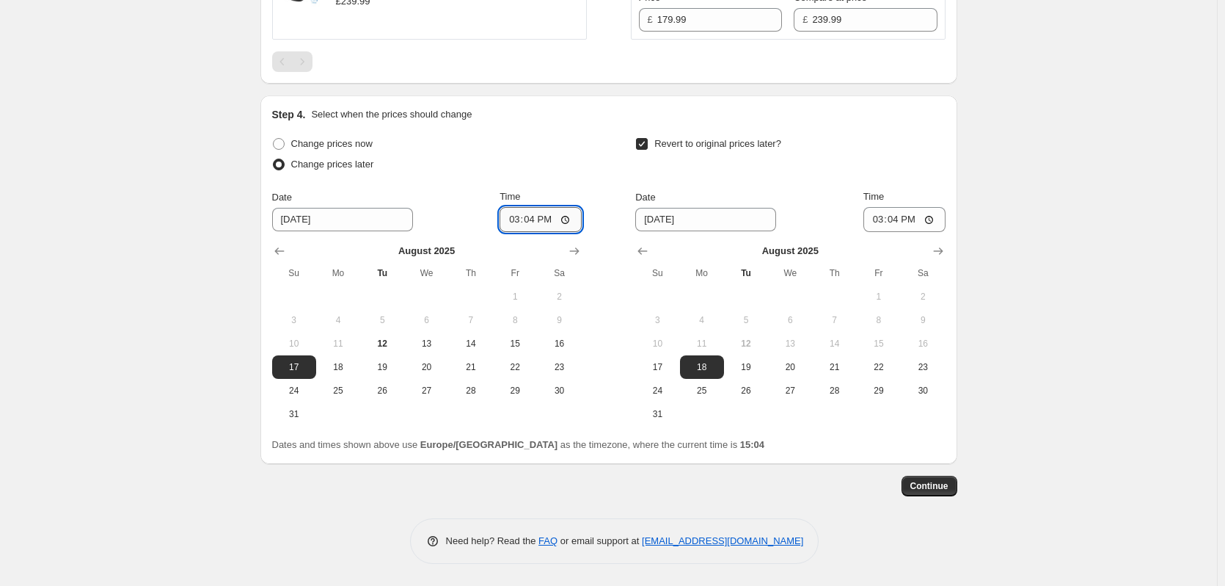
click at [531, 225] on input "15:04" at bounding box center [541, 219] width 82 height 25
type input "18:00"
click at [903, 219] on input "15:04" at bounding box center [905, 219] width 82 height 25
type input "06:00"
click at [943, 493] on button "Continue" at bounding box center [930, 485] width 56 height 21
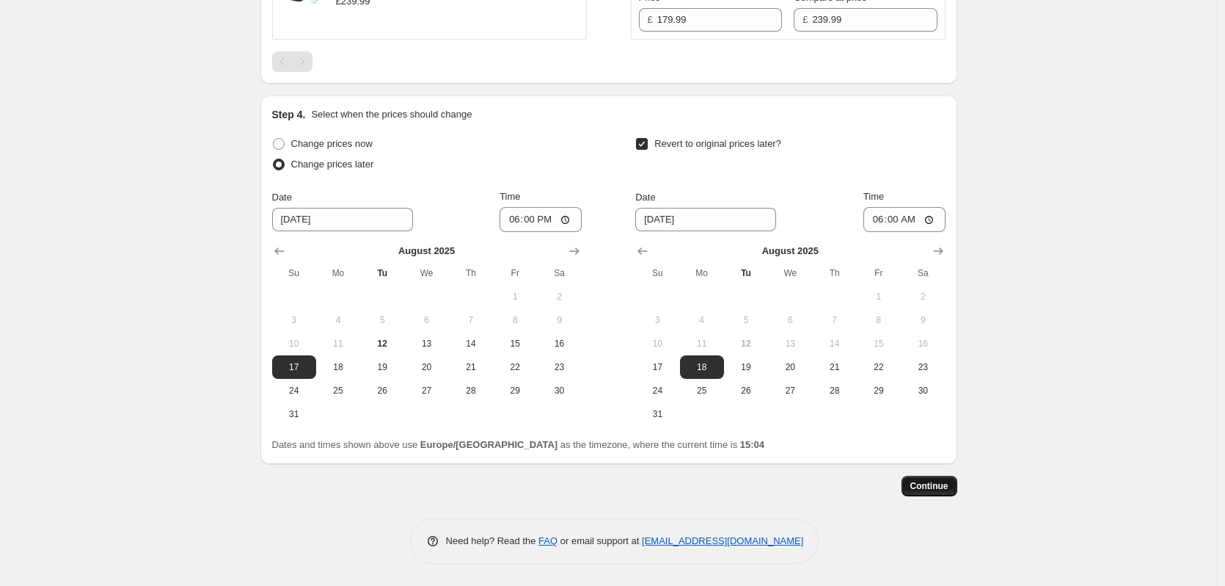
scroll to position [0, 0]
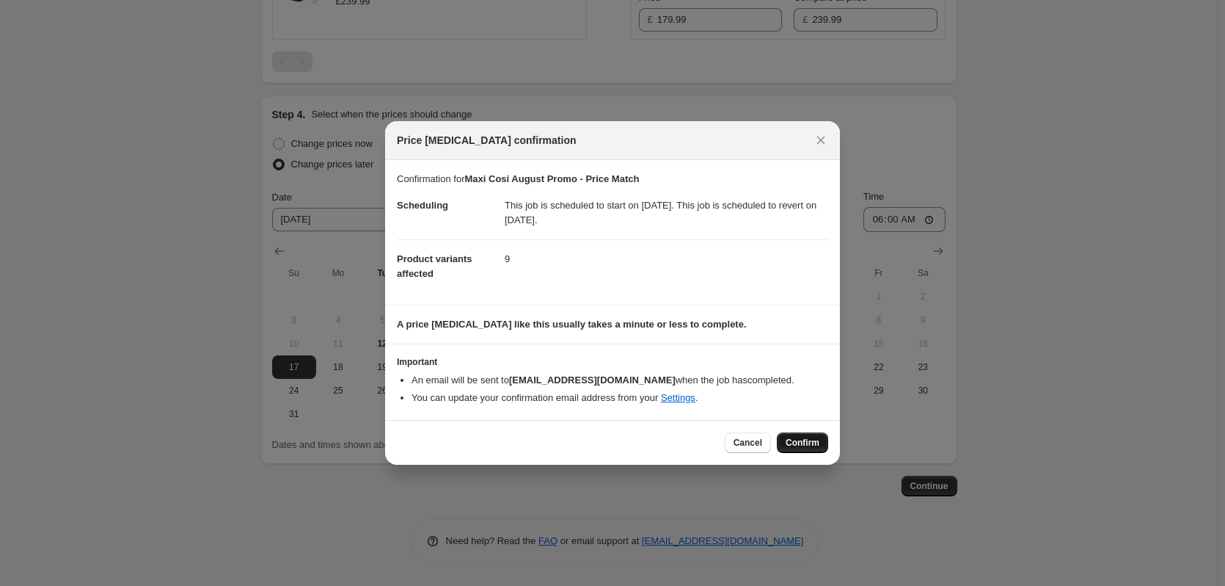
click at [797, 445] on span "Confirm" at bounding box center [803, 443] width 34 height 12
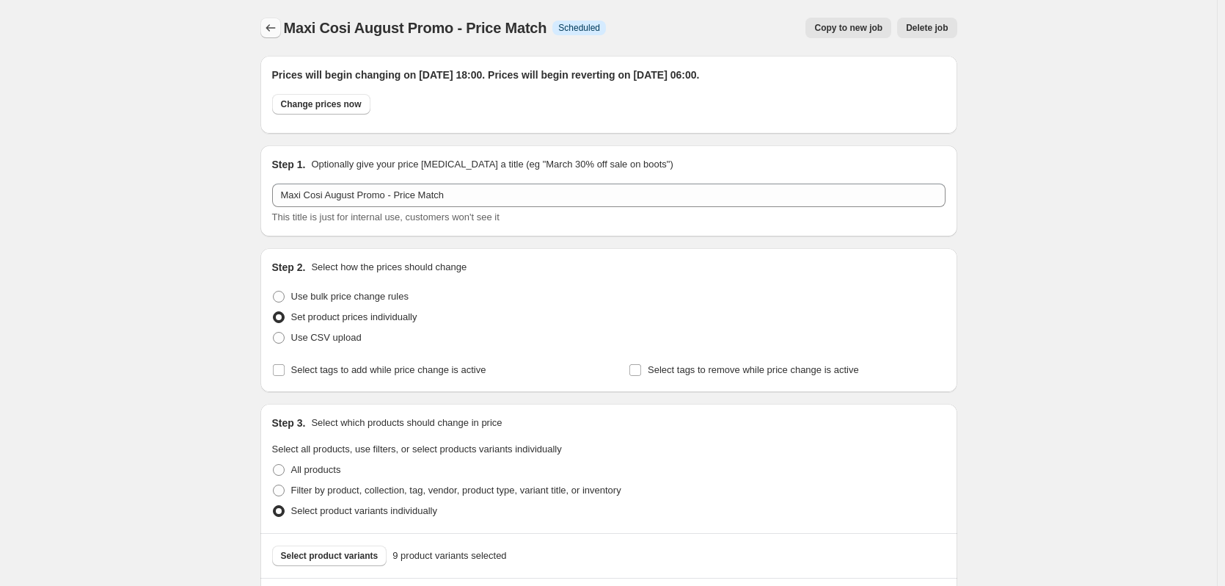
click at [278, 23] on icon "Price change jobs" at bounding box center [270, 28] width 15 height 15
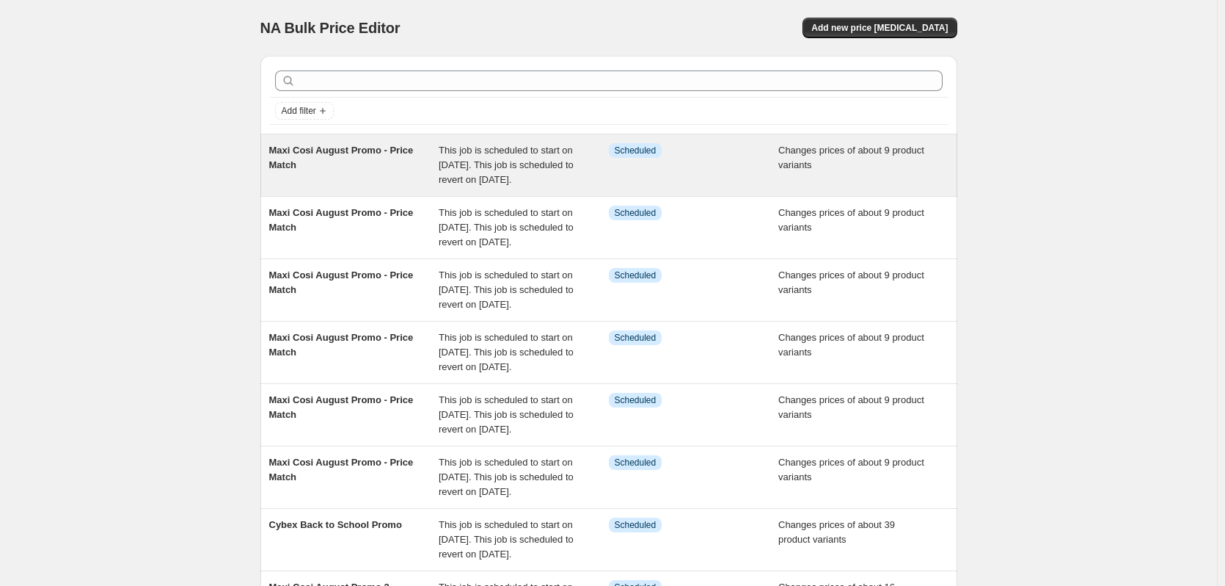
click at [401, 170] on div "Maxi Cosi August Promo - Price Match" at bounding box center [354, 165] width 170 height 44
